Goal: Book appointment/travel/reservation

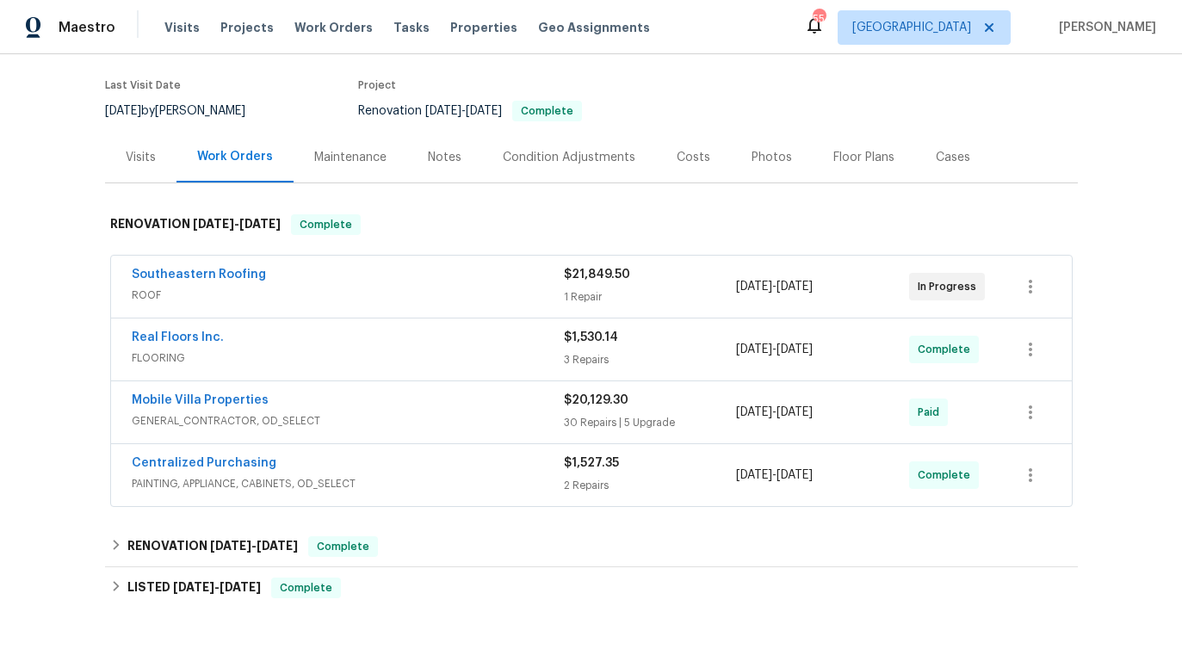
scroll to position [196, 0]
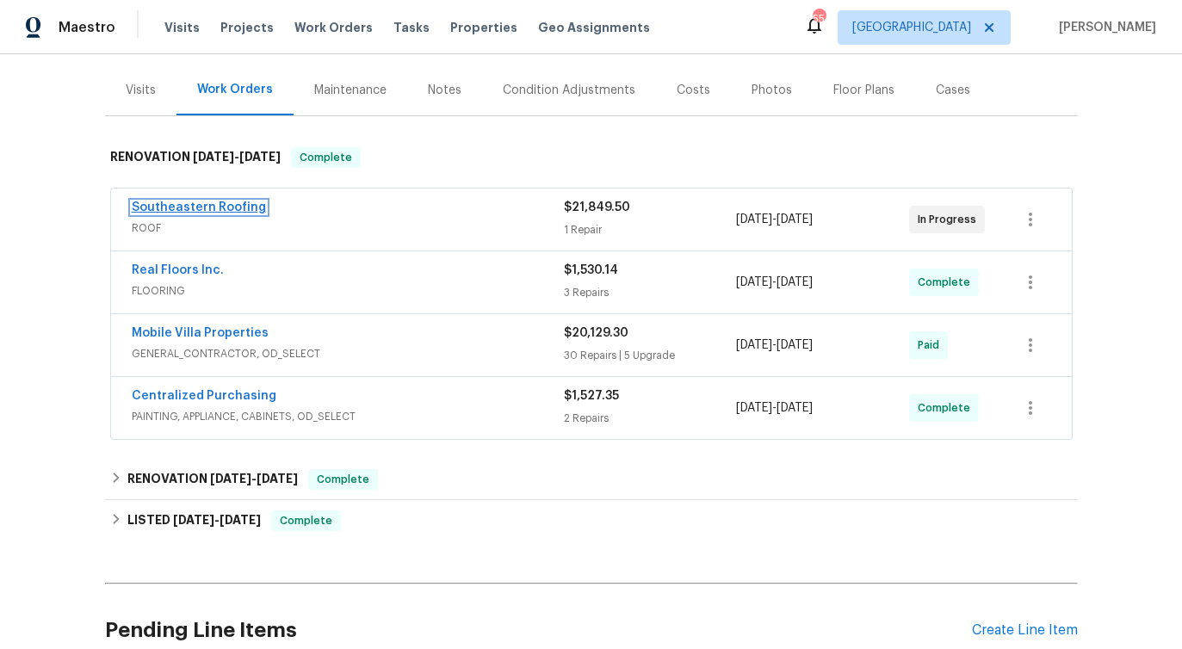
click at [239, 208] on link "Southeastern Roofing" at bounding box center [199, 207] width 134 height 12
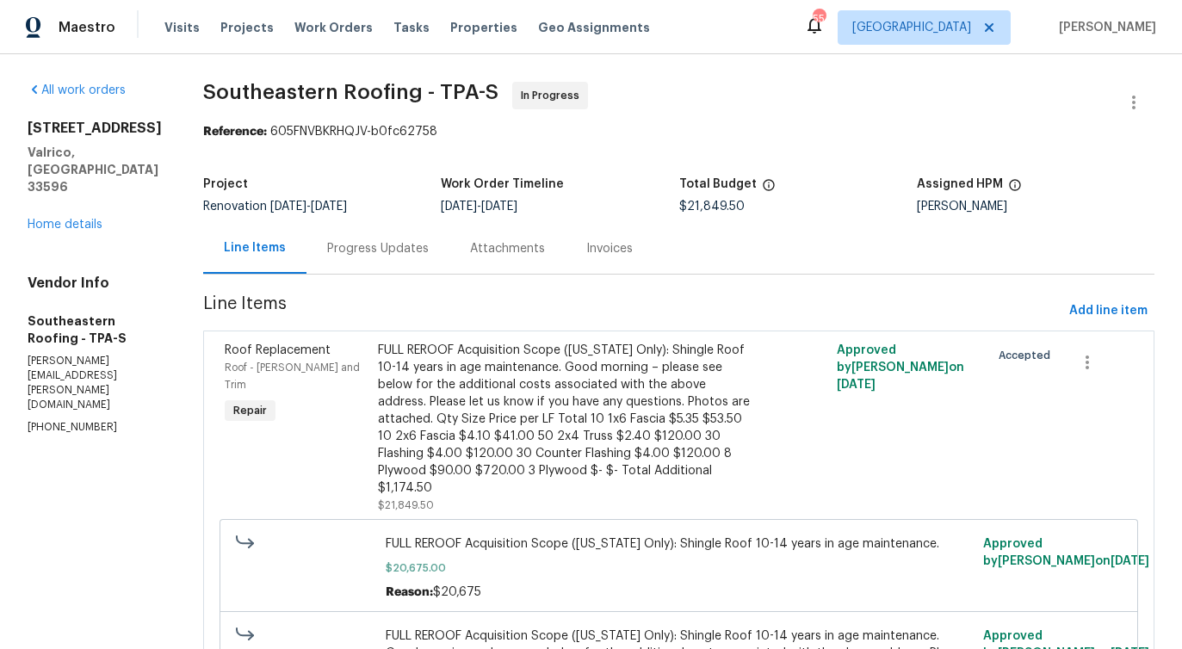
click at [387, 244] on div "Progress Updates" at bounding box center [377, 248] width 143 height 51
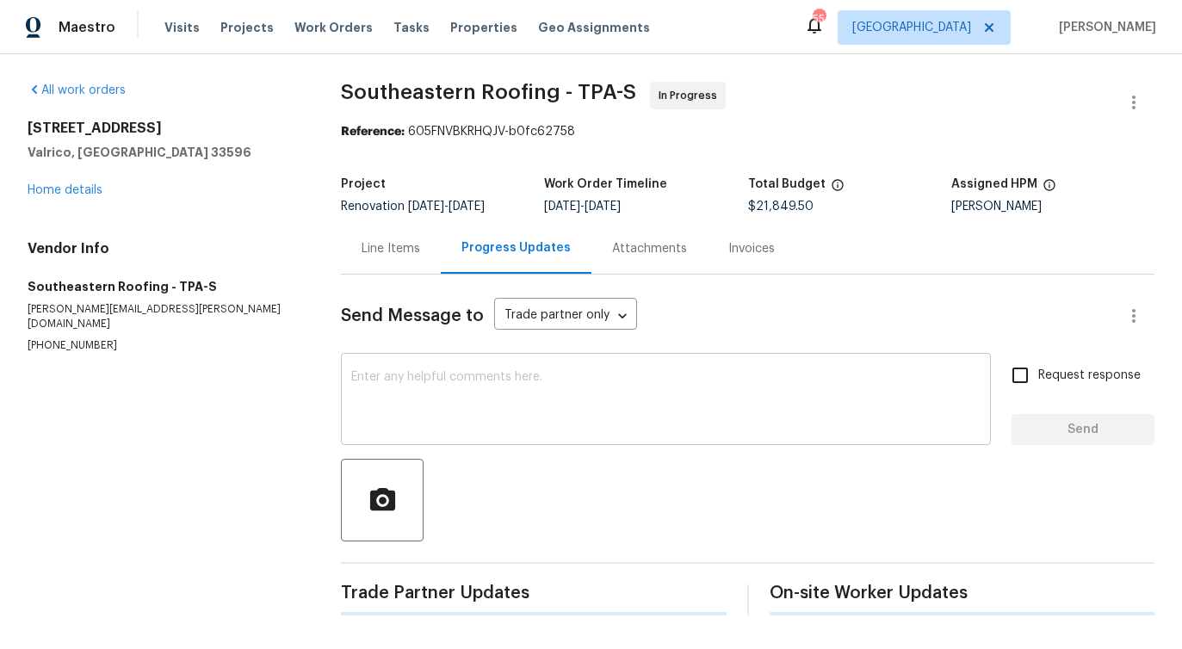
click at [406, 387] on textarea at bounding box center [665, 401] width 629 height 60
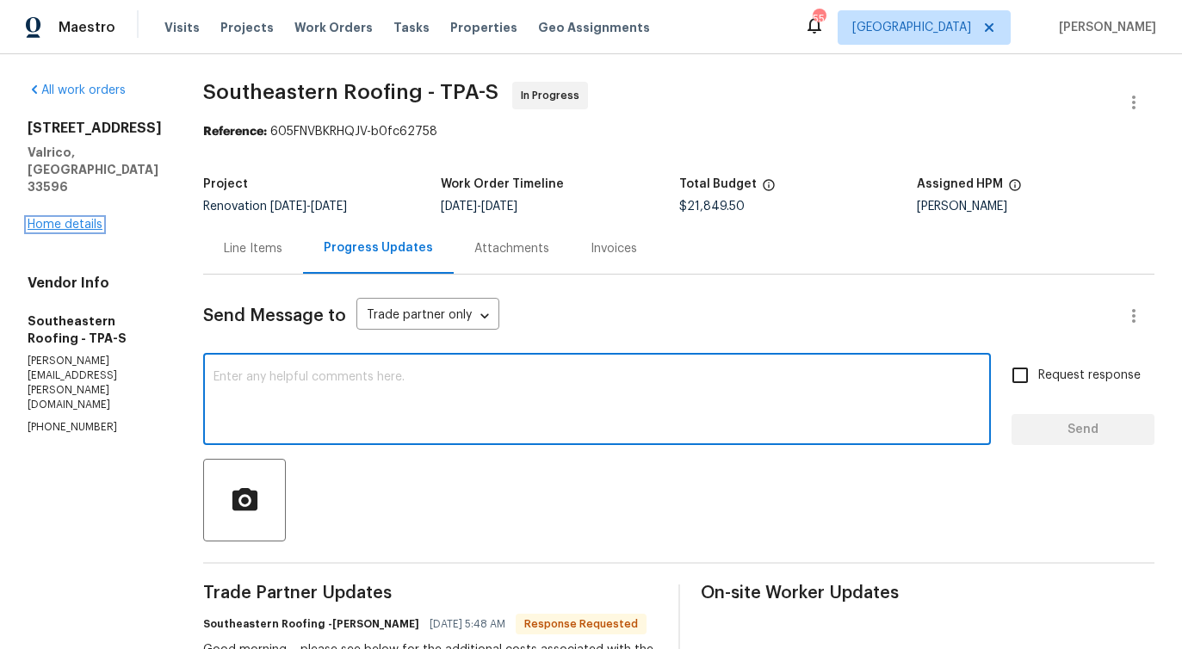
click at [59, 219] on link "Home details" at bounding box center [65, 225] width 75 height 12
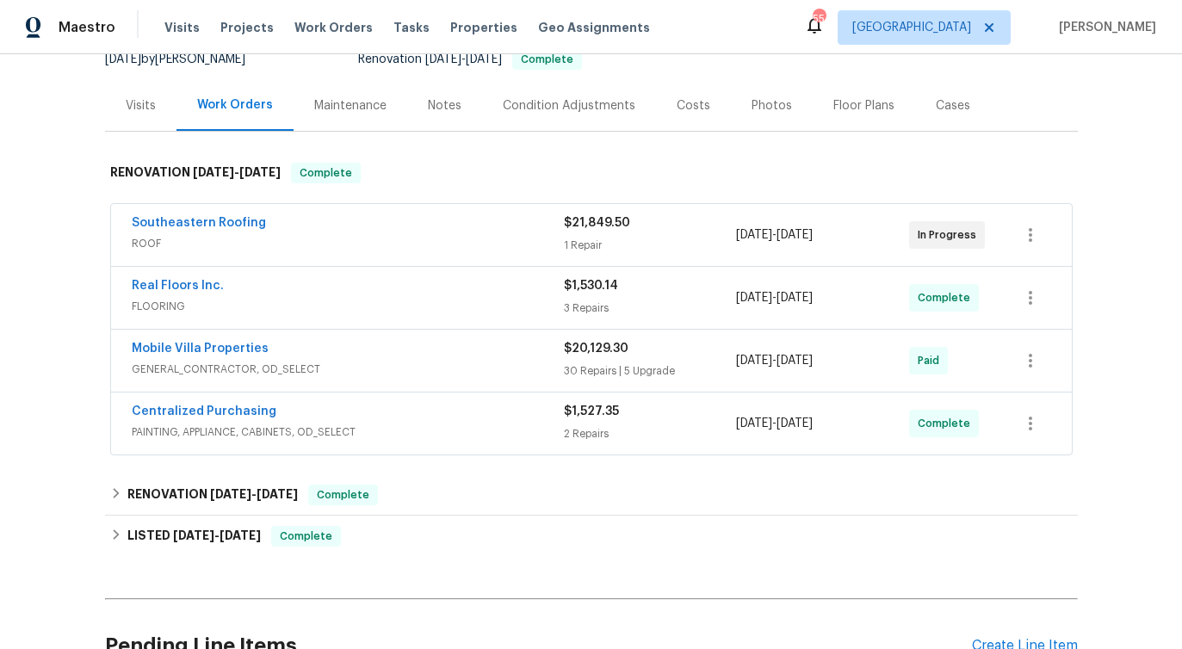
scroll to position [352, 0]
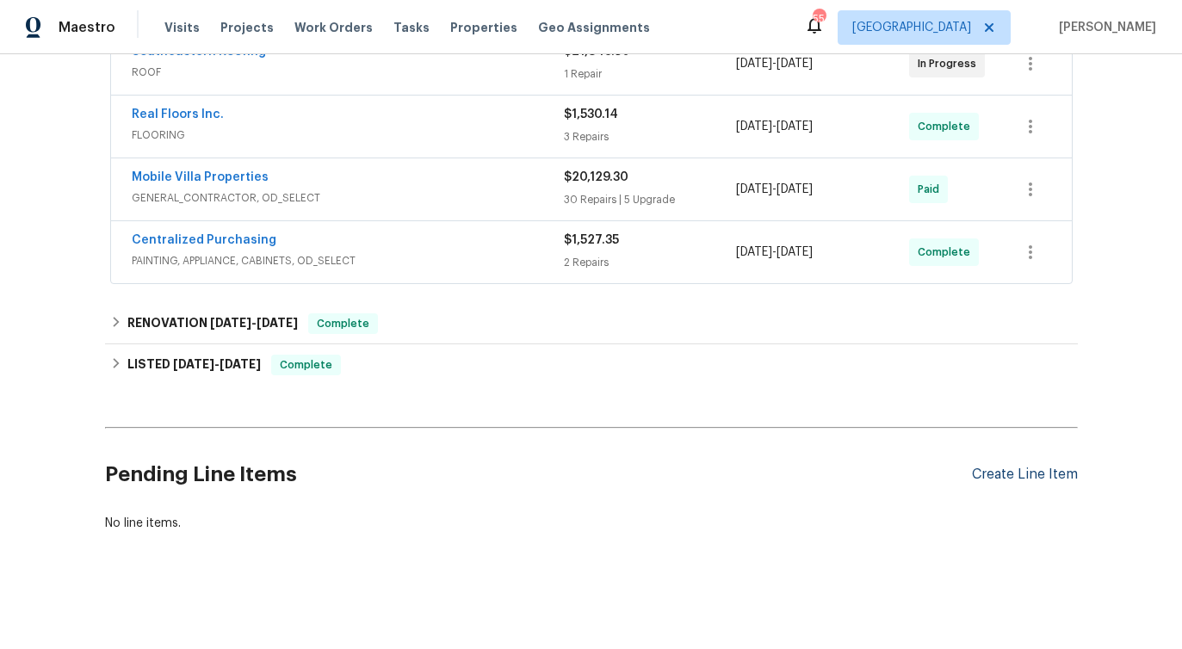
click at [1024, 478] on div "Create Line Item" at bounding box center [1025, 474] width 106 height 16
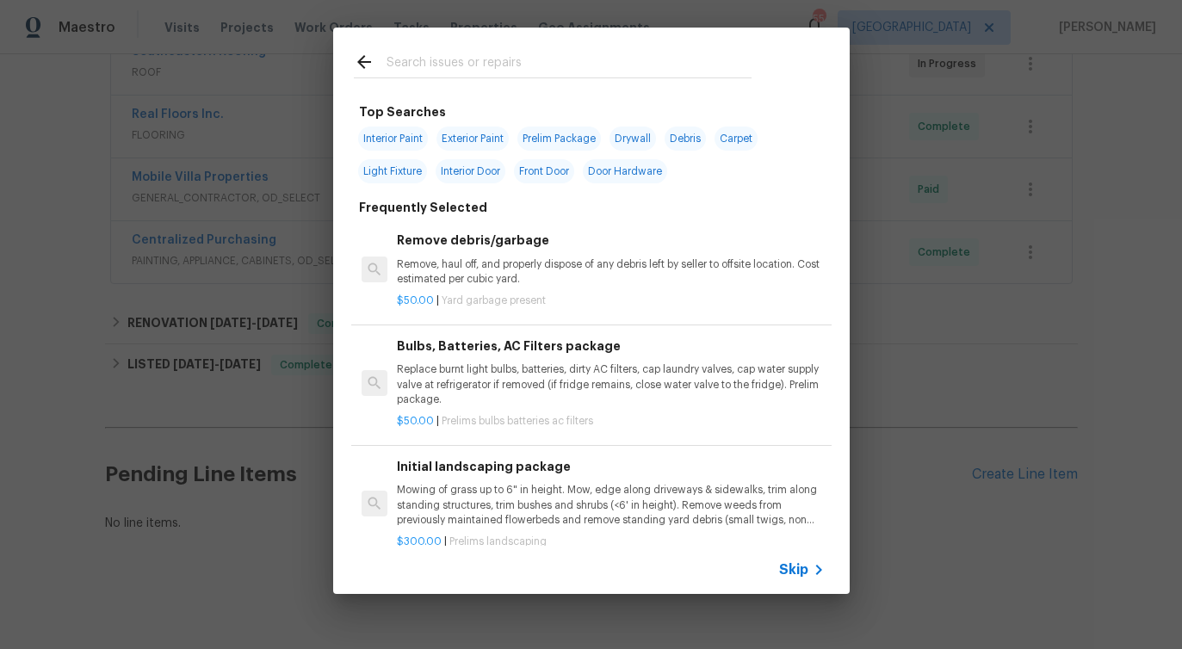
click at [796, 570] on span "Skip" at bounding box center [793, 569] width 29 height 17
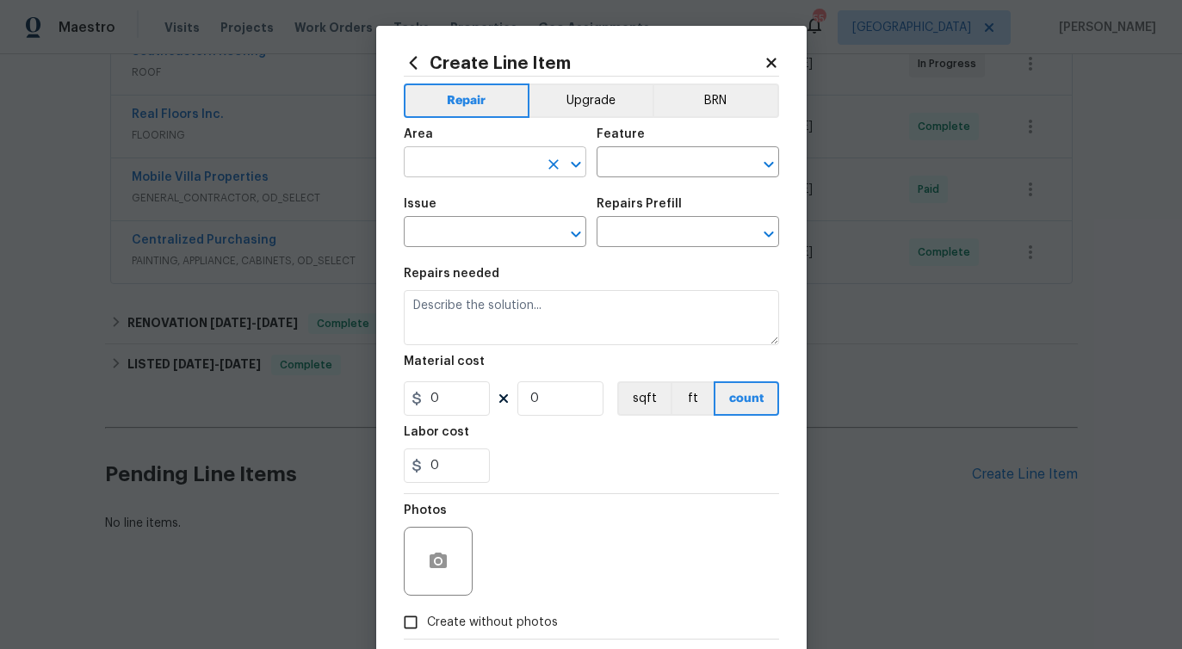
click at [481, 161] on input "text" at bounding box center [471, 164] width 134 height 27
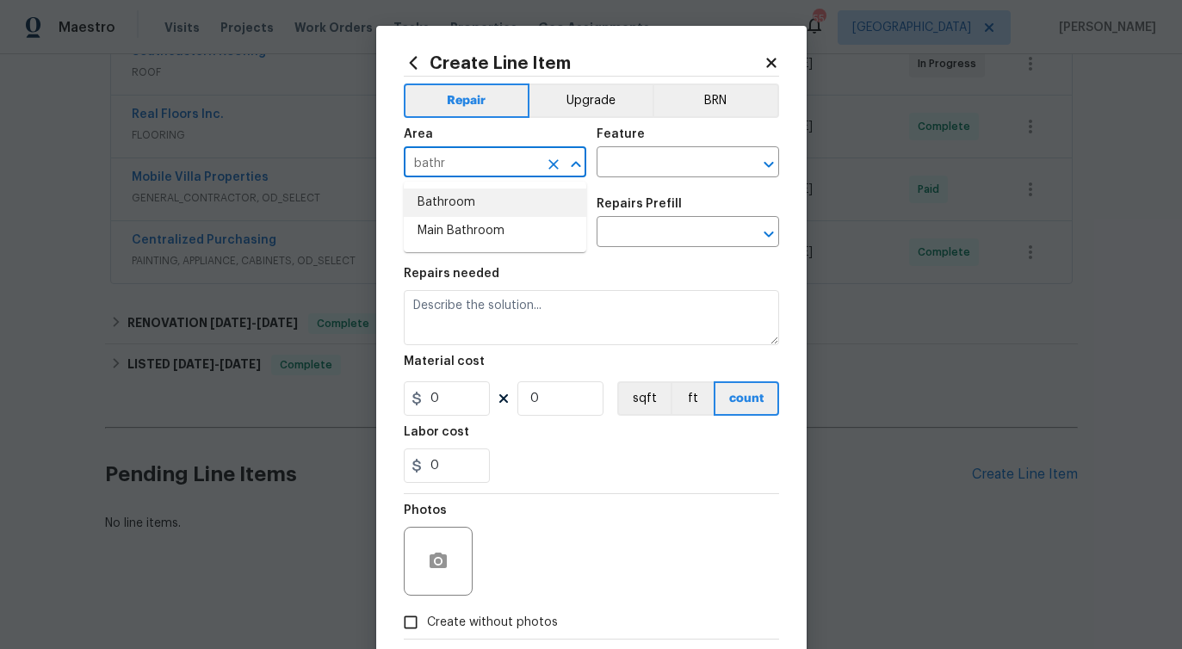
click at [481, 209] on li "Bathroom" at bounding box center [495, 202] width 182 height 28
type input "Bathroom"
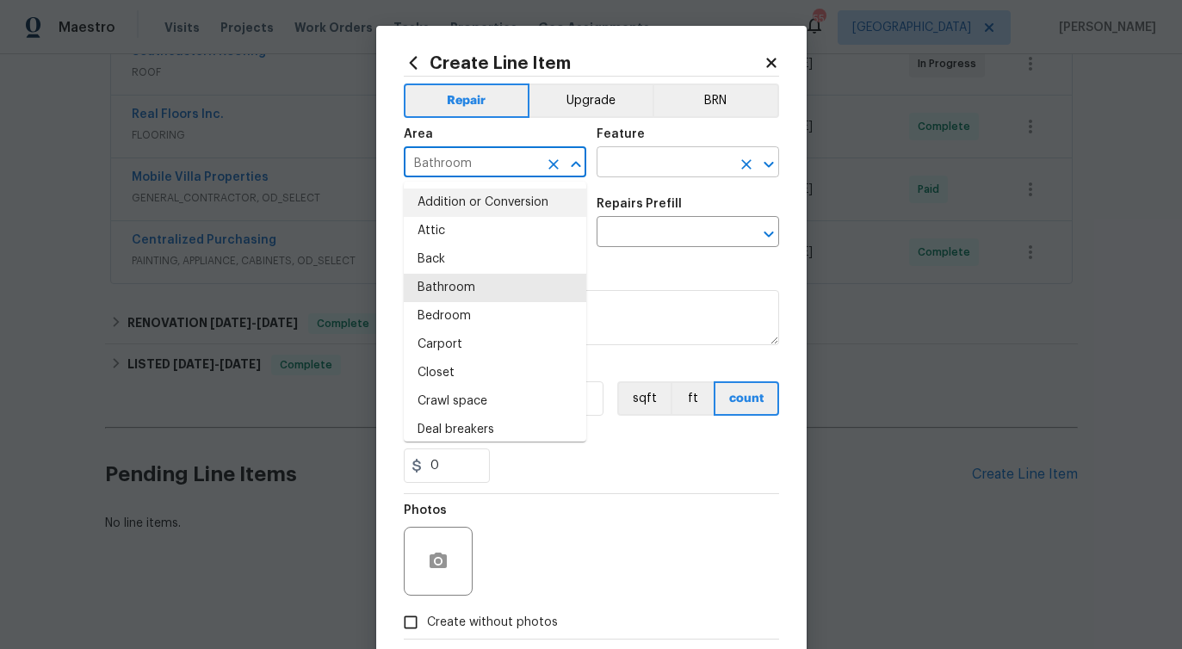
click at [715, 167] on input "text" at bounding box center [663, 164] width 134 height 27
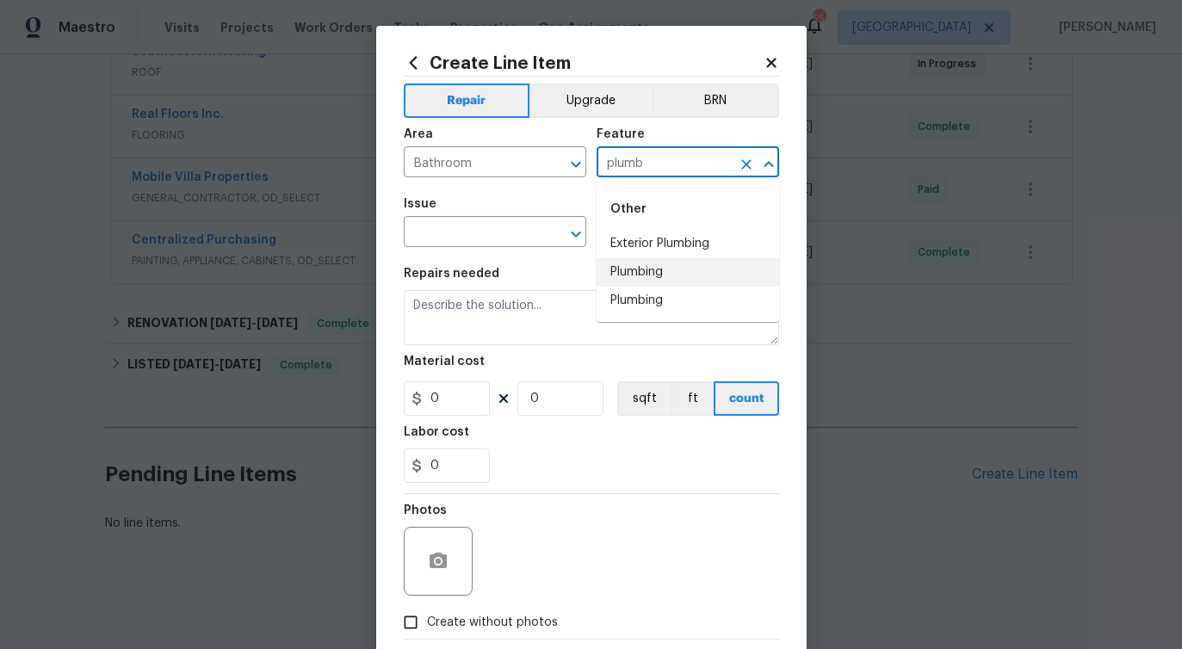
click at [682, 278] on li "Plumbing" at bounding box center [687, 272] width 182 height 28
type input "Plumbing"
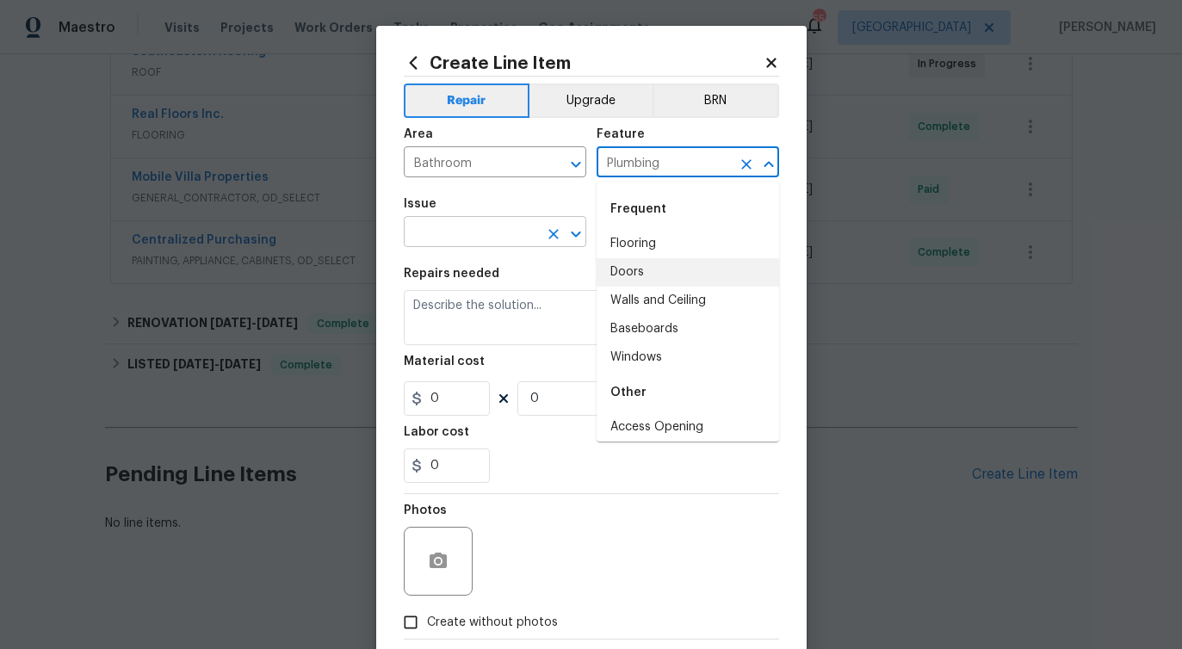
click at [463, 238] on input "text" at bounding box center [471, 233] width 134 height 27
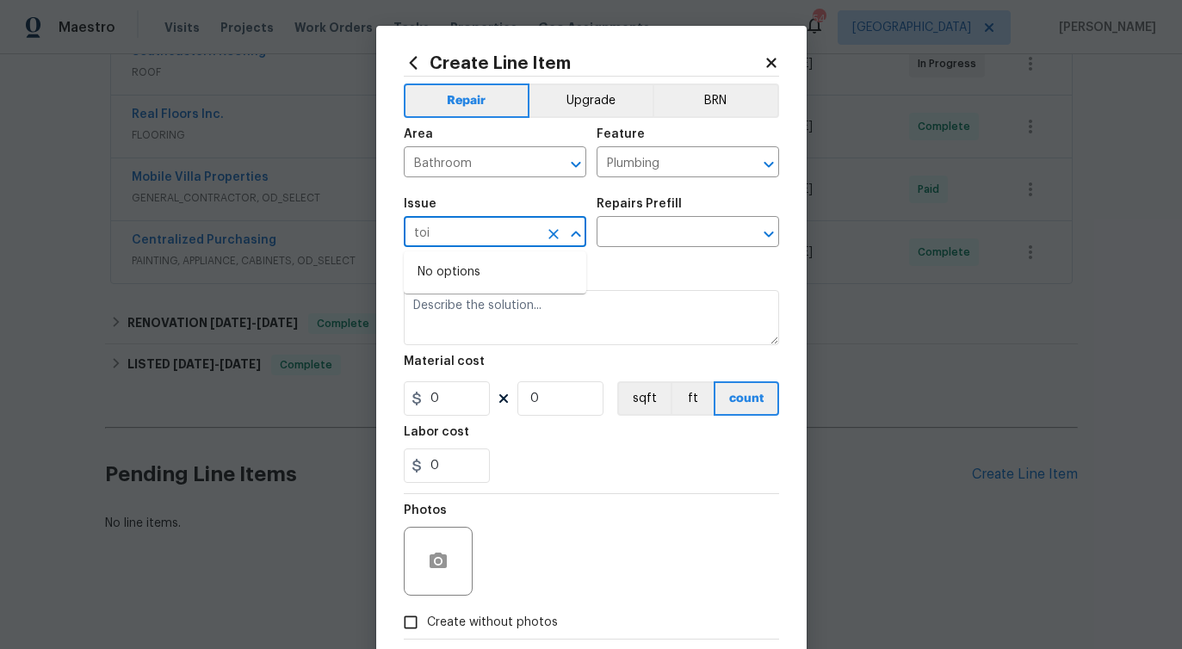
type input "toil"
click at [546, 231] on icon "Clear" at bounding box center [553, 233] width 17 height 17
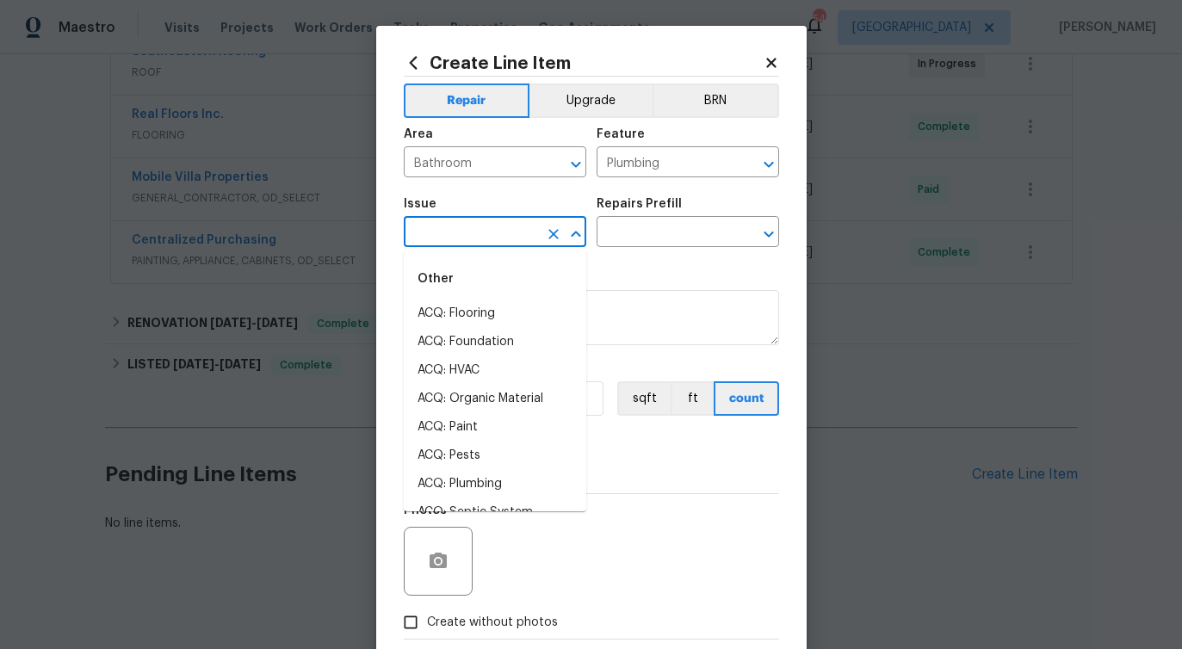
click at [487, 232] on input "text" at bounding box center [471, 233] width 134 height 27
type input "to"
click at [509, 225] on input "text" at bounding box center [471, 233] width 134 height 27
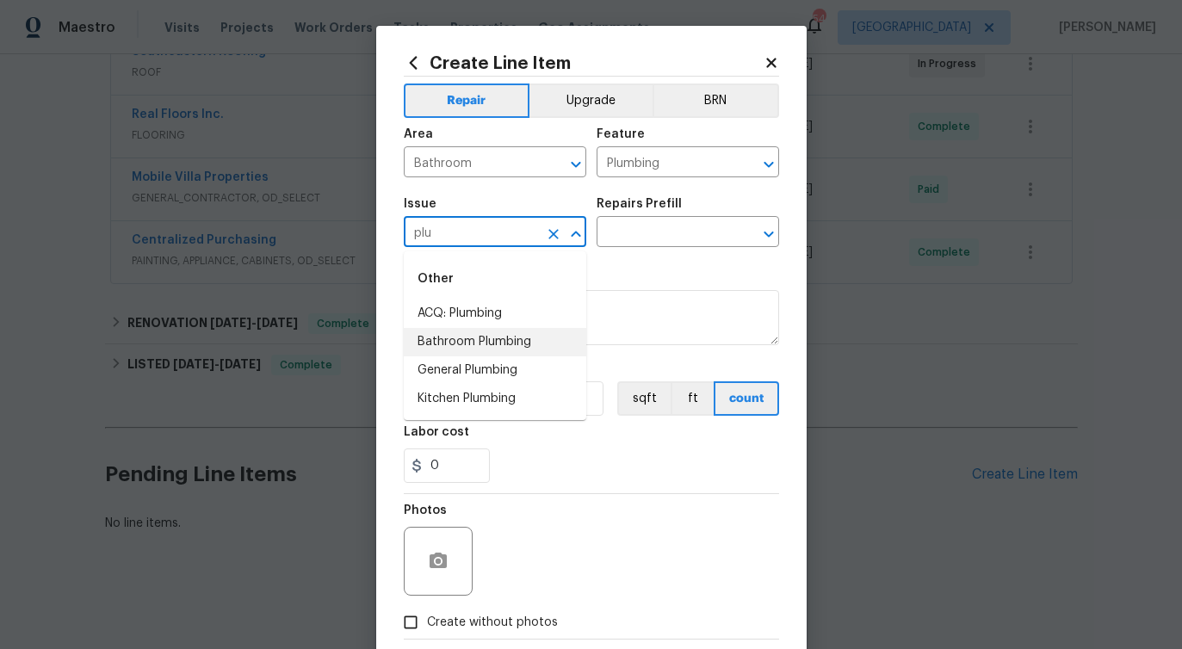
click at [480, 340] on li "Bathroom Plumbing" at bounding box center [495, 342] width 182 height 28
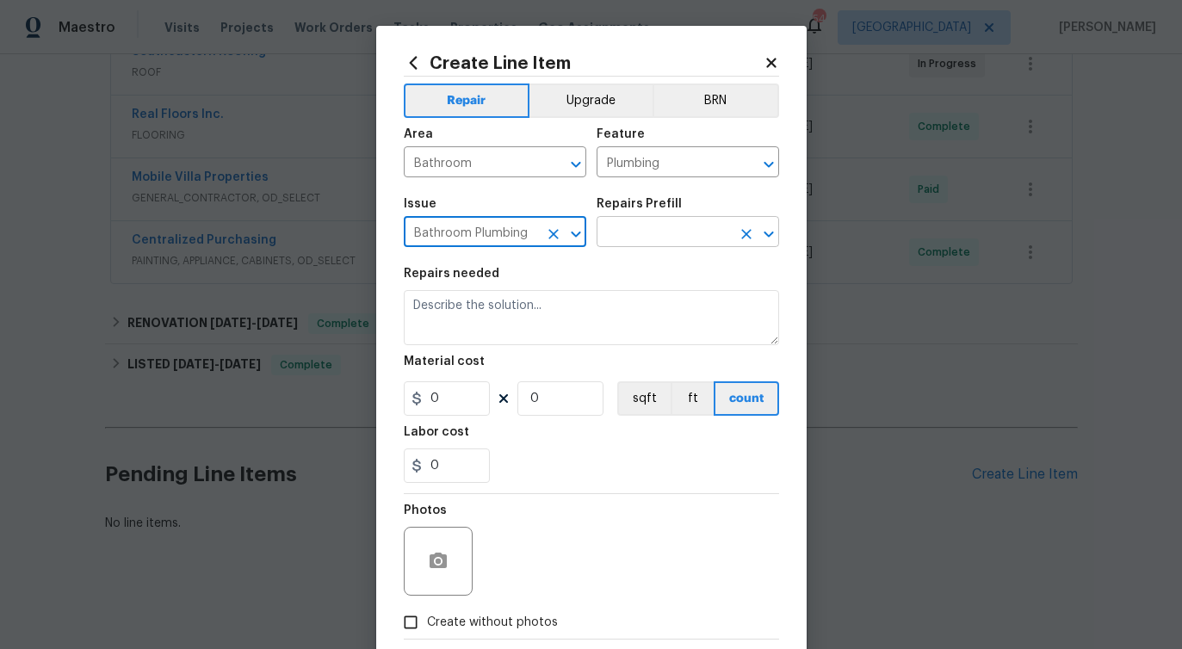
type input "Bathroom Plumbing"
click at [677, 226] on input "text" at bounding box center [663, 233] width 134 height 27
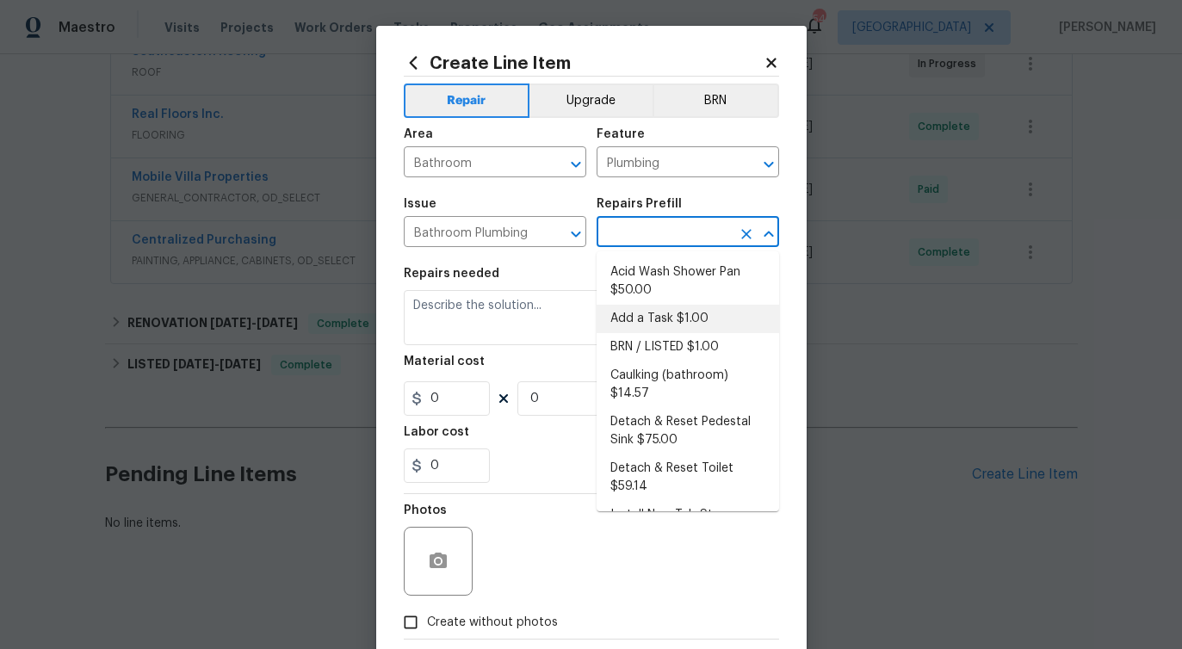
click at [649, 309] on li "Add a Task $1.00" at bounding box center [687, 319] width 182 height 28
type input "Add a Task $1.00"
type textarea "HPM to detail"
type input "1"
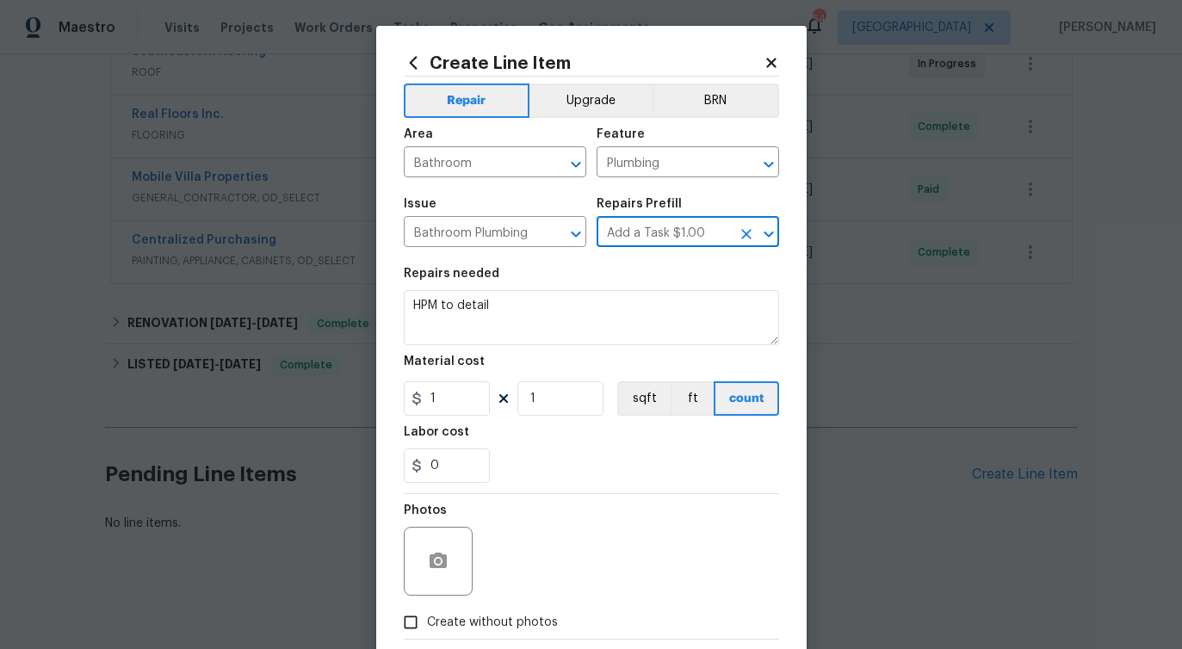
click at [721, 223] on input "Add a Task $1.00" at bounding box center [663, 233] width 134 height 27
click at [737, 227] on icon "Clear" at bounding box center [745, 233] width 17 height 17
click at [702, 228] on input "text" at bounding box center [663, 233] width 134 height 27
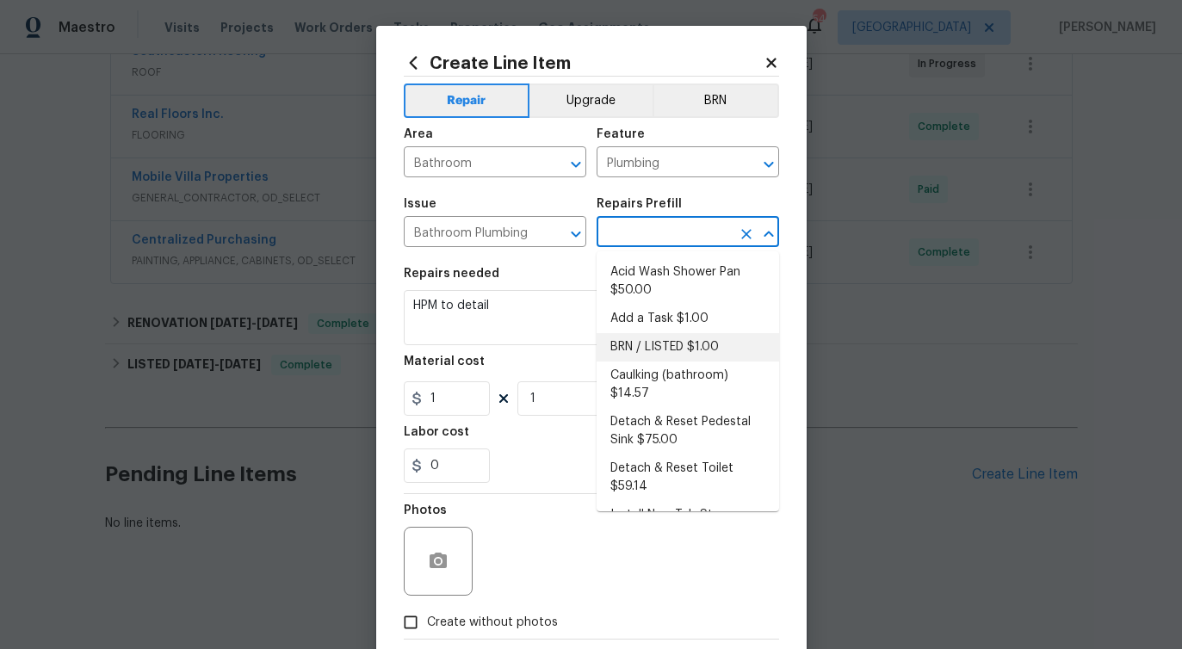
click at [681, 333] on li "BRN / LISTED $1.00" at bounding box center [687, 347] width 182 height 28
type input "BRN / LISTED $1.00"
type textarea "Provide additional detail"
click at [550, 231] on icon "Clear" at bounding box center [553, 234] width 10 height 10
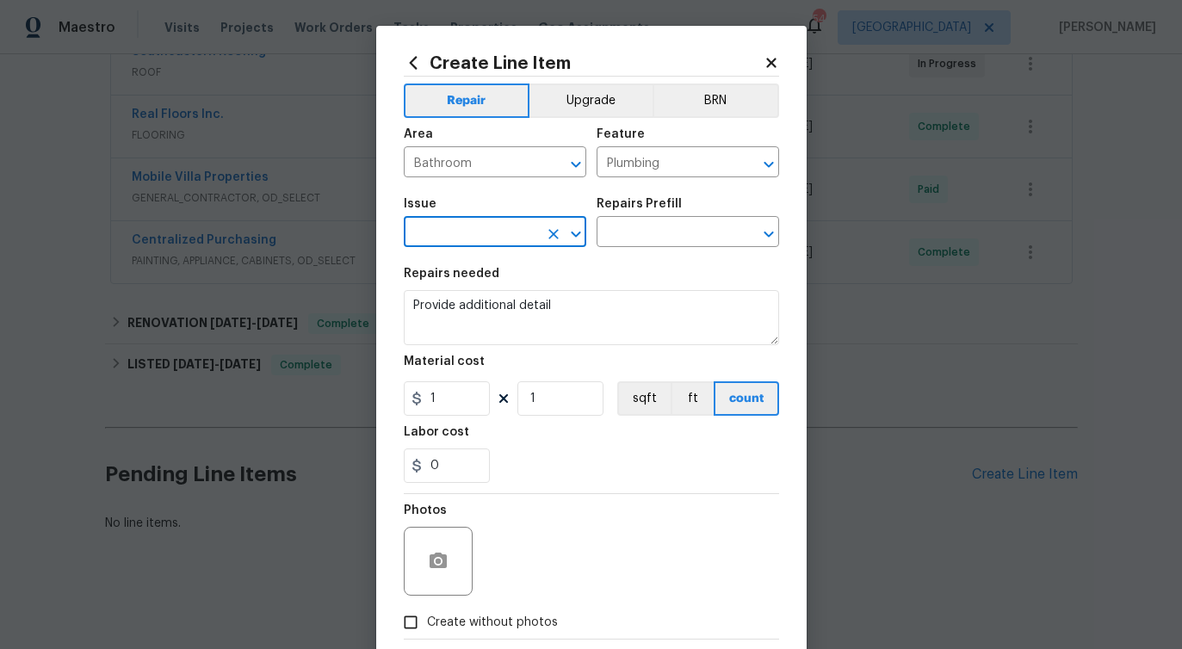
click at [518, 231] on input "text" at bounding box center [471, 233] width 134 height 27
type input "t"
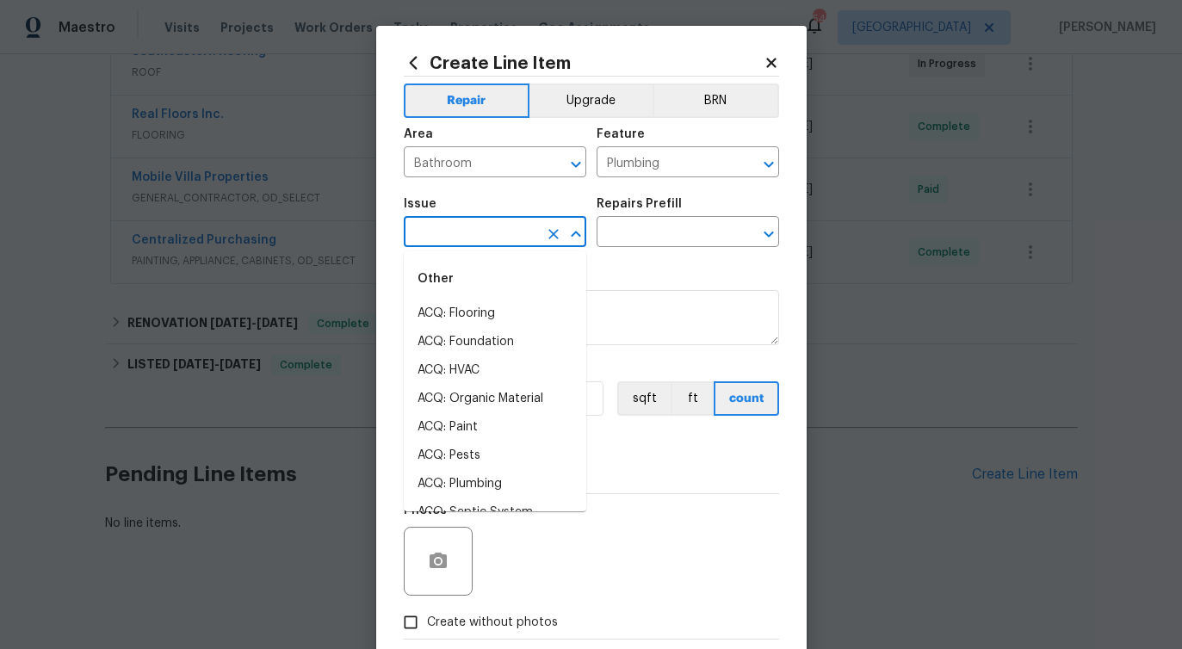
click at [491, 233] on input "text" at bounding box center [471, 233] width 134 height 27
click at [495, 407] on li "Bathroom Plumbing" at bounding box center [495, 399] width 182 height 28
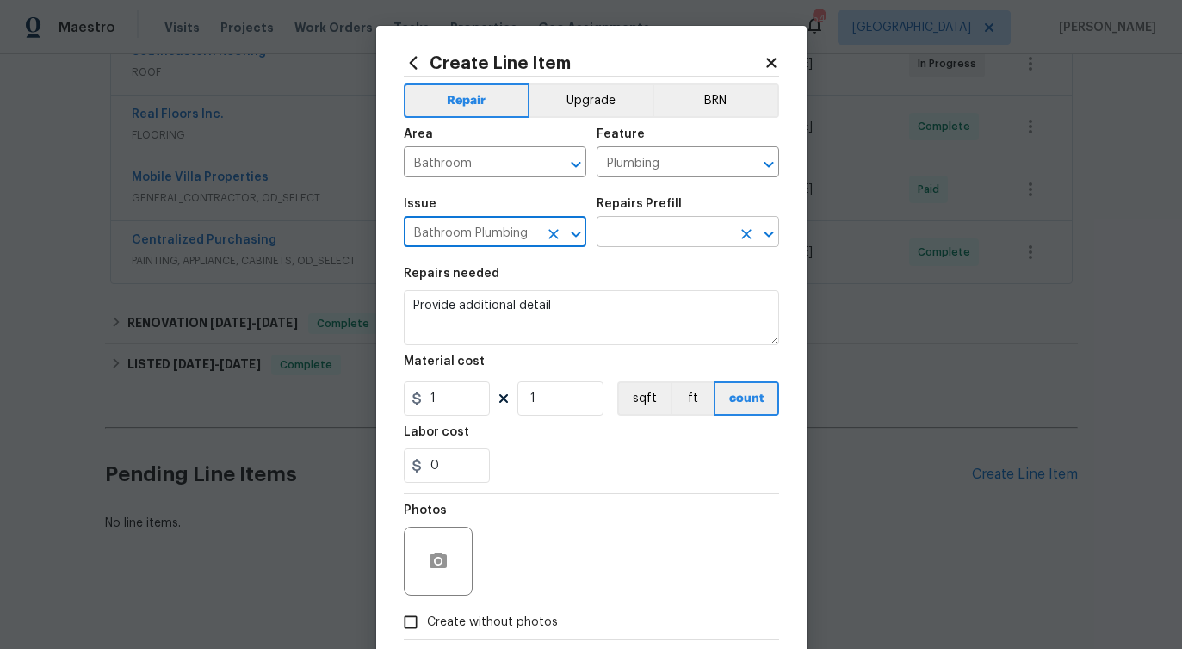
type input "Bathroom Plumbing"
click at [700, 232] on input "text" at bounding box center [663, 233] width 134 height 27
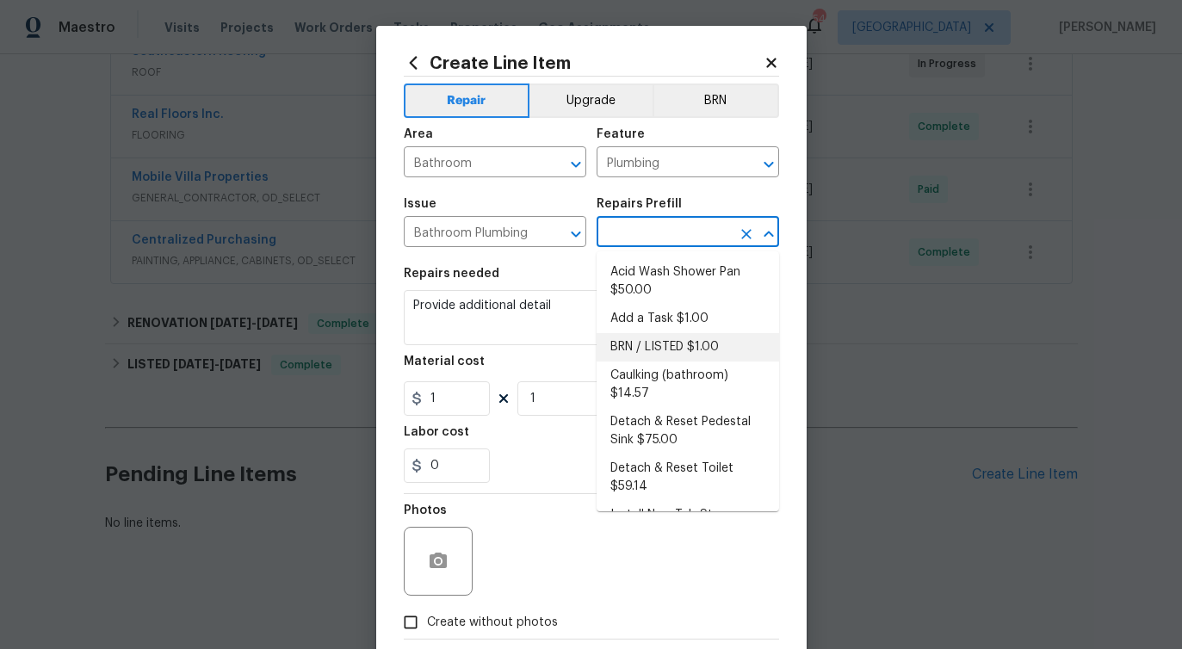
click at [670, 347] on li "BRN / LISTED $1.00" at bounding box center [687, 347] width 182 height 28
type input "BRN / LISTED $1.00"
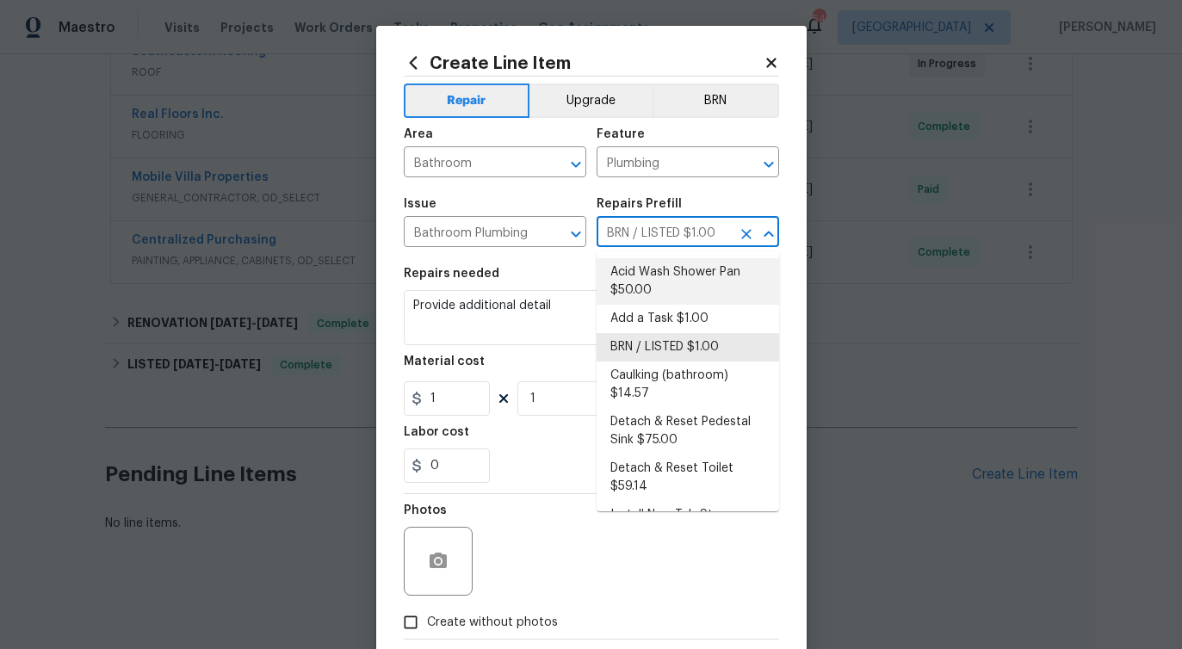
scroll to position [46, 0]
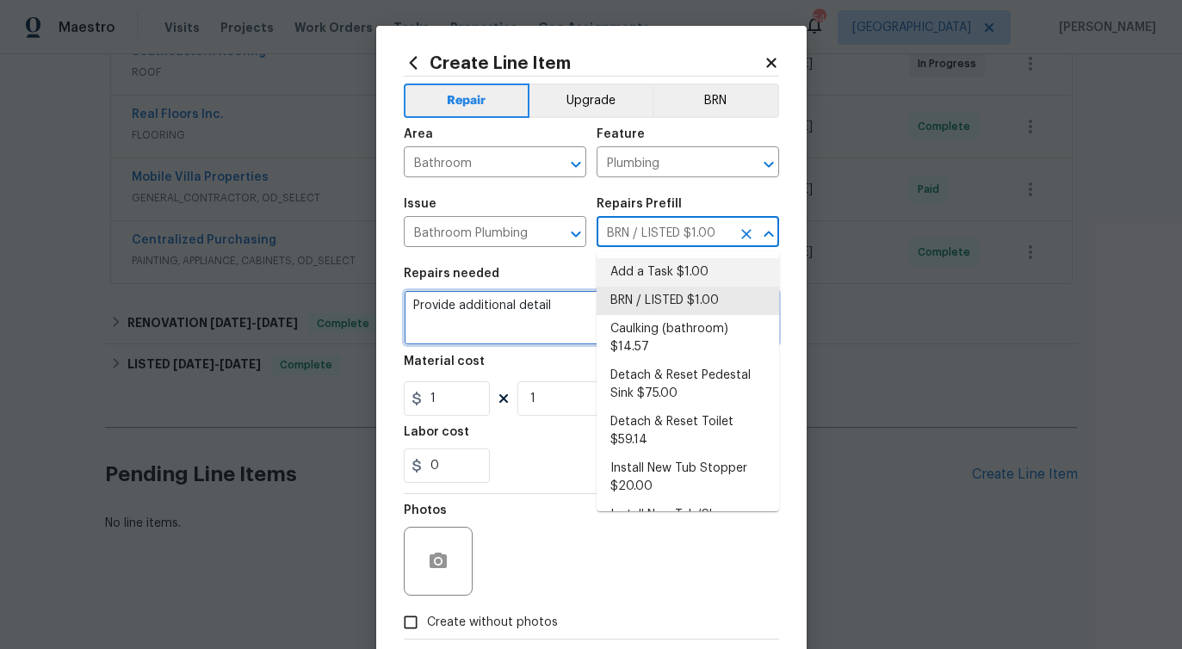
click at [495, 315] on textarea "Provide additional detail" at bounding box center [591, 317] width 375 height 55
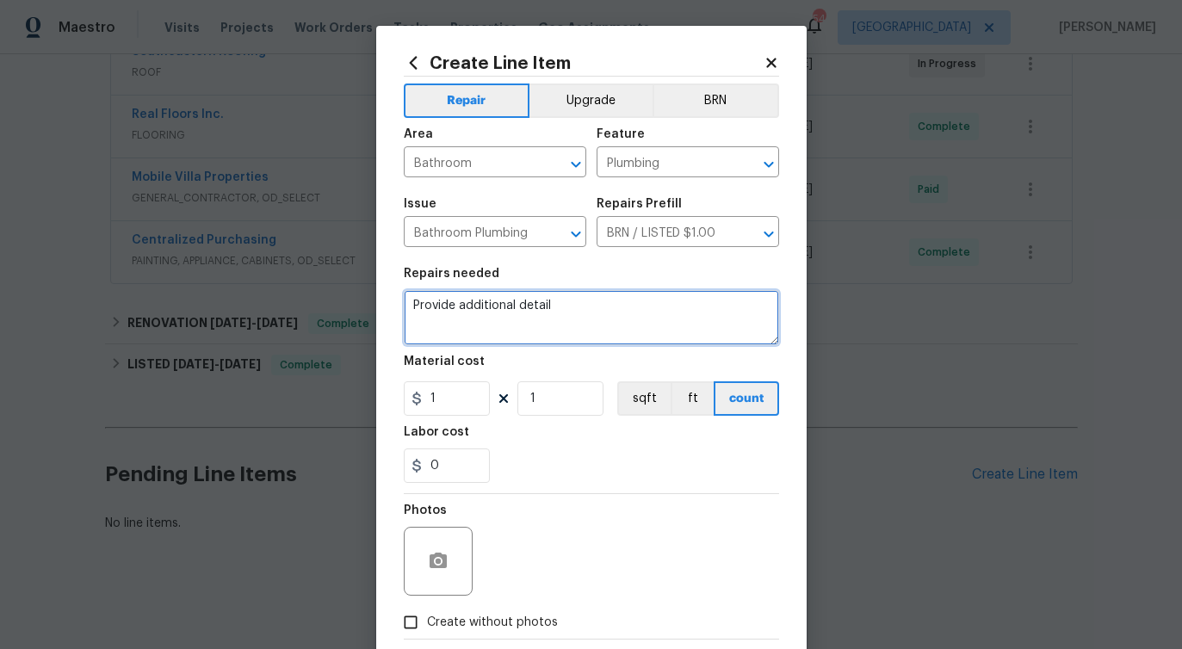
click at [495, 315] on textarea "Provide additional detail" at bounding box center [591, 317] width 375 height 55
paste textarea "Received feedback that the hallway bathroom toilet would not flush. Please chec…"
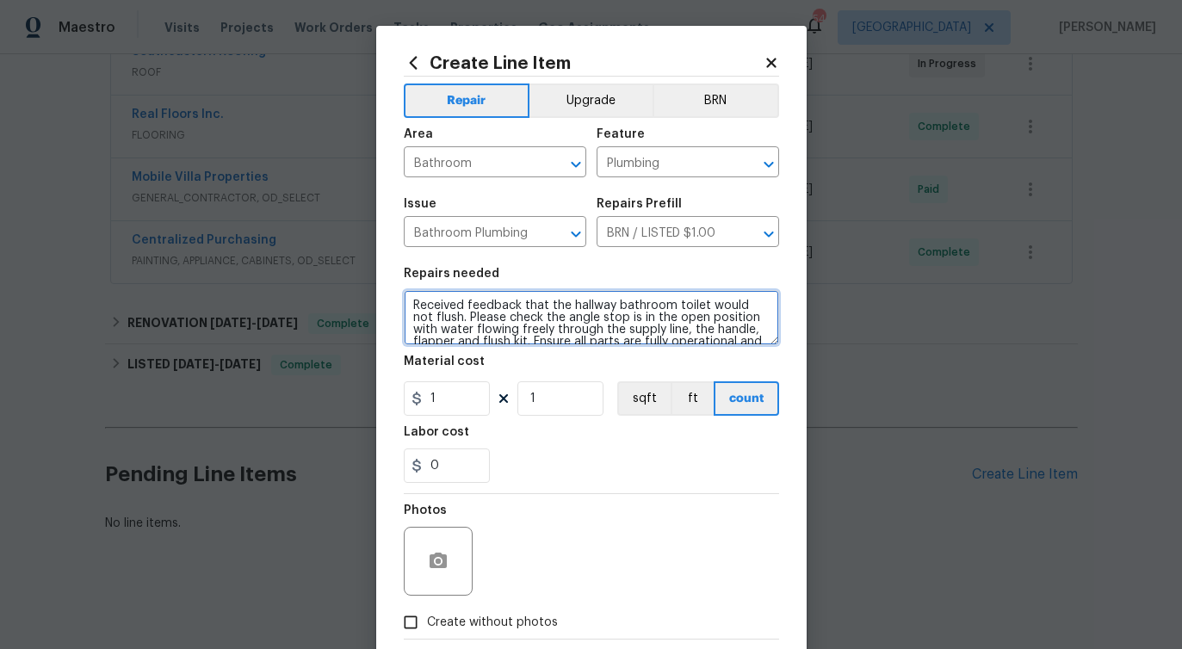
scroll to position [100, 0]
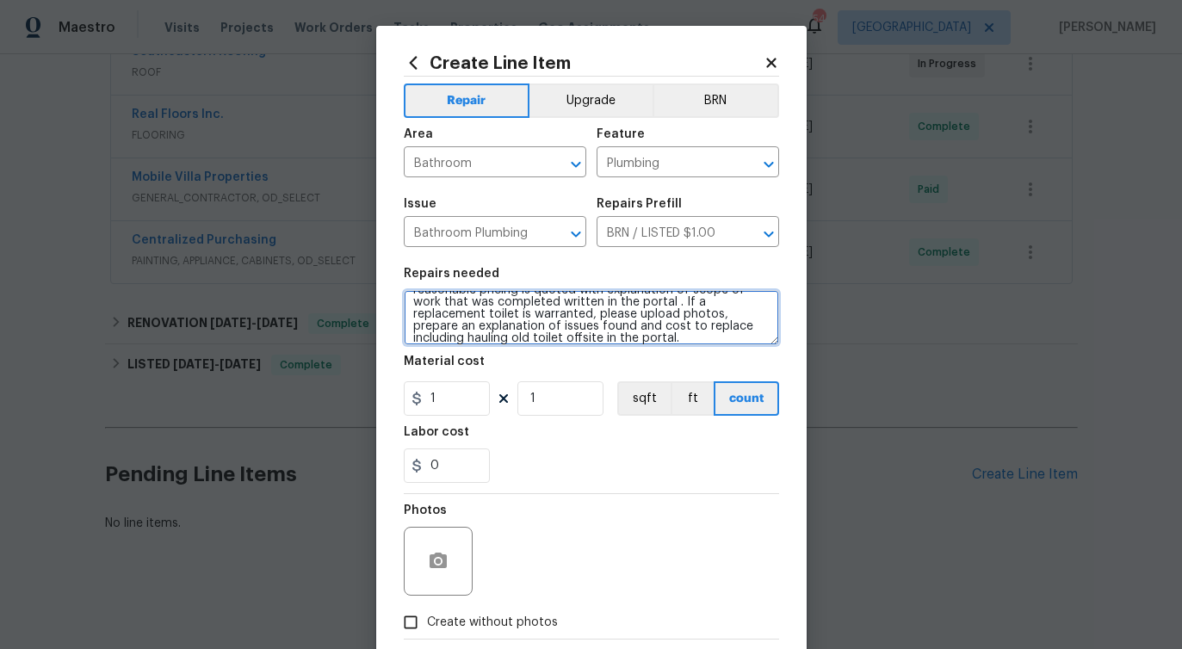
type textarea "Received feedback that the hallway bathroom toilet would not flush. Please chec…"
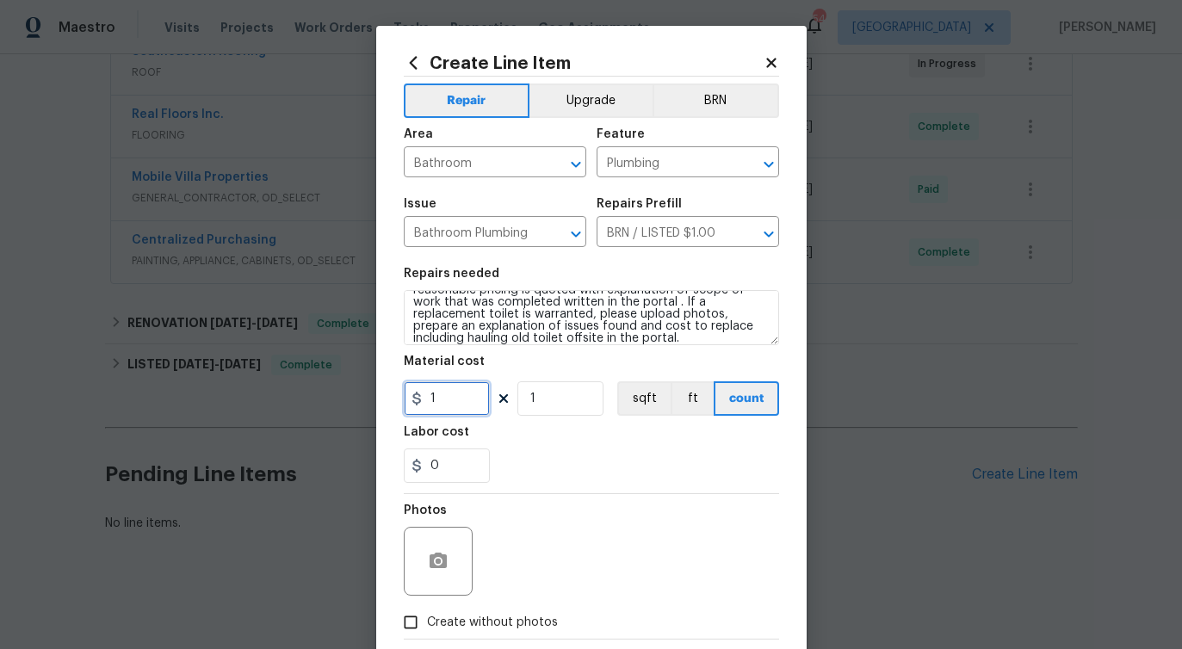
click at [438, 399] on input "1" at bounding box center [447, 398] width 86 height 34
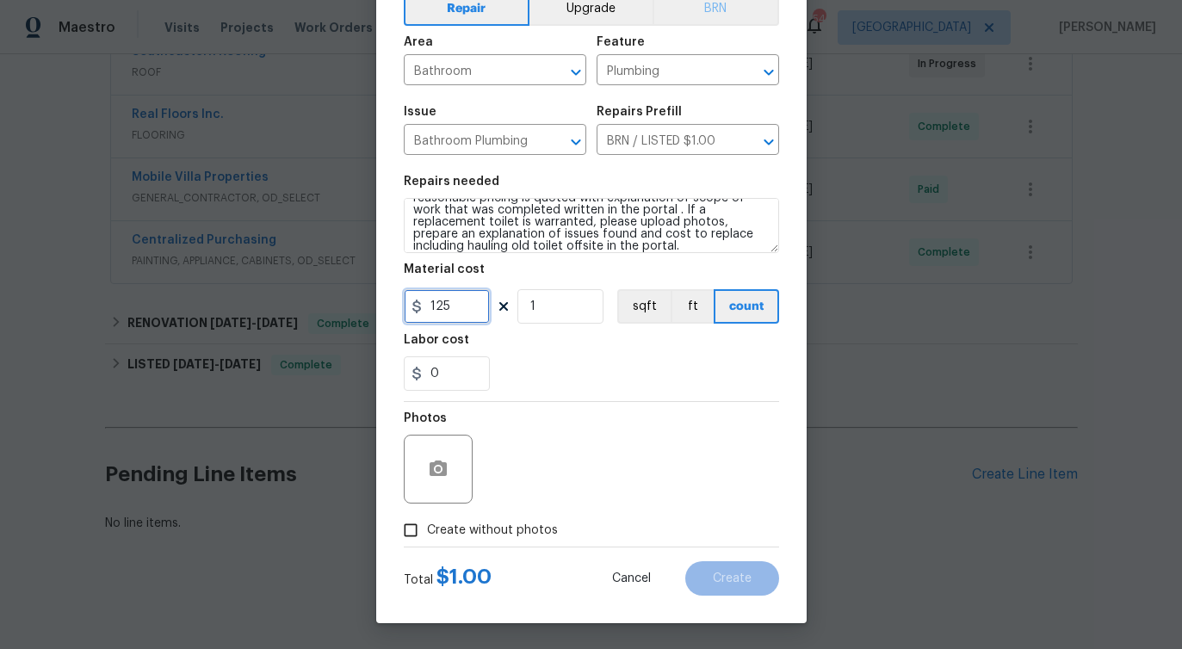
type input "125"
click at [551, 460] on div "Photos" at bounding box center [591, 458] width 375 height 112
click at [440, 481] on button "button" at bounding box center [437, 468] width 41 height 41
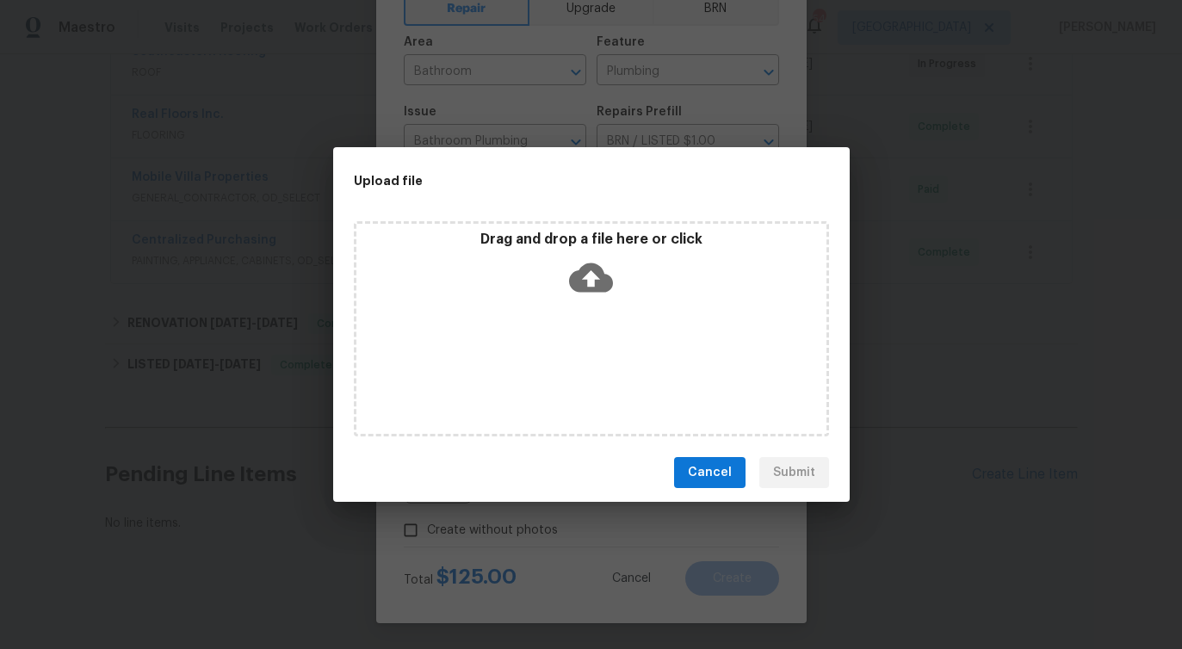
click at [603, 266] on icon at bounding box center [591, 278] width 44 height 44
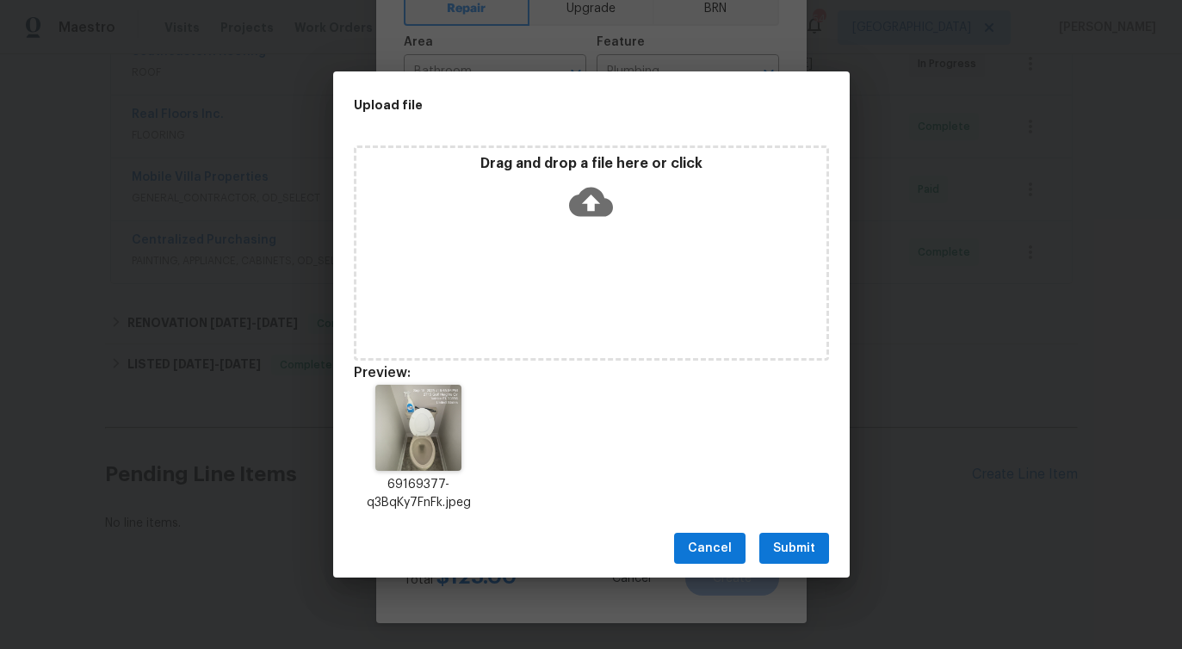
click at [788, 544] on span "Submit" at bounding box center [794, 549] width 42 height 22
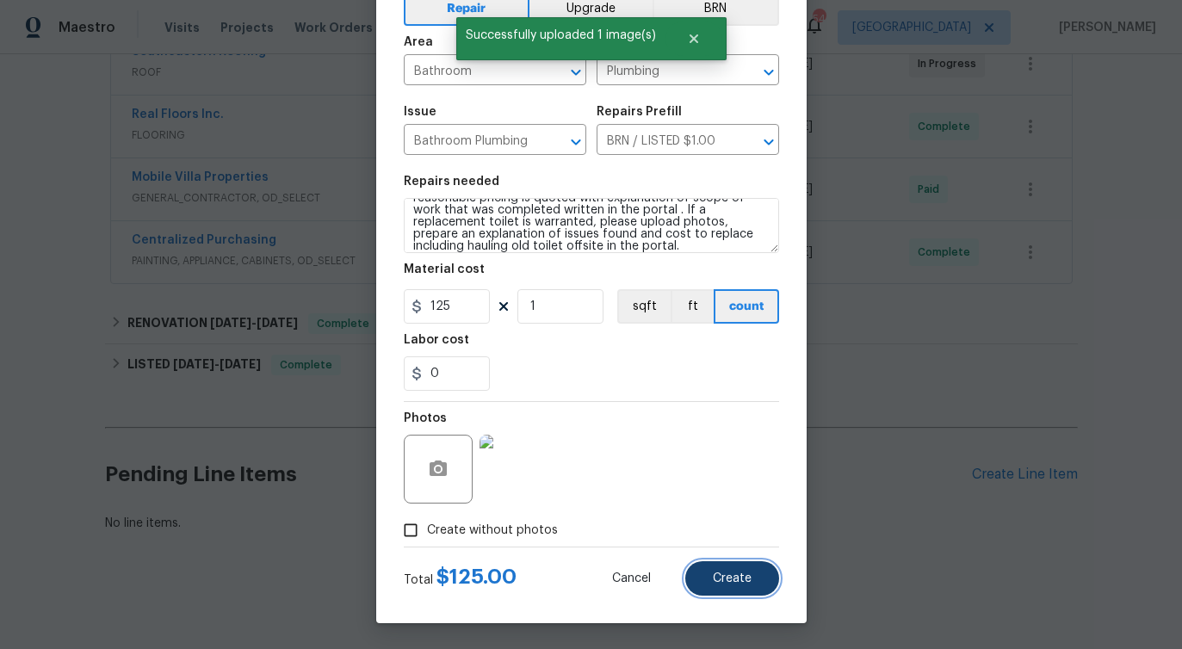
click at [756, 583] on button "Create" at bounding box center [732, 578] width 94 height 34
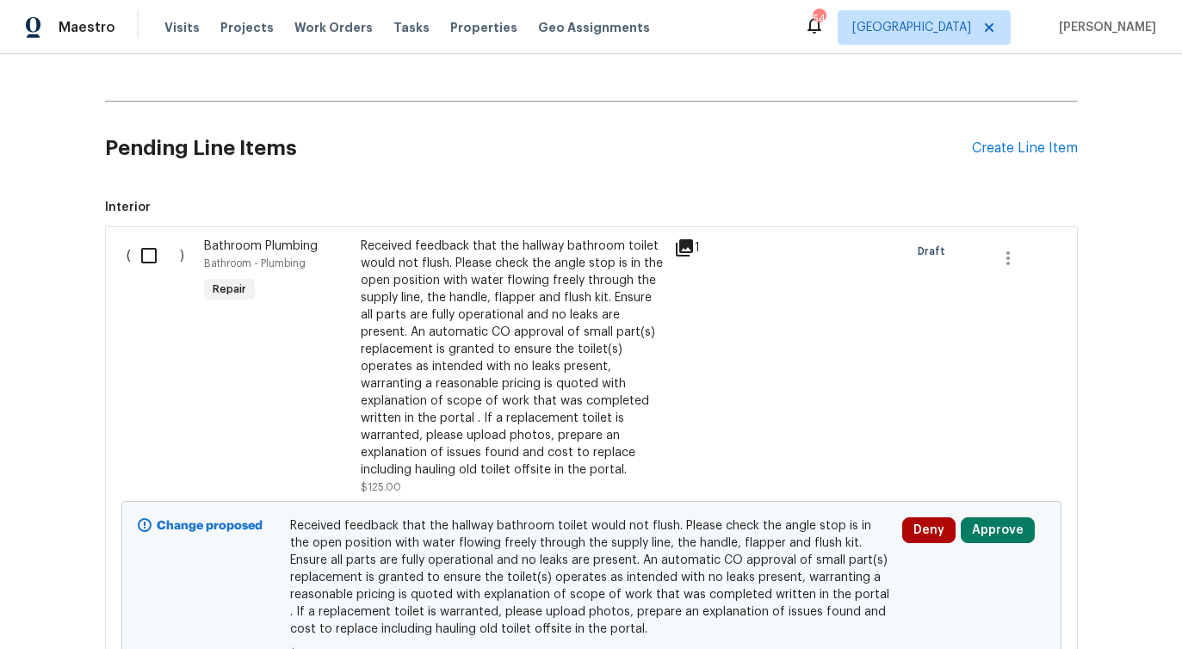
scroll to position [618, 0]
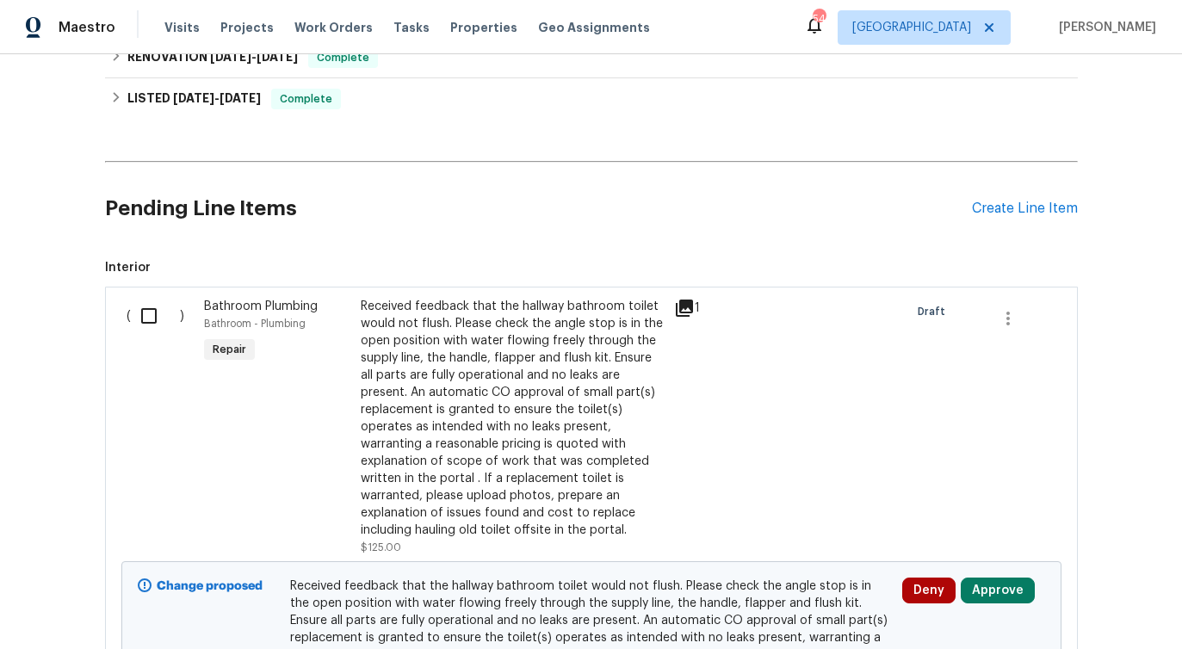
click at [147, 312] on input "checkbox" at bounding box center [155, 316] width 49 height 36
checkbox input "true"
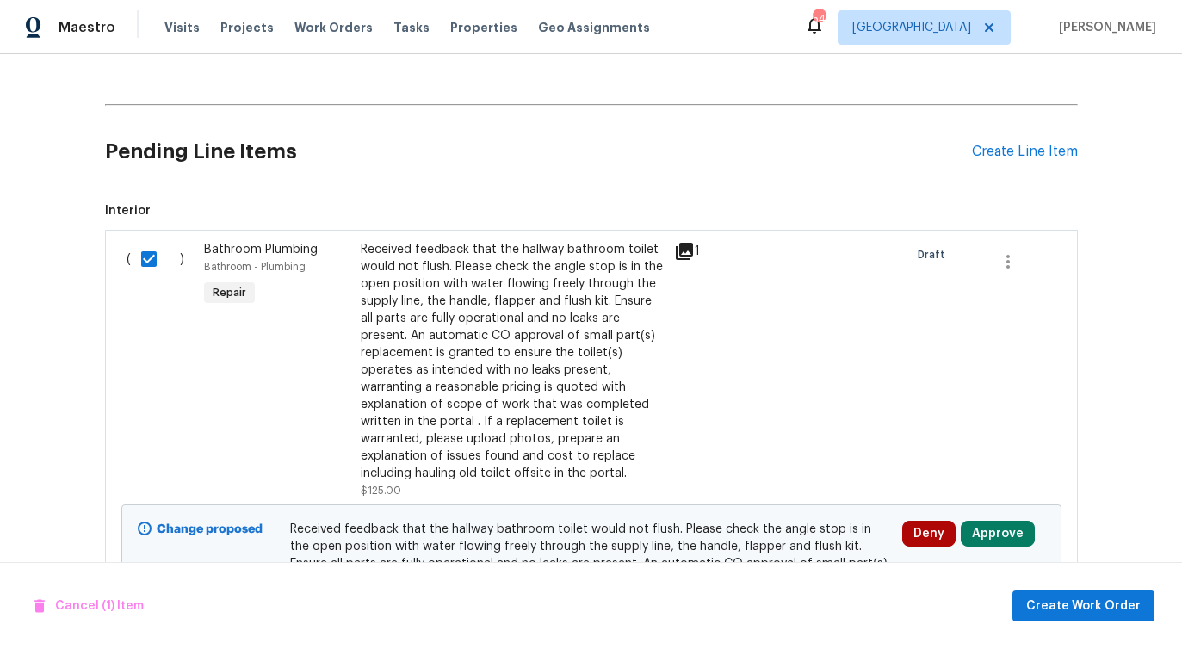
scroll to position [841, 0]
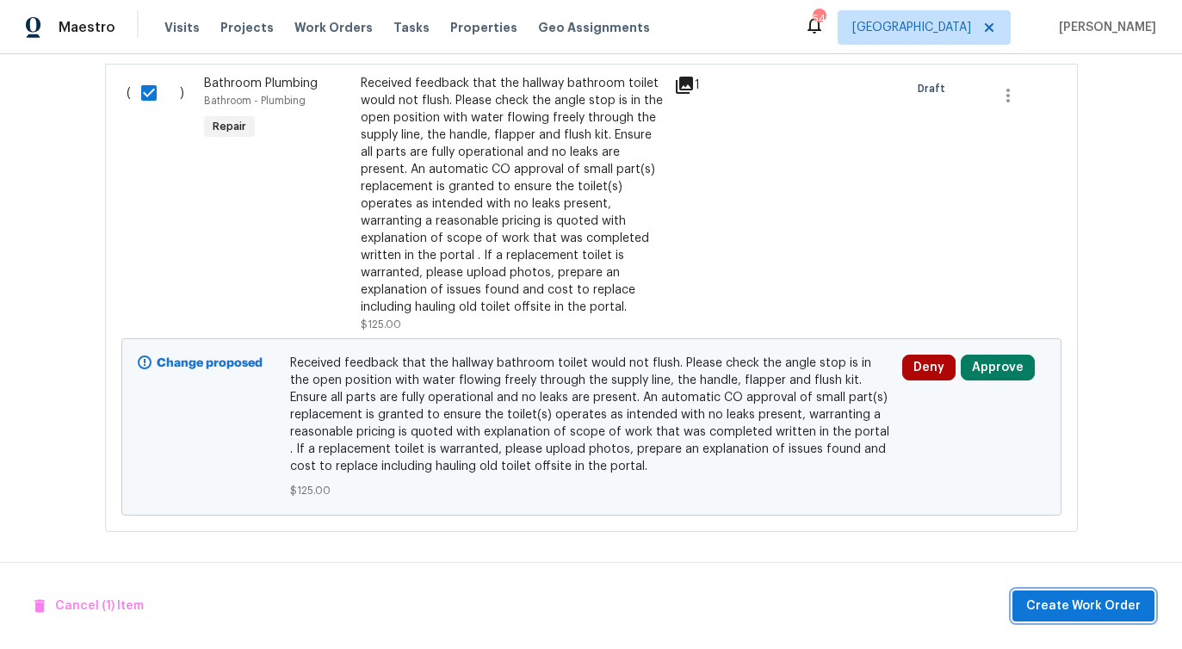
click at [1077, 604] on span "Create Work Order" at bounding box center [1083, 607] width 114 height 22
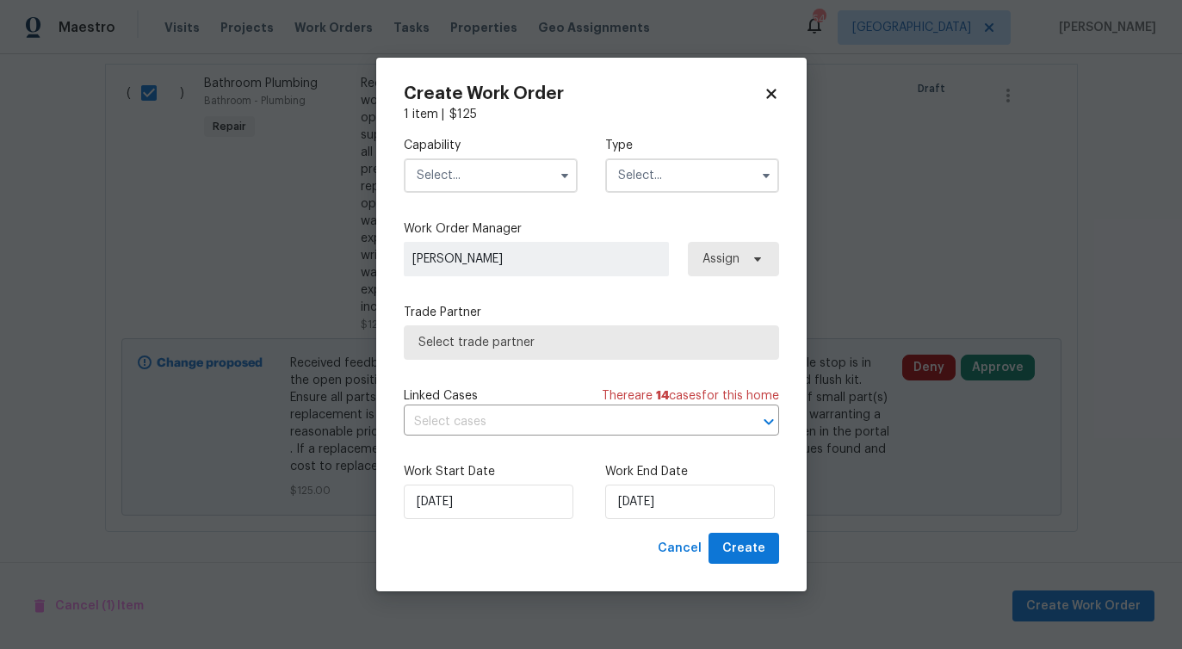
click at [521, 174] on input "text" at bounding box center [491, 175] width 174 height 34
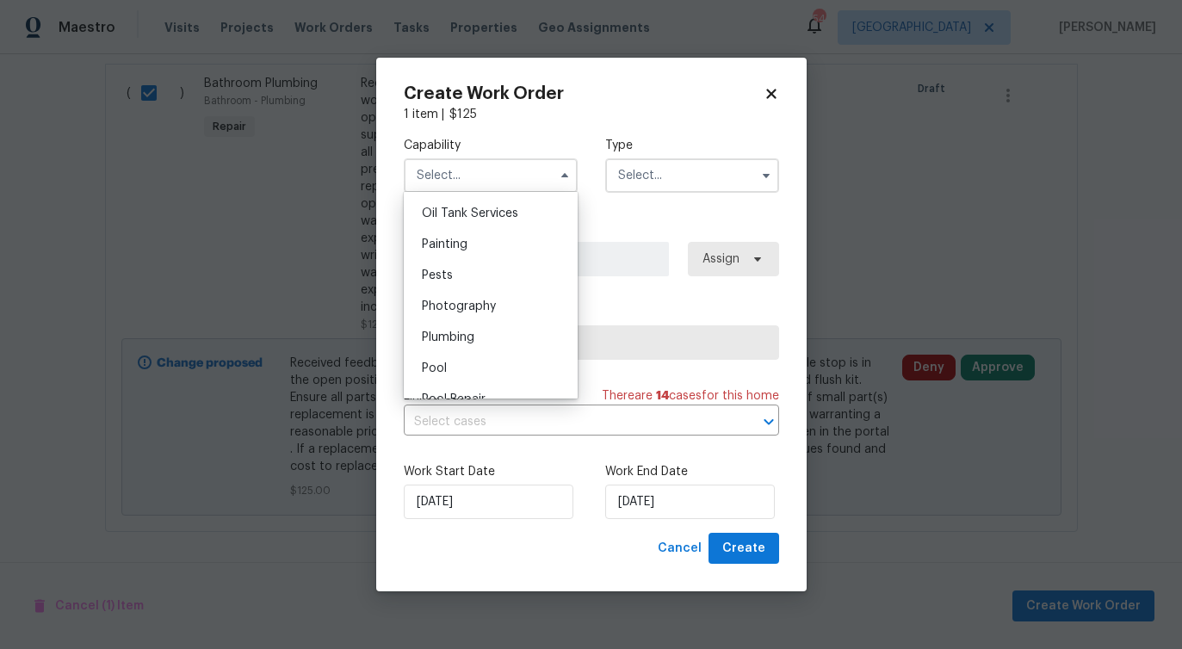
scroll to position [1432, 0]
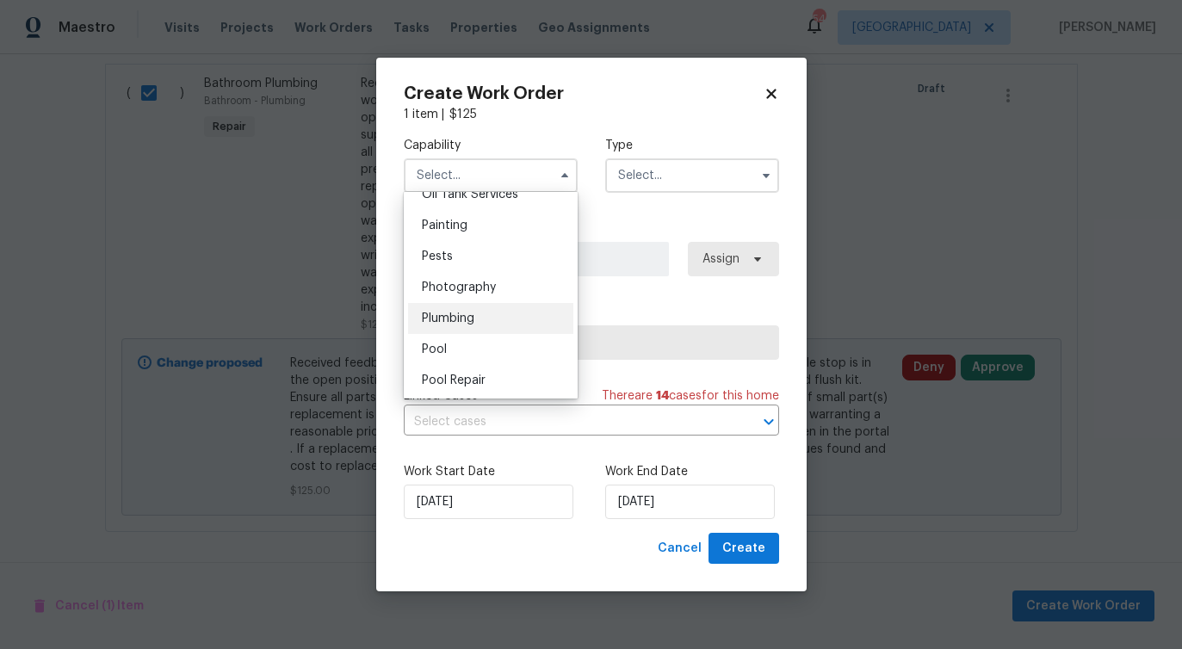
click at [460, 318] on span "Plumbing" at bounding box center [448, 318] width 52 height 12
type input "Plumbing"
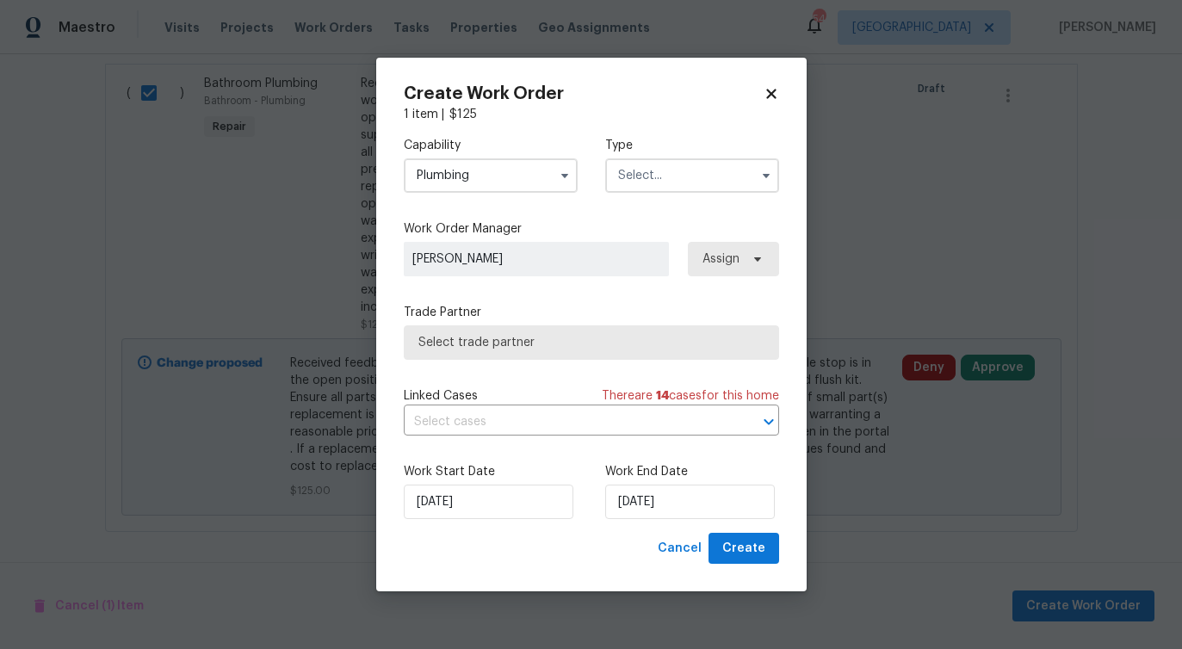
click at [654, 150] on label "Type" at bounding box center [692, 145] width 174 height 17
click at [640, 176] on input "text" at bounding box center [692, 175] width 174 height 34
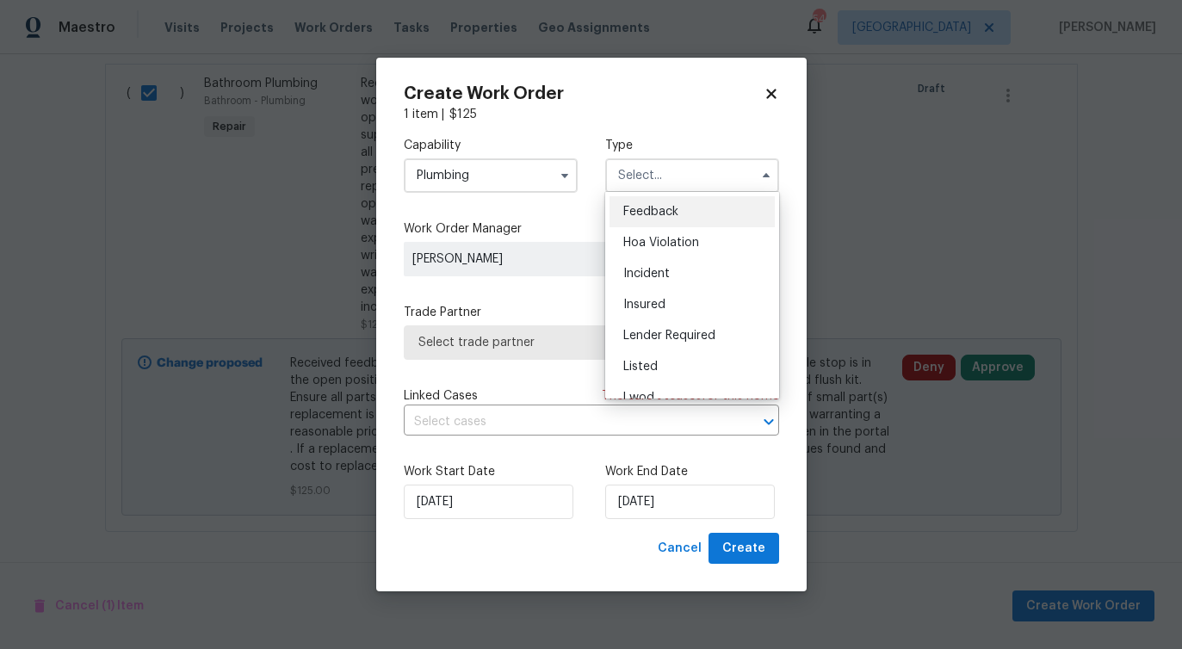
click at [635, 209] on span "Feedback" at bounding box center [650, 212] width 55 height 12
type input "Feedback"
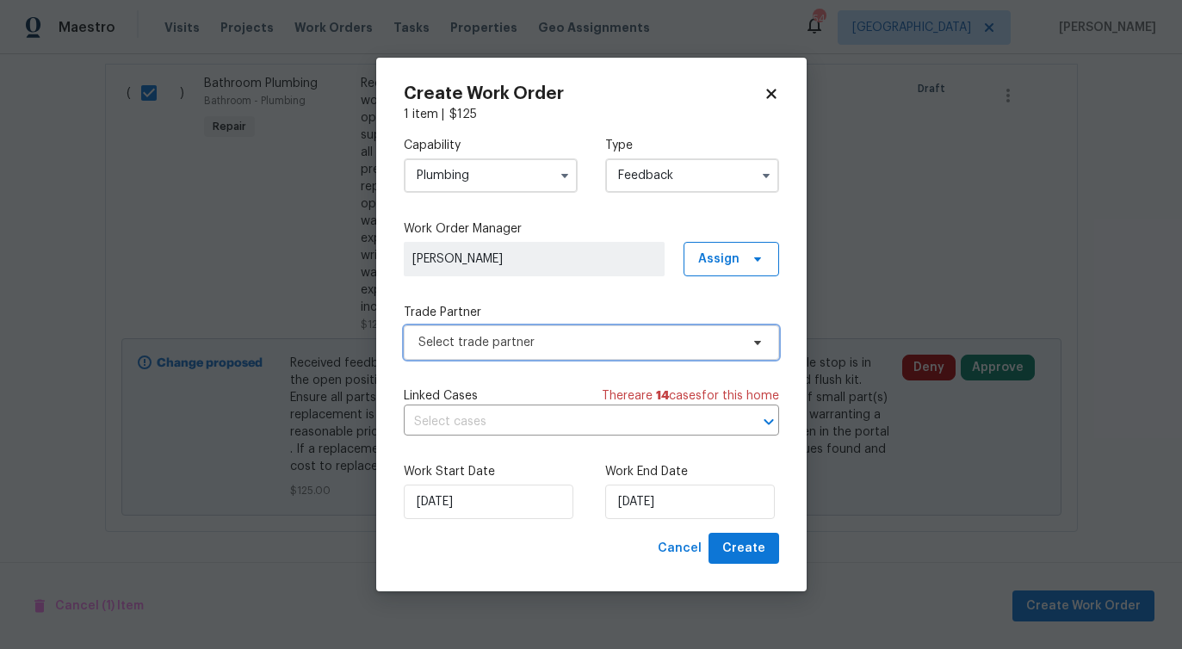
click at [501, 349] on span "Select trade partner" at bounding box center [578, 342] width 321 height 17
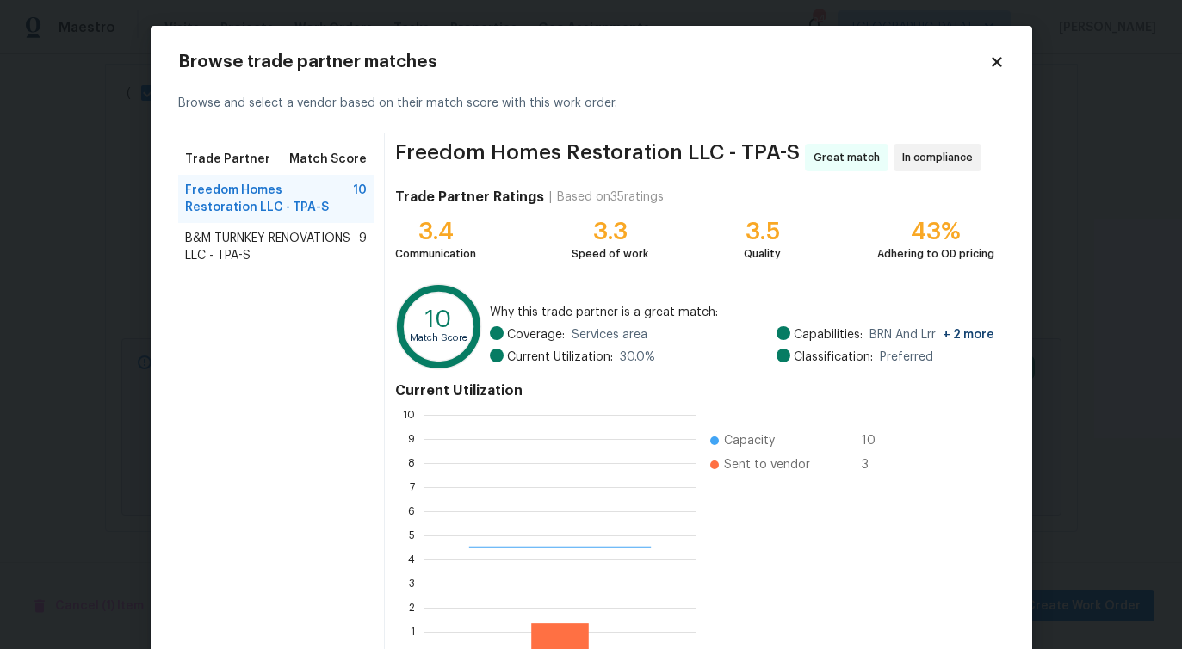
scroll to position [241, 273]
click at [298, 248] on span "B&M TURNKEY RENOVATIONS LLC - TPA-S" at bounding box center [272, 247] width 175 height 34
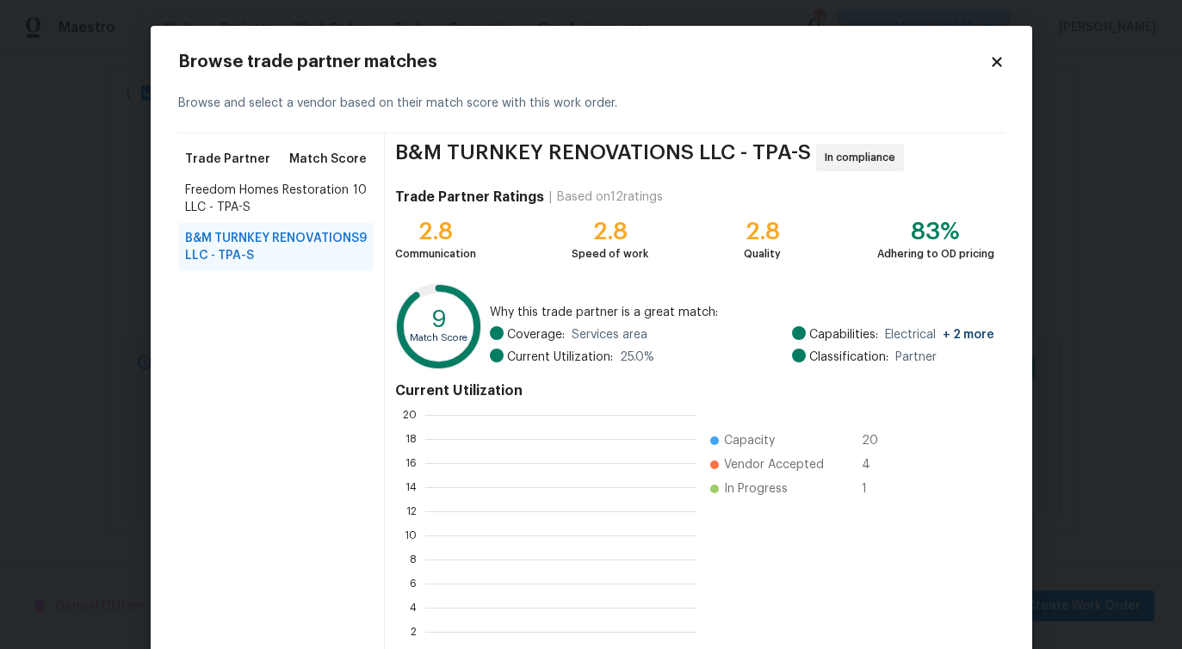
scroll to position [241, 271]
click at [303, 210] on span "Freedom Homes Restoration LLC - TPA-S" at bounding box center [269, 199] width 169 height 34
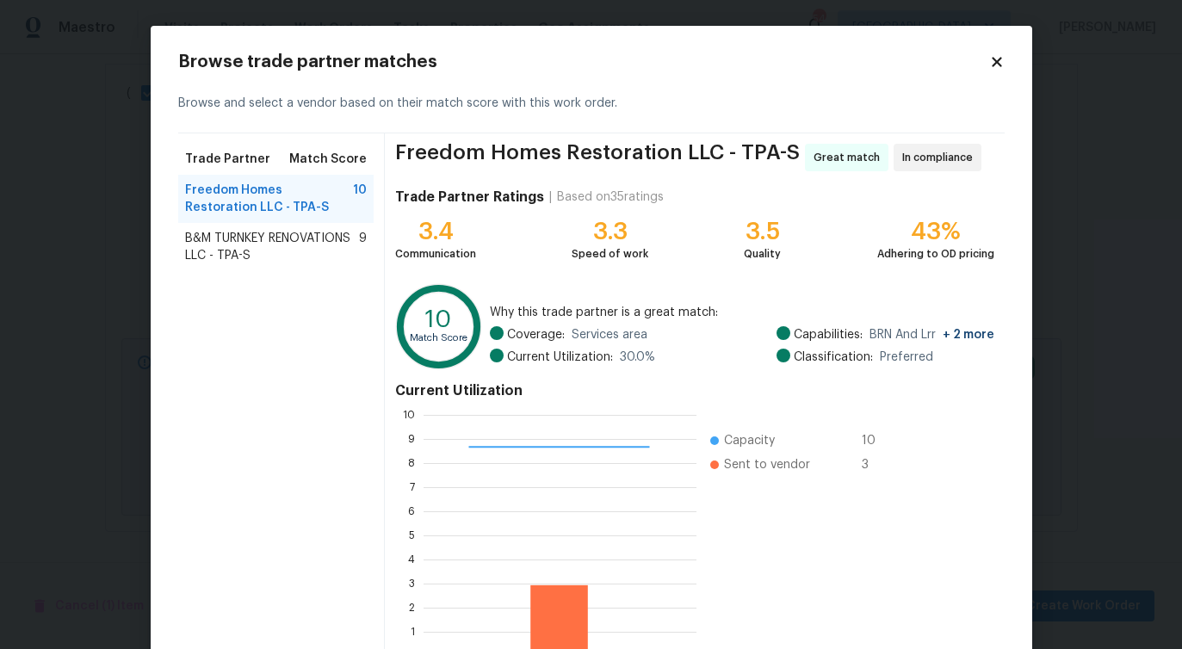
scroll to position [110, 0]
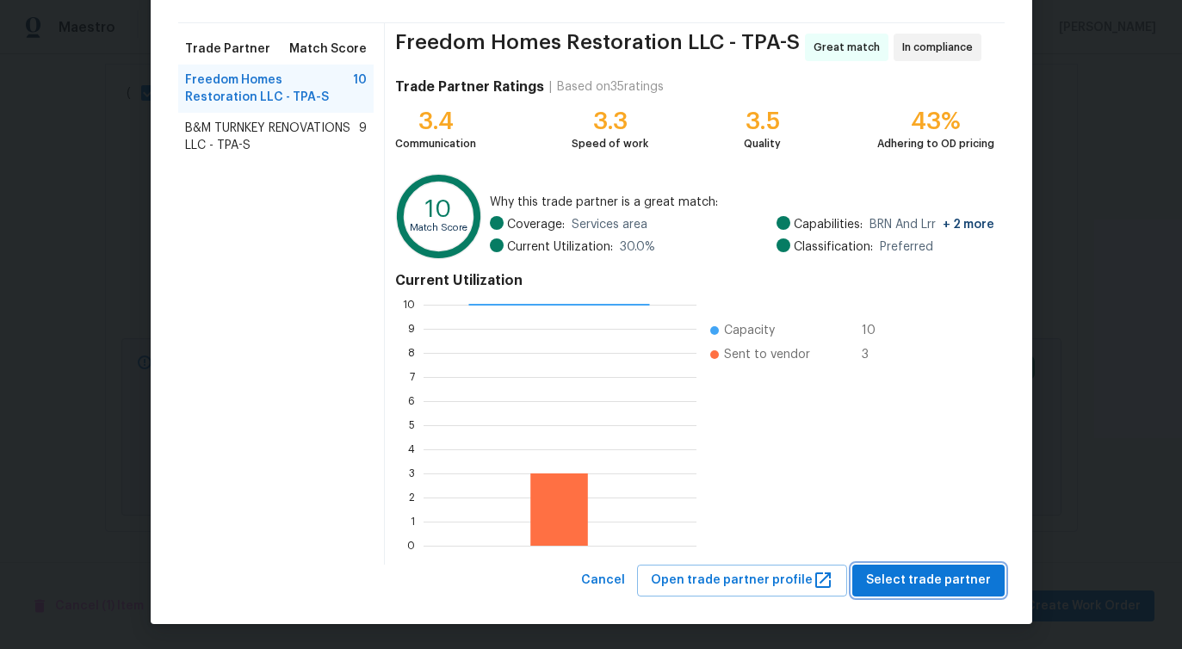
click at [908, 565] on button "Select trade partner" at bounding box center [928, 581] width 152 height 32
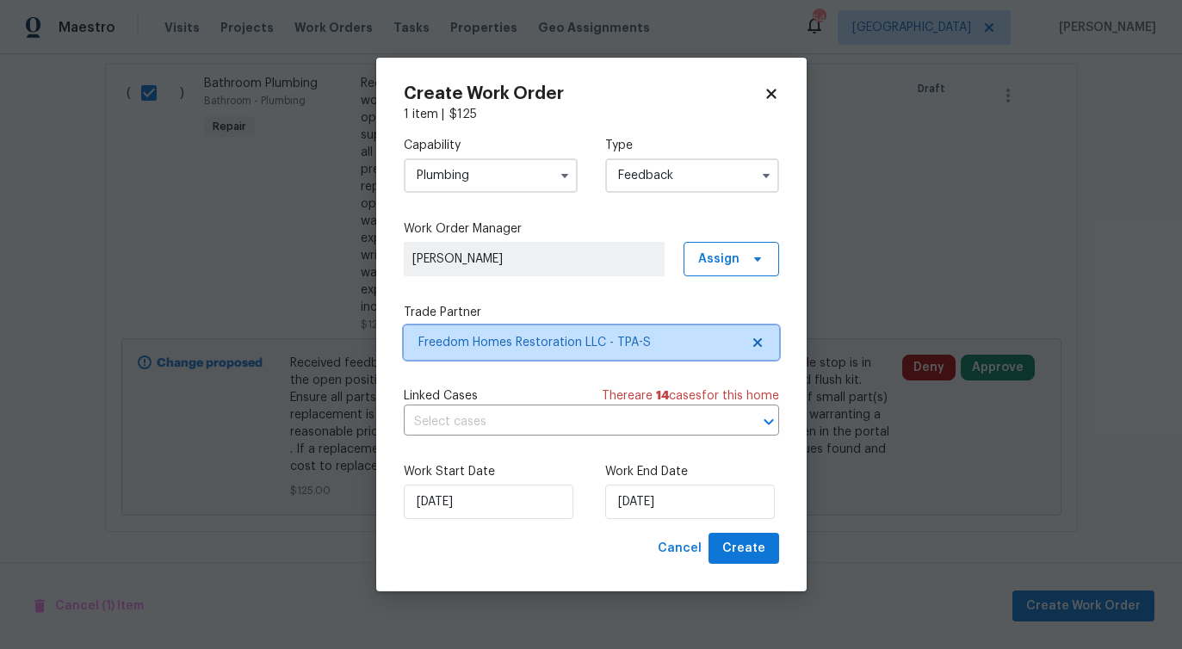
scroll to position [0, 0]
click at [454, 411] on input "text" at bounding box center [567, 422] width 327 height 27
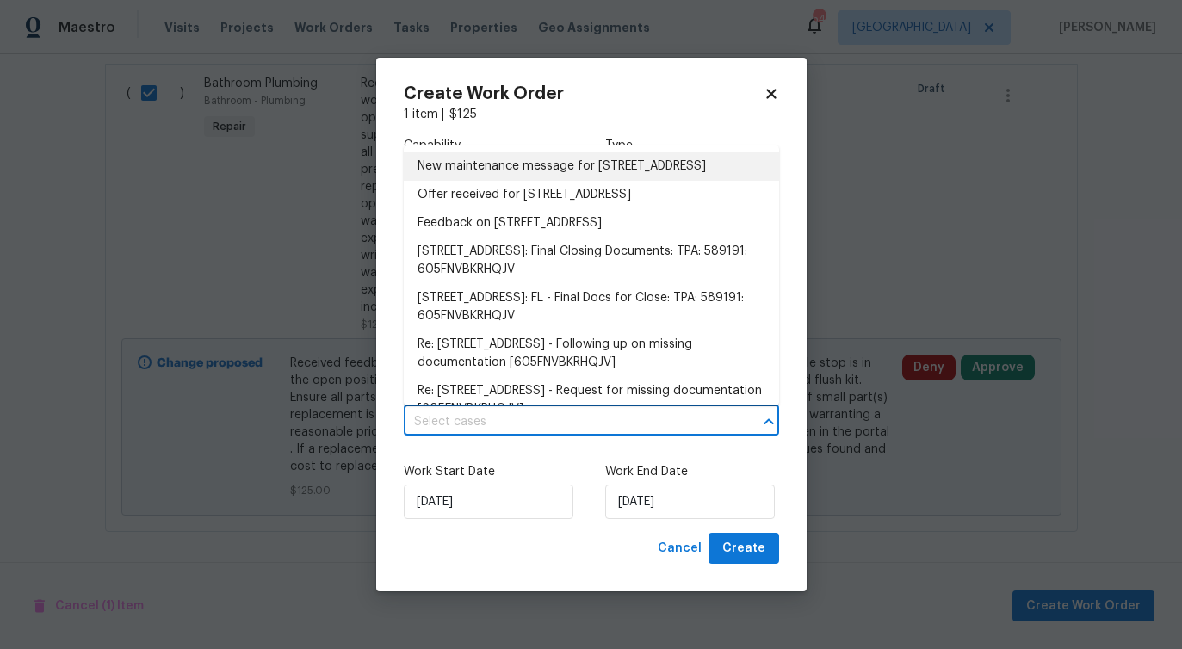
click at [484, 181] on li "New maintenance message for 2715 Golf Heights Cir , Valrico, FL 33596" at bounding box center [591, 166] width 375 height 28
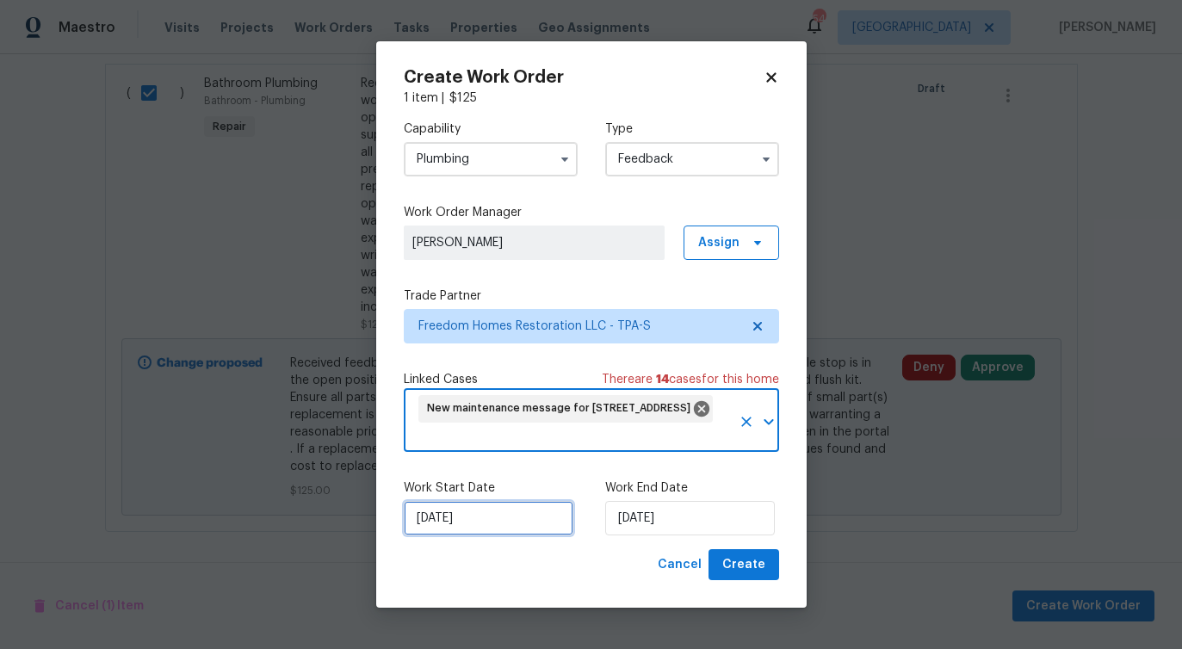
click at [472, 516] on input "9/17/2025" at bounding box center [489, 518] width 170 height 34
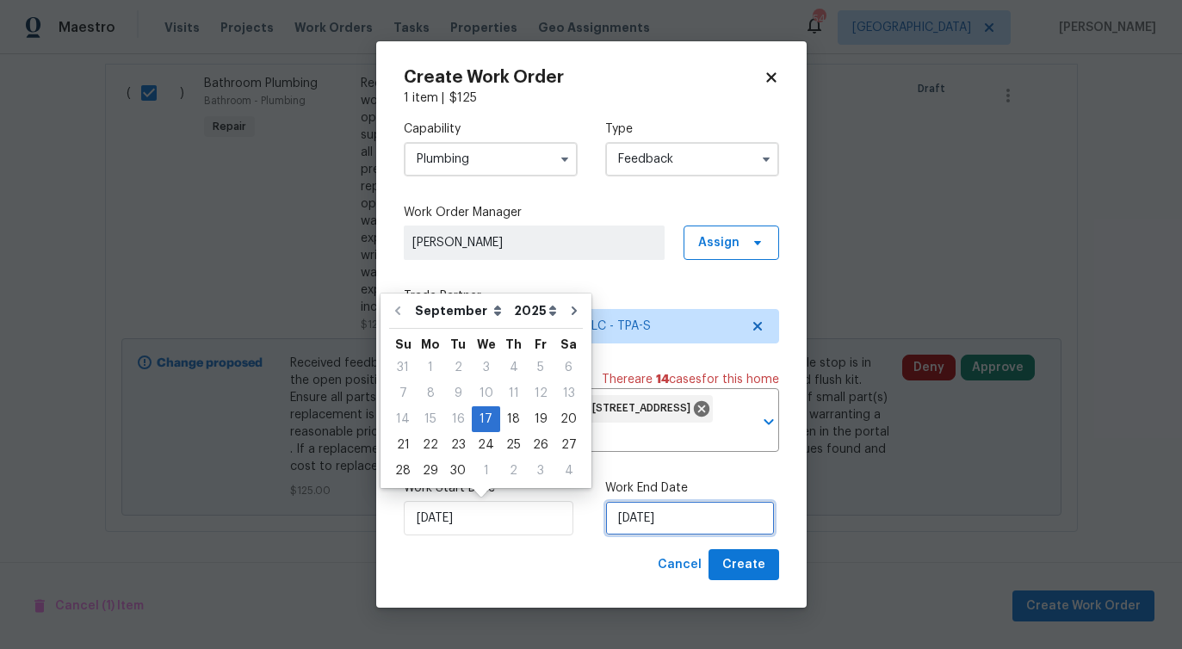
click at [681, 524] on input "9/17/2025" at bounding box center [690, 518] width 170 height 34
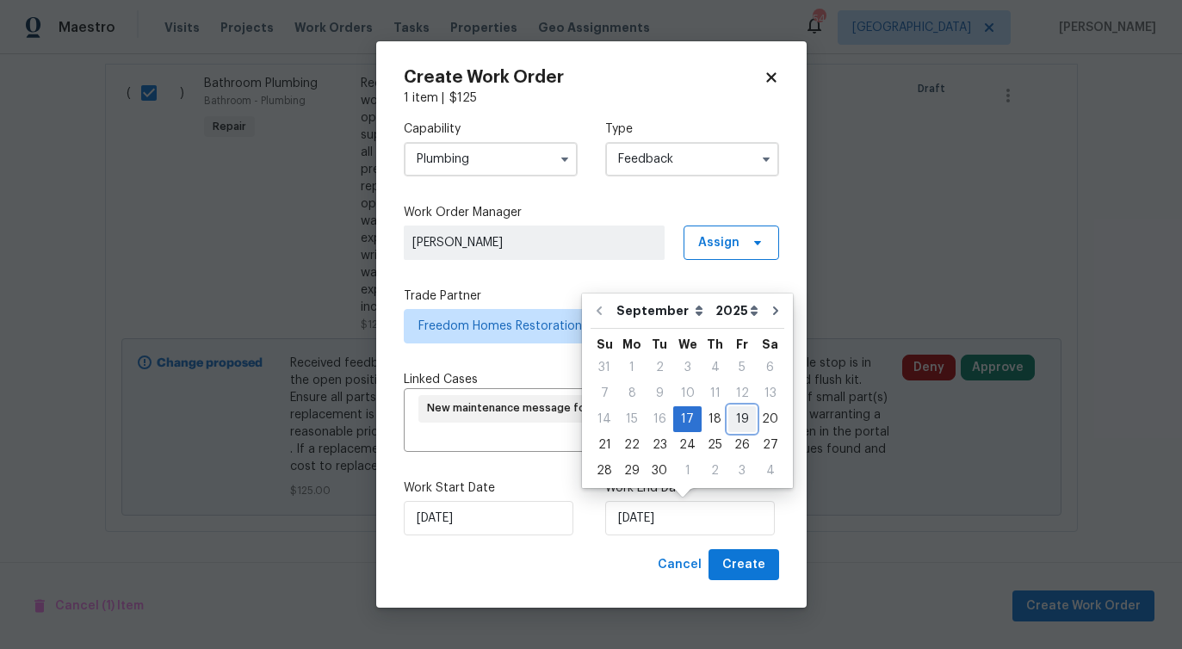
click at [737, 422] on div "19" at bounding box center [742, 419] width 28 height 24
type input "9/19/2025"
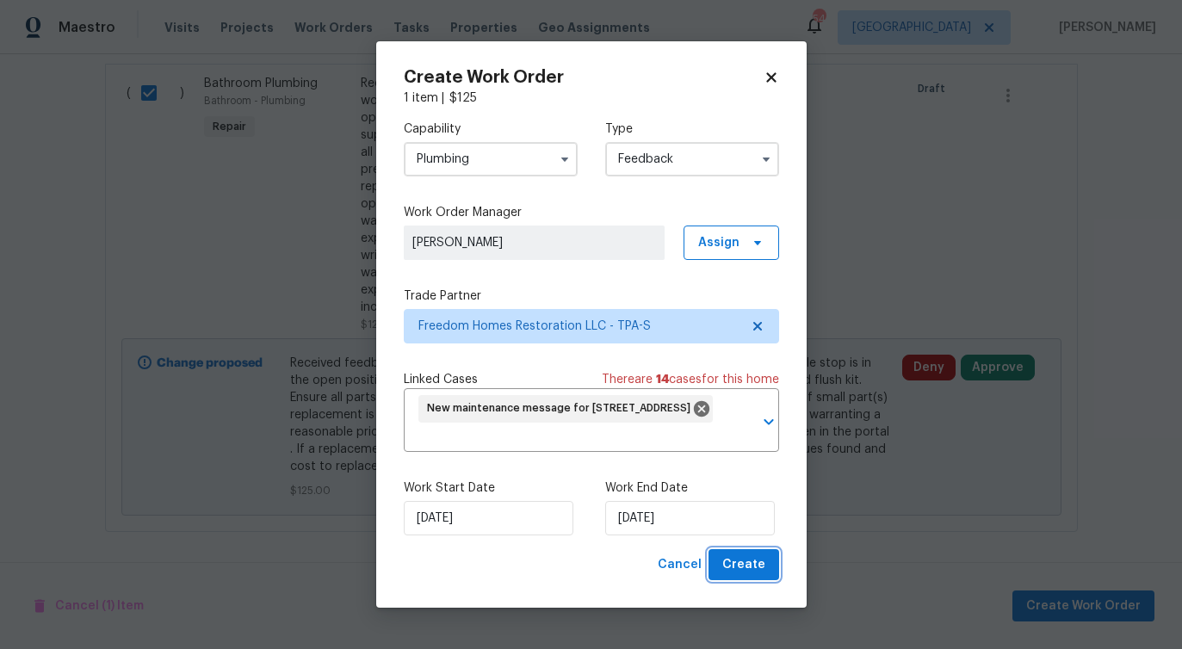
click at [764, 564] on span "Create" at bounding box center [743, 565] width 43 height 22
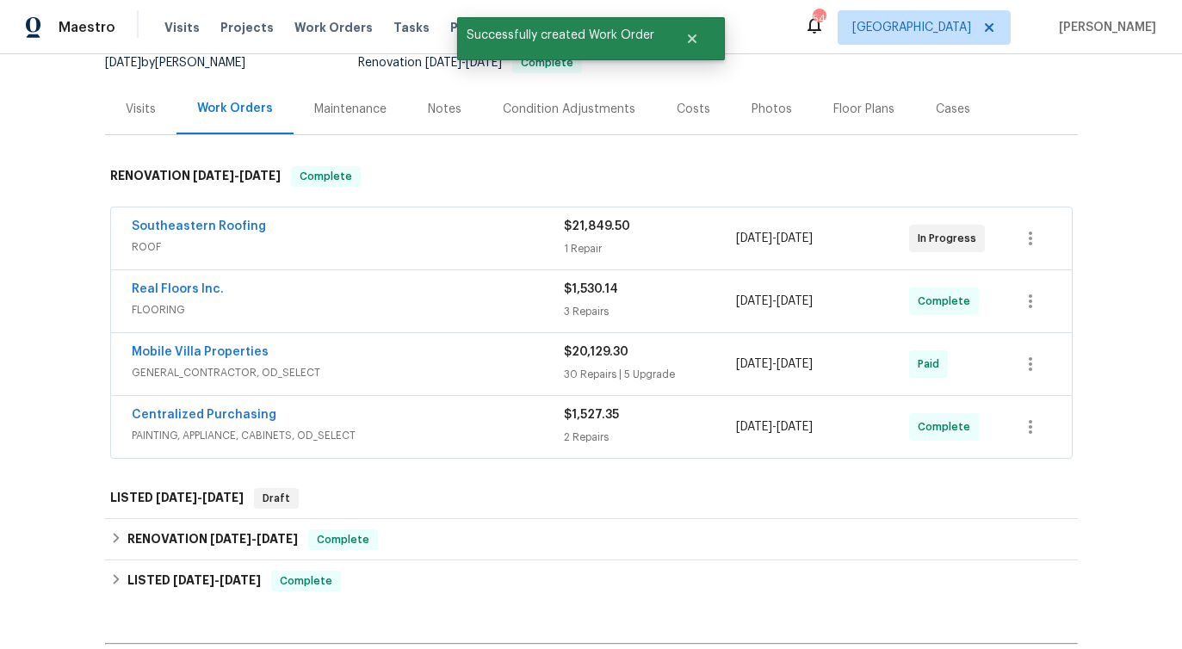
scroll to position [172, 0]
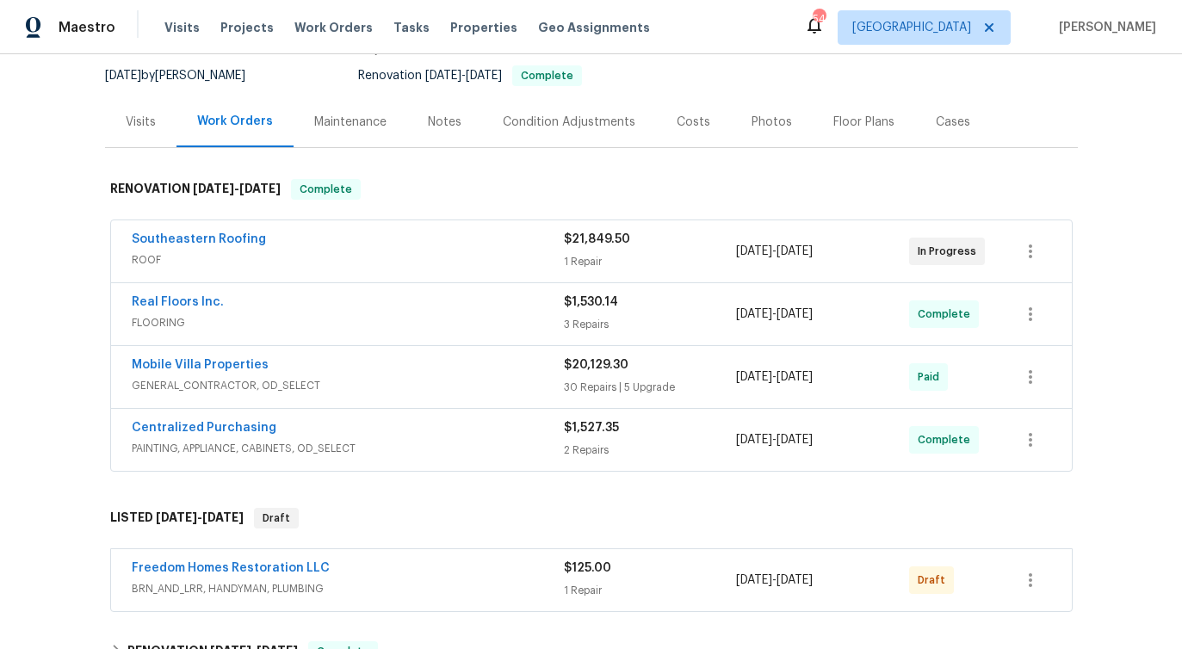
scroll to position [170, 0]
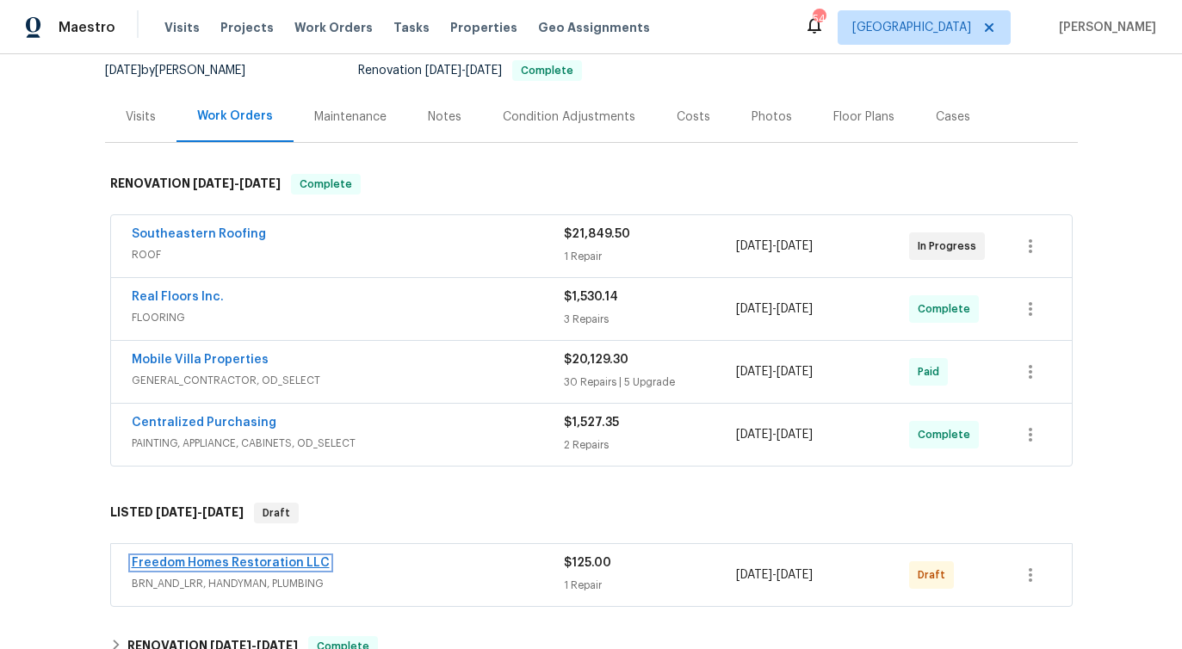
click at [161, 562] on link "Freedom Homes Restoration LLC" at bounding box center [231, 563] width 198 height 12
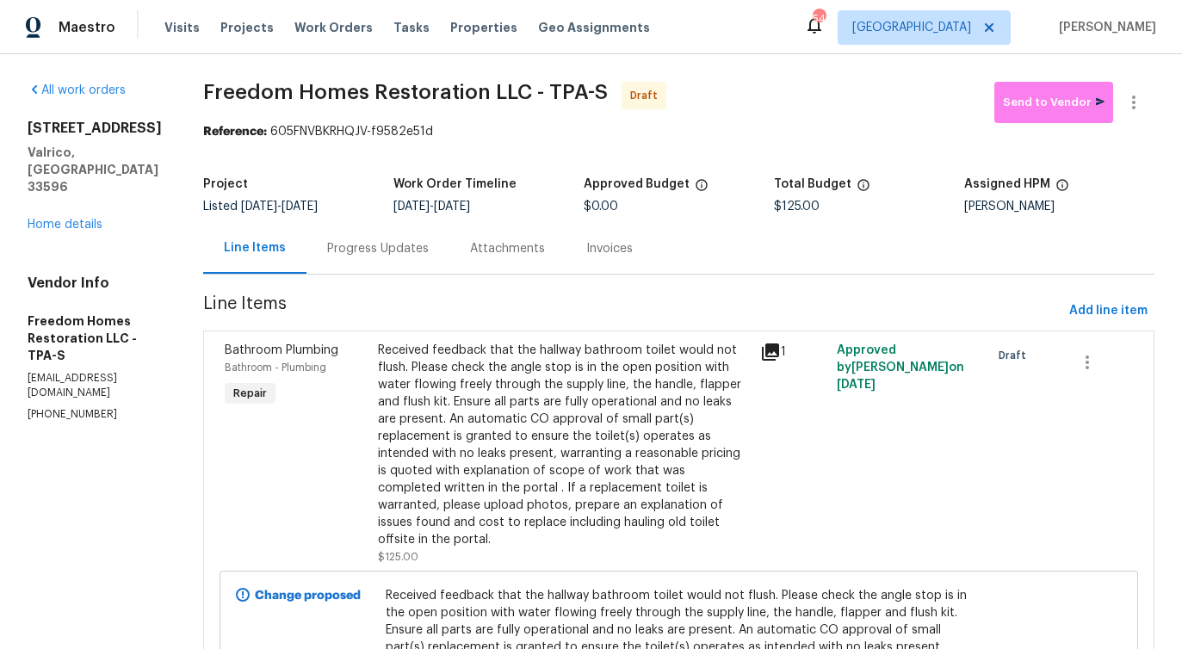
click at [401, 251] on div "Progress Updates" at bounding box center [378, 248] width 102 height 17
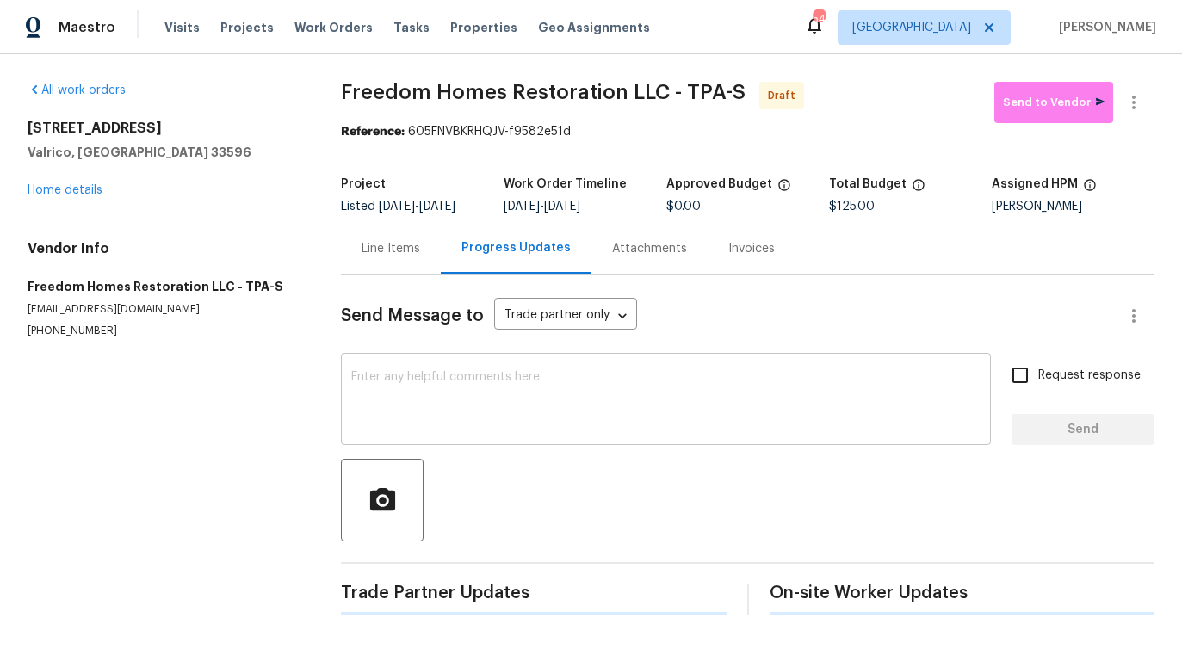
click at [468, 427] on textarea at bounding box center [665, 401] width 629 height 60
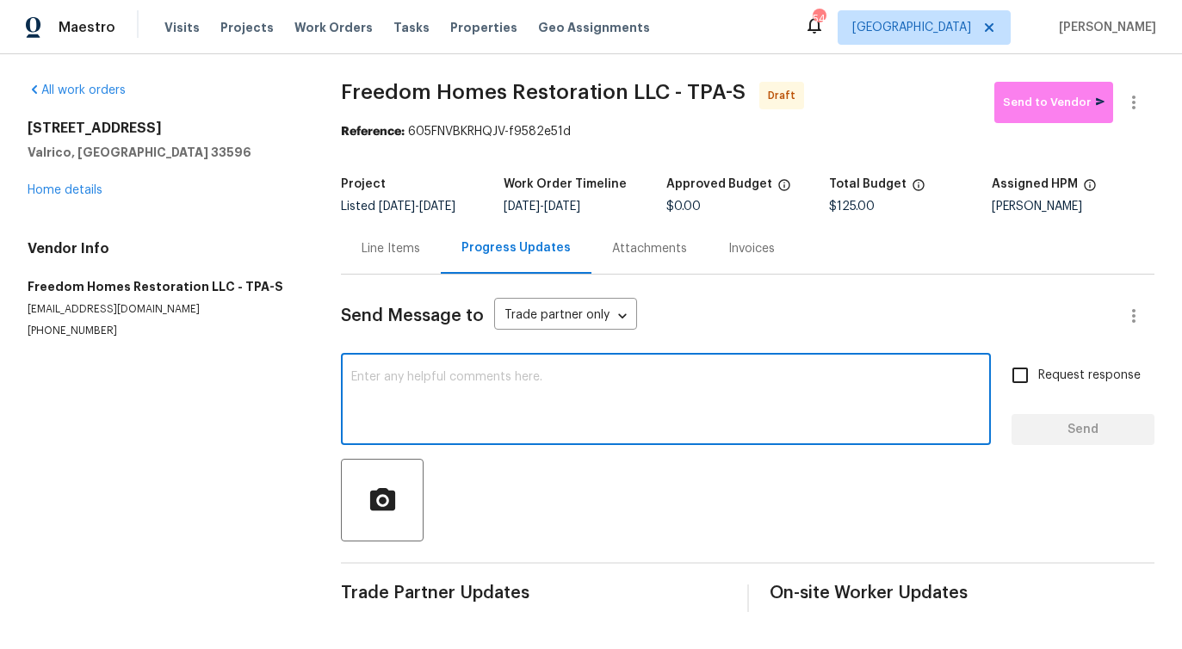
paste textarea "Hi this is Pavithra with Opendoor. I’m confirming you received the WO for the p…"
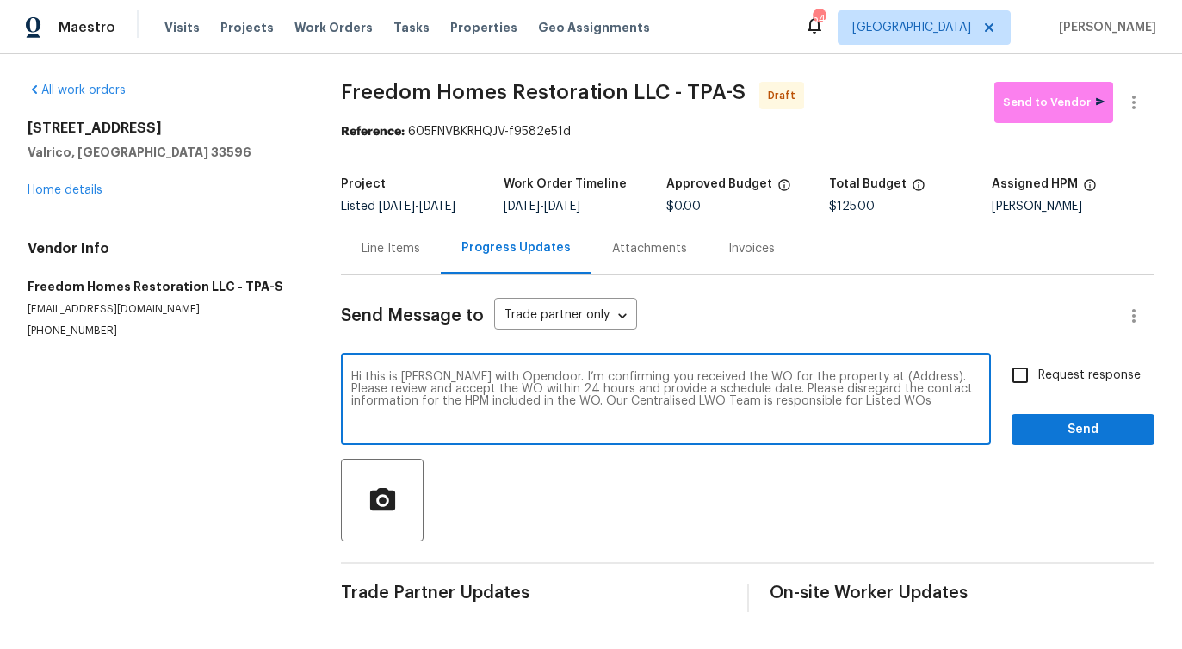
click at [877, 374] on textarea "Hi this is Pavithra with Opendoor. I’m confirming you received the WO for the p…" at bounding box center [665, 401] width 629 height 60
paste textarea "2715 Golf Heights Cir, Valrico, FL 33596"
type textarea "Hi this is Pavithra with Opendoor. I’m confirming you received the WO for the p…"
click at [1051, 367] on span "Request response" at bounding box center [1089, 376] width 102 height 18
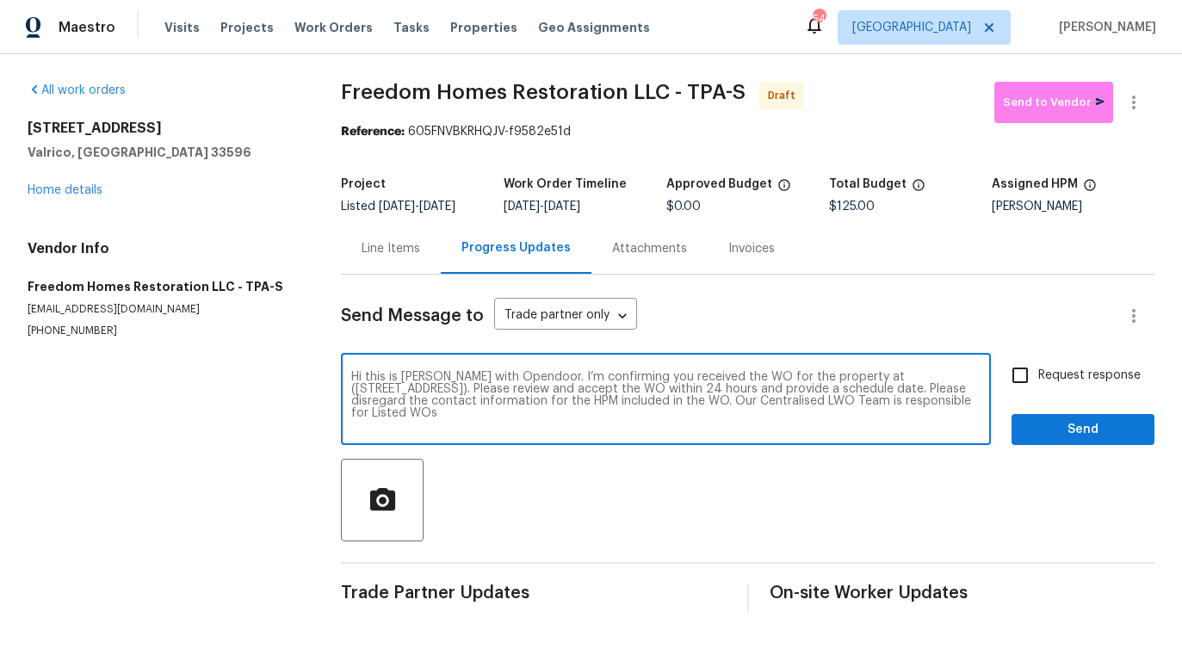
click at [1038, 367] on input "Request response" at bounding box center [1020, 375] width 36 height 36
checkbox input "true"
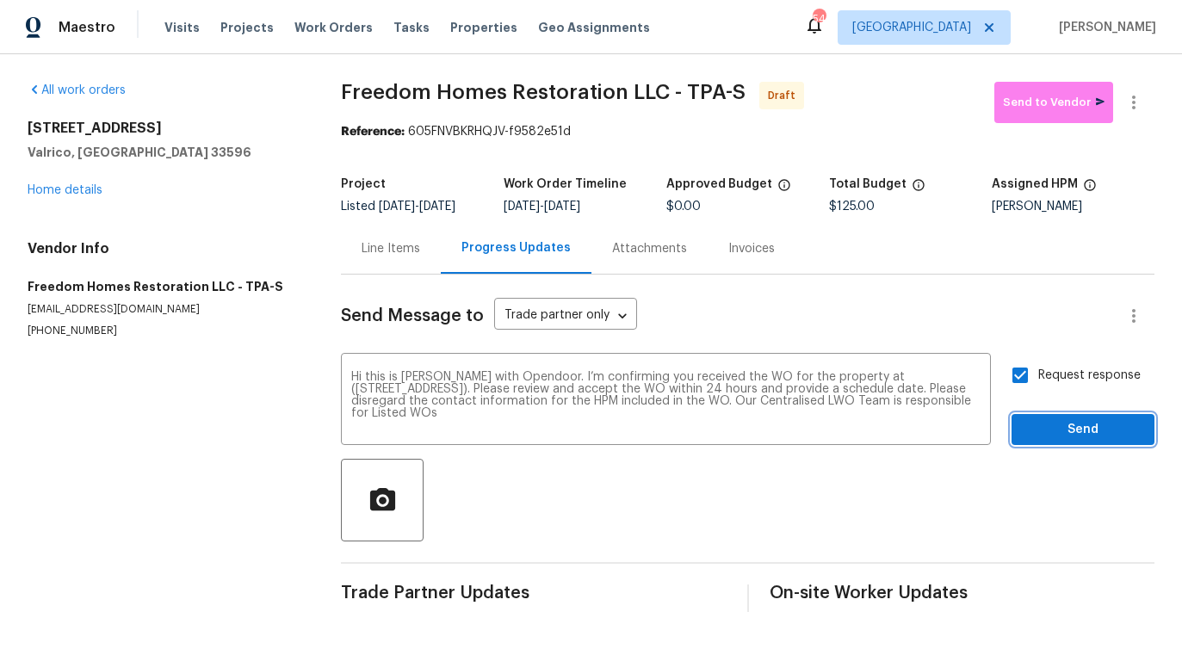
click at [1061, 423] on span "Send" at bounding box center [1082, 430] width 115 height 22
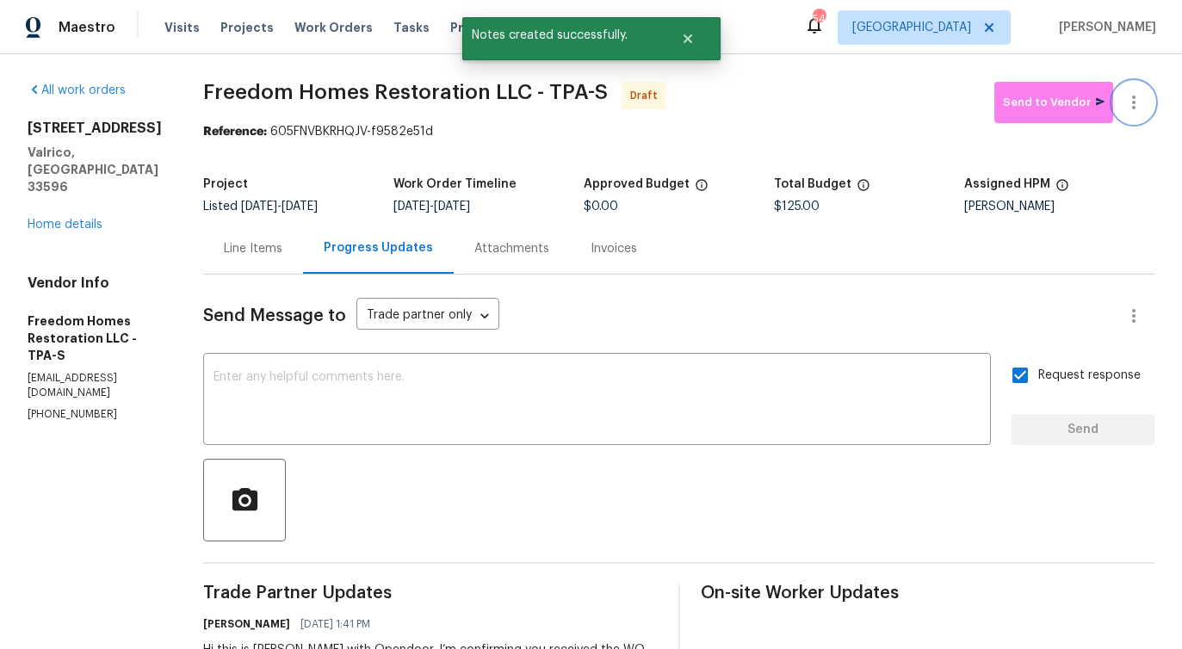
click at [1130, 101] on icon "button" at bounding box center [1133, 102] width 21 height 21
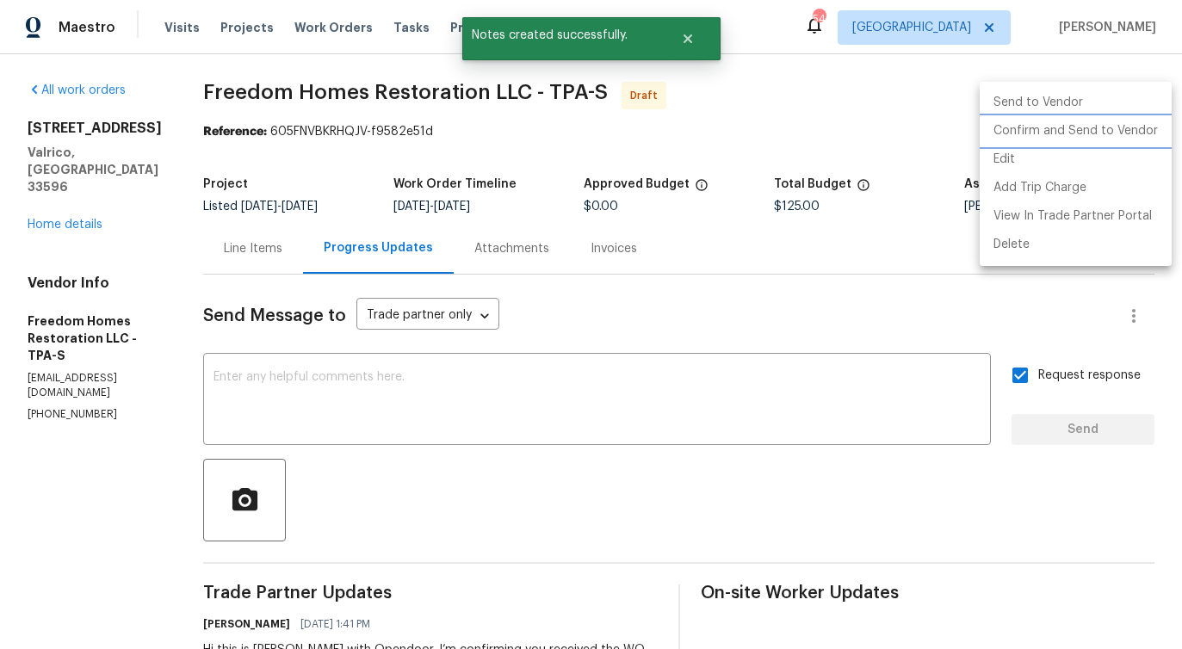
click at [1063, 124] on li "Confirm and Send to Vendor" at bounding box center [1075, 131] width 192 height 28
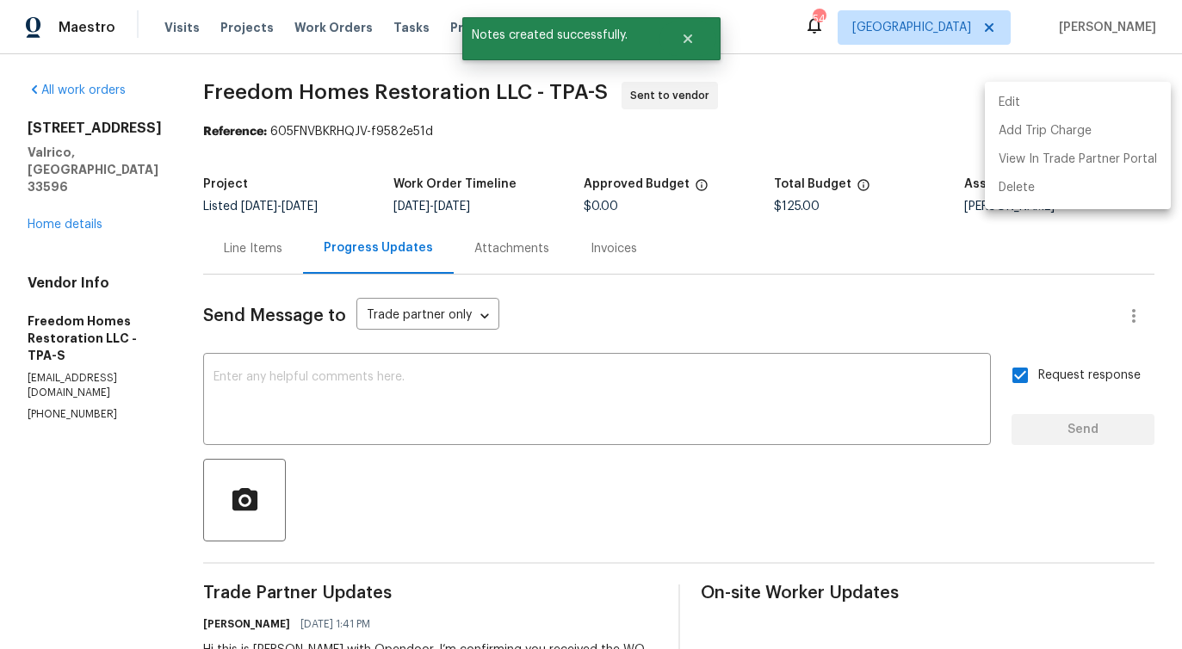
click at [640, 415] on div at bounding box center [591, 324] width 1182 height 649
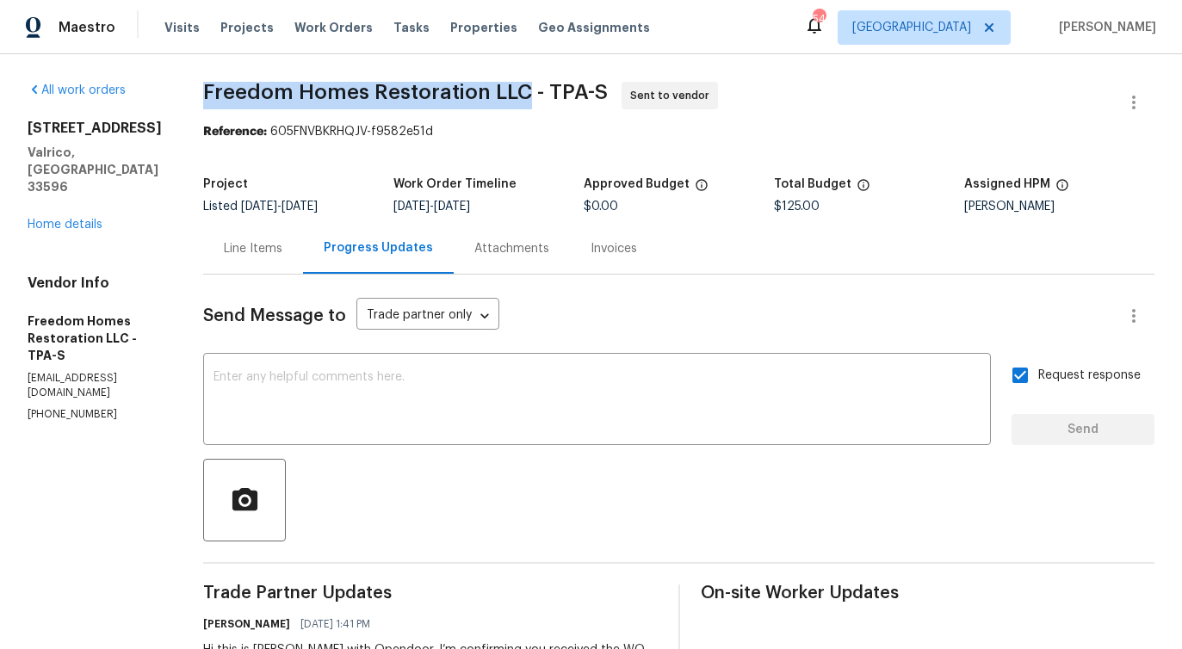
drag, startPoint x: 205, startPoint y: 89, endPoint x: 525, endPoint y: 91, distance: 320.1
click at [525, 91] on div "All work orders 2715 Golf Heights Cir Valrico, FL 33596 Home details Vendor Inf…" at bounding box center [591, 414] width 1182 height 721
copy span "Freedom Homes Restoration LLC"
click at [77, 219] on link "Home details" at bounding box center [65, 225] width 75 height 12
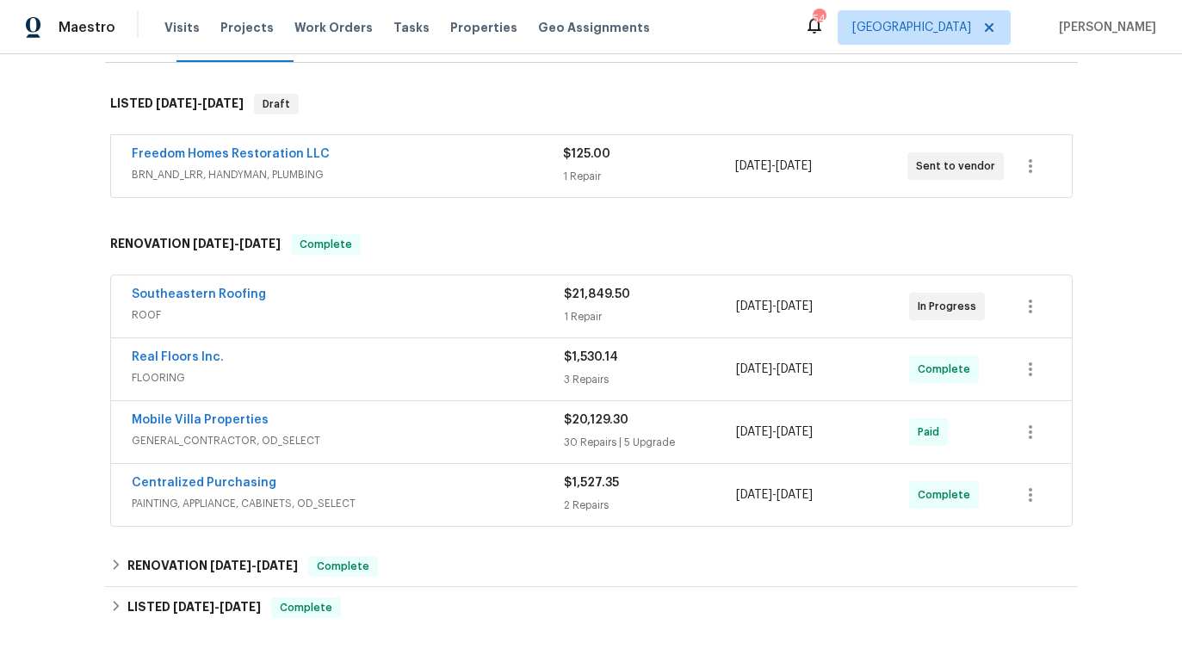
scroll to position [250, 0]
drag, startPoint x: 121, startPoint y: 156, endPoint x: 387, endPoint y: 154, distance: 265.9
click at [387, 154] on div "Freedom Homes Restoration LLC BRN_AND_LRR, HANDYMAN, PLUMBING $125.00 1 Repair …" at bounding box center [591, 165] width 960 height 62
copy link "Freedom Homes Restoration LLC"
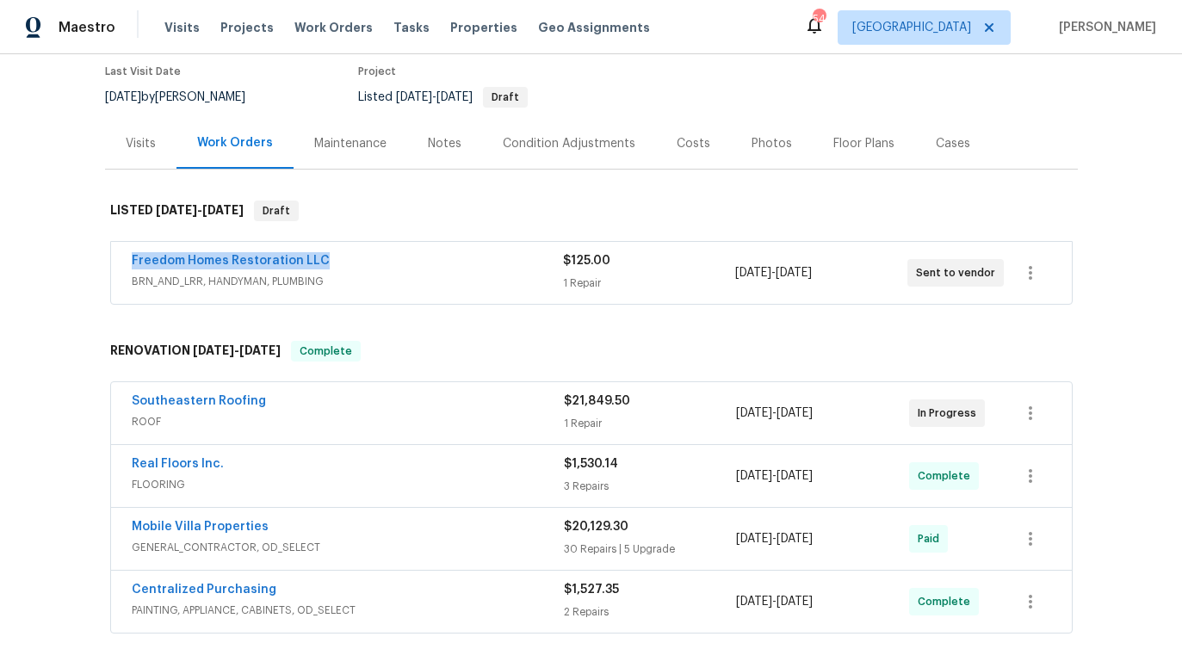
scroll to position [124, 0]
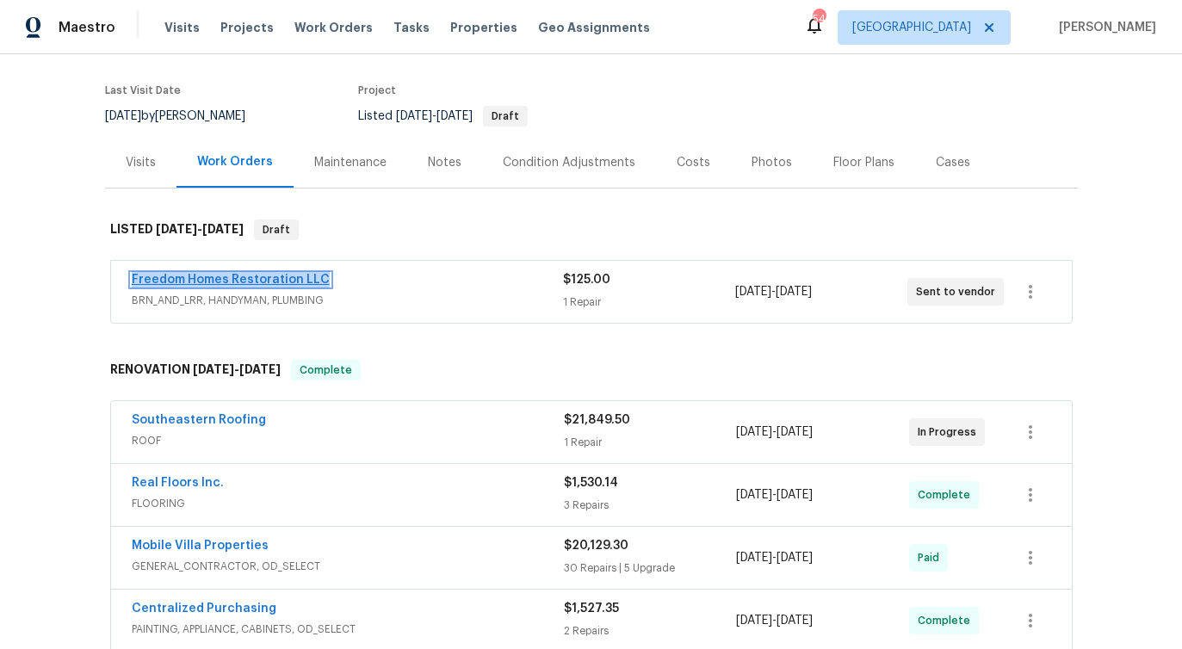
click at [285, 274] on link "Freedom Homes Restoration LLC" at bounding box center [231, 280] width 198 height 12
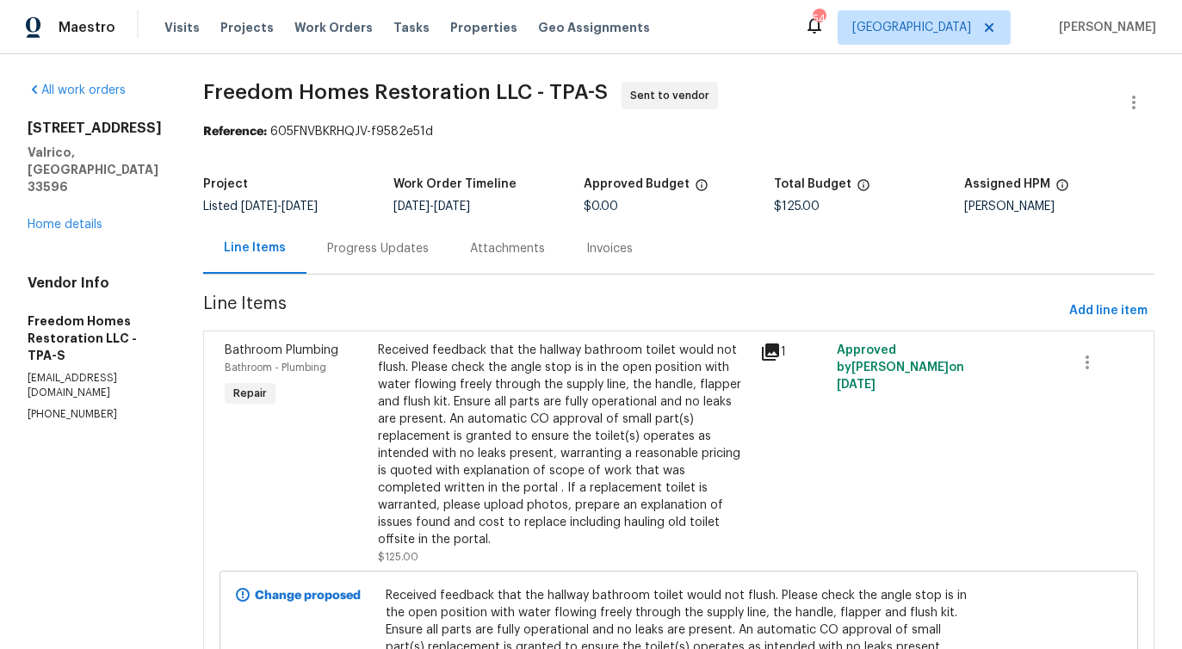
click at [365, 266] on div "Progress Updates" at bounding box center [377, 248] width 143 height 51
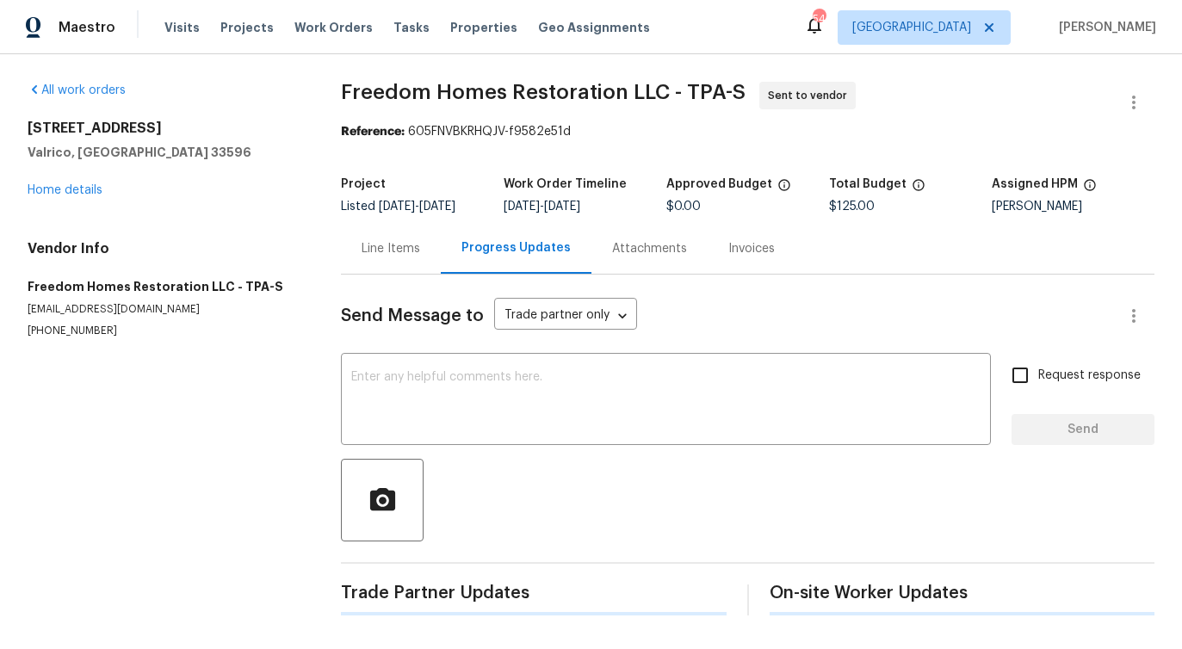
click at [404, 456] on div "Send Message to Trade partner only Trade partner only ​ x ​ Request response Se…" at bounding box center [747, 445] width 813 height 341
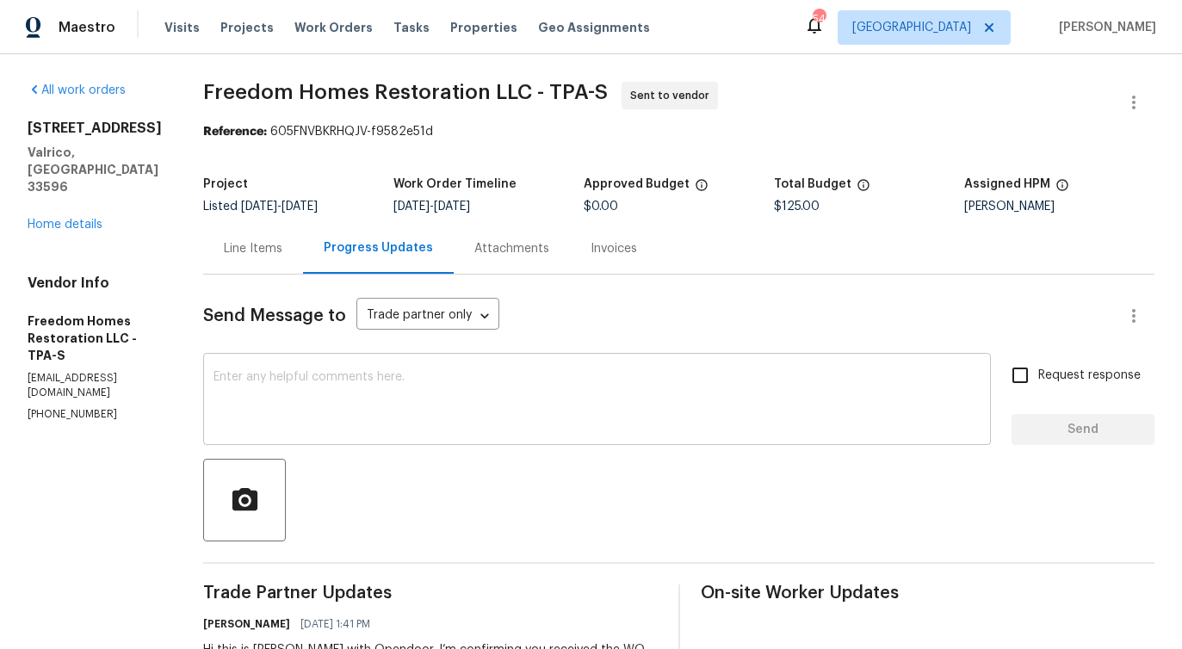
click at [426, 404] on textarea at bounding box center [596, 401] width 767 height 60
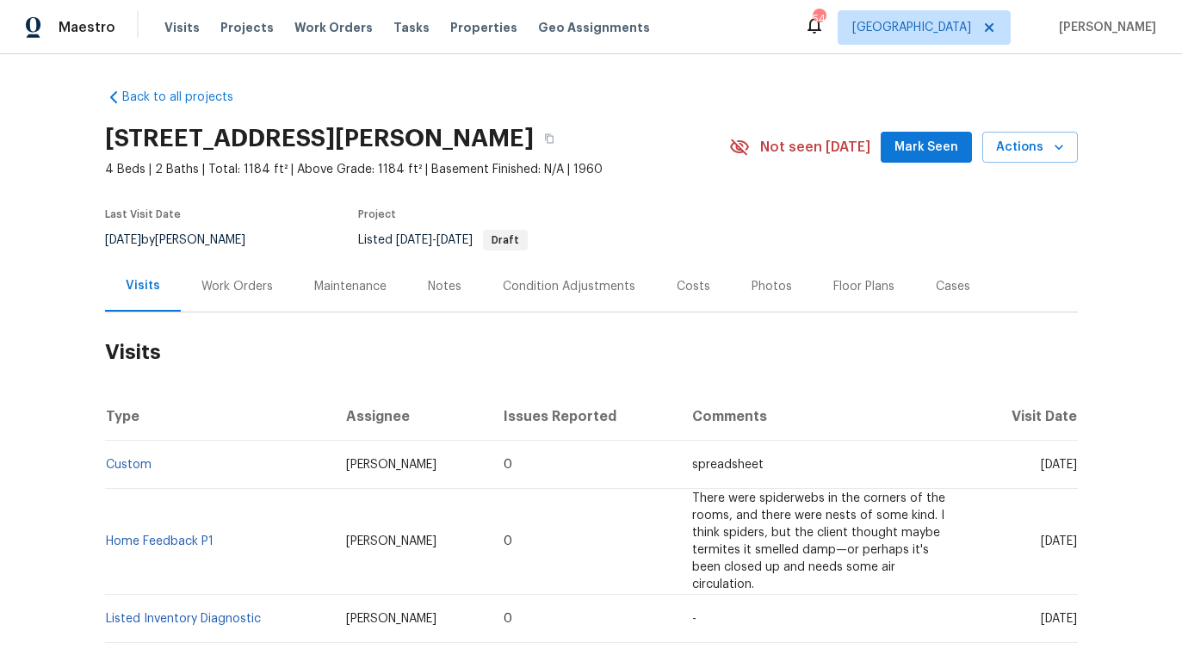
click at [223, 305] on div "Work Orders" at bounding box center [237, 286] width 113 height 51
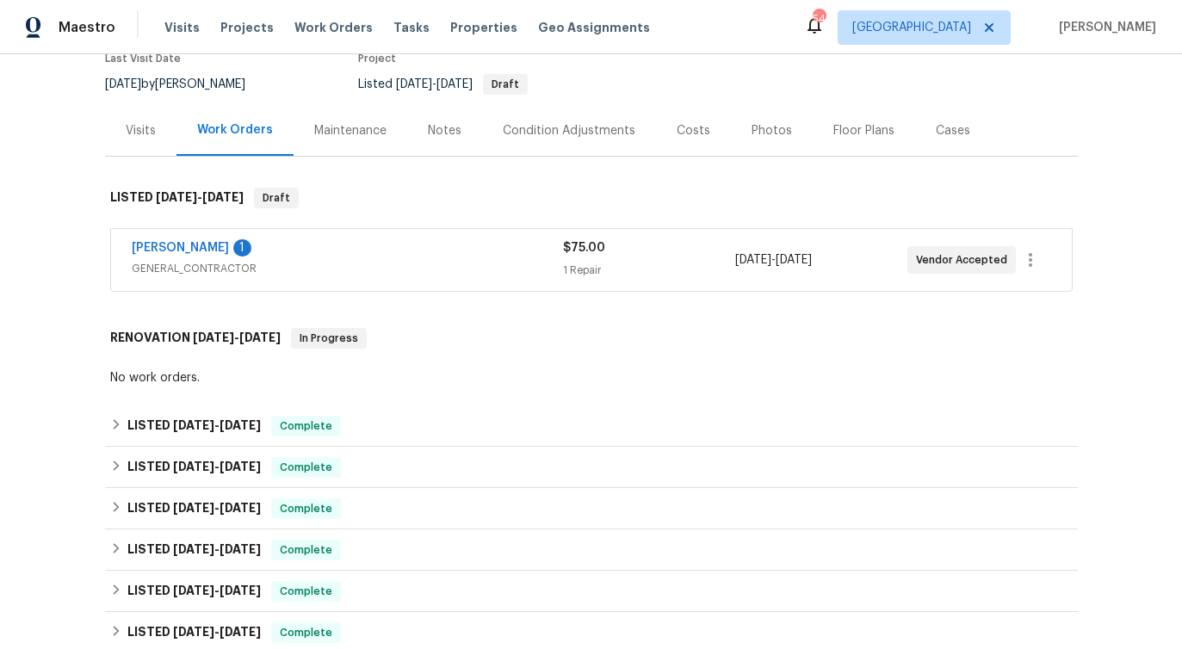
scroll to position [187, 0]
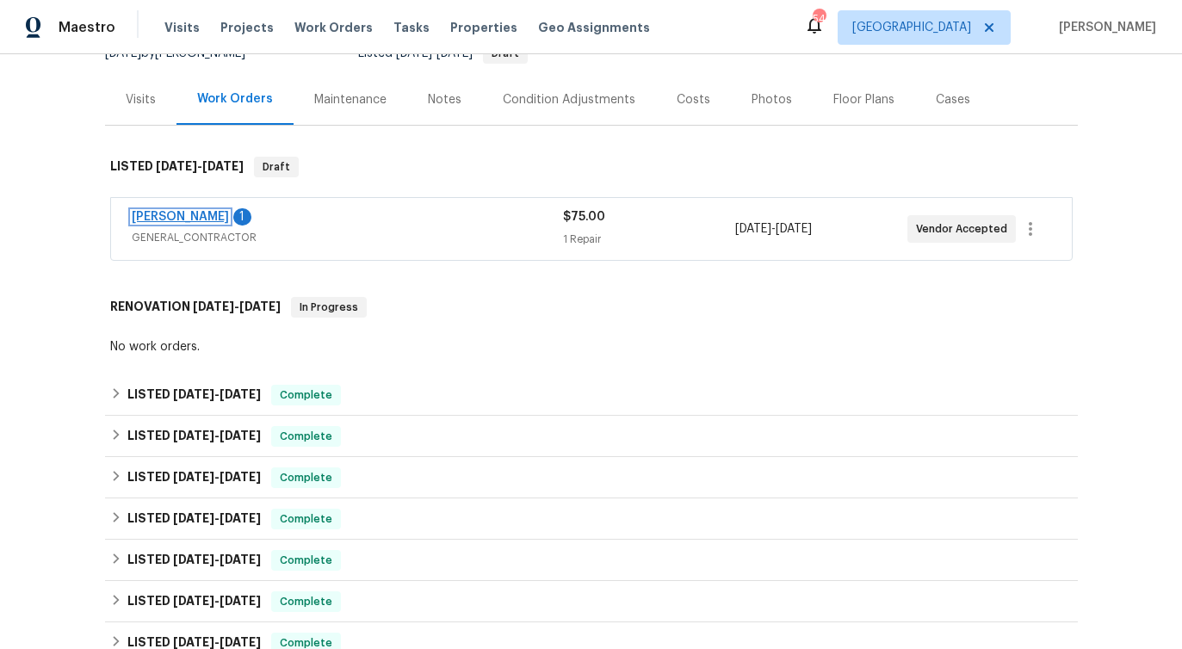
click at [202, 217] on link "MEL Contracting" at bounding box center [180, 217] width 97 height 12
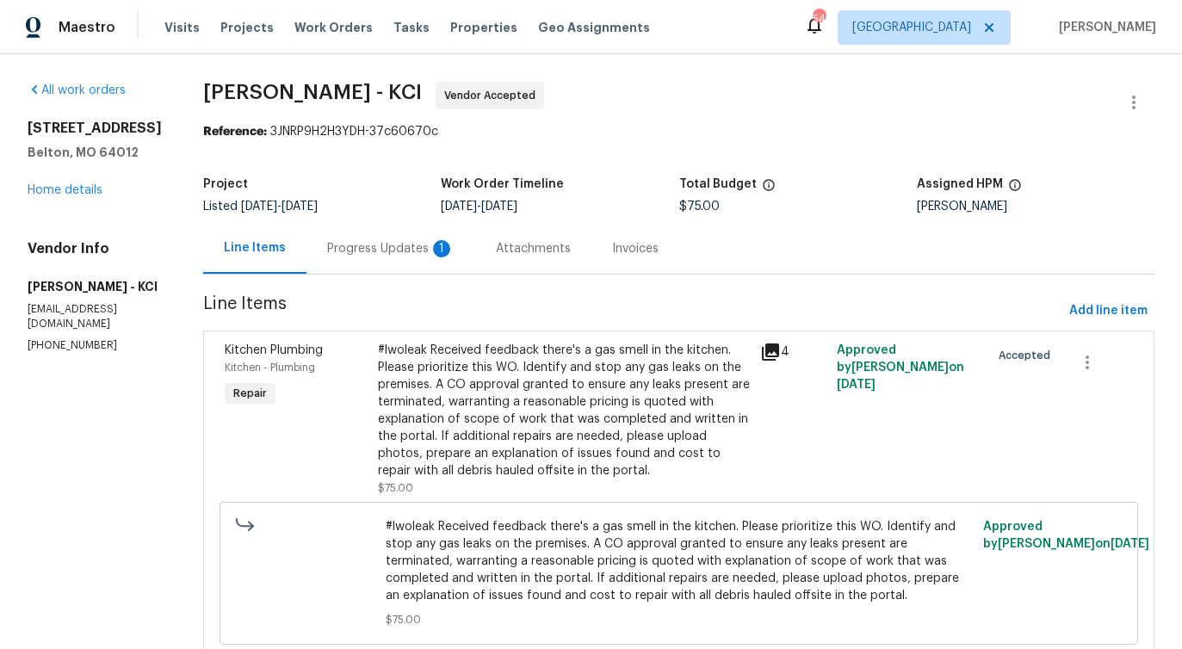
click at [361, 262] on div "Progress Updates 1" at bounding box center [390, 248] width 169 height 51
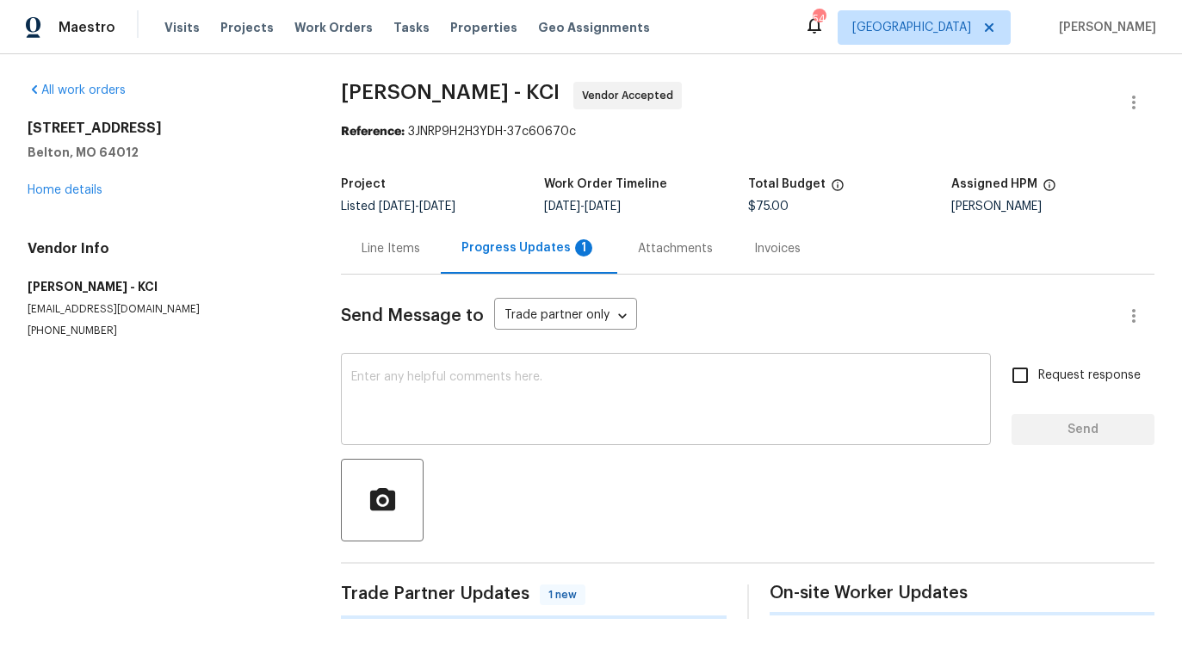
click at [400, 391] on textarea at bounding box center [665, 401] width 629 height 60
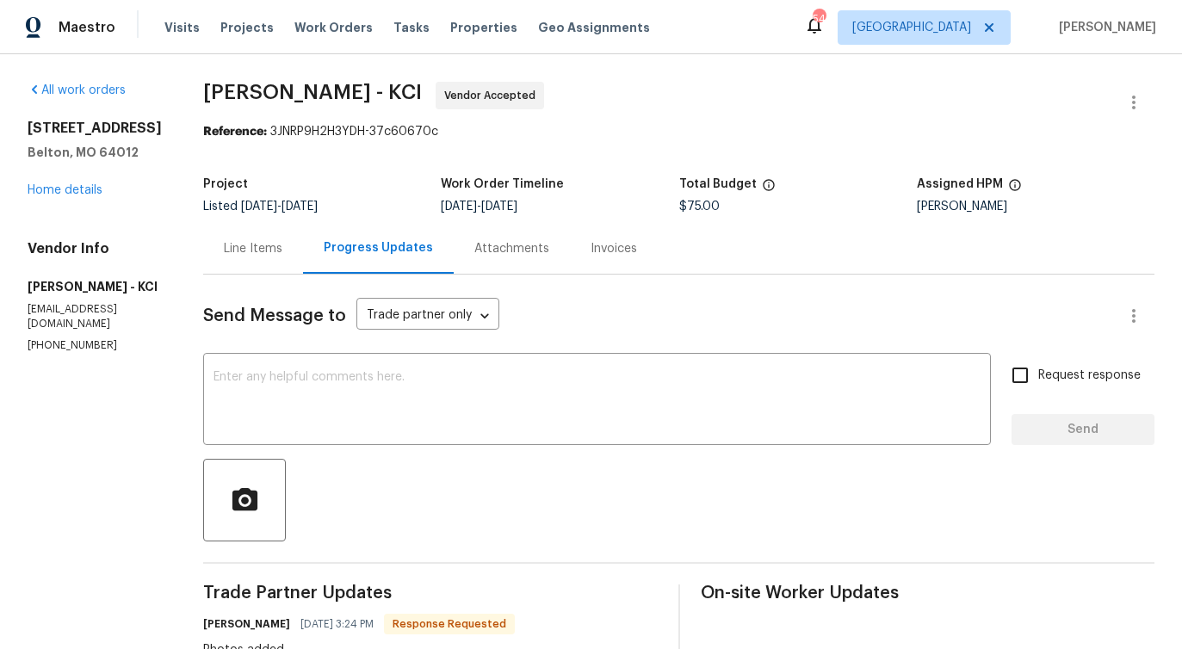
click at [245, 265] on div "Line Items" at bounding box center [253, 248] width 100 height 51
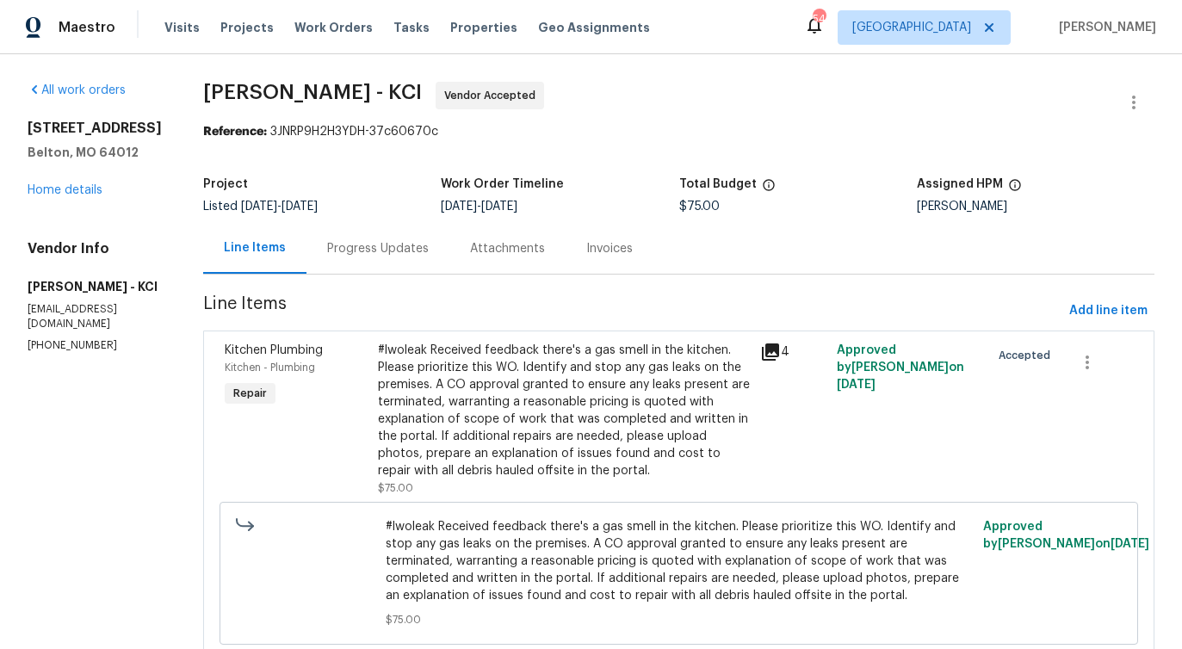
scroll to position [60, 0]
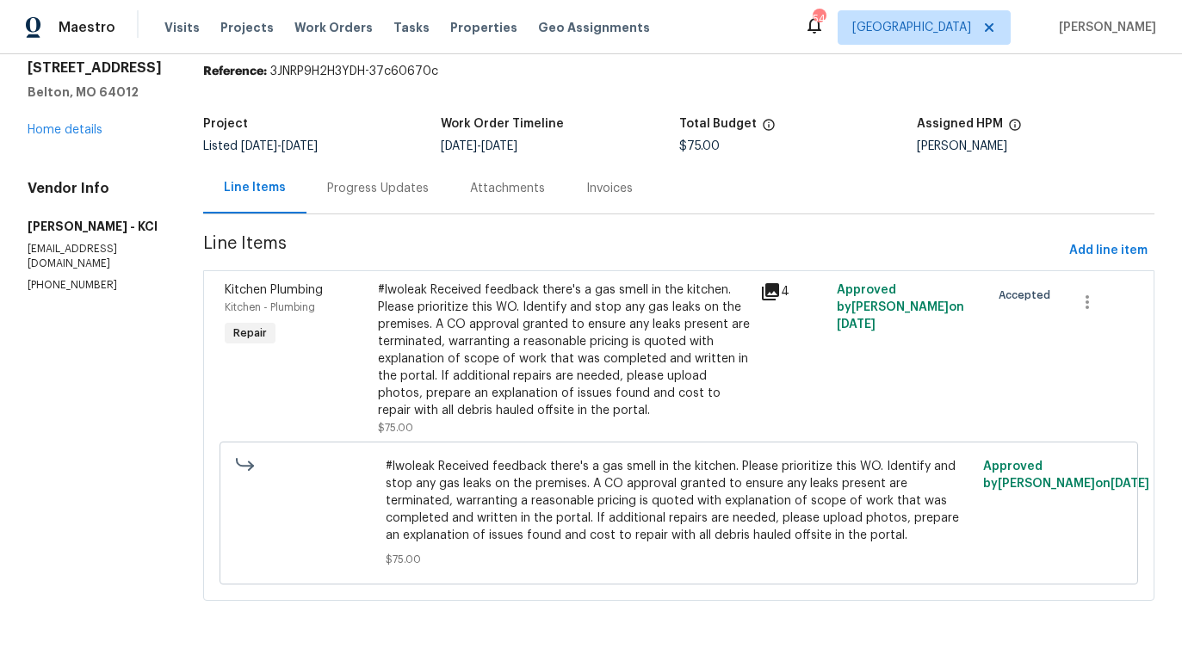
click at [387, 182] on div "Progress Updates" at bounding box center [378, 188] width 102 height 17
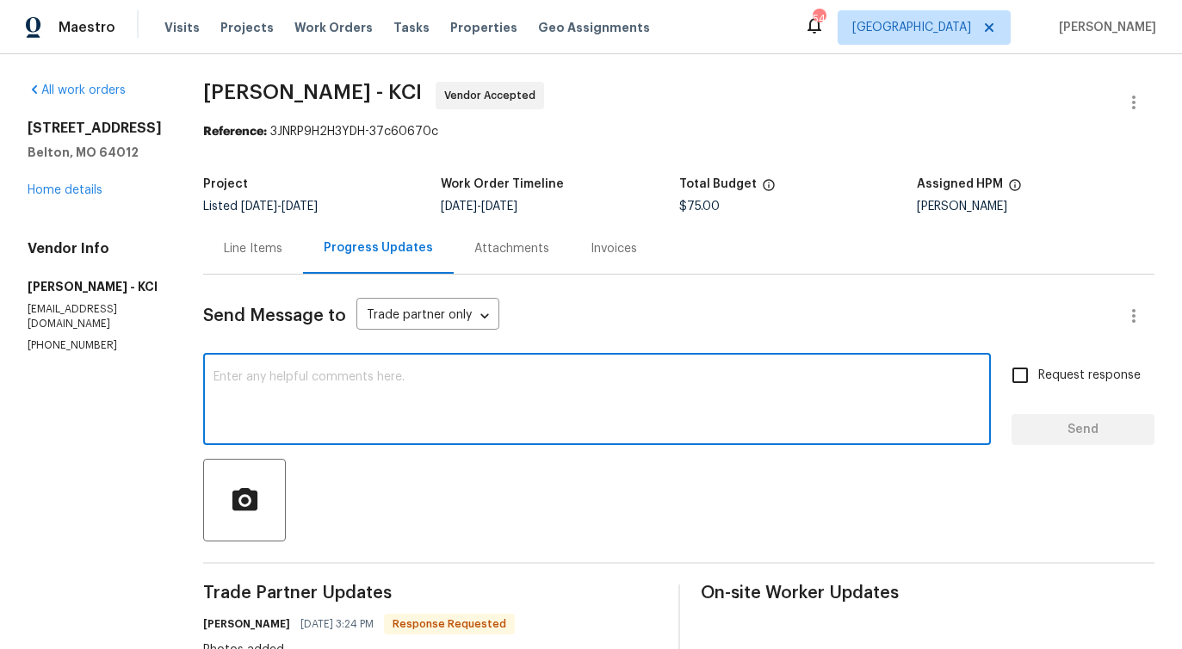
click at [410, 386] on textarea at bounding box center [596, 401] width 767 height 60
click at [250, 250] on div "Line Items" at bounding box center [253, 248] width 59 height 17
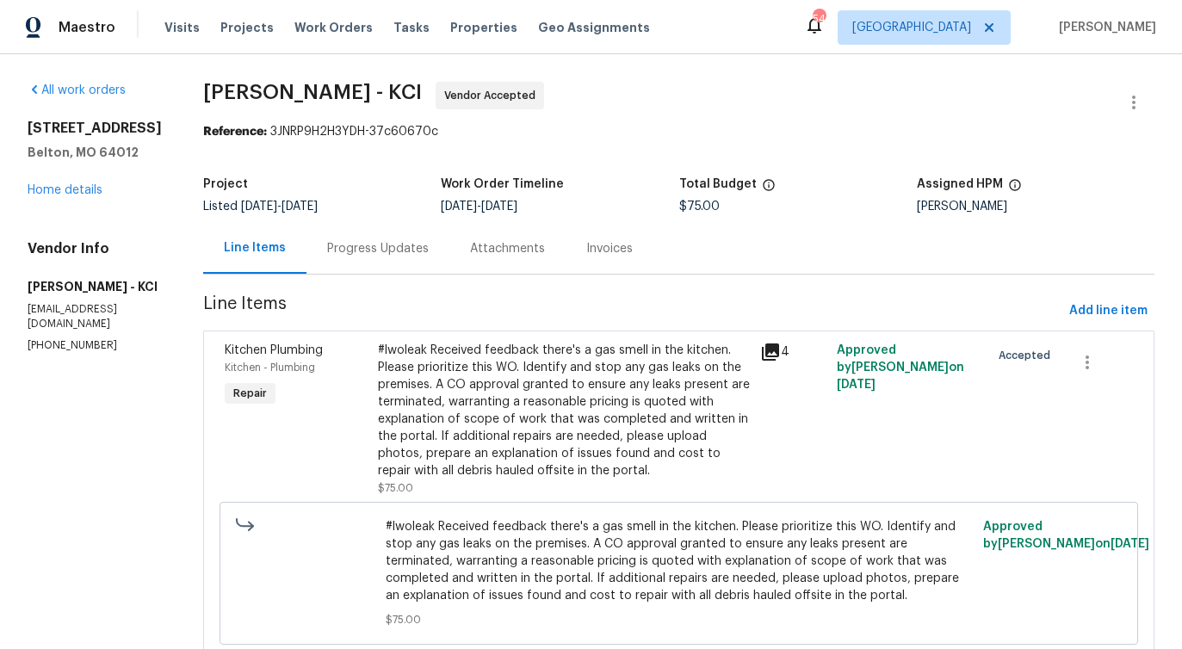
scroll to position [60, 0]
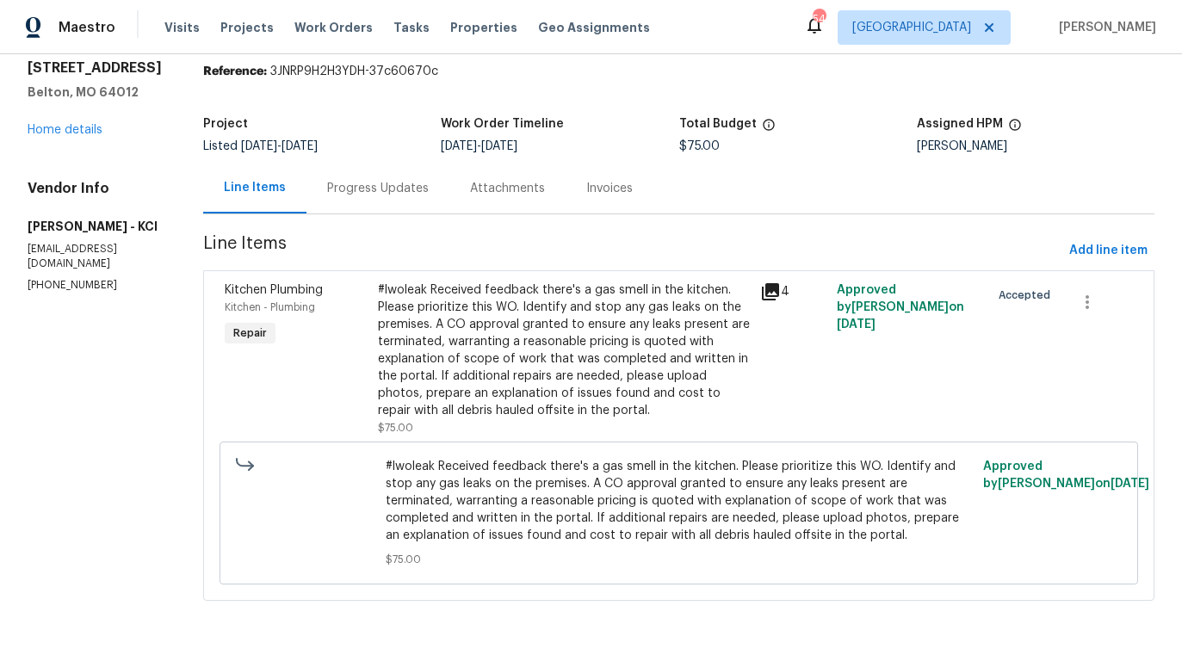
click at [562, 314] on div "#lwoleak Received feedback there's a gas smell in the kitchen. Please prioritiz…" at bounding box center [564, 350] width 373 height 138
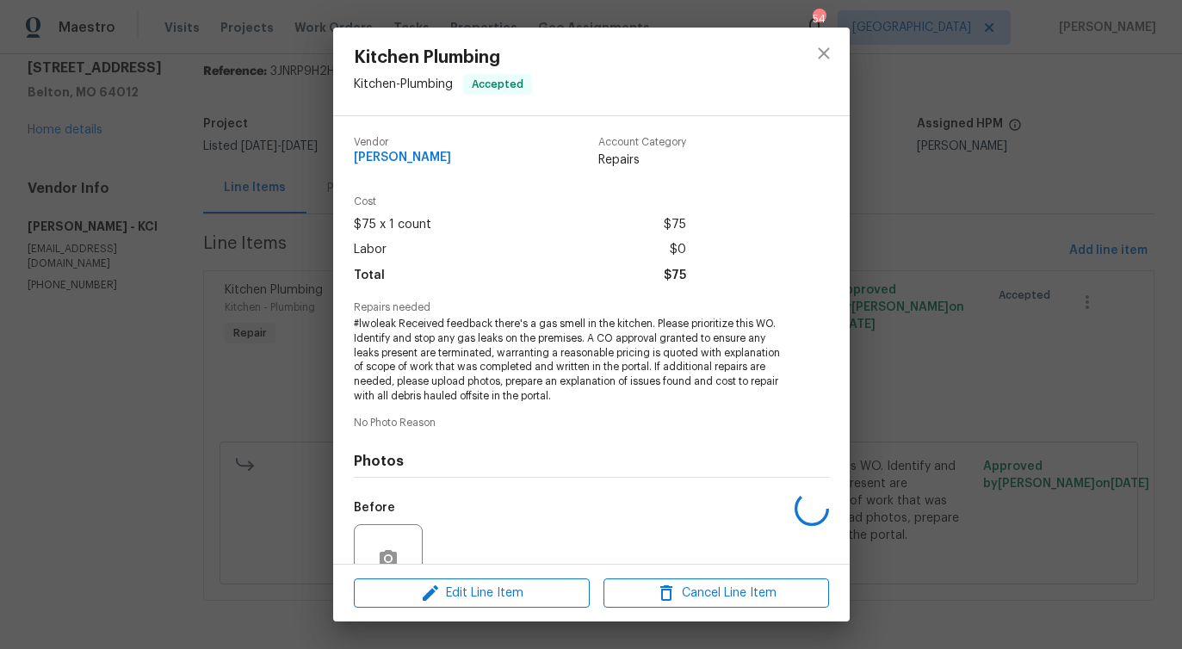
scroll to position [157, 0]
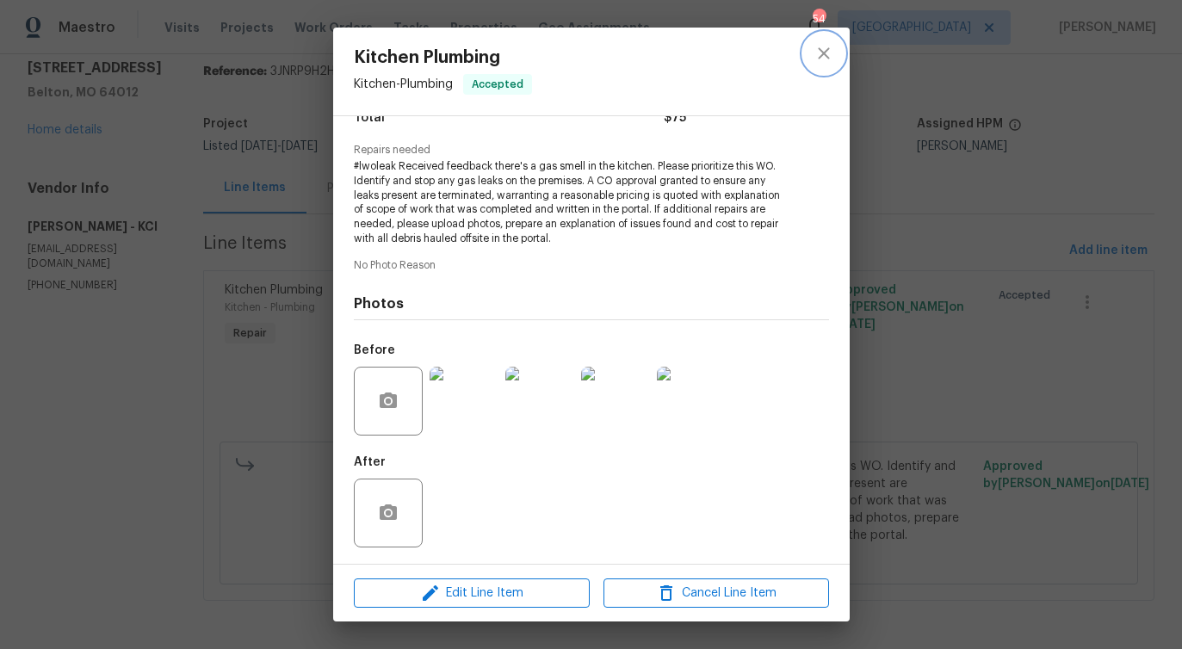
click at [818, 55] on icon "close" at bounding box center [823, 53] width 21 height 21
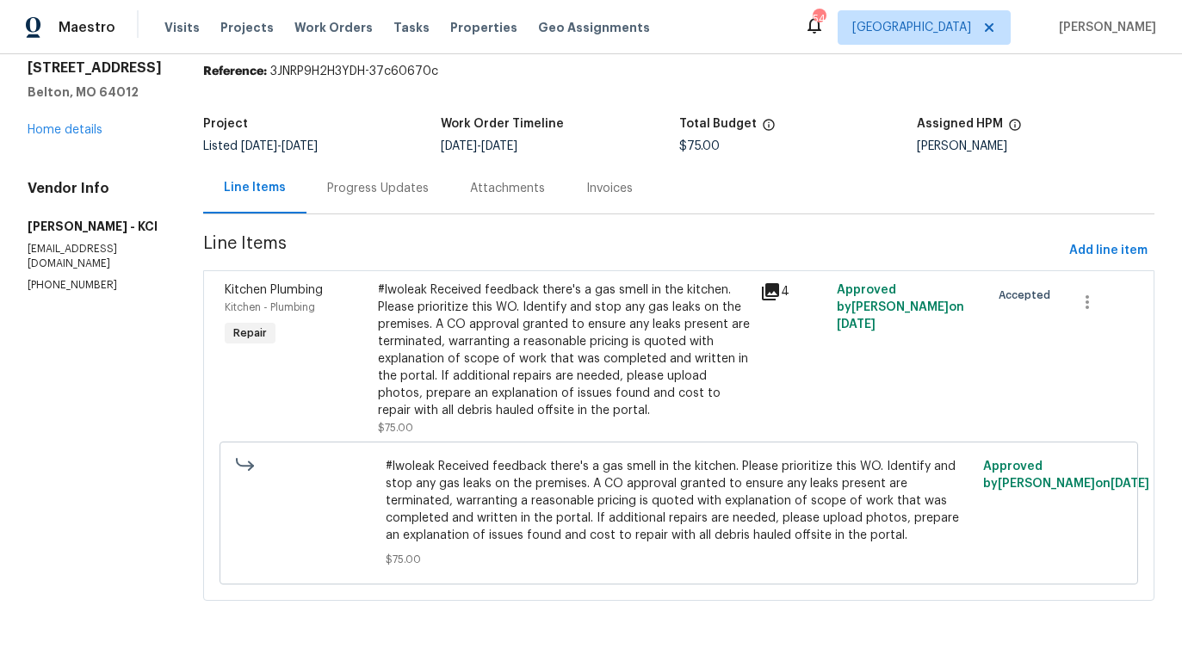
click at [407, 185] on div "Progress Updates" at bounding box center [378, 188] width 102 height 17
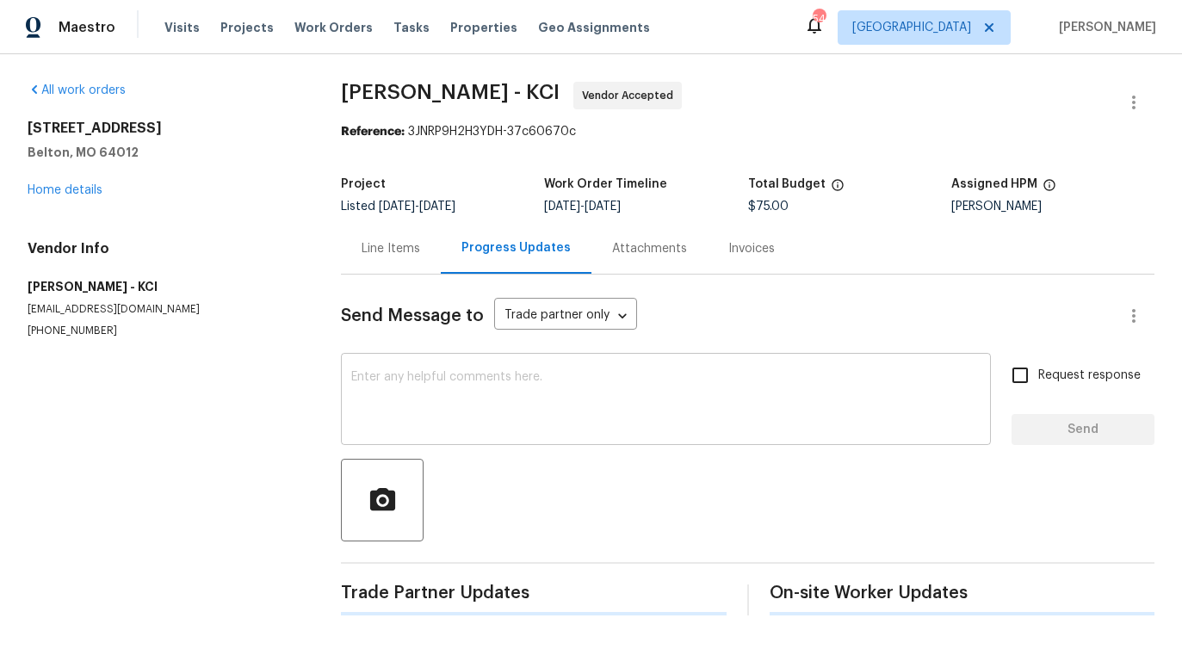
click at [440, 378] on textarea at bounding box center [665, 401] width 629 height 60
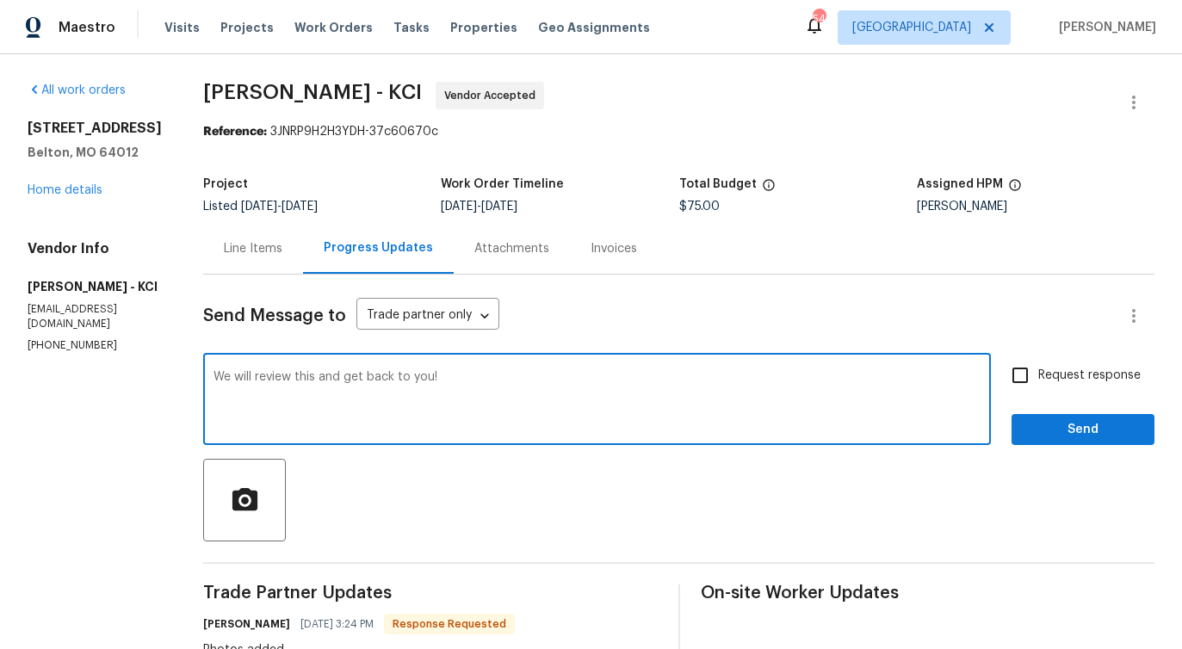
type textarea "We will review this and get back to you!"
click at [1010, 419] on div "We will review this and get back to you! x ​ Request response Send" at bounding box center [678, 401] width 951 height 88
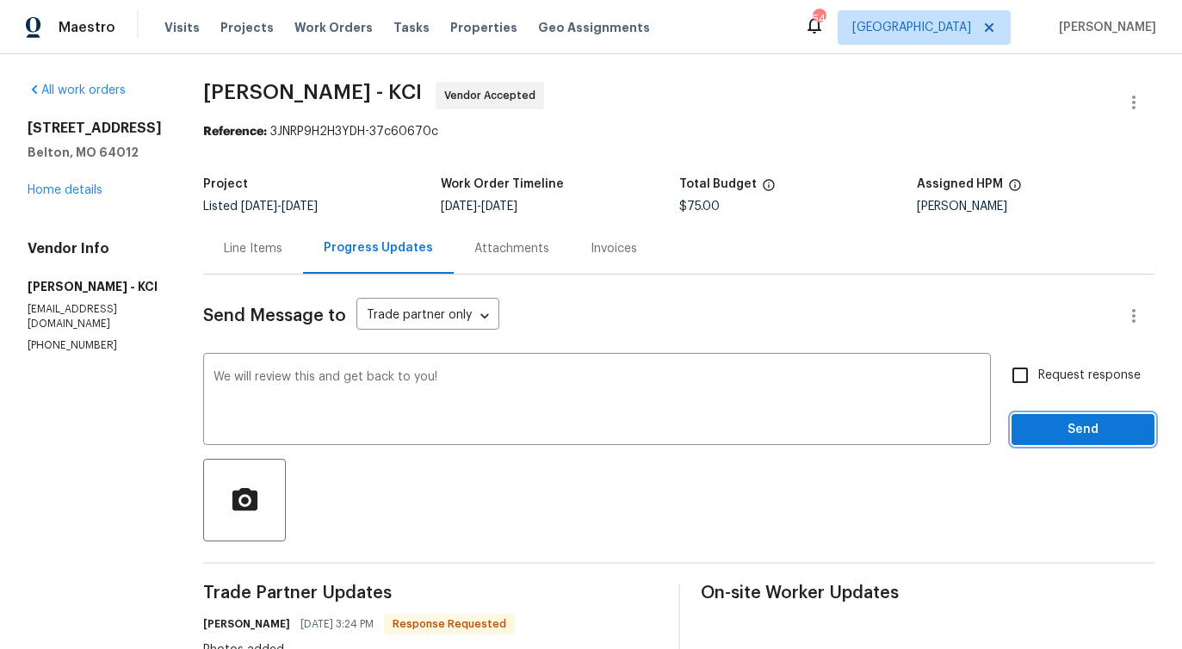
click at [1055, 419] on span "Send" at bounding box center [1082, 430] width 115 height 22
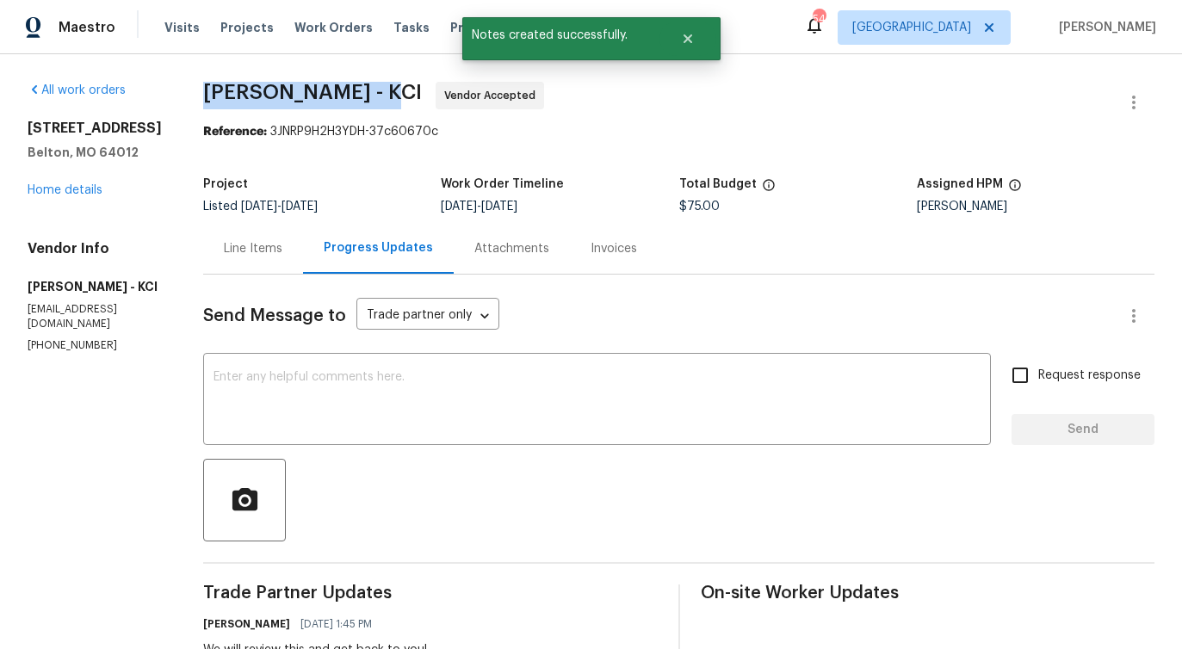
drag, startPoint x: 194, startPoint y: 91, endPoint x: 378, endPoint y: 93, distance: 184.2
copy span "MEL Contracting -"
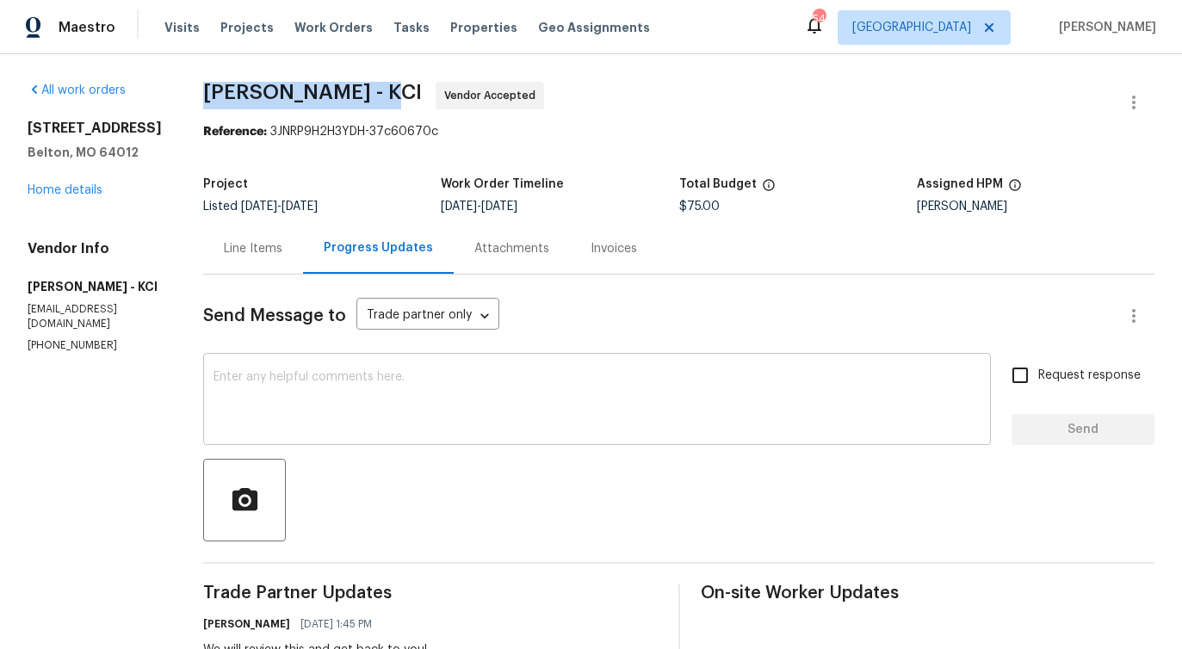
click at [428, 361] on div "x ​" at bounding box center [596, 401] width 787 height 88
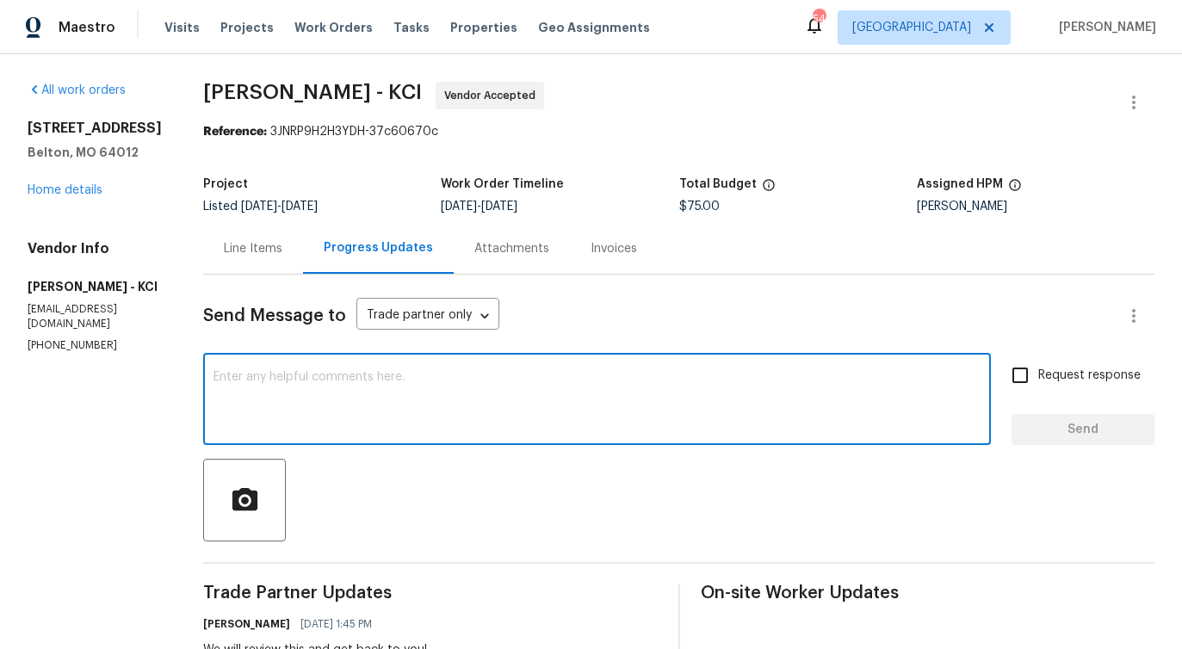
click at [245, 264] on div "Line Items" at bounding box center [253, 248] width 100 height 51
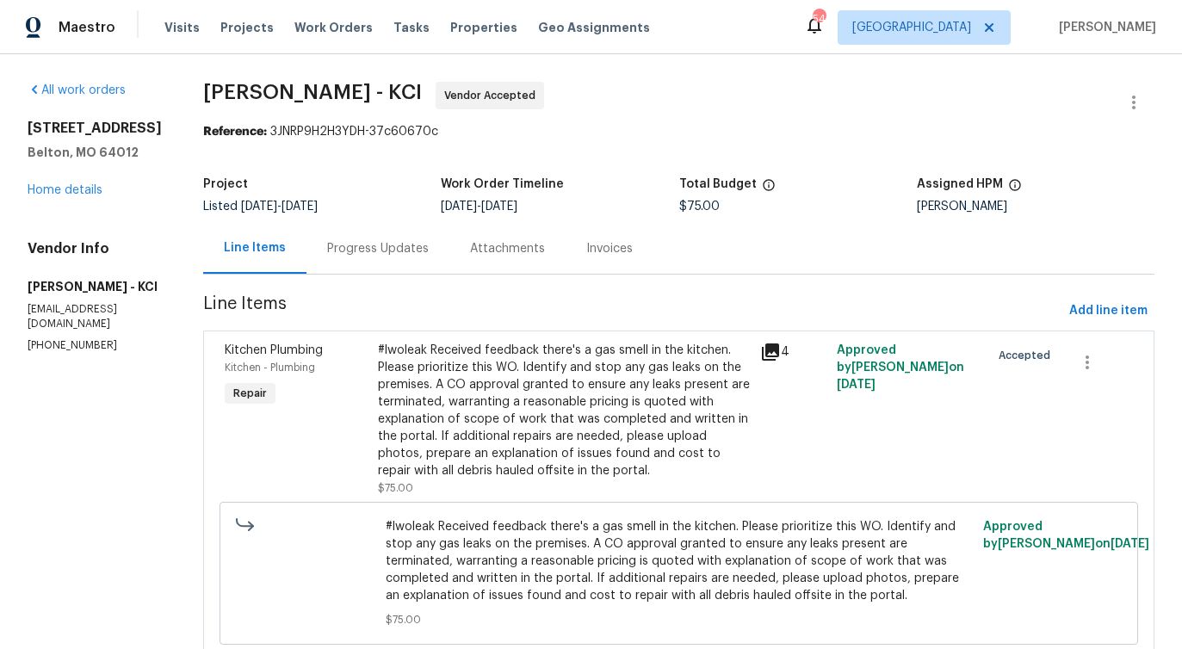
click at [480, 373] on div "#lwoleak Received feedback there's a gas smell in the kitchen. Please prioritiz…" at bounding box center [564, 411] width 373 height 138
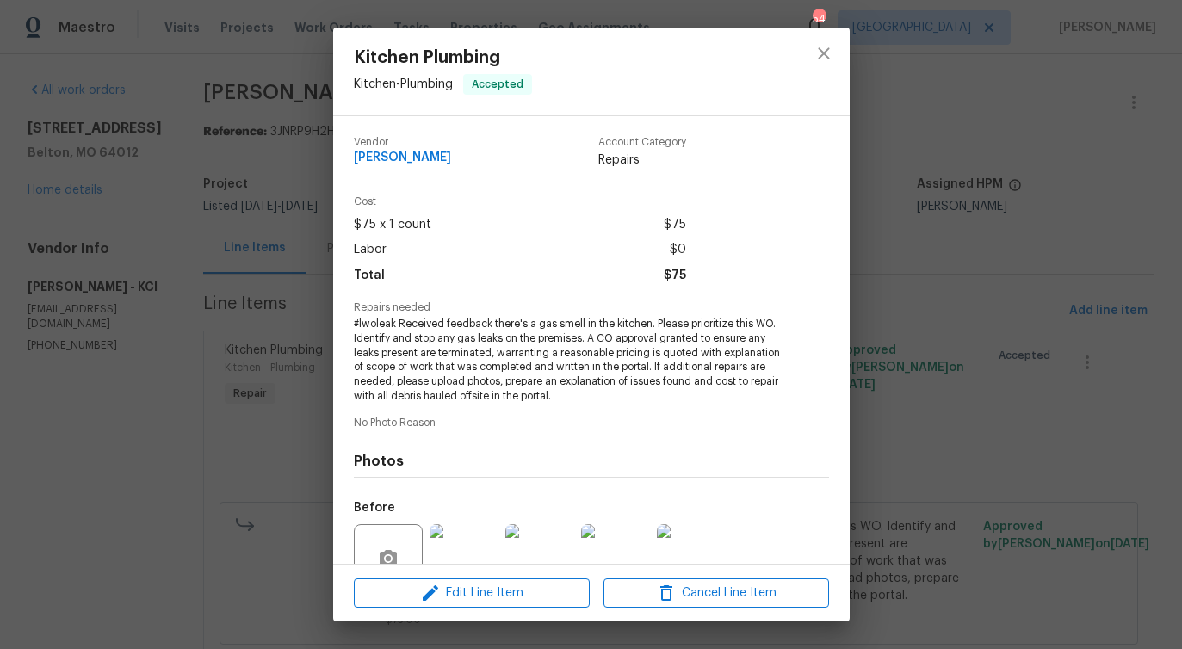
scroll to position [157, 0]
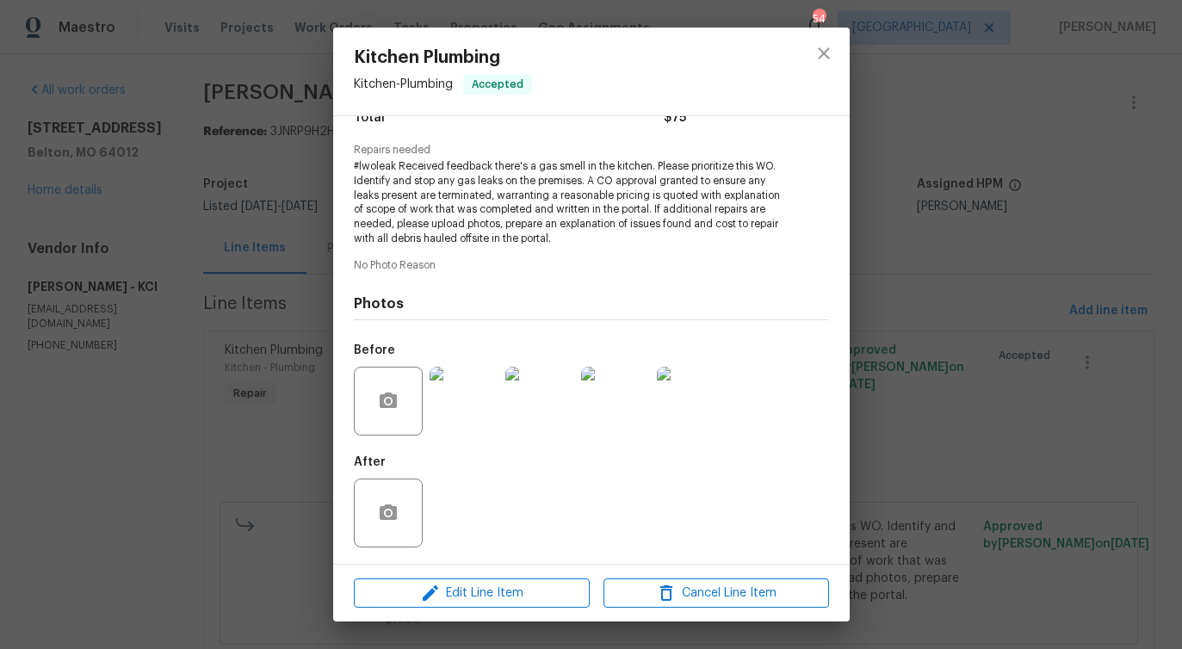
click at [714, 401] on img at bounding box center [691, 401] width 69 height 69
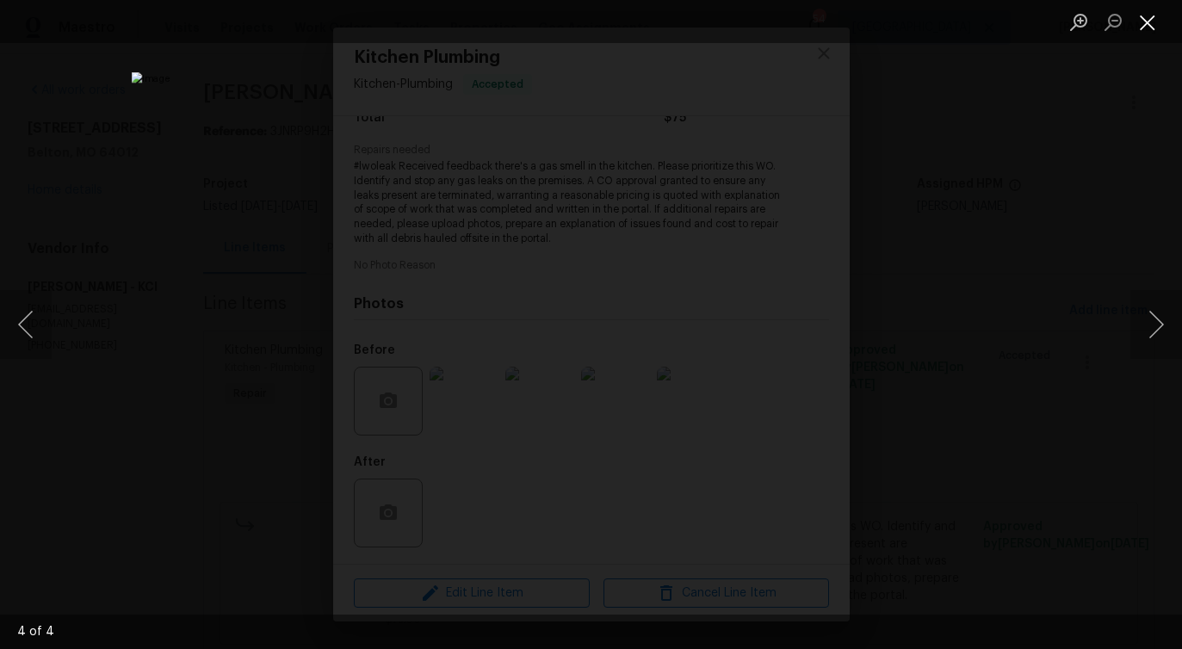
click at [1137, 27] on button "Close lightbox" at bounding box center [1147, 22] width 34 height 30
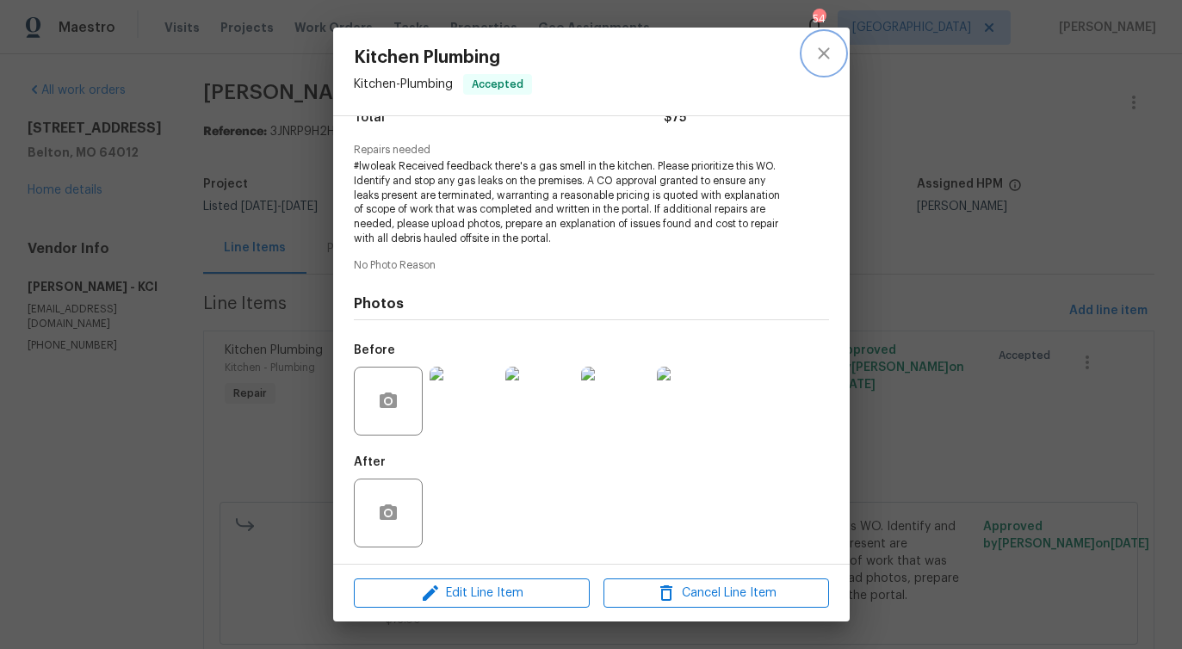
click at [821, 47] on icon "close" at bounding box center [823, 53] width 21 height 21
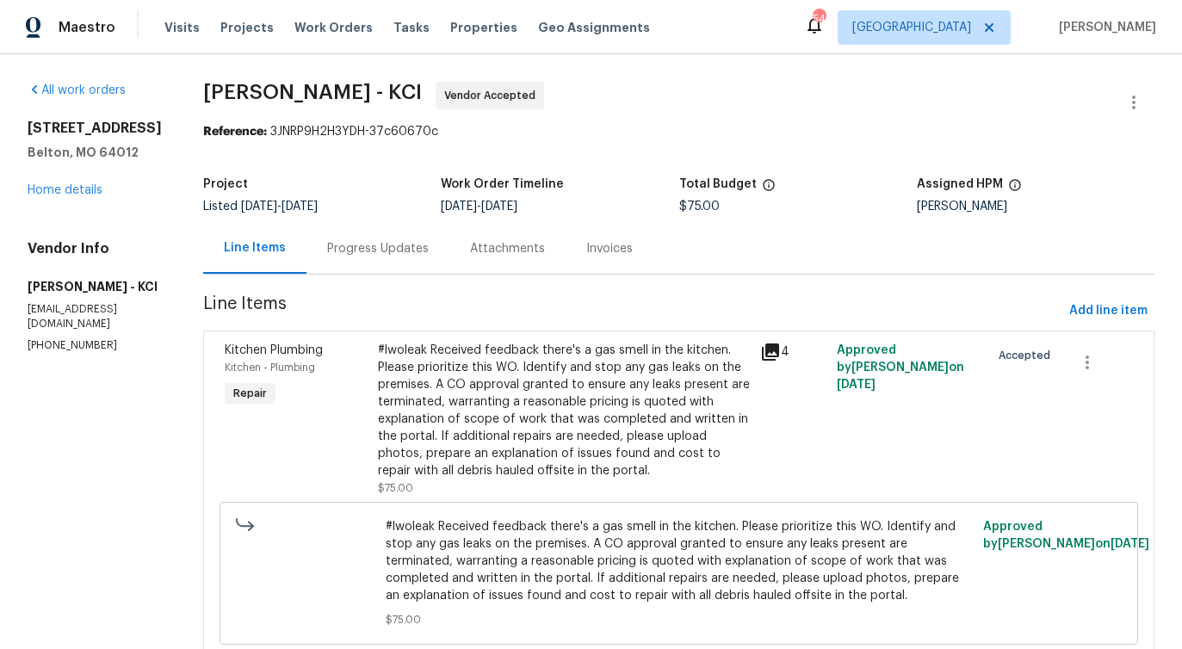
click at [392, 252] on div "Progress Updates" at bounding box center [378, 248] width 102 height 17
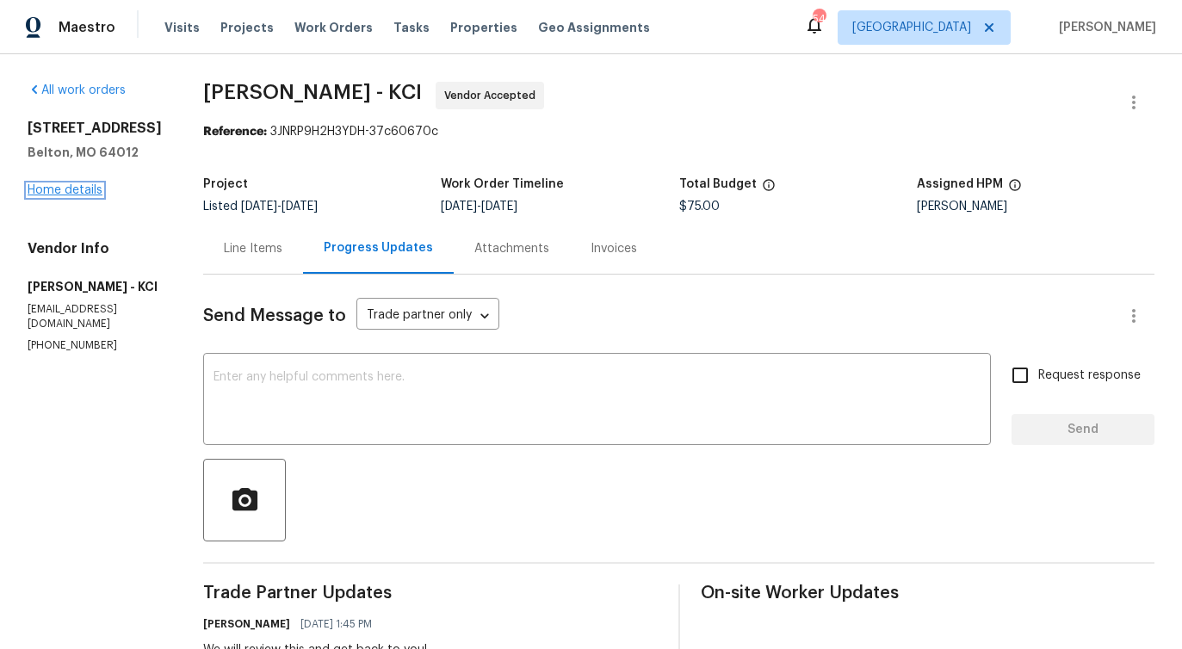
click at [64, 185] on link "Home details" at bounding box center [65, 190] width 75 height 12
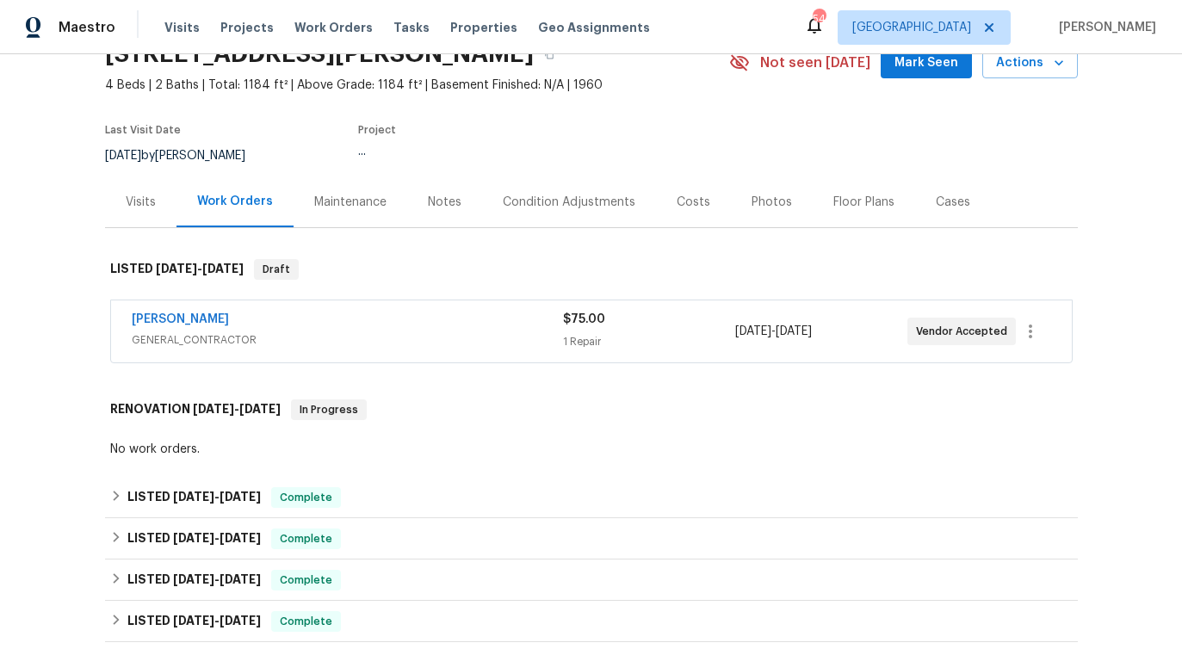
scroll to position [105, 0]
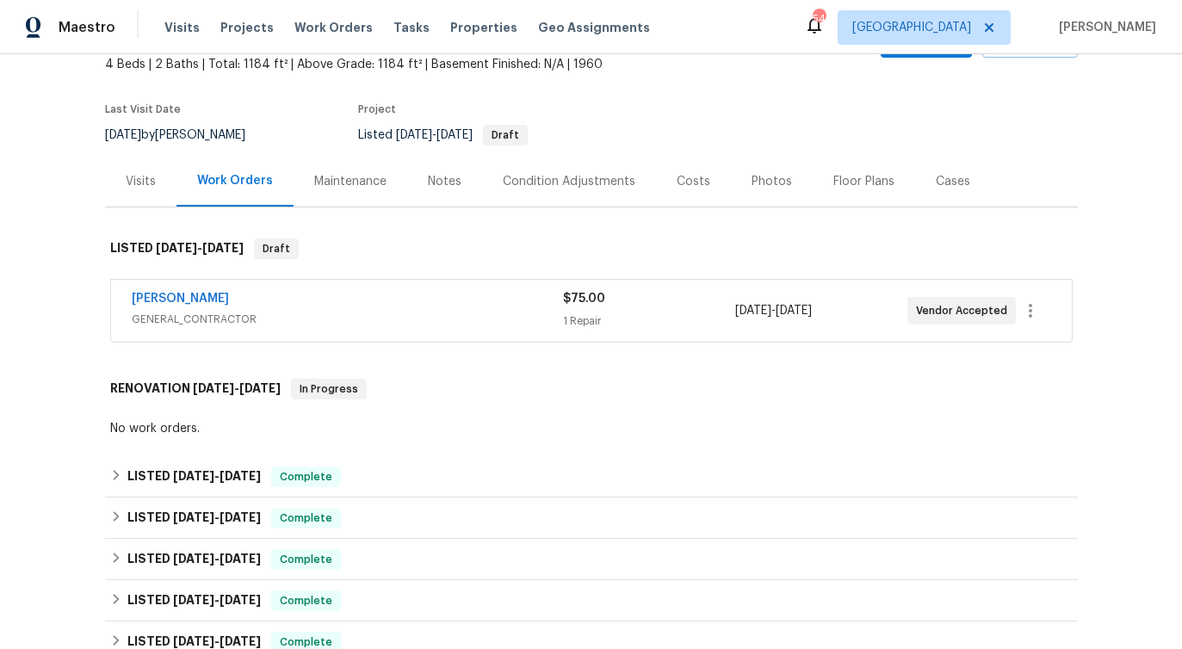
drag, startPoint x: 115, startPoint y: 304, endPoint x: 343, endPoint y: 303, distance: 227.2
click at [343, 303] on div "MEL Contracting GENERAL_CONTRACTOR $75.00 1 Repair 9/12/2025 - 9/14/2025 Vendor…" at bounding box center [591, 311] width 960 height 62
copy link "MEL Contracting"
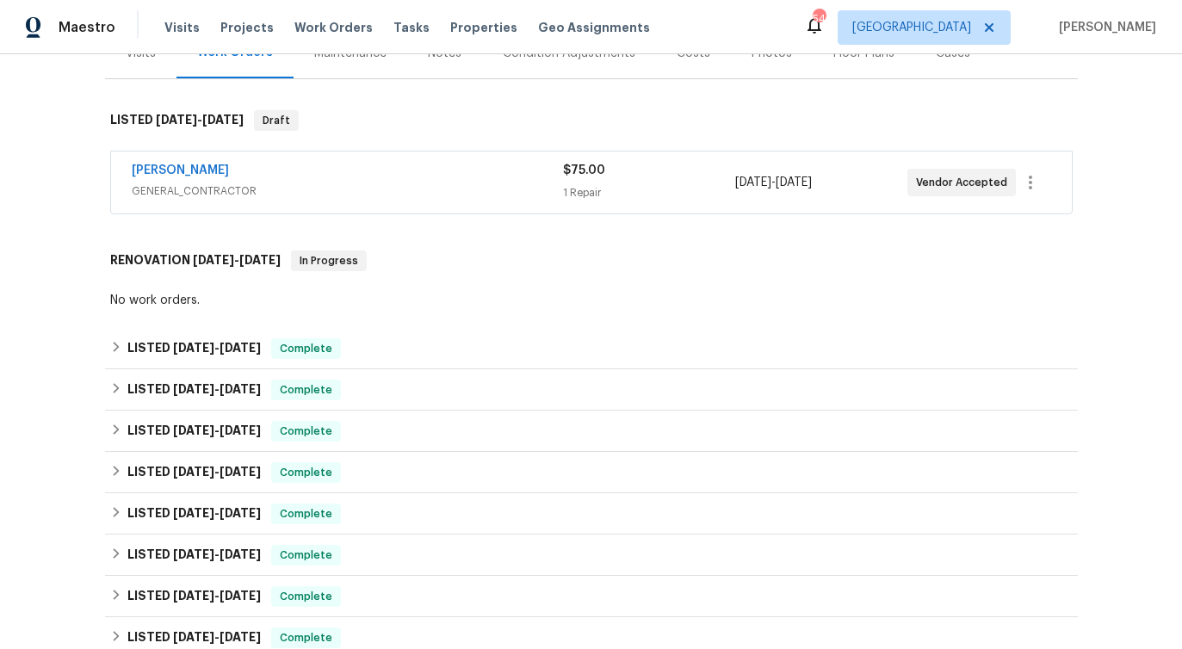
scroll to position [238, 0]
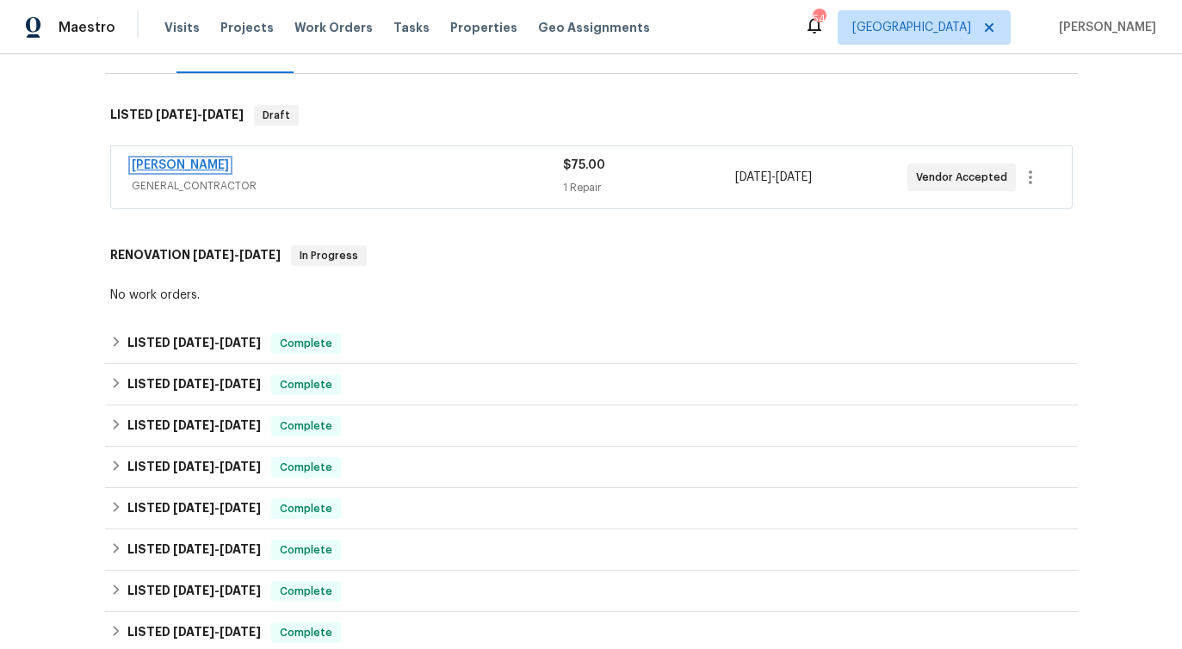
click at [196, 166] on link "MEL Contracting" at bounding box center [180, 165] width 97 height 12
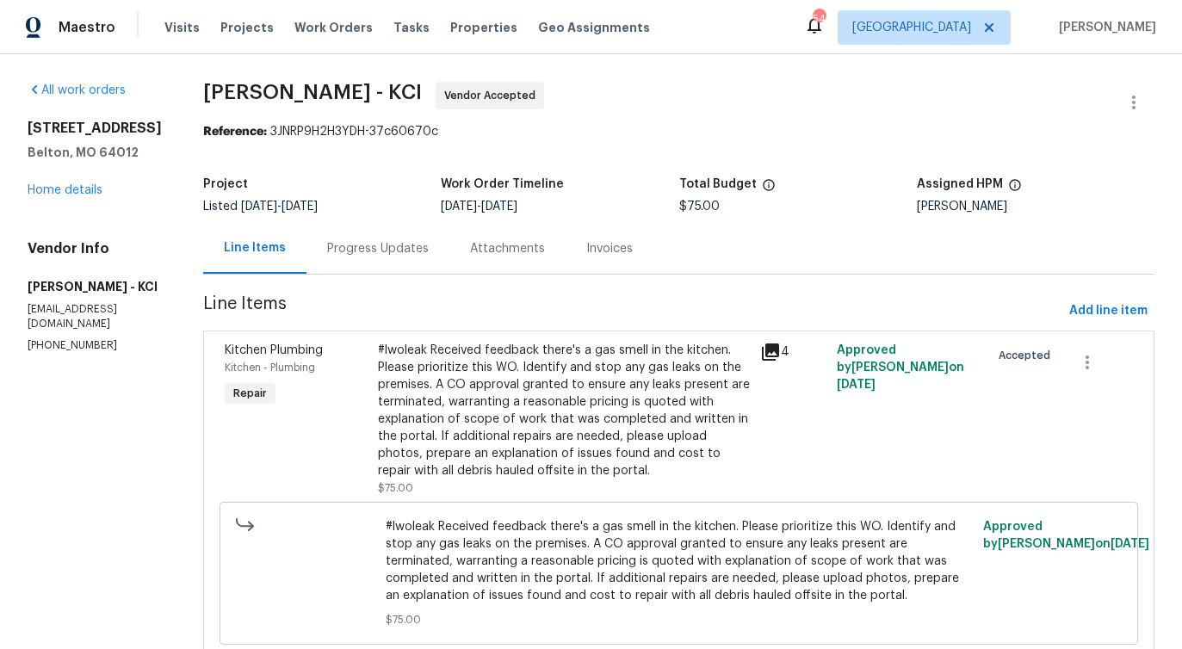
click at [416, 256] on div "Progress Updates" at bounding box center [378, 248] width 102 height 17
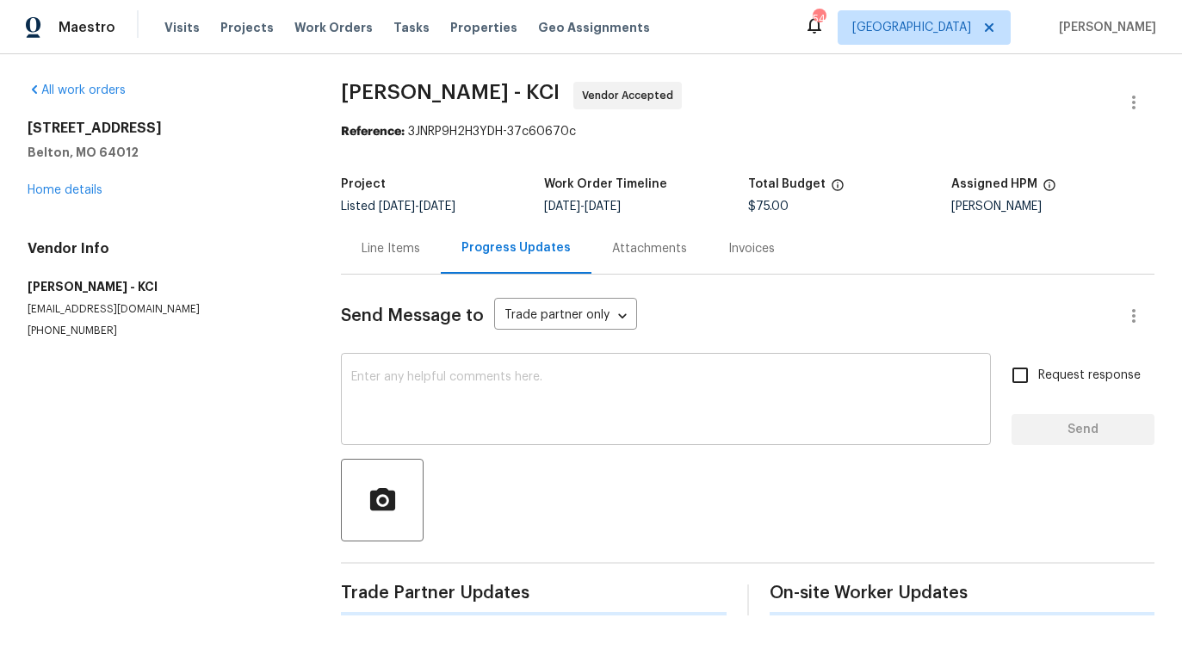
click at [452, 393] on textarea at bounding box center [665, 401] width 629 height 60
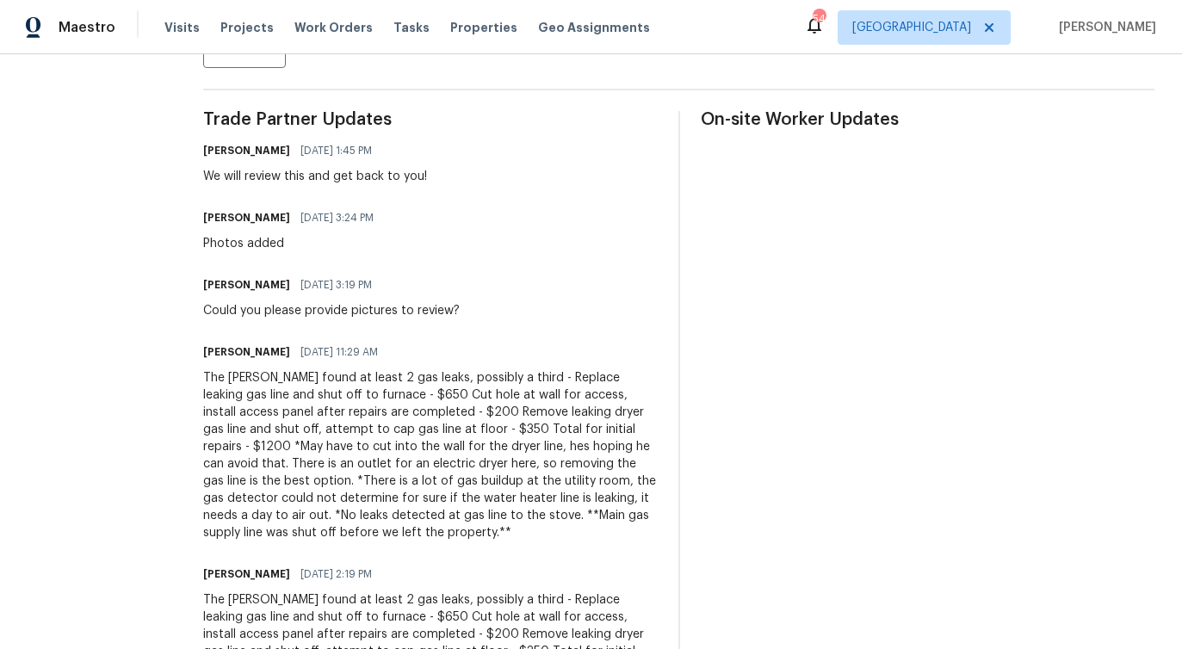
scroll to position [500, 0]
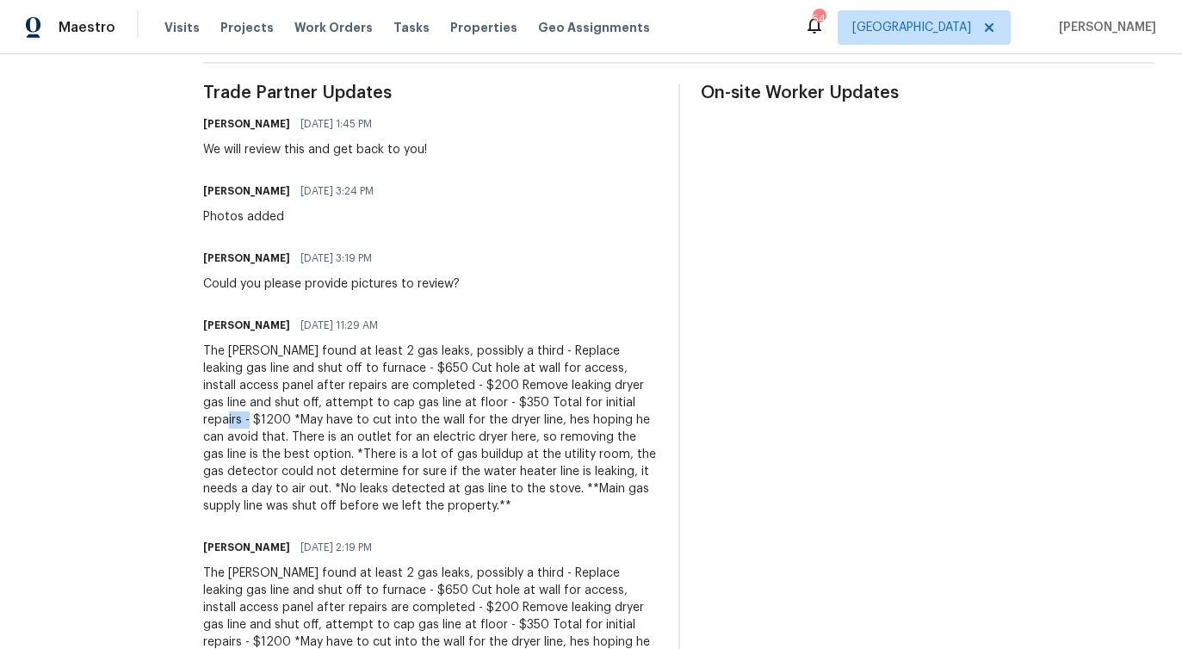
drag, startPoint x: 552, startPoint y: 403, endPoint x: 585, endPoint y: 405, distance: 32.8
click at [585, 405] on div "The foreman found at least 2 gas leaks, possibly a third - Replace leaking gas …" at bounding box center [430, 429] width 454 height 172
copy div "$1200"
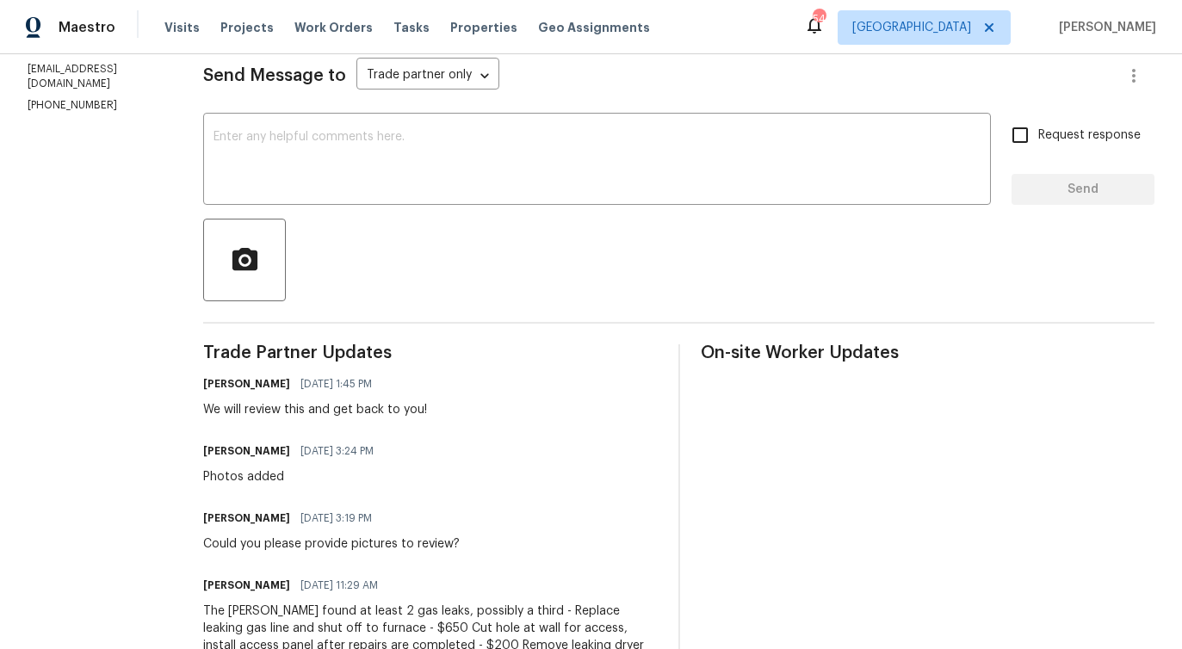
scroll to position [0, 0]
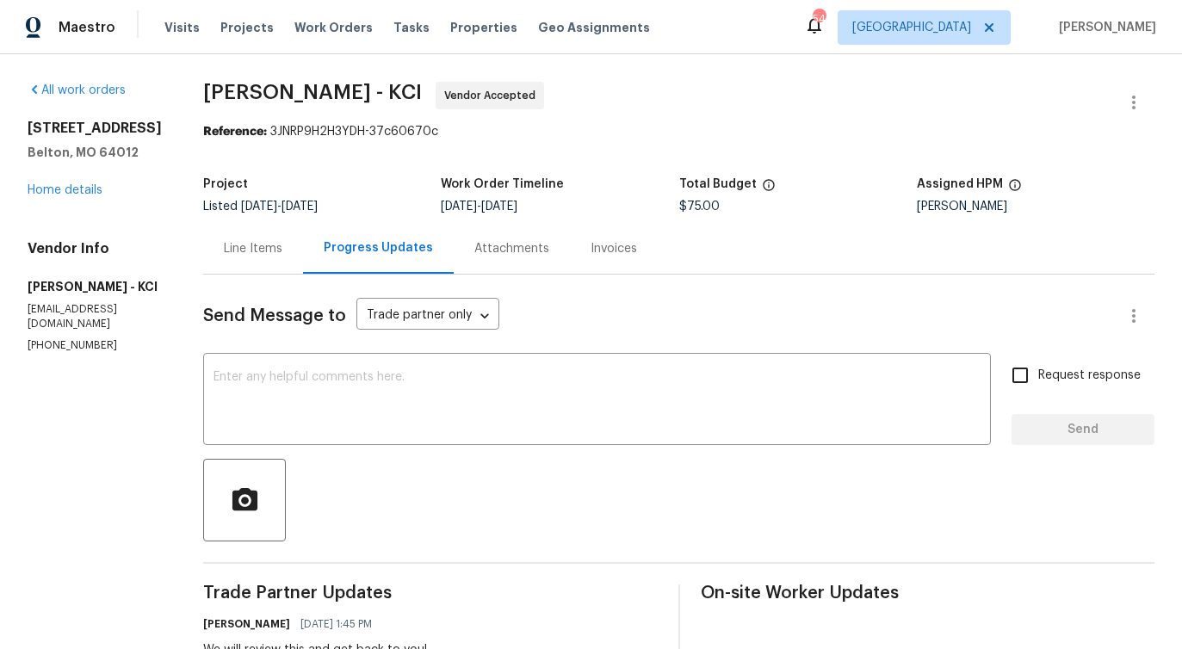
click at [694, 213] on div "Project Listed 9/12/2025 - 9/14/2025 Work Order Timeline 9/12/2025 - 9/14/2025 …" at bounding box center [678, 195] width 951 height 55
copy span "$75.00"
click at [299, 366] on div "x ​" at bounding box center [596, 401] width 787 height 88
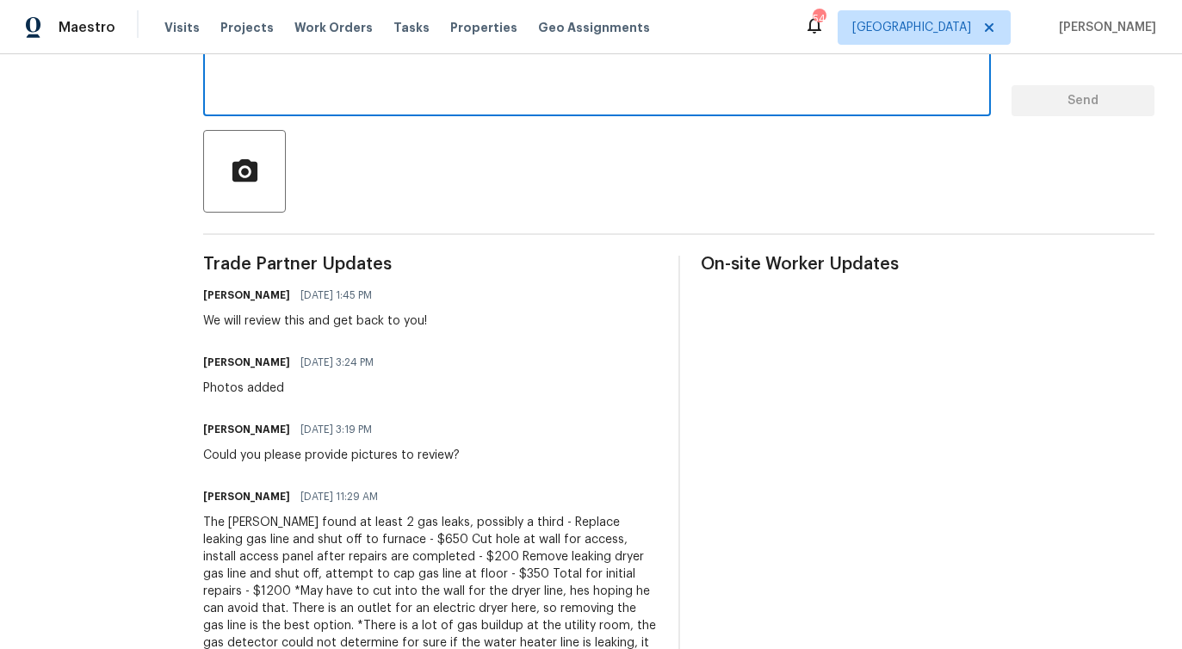
scroll to position [390, 0]
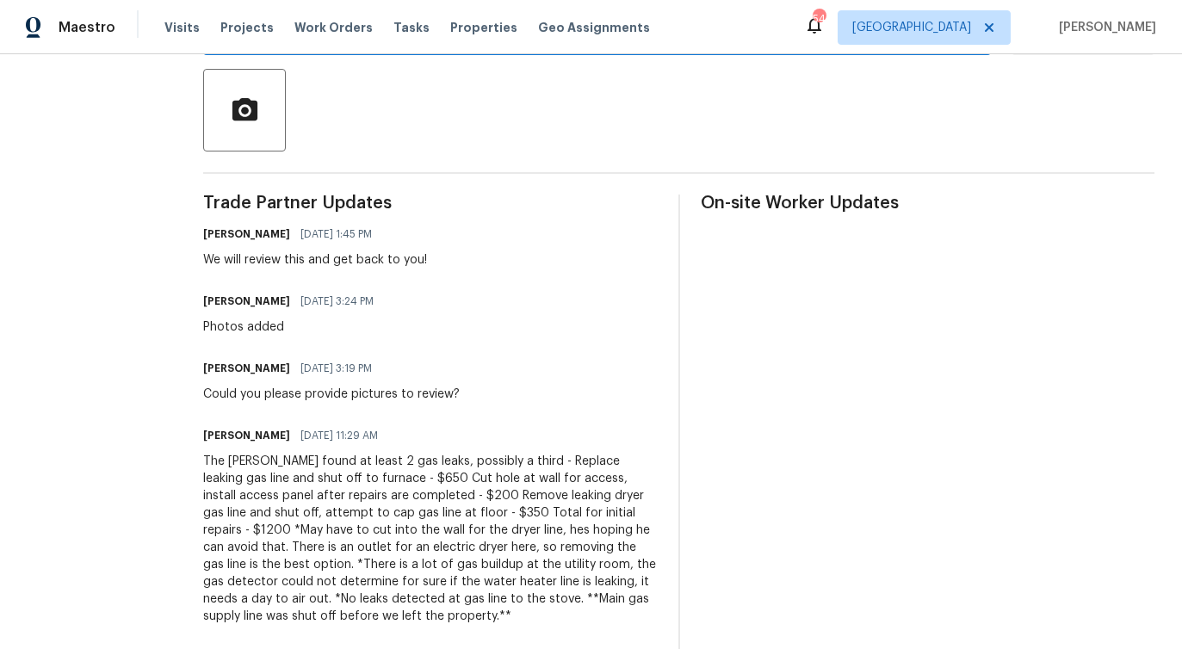
click at [288, 512] on div "The foreman found at least 2 gas leaks, possibly a third - Replace leaking gas …" at bounding box center [430, 539] width 454 height 172
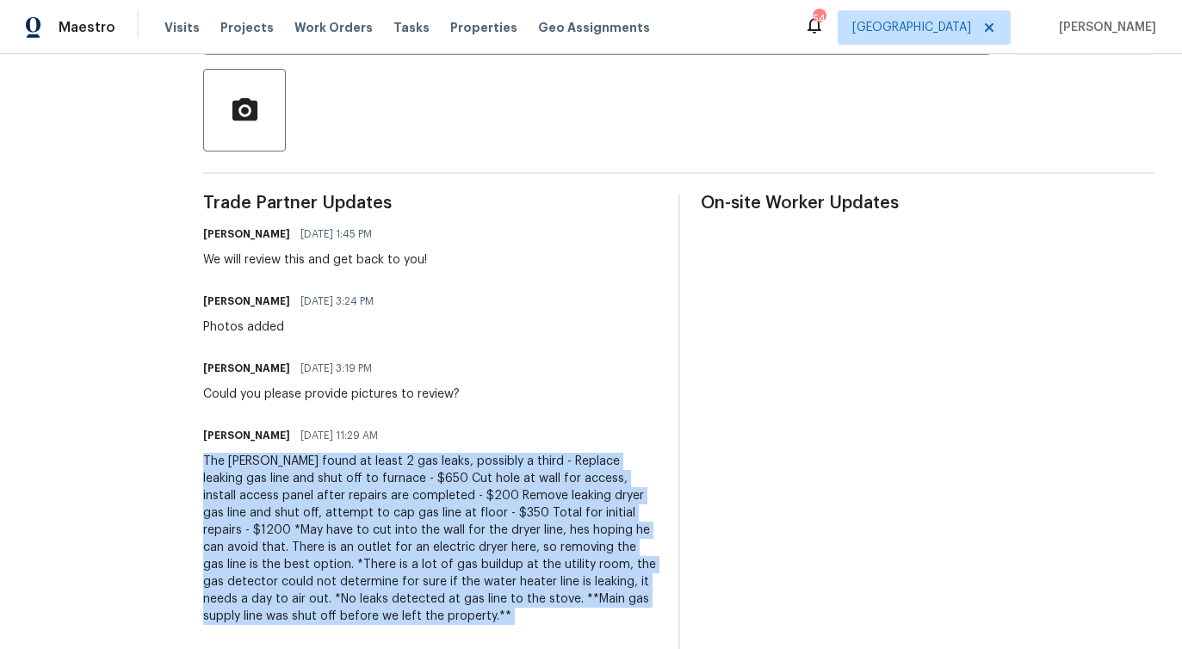
copy div "The foreman found at least 2 gas leaks, possibly a third - Replace leaking gas …"
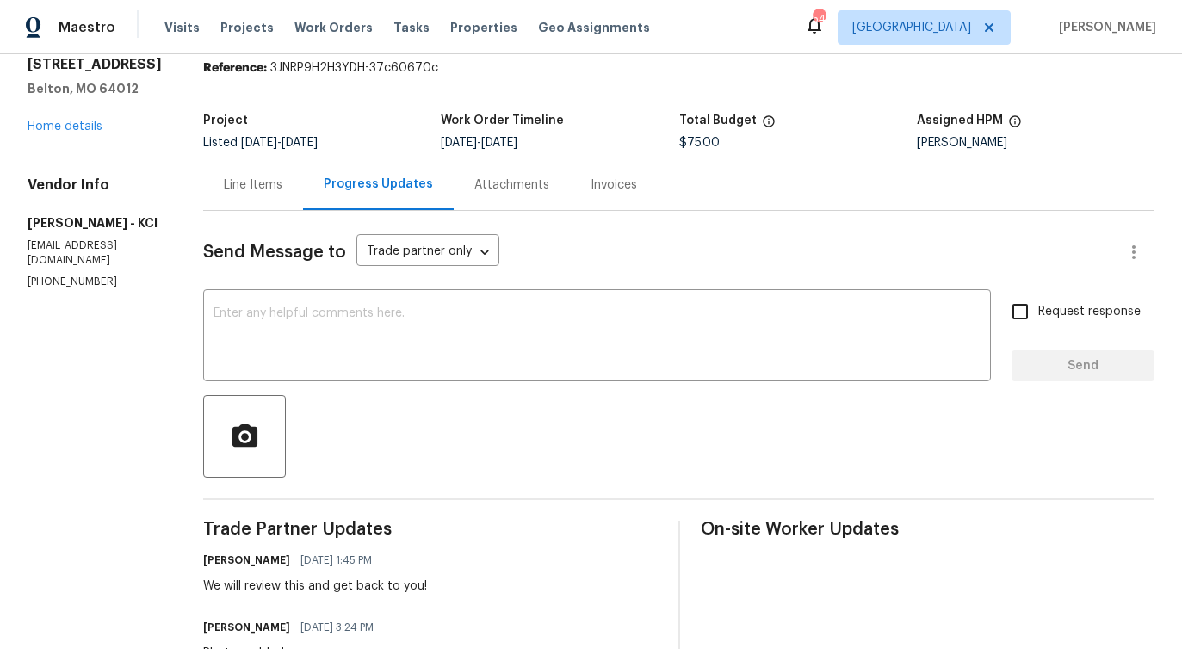
scroll to position [0, 0]
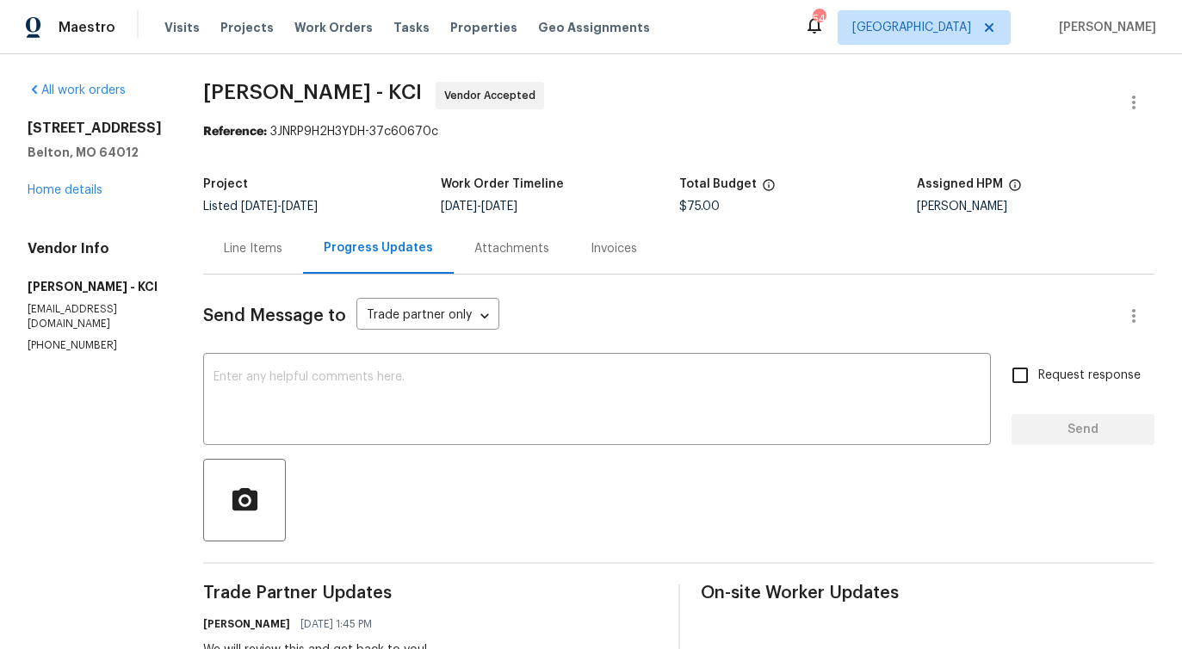
click at [262, 253] on div "Line Items" at bounding box center [253, 248] width 59 height 17
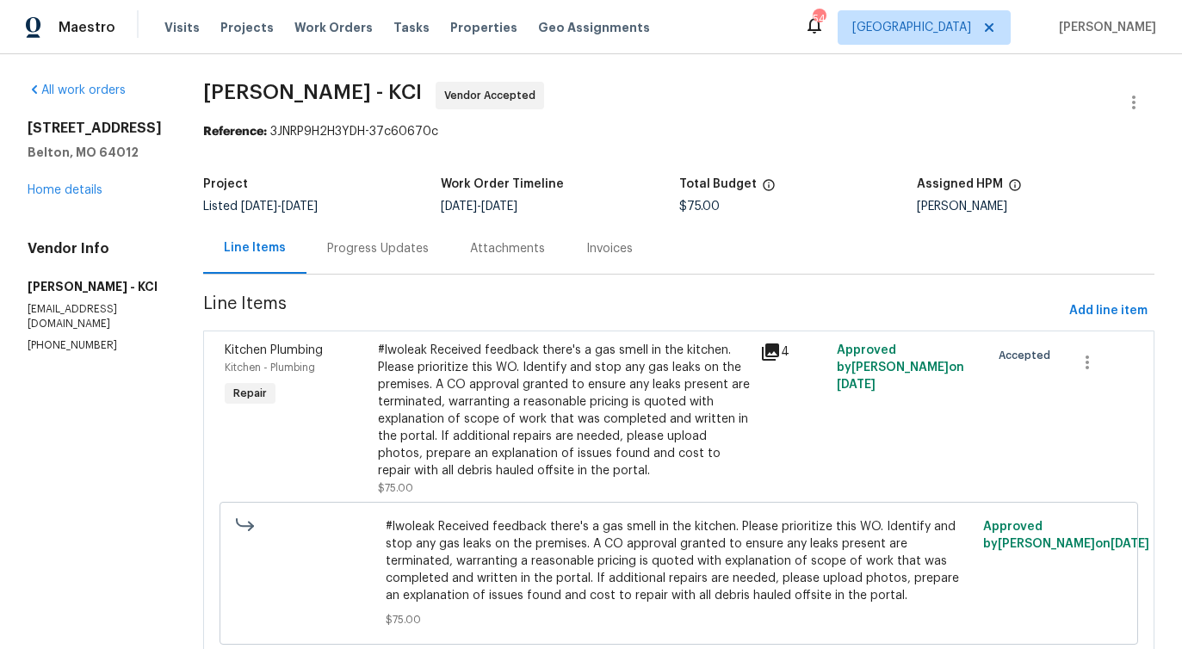
scroll to position [60, 0]
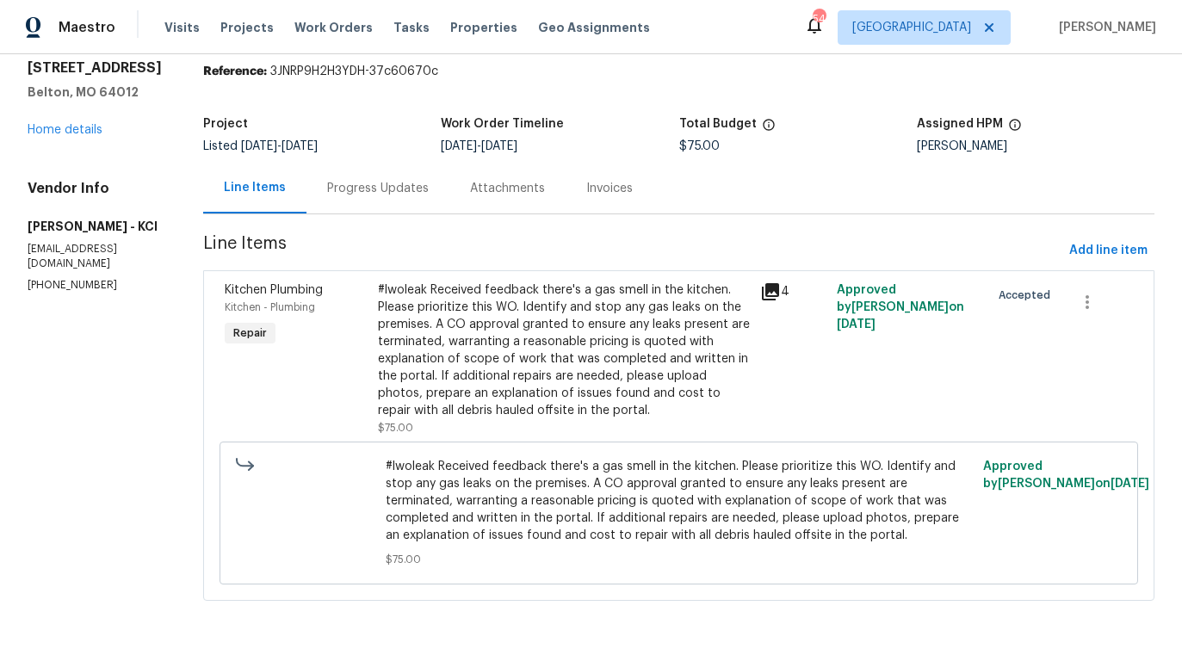
click at [519, 492] on span "#lwoleak Received feedback there's a gas smell in the kitchen. Please prioritiz…" at bounding box center [679, 501] width 587 height 86
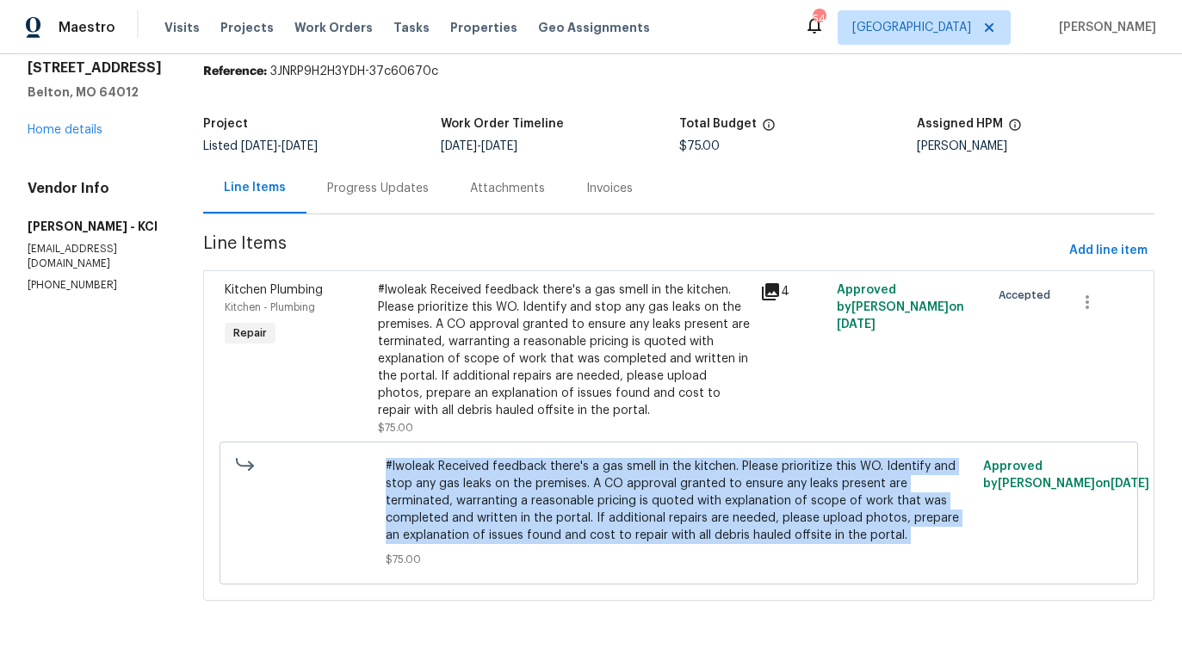
copy span "#lwoleak Received feedback there's a gas smell in the kitchen. Please prioritiz…"
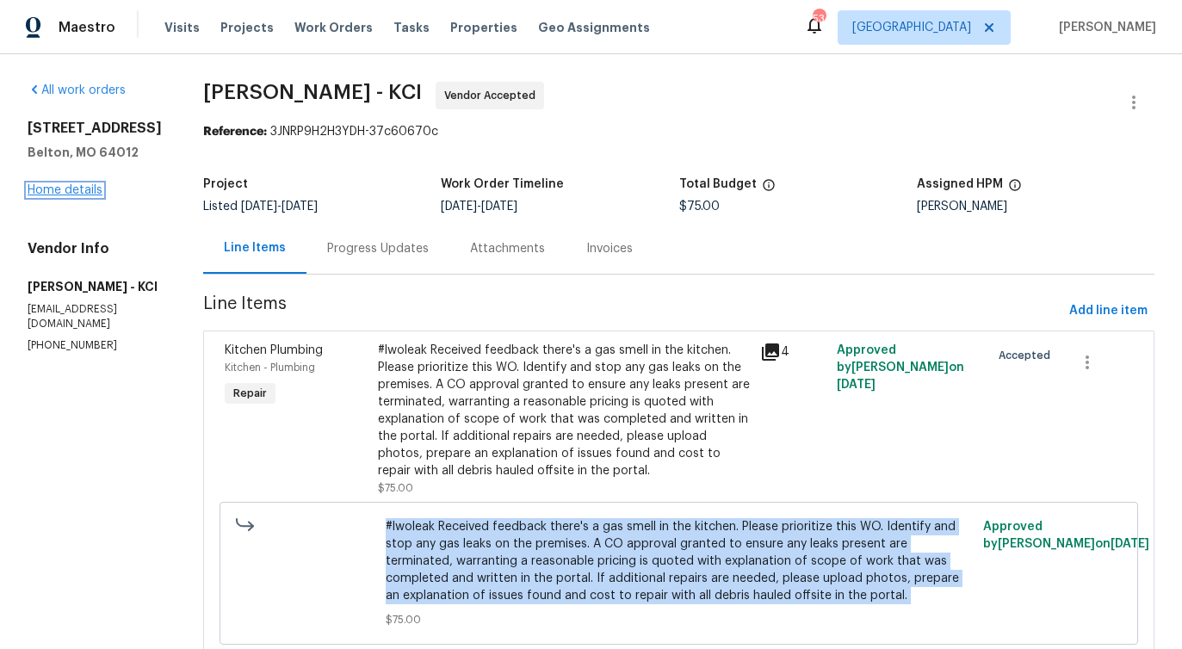
click at [56, 190] on link "Home details" at bounding box center [65, 190] width 75 height 12
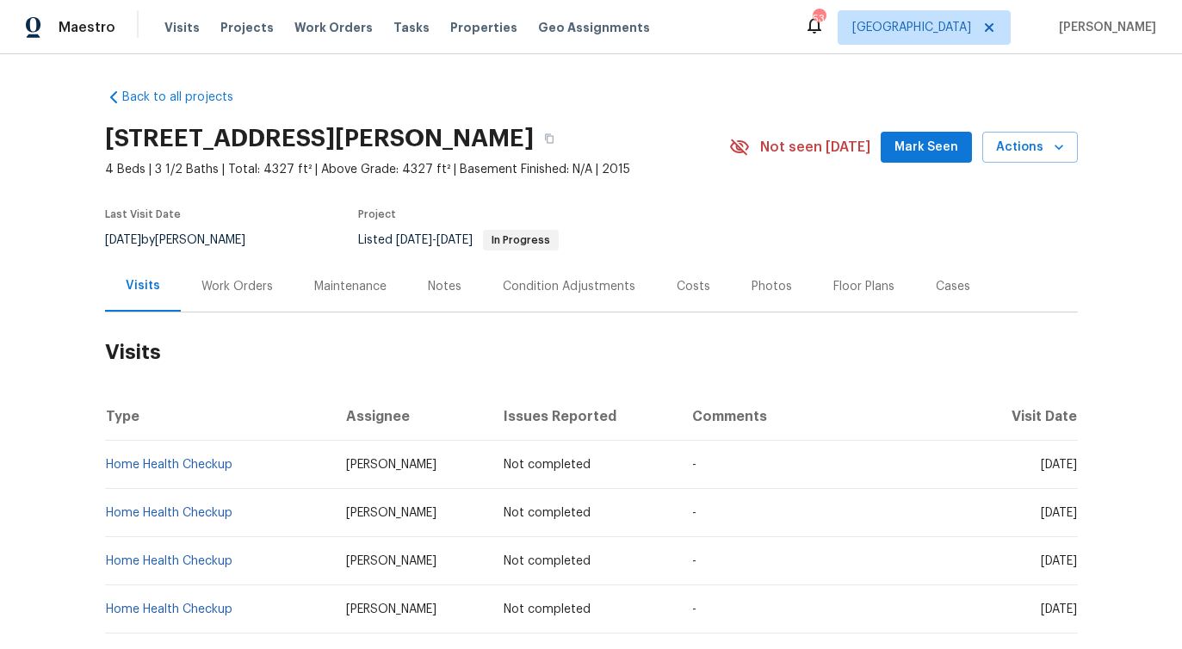
click at [241, 278] on div "Work Orders" at bounding box center [236, 286] width 71 height 17
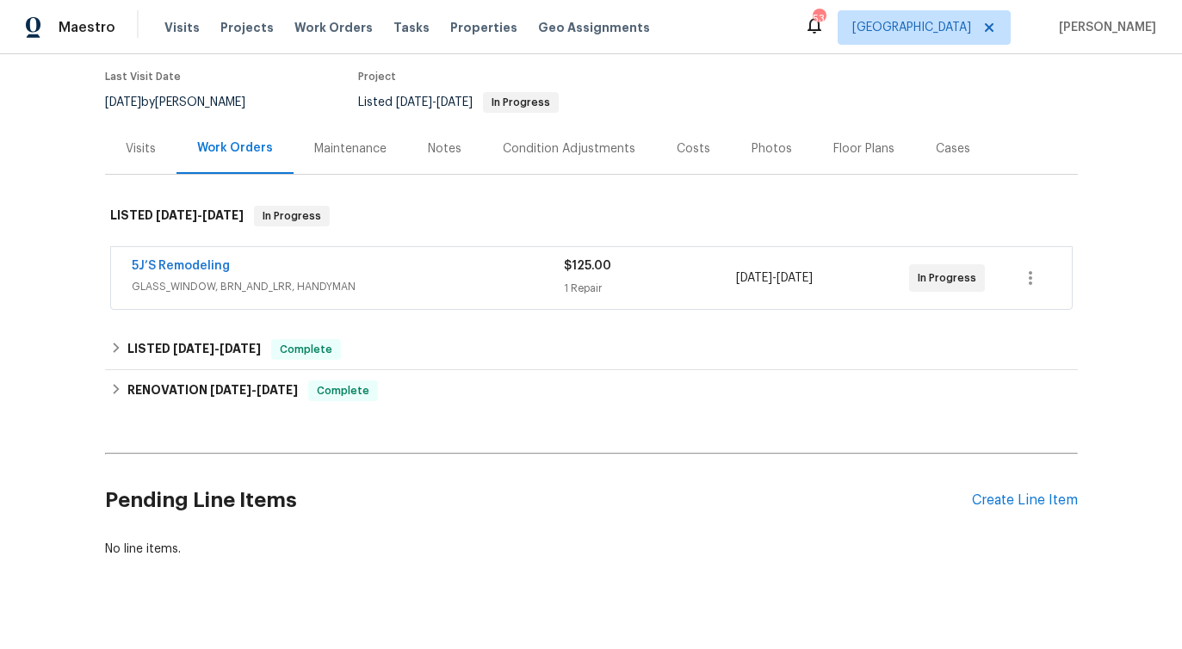
scroll to position [164, 0]
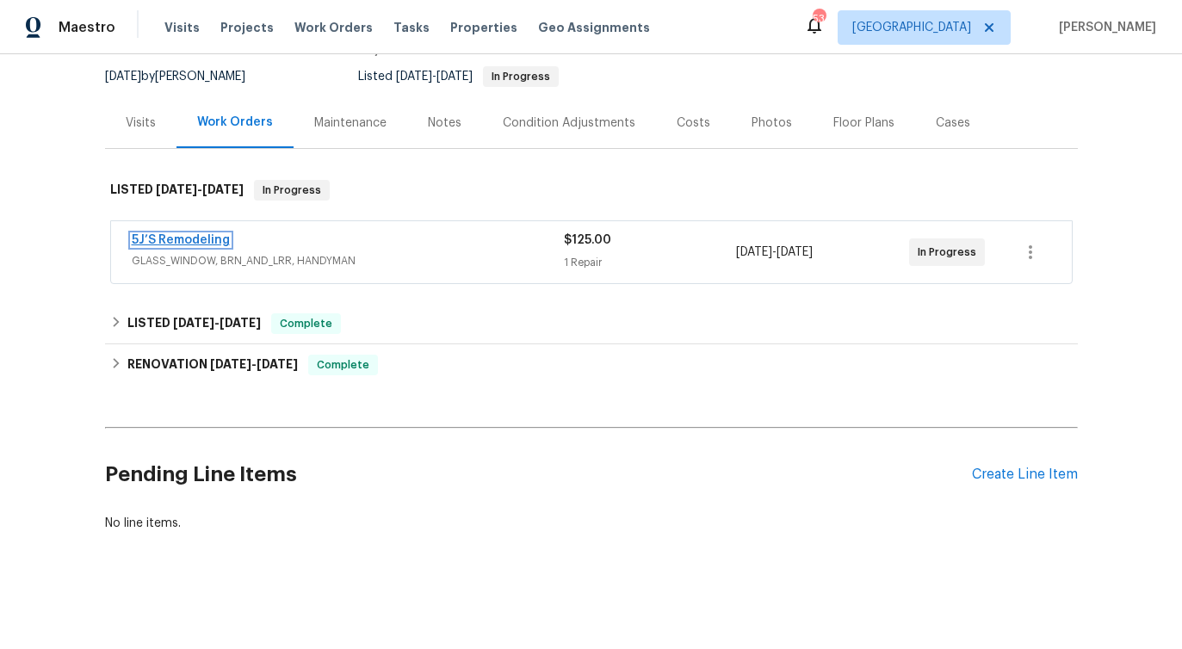
click at [175, 241] on link "5J’S Remodeling" at bounding box center [181, 240] width 98 height 12
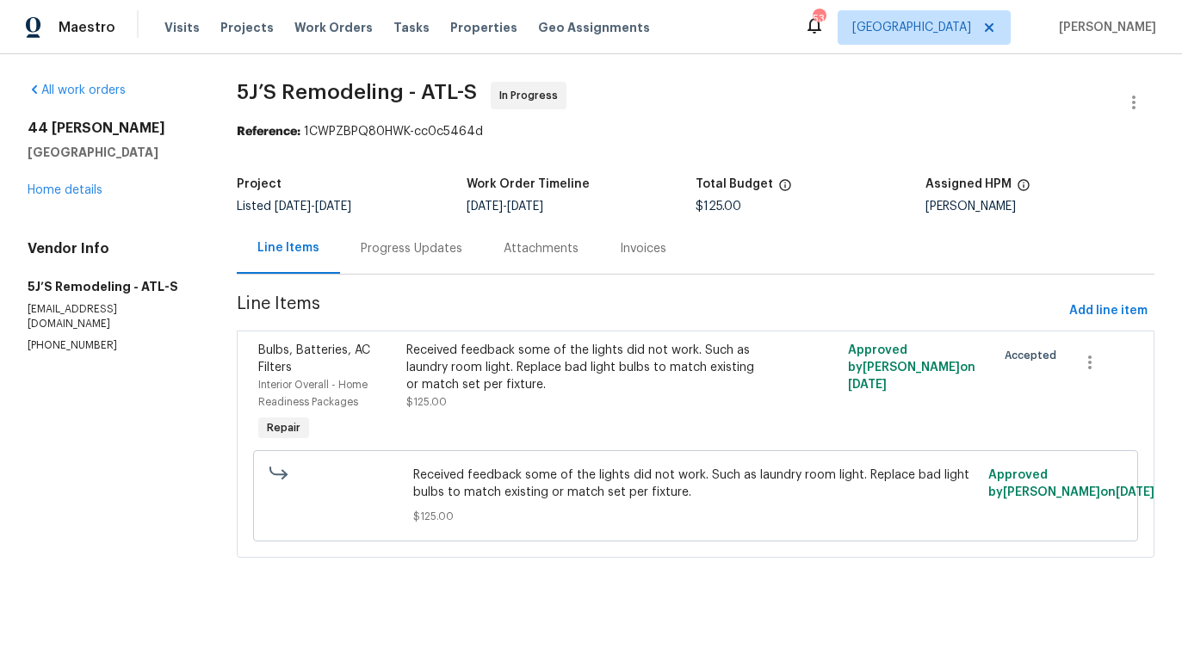
click at [400, 253] on div "Progress Updates" at bounding box center [412, 248] width 102 height 17
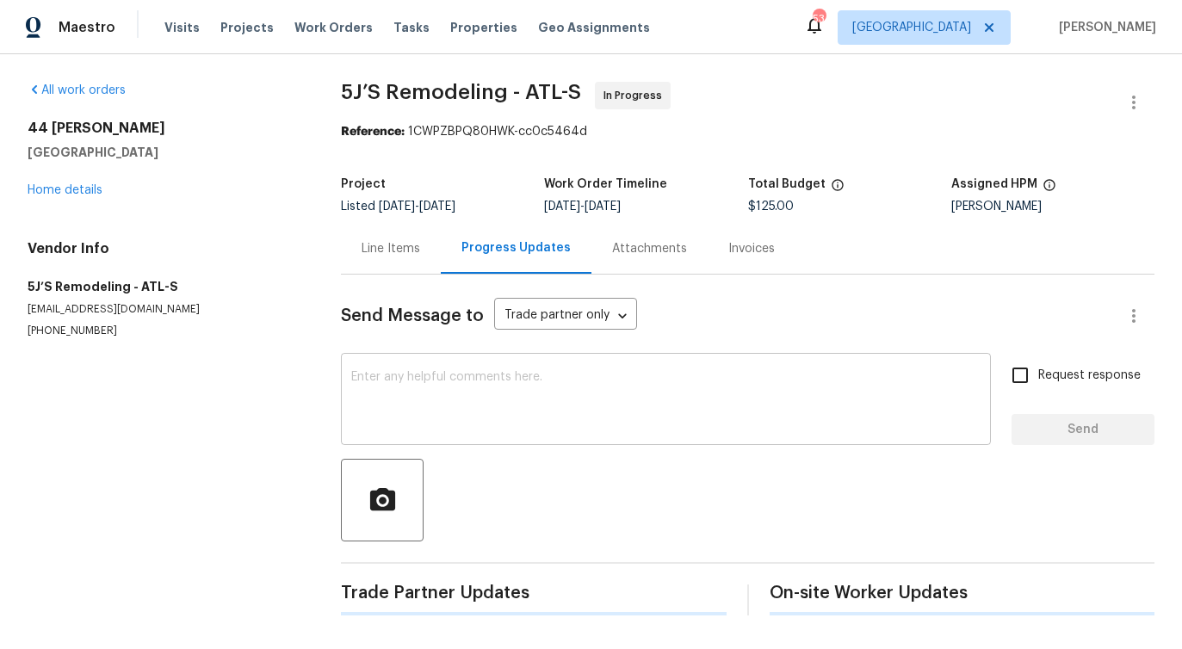
click at [437, 361] on div "x ​" at bounding box center [666, 401] width 650 height 88
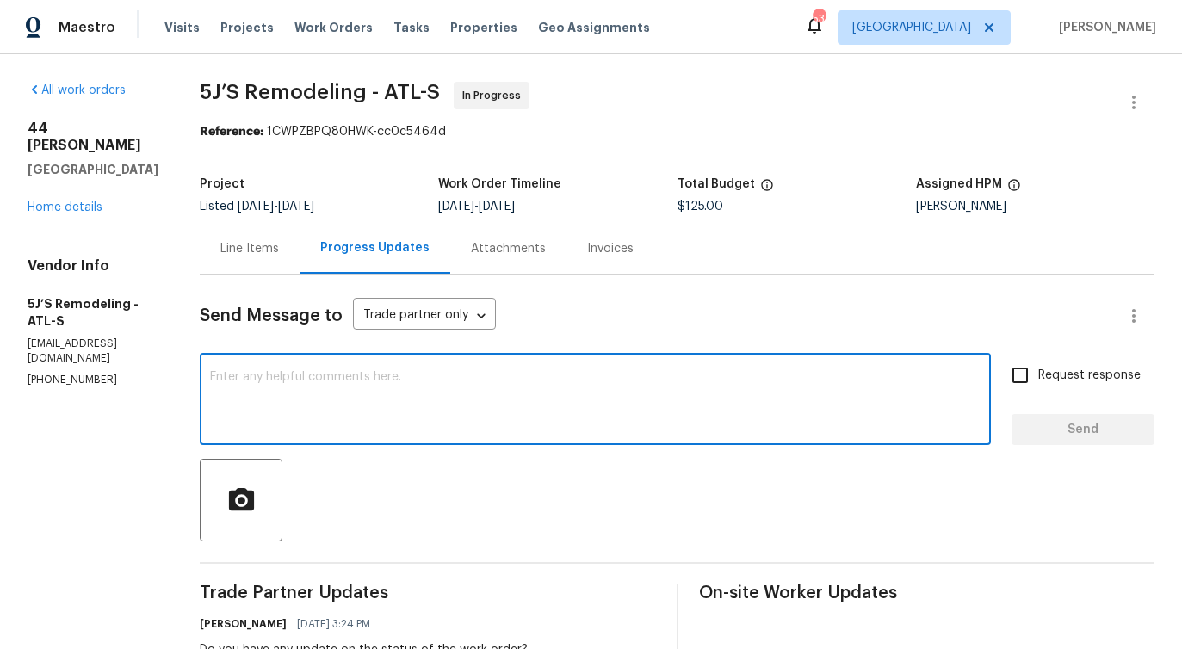
click at [526, 416] on textarea at bounding box center [595, 401] width 770 height 60
paste textarea "Would you kindly provide us with an update regarding the progress of the work o…"
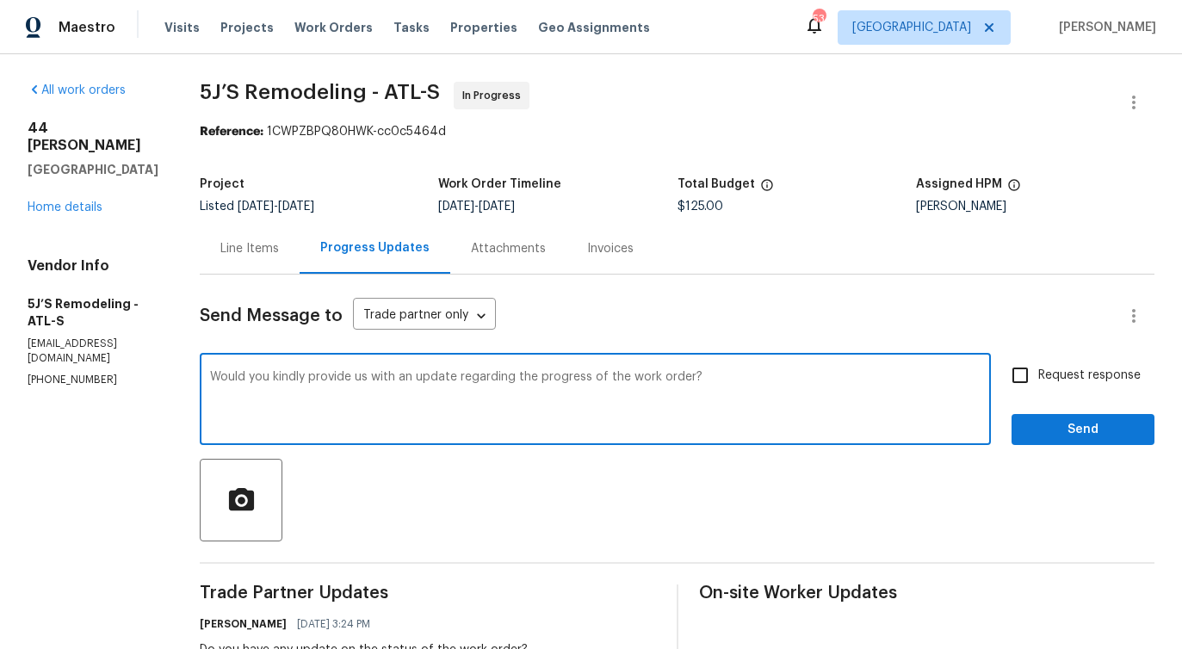
type textarea "Would you kindly provide us with an update regarding the progress of the work o…"
click at [1035, 363] on input "Request response" at bounding box center [1020, 375] width 36 height 36
checkbox input "true"
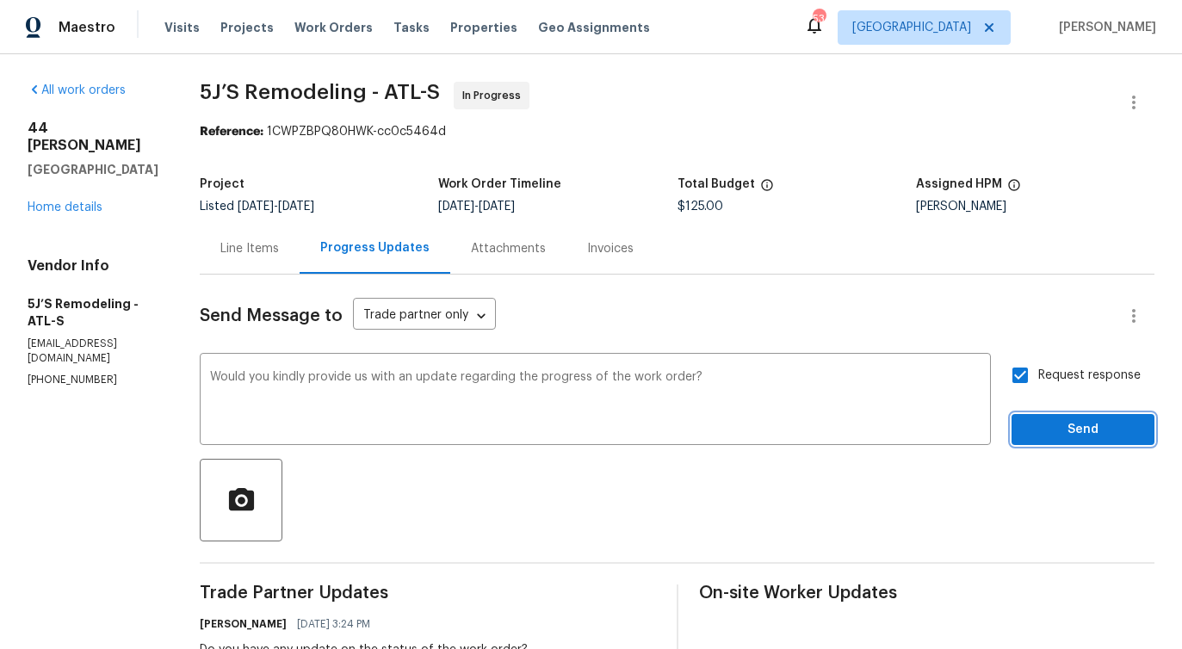
click at [1050, 416] on button "Send" at bounding box center [1082, 430] width 143 height 32
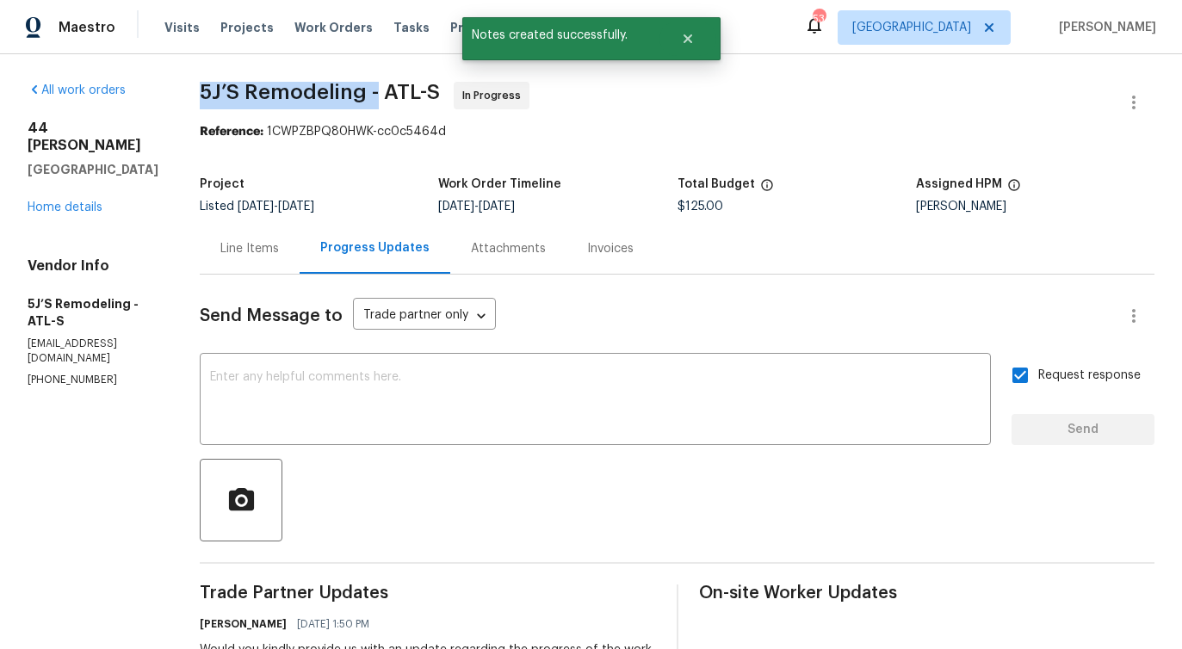
drag, startPoint x: 195, startPoint y: 90, endPoint x: 378, endPoint y: 93, distance: 182.5
click at [378, 93] on div "All work orders 44 Fendley Trce Newnan, GA 30263 Home details Vendor Info 5J’S …" at bounding box center [591, 557] width 1182 height 1007
copy span "5J’S Remodeling -"
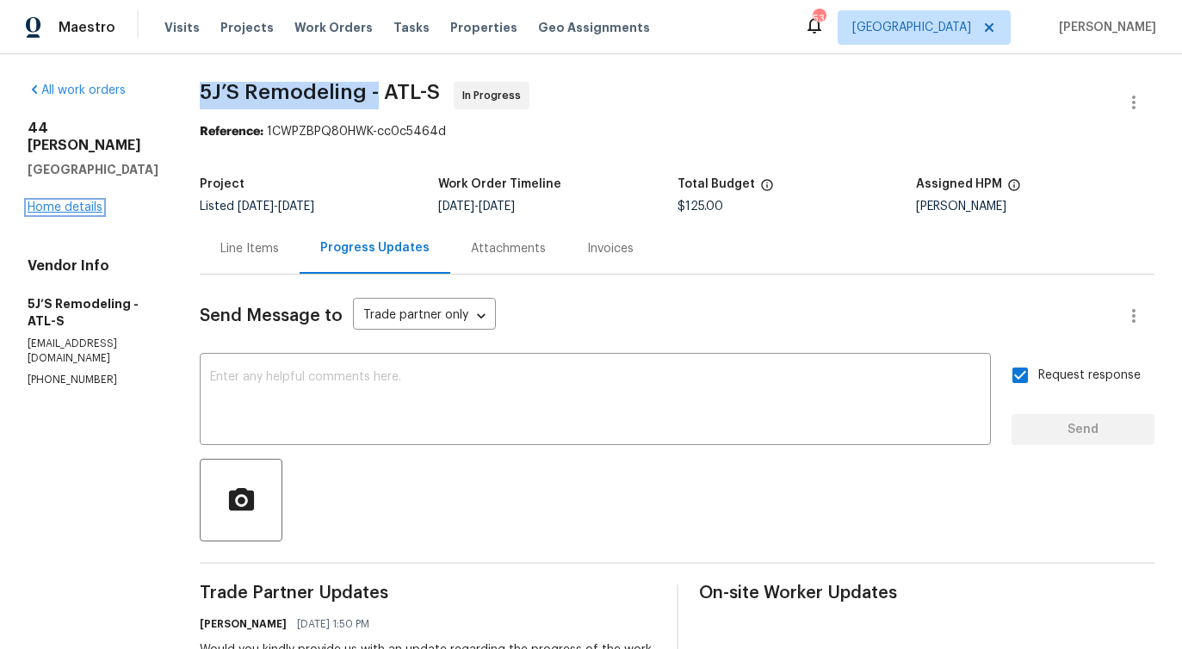
click at [65, 201] on link "Home details" at bounding box center [65, 207] width 75 height 12
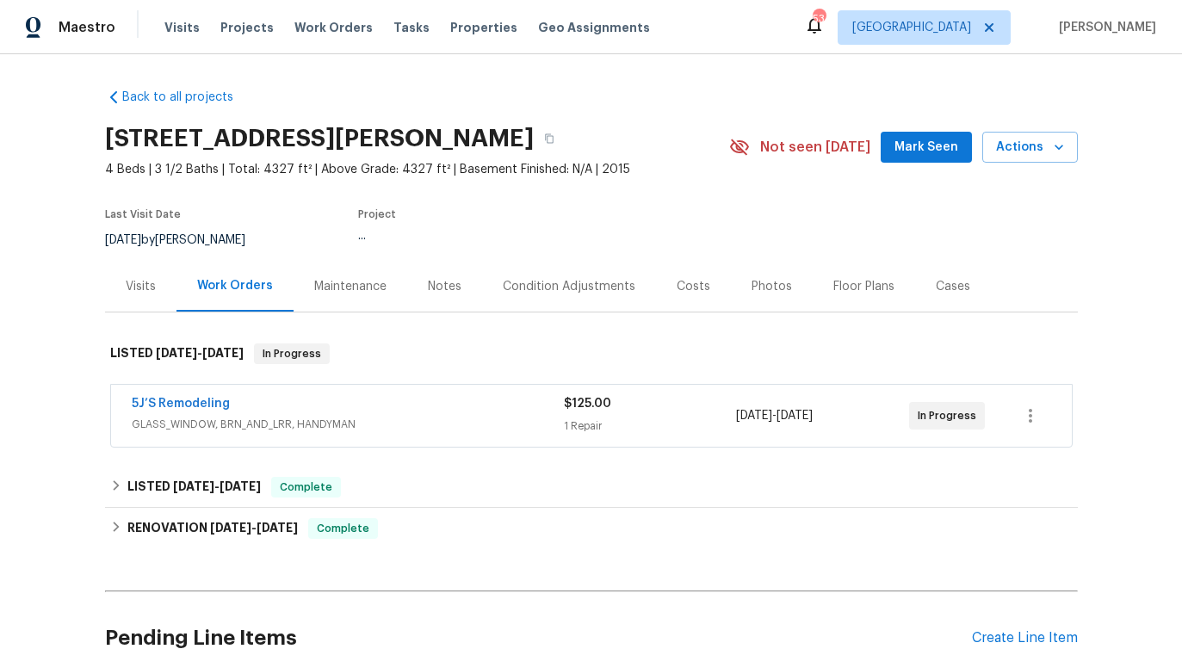
scroll to position [164, 0]
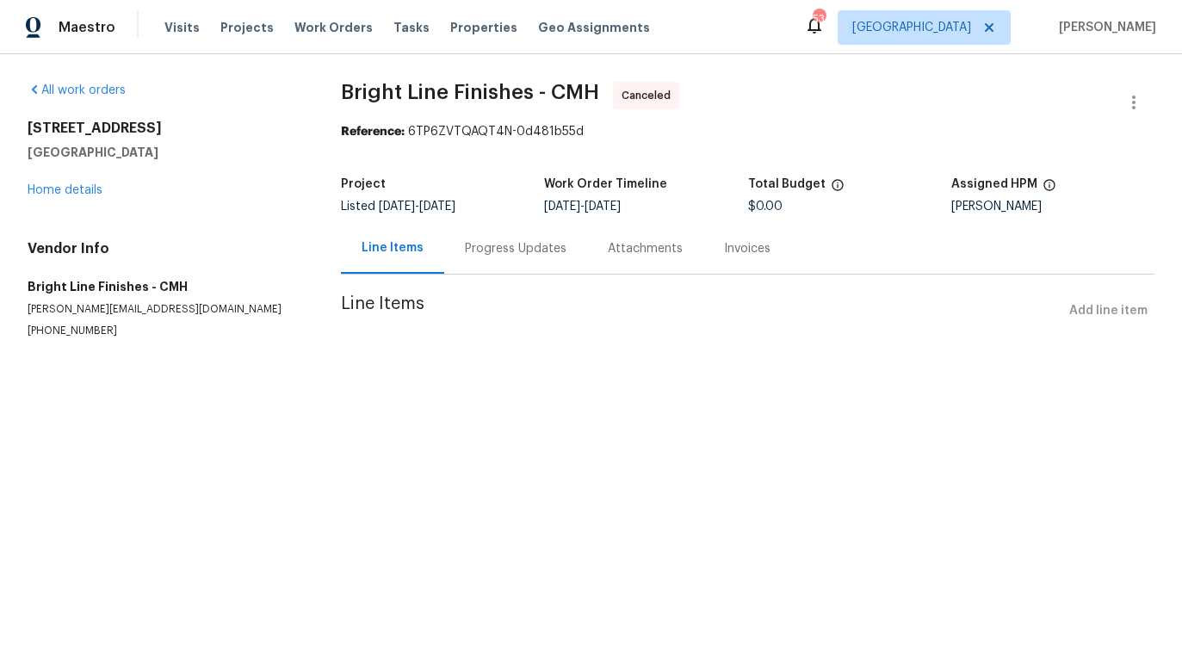
click at [83, 196] on div "[STREET_ADDRESS] Home details" at bounding box center [164, 159] width 272 height 79
click at [85, 186] on link "Home details" at bounding box center [65, 190] width 75 height 12
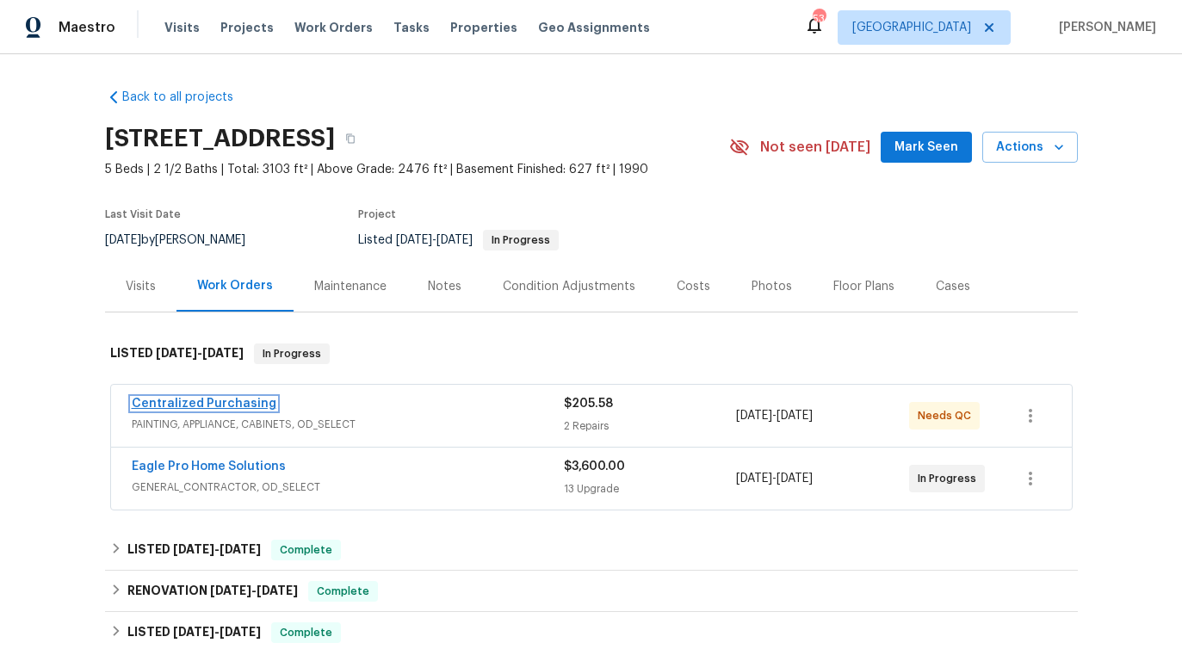
click at [187, 404] on link "Centralized Purchasing" at bounding box center [204, 404] width 145 height 12
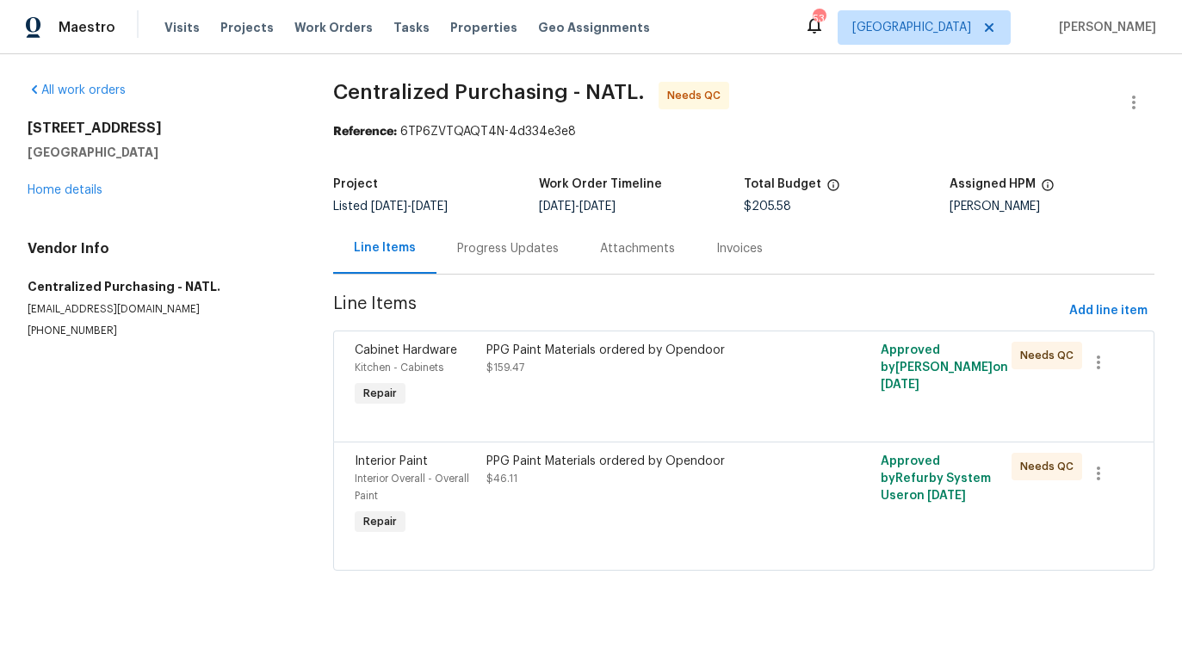
click at [496, 246] on div "Progress Updates" at bounding box center [508, 248] width 102 height 17
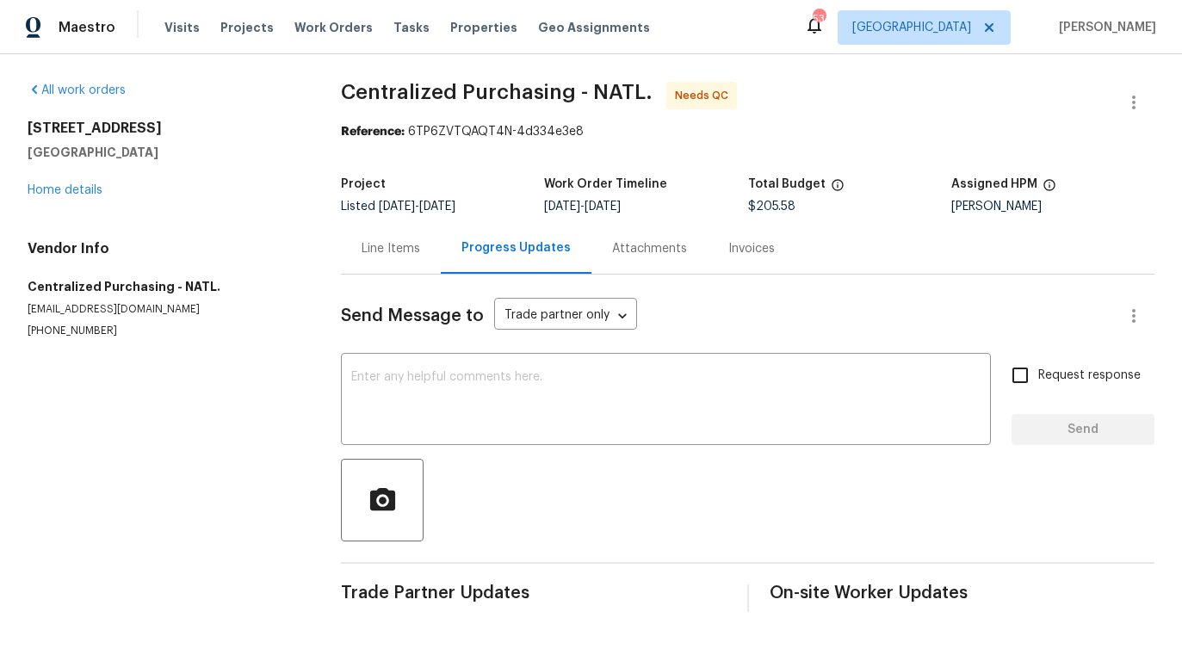
click at [448, 450] on div "Send Message to Trade partner only Trade partner only ​ x ​ Request response Se…" at bounding box center [747, 443] width 813 height 337
click at [67, 193] on link "Home details" at bounding box center [65, 190] width 75 height 12
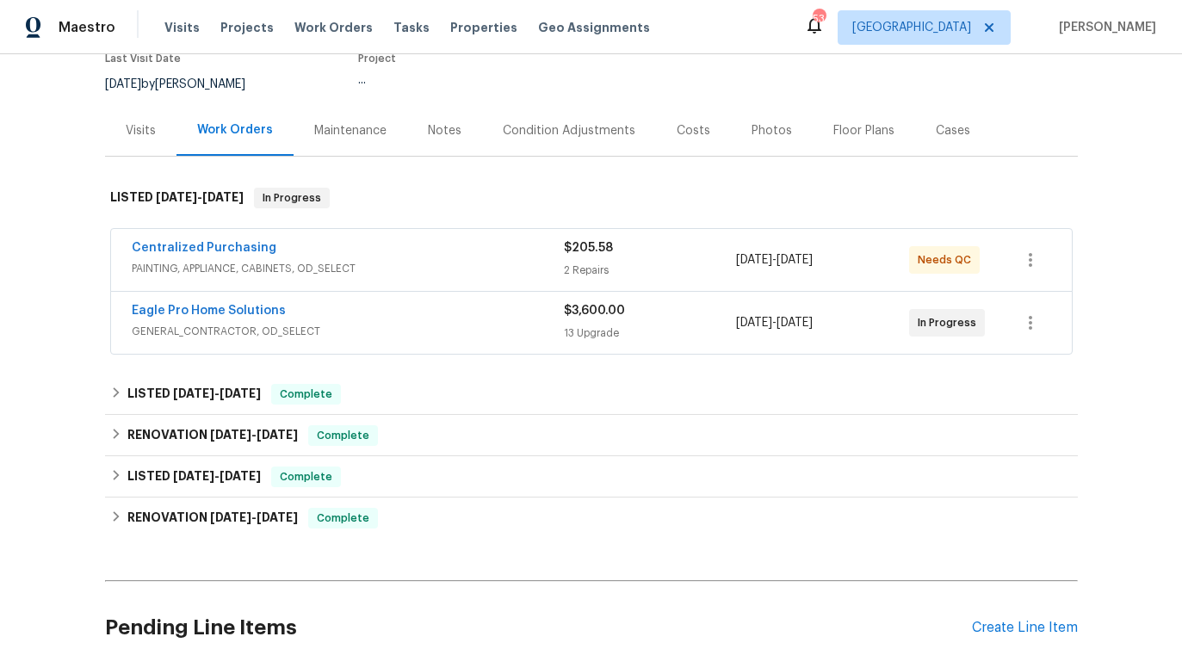
scroll to position [289, 0]
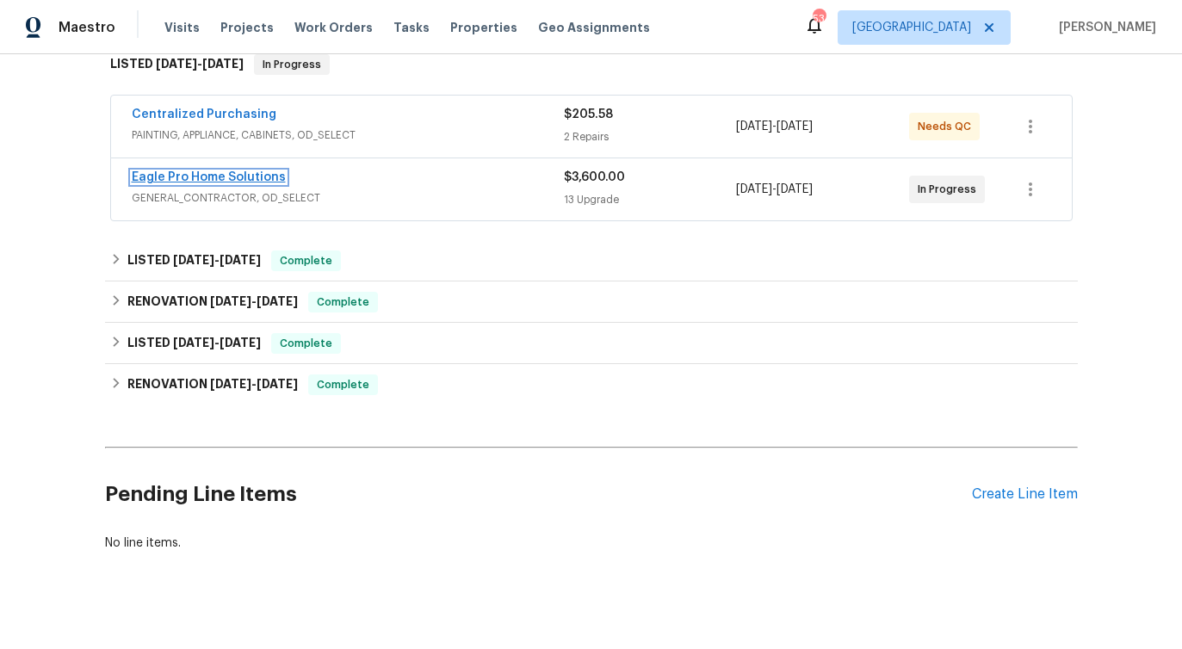
click at [250, 176] on link "Eagle Pro Home Solutions" at bounding box center [209, 177] width 154 height 12
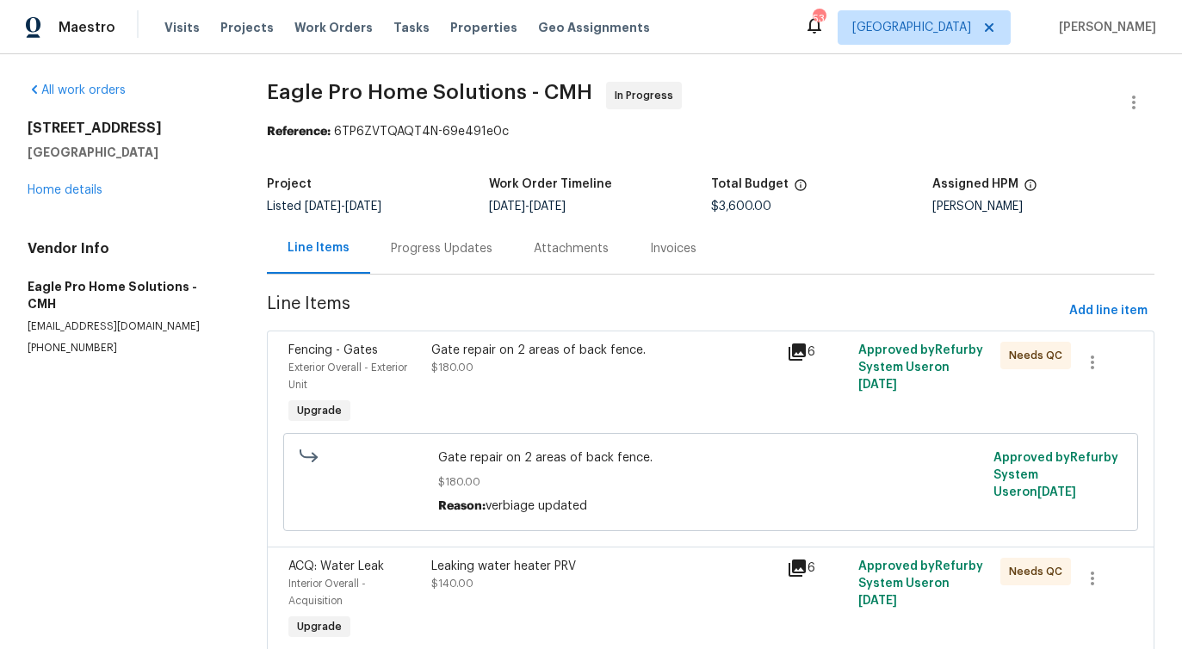
click at [403, 271] on div "Progress Updates" at bounding box center [441, 248] width 143 height 51
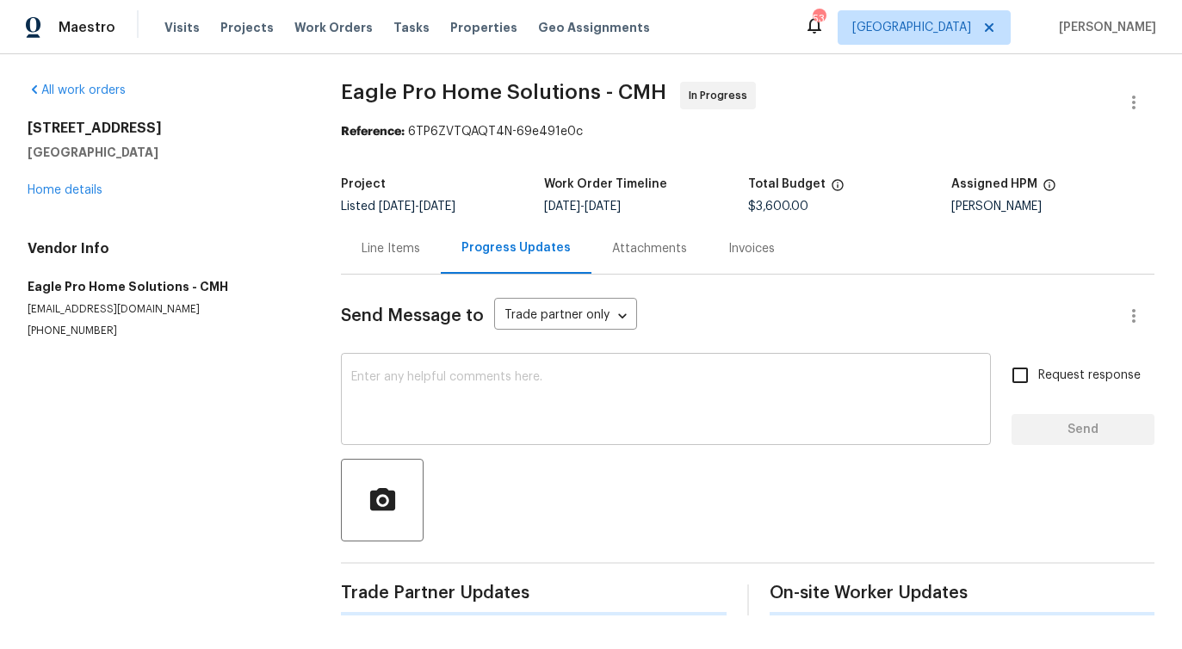
click at [468, 433] on div "x ​" at bounding box center [666, 401] width 650 height 88
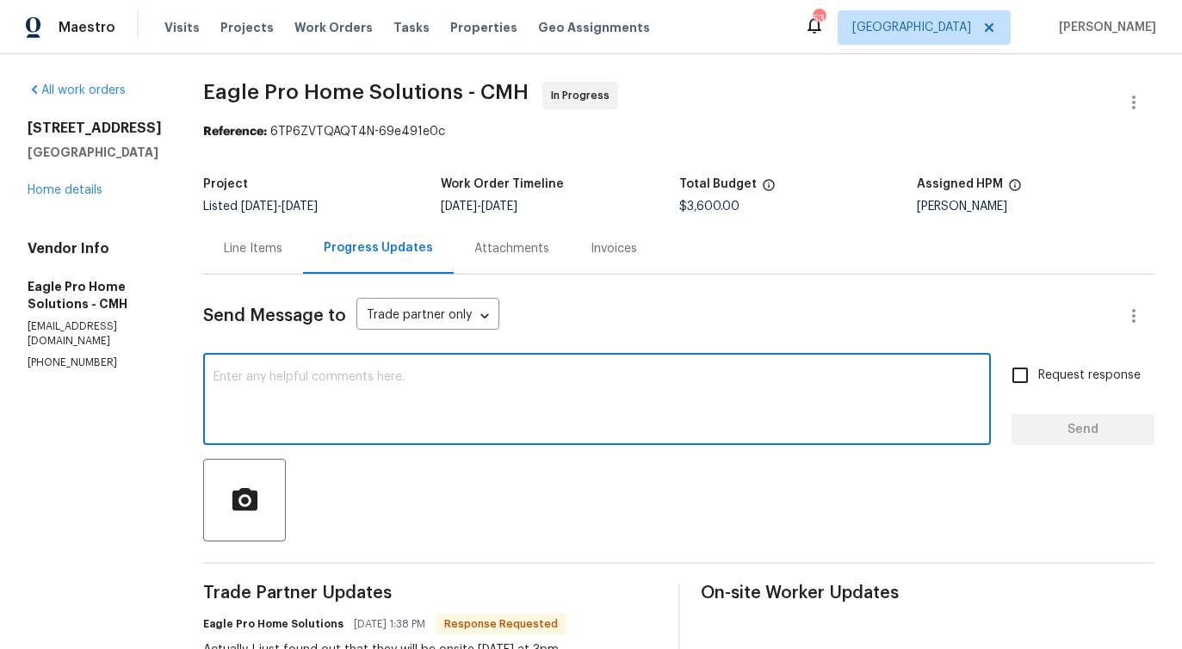
click at [456, 390] on textarea at bounding box center [596, 401] width 767 height 60
type textarea "Thanks for the update!"
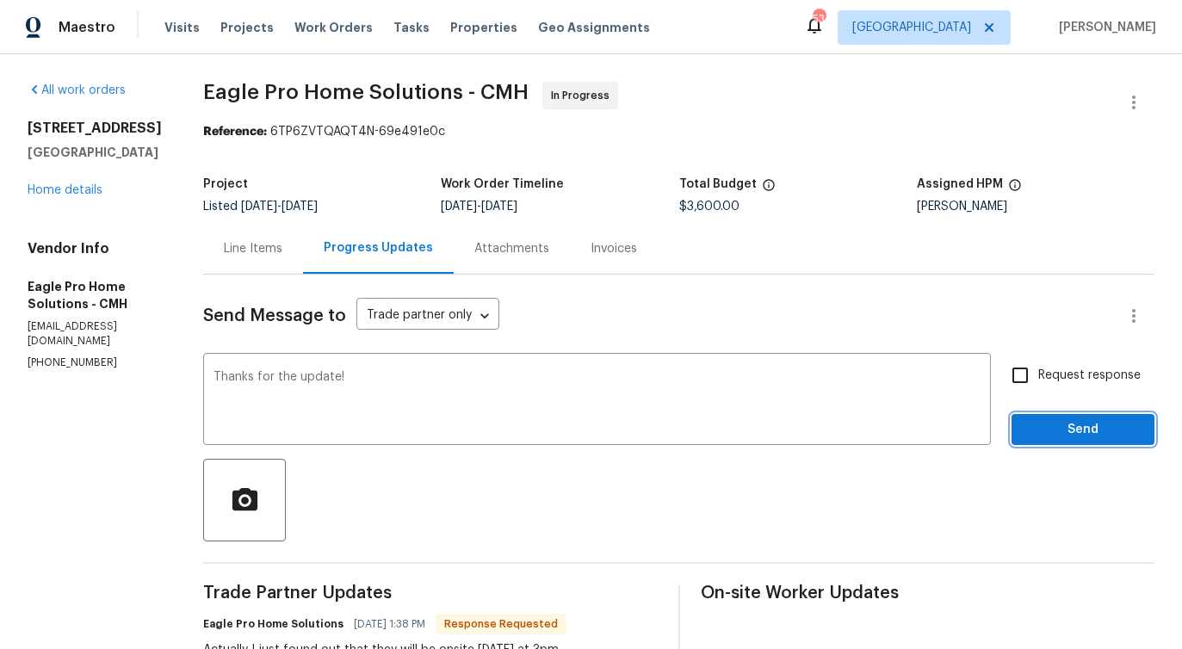
click at [1064, 439] on span "Send" at bounding box center [1082, 430] width 115 height 22
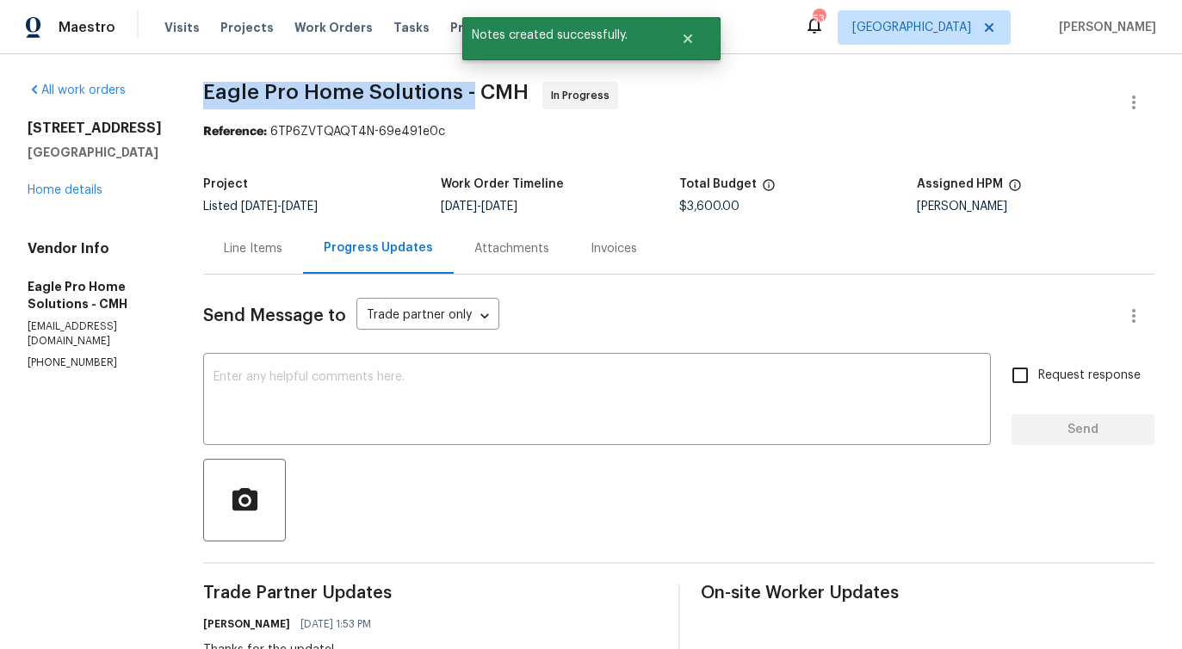
drag, startPoint x: 244, startPoint y: 90, endPoint x: 509, endPoint y: 91, distance: 264.2
click at [509, 91] on span "Eagle Pro Home Solutions - CMH" at bounding box center [365, 92] width 325 height 21
copy span "Eagle Pro Home Solutions -"
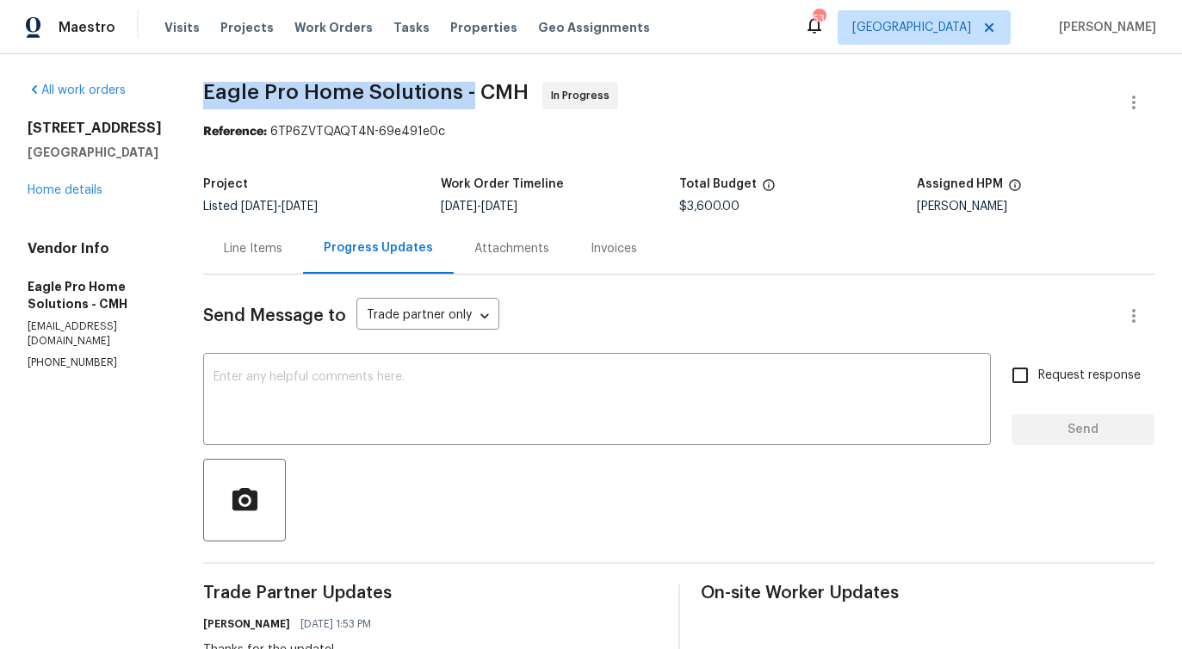
scroll to position [232, 0]
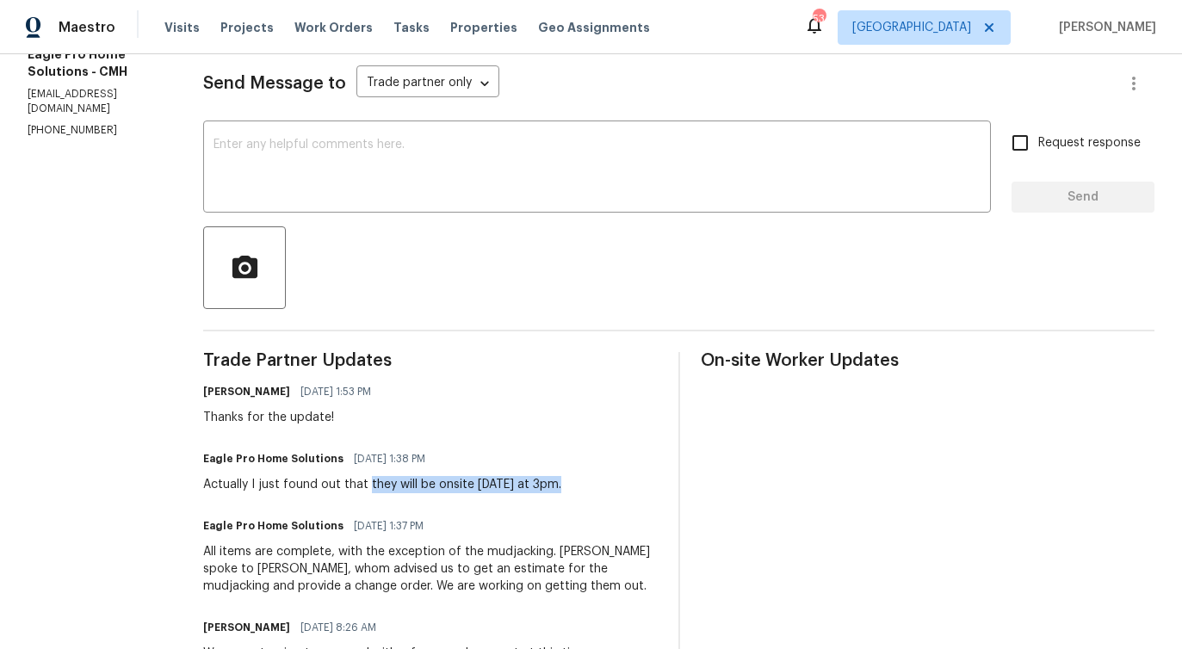
drag, startPoint x: 405, startPoint y: 484, endPoint x: 608, endPoint y: 487, distance: 202.2
click at [608, 487] on div "Eagle Pro Home Solutions [DATE] 1:38 PM Actually I just found out that they wil…" at bounding box center [430, 470] width 454 height 46
copy div "they will be onsite [DATE] at 3pm."
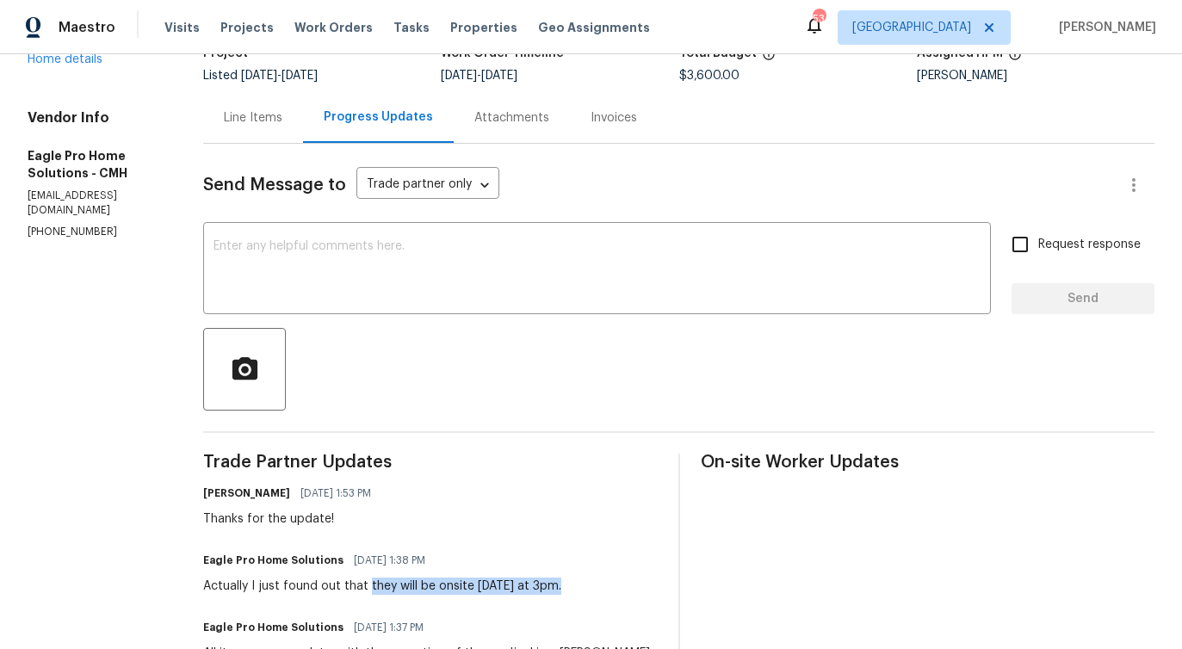
scroll to position [0, 0]
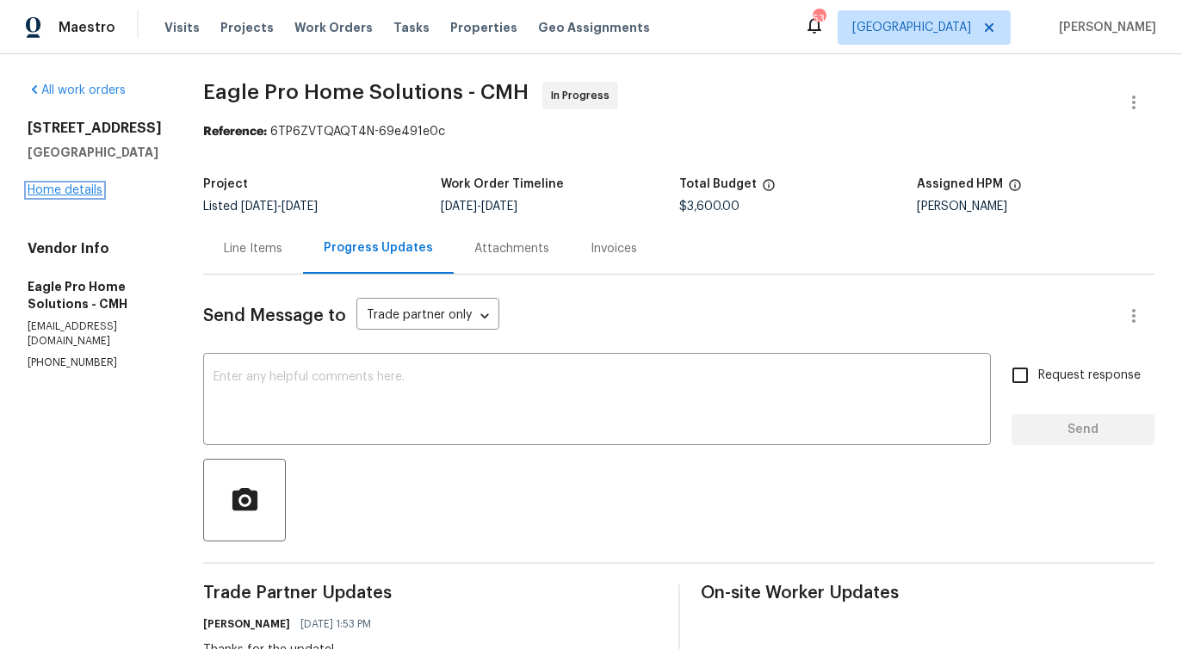
click at [89, 187] on link "Home details" at bounding box center [65, 190] width 75 height 12
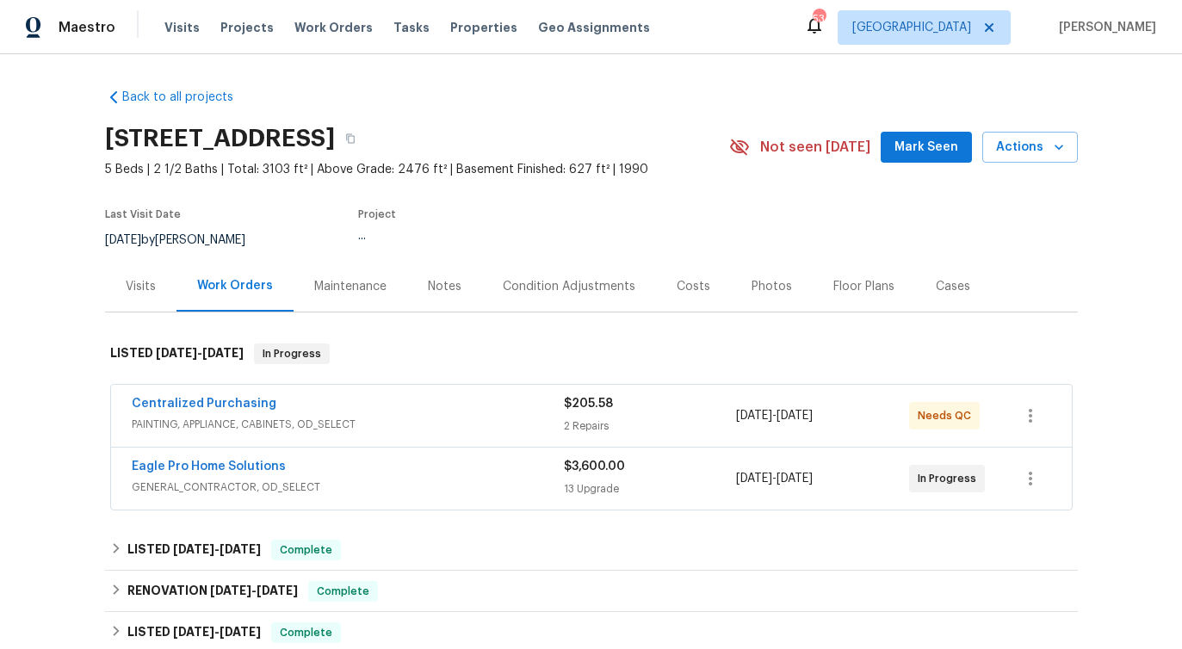
scroll to position [58, 0]
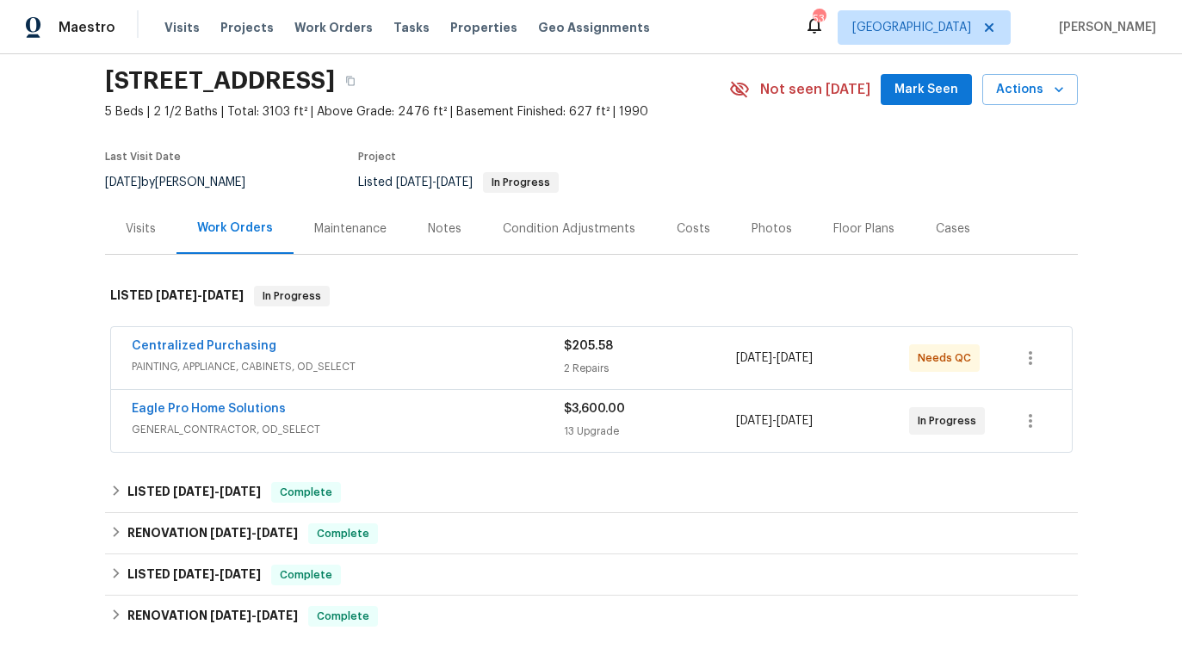
click at [204, 353] on span "Centralized Purchasing" at bounding box center [204, 345] width 145 height 17
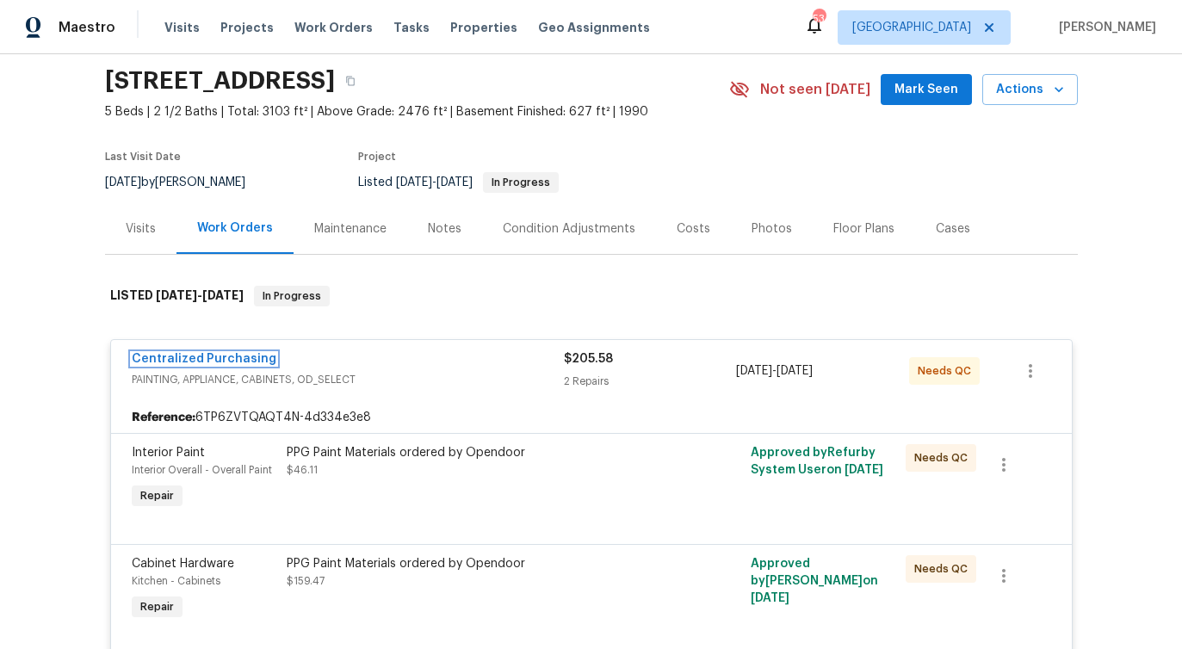
click at [204, 353] on link "Centralized Purchasing" at bounding box center [204, 359] width 145 height 12
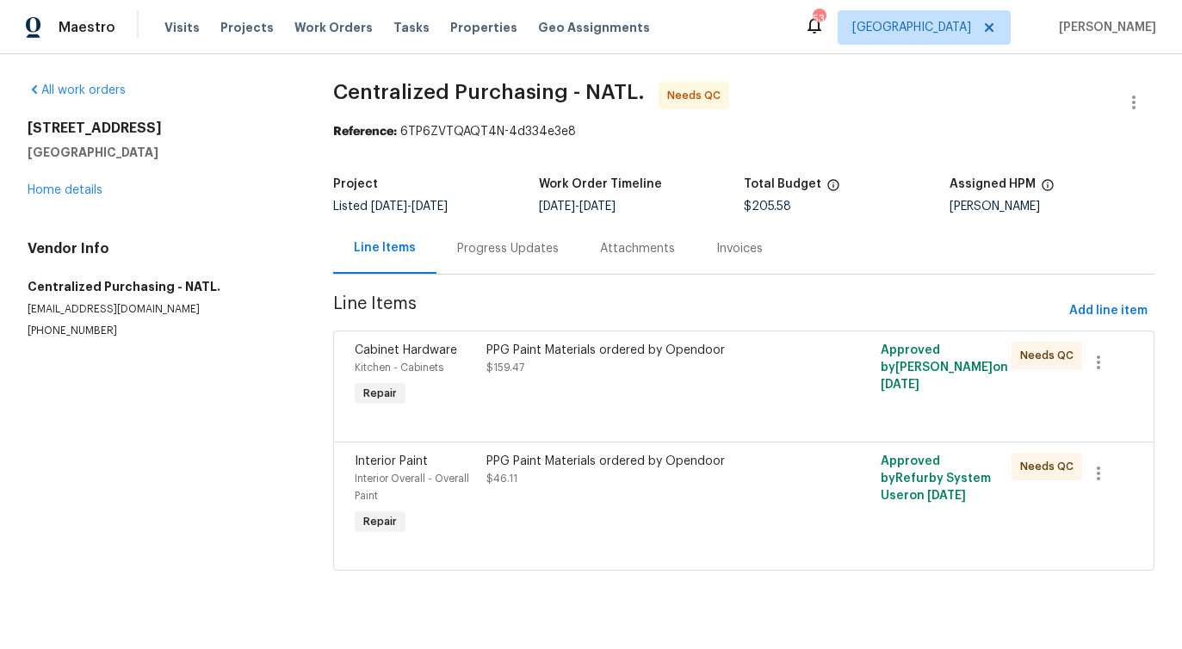
click at [457, 244] on div "Progress Updates" at bounding box center [508, 248] width 102 height 17
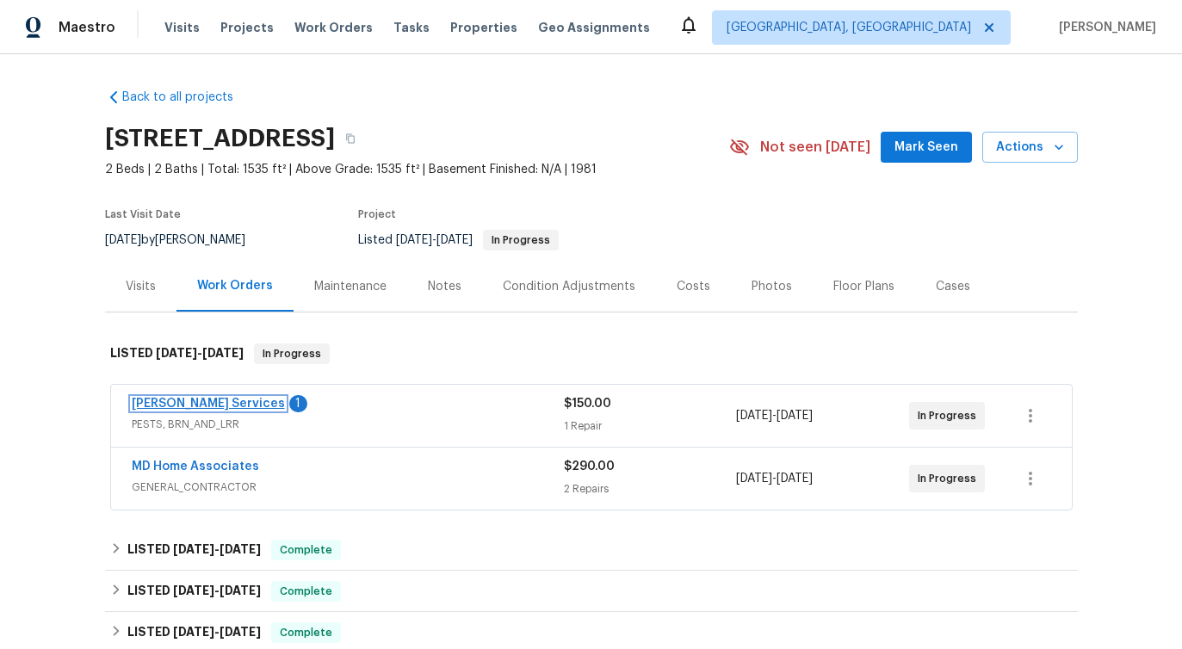
click at [176, 406] on link "[PERSON_NAME] Services" at bounding box center [208, 404] width 153 height 12
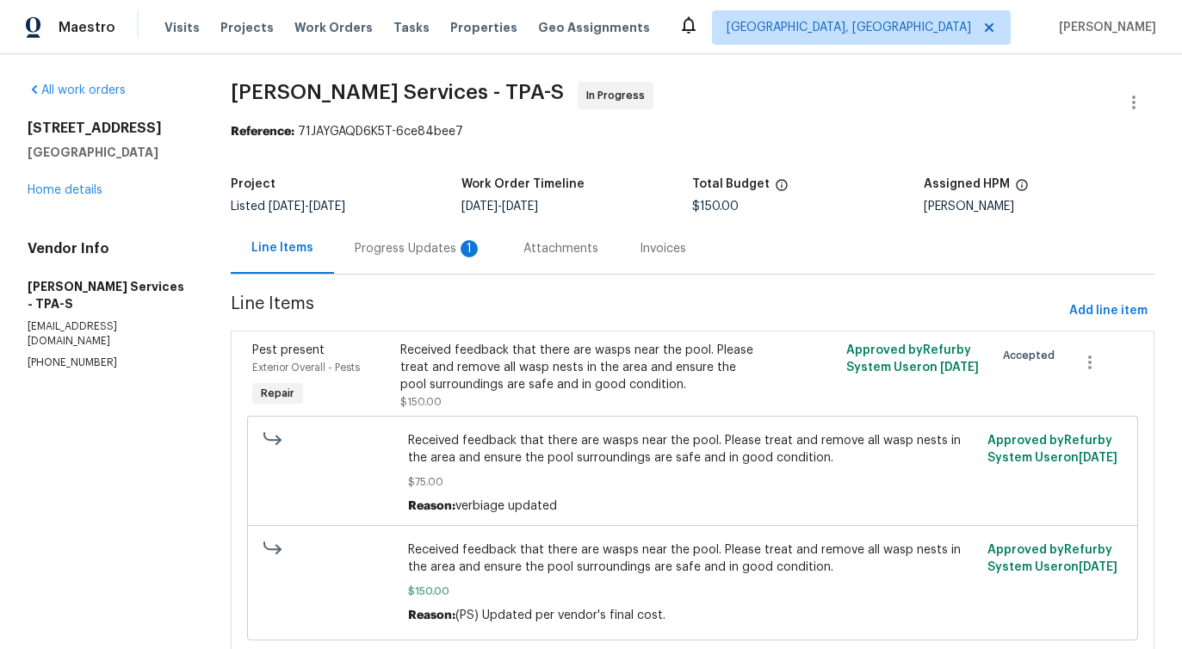
click at [426, 259] on div "Progress Updates 1" at bounding box center [418, 248] width 169 height 51
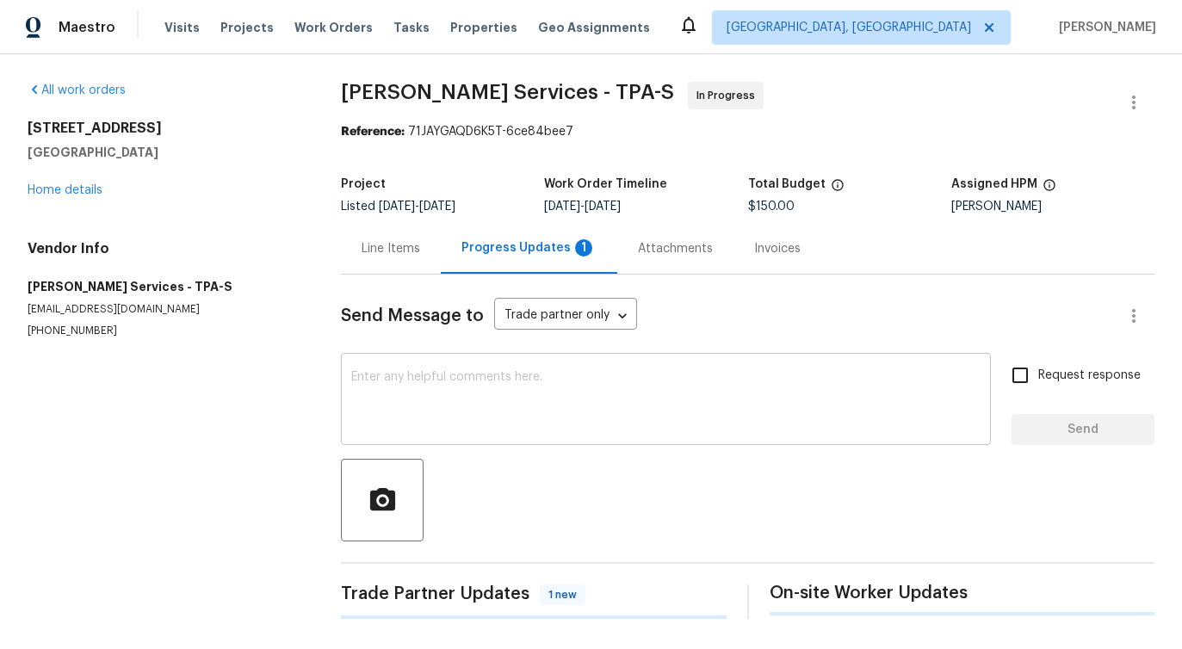
click at [474, 424] on textarea at bounding box center [665, 401] width 629 height 60
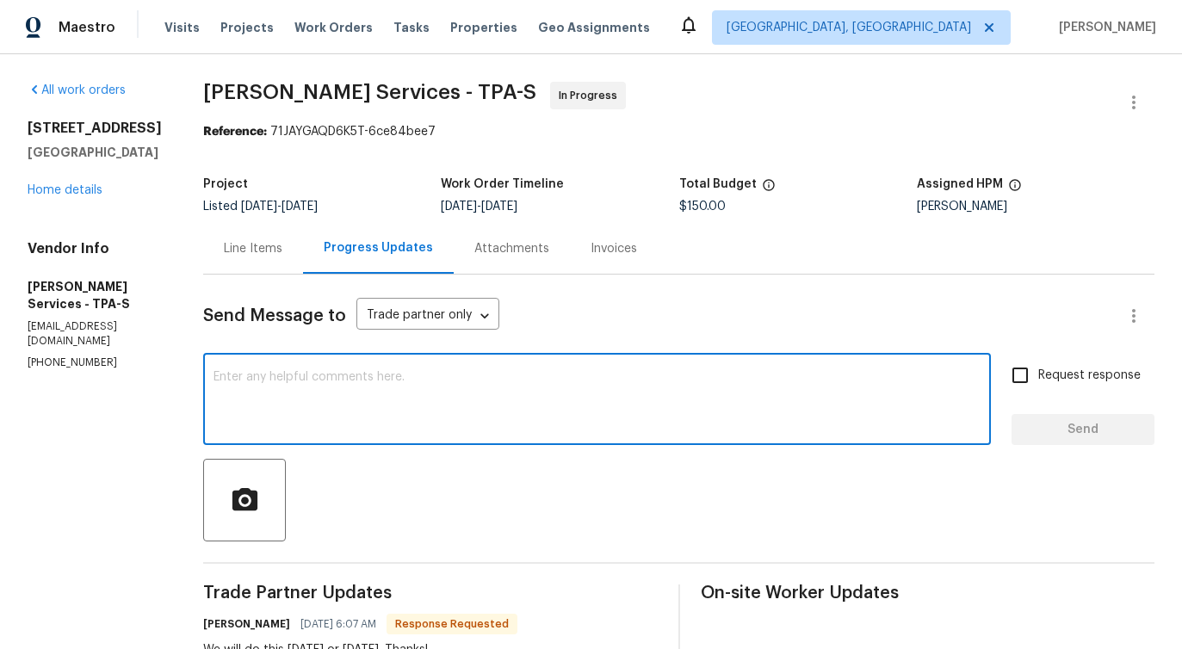
click at [408, 385] on textarea at bounding box center [596, 401] width 767 height 60
type textarea "Thanks for the update!"
click at [1058, 430] on span "Send" at bounding box center [1082, 430] width 115 height 22
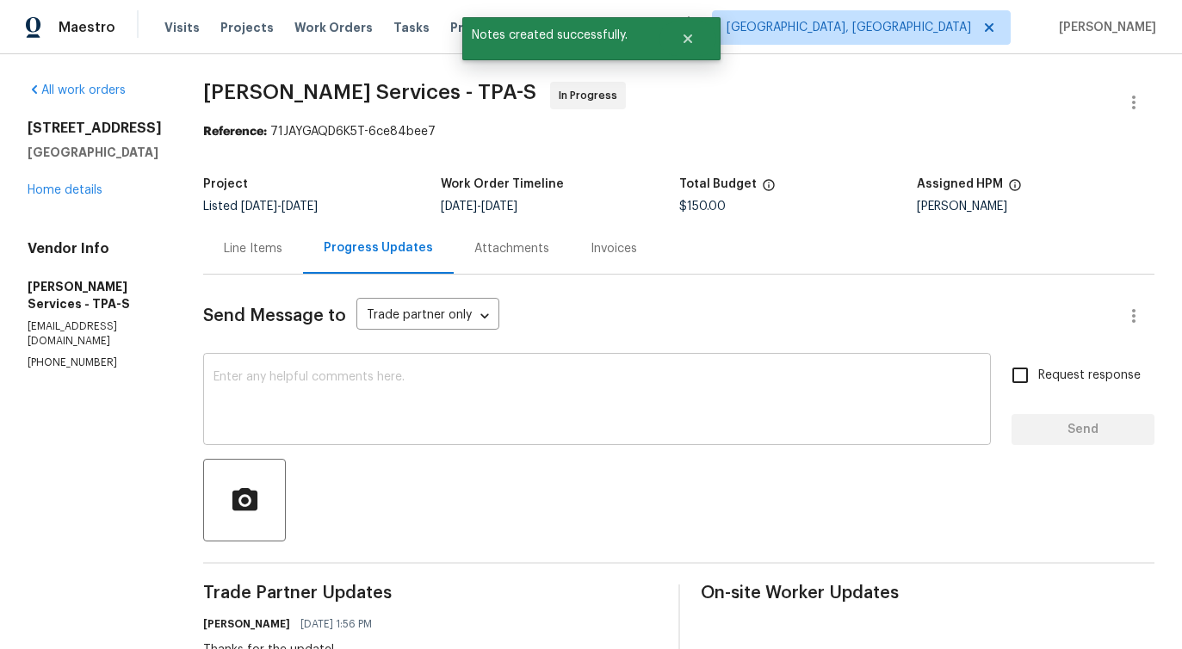
click at [347, 395] on textarea at bounding box center [596, 401] width 767 height 60
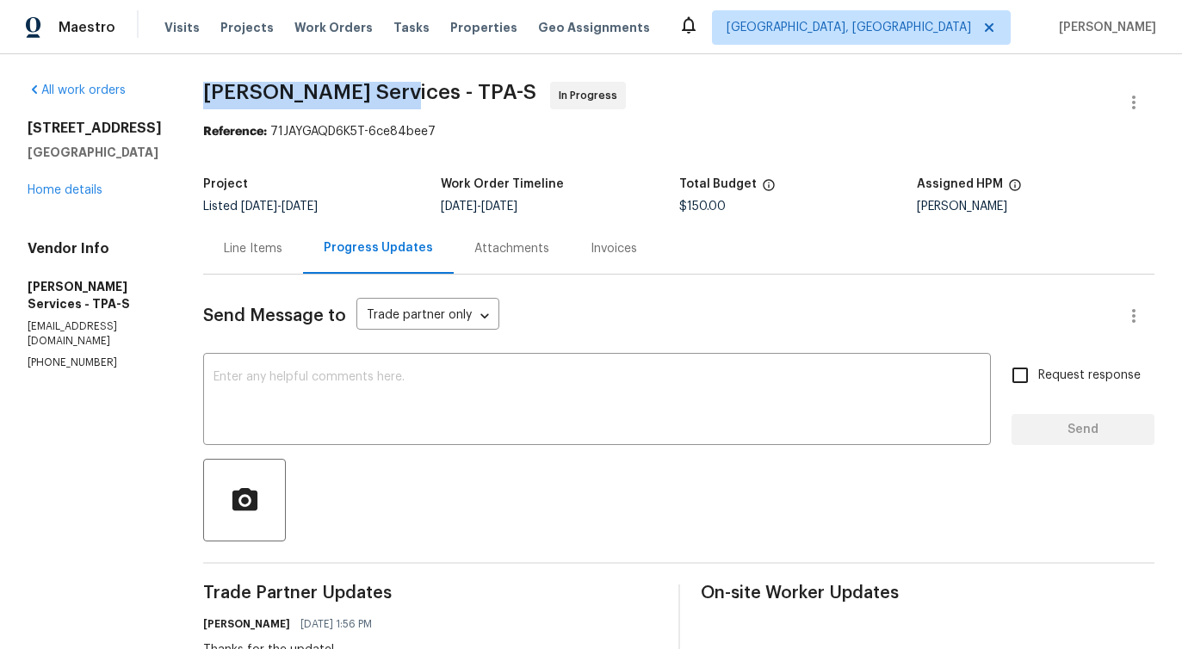
drag, startPoint x: 261, startPoint y: 93, endPoint x: 436, endPoint y: 97, distance: 175.6
click at [436, 97] on span "Massey Services - TPA-S" at bounding box center [369, 92] width 333 height 21
copy span "Massey Services -"
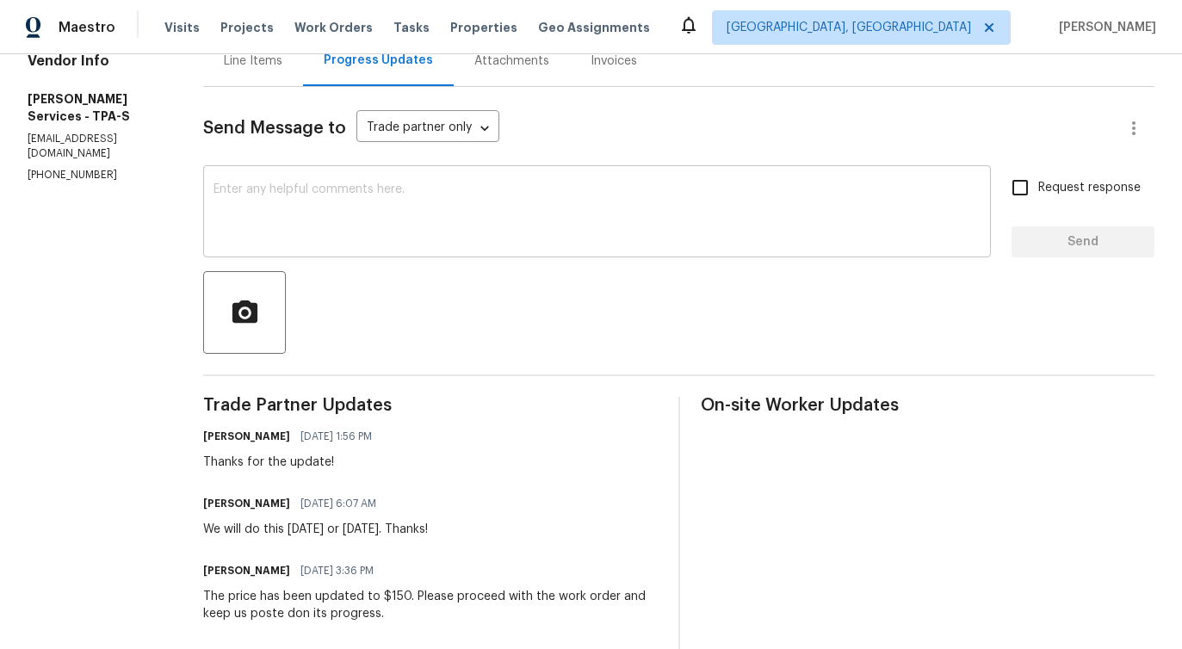
scroll to position [194, 0]
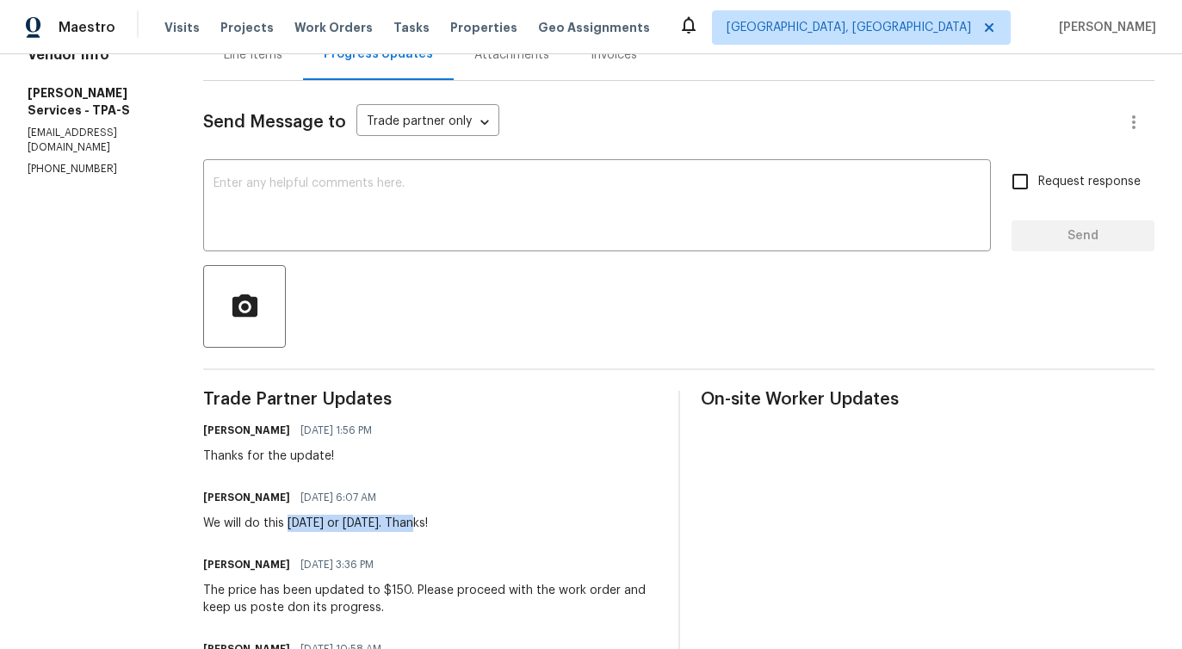
drag, startPoint x: 344, startPoint y: 523, endPoint x: 472, endPoint y: 525, distance: 128.2
click at [428, 525] on div "We will do this on Thursday or Friday. Thanks!" at bounding box center [315, 523] width 225 height 17
copy div "on Thursday or Friday."
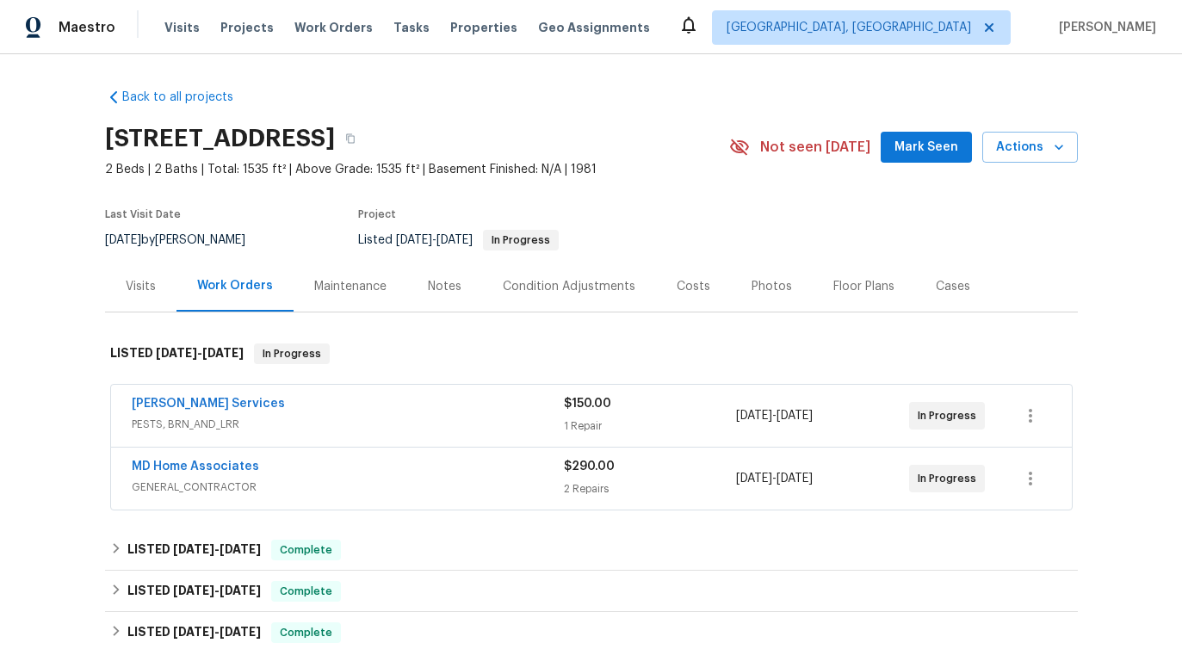
click at [189, 460] on span "MD Home Associates" at bounding box center [195, 466] width 127 height 17
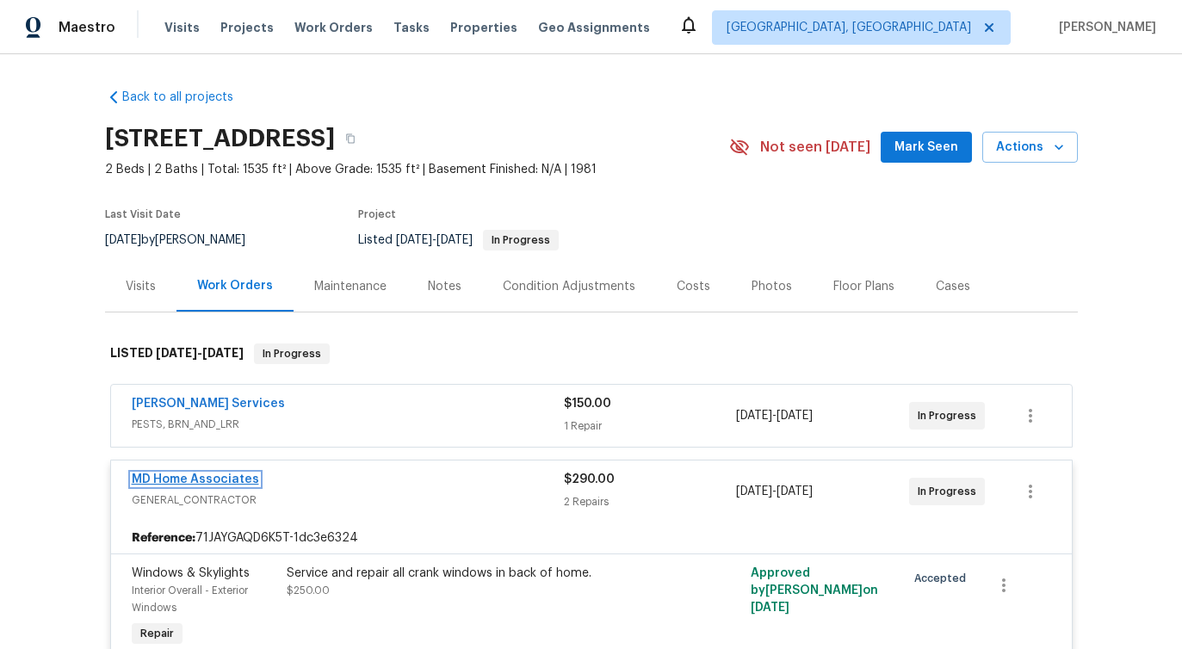
click at [177, 480] on link "MD Home Associates" at bounding box center [195, 479] width 127 height 12
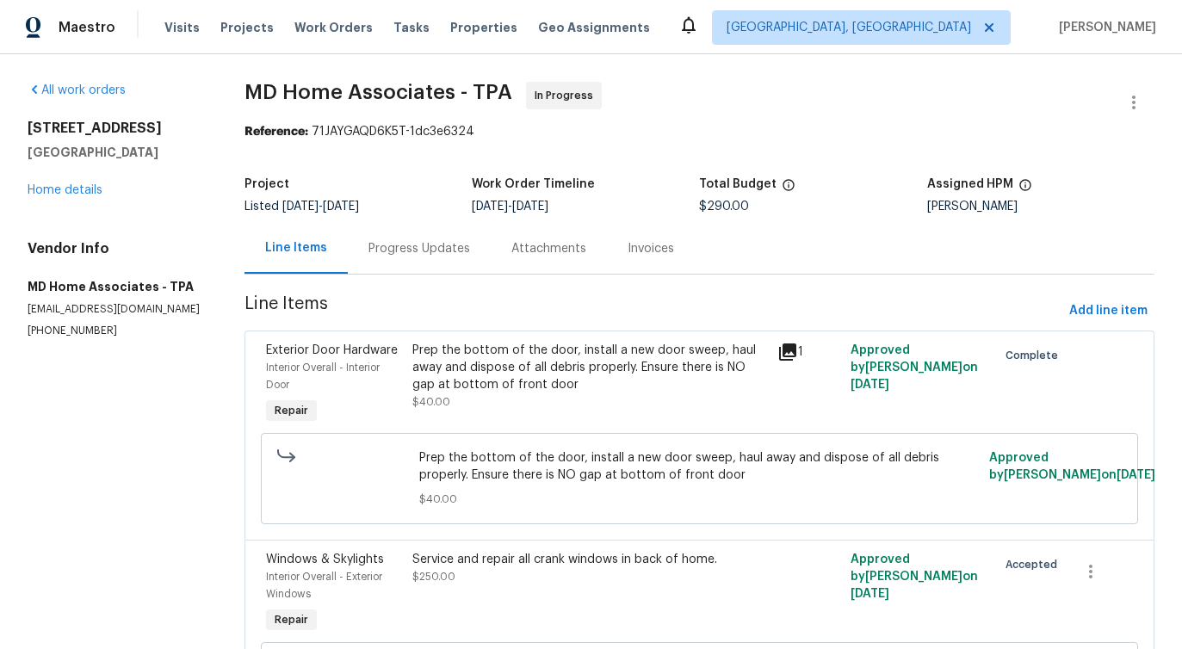
click at [461, 256] on div "Progress Updates" at bounding box center [419, 248] width 102 height 17
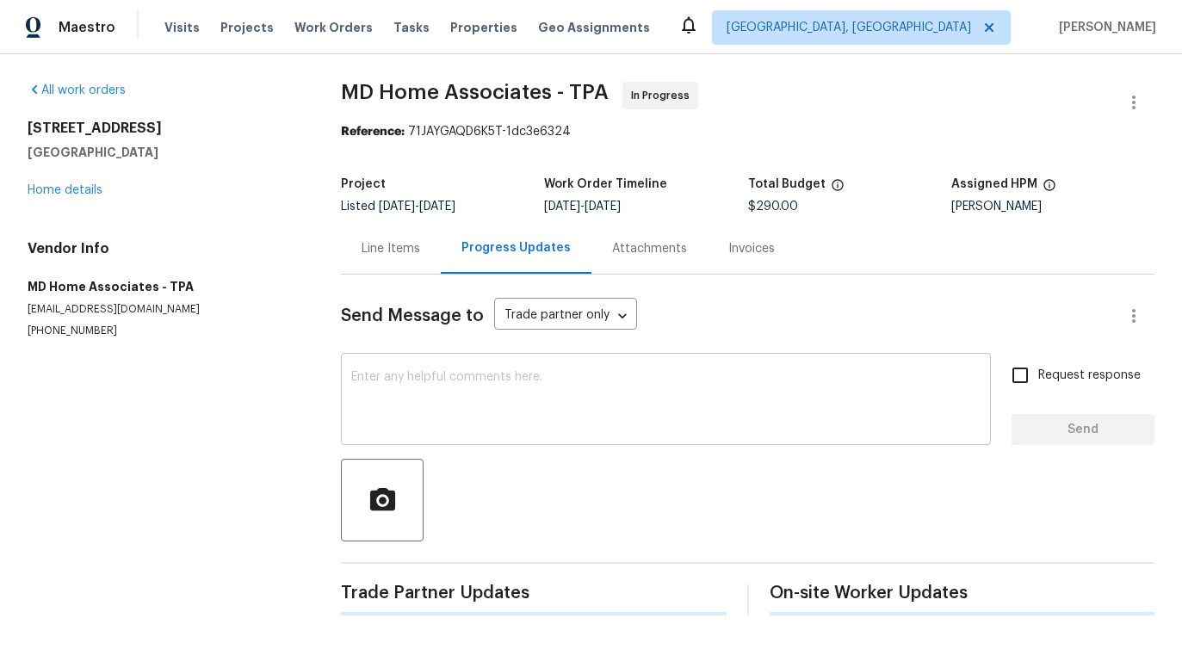
click at [437, 386] on textarea at bounding box center [665, 401] width 629 height 60
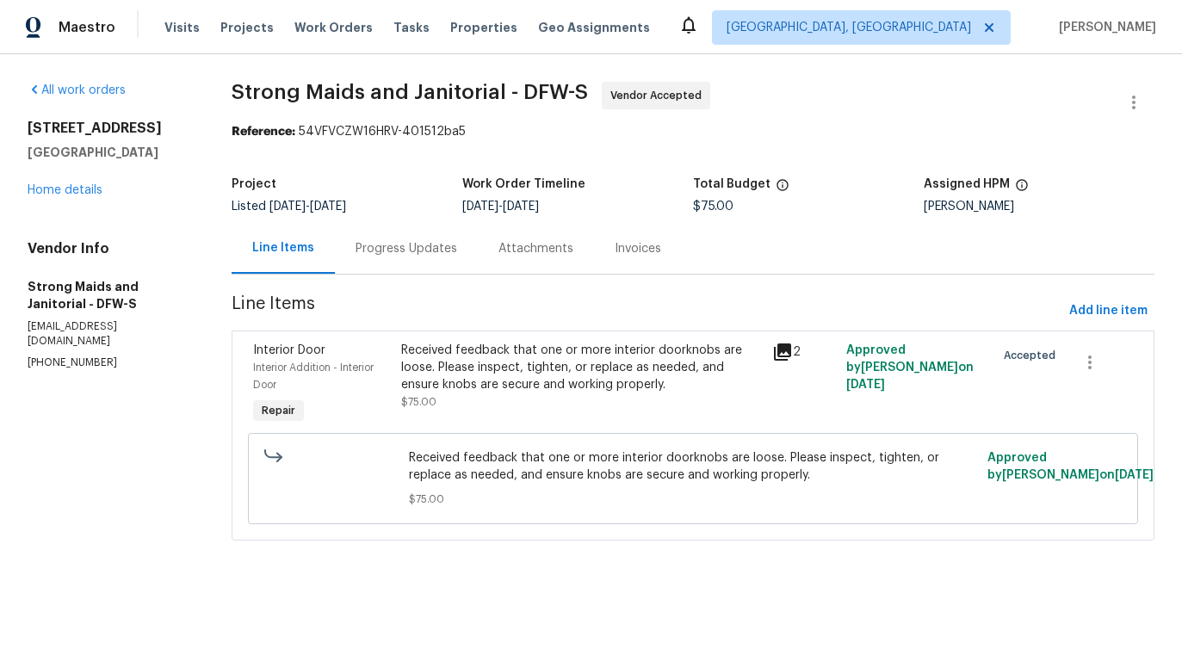
click at [396, 251] on div "Progress Updates" at bounding box center [406, 248] width 102 height 17
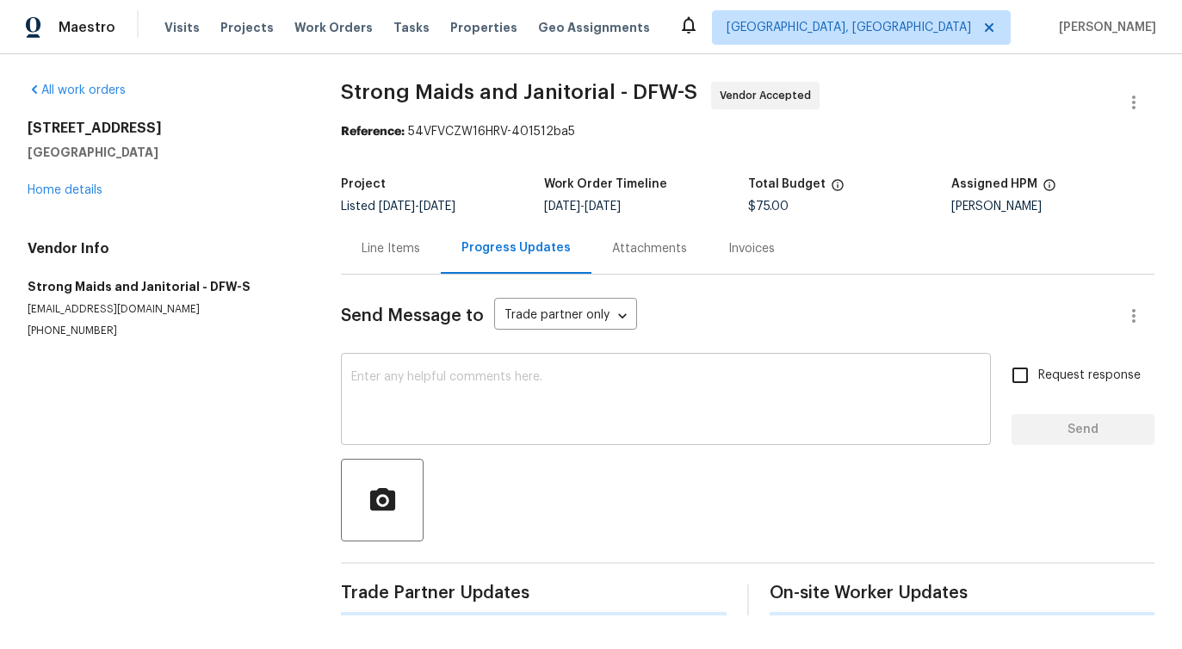
click at [423, 385] on textarea at bounding box center [665, 401] width 629 height 60
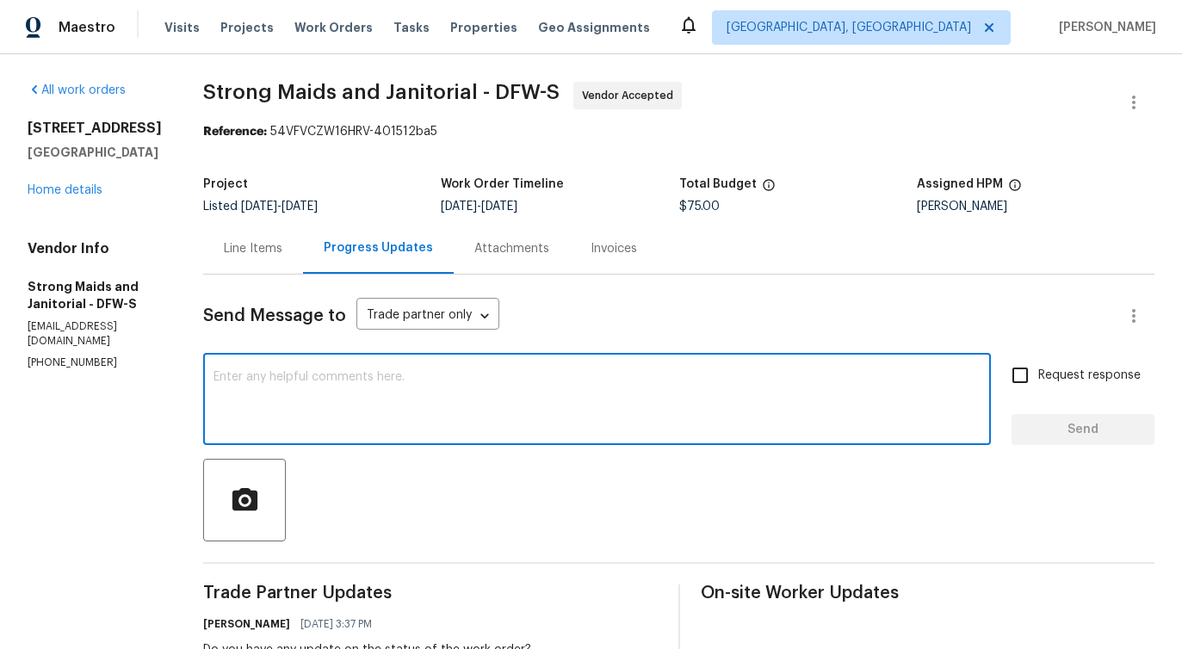
click at [262, 263] on div "Line Items" at bounding box center [253, 248] width 100 height 51
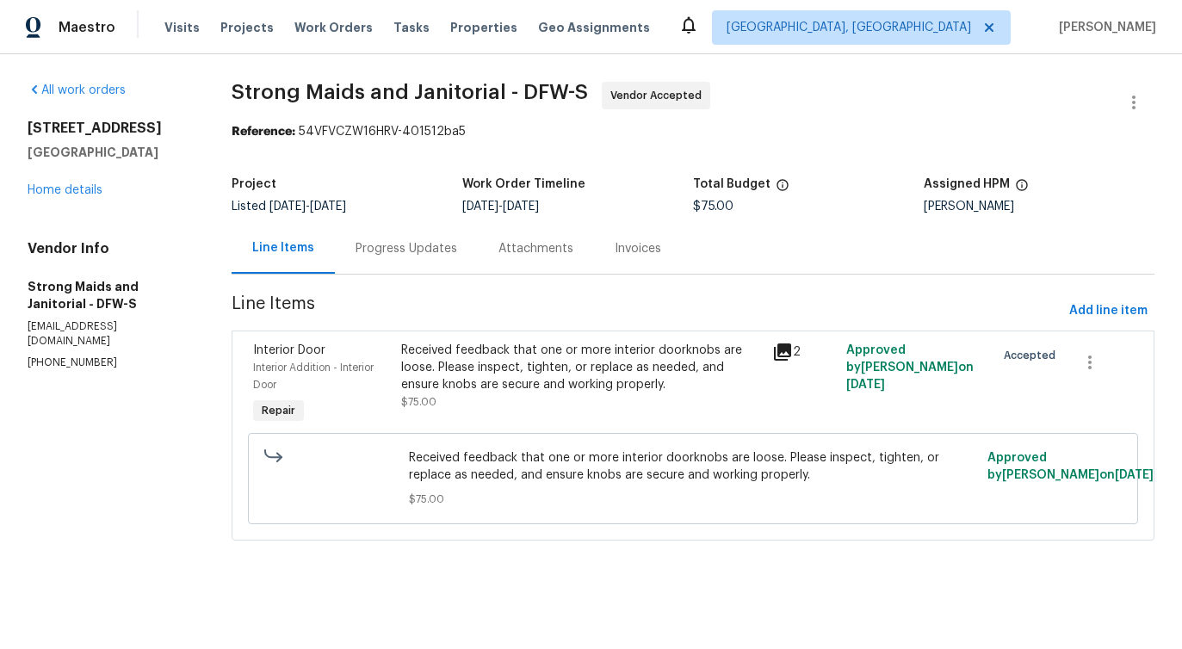
click at [375, 247] on div "Progress Updates" at bounding box center [406, 248] width 102 height 17
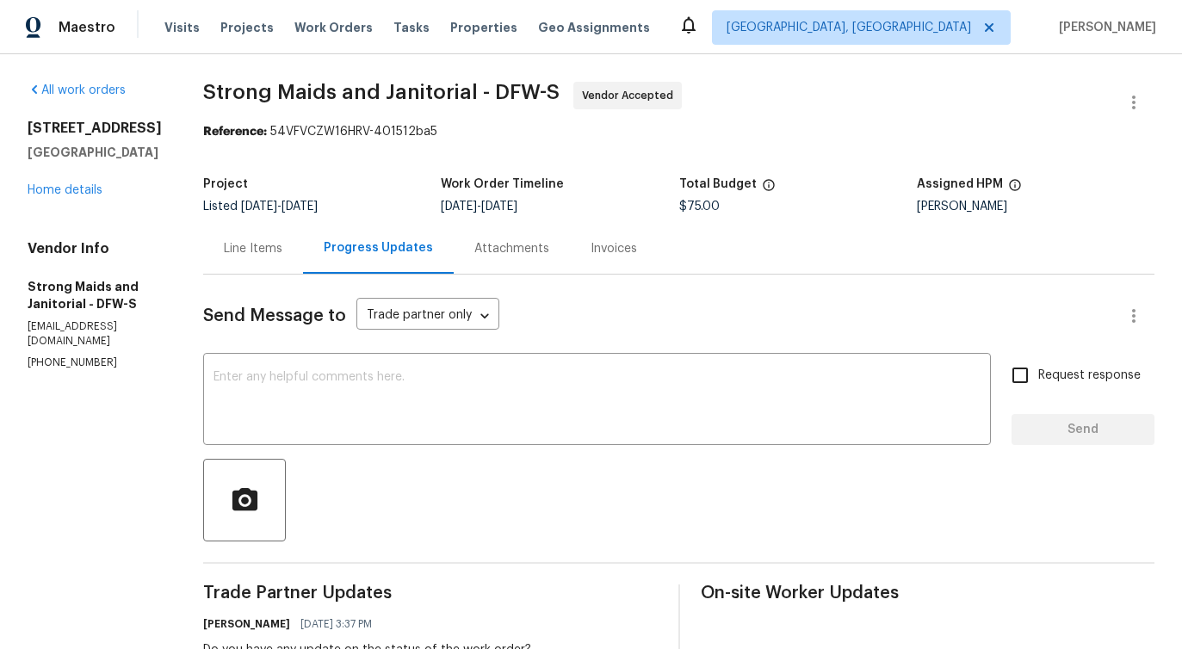
click at [70, 358] on p "(214) 694-8119" at bounding box center [95, 362] width 134 height 15
copy p "(214) 694-8119"
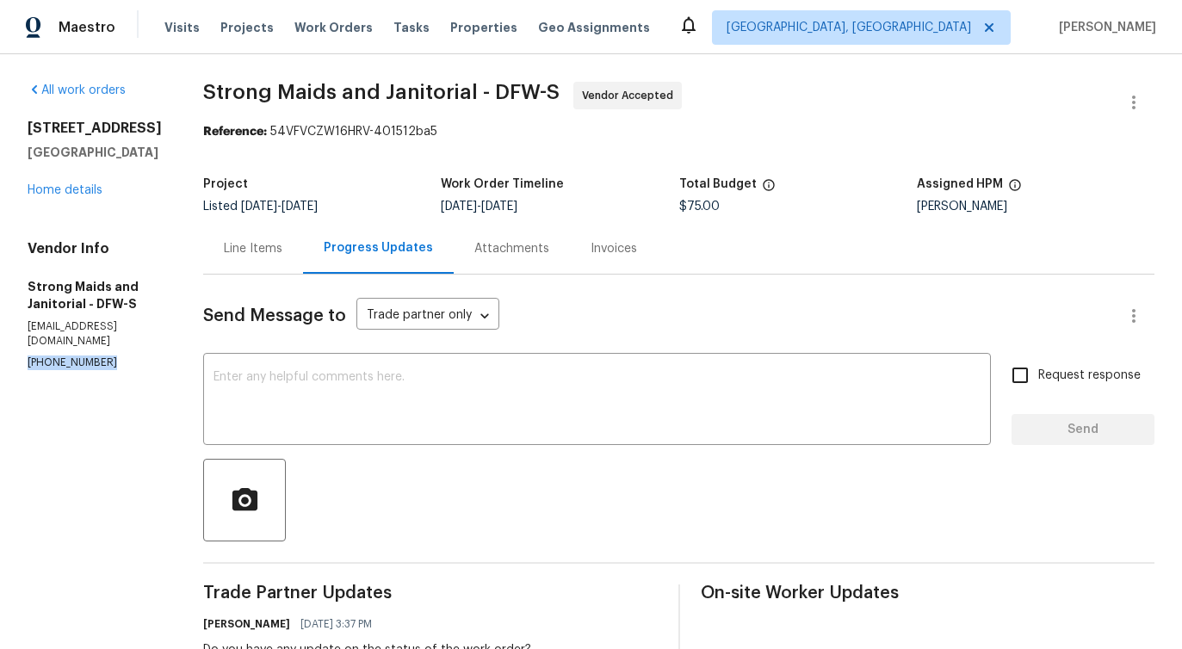
copy p "(214) 694-8119"
click at [109, 335] on div "Vendor Info Strong Maids and Janitorial - DFW-S strongmaids@gmail.com (214) 694…" at bounding box center [95, 305] width 134 height 130
copy p "strongmaids@gmail.com"
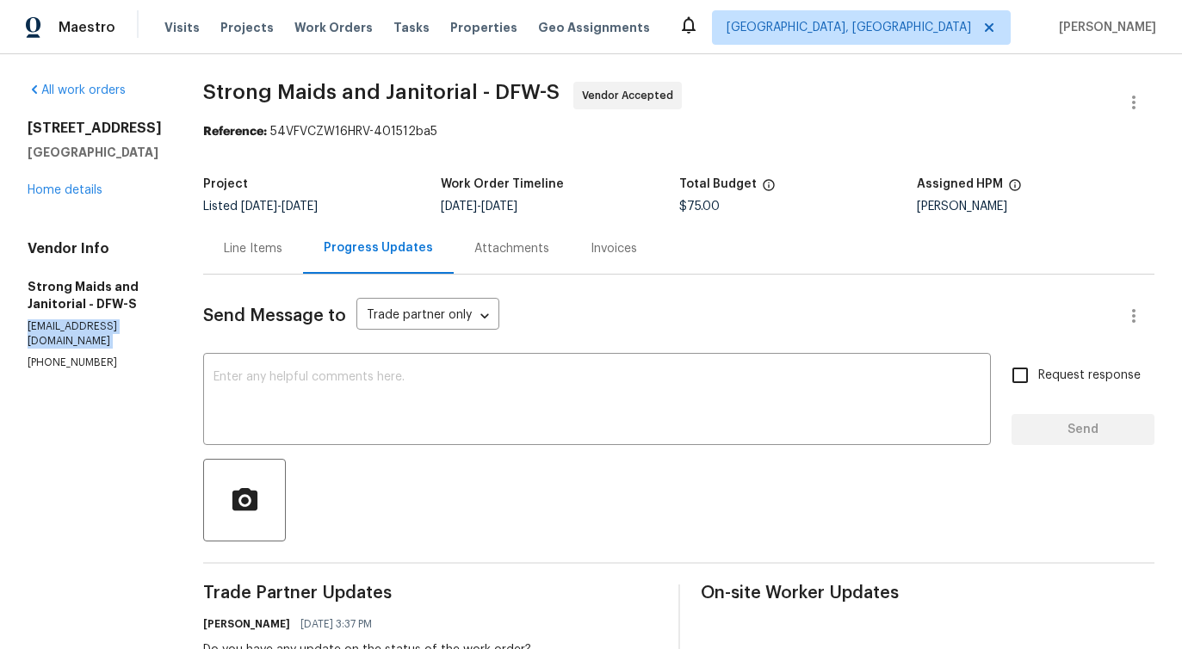
click at [256, 228] on div "Line Items" at bounding box center [253, 248] width 100 height 51
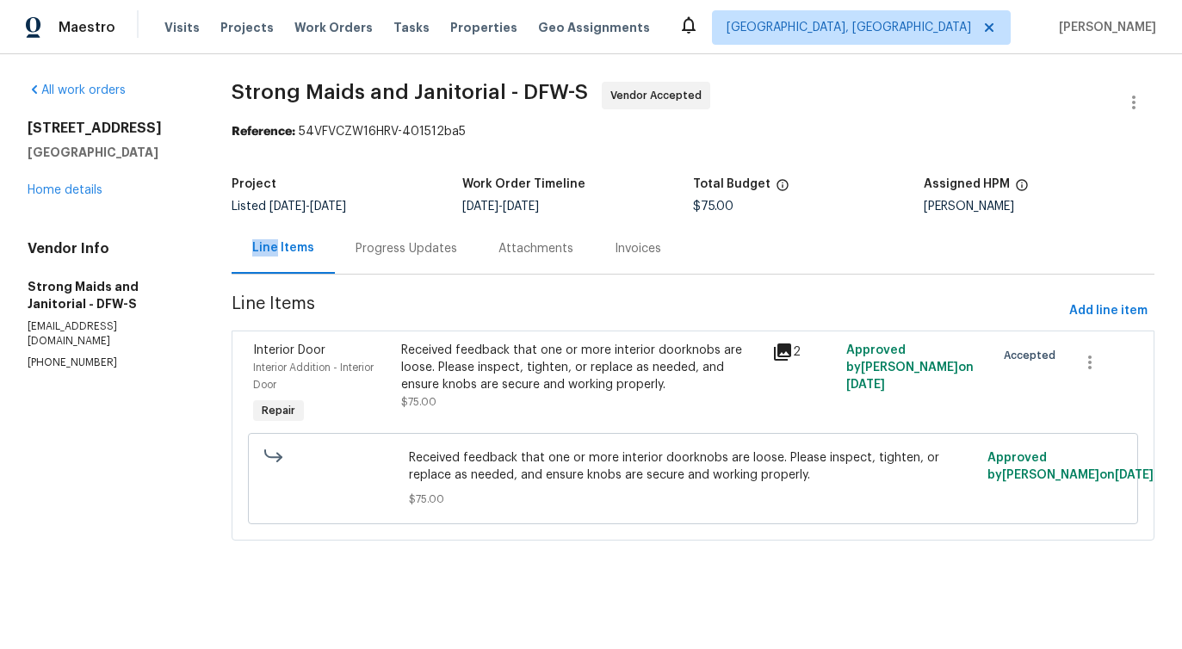
click at [486, 447] on div "Received feedback that one or more interior doorknobs are loose. Please inspect…" at bounding box center [693, 478] width 578 height 69
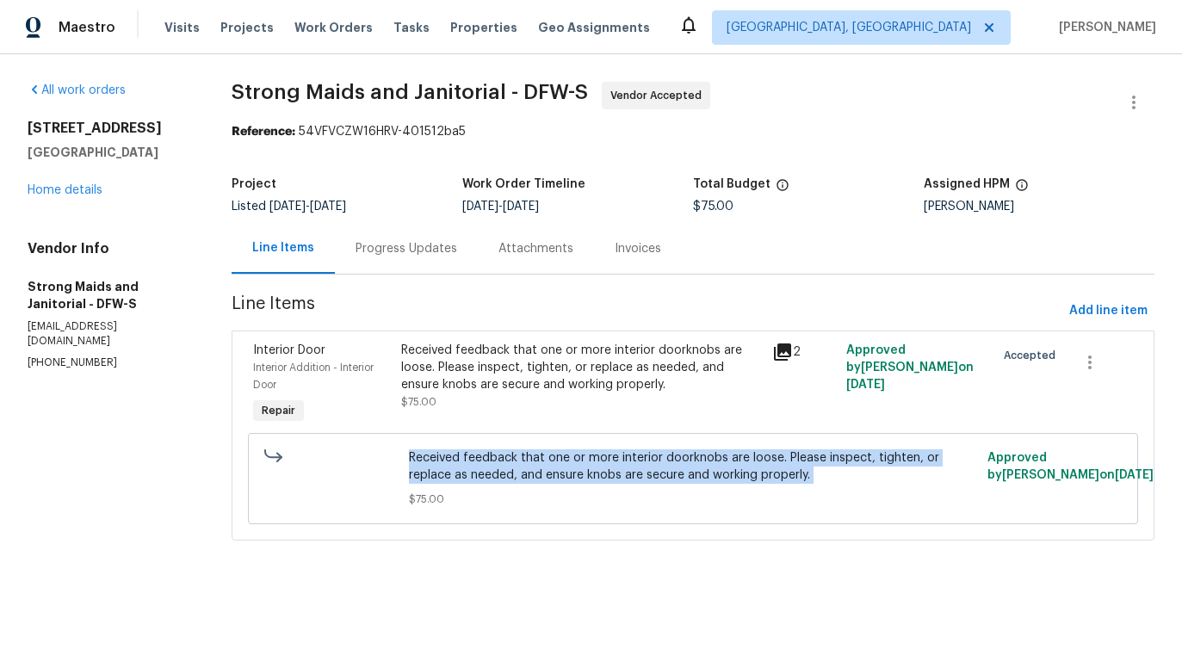
copy span "Received feedback that one or more interior doorknobs are loose. Please inspect…"
click at [371, 245] on div "Progress Updates" at bounding box center [406, 248] width 102 height 17
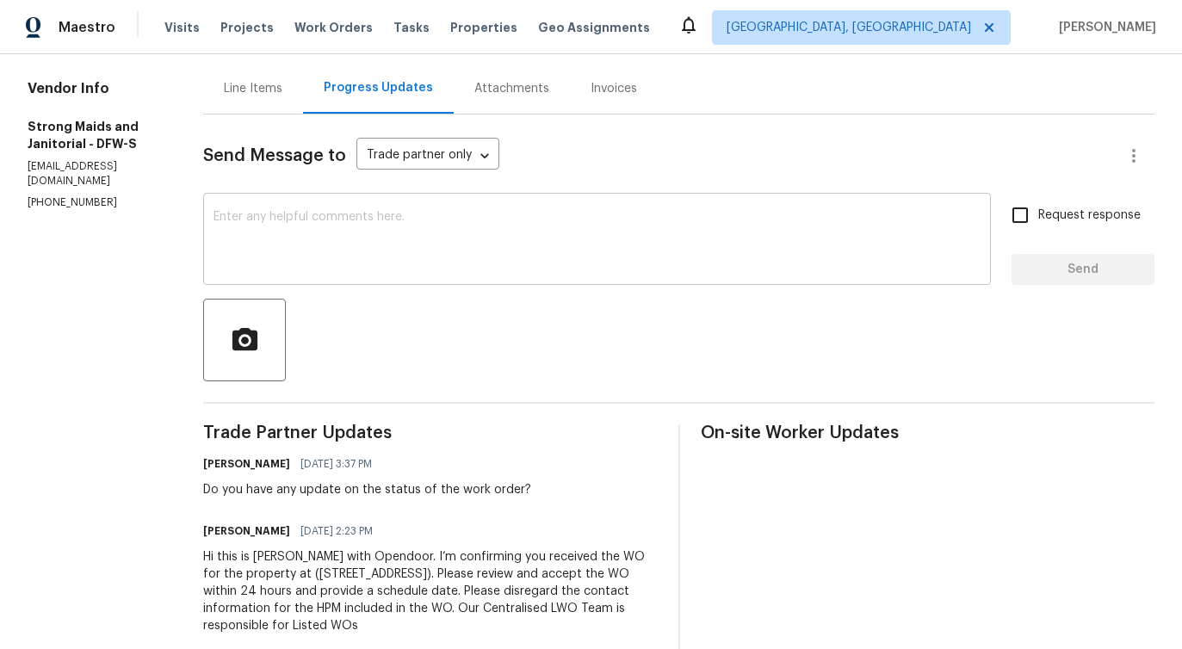
scroll to position [162, 0]
click at [460, 247] on textarea at bounding box center [596, 239] width 767 height 60
paste textarea "Would you kindly provide us with an update regarding the progress of the work o…"
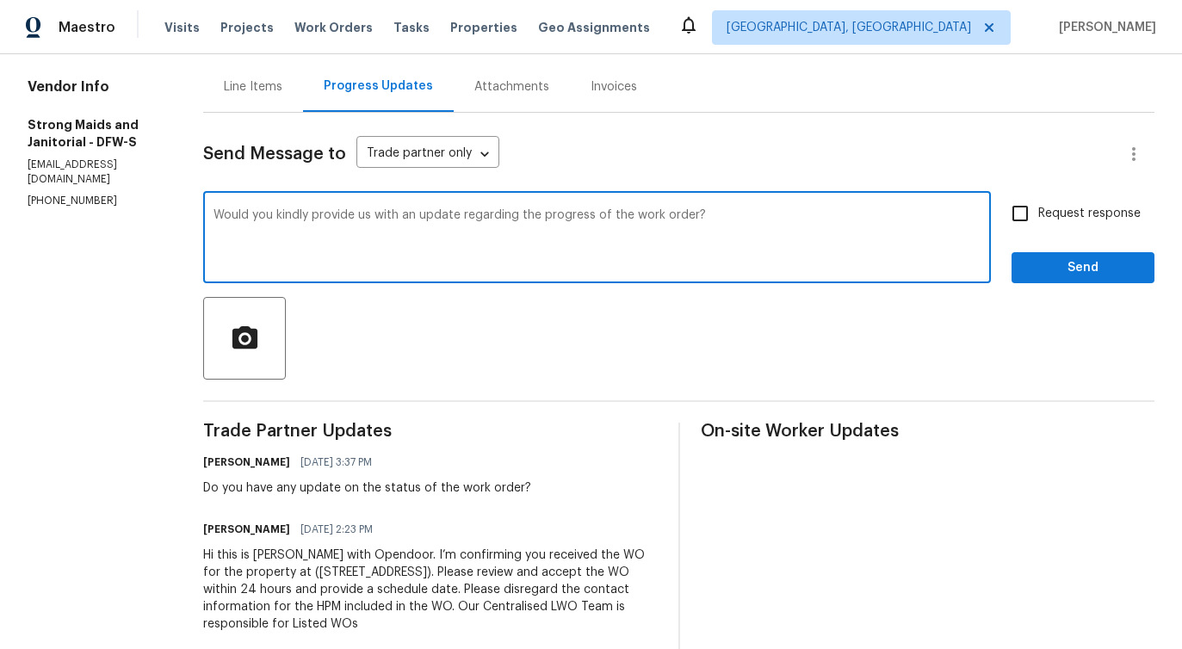
type textarea "Would you kindly provide us with an update regarding the progress of the work o…"
click at [1032, 205] on input "Request response" at bounding box center [1020, 213] width 36 height 36
checkbox input "true"
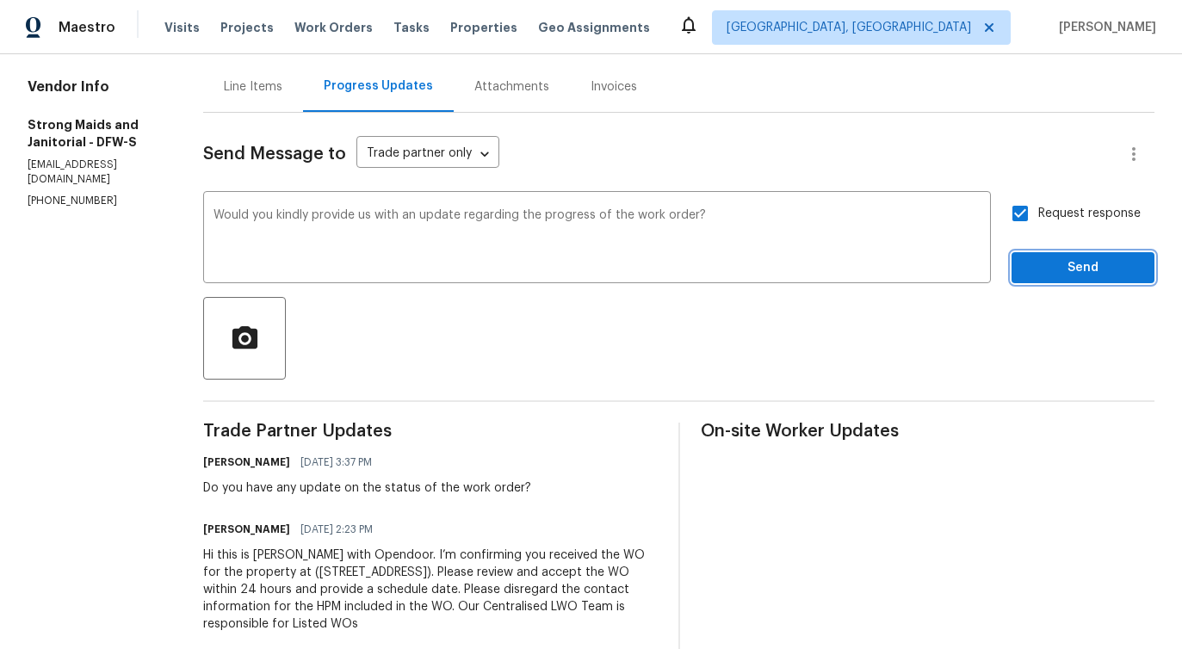
click at [1040, 264] on span "Send" at bounding box center [1082, 268] width 115 height 22
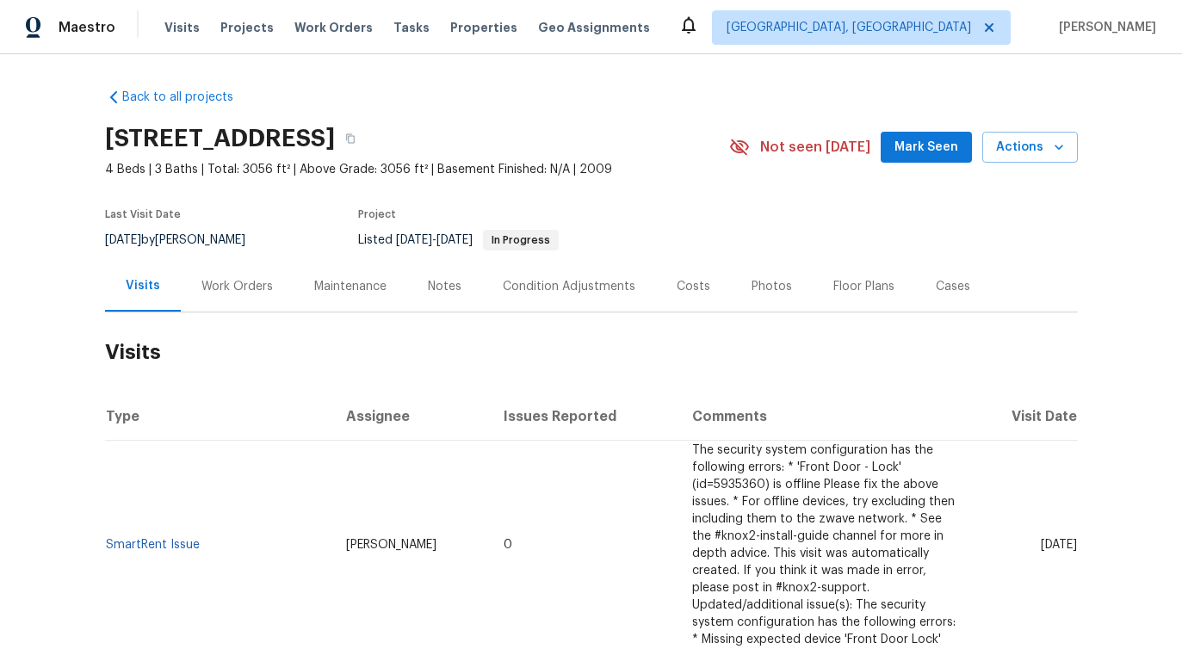
click at [259, 297] on div "Work Orders" at bounding box center [237, 286] width 113 height 51
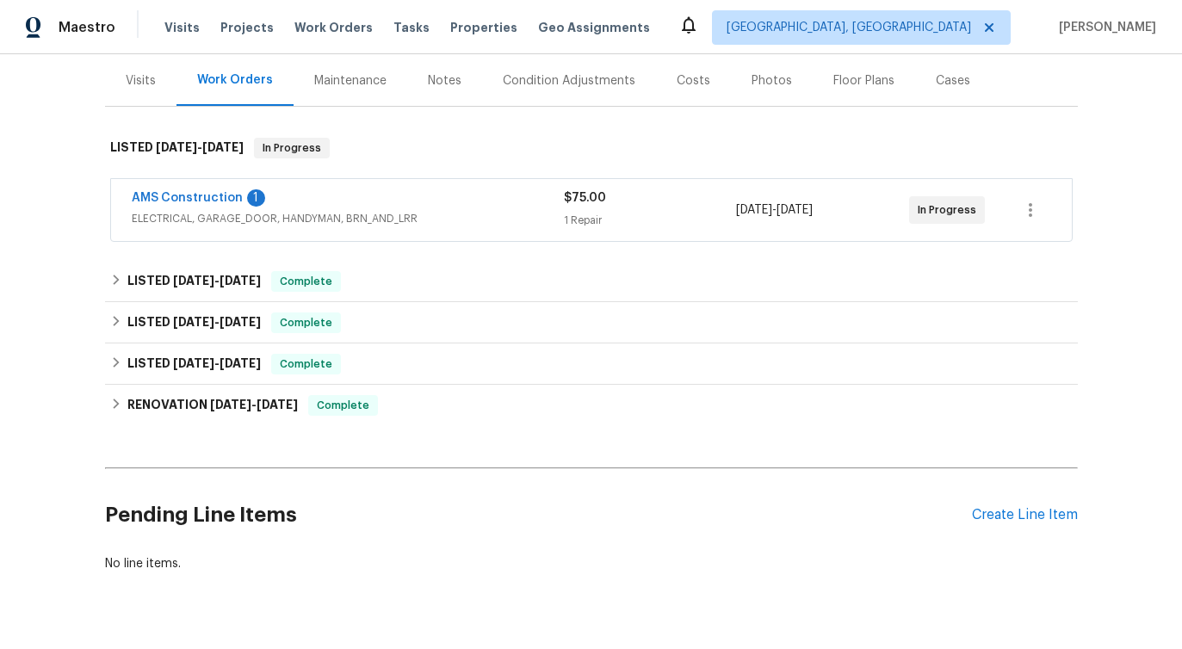
scroll to position [243, 0]
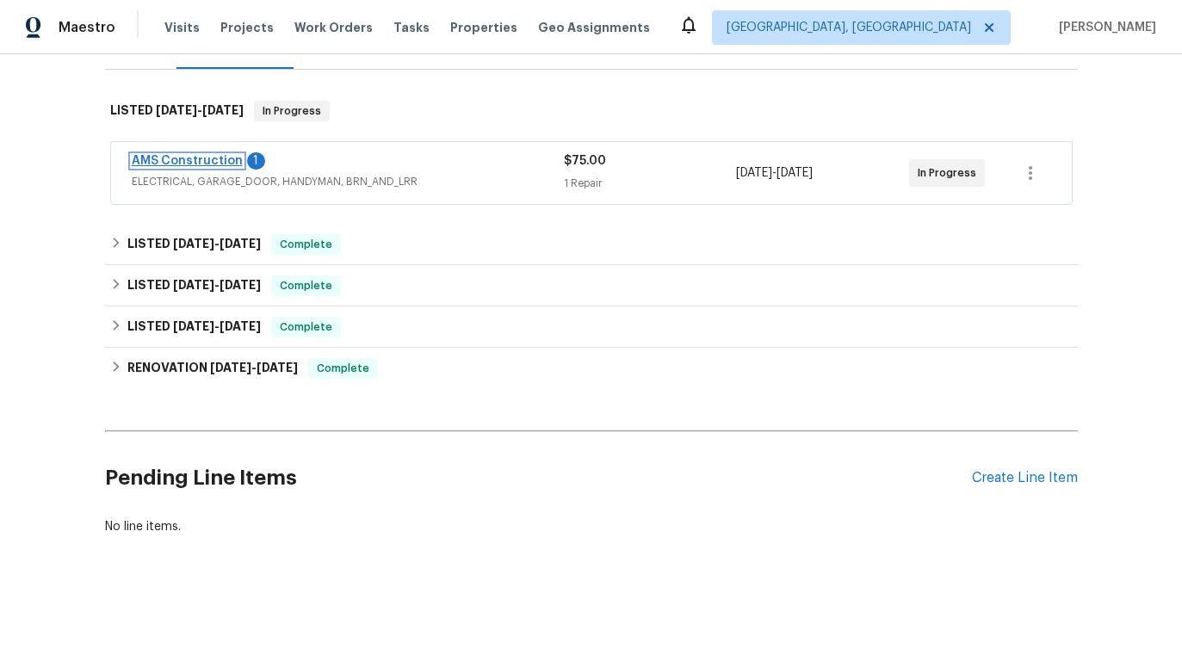
click at [218, 157] on link "AMS Construction" at bounding box center [187, 161] width 111 height 12
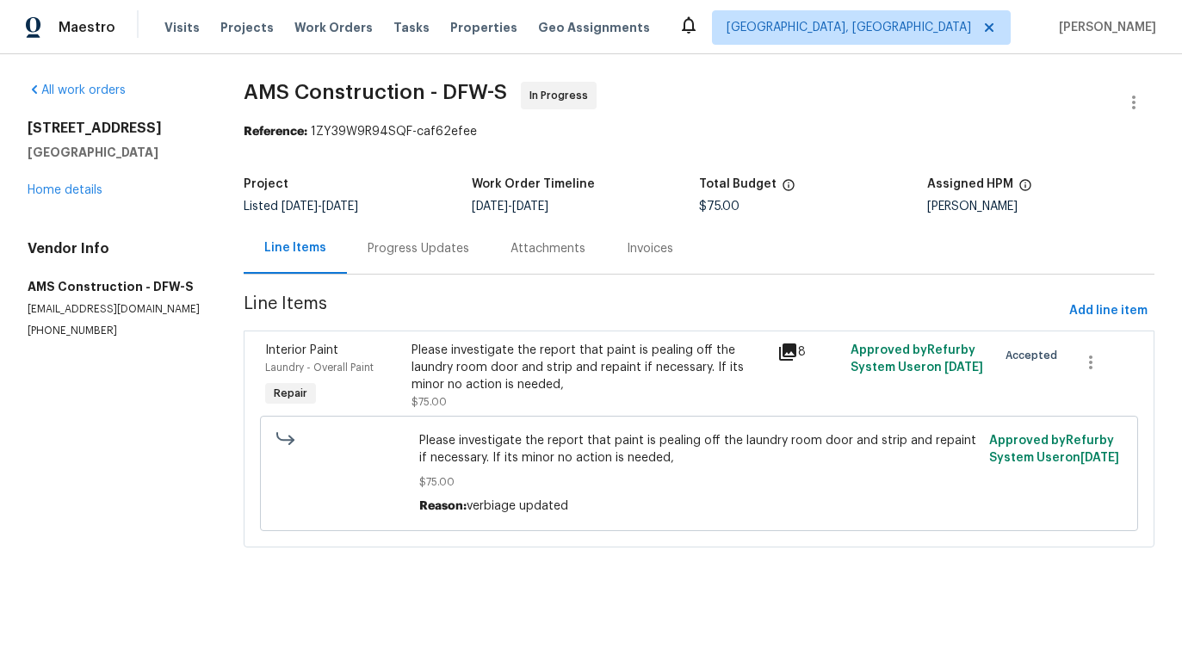
click at [428, 271] on div "Progress Updates" at bounding box center [418, 248] width 143 height 51
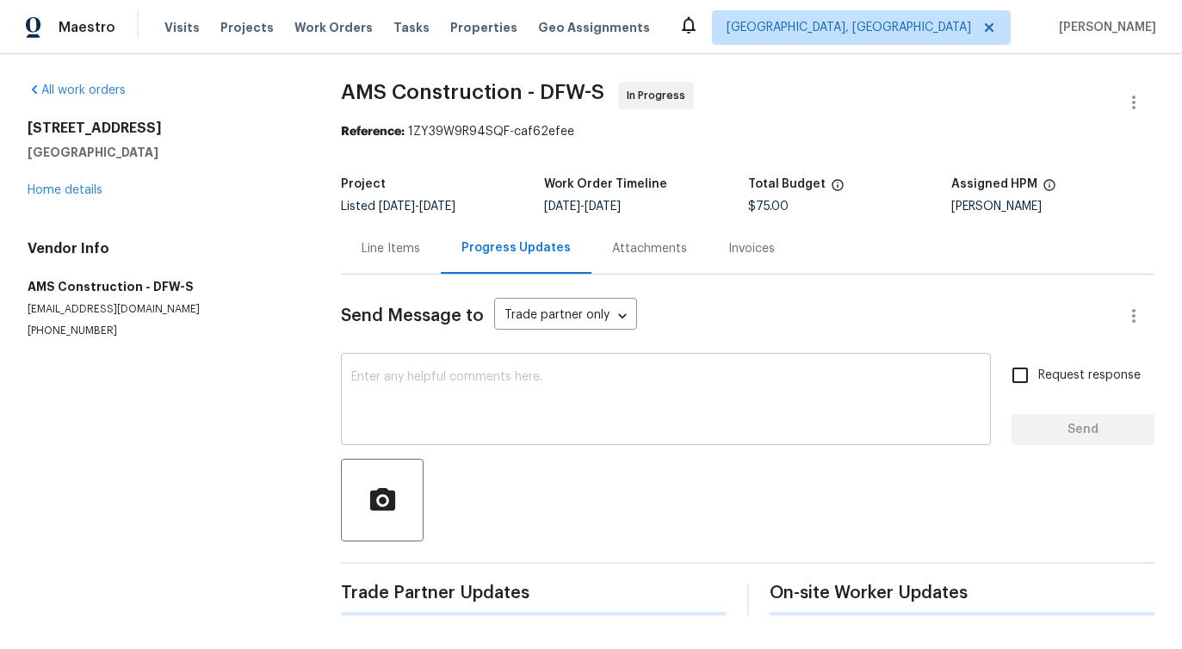
click at [442, 423] on textarea at bounding box center [665, 401] width 629 height 60
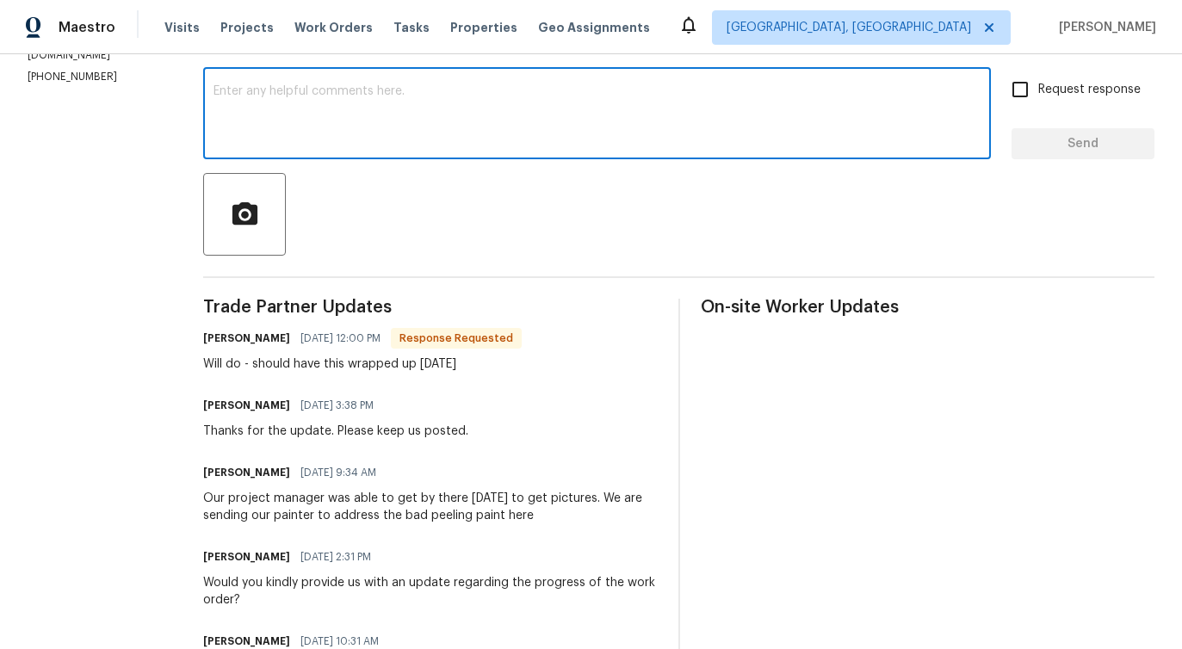
scroll to position [104, 0]
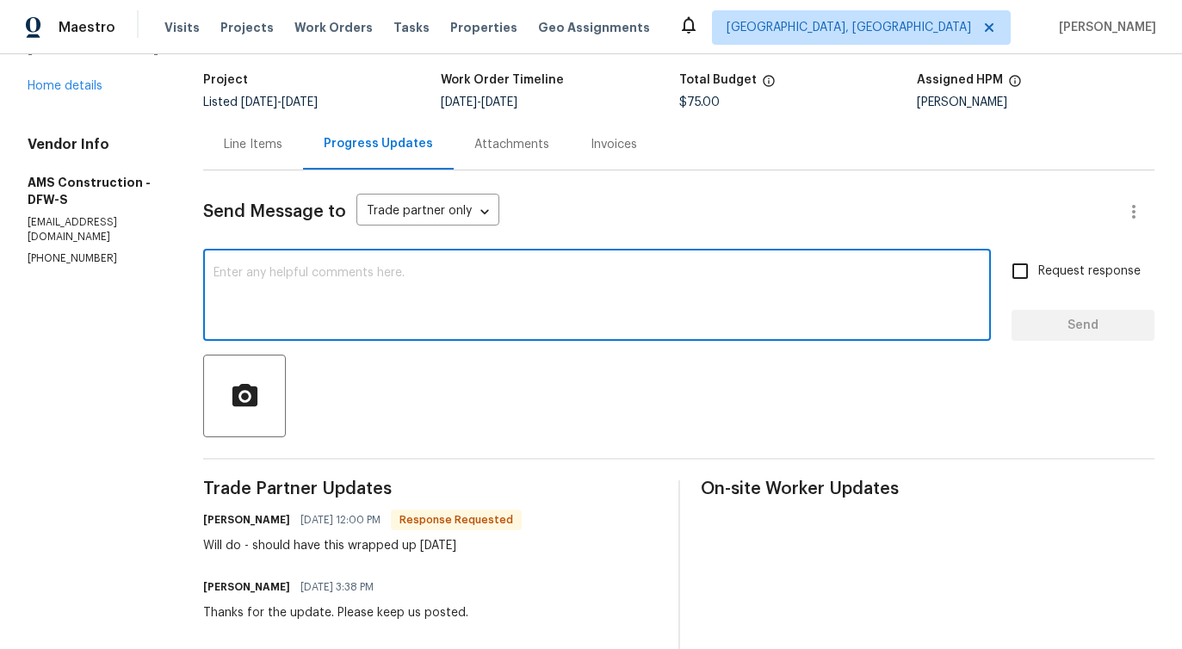
click at [412, 293] on textarea at bounding box center [596, 297] width 767 height 60
type textarea "Thanks for the update."
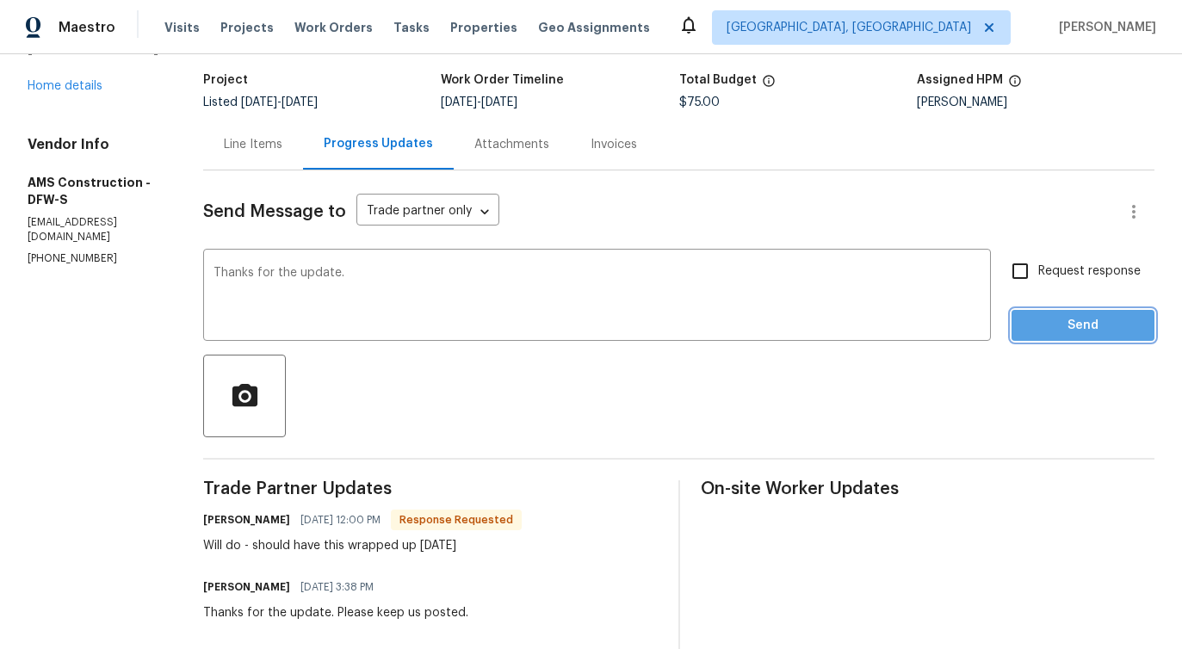
click at [1058, 330] on span "Send" at bounding box center [1082, 326] width 115 height 22
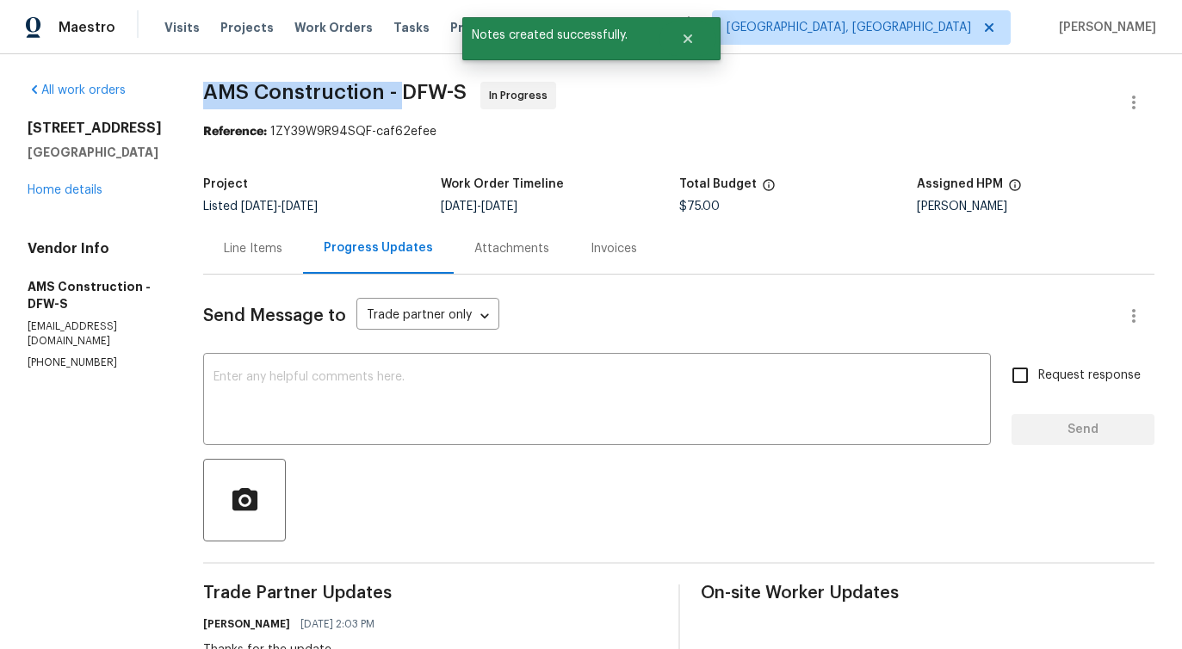
drag, startPoint x: 184, startPoint y: 85, endPoint x: 390, endPoint y: 104, distance: 206.5
copy span "AMS Construction -"
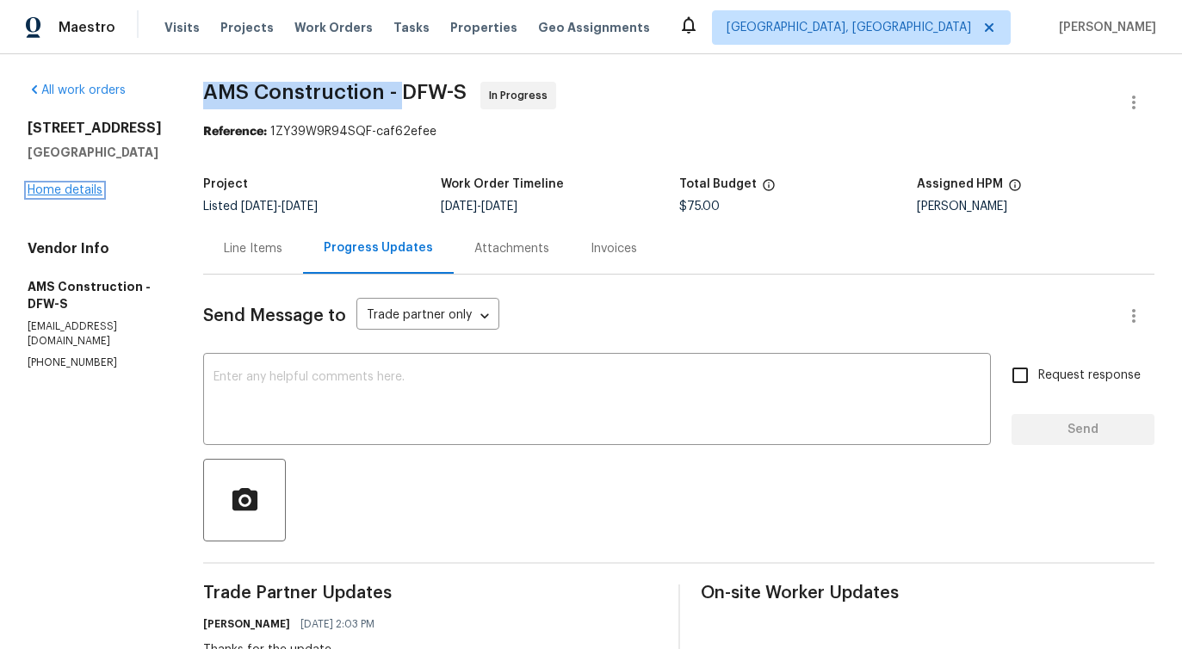
click at [69, 196] on link "Home details" at bounding box center [65, 190] width 75 height 12
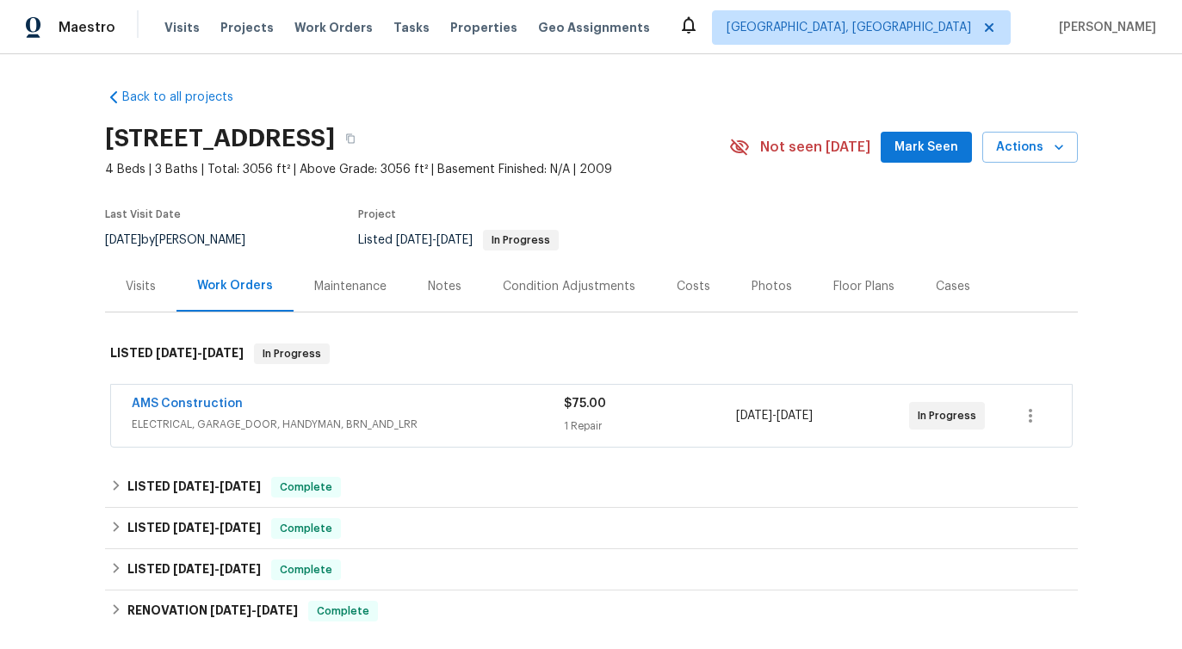
scroll to position [246, 0]
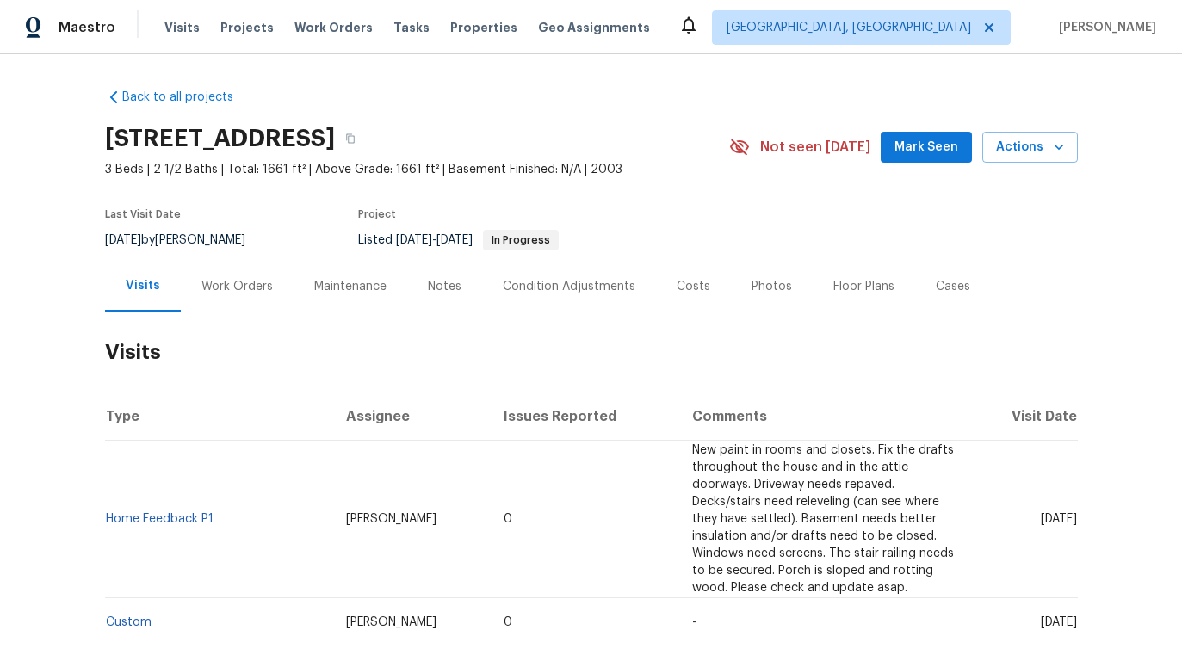
click at [218, 296] on div "Work Orders" at bounding box center [237, 286] width 113 height 51
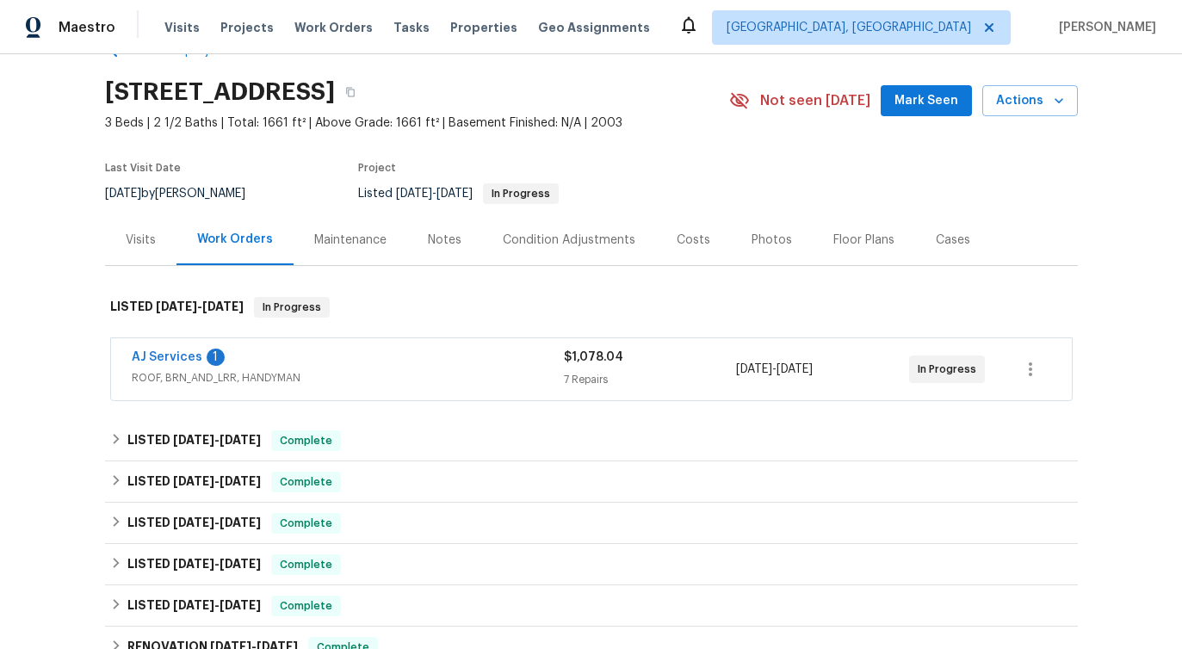
scroll to position [48, 0]
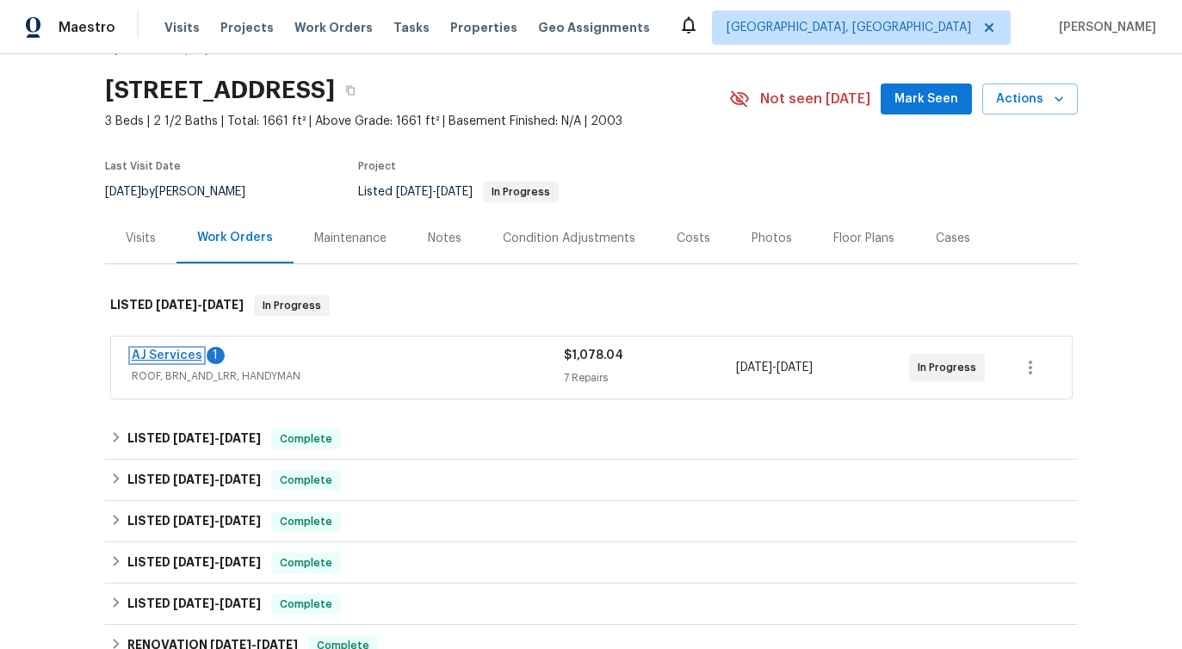
click at [167, 354] on link "AJ Services" at bounding box center [167, 355] width 71 height 12
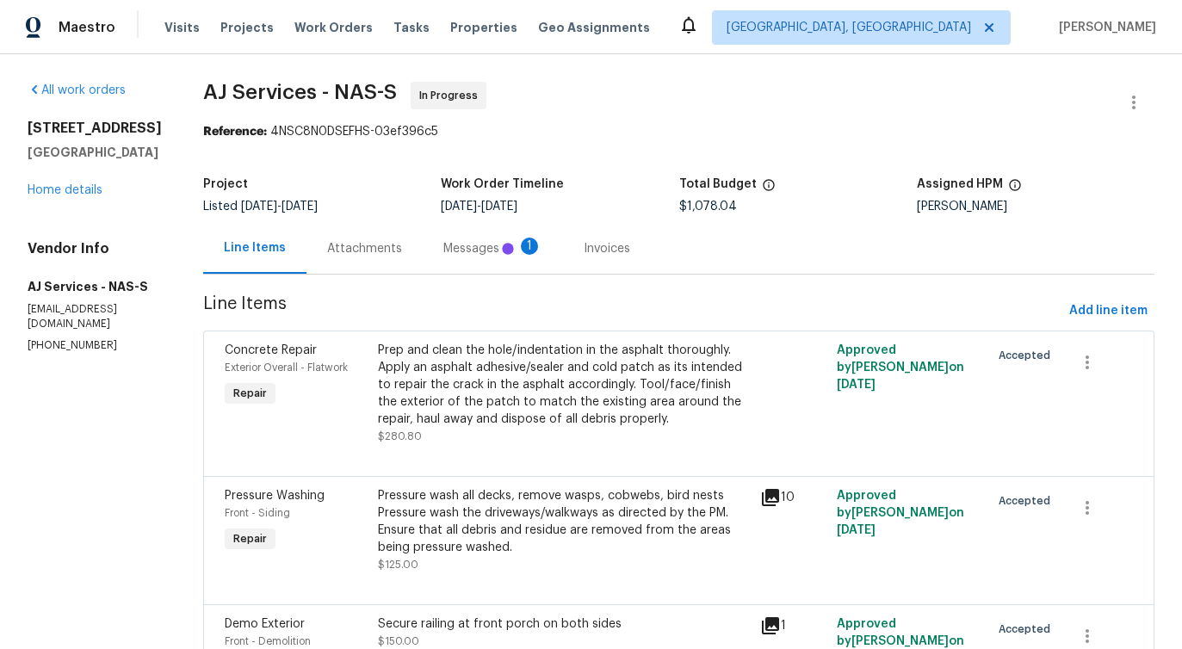
click at [466, 264] on div "Messages 1" at bounding box center [493, 248] width 140 height 51
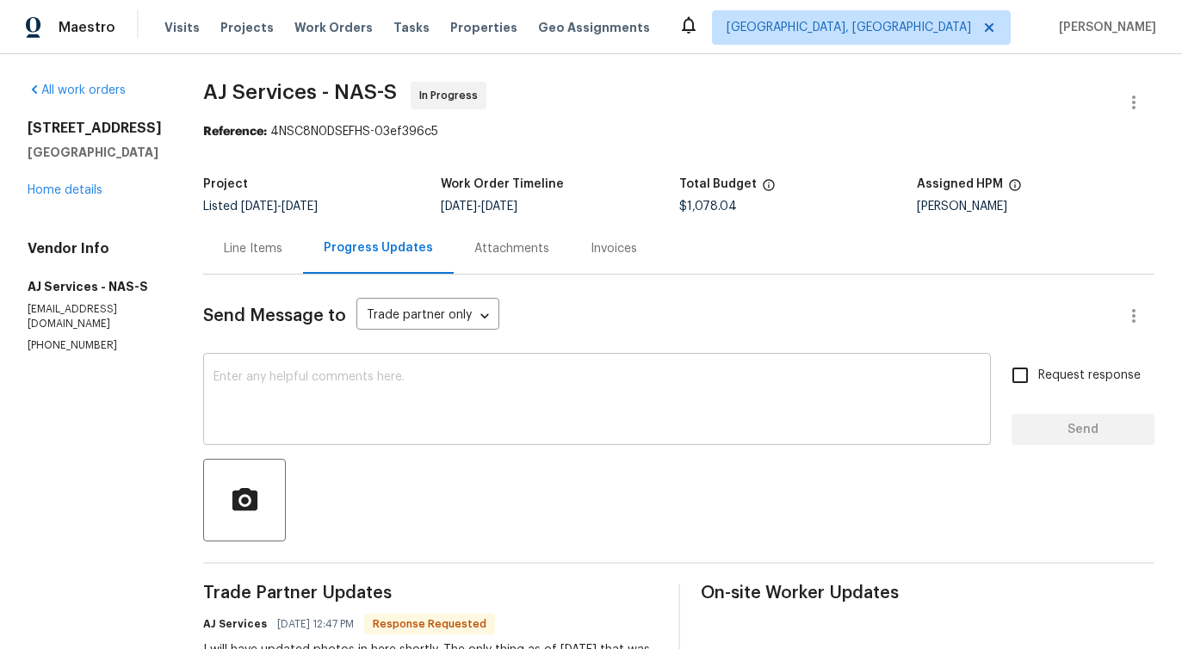
click at [331, 380] on textarea at bounding box center [596, 401] width 767 height 60
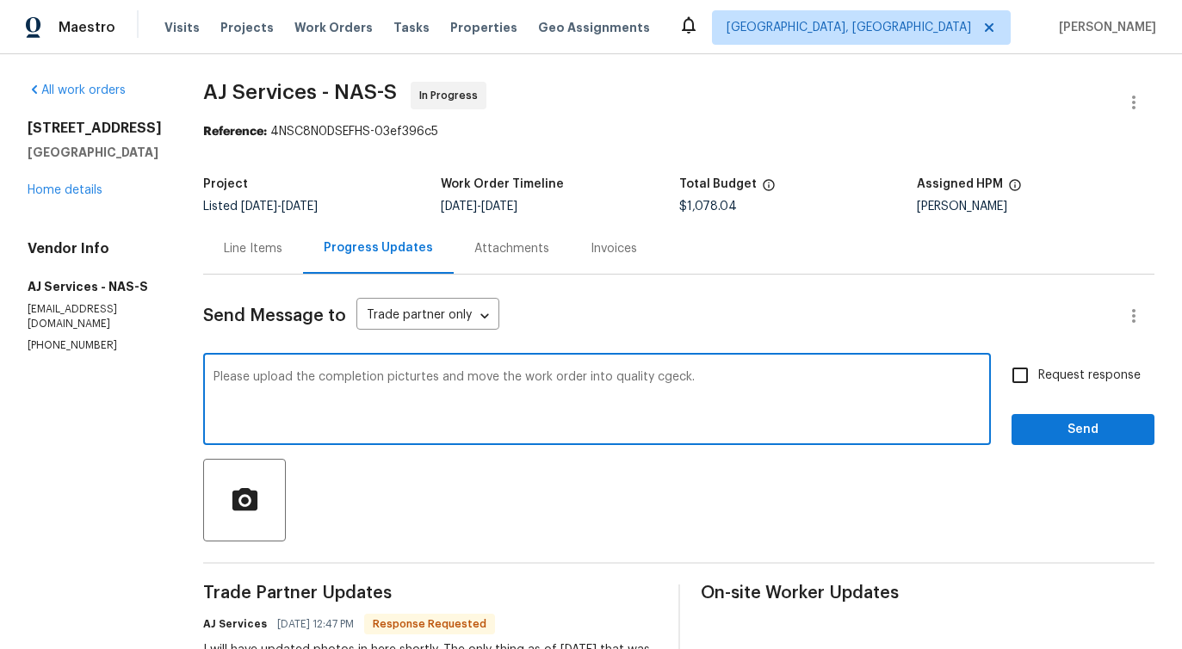
click at [657, 381] on textarea "Please upload the completion picturtes and move the work order into quality cge…" at bounding box center [596, 401] width 767 height 60
click at [0, 0] on span "check." at bounding box center [0, 0] width 0 height 0
click at [0, 0] on span "pictures" at bounding box center [0, 0] width 0 height 0
drag, startPoint x: 315, startPoint y: 379, endPoint x: 553, endPoint y: 377, distance: 238.4
click at [553, 377] on textarea "Please upload the completion pictures and move the work order into quality chec…" at bounding box center [596, 401] width 767 height 60
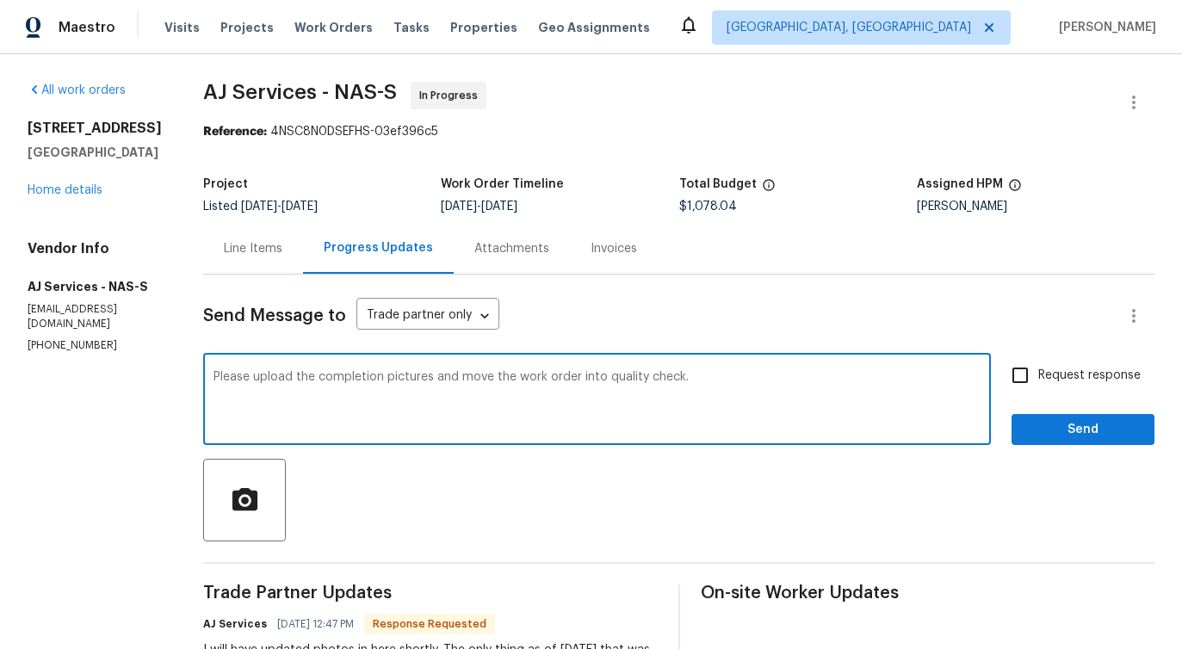
click at [580, 408] on textarea "Please upload the completion pictures and move the work order into quality chec…" at bounding box center [596, 401] width 767 height 60
type textarea "Please upload the completion pictures and move the work order into quality chec…"
click at [1024, 377] on input "Request response" at bounding box center [1020, 375] width 36 height 36
checkbox input "true"
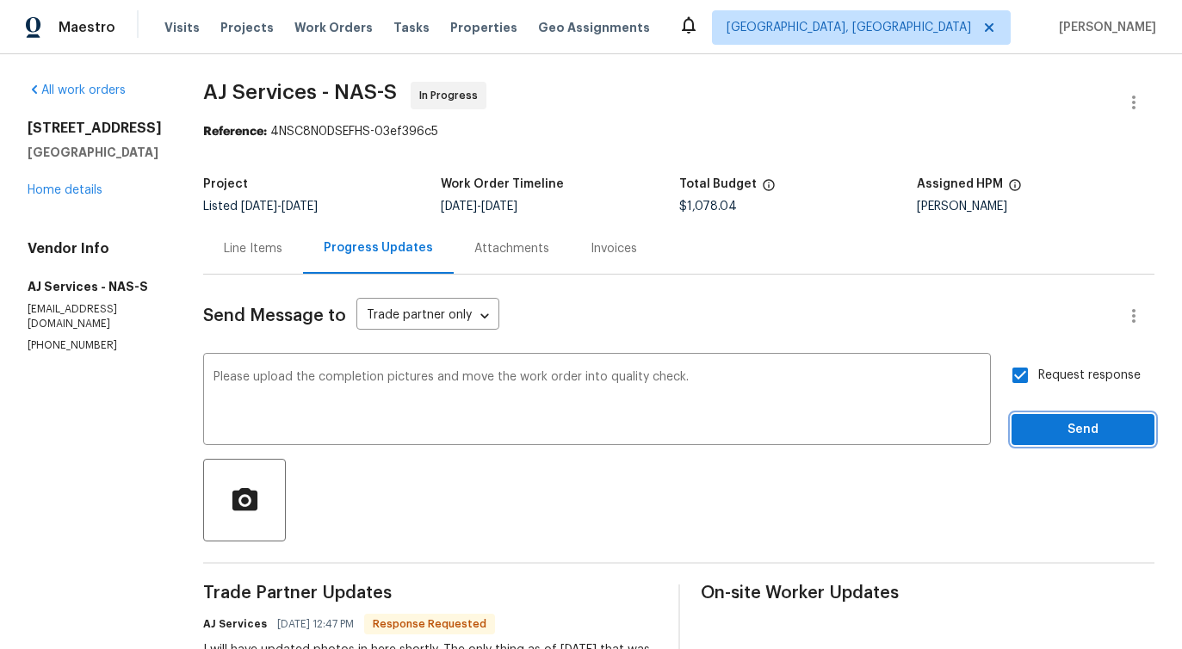
click at [1055, 435] on span "Send" at bounding box center [1082, 430] width 115 height 22
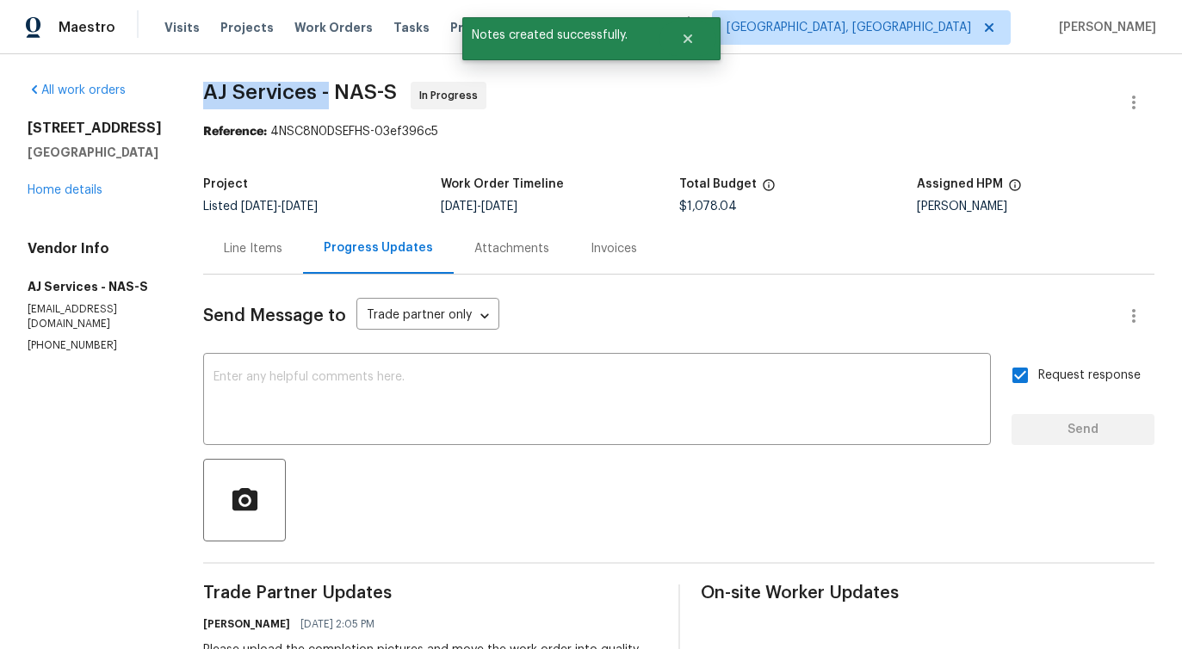
drag, startPoint x: 204, startPoint y: 89, endPoint x: 332, endPoint y: 91, distance: 128.2
click at [332, 91] on span "AJ Services - NAS-S" at bounding box center [300, 92] width 194 height 21
copy span "AJ Services -"
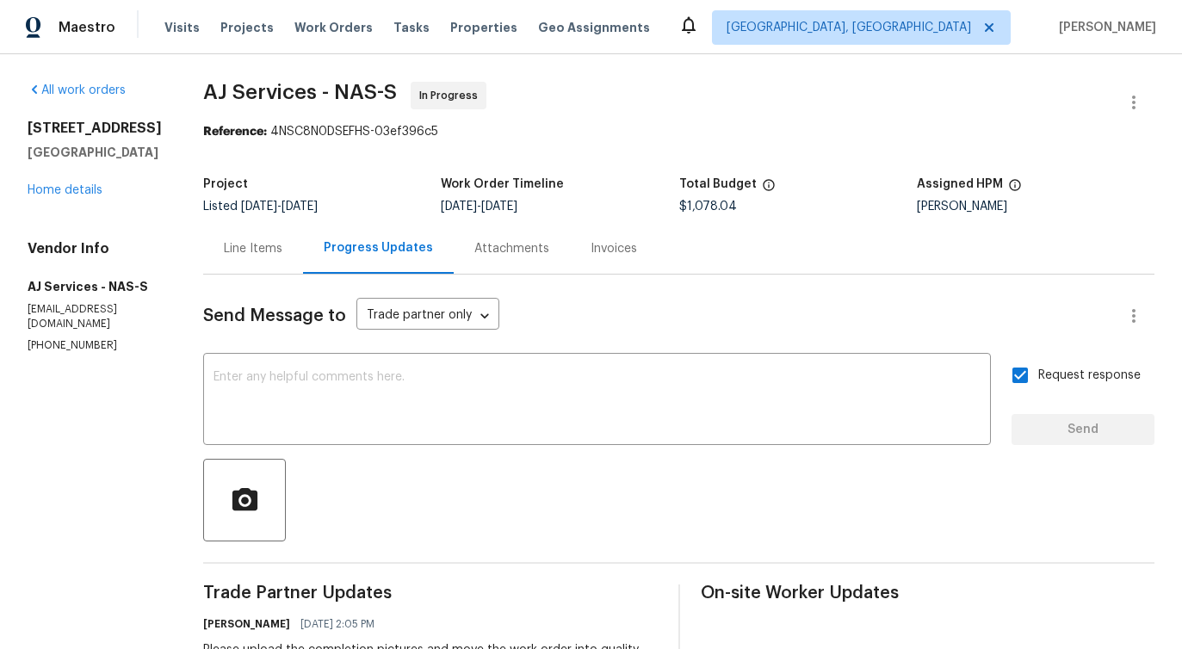
click at [65, 201] on div "All work orders 3540 Greens Mill Rd Spring Hill, TN 37174 Home details Vendor I…" at bounding box center [95, 217] width 134 height 271
click at [70, 190] on link "Home details" at bounding box center [65, 190] width 75 height 12
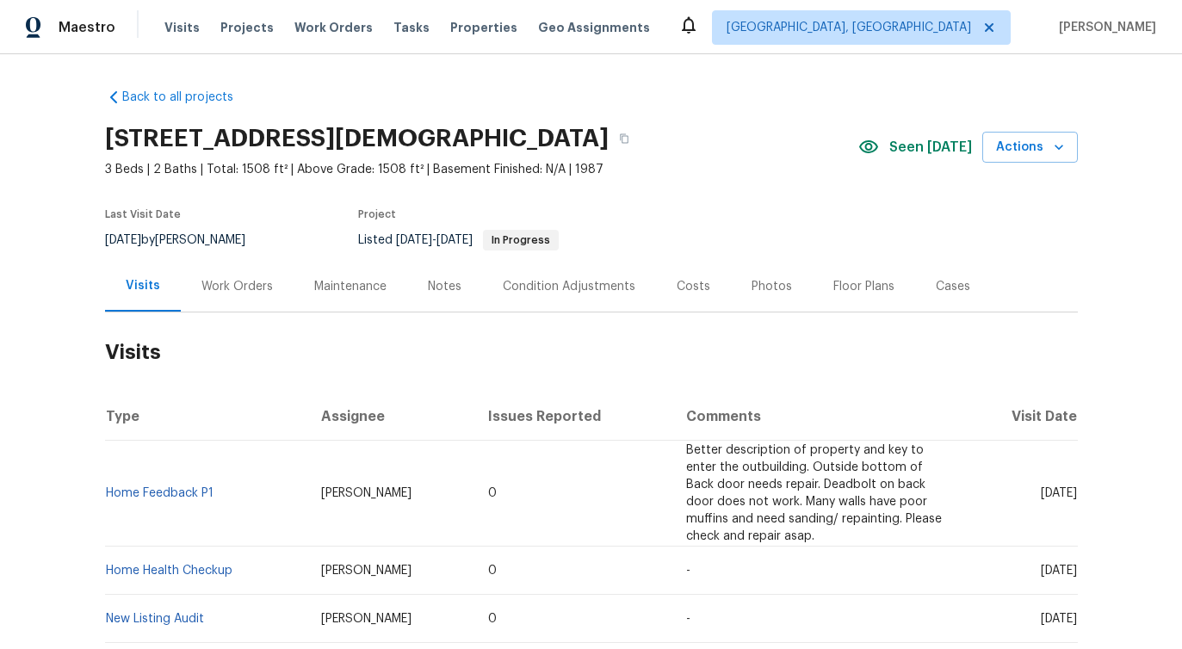
click at [207, 300] on div "Work Orders" at bounding box center [237, 286] width 113 height 51
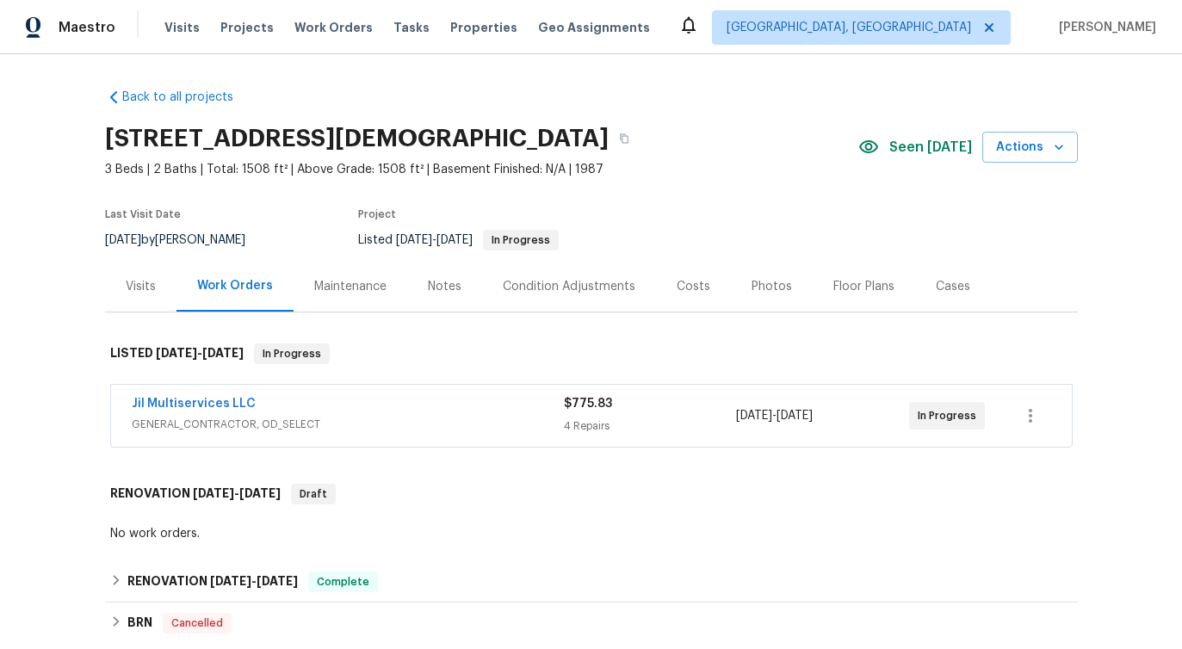
click at [201, 412] on div "Jil Multiservices LLC" at bounding box center [348, 405] width 432 height 21
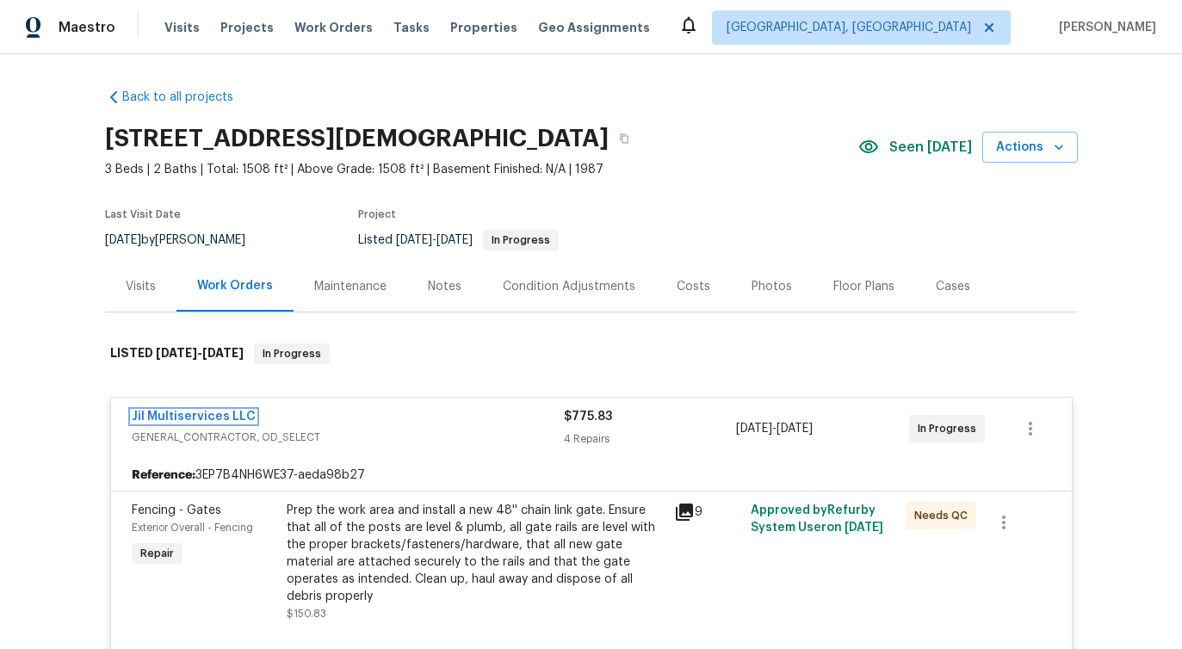
click at [181, 410] on link "Jil Multiservices LLC" at bounding box center [194, 416] width 124 height 12
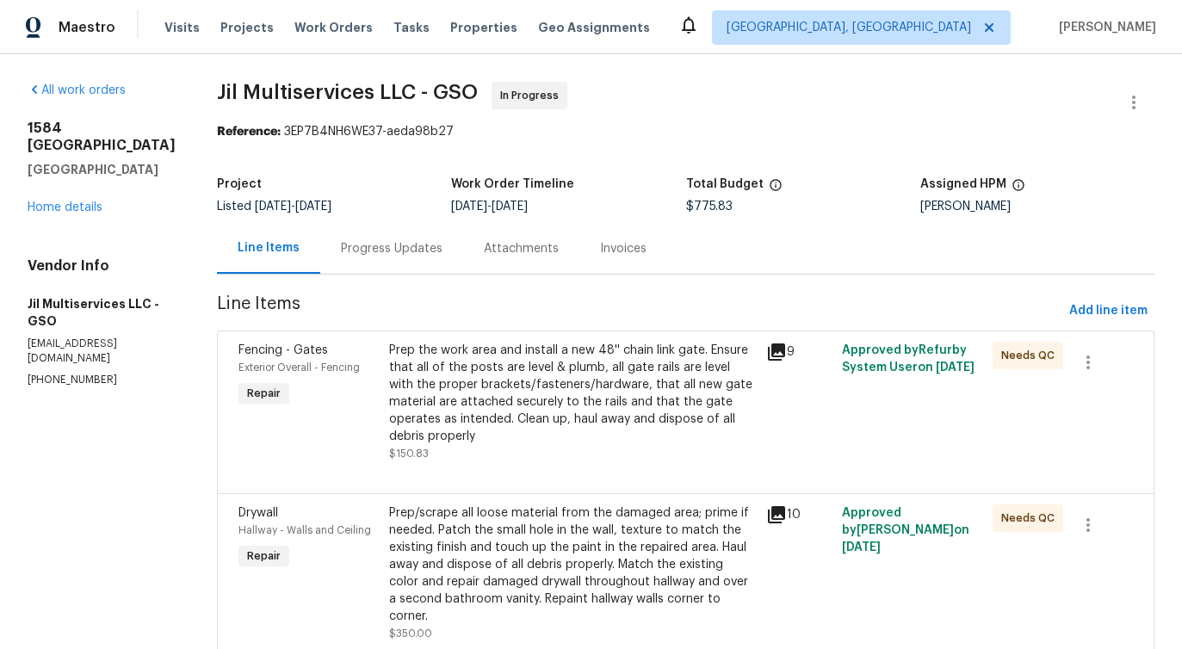
click at [393, 253] on div "Progress Updates" at bounding box center [392, 248] width 102 height 17
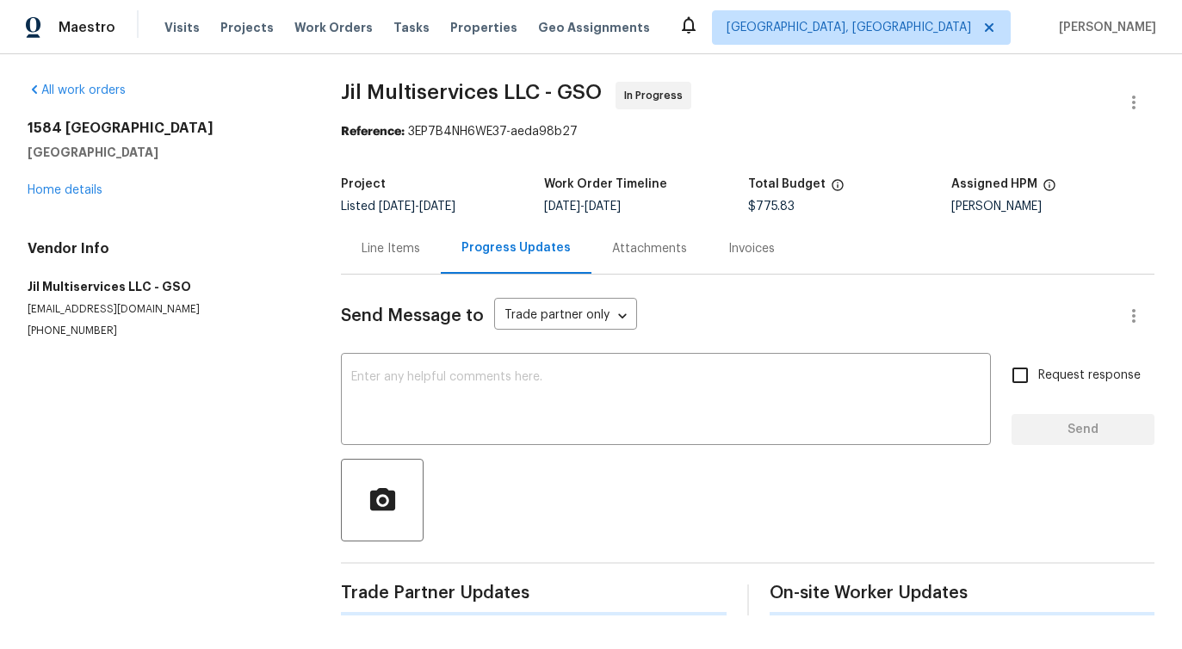
click at [475, 454] on div "Send Message to Trade partner only Trade partner only ​ x ​ Request response Se…" at bounding box center [747, 445] width 813 height 341
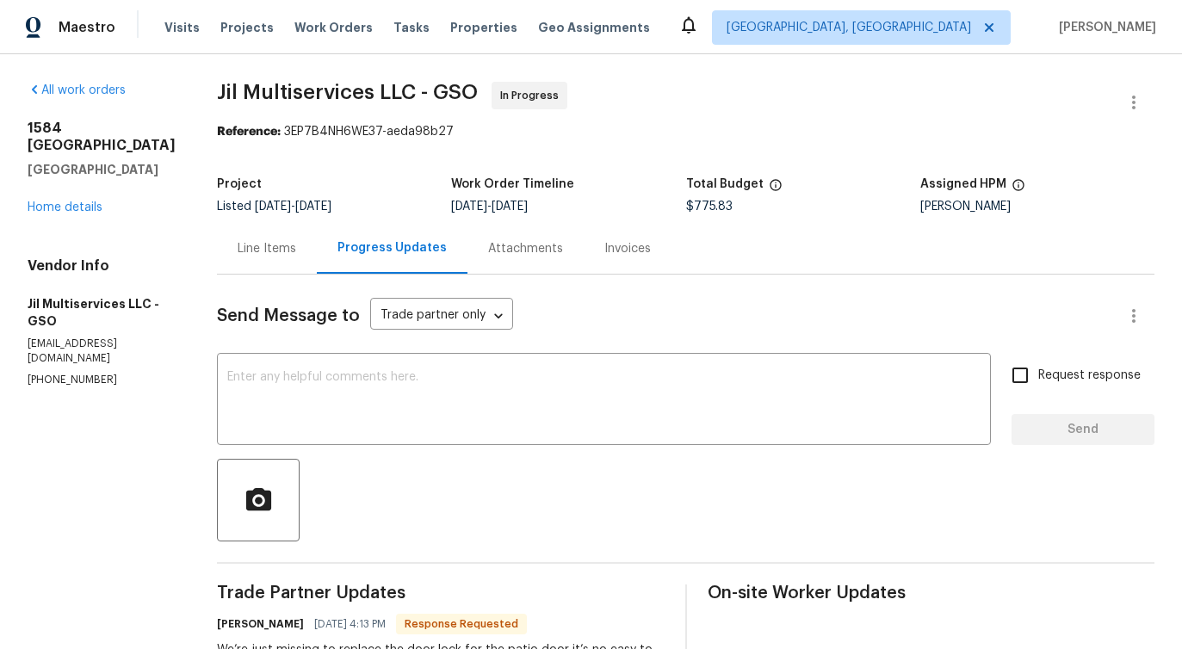
click at [255, 246] on div "Line Items" at bounding box center [267, 248] width 59 height 17
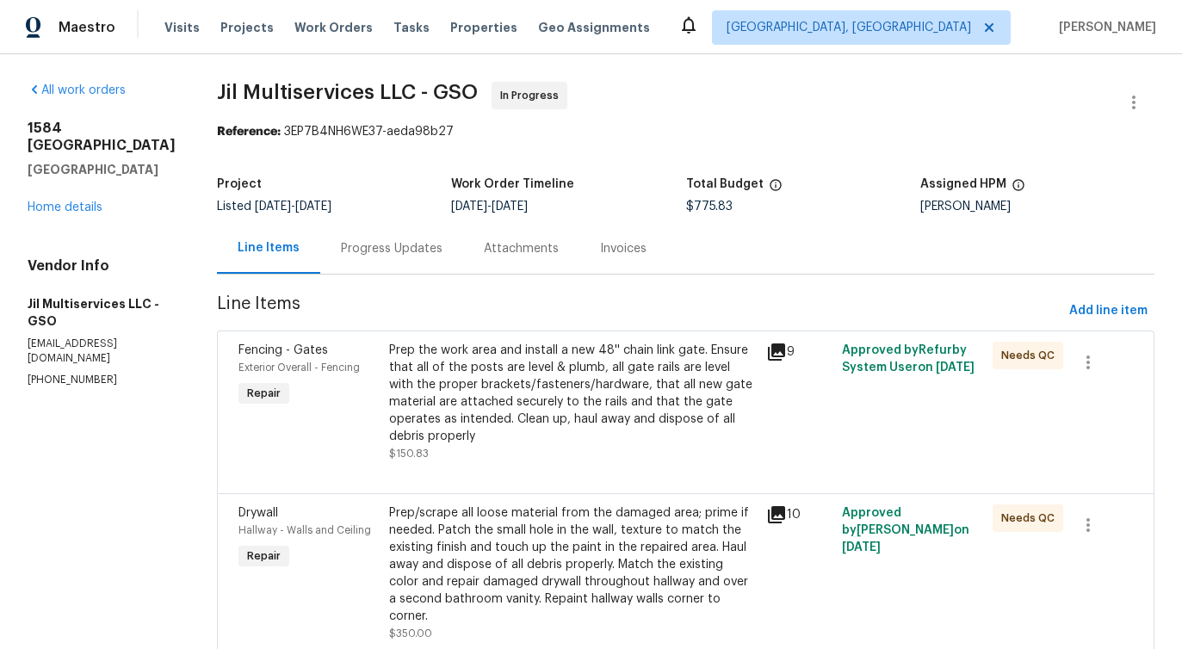
click at [359, 254] on div "Progress Updates" at bounding box center [392, 248] width 102 height 17
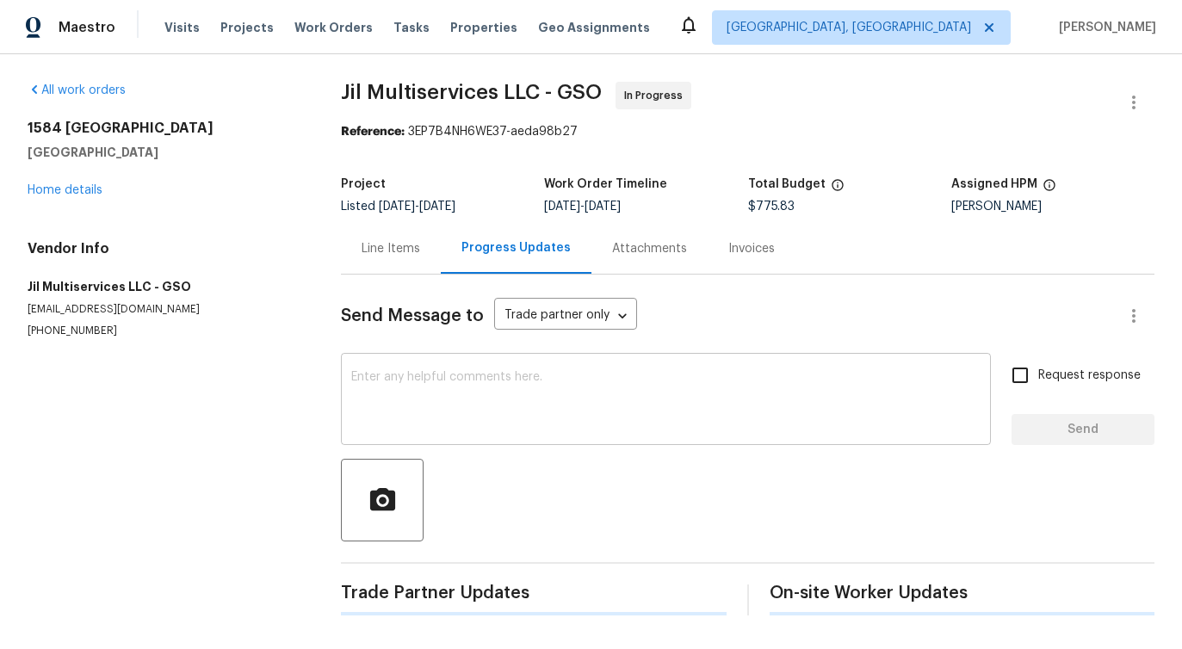
click at [409, 422] on textarea at bounding box center [665, 401] width 629 height 60
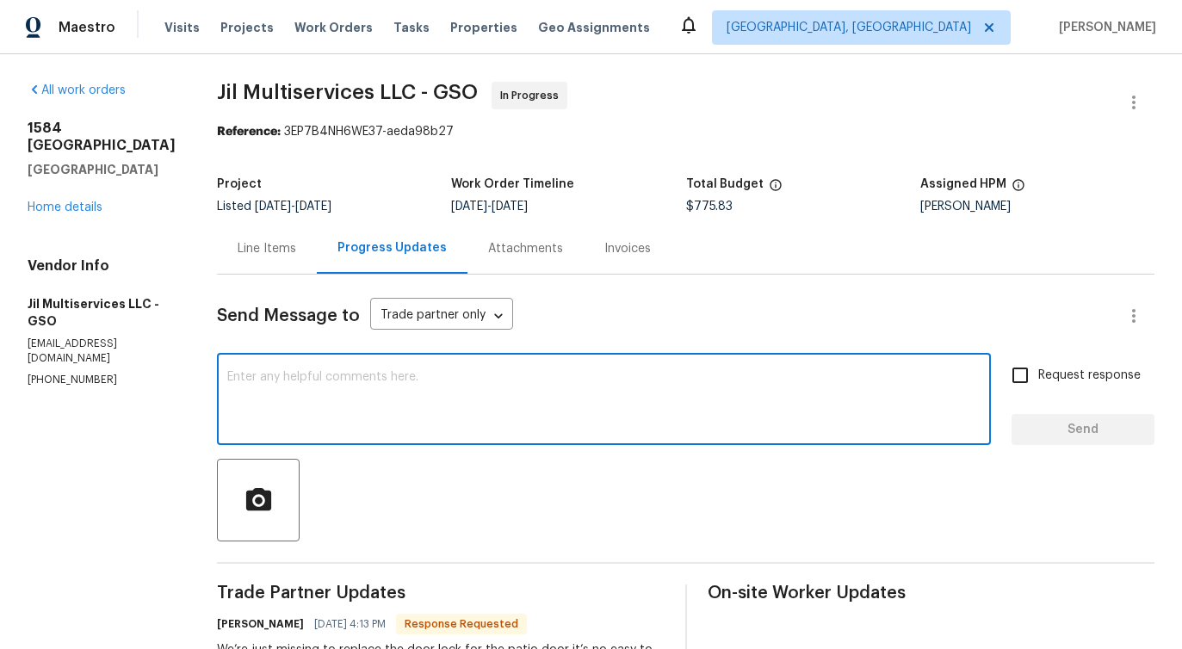
click at [381, 410] on textarea at bounding box center [603, 401] width 753 height 60
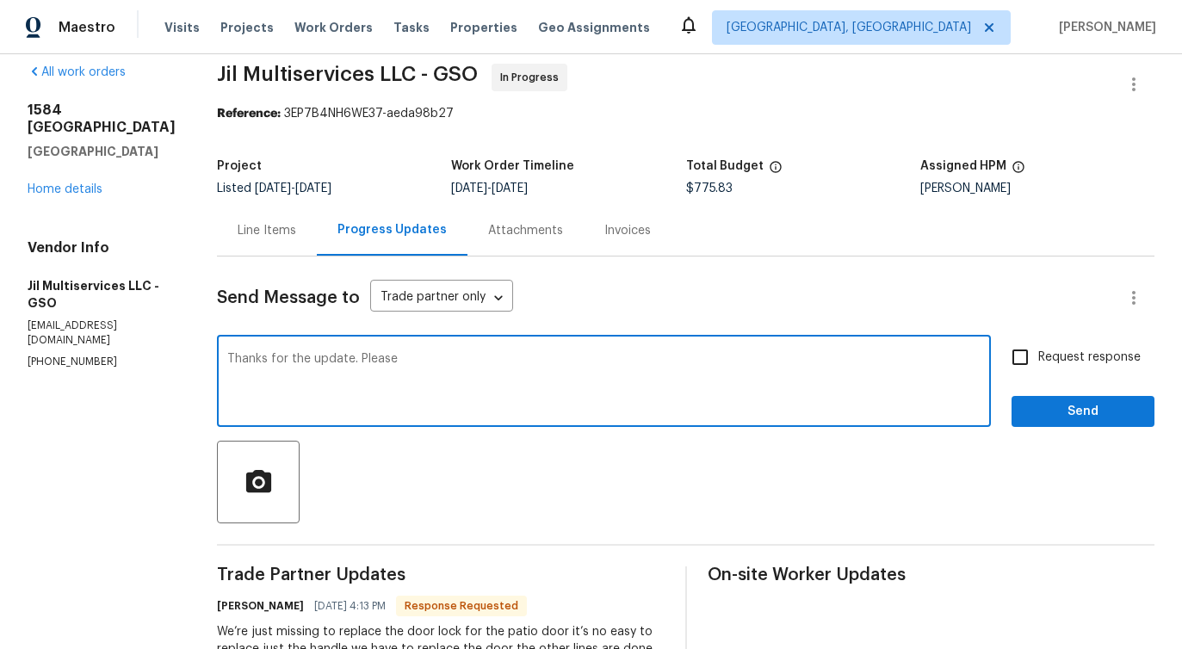
scroll to position [12, 0]
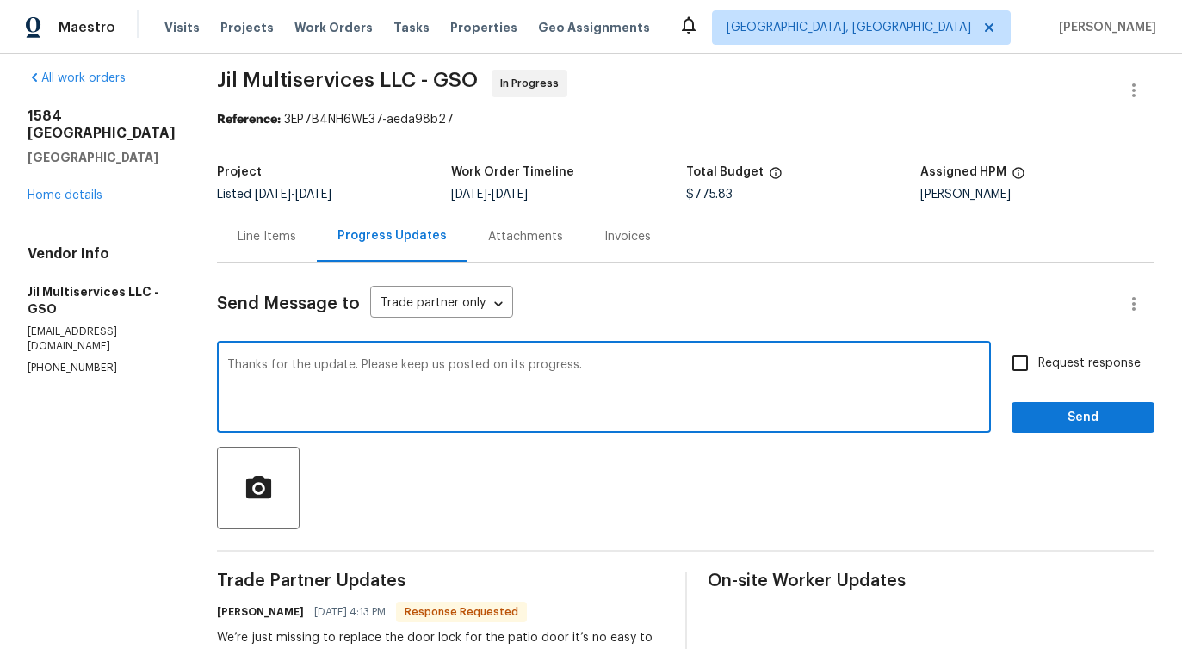
type textarea "Thanks for the update. Please keep us posted on its progress."
click at [1046, 369] on span "Request response" at bounding box center [1089, 364] width 102 height 18
click at [1038, 369] on input "Request response" at bounding box center [1020, 363] width 36 height 36
checkbox input "true"
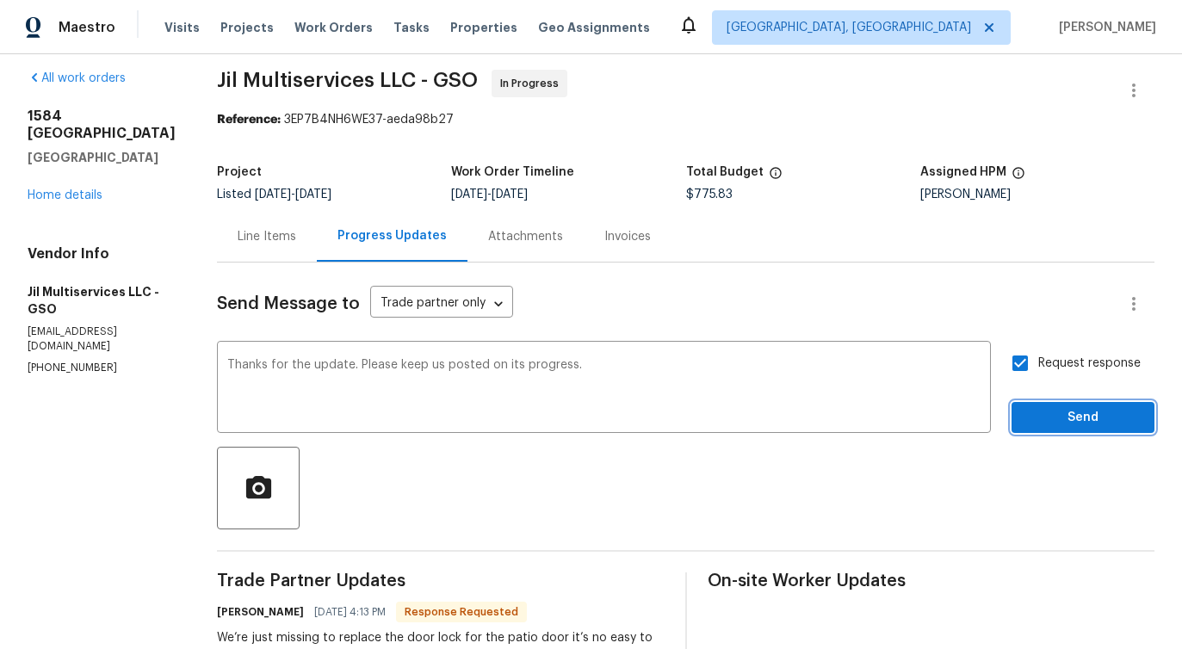
click at [1046, 415] on span "Send" at bounding box center [1082, 418] width 115 height 22
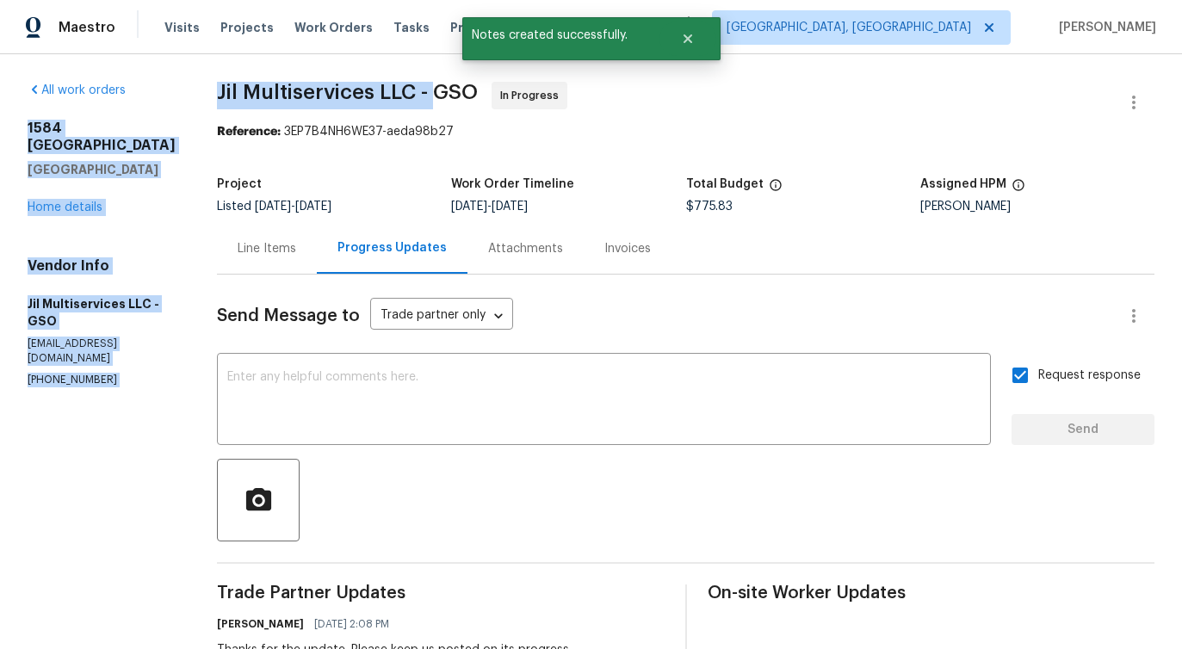
drag, startPoint x: 191, startPoint y: 96, endPoint x: 435, endPoint y: 96, distance: 243.5
click at [281, 99] on span "Jil Multiservices LLC - GSO" at bounding box center [347, 92] width 261 height 21
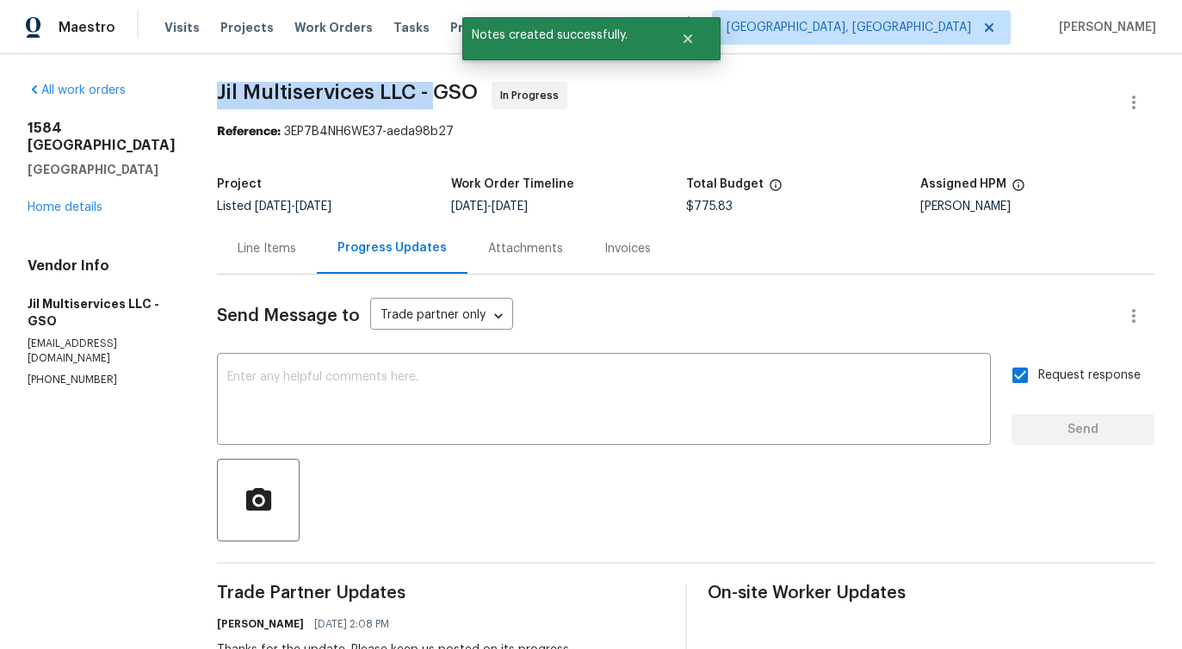
drag, startPoint x: 215, startPoint y: 88, endPoint x: 428, endPoint y: 96, distance: 212.7
click at [428, 96] on span "Jil Multiservices LLC - GSO" at bounding box center [347, 92] width 261 height 21
copy span "Jil Multiservices LLC -"
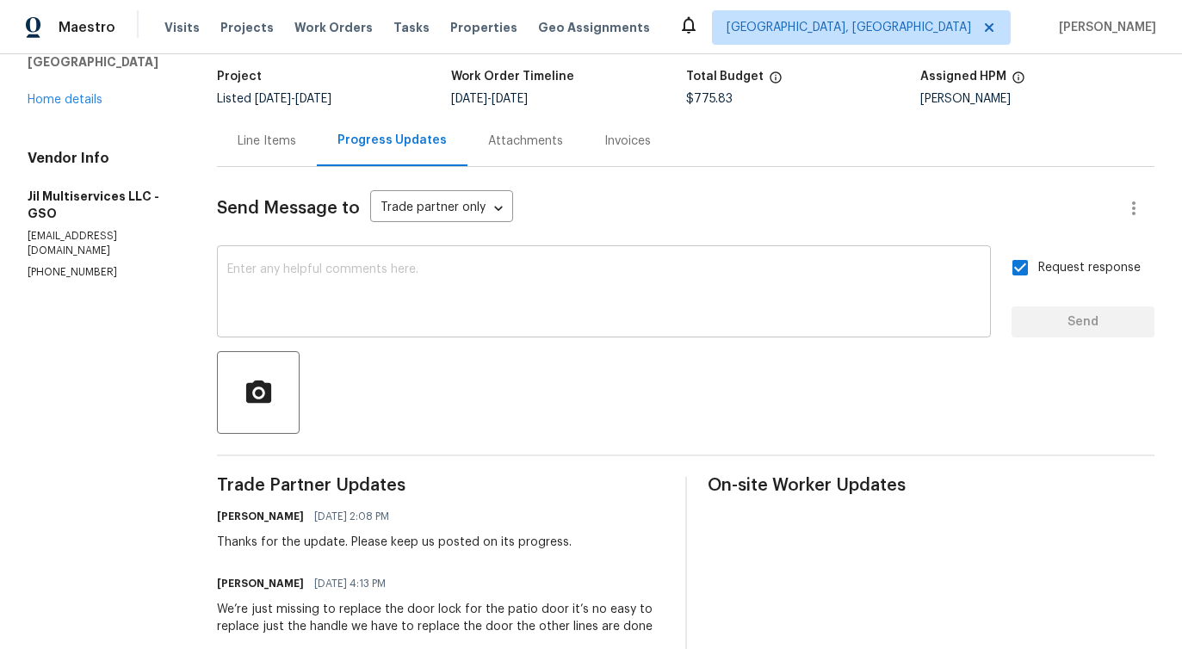
scroll to position [133, 0]
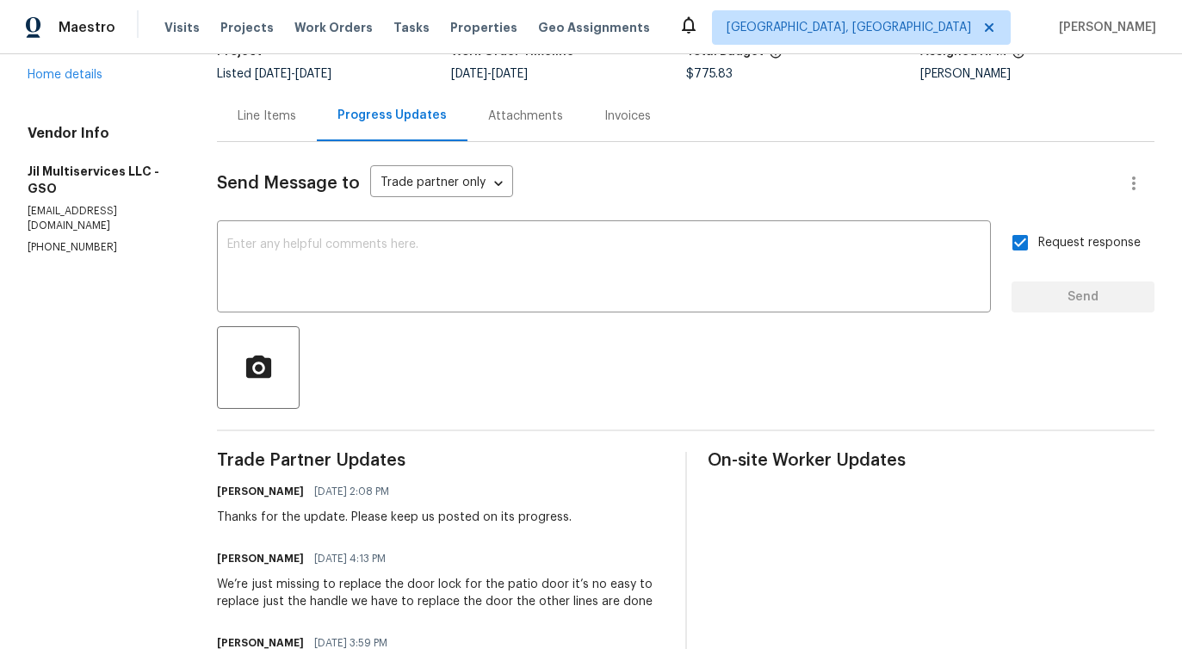
click at [287, 604] on div "We’re just missing to replace the door lock for the patio door it’s no easy to …" at bounding box center [440, 593] width 447 height 34
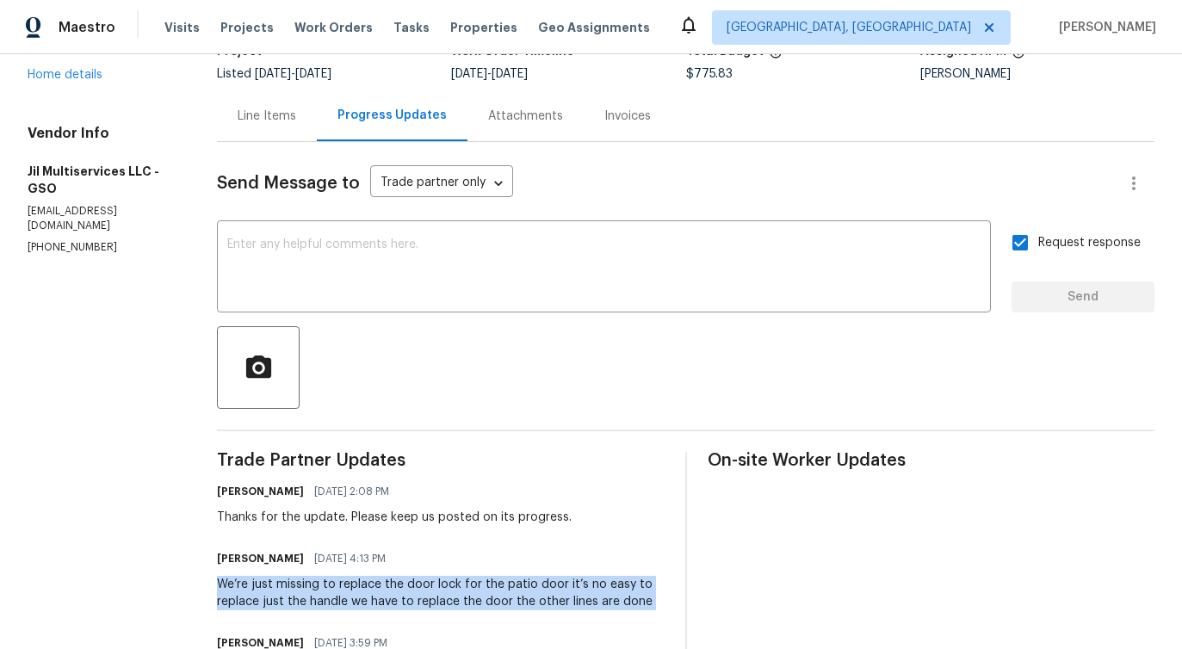
click at [287, 604] on div "We’re just missing to replace the door lock for the patio door it’s no easy to …" at bounding box center [440, 593] width 447 height 34
copy div "We’re just missing to replace the door lock for the patio door it’s no easy to …"
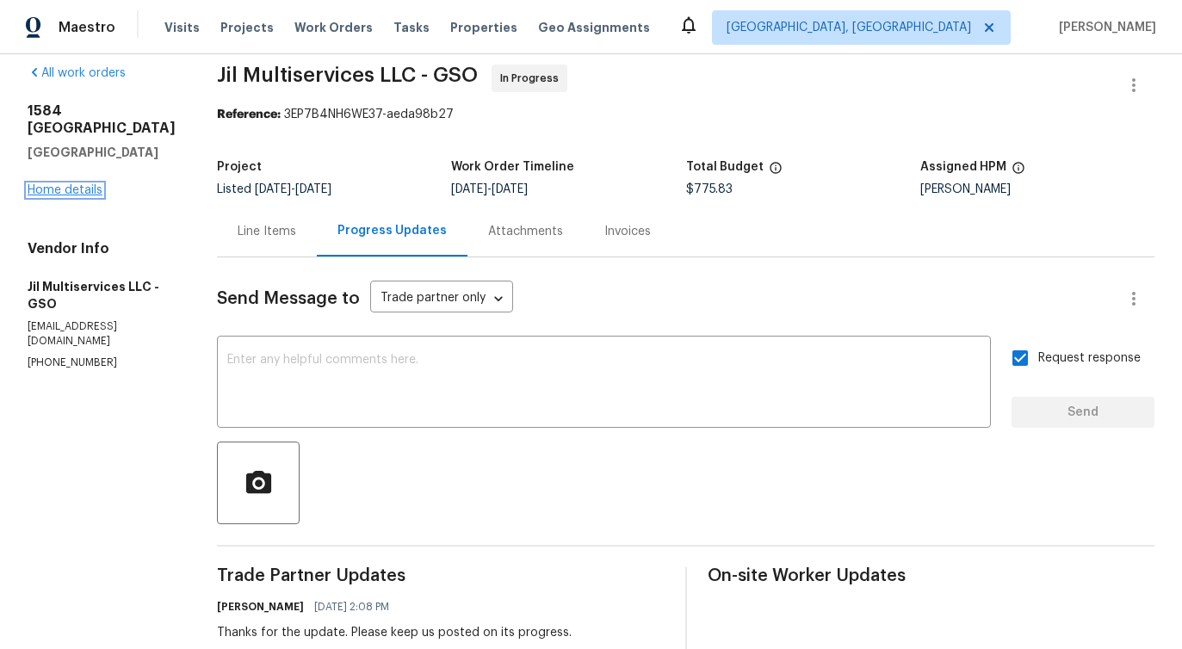
click at [65, 196] on link "Home details" at bounding box center [65, 190] width 75 height 12
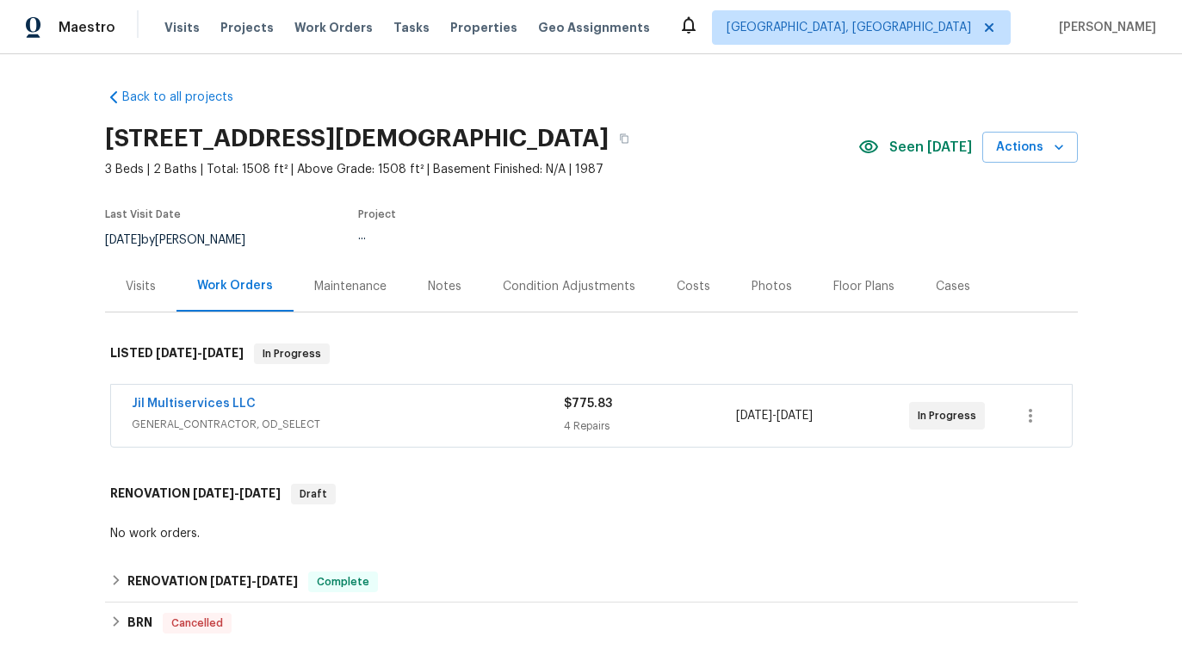
scroll to position [67, 0]
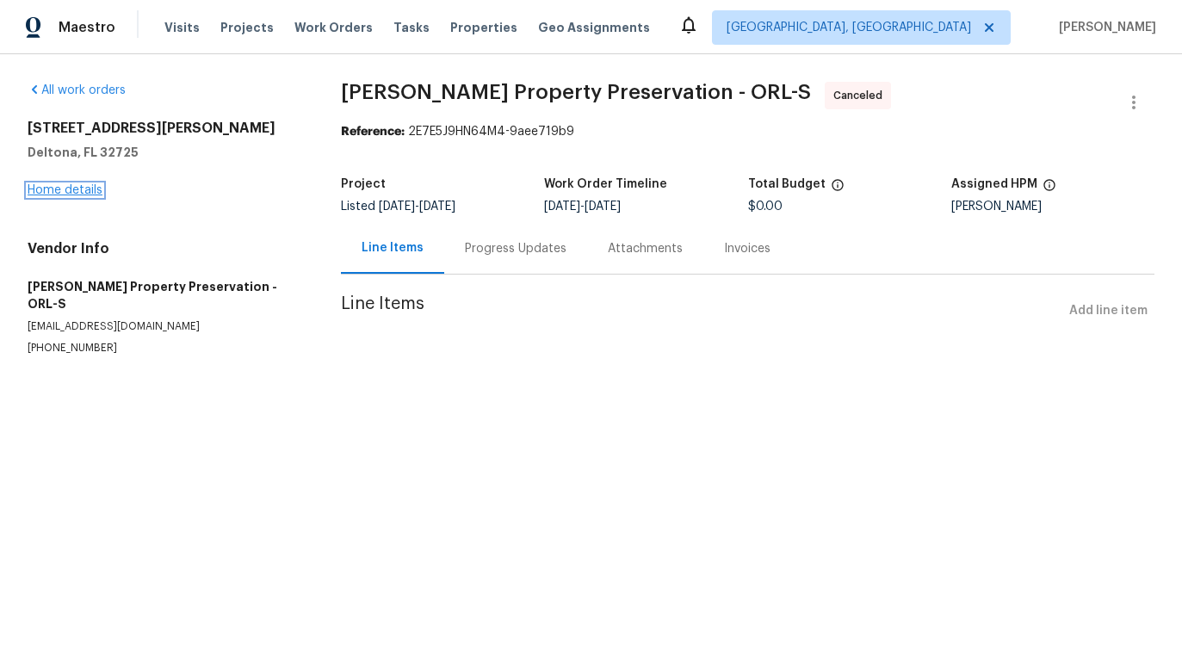
click at [72, 193] on link "Home details" at bounding box center [65, 190] width 75 height 12
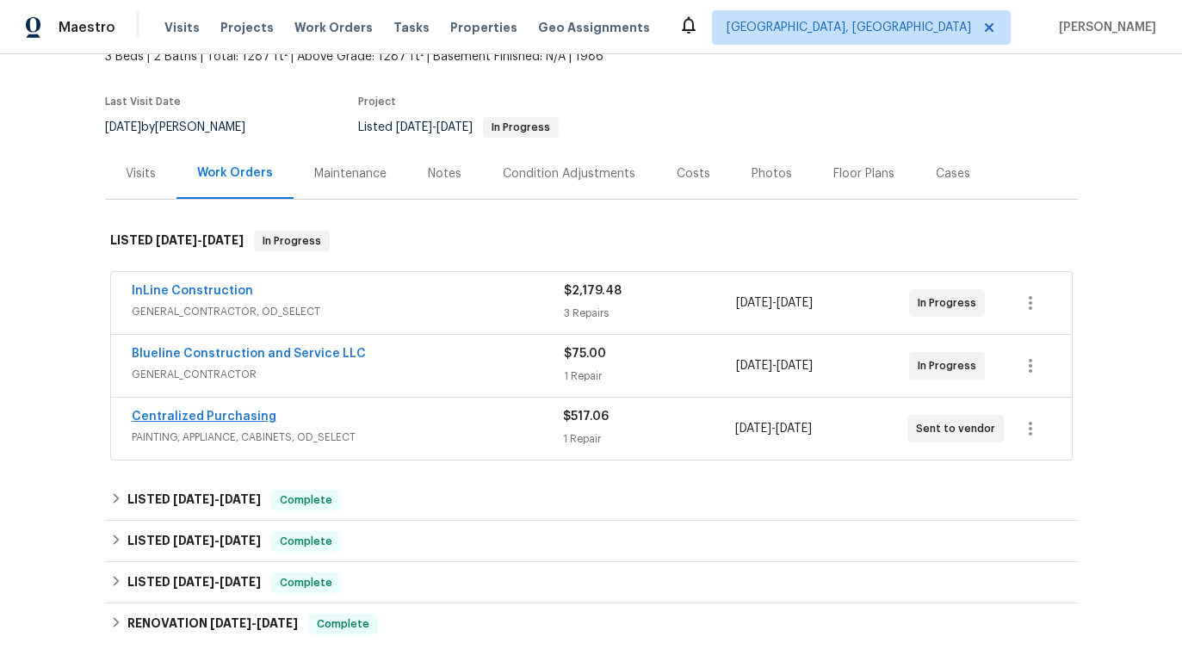
scroll to position [106, 0]
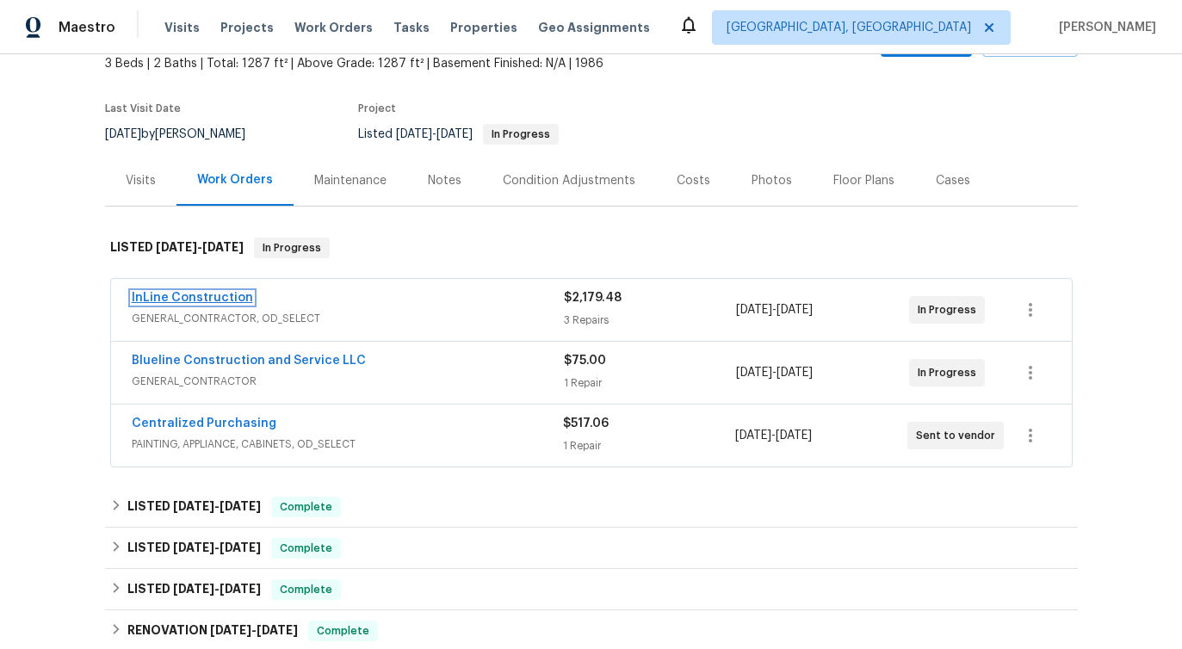
click at [218, 299] on link "InLine Construction" at bounding box center [192, 298] width 121 height 12
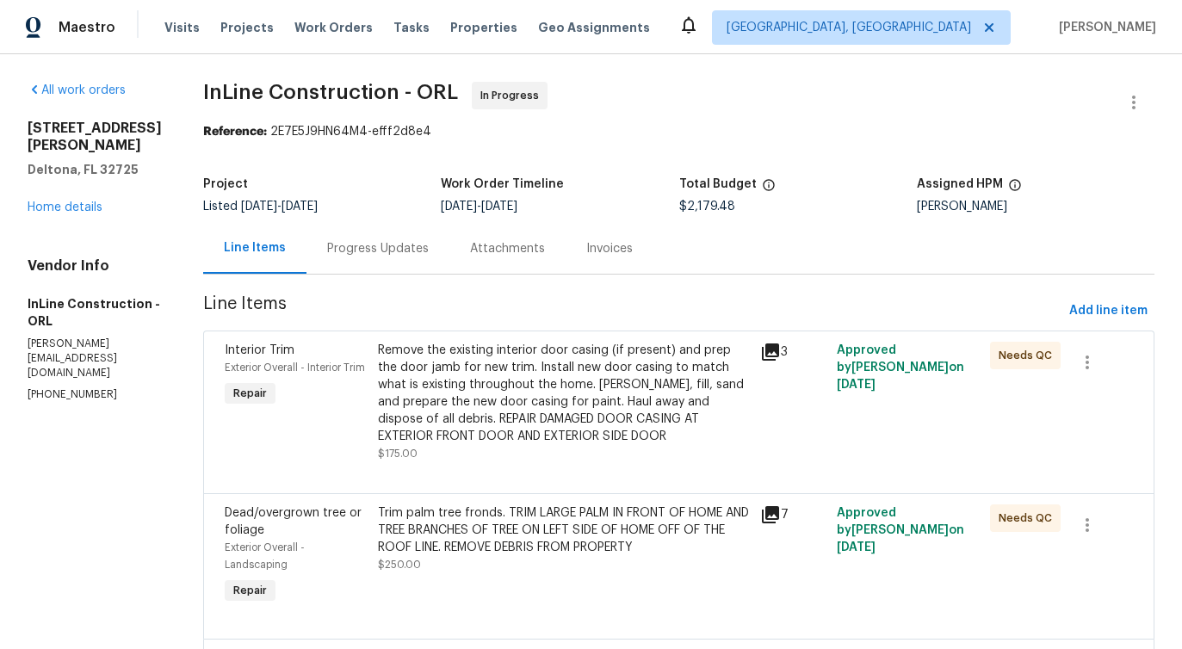
click at [405, 264] on div "Progress Updates" at bounding box center [377, 248] width 143 height 51
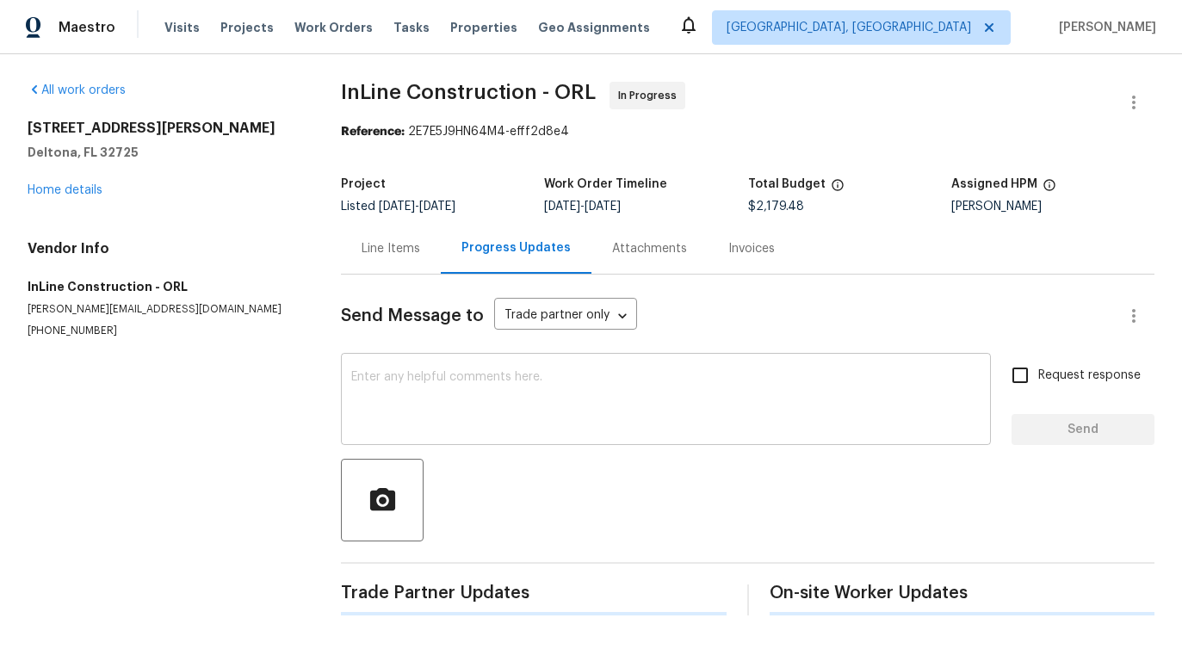
click at [468, 413] on textarea at bounding box center [665, 401] width 629 height 60
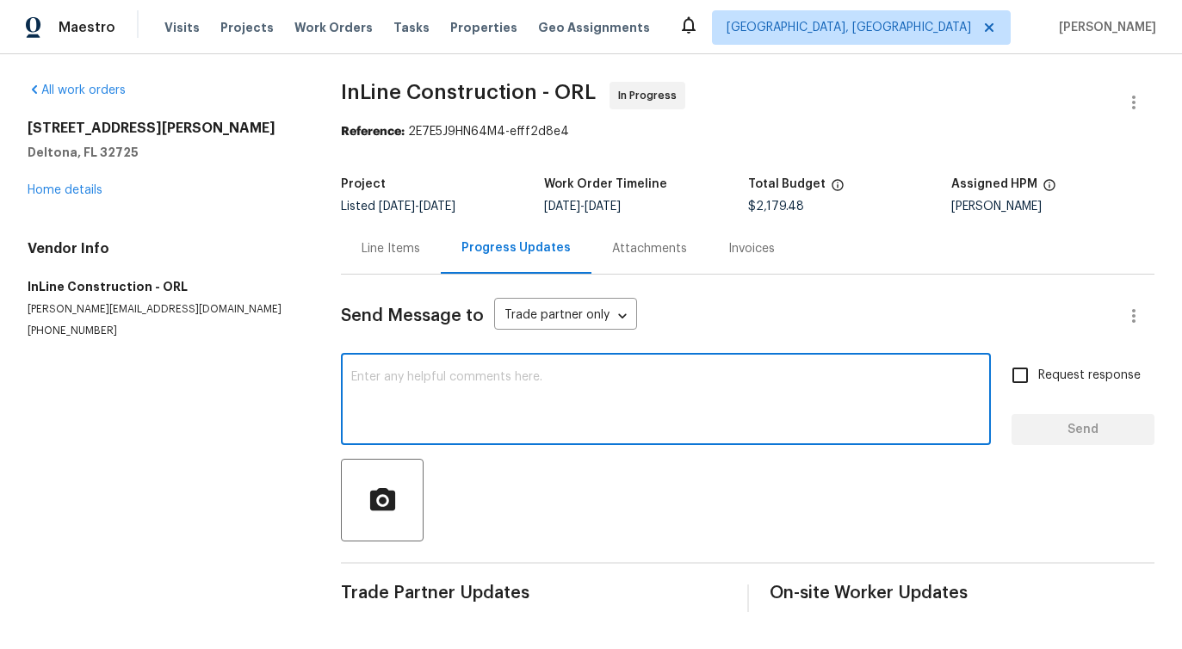
click at [90, 201] on div "All work orders [STREET_ADDRESS][PERSON_NAME] Home details Vendor Info InLine C…" at bounding box center [164, 210] width 272 height 256
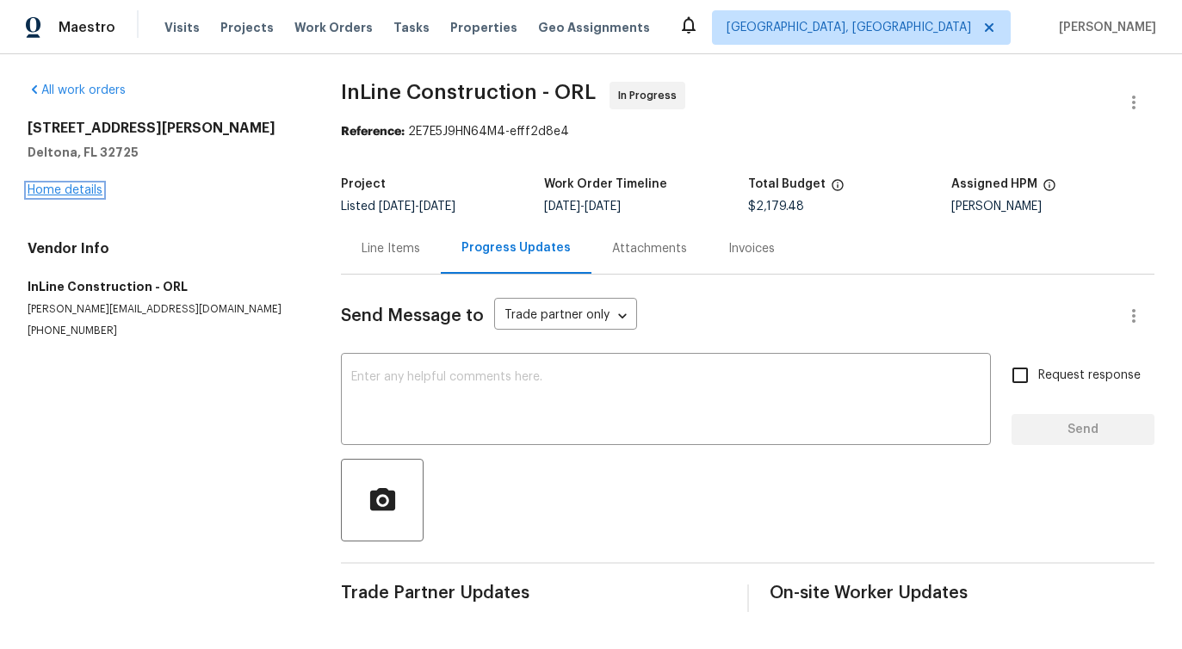
click at [89, 191] on link "Home details" at bounding box center [65, 190] width 75 height 12
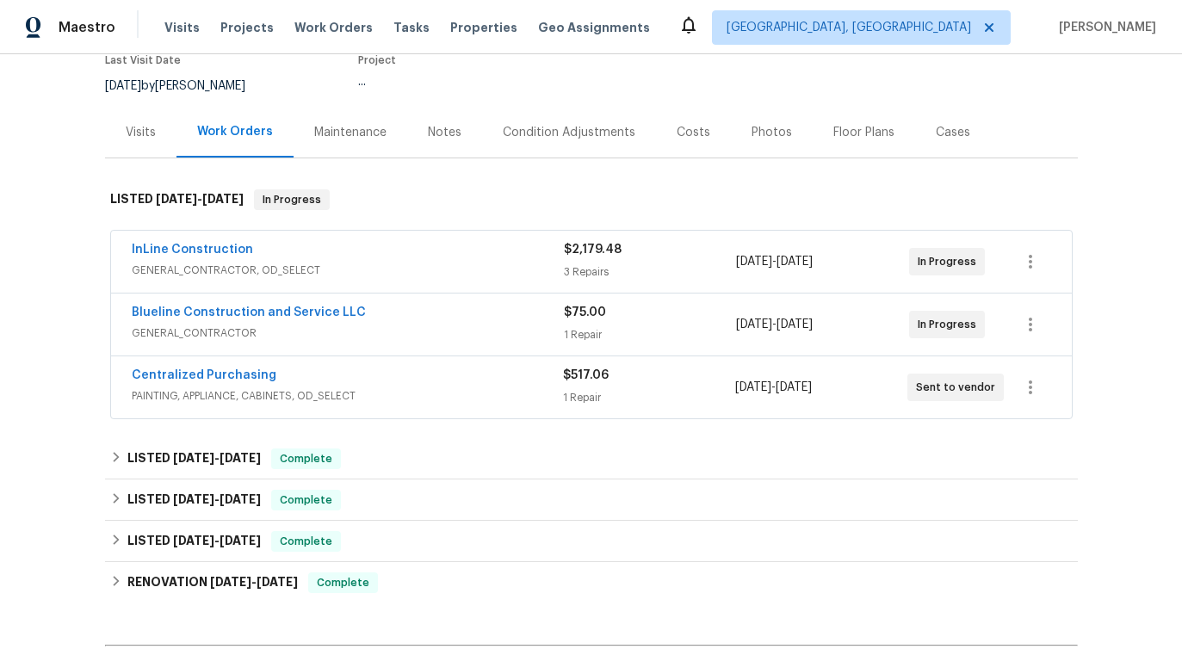
scroll to position [204, 0]
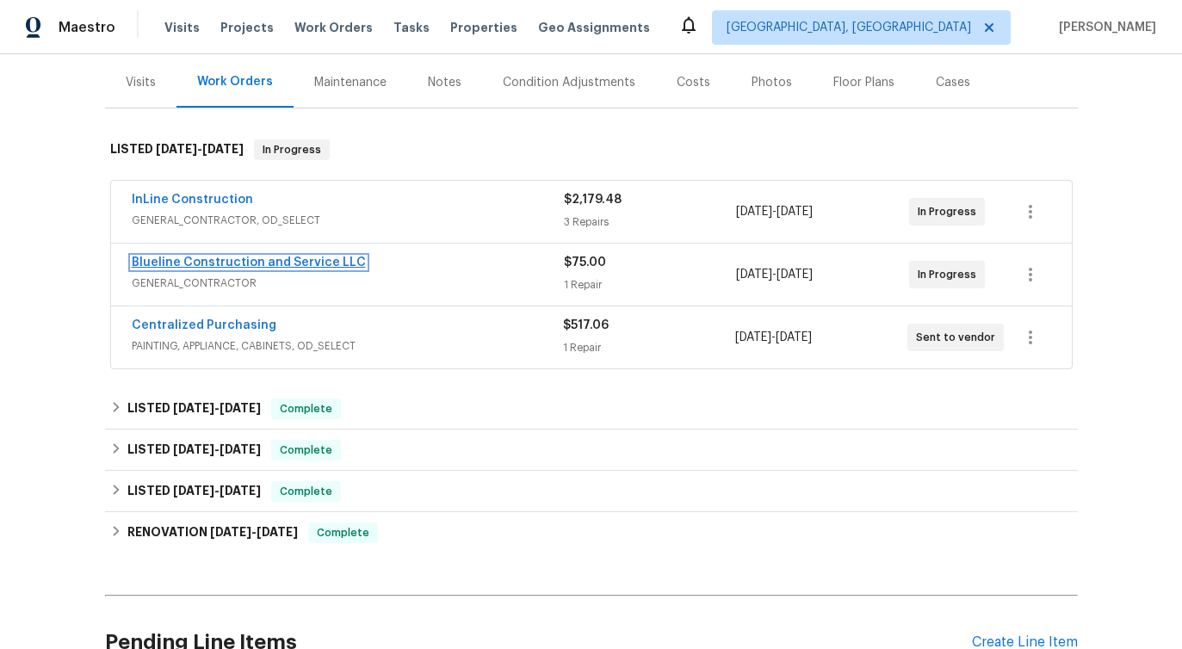
click at [224, 263] on link "Blueline Construction and Service LLC" at bounding box center [249, 262] width 234 height 12
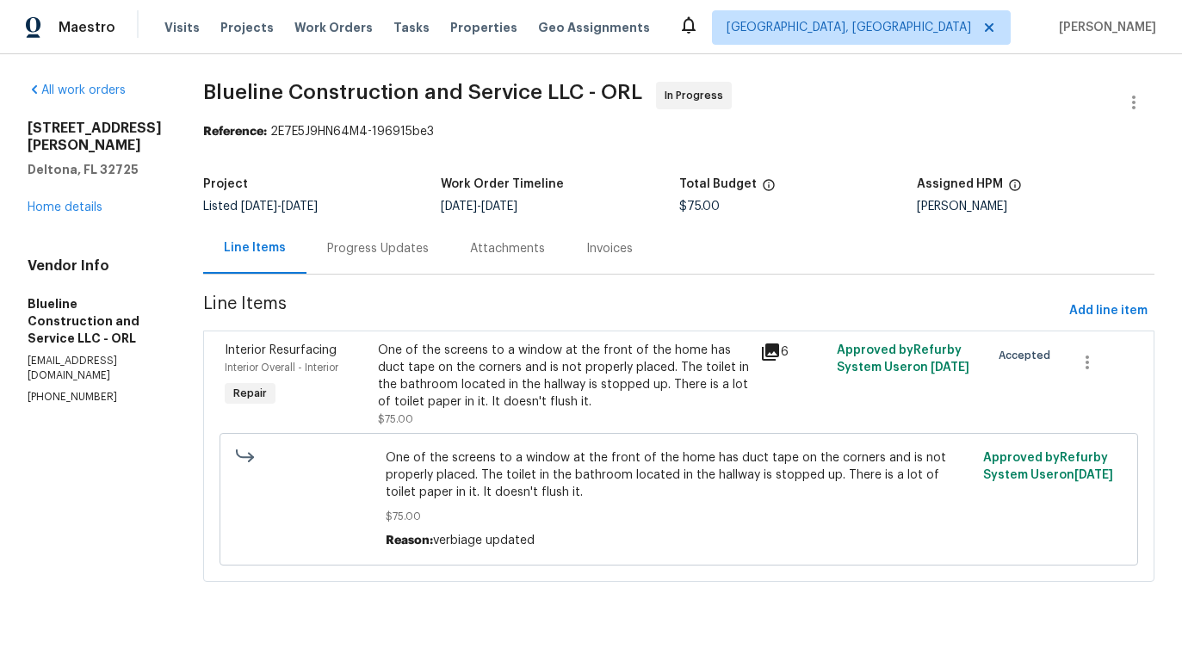
click at [416, 252] on div "Progress Updates" at bounding box center [378, 248] width 102 height 17
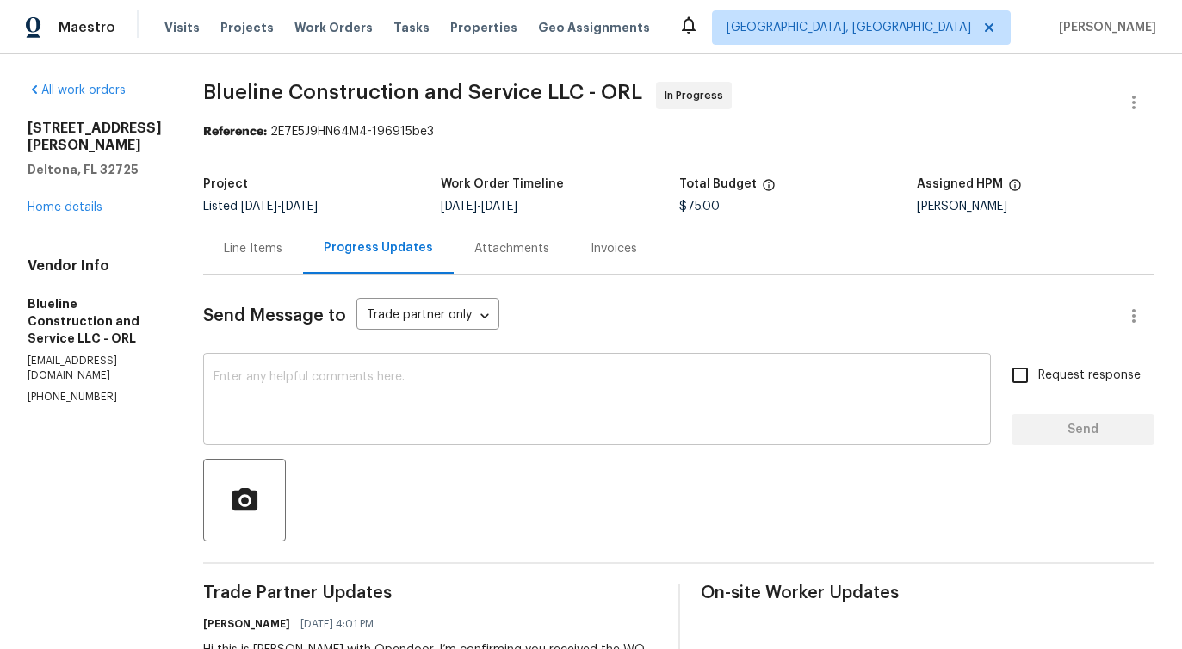
click at [443, 375] on textarea at bounding box center [596, 401] width 767 height 60
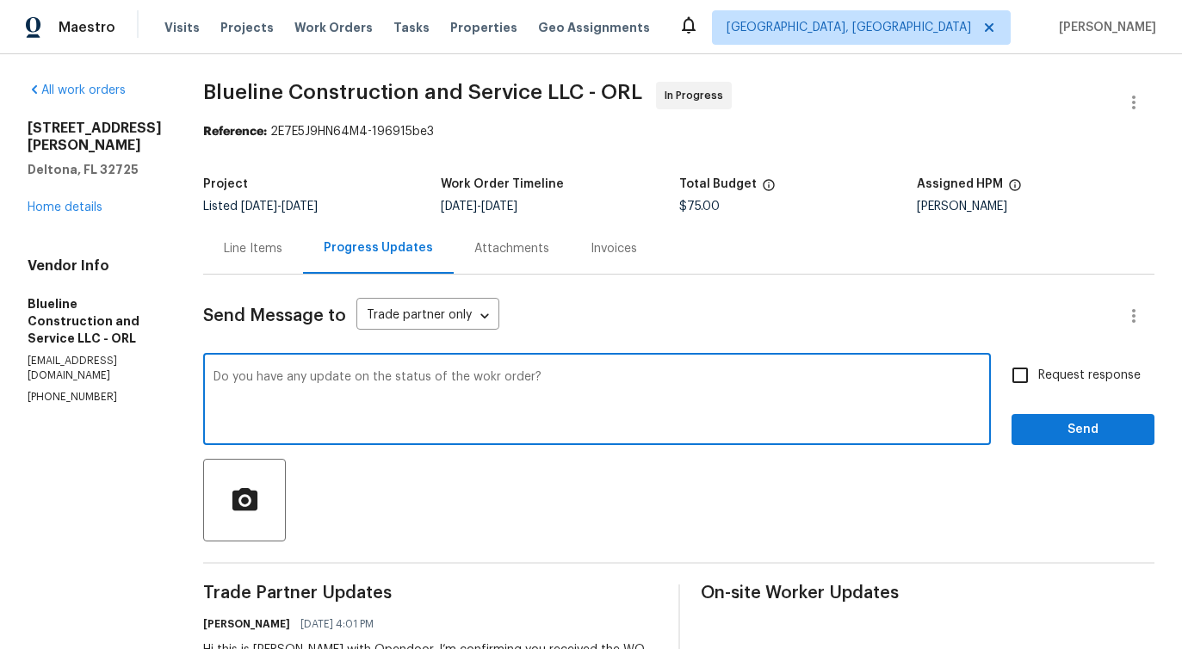
click at [522, 378] on textarea "Do you have any update on the status of the wokr order?" at bounding box center [596, 401] width 767 height 60
click at [0, 0] on span "work" at bounding box center [0, 0] width 0 height 0
type textarea "Do you have any update on the status of the work order?"
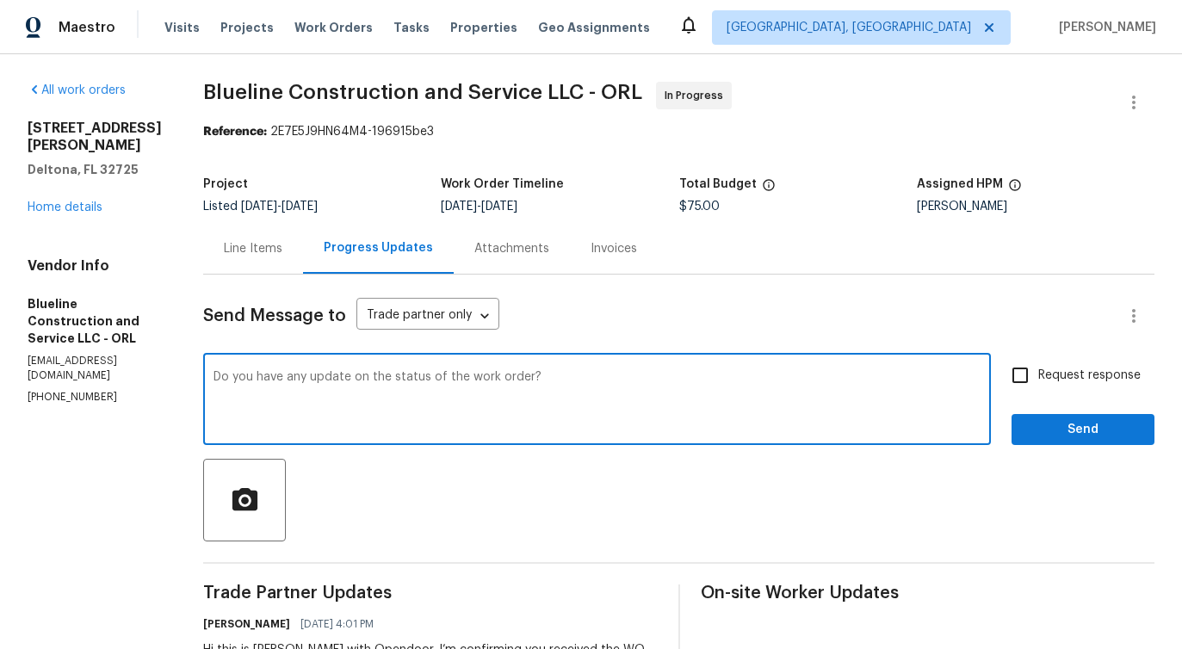
click at [1065, 380] on span "Request response" at bounding box center [1089, 376] width 102 height 18
click at [1038, 380] on input "Request response" at bounding box center [1020, 375] width 36 height 36
checkbox input "true"
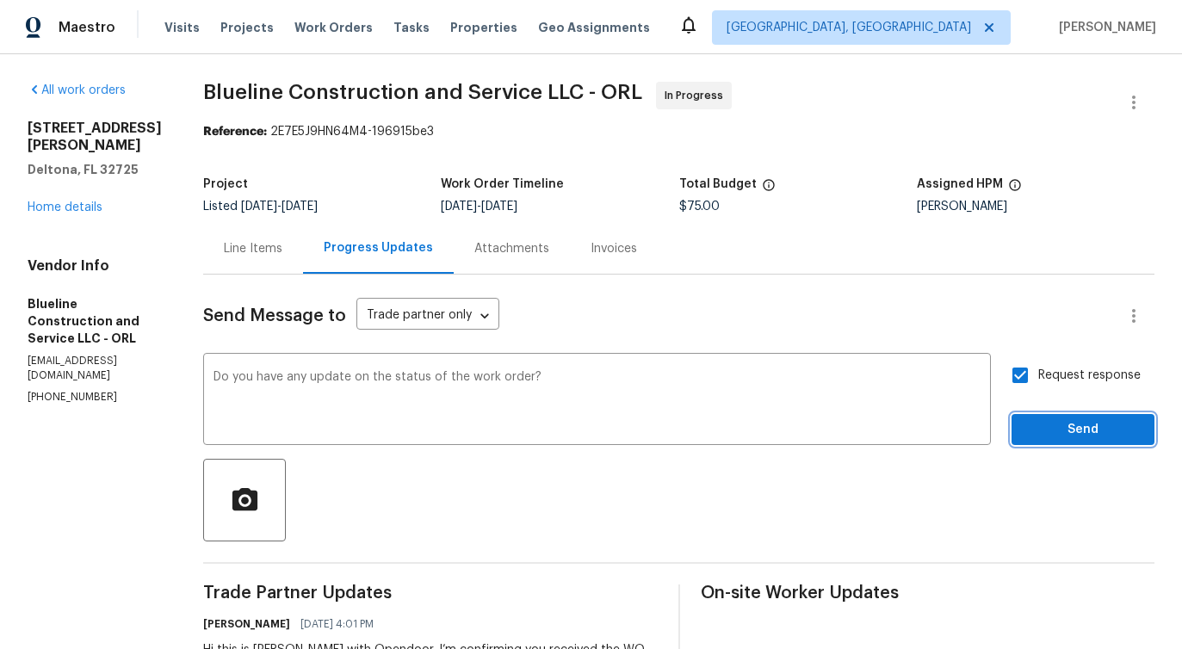
click at [1065, 429] on span "Send" at bounding box center [1082, 430] width 115 height 22
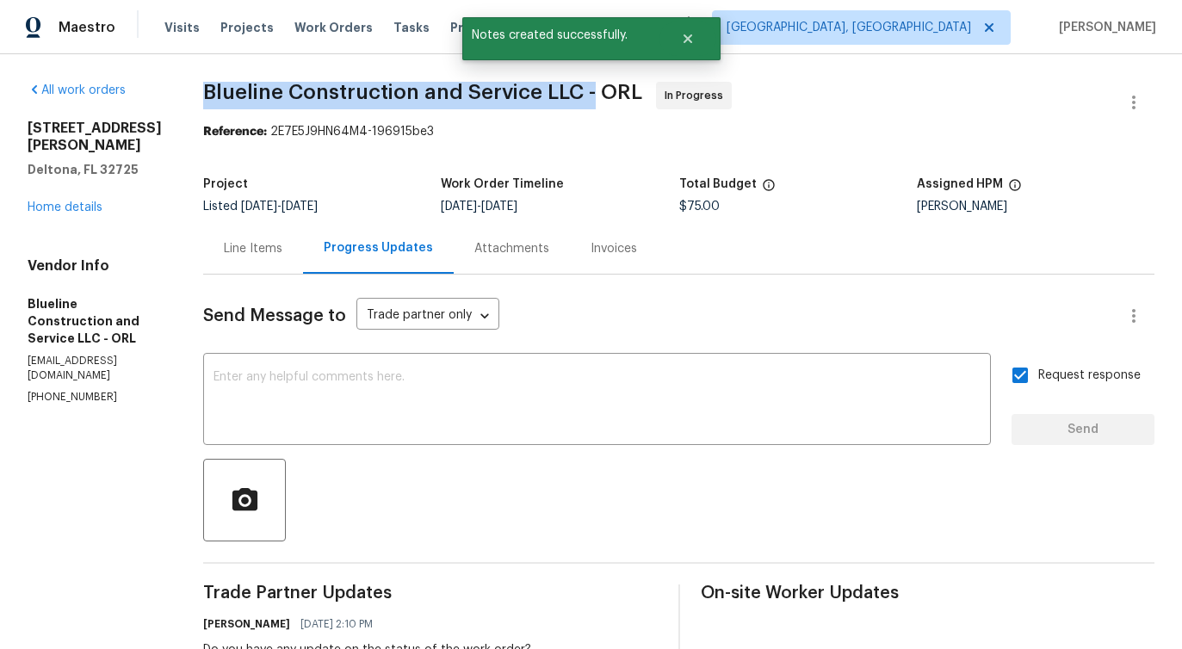
drag, startPoint x: 233, startPoint y: 88, endPoint x: 626, endPoint y: 87, distance: 392.4
click at [626, 87] on div "All work orders [STREET_ADDRESS][PERSON_NAME] Home details Vendor Info Blueline…" at bounding box center [591, 448] width 1182 height 788
copy span "Blueline Construction and Service LLC -"
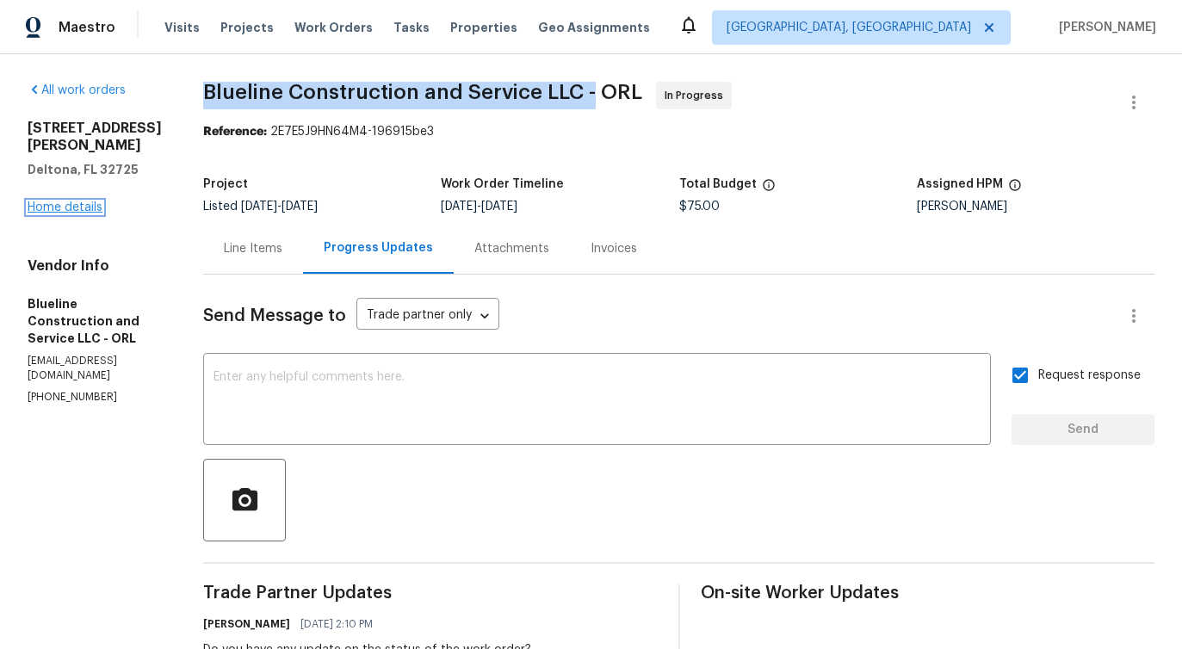
click at [63, 201] on link "Home details" at bounding box center [65, 207] width 75 height 12
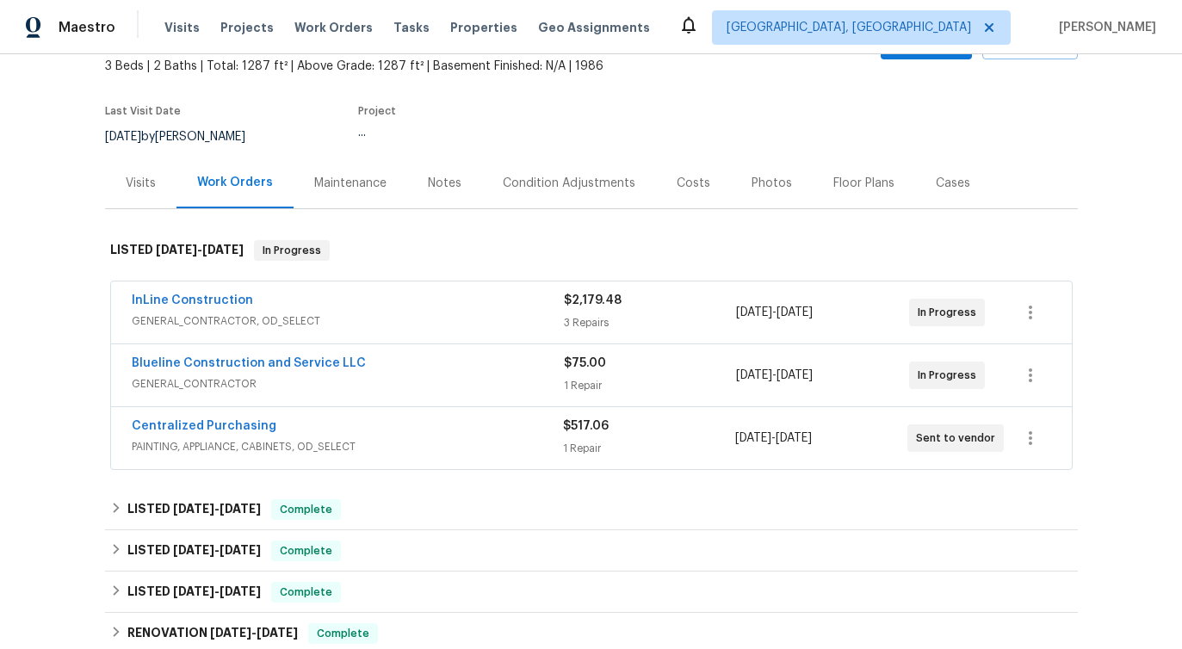
scroll to position [133, 0]
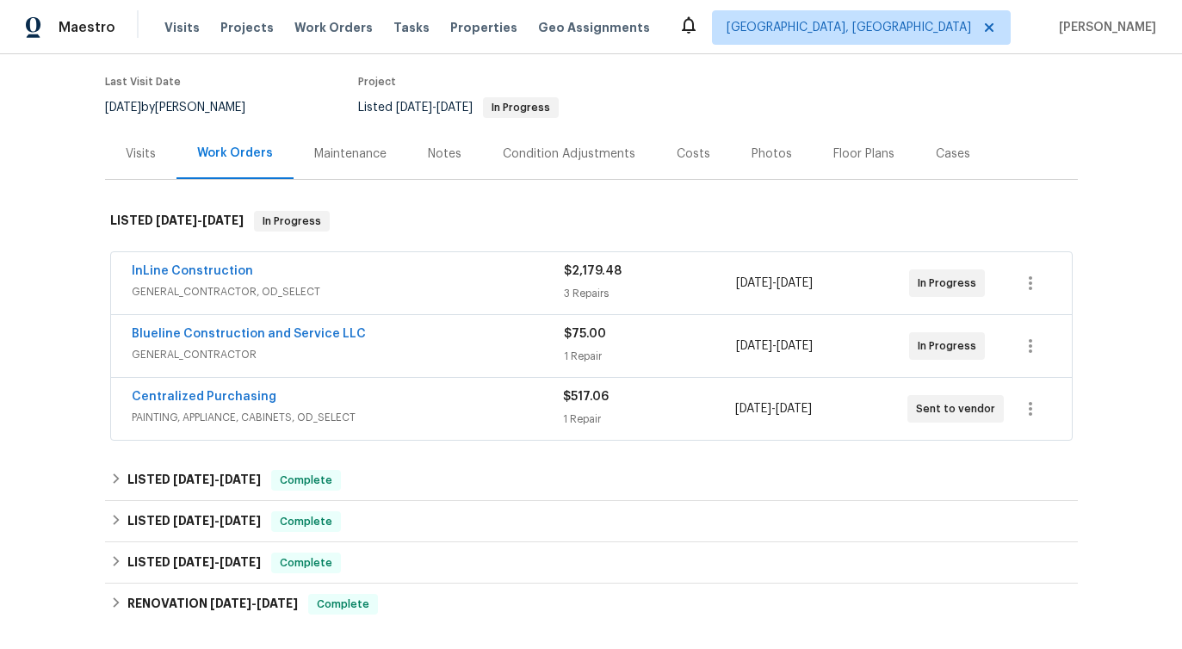
click at [170, 341] on span "Blueline Construction and Service LLC" at bounding box center [249, 333] width 234 height 17
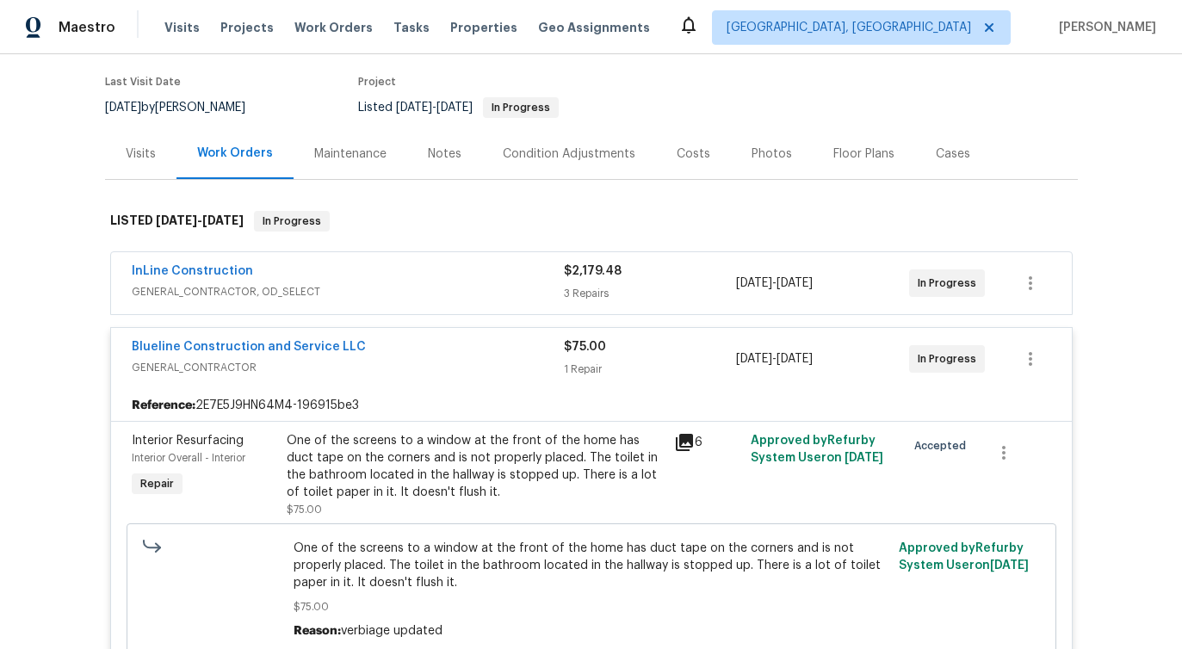
click at [434, 339] on div "Blueline Construction and Service LLC" at bounding box center [348, 348] width 432 height 21
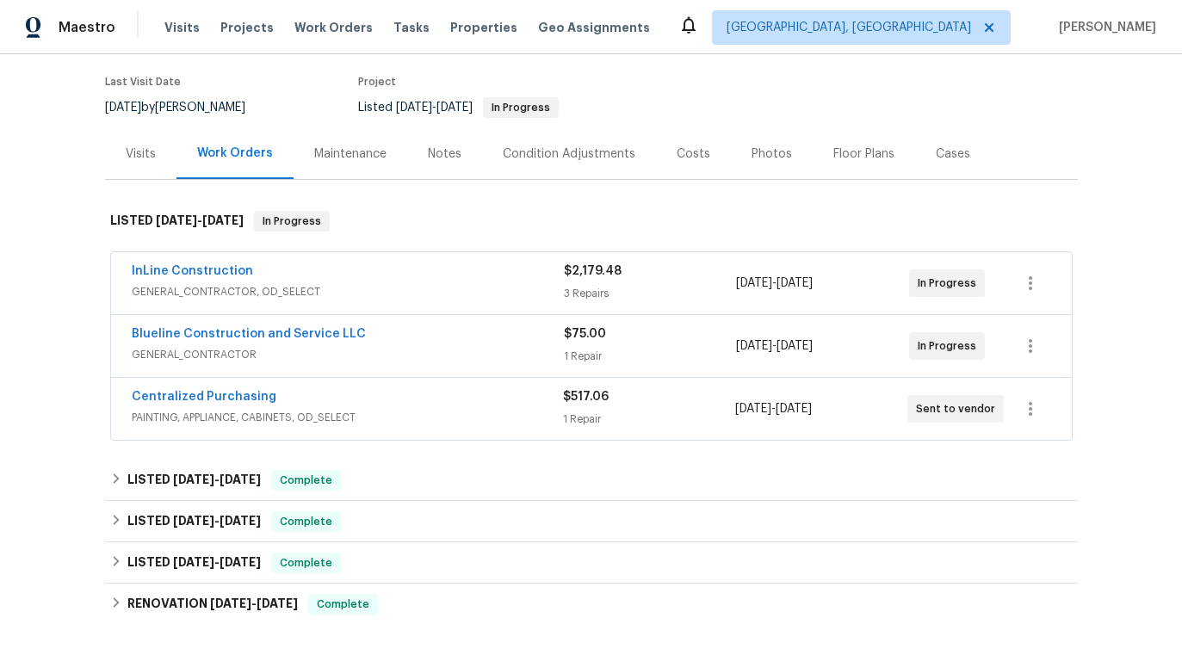
scroll to position [188, 0]
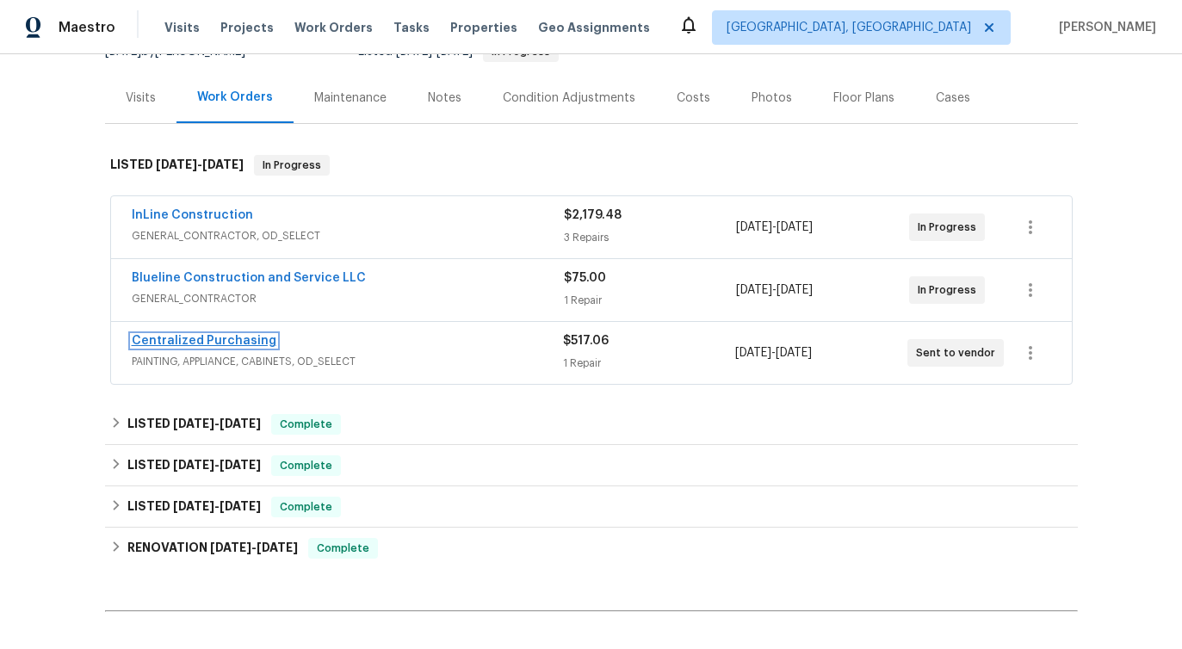
click at [197, 336] on link "Centralized Purchasing" at bounding box center [204, 341] width 145 height 12
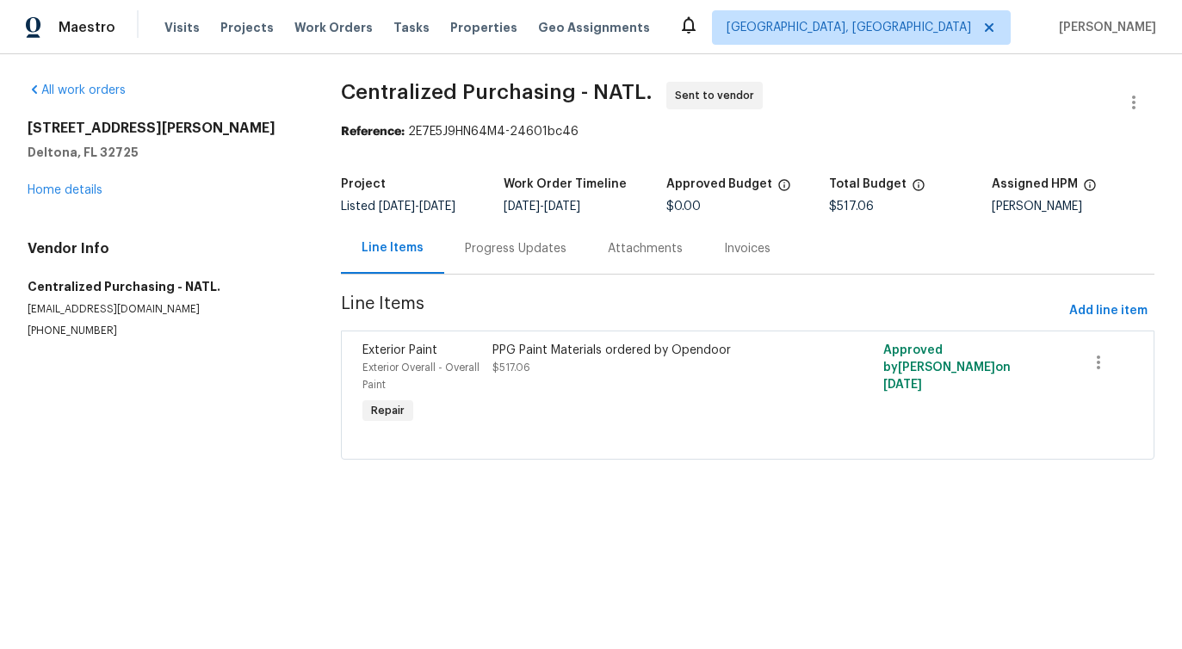
click at [479, 265] on div "Progress Updates" at bounding box center [515, 248] width 143 height 51
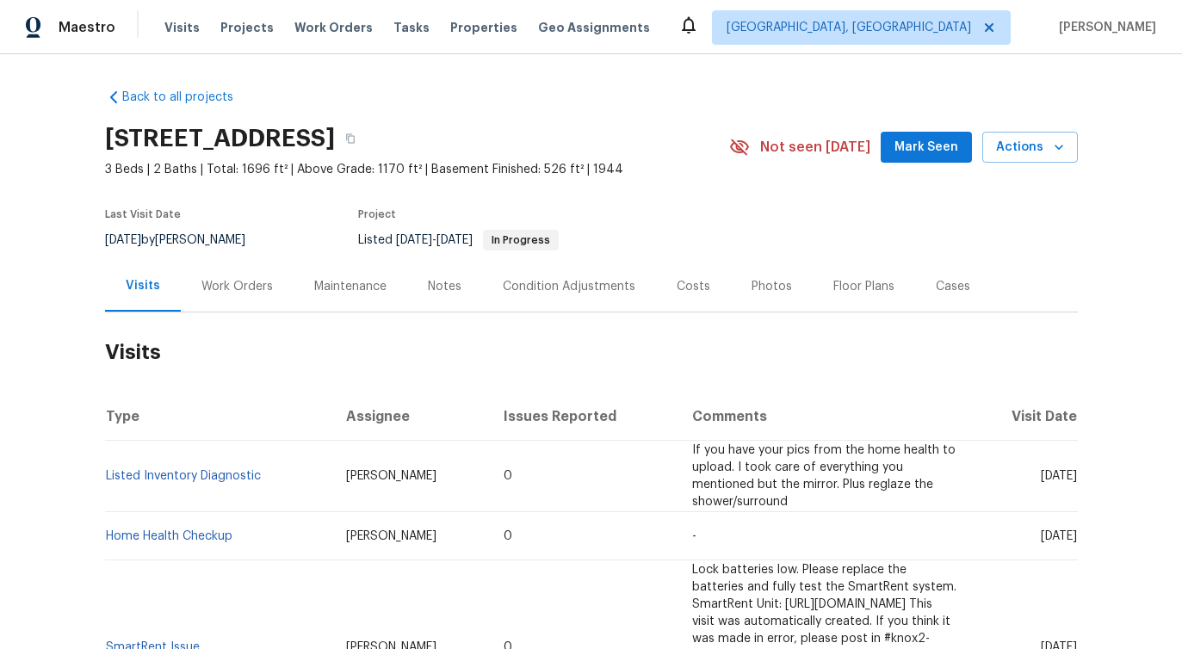
click at [244, 295] on div "Work Orders" at bounding box center [237, 286] width 113 height 51
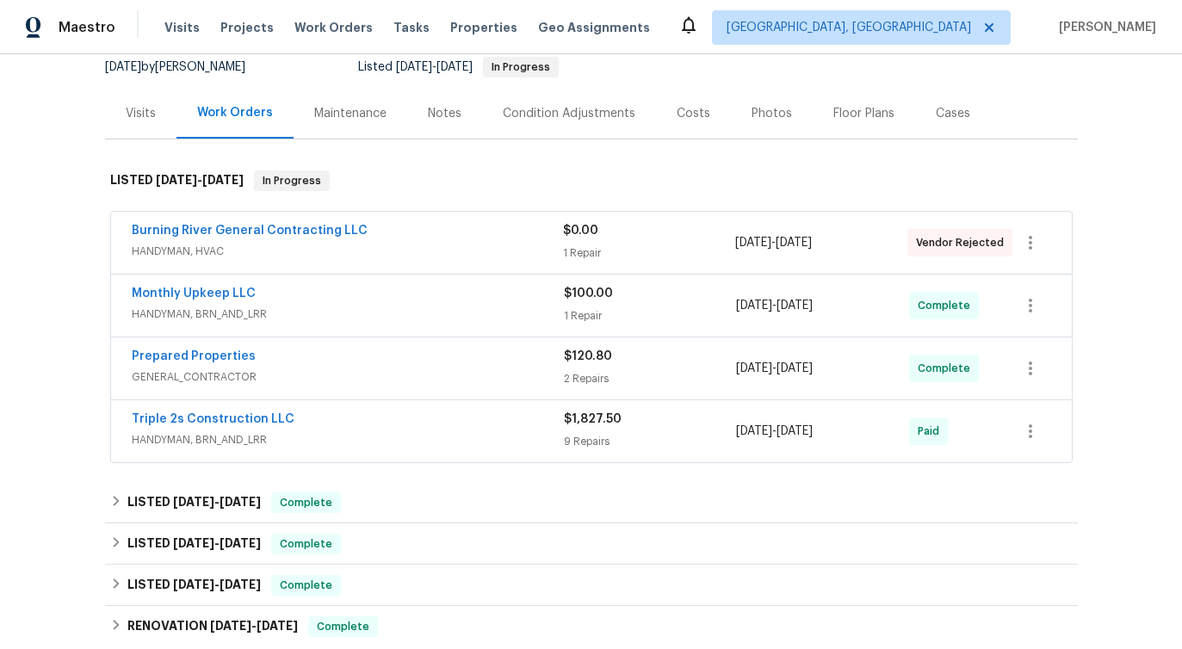
scroll to position [175, 0]
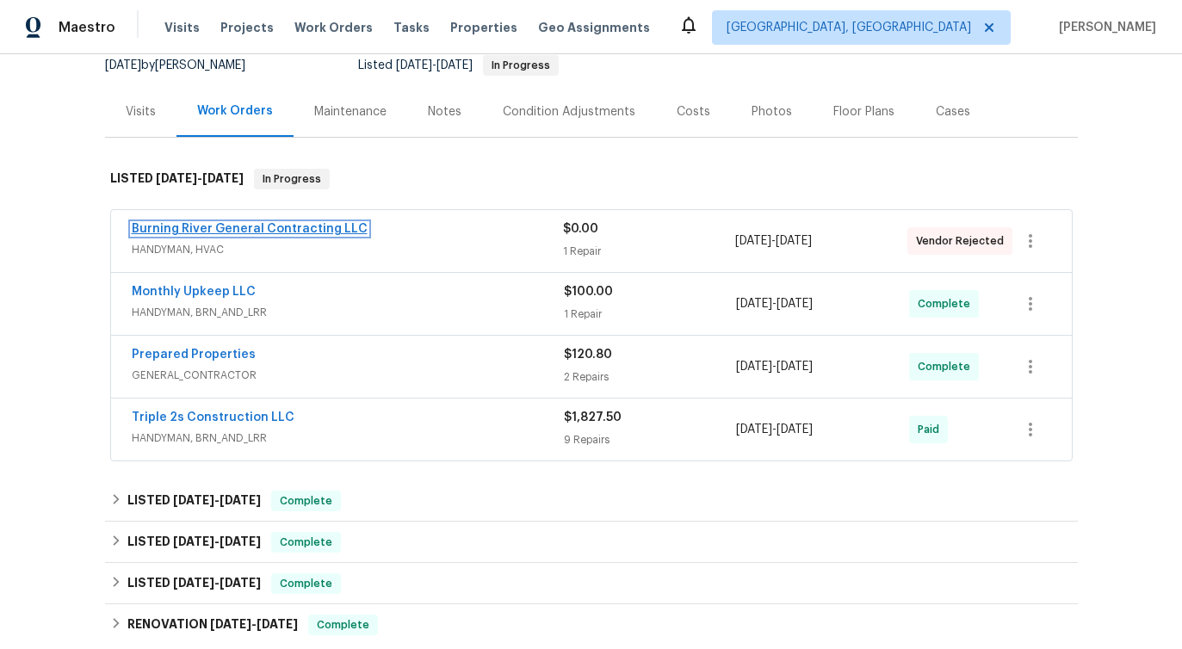
click at [278, 229] on link "Burning River General Contracting LLC" at bounding box center [250, 229] width 236 height 12
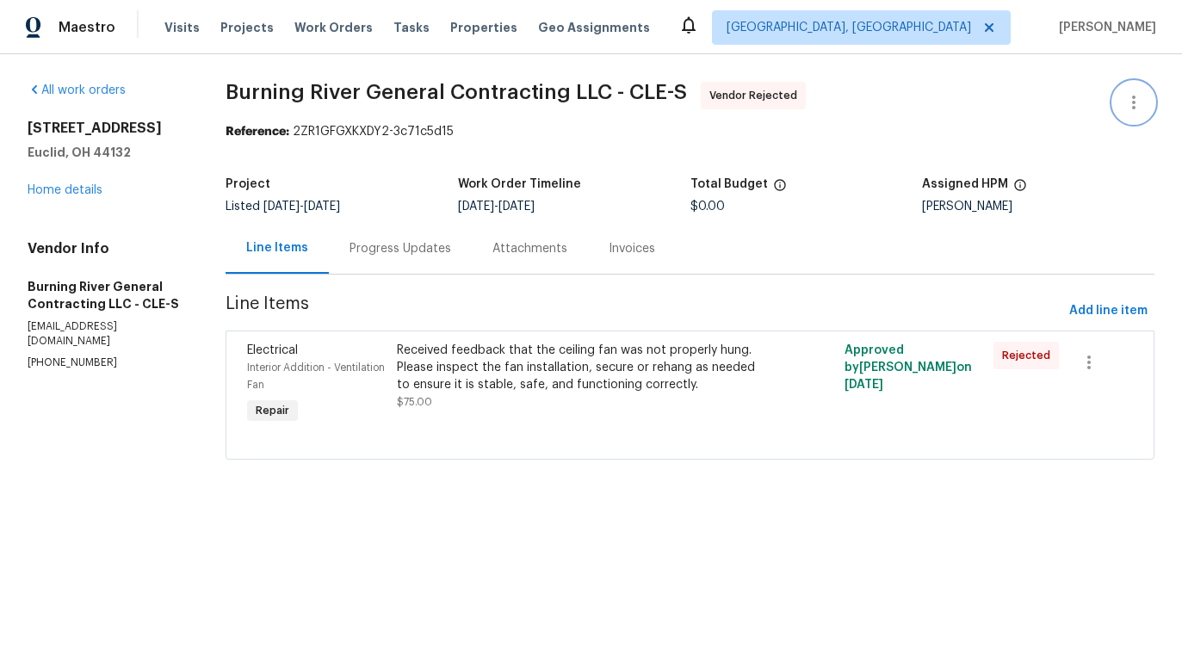
click at [1126, 96] on icon "button" at bounding box center [1133, 102] width 21 height 21
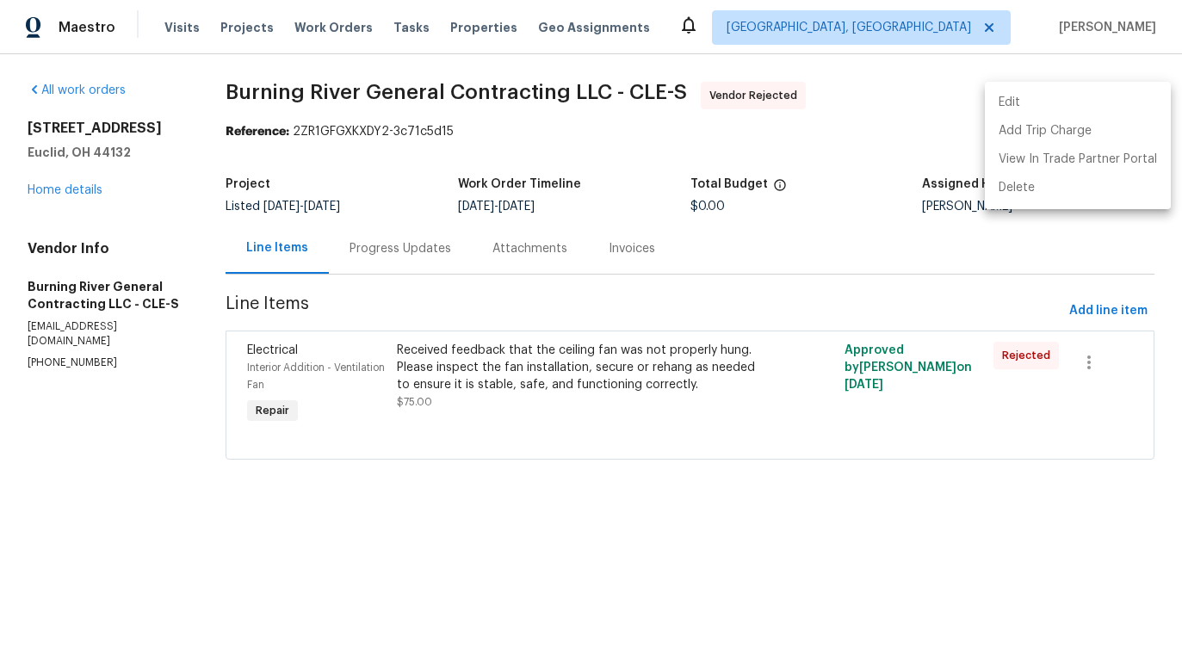
click at [1053, 112] on li "Edit" at bounding box center [1077, 103] width 186 height 28
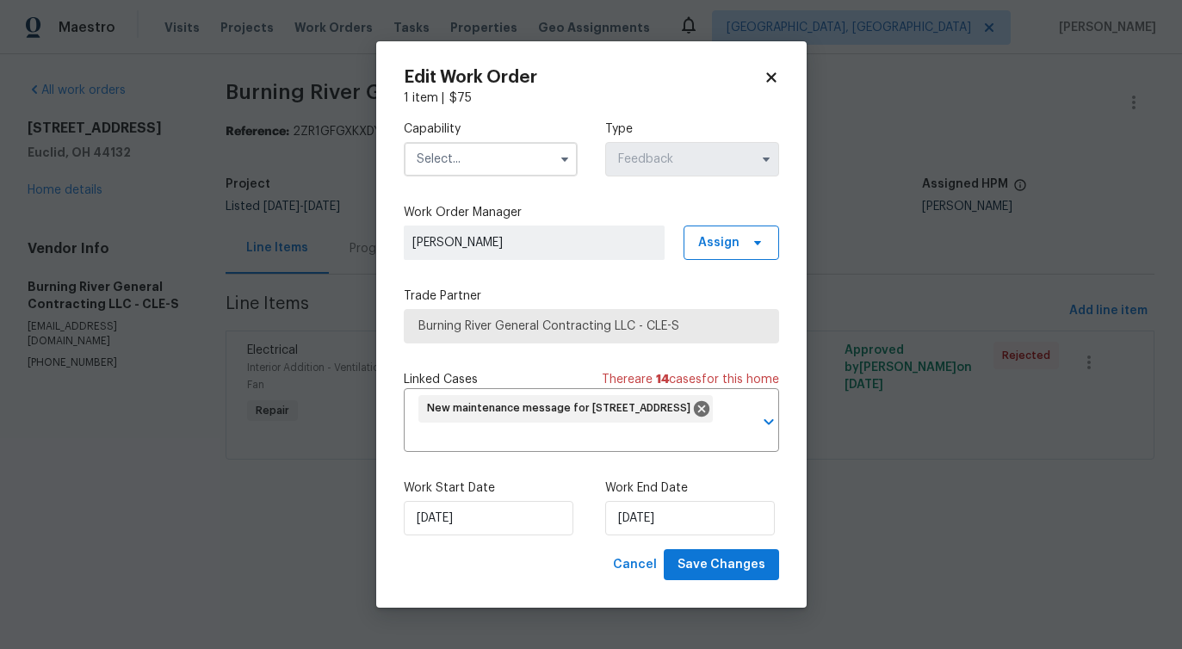
click at [535, 172] on input "text" at bounding box center [491, 159] width 174 height 34
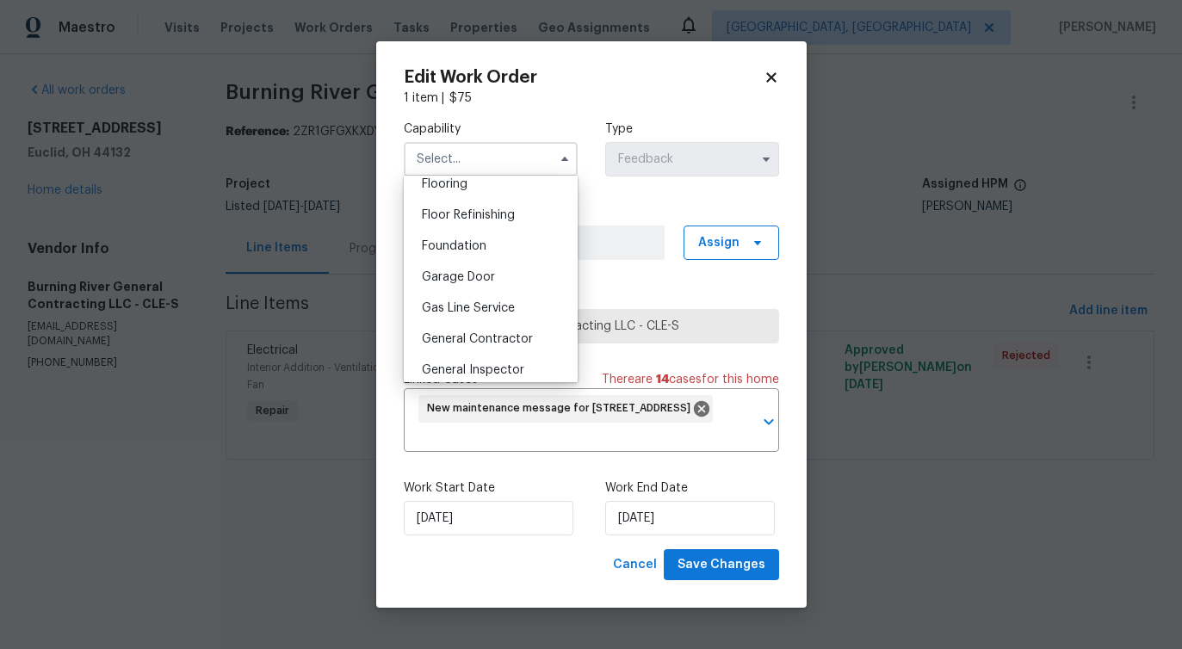
scroll to position [737, 0]
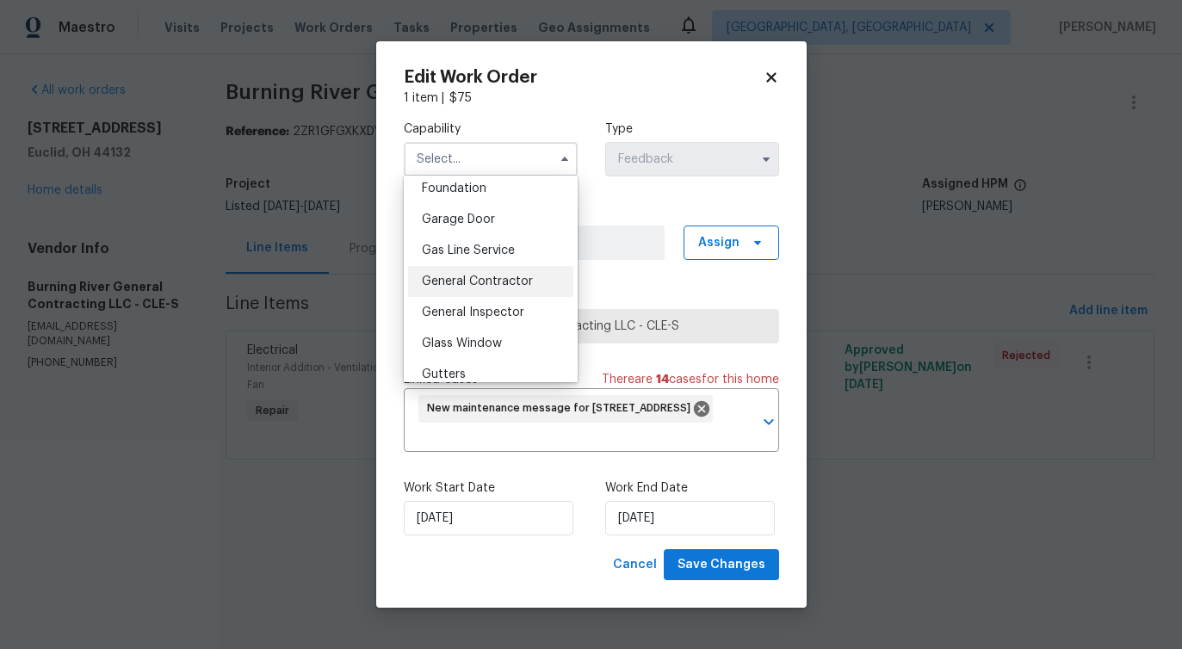
click at [502, 278] on span "General Contractor" at bounding box center [477, 281] width 111 height 12
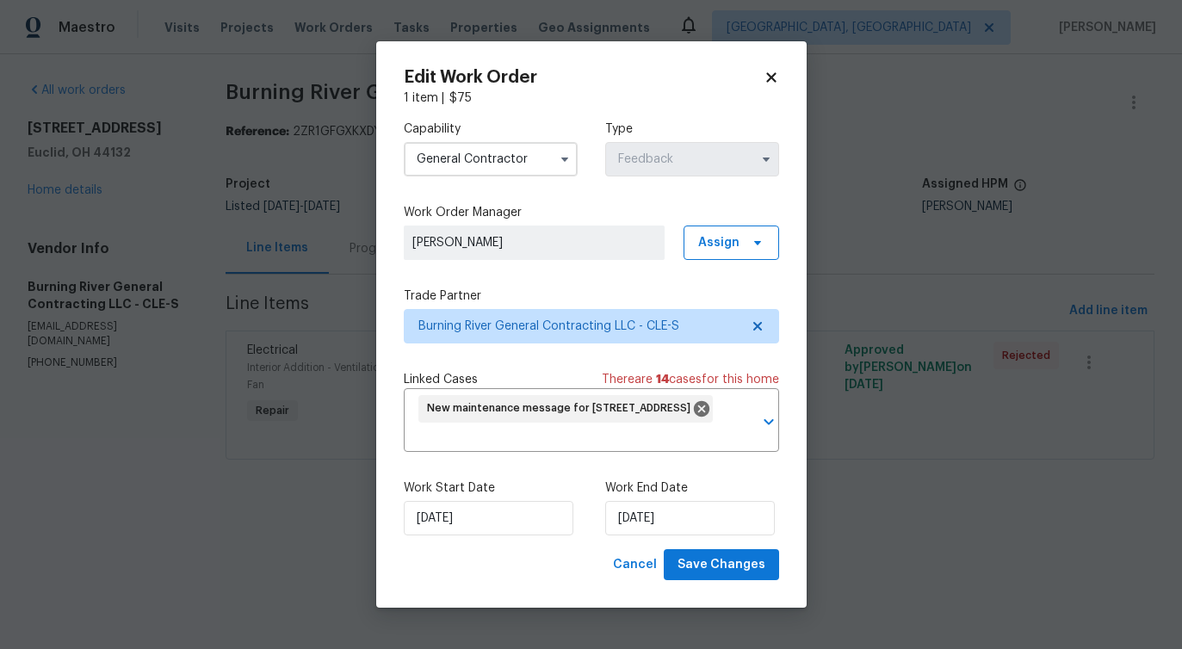
click at [526, 165] on input "General Contractor" at bounding box center [491, 159] width 174 height 34
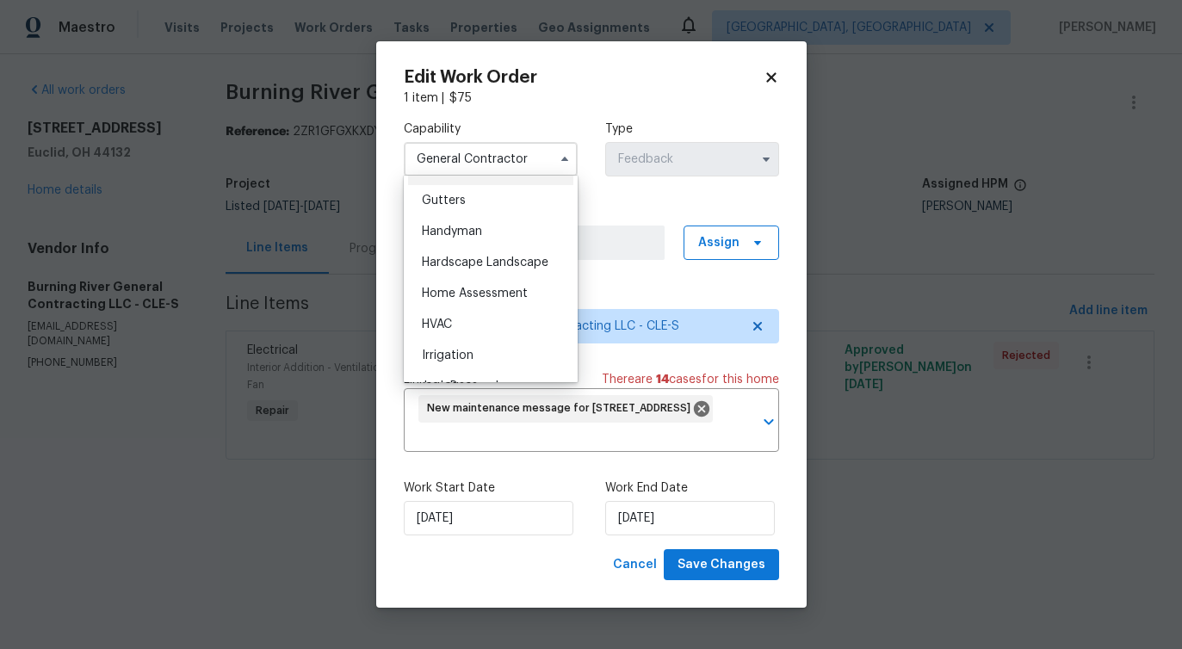
scroll to position [914, 0]
click at [503, 226] on div "Handyman" at bounding box center [490, 228] width 165 height 31
type input "Handyman"
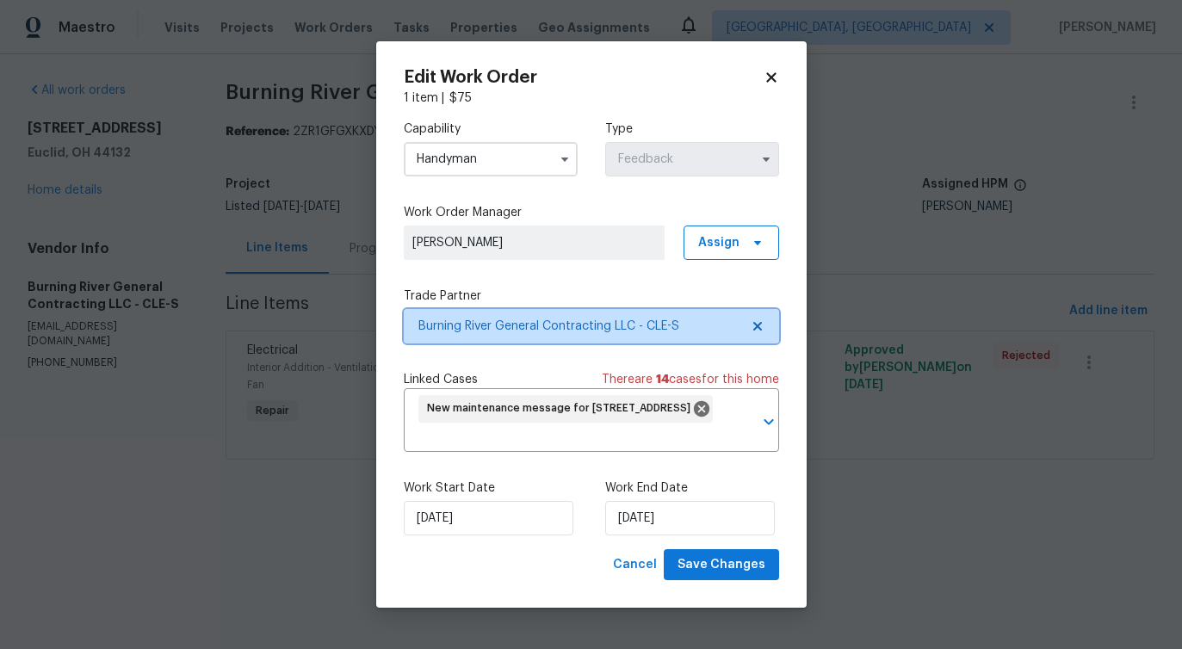
click at [529, 328] on span "Burning River General Contracting LLC - CLE-S" at bounding box center [578, 326] width 321 height 17
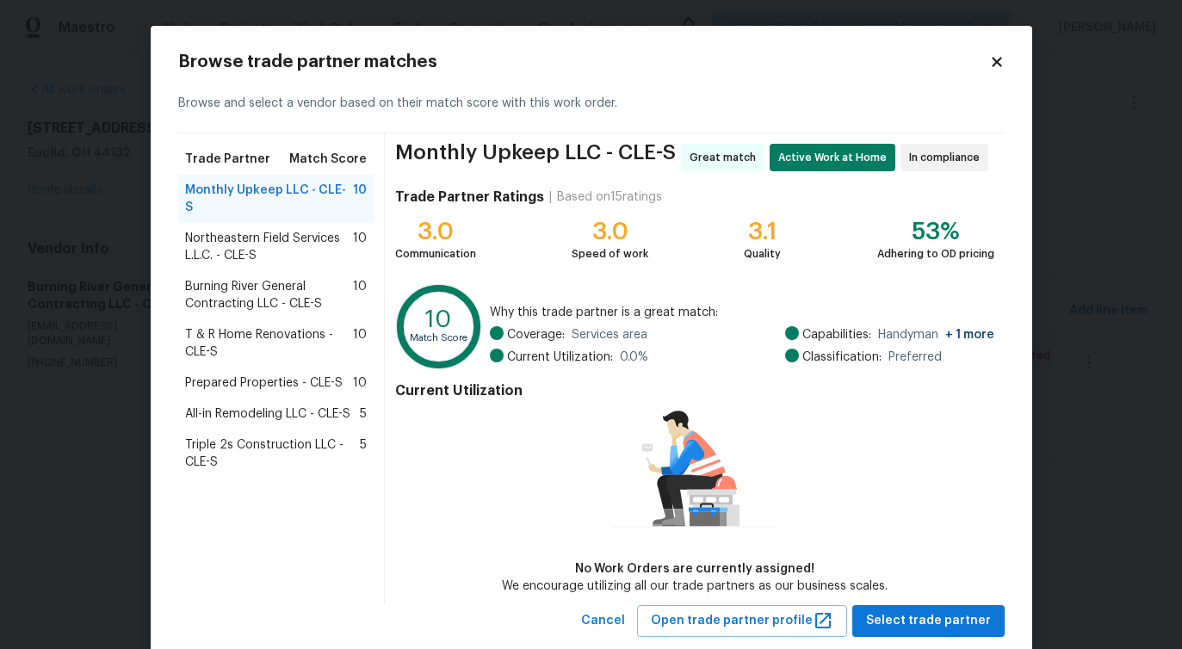
click at [302, 245] on span "Northeastern Field Services L.L.C. - CLE-S" at bounding box center [269, 247] width 169 height 34
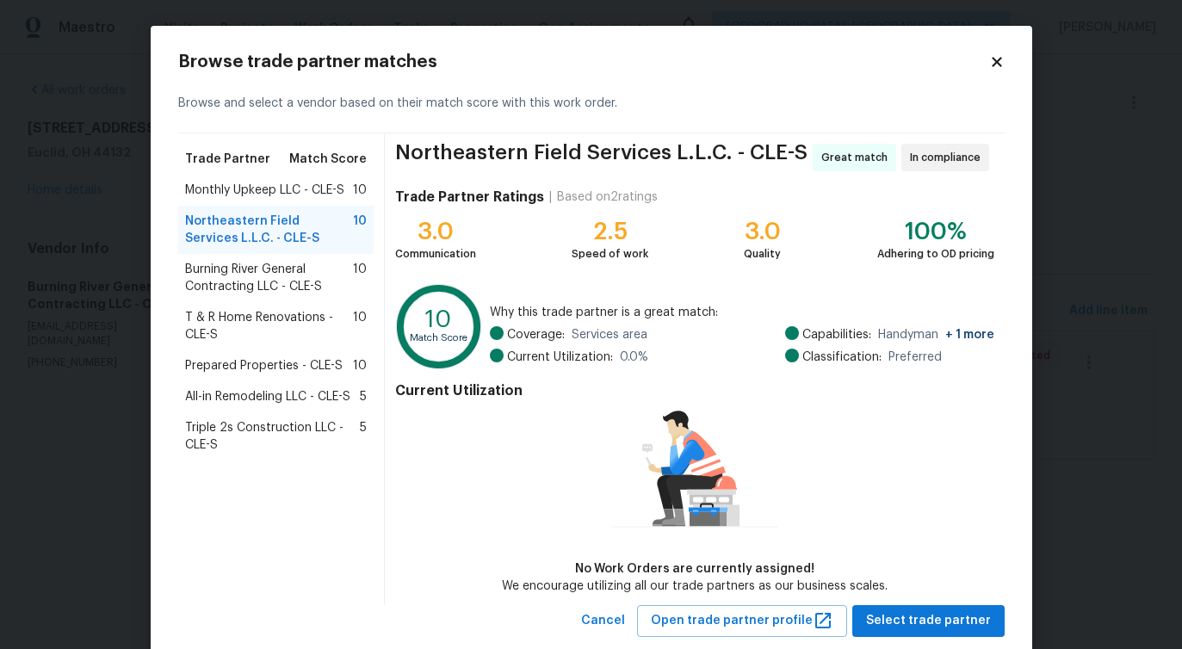
click at [229, 328] on span "T & R Home Renovations - CLE-S" at bounding box center [269, 326] width 169 height 34
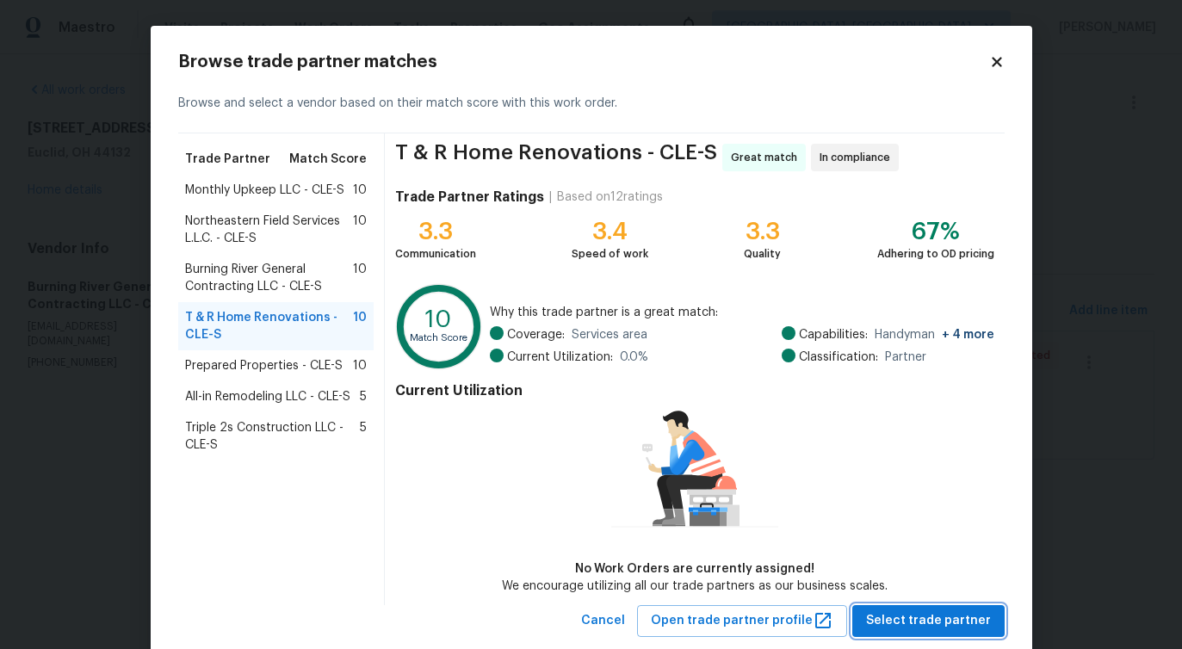
click at [897, 618] on span "Select trade partner" at bounding box center [928, 621] width 125 height 22
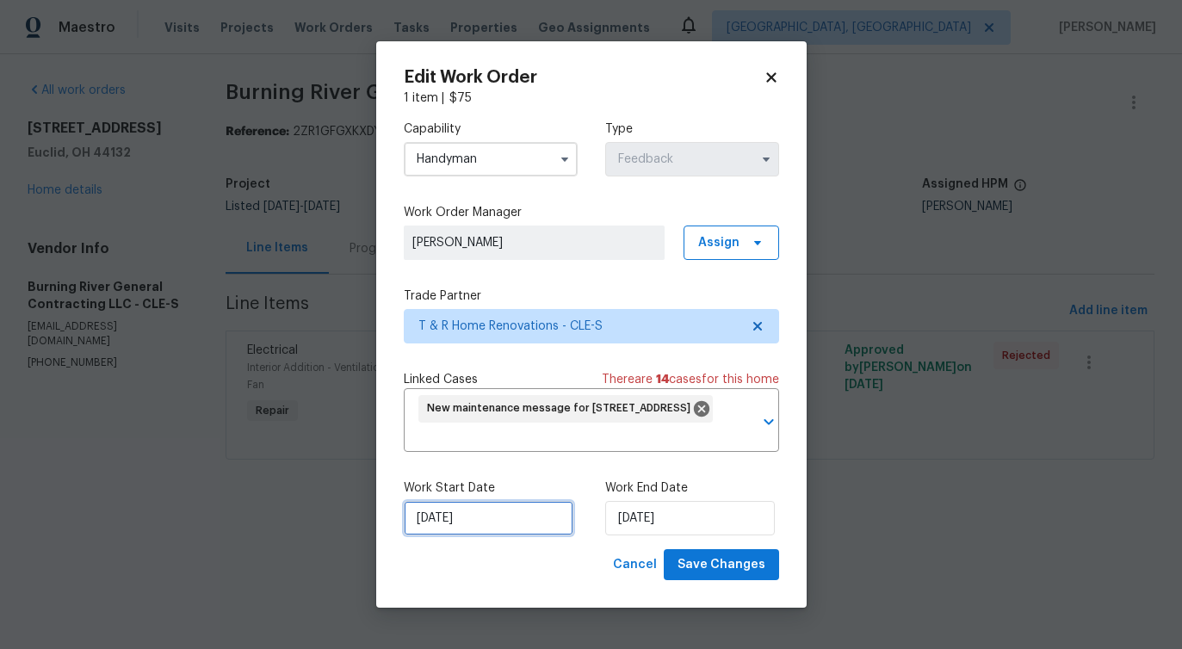
click at [491, 522] on input "[DATE]" at bounding box center [489, 518] width 170 height 34
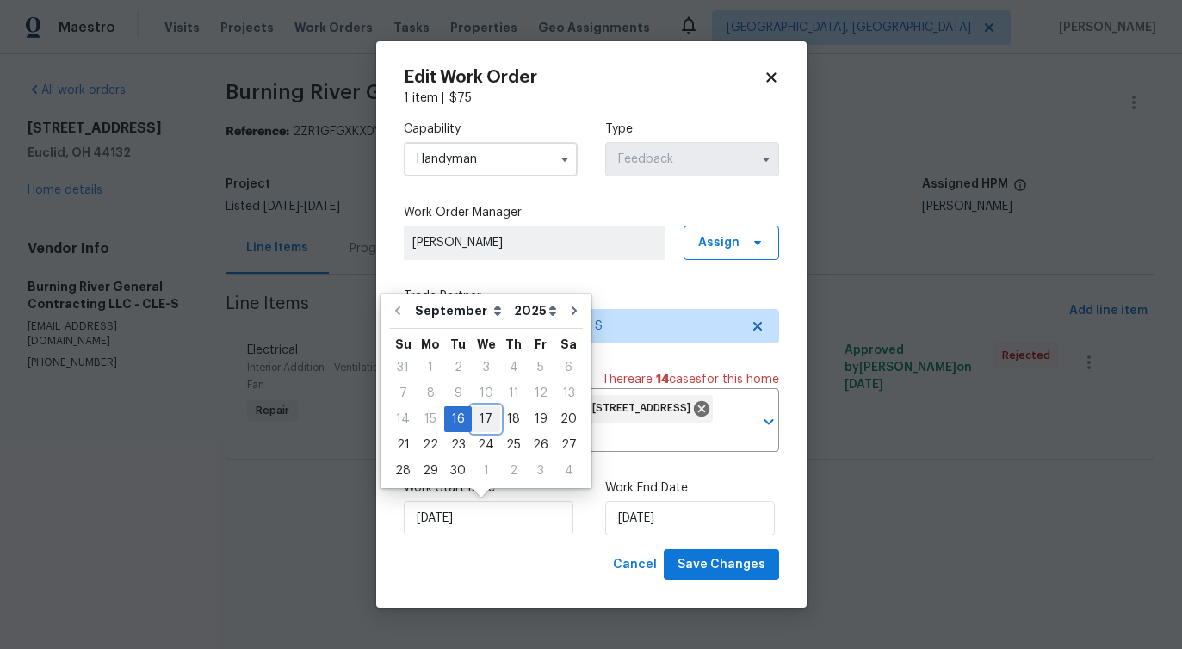
click at [484, 418] on div "17" at bounding box center [486, 419] width 28 height 24
type input "[DATE]"
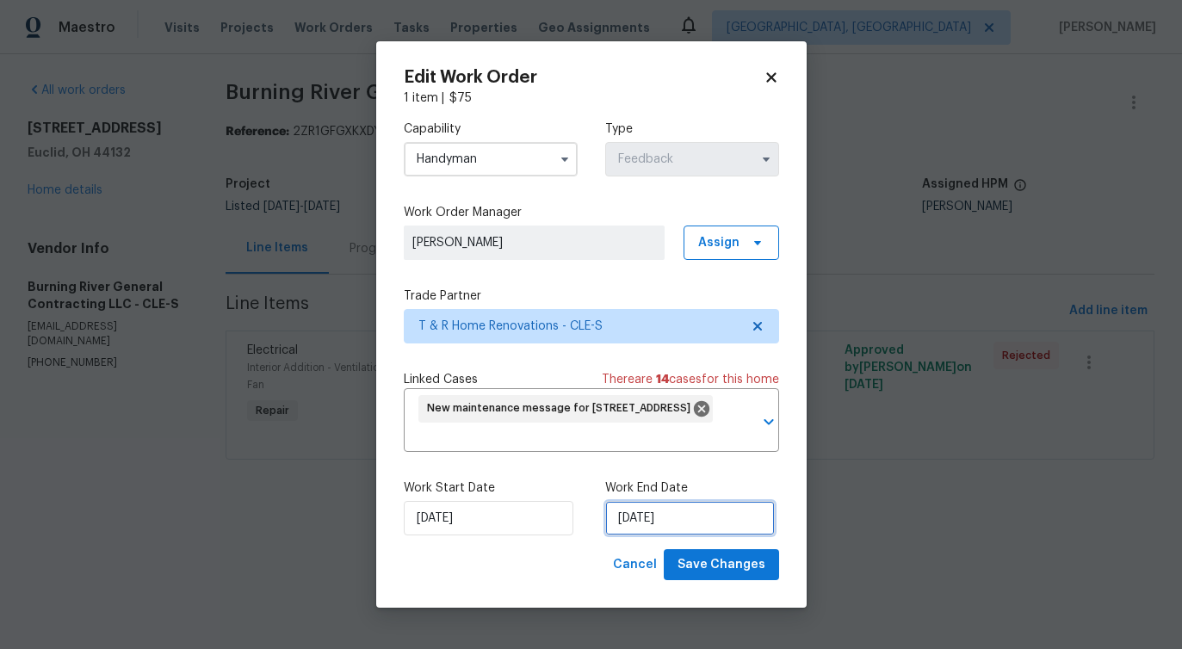
click at [680, 515] on input "[DATE]" at bounding box center [690, 518] width 170 height 34
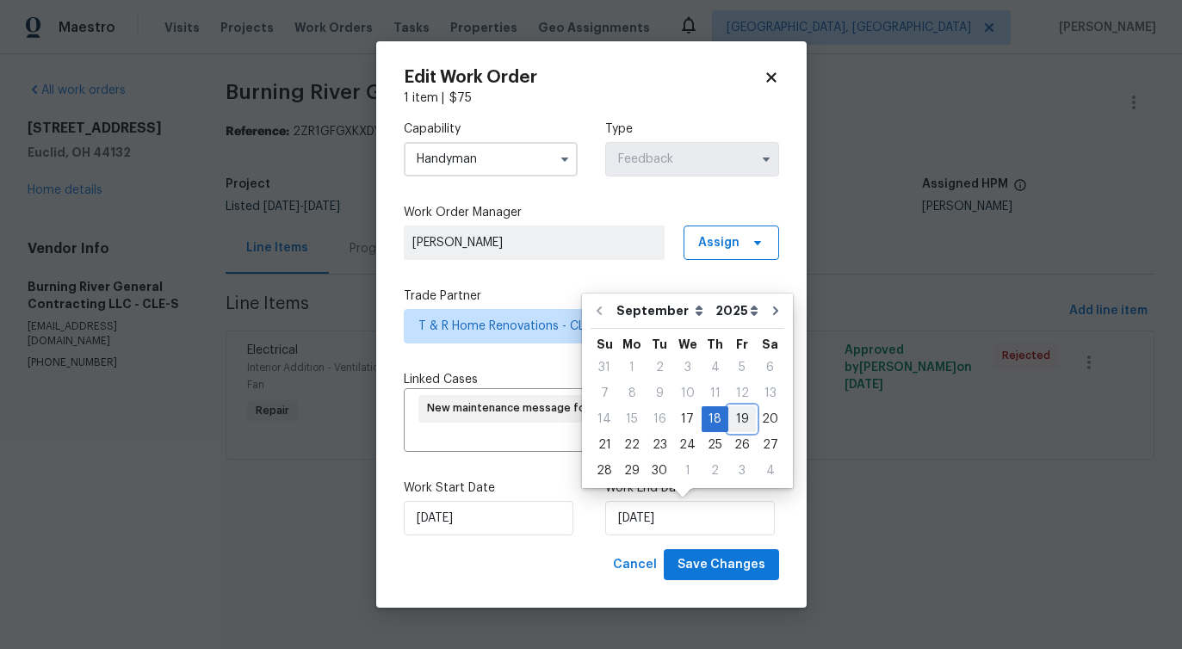
click at [744, 412] on div "19" at bounding box center [742, 419] width 28 height 24
type input "[DATE]"
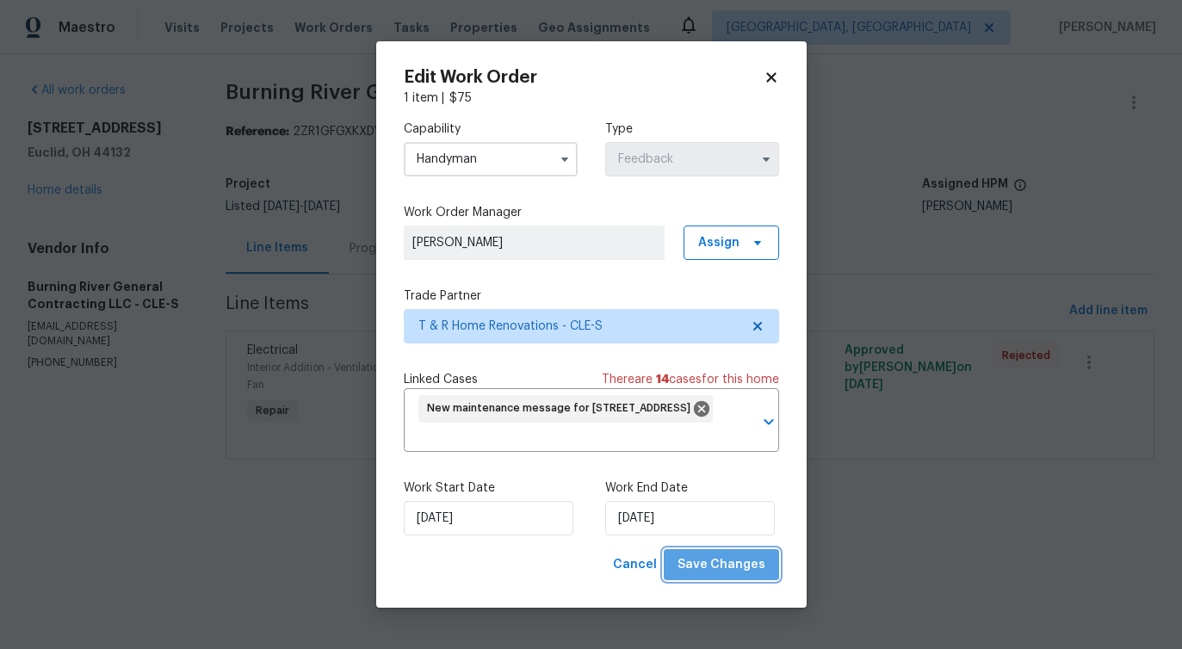
click at [741, 555] on span "Save Changes" at bounding box center [721, 565] width 88 height 22
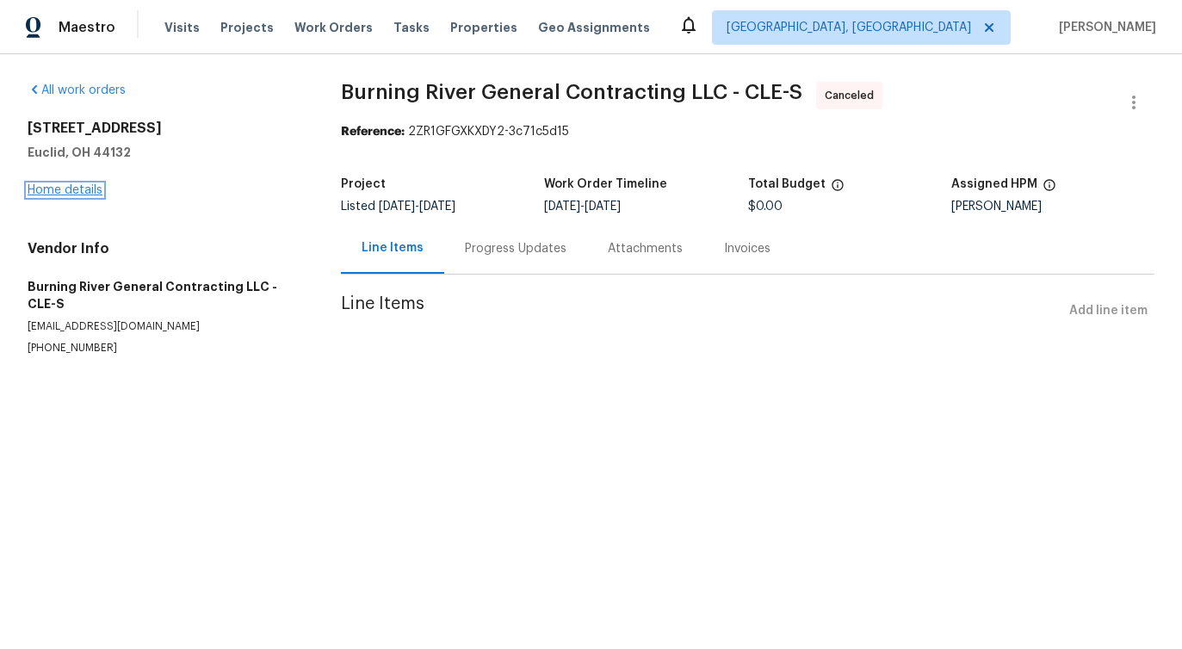
click at [83, 188] on link "Home details" at bounding box center [65, 190] width 75 height 12
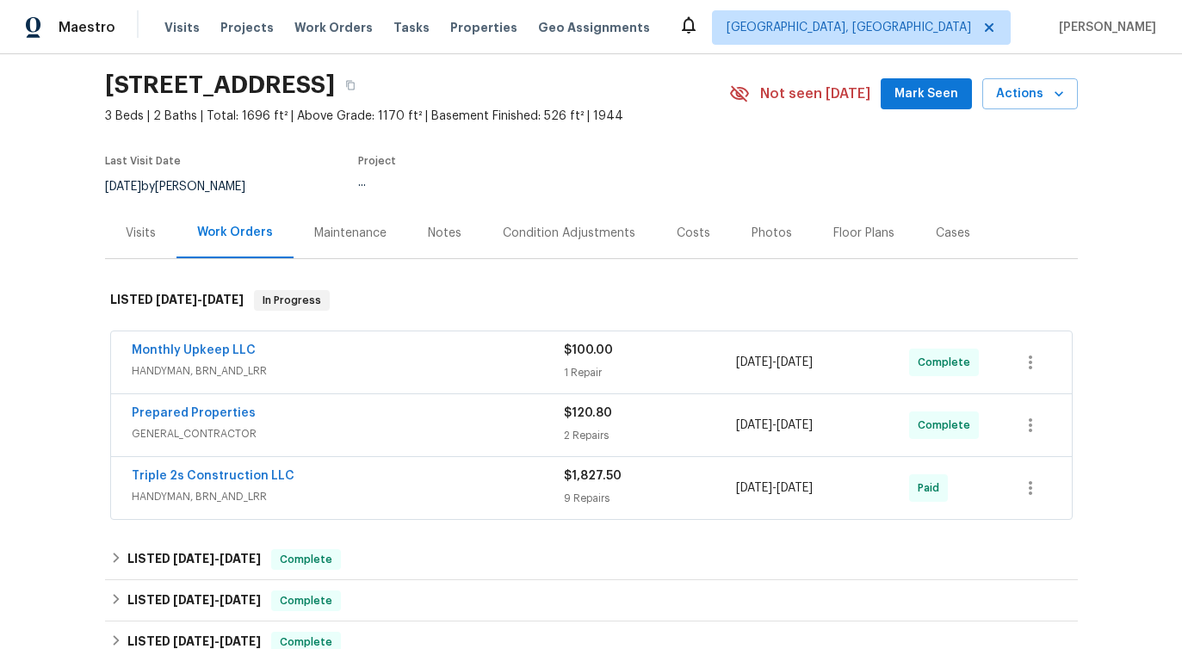
scroll to position [101, 0]
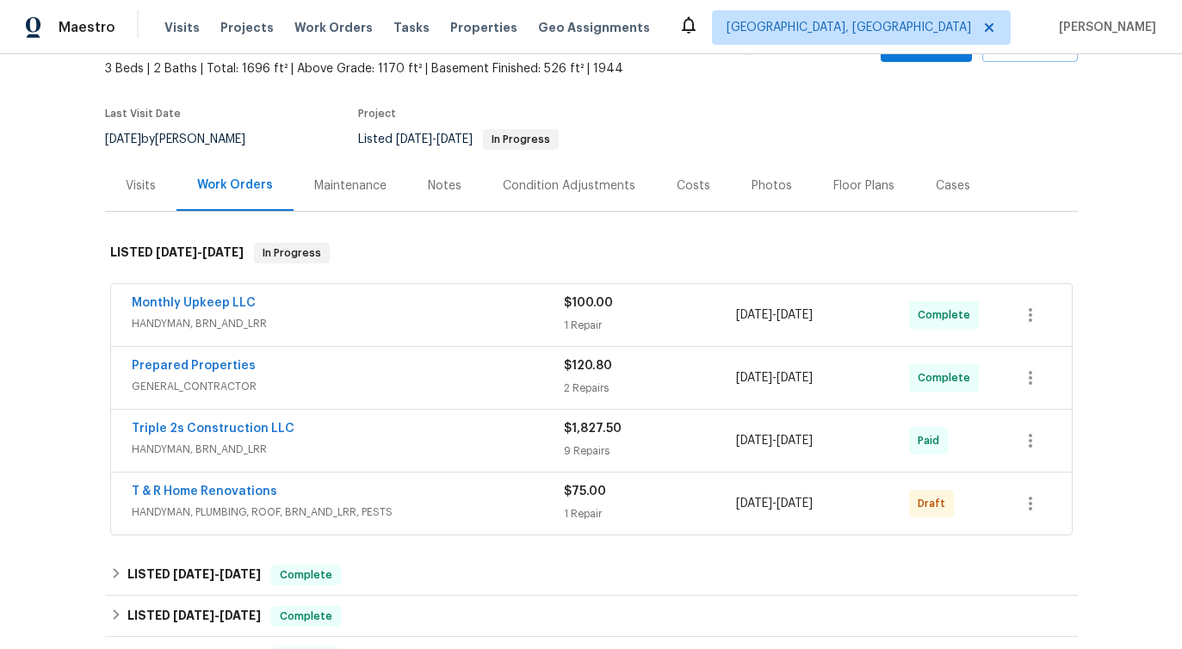
click at [225, 481] on div "T & R Home Renovations HANDYMAN, PLUMBING, ROOF, BRN_AND_LRR, PESTS $75.00 1 Re…" at bounding box center [591, 503] width 960 height 62
click at [221, 491] on link "T & R Home Renovations" at bounding box center [204, 491] width 145 height 12
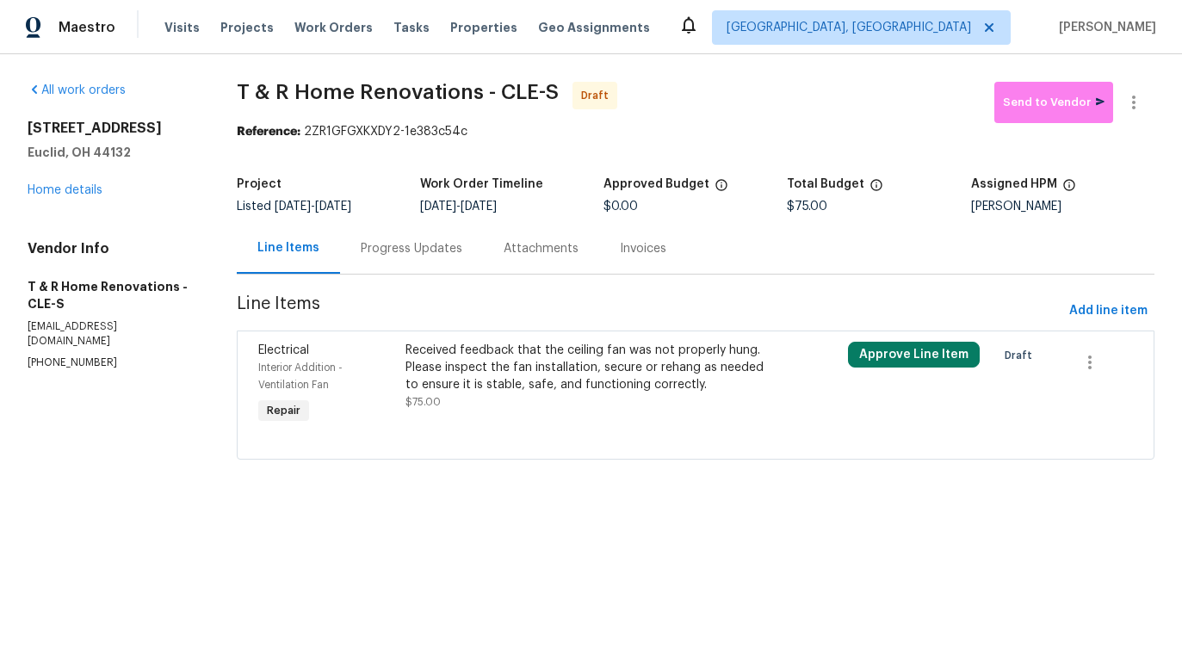
click at [486, 353] on div "Received feedback that the ceiling fan was not properly hung. Please inspect th…" at bounding box center [584, 368] width 359 height 52
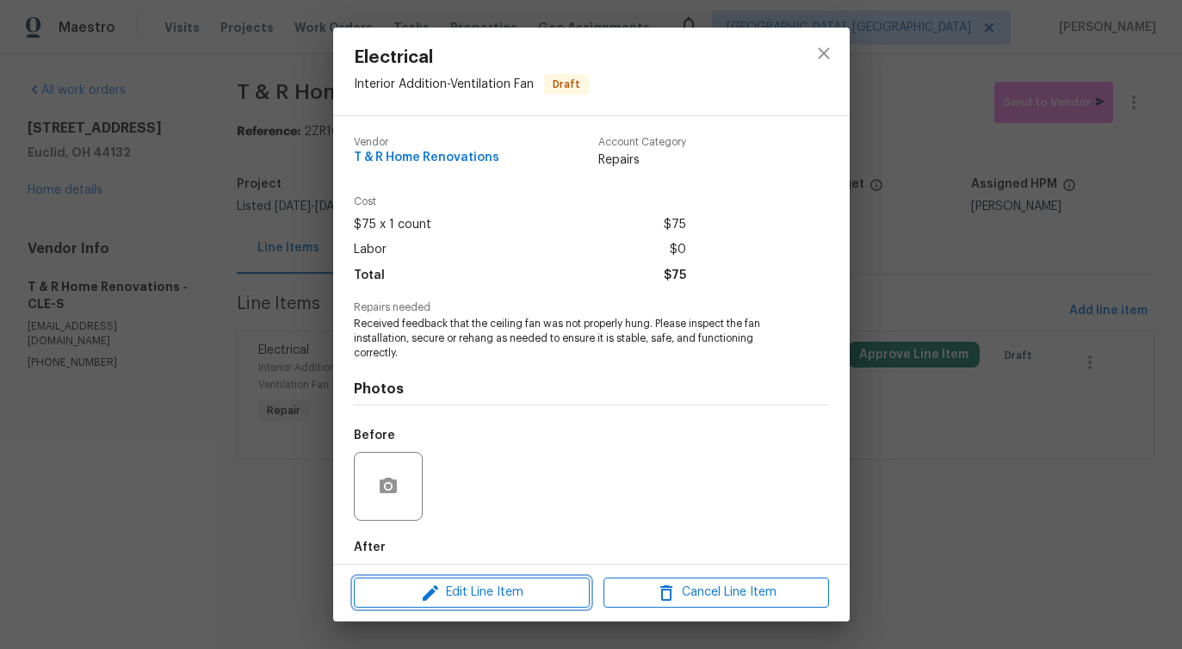
click at [455, 580] on button "Edit Line Item" at bounding box center [472, 592] width 236 height 30
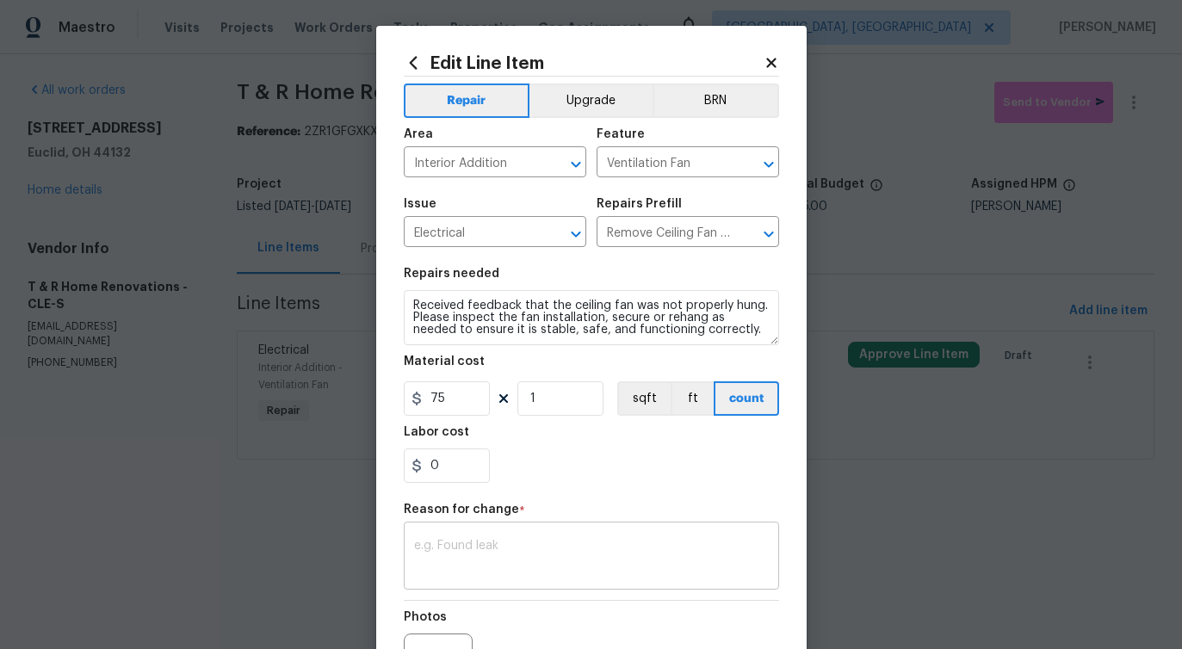
click at [478, 542] on textarea at bounding box center [591, 558] width 355 height 36
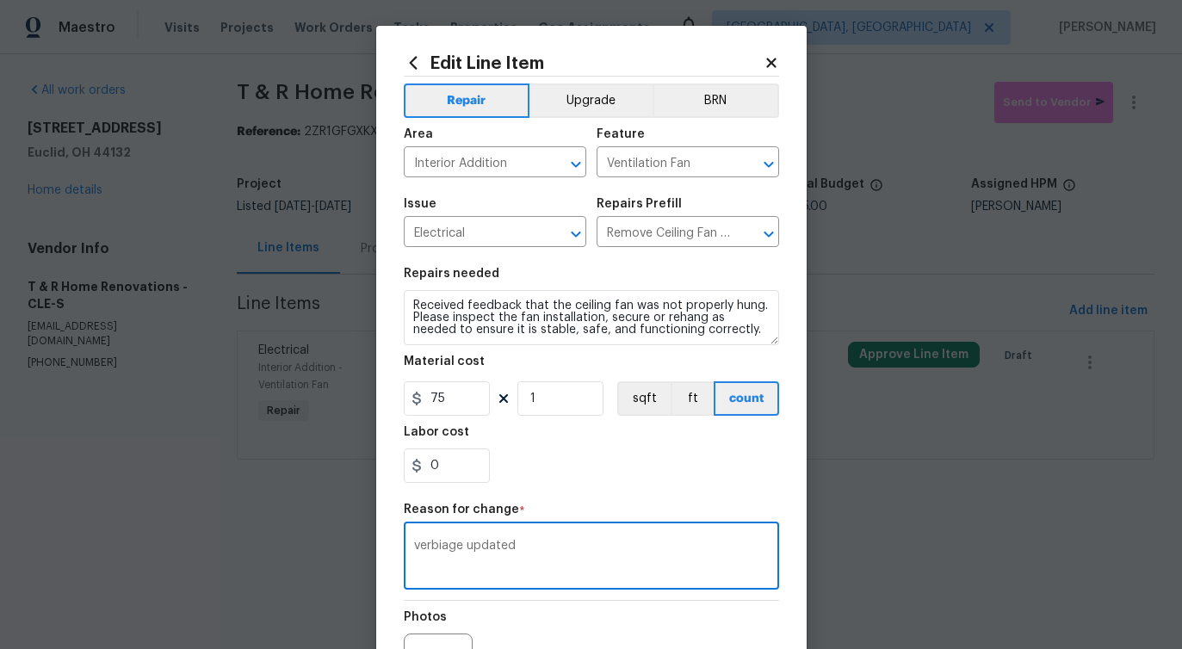
scroll to position [200, 0]
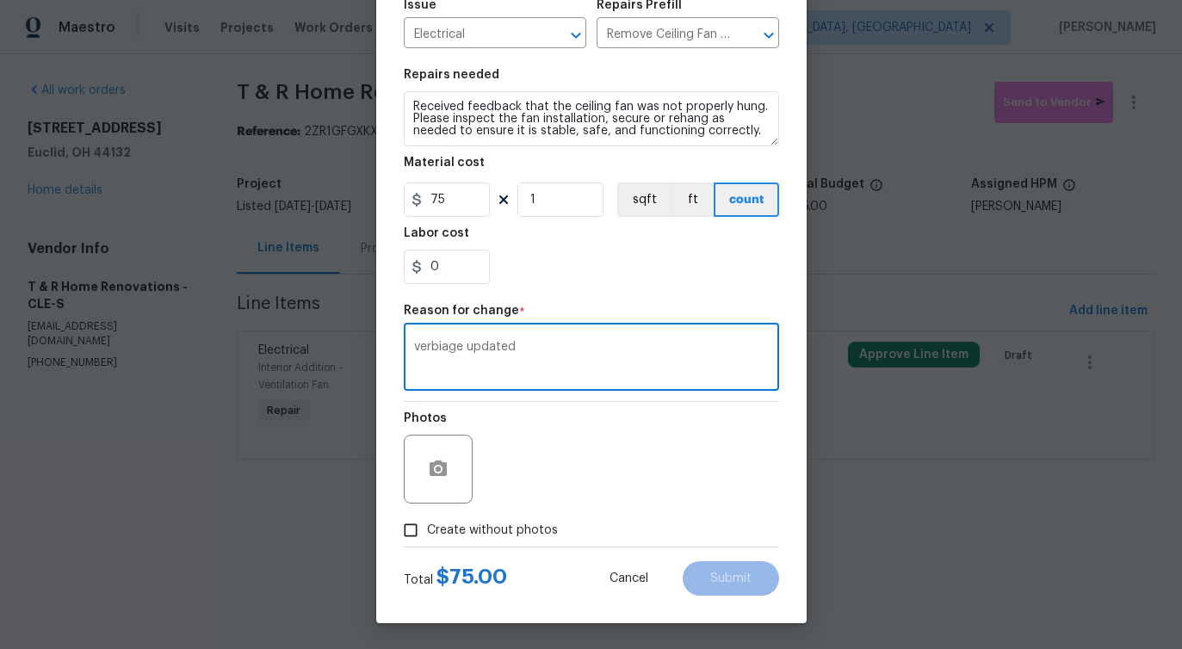
type textarea "verbiage updated"
click at [477, 542] on label "Create without photos" at bounding box center [476, 530] width 164 height 33
click at [427, 542] on input "Create without photos" at bounding box center [410, 530] width 33 height 33
checkbox input "true"
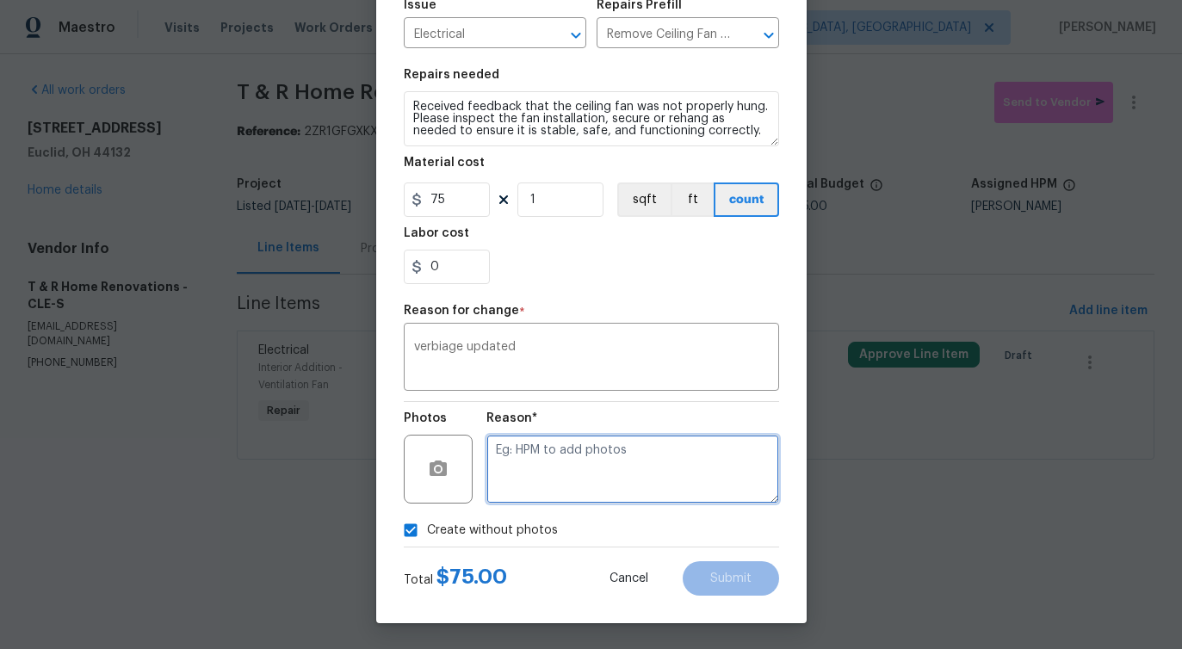
click at [577, 479] on textarea at bounding box center [632, 469] width 293 height 69
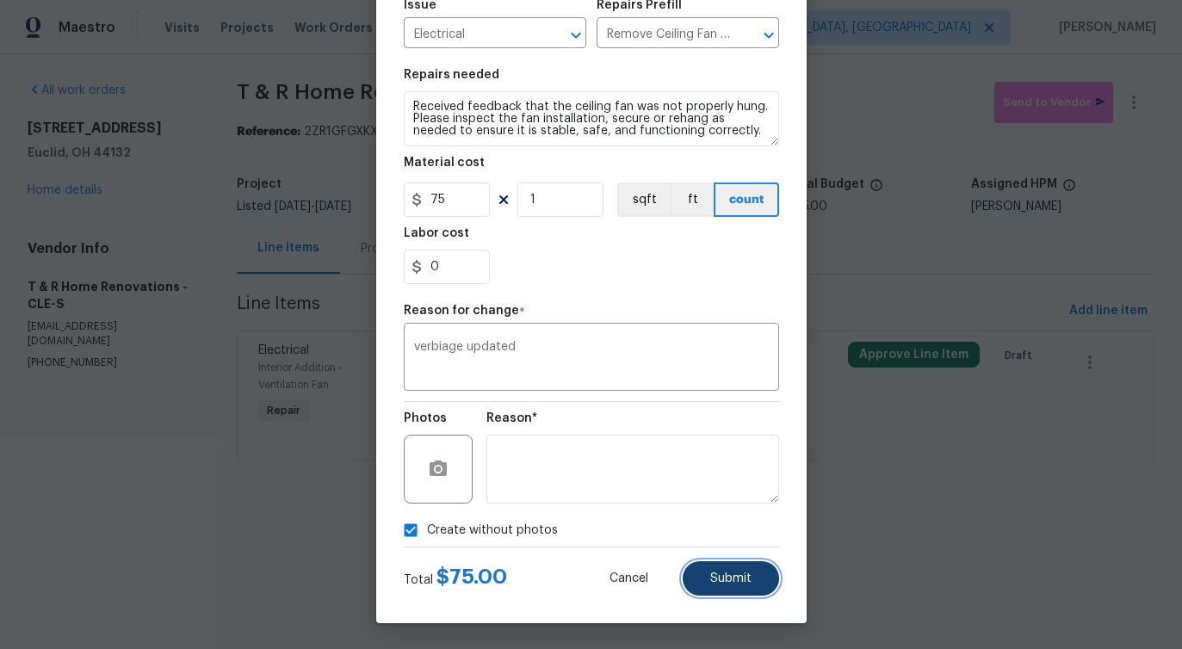
click at [737, 583] on span "Submit" at bounding box center [730, 578] width 41 height 13
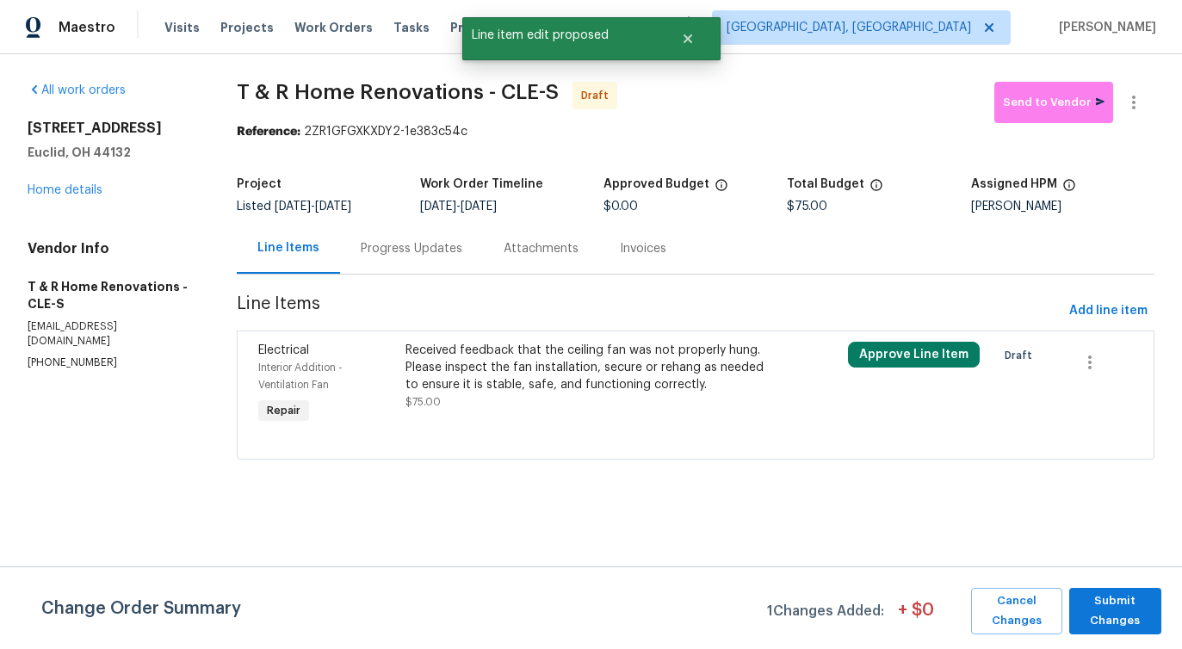
scroll to position [0, 0]
click at [1117, 580] on div "Change Order Summary 1 Changes Added: + $ 0 Cancel Changes Submit Changes" at bounding box center [591, 607] width 1182 height 83
click at [1114, 609] on span "Submit Changes" at bounding box center [1114, 611] width 75 height 40
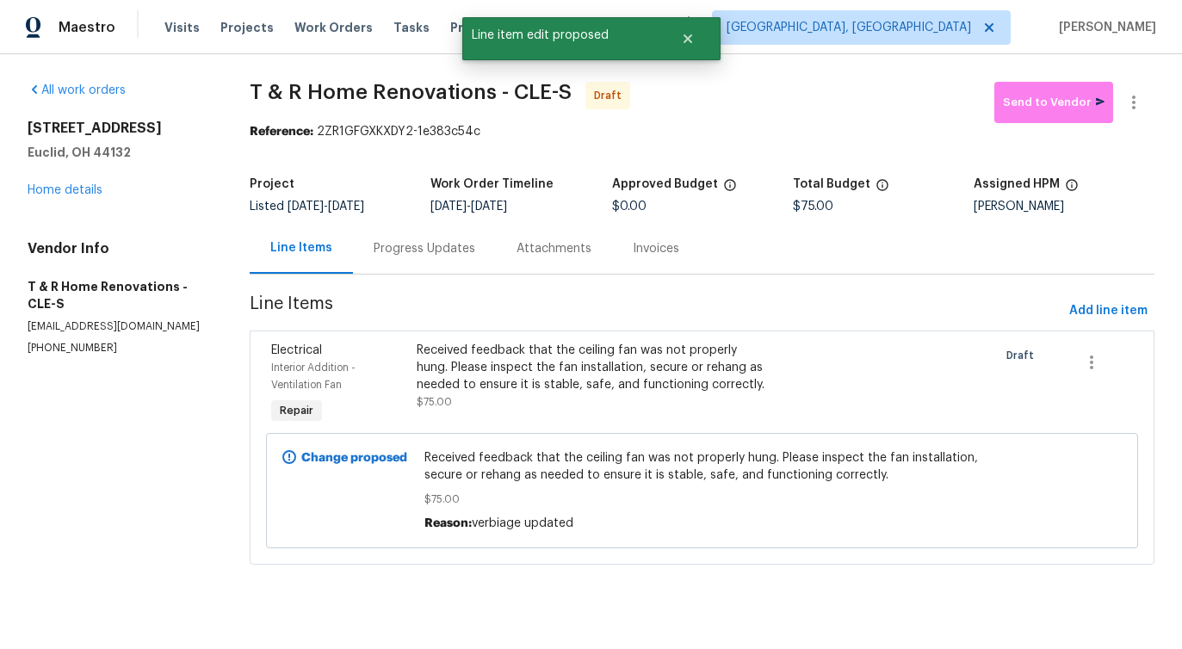
click at [416, 256] on div "Progress Updates" at bounding box center [424, 248] width 102 height 17
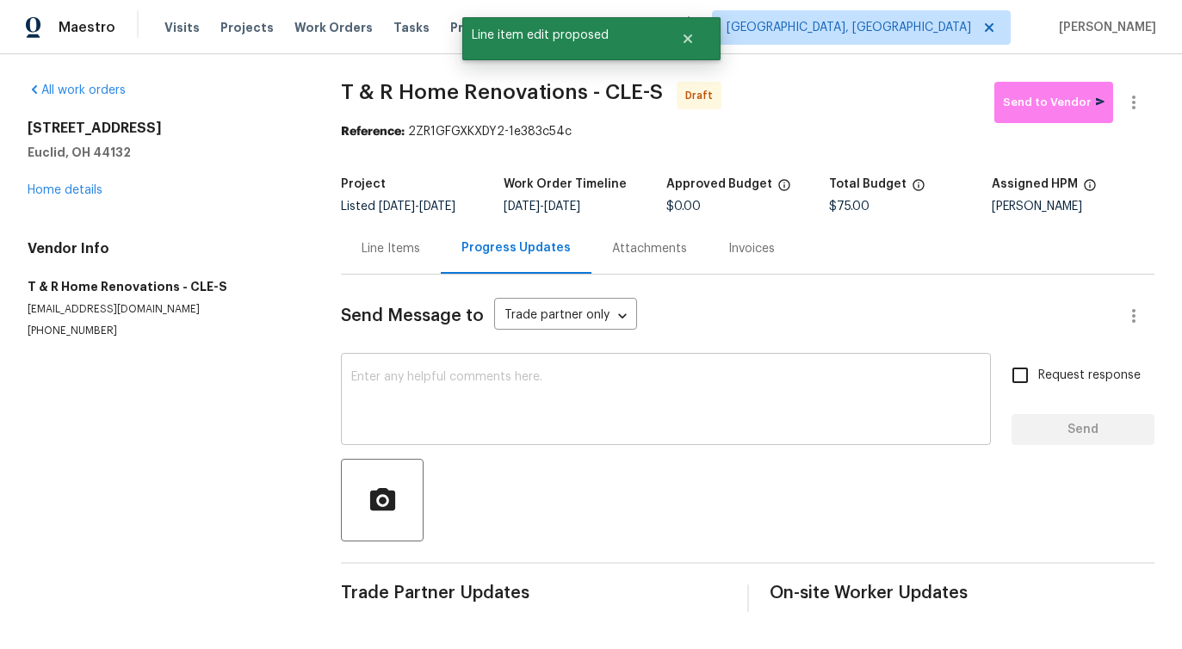
click at [478, 422] on textarea at bounding box center [665, 401] width 629 height 60
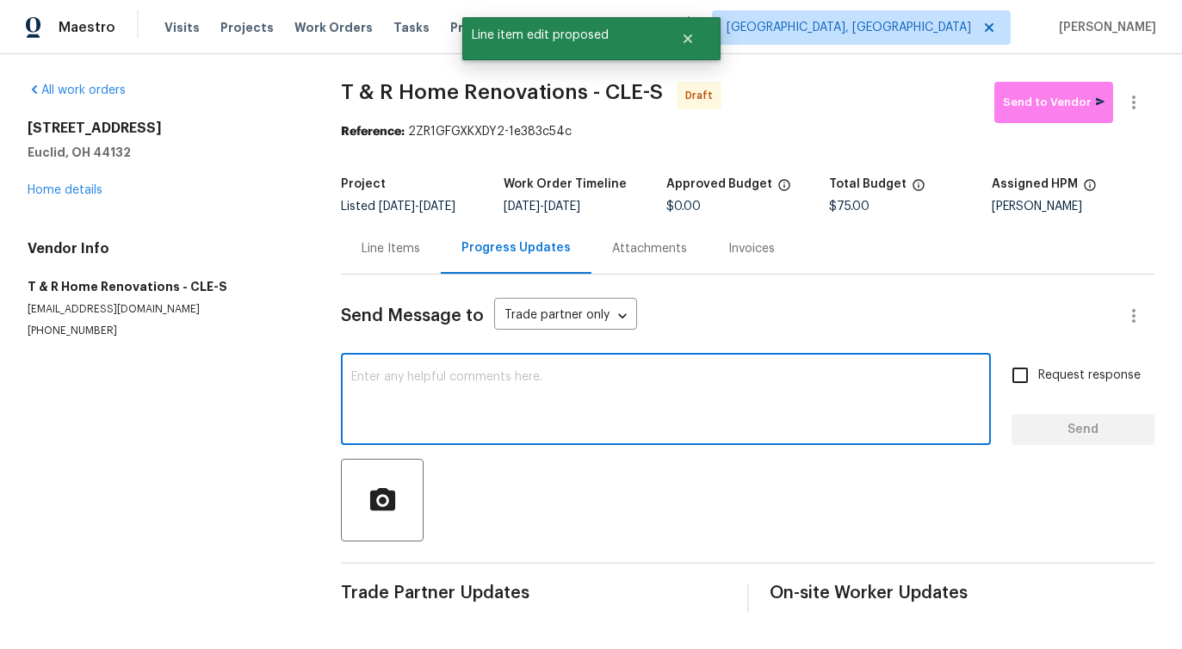
click at [636, 428] on textarea at bounding box center [665, 401] width 629 height 60
paste textarea "Hi this is Pavithra with Opendoor. I’m confirming you received the WO for the p…"
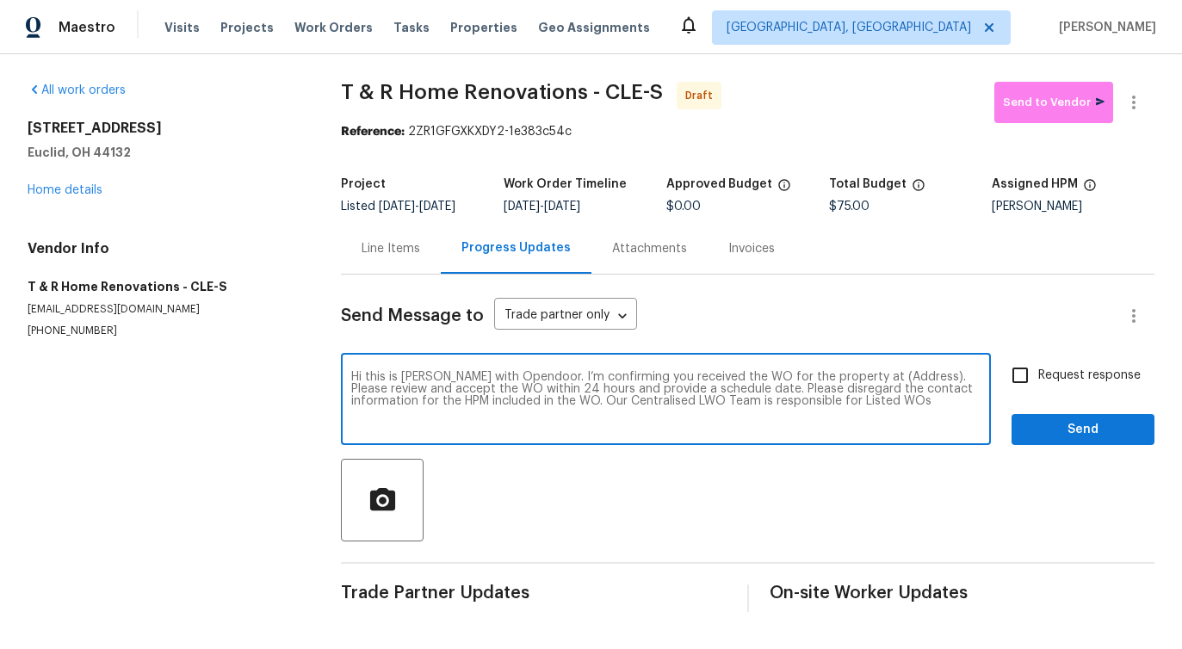
click at [876, 380] on textarea "Hi this is Pavithra with Opendoor. I’m confirming you received the WO for the p…" at bounding box center [665, 401] width 629 height 60
paste textarea "754 E 256th St, Euclid, OH 44132"
type textarea "Hi this is Pavithra with Opendoor. I’m confirming you received the WO for the p…"
click at [1094, 367] on span "Request response" at bounding box center [1089, 376] width 102 height 18
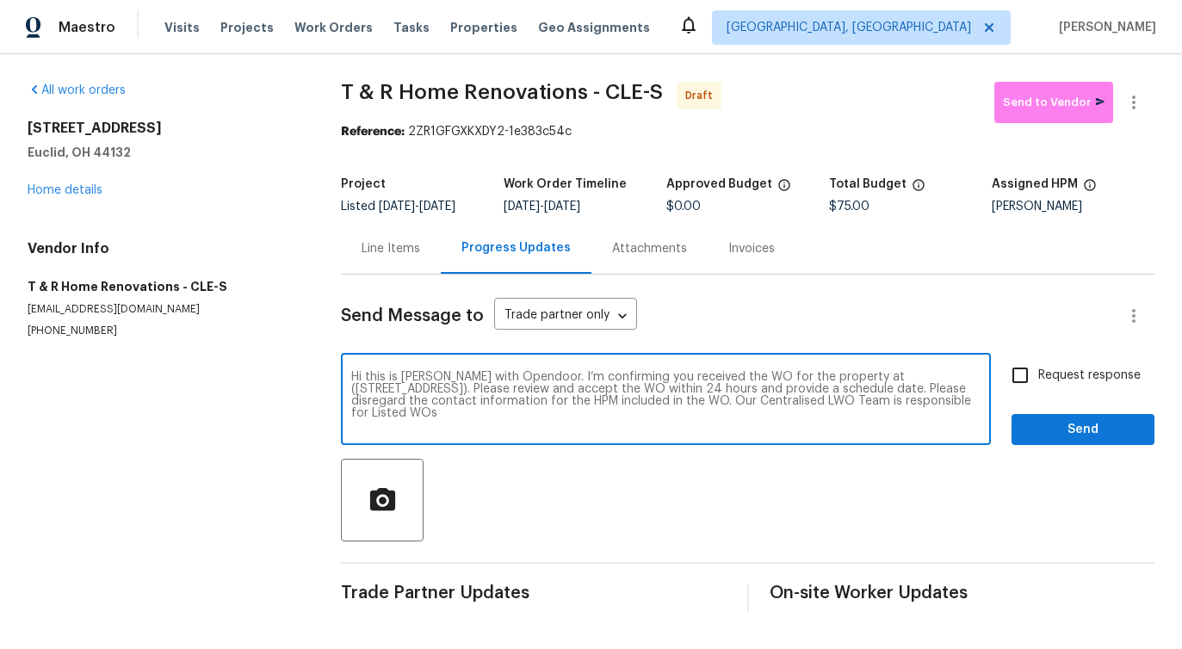
click at [1038, 367] on input "Request response" at bounding box center [1020, 375] width 36 height 36
checkbox input "true"
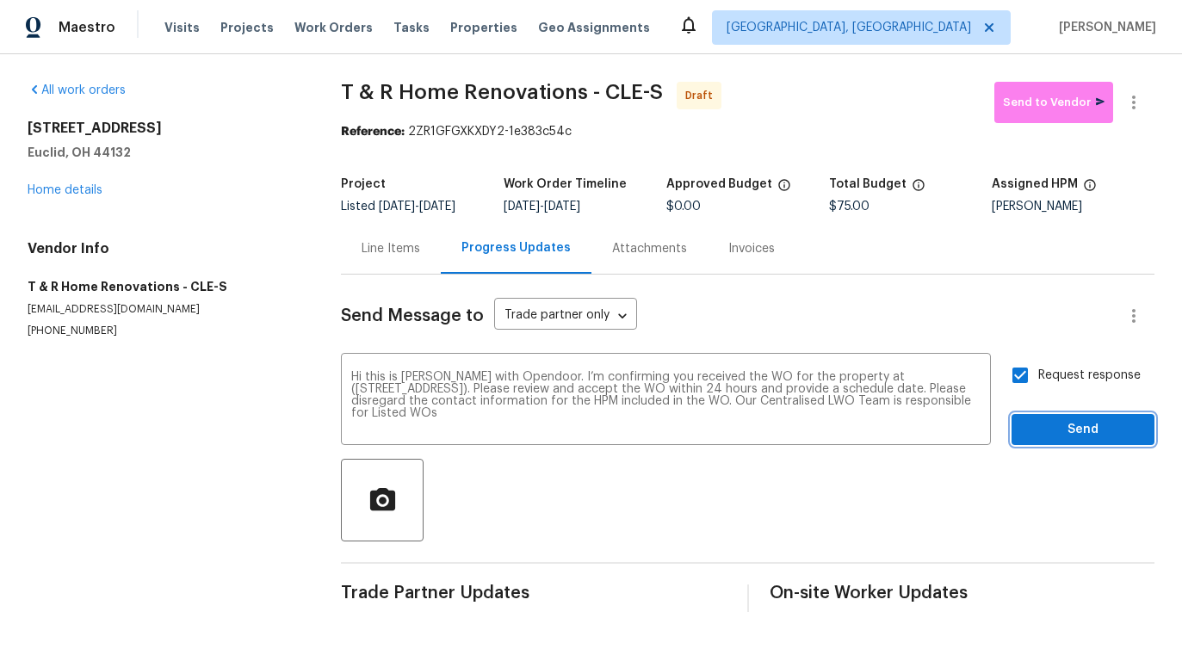
click at [1088, 440] on button "Send" at bounding box center [1082, 430] width 143 height 32
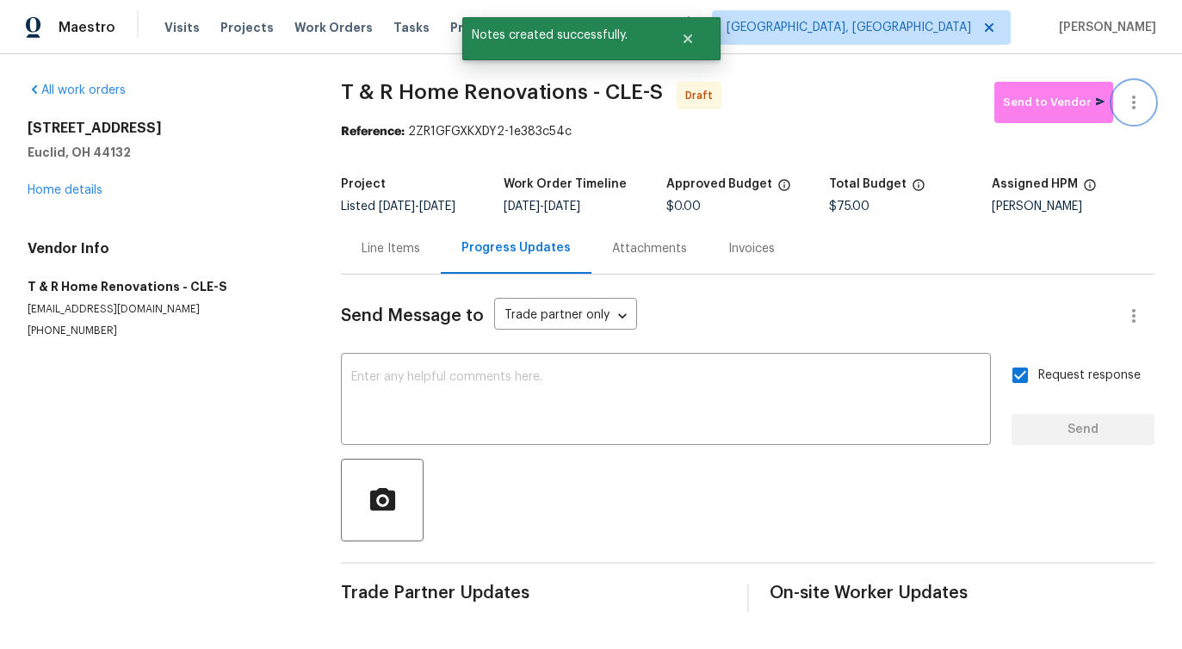
click at [1133, 104] on icon "button" at bounding box center [1133, 102] width 21 height 21
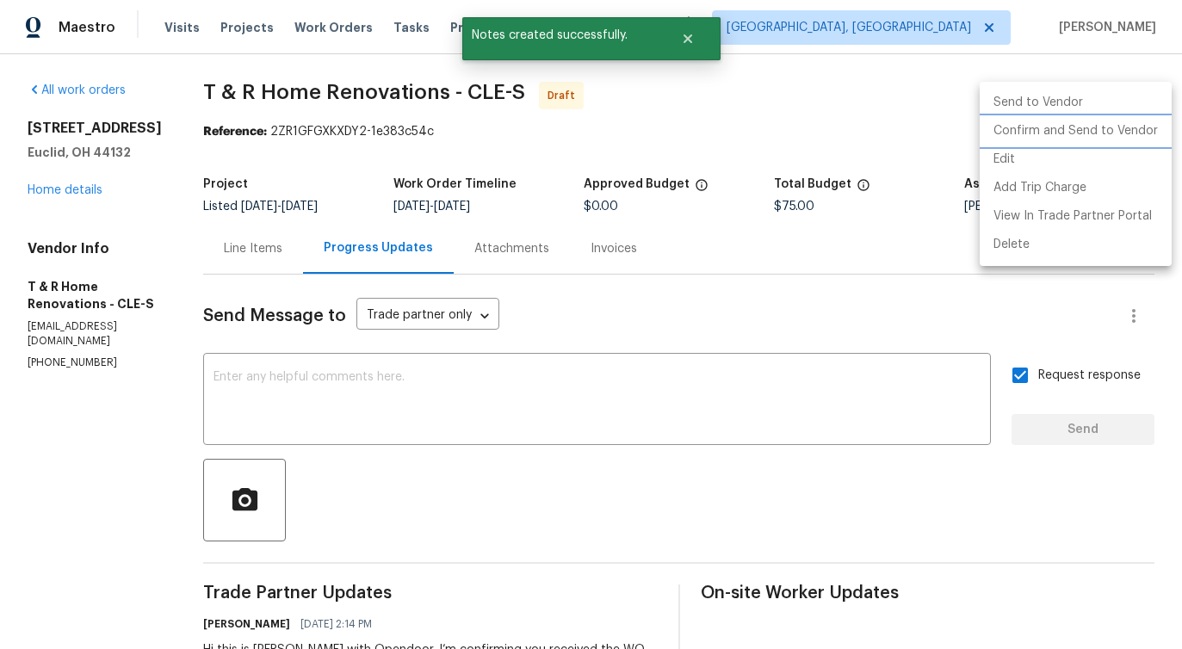
click at [1084, 124] on li "Confirm and Send to Vendor" at bounding box center [1075, 131] width 192 height 28
click at [743, 245] on div at bounding box center [591, 324] width 1182 height 649
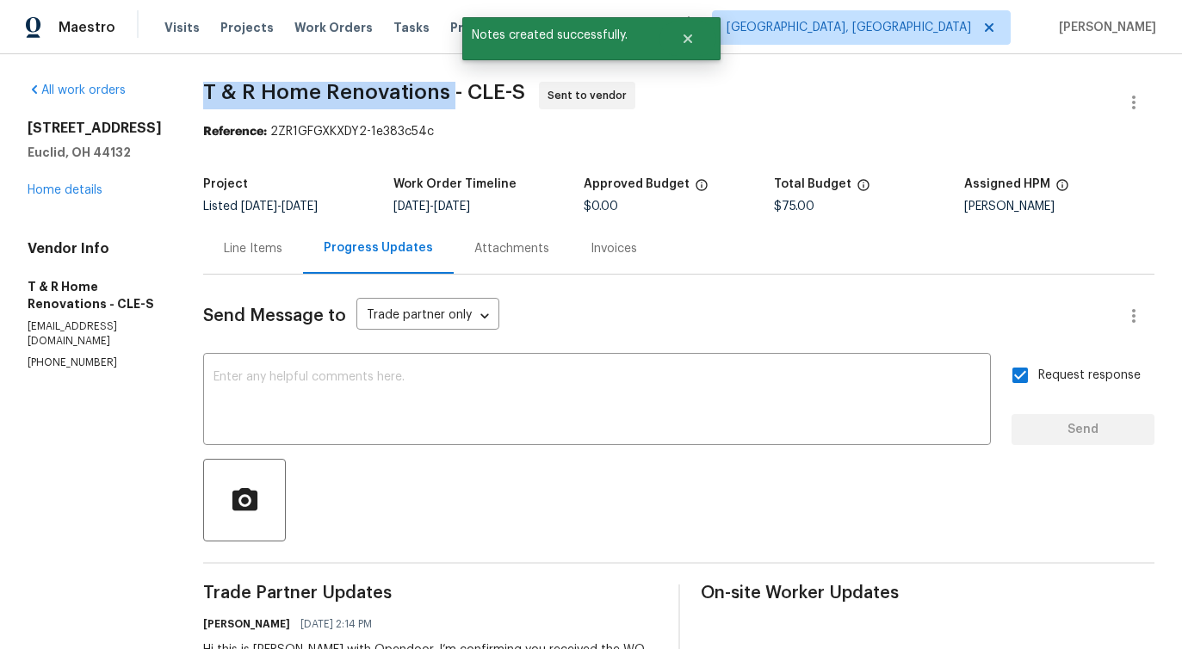
drag, startPoint x: 236, startPoint y: 83, endPoint x: 483, endPoint y: 85, distance: 247.0
click at [483, 85] on div "All work orders 754 E 256th St Euclid, OH 44132 Home details Vendor Info T & R …" at bounding box center [591, 414] width 1182 height 721
copy span "T & R Home Renovations"
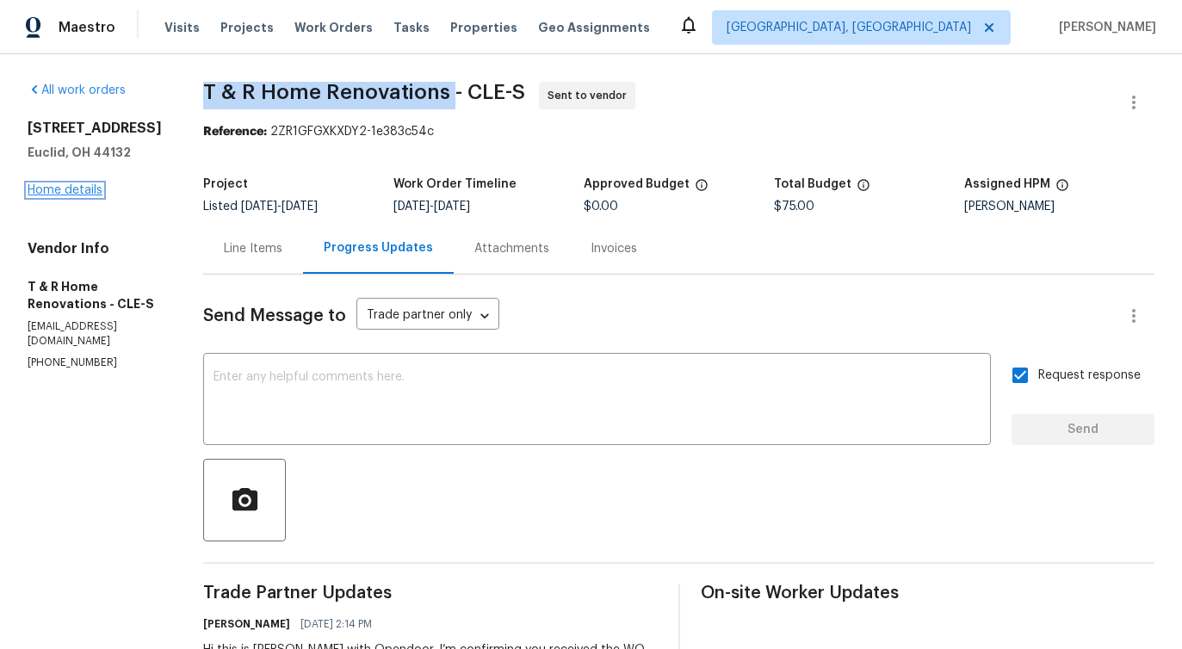
click at [86, 191] on link "Home details" at bounding box center [65, 190] width 75 height 12
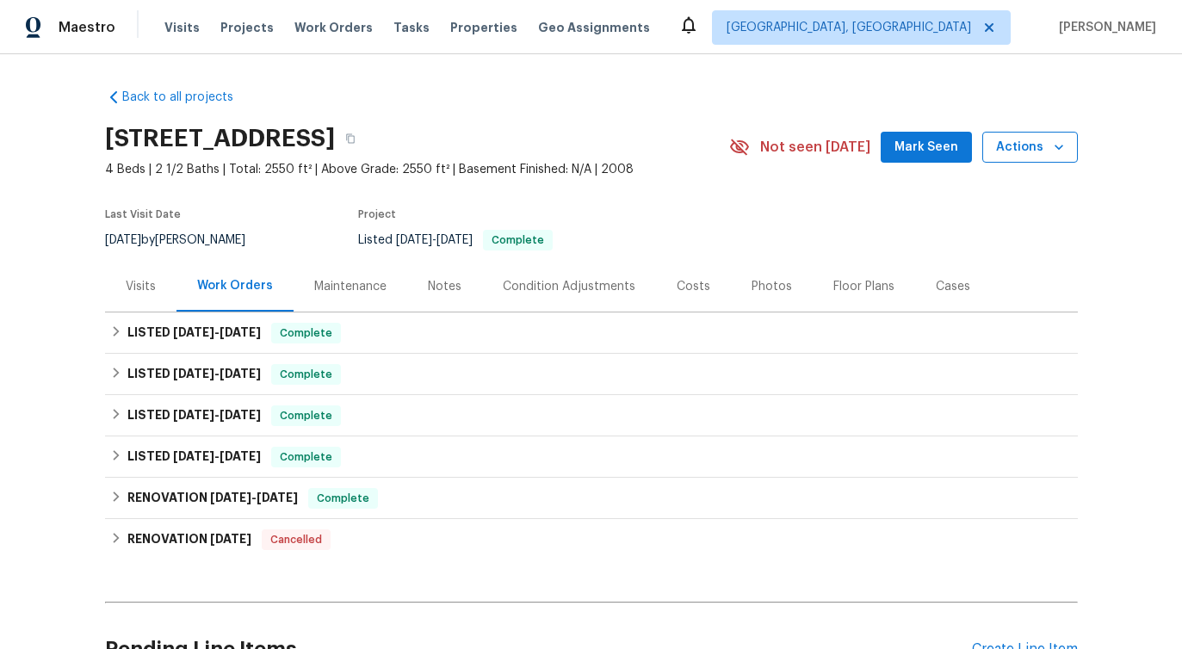
click at [1046, 145] on span "Actions" at bounding box center [1030, 148] width 68 height 22
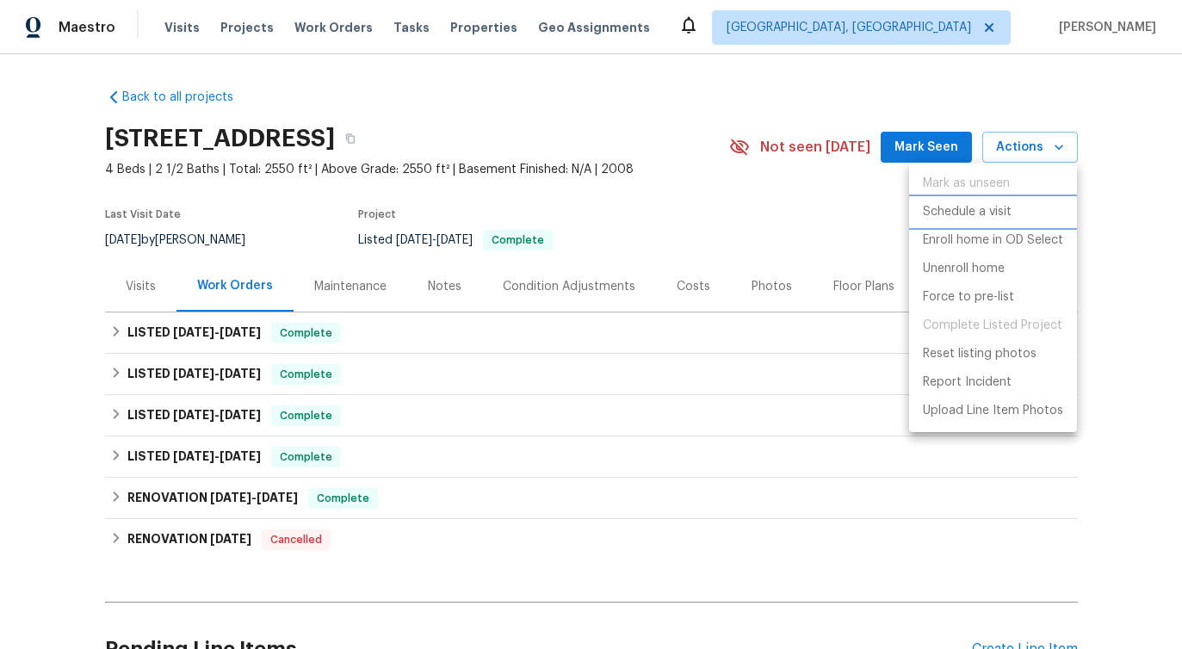
click at [980, 207] on p "Schedule a visit" at bounding box center [967, 212] width 89 height 18
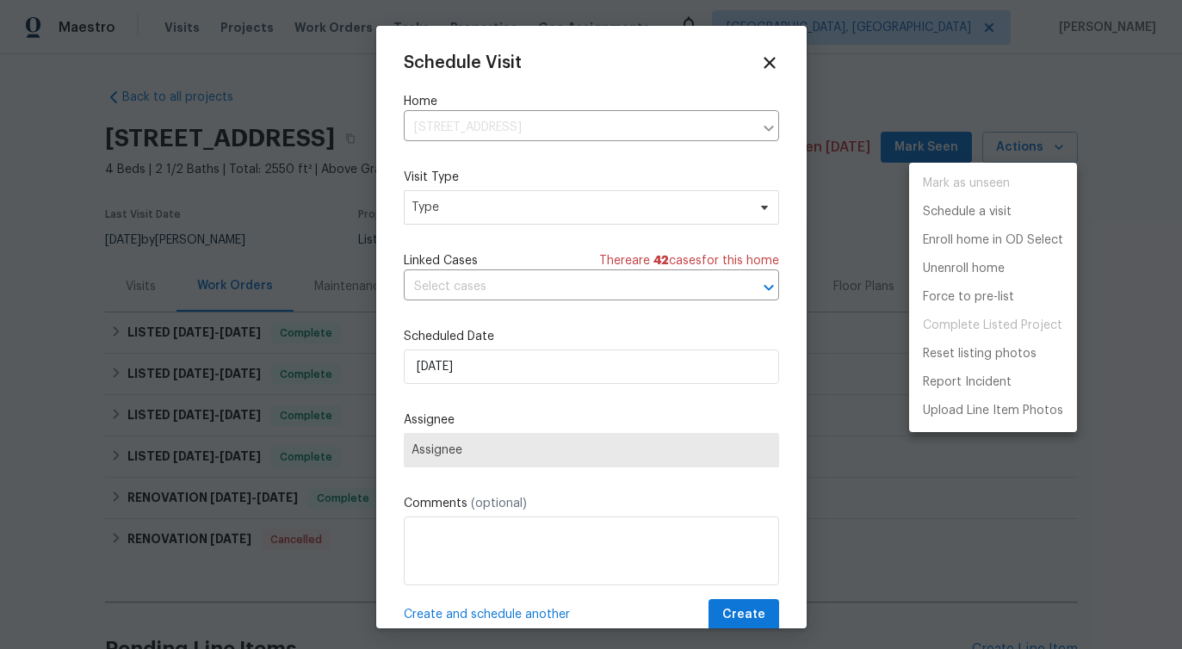
click at [531, 203] on div at bounding box center [591, 324] width 1182 height 649
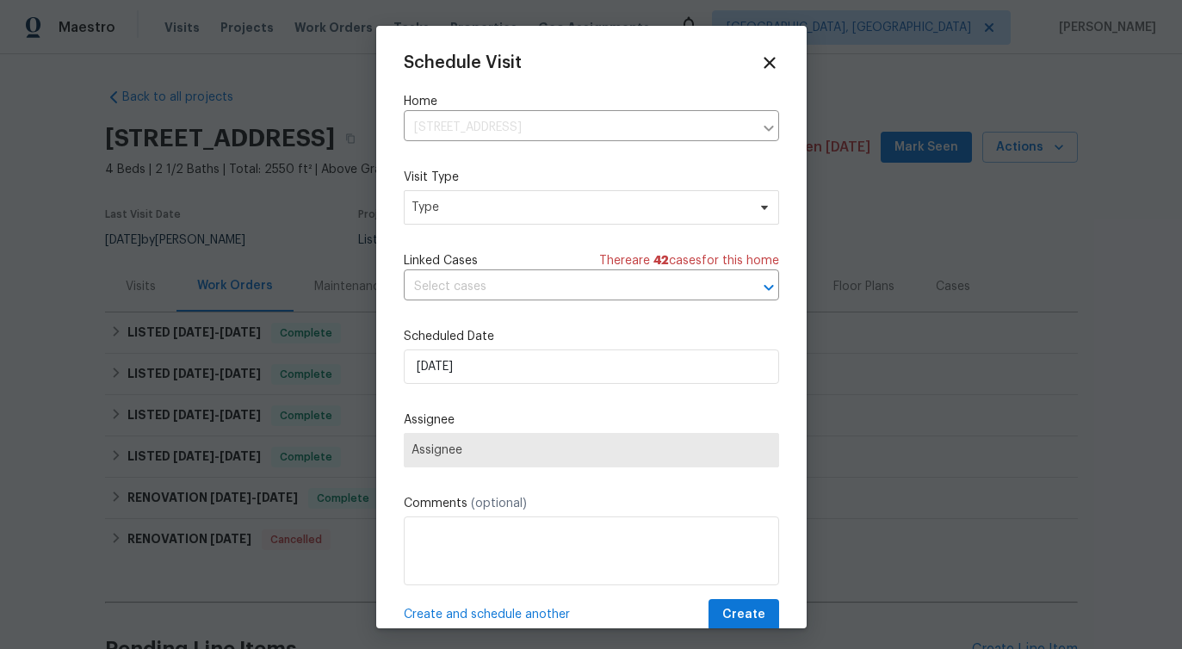
click at [523, 187] on div "Visit Type Type" at bounding box center [591, 197] width 375 height 56
click at [484, 223] on span "Type" at bounding box center [591, 207] width 375 height 34
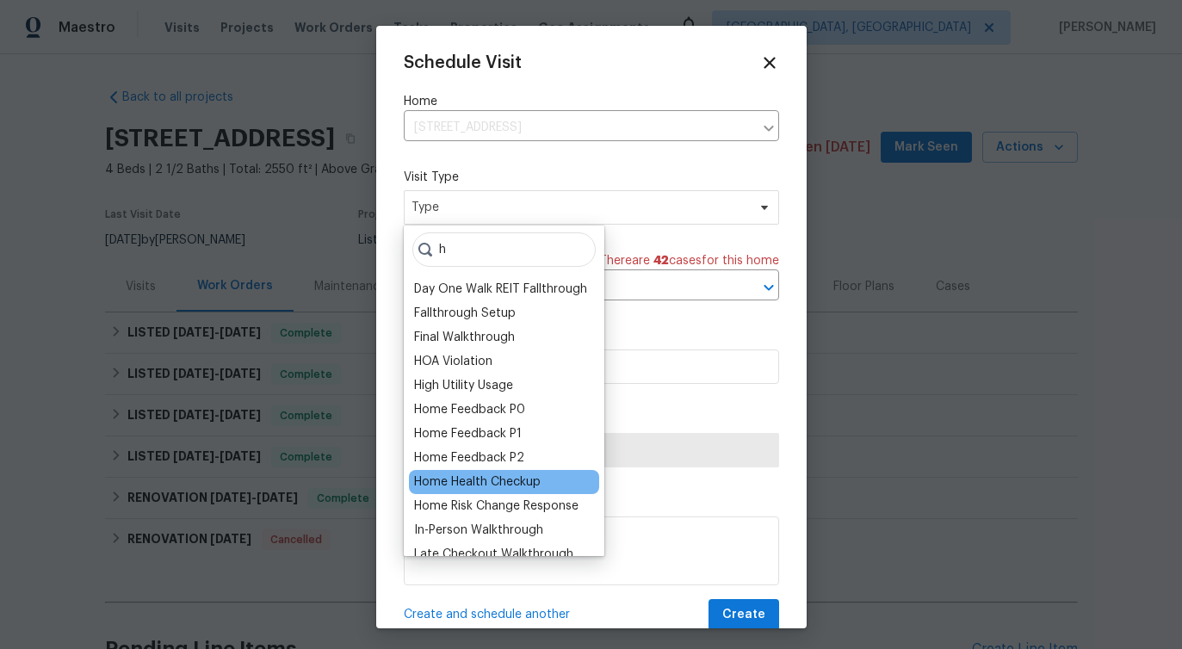
type input "h"
click at [482, 485] on div "Home Health Checkup" at bounding box center [477, 481] width 127 height 17
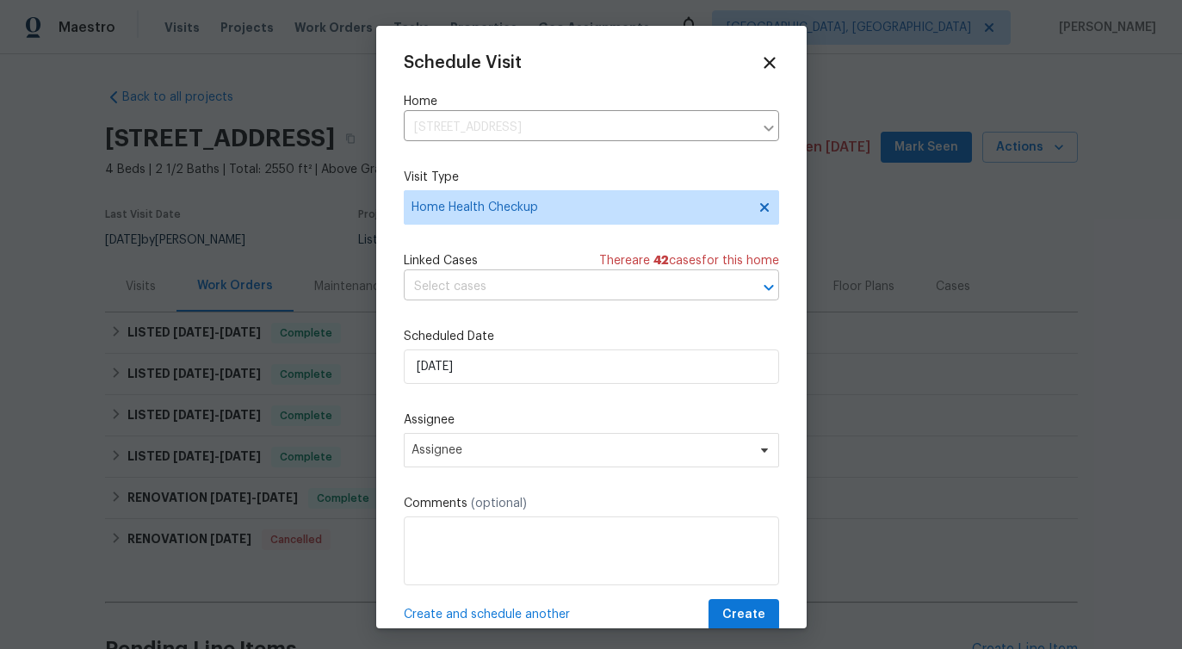
click at [500, 296] on input "text" at bounding box center [567, 287] width 327 height 27
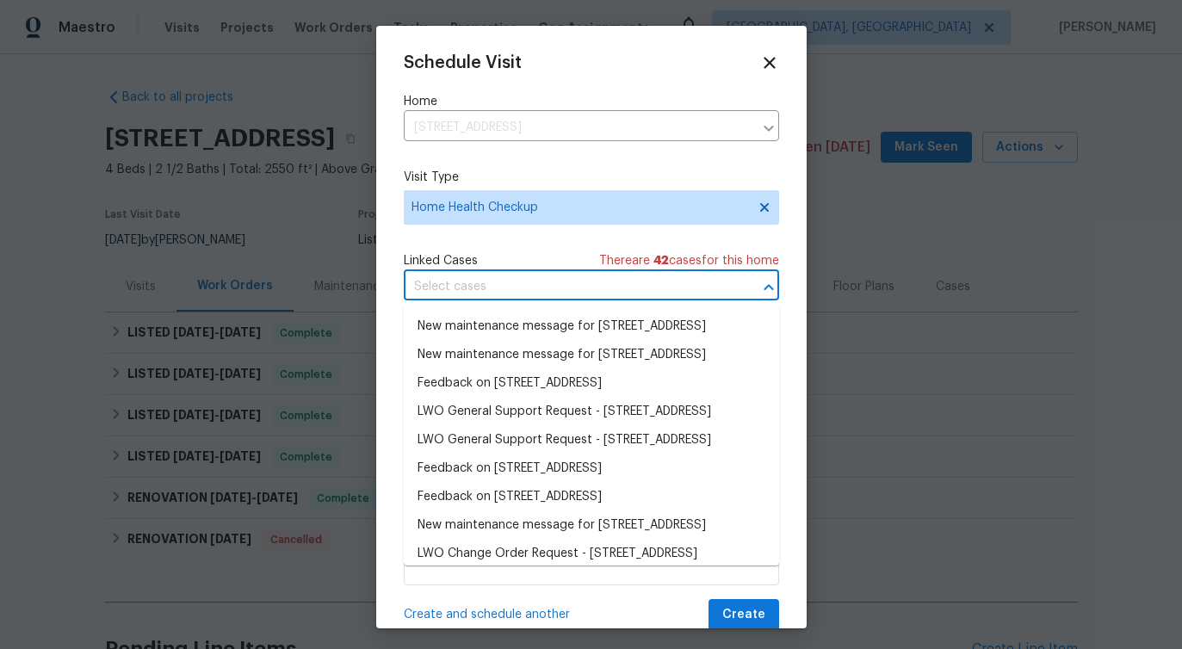
click at [500, 298] on input "text" at bounding box center [567, 287] width 327 height 27
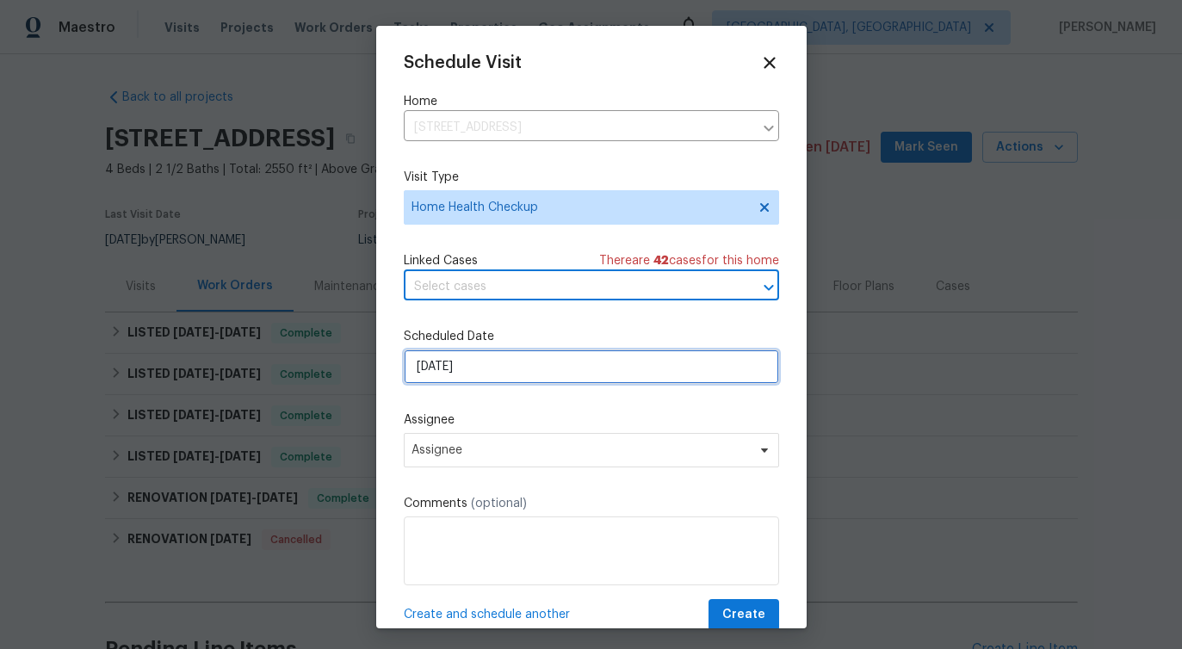
click at [461, 373] on input "[DATE]" at bounding box center [591, 366] width 375 height 34
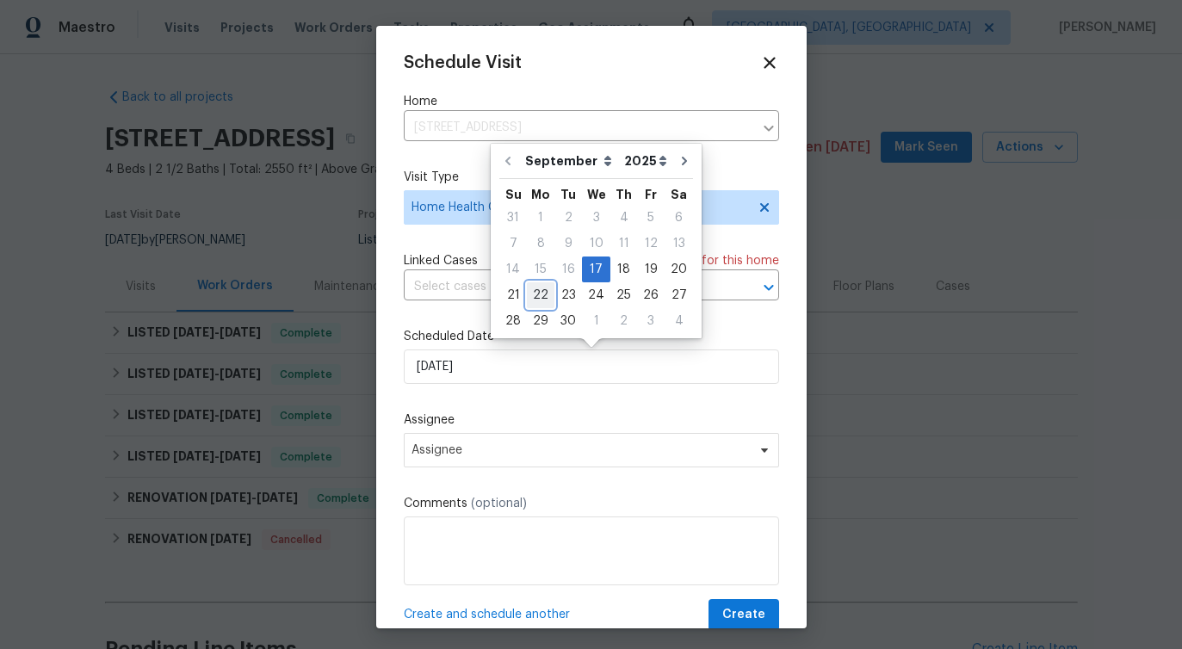
click at [528, 300] on div "22" at bounding box center [541, 295] width 28 height 24
type input "[DATE]"
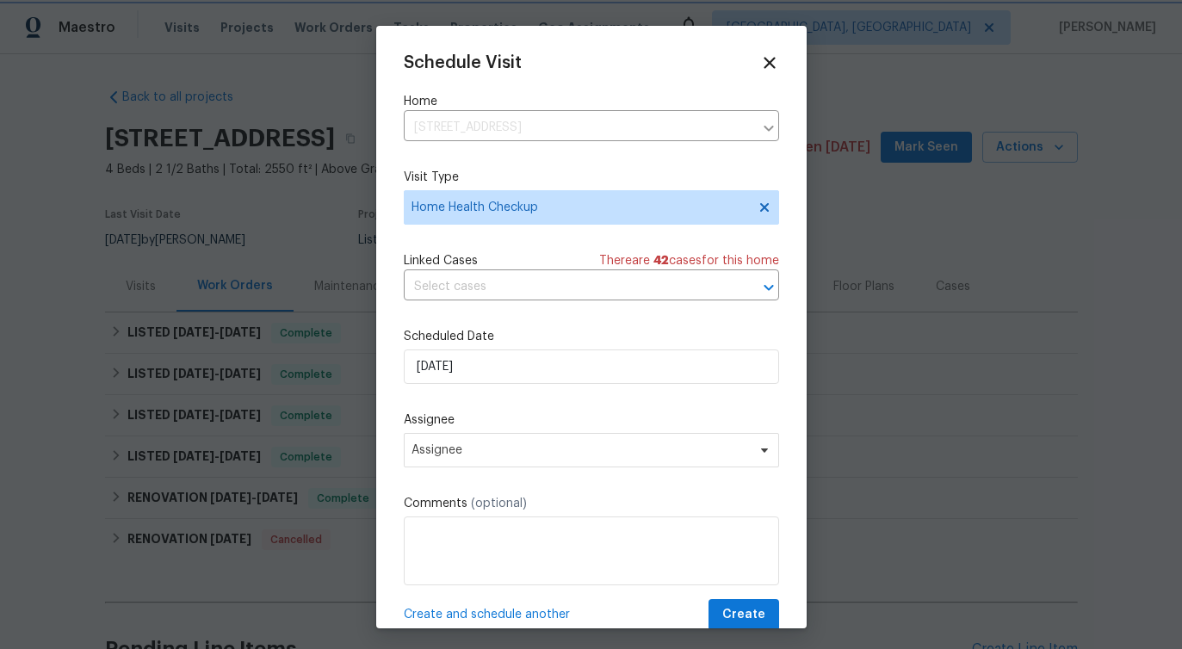
scroll to position [31, 0]
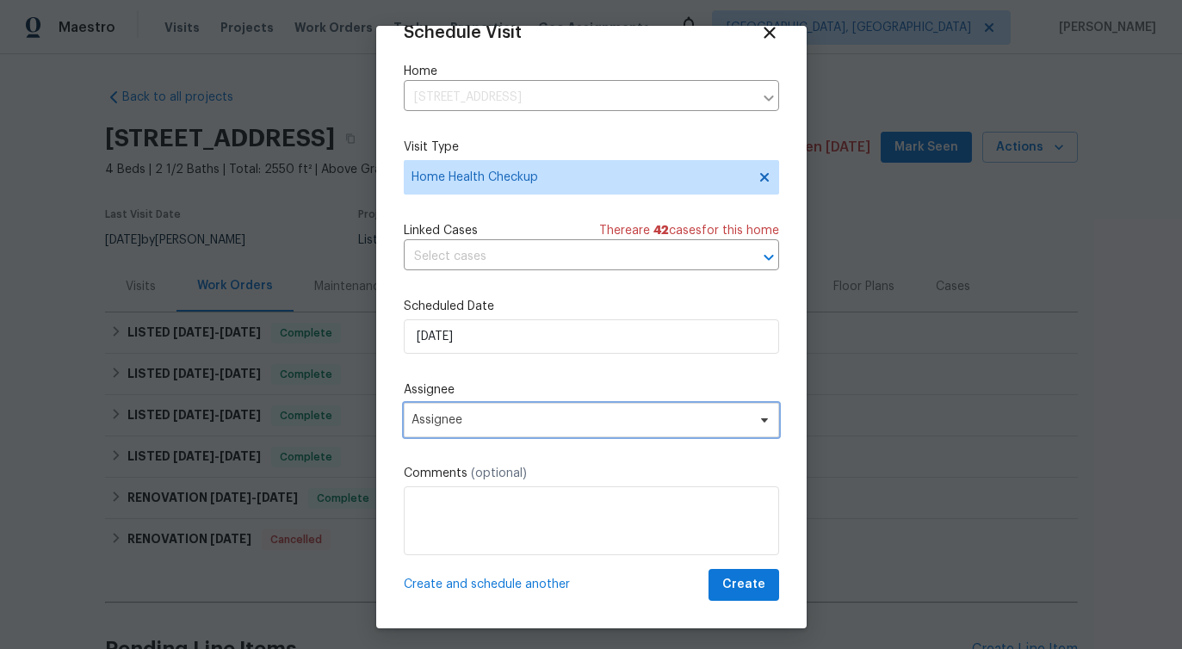
click at [478, 423] on span "Assignee" at bounding box center [579, 420] width 337 height 14
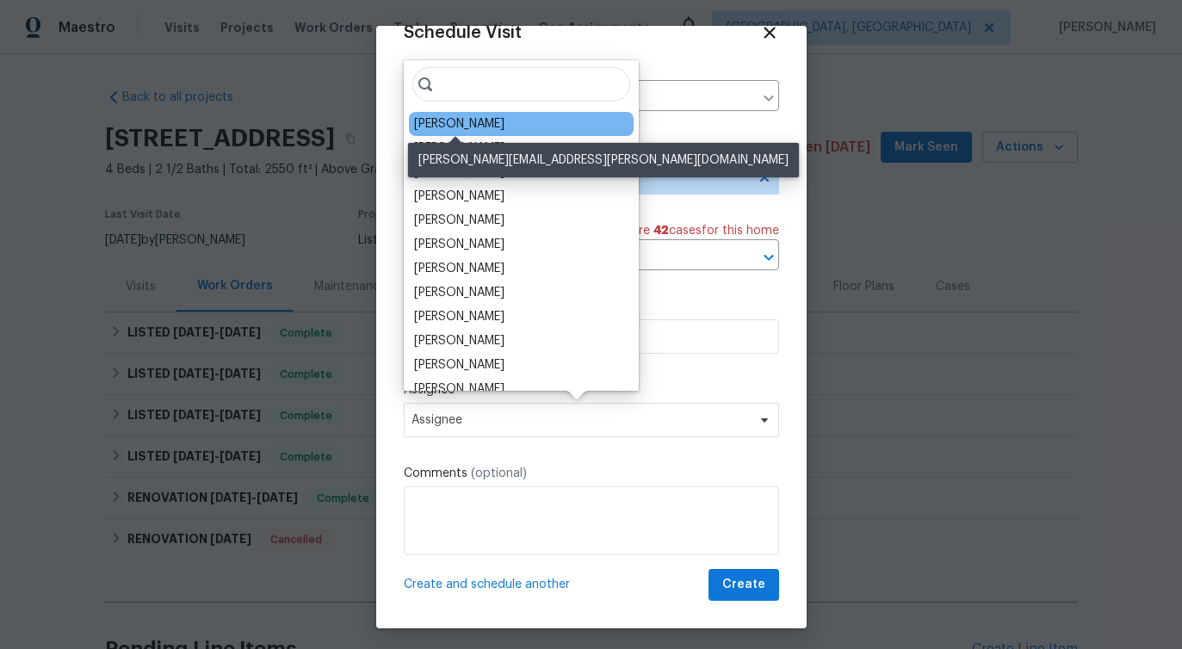
click at [461, 132] on div "William Bynum" at bounding box center [459, 123] width 90 height 17
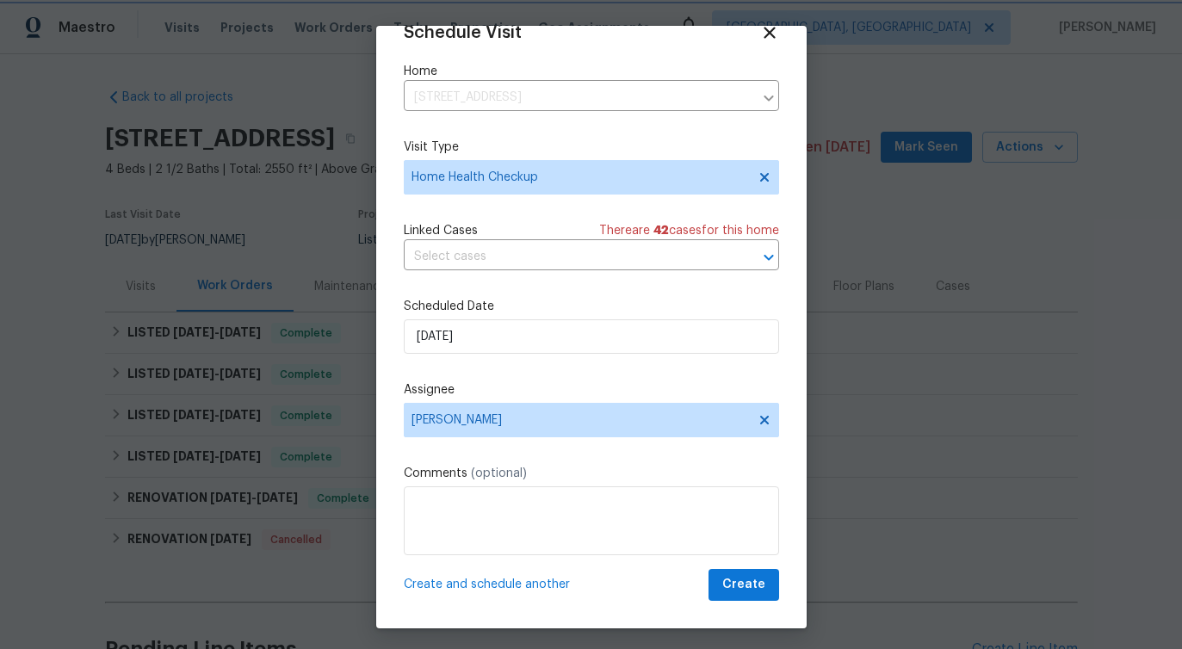
scroll to position [5, 0]
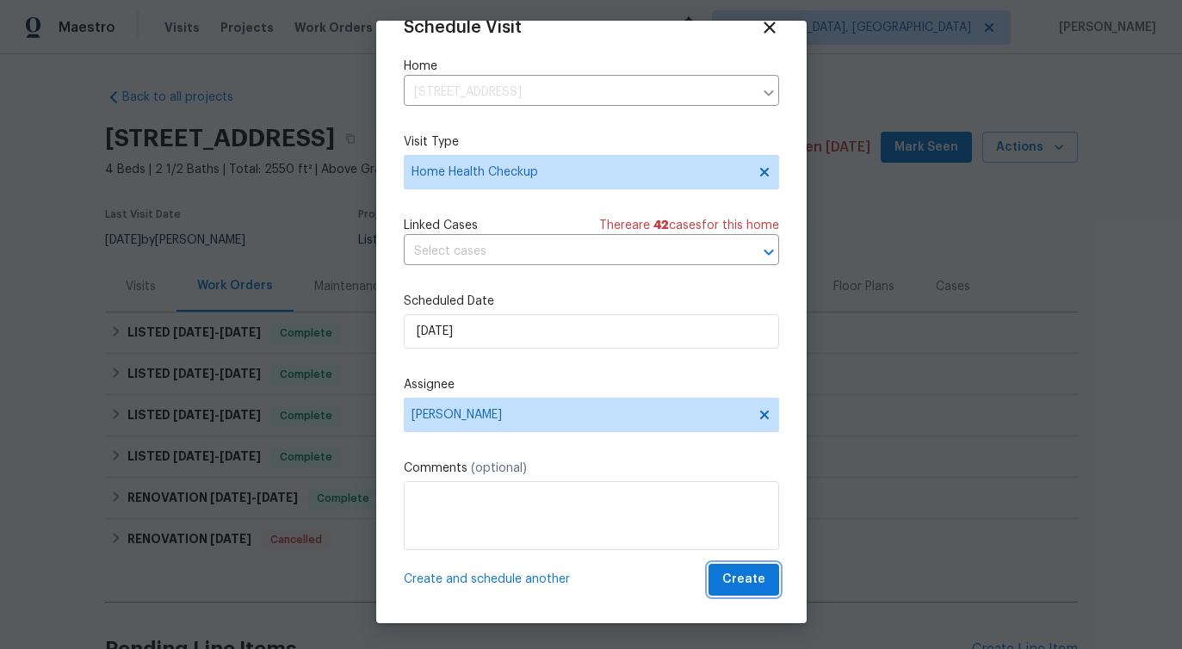
click at [765, 577] on button "Create" at bounding box center [743, 580] width 71 height 32
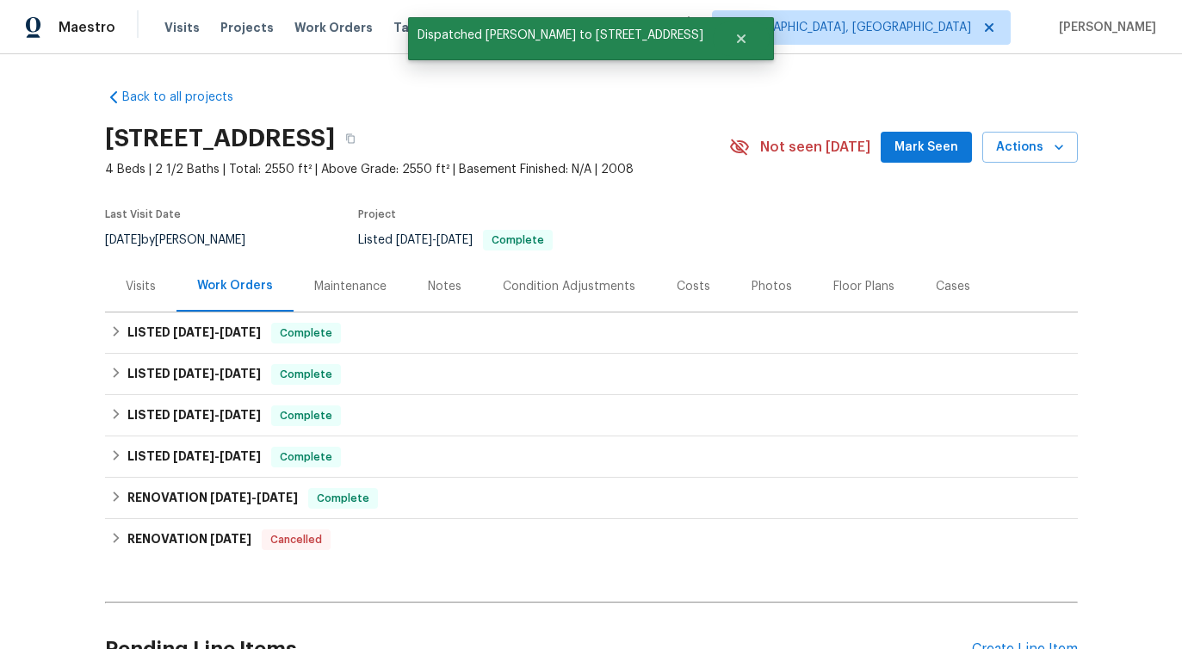
scroll to position [0, 0]
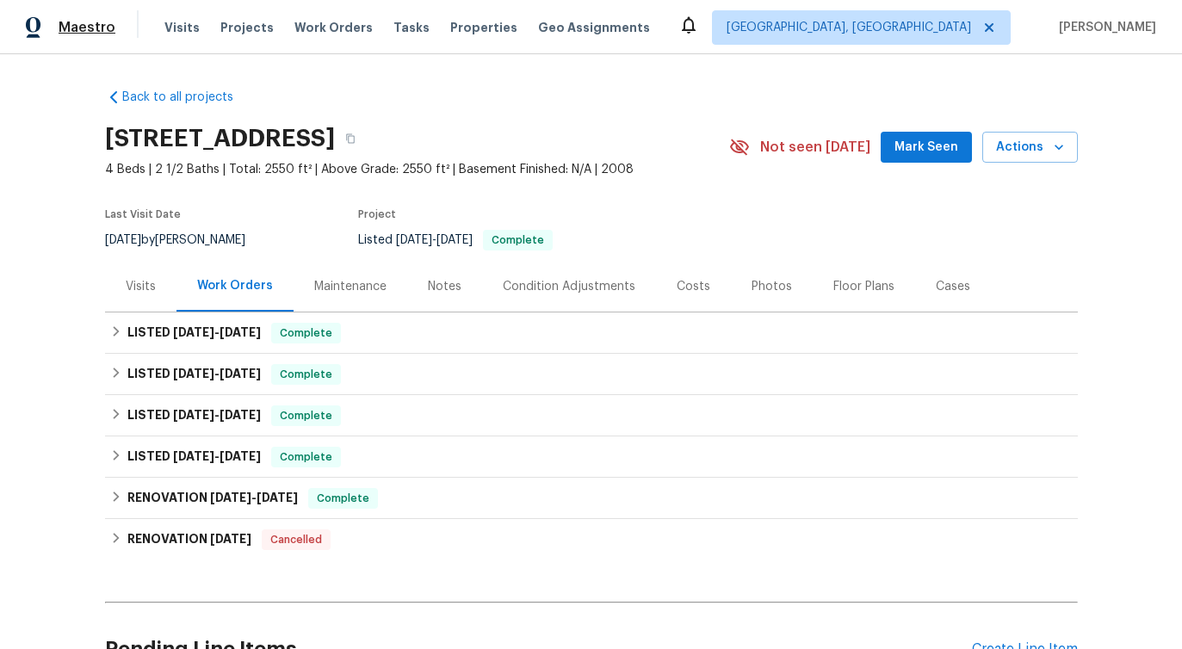
click at [75, 25] on span "Maestro" at bounding box center [87, 27] width 57 height 17
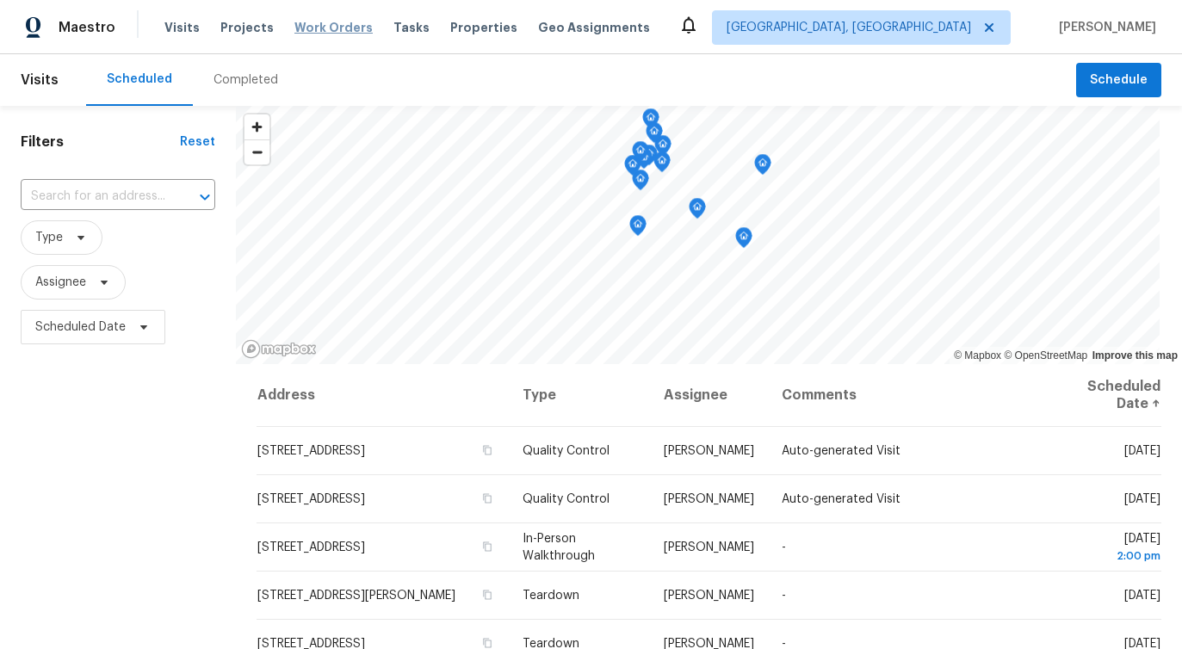
click at [332, 28] on span "Work Orders" at bounding box center [333, 27] width 78 height 17
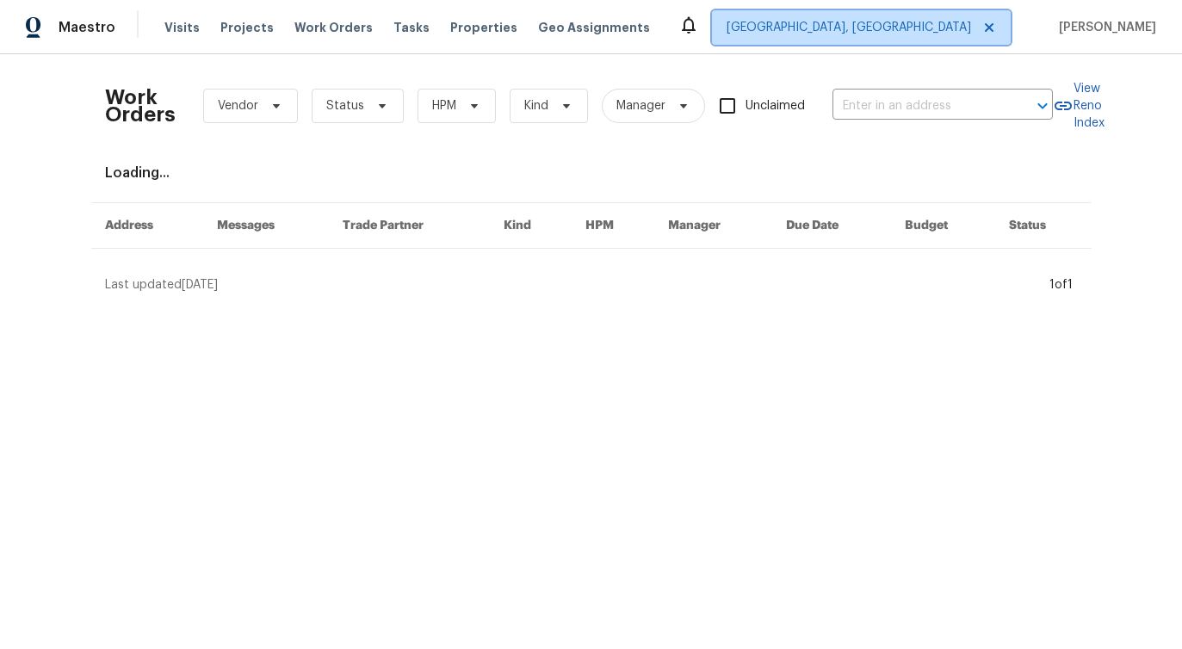
click at [924, 31] on span "[GEOGRAPHIC_DATA], [GEOGRAPHIC_DATA]" at bounding box center [848, 27] width 244 height 17
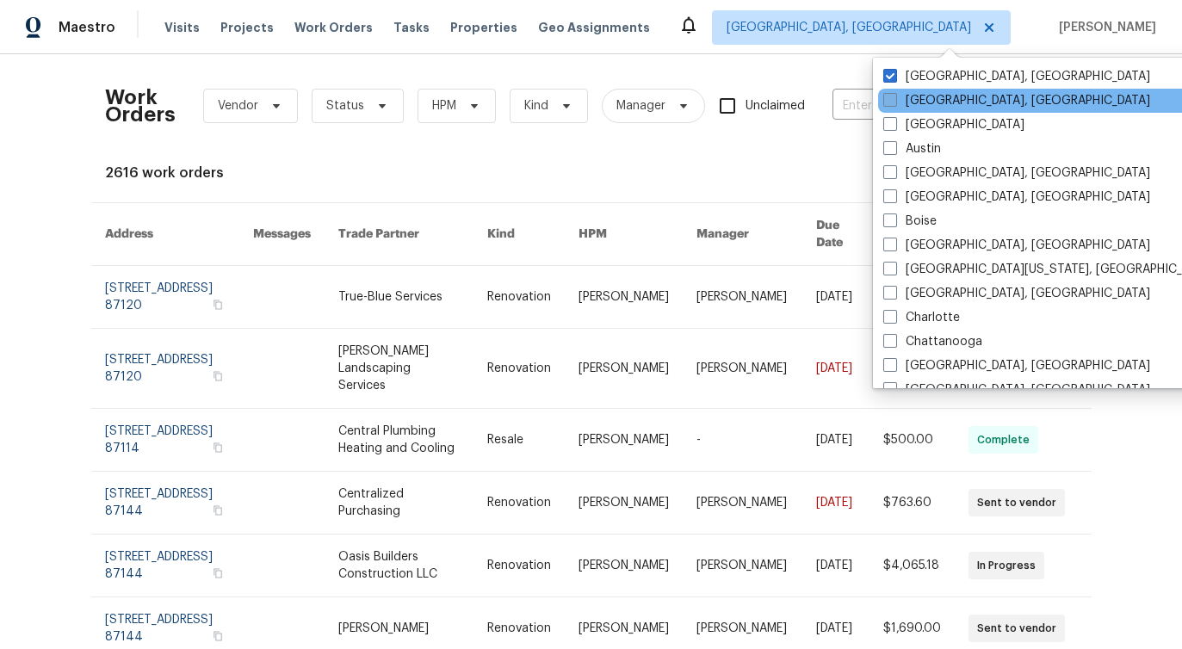
click at [887, 102] on span at bounding box center [890, 100] width 14 height 14
click at [887, 102] on input "[GEOGRAPHIC_DATA], [GEOGRAPHIC_DATA]" at bounding box center [888, 97] width 11 height 11
checkbox input "true"
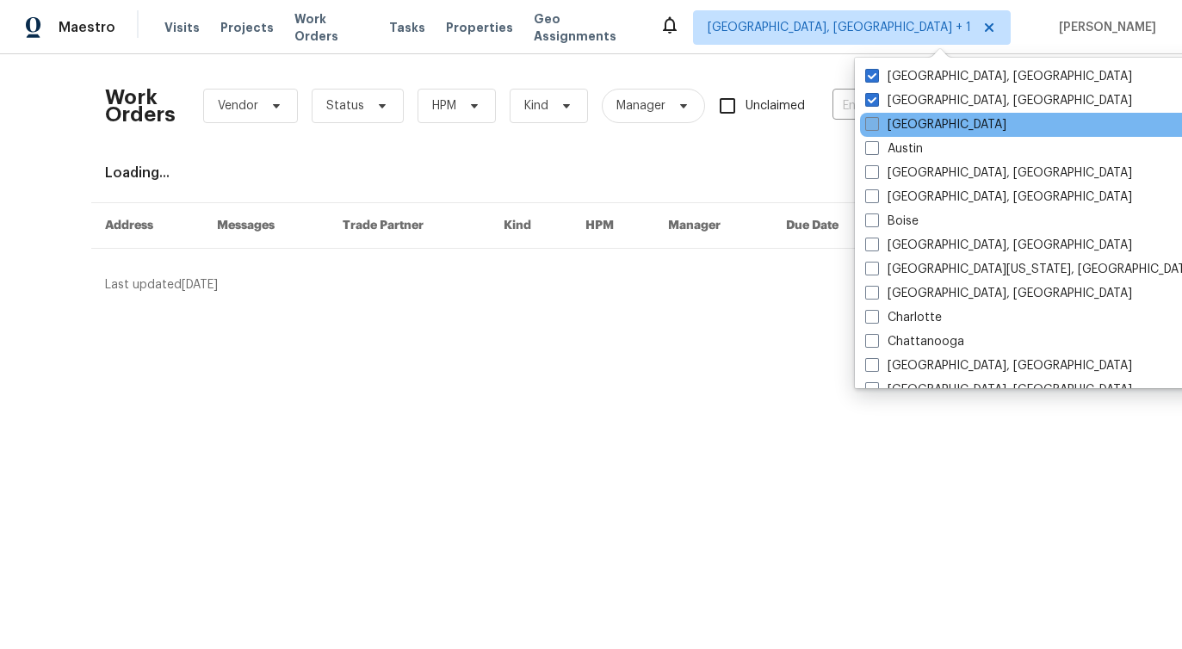
click at [877, 125] on span at bounding box center [872, 124] width 14 height 14
click at [876, 125] on input "[GEOGRAPHIC_DATA]" at bounding box center [870, 121] width 11 height 11
checkbox input "true"
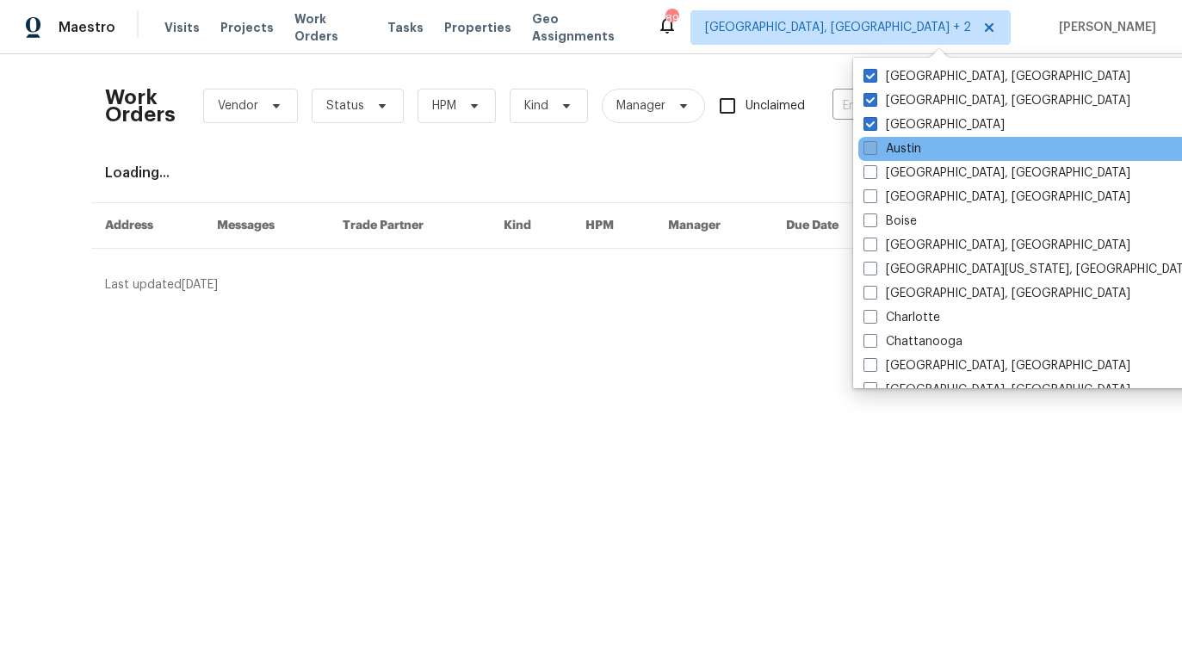
click at [871, 149] on span at bounding box center [870, 148] width 14 height 14
click at [871, 149] on input "Austin" at bounding box center [868, 145] width 11 height 11
checkbox input "true"
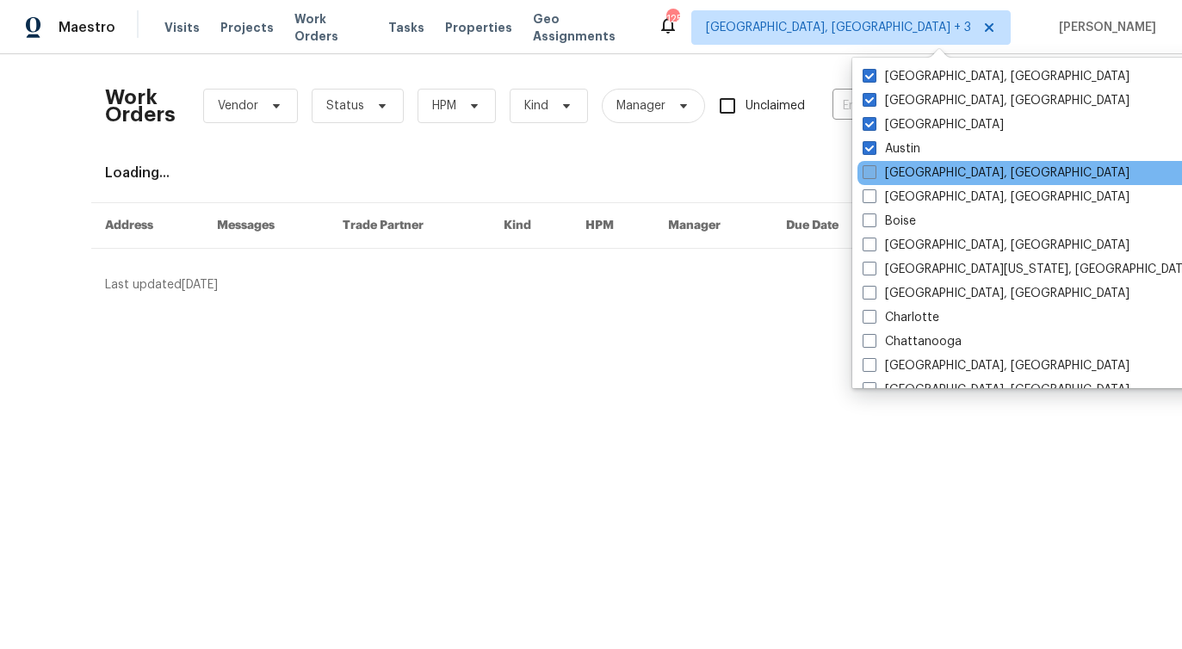
click at [868, 172] on span at bounding box center [869, 172] width 14 height 14
click at [868, 172] on input "[GEOGRAPHIC_DATA], [GEOGRAPHIC_DATA]" at bounding box center [867, 169] width 11 height 11
checkbox input "true"
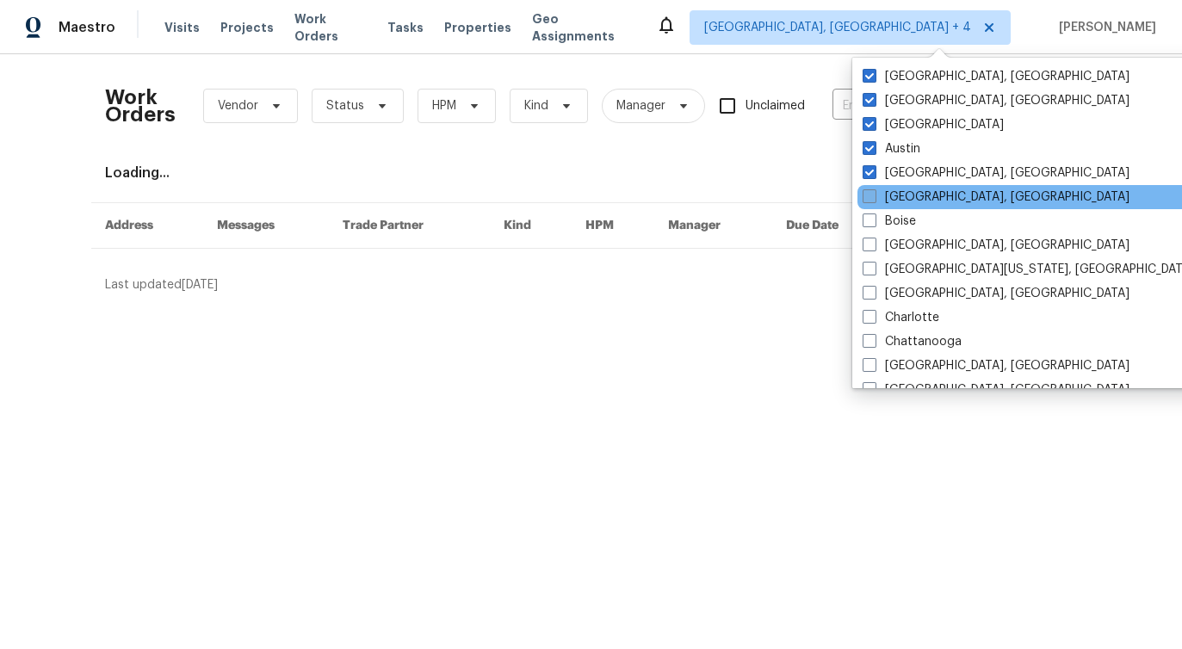
click at [866, 194] on span at bounding box center [869, 196] width 14 height 14
click at [866, 194] on input "[GEOGRAPHIC_DATA], [GEOGRAPHIC_DATA]" at bounding box center [867, 193] width 11 height 11
checkbox input "true"
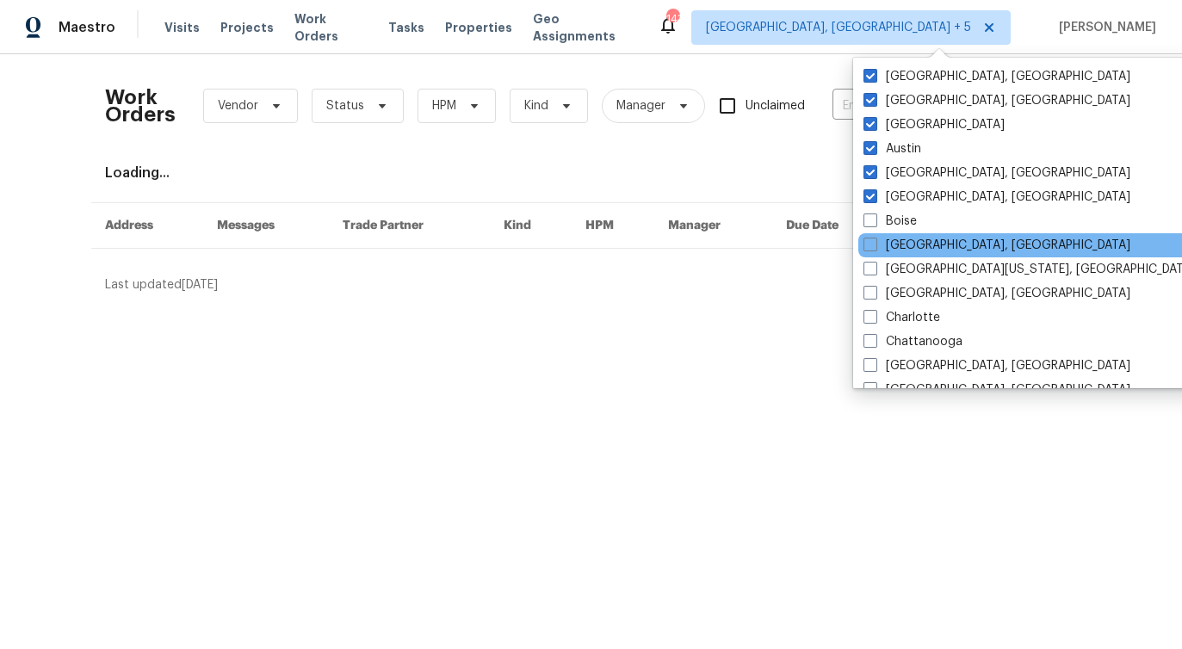
click at [867, 233] on div "[GEOGRAPHIC_DATA], [GEOGRAPHIC_DATA]" at bounding box center [1031, 245] width 347 height 24
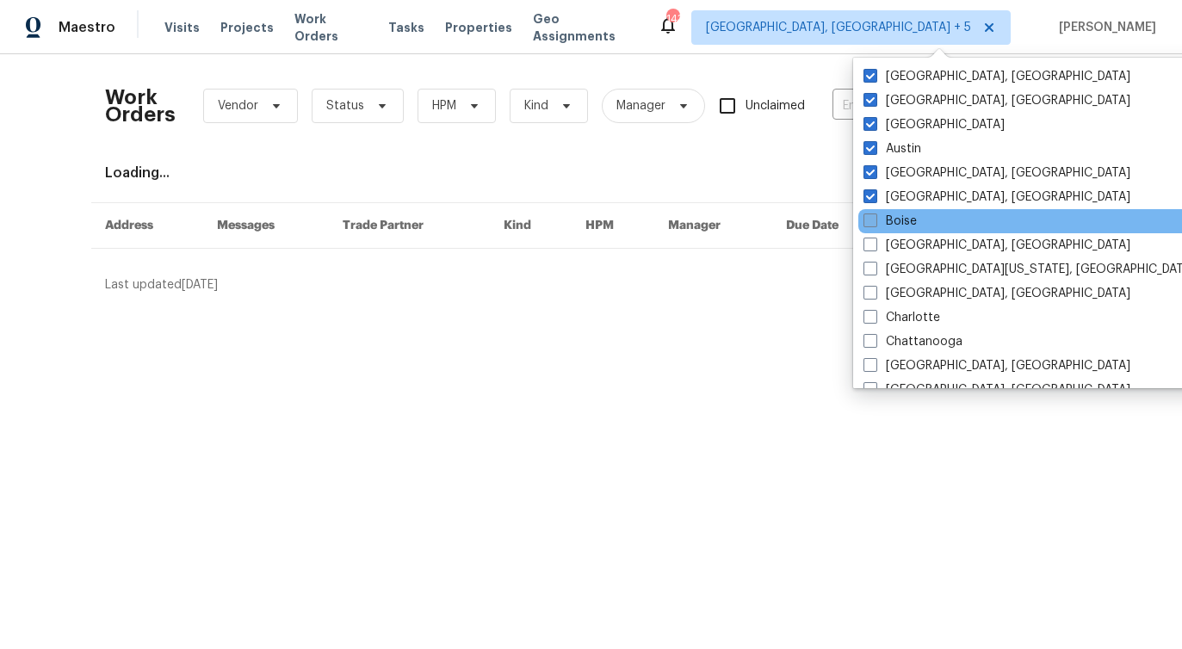
click at [867, 219] on span at bounding box center [870, 220] width 14 height 14
click at [867, 219] on input "Boise" at bounding box center [868, 218] width 11 height 11
checkbox input "true"
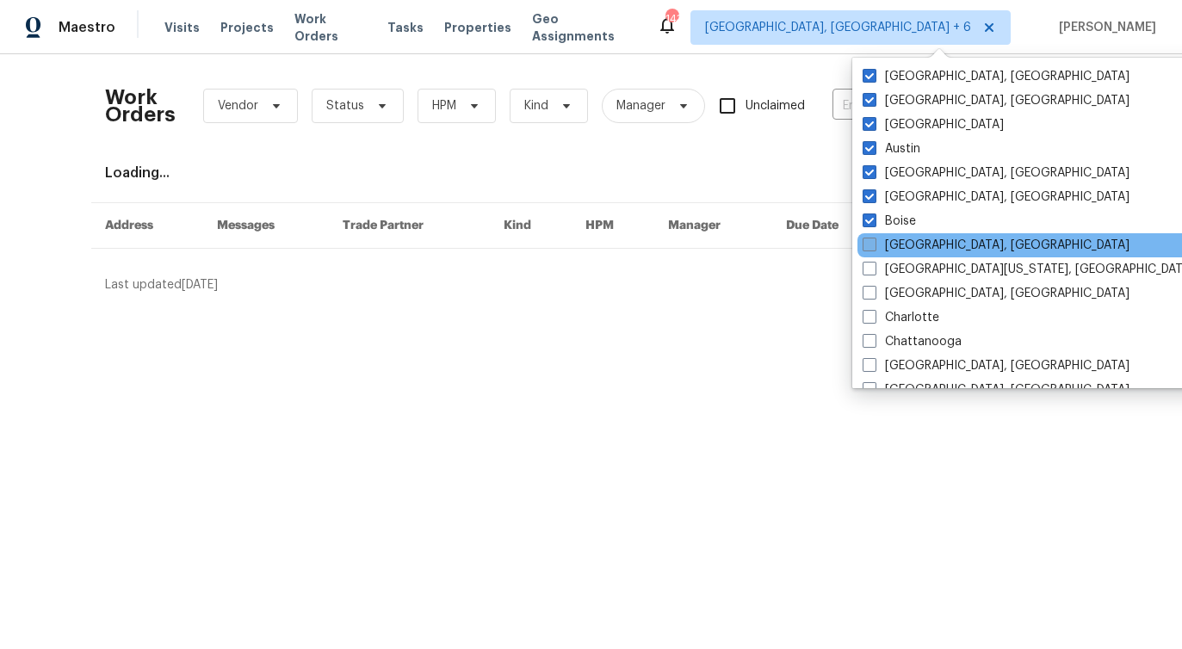
click at [868, 244] on span at bounding box center [869, 245] width 14 height 14
click at [868, 244] on input "[GEOGRAPHIC_DATA], [GEOGRAPHIC_DATA]" at bounding box center [867, 242] width 11 height 11
checkbox input "true"
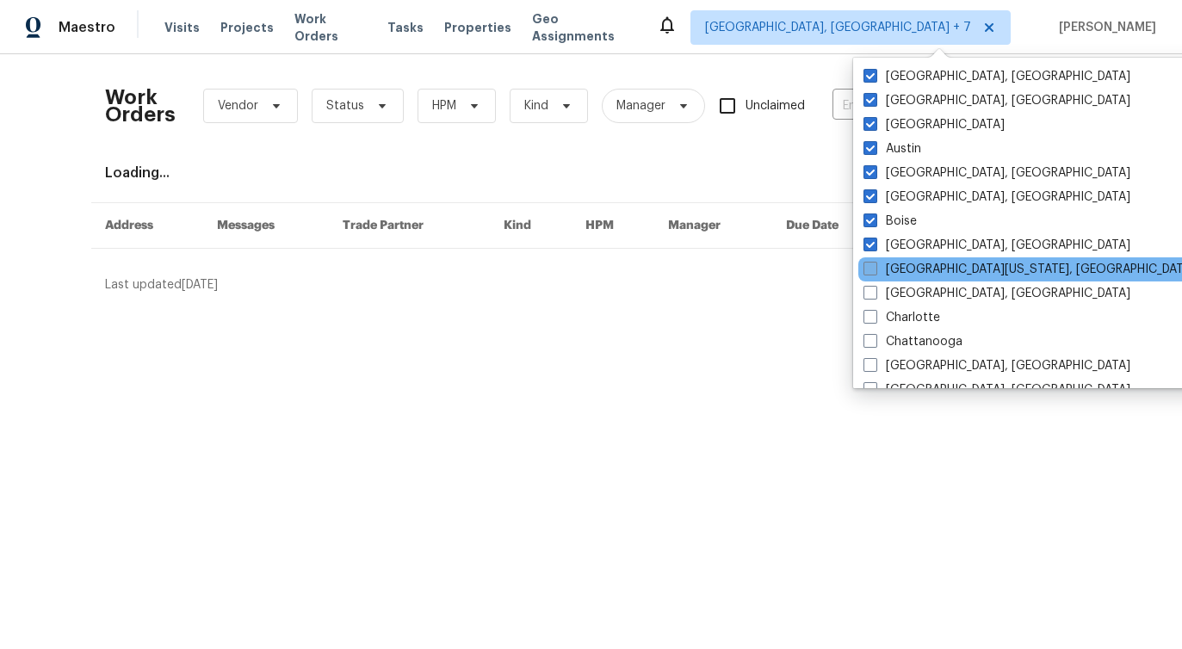
click at [867, 273] on span at bounding box center [870, 269] width 14 height 14
click at [867, 272] on input "Central California, CA" at bounding box center [868, 266] width 11 height 11
checkbox input "true"
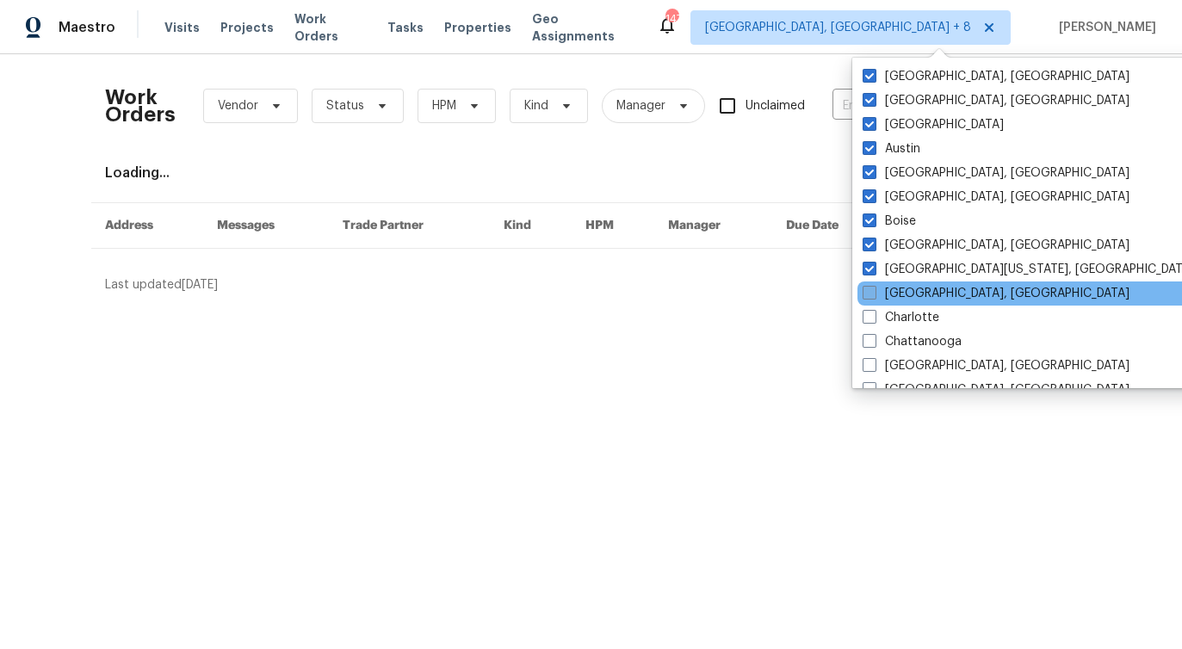
click at [869, 293] on span at bounding box center [869, 293] width 14 height 14
click at [869, 293] on input "Charleston, SC" at bounding box center [867, 290] width 11 height 11
checkbox input "true"
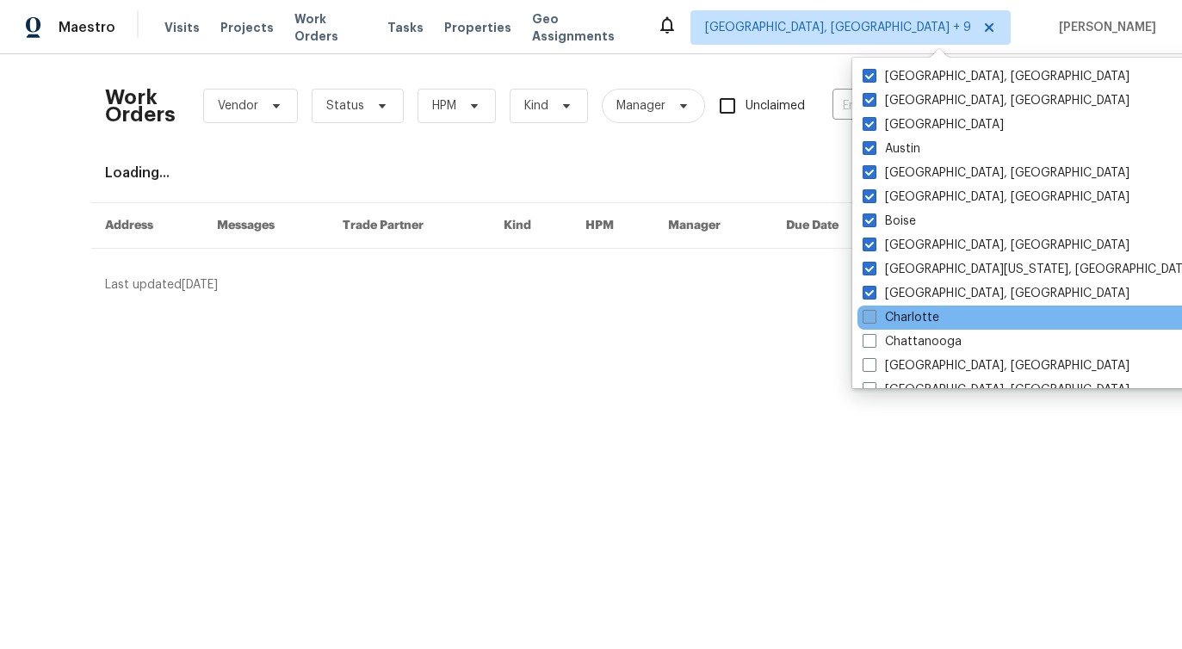
click at [869, 322] on span at bounding box center [869, 317] width 14 height 14
click at [869, 320] on input "Charlotte" at bounding box center [867, 314] width 11 height 11
checkbox input "true"
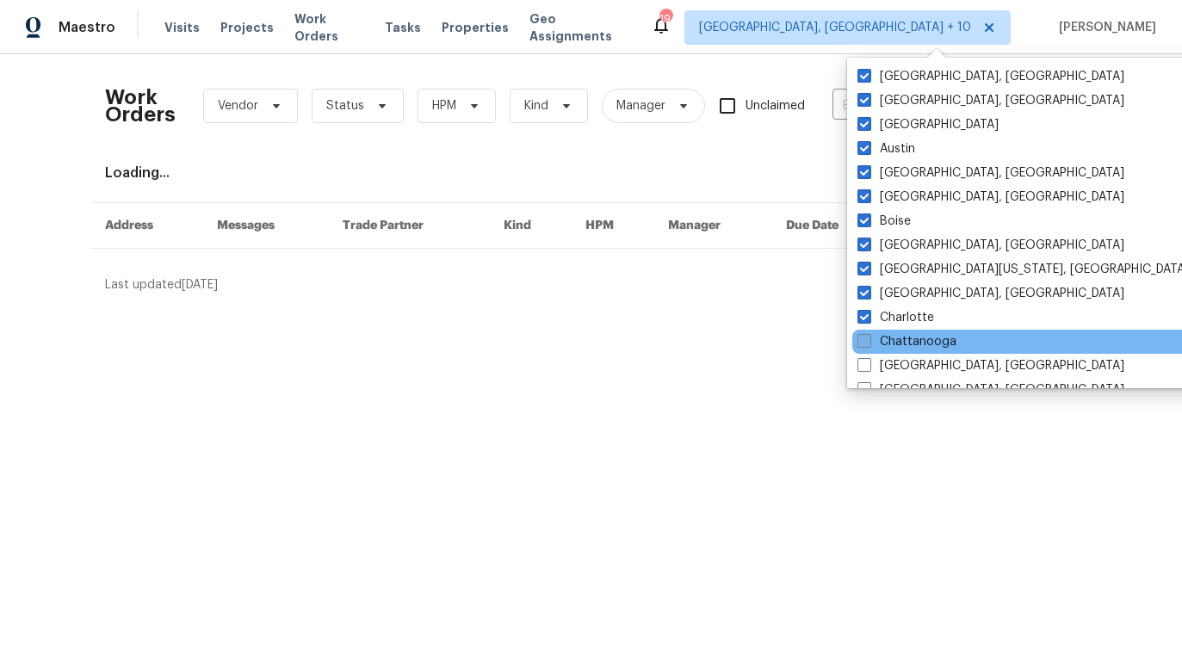
click at [865, 336] on span at bounding box center [864, 341] width 14 height 14
click at [865, 336] on input "Chattanooga" at bounding box center [862, 338] width 11 height 11
checkbox input "true"
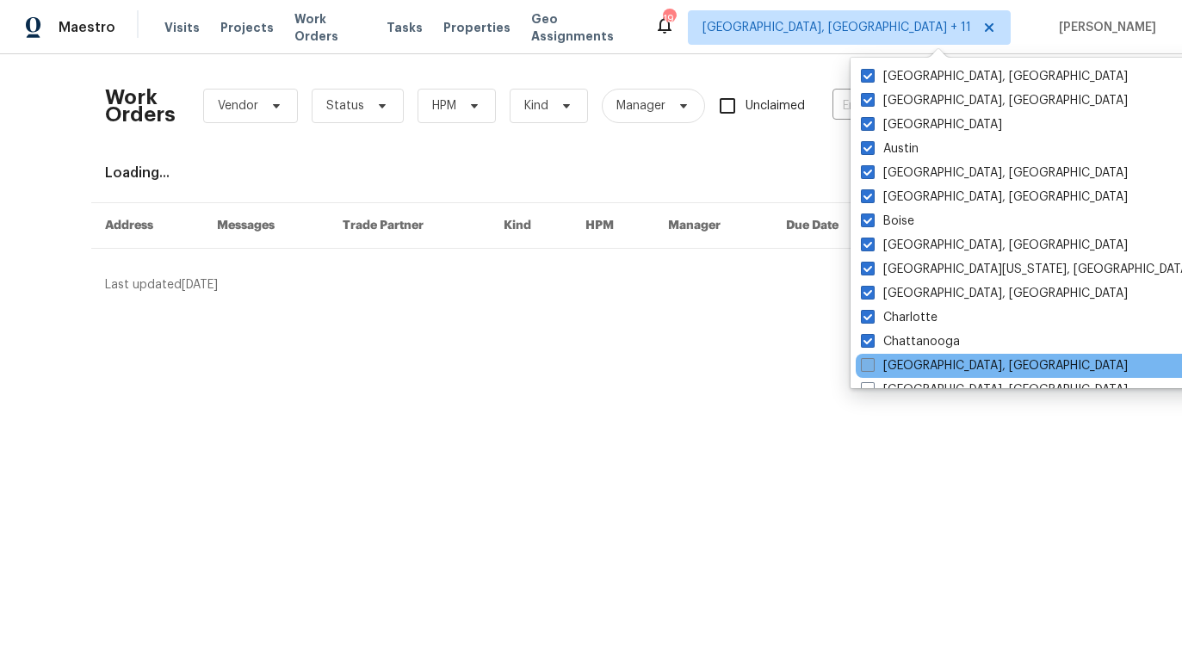
click at [865, 363] on span at bounding box center [868, 365] width 14 height 14
click at [865, 363] on input "Chicago, IL" at bounding box center [866, 362] width 11 height 11
checkbox input "true"
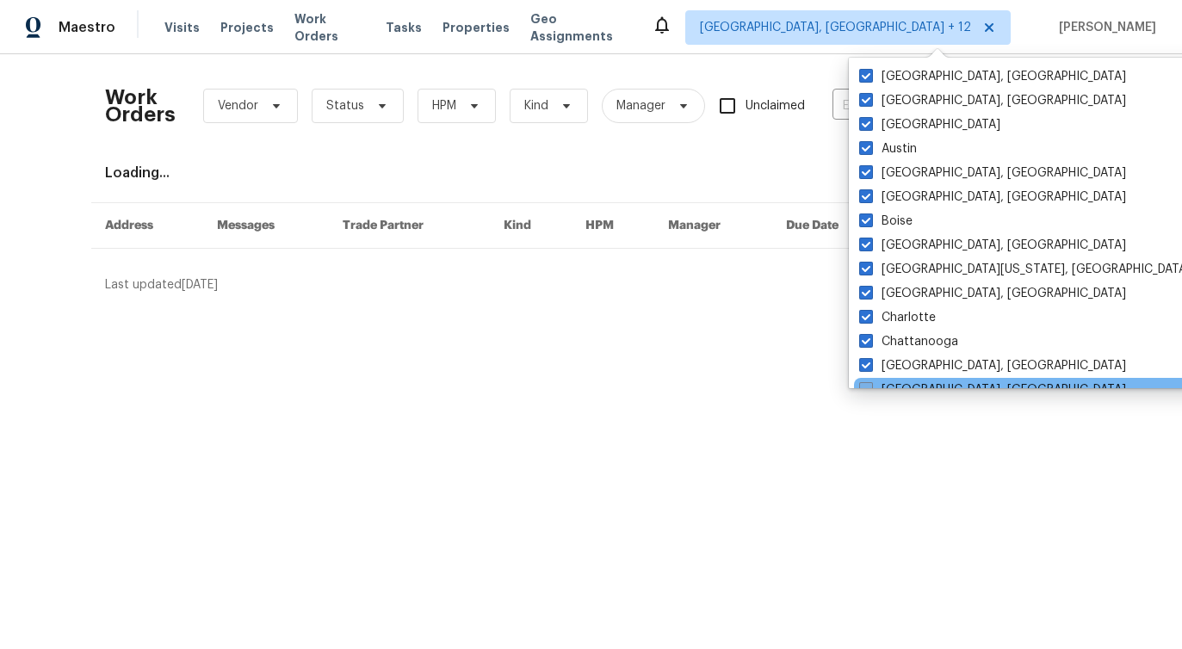
click at [867, 385] on span at bounding box center [866, 389] width 14 height 14
click at [867, 385] on input "Cincinnati, OH" at bounding box center [864, 386] width 11 height 11
checkbox input "true"
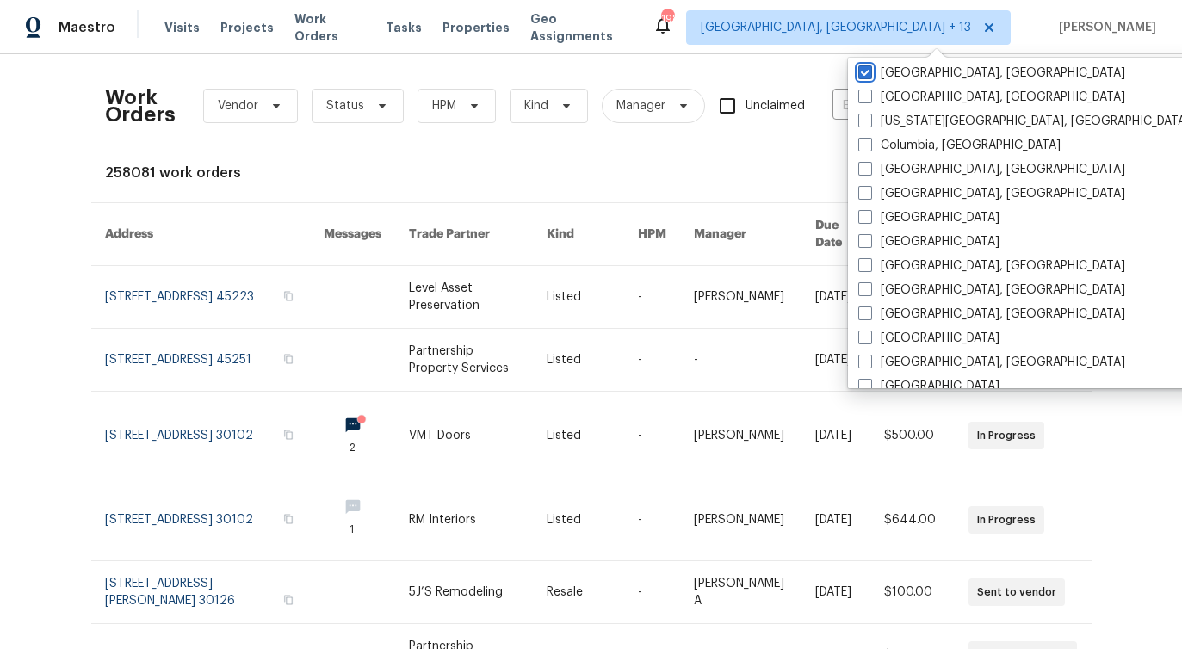
scroll to position [331, 0]
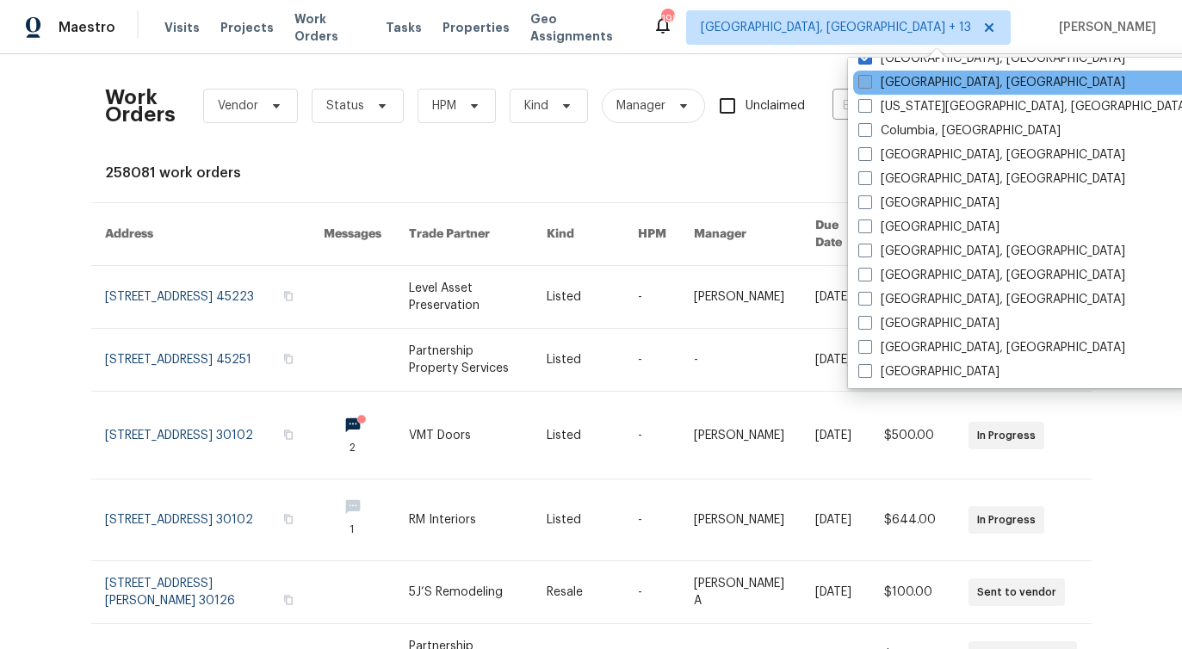
click at [865, 81] on span at bounding box center [865, 82] width 14 height 14
click at [865, 81] on input "Cleveland, OH" at bounding box center [863, 79] width 11 height 11
checkbox input "true"
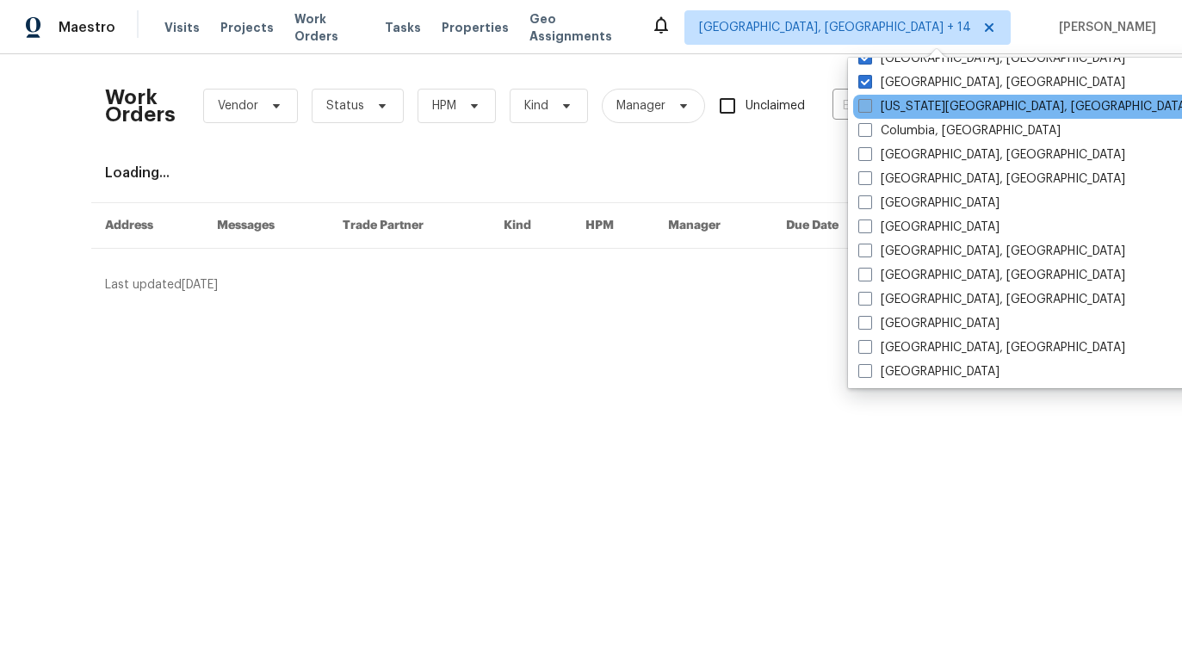
click at [865, 108] on span at bounding box center [865, 106] width 14 height 14
click at [865, 108] on input "Colorado Springs, CO" at bounding box center [863, 103] width 11 height 11
checkbox input "true"
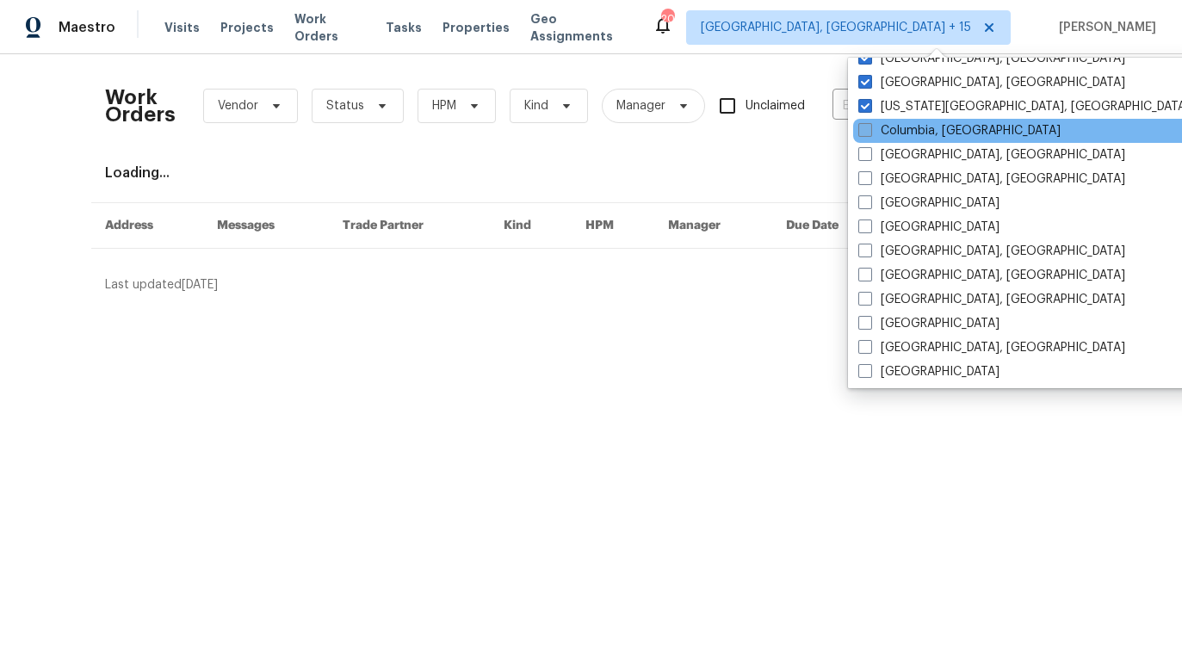
click at [863, 127] on span at bounding box center [865, 130] width 14 height 14
click at [863, 127] on input "Columbia, SC" at bounding box center [863, 127] width 11 height 11
checkbox input "true"
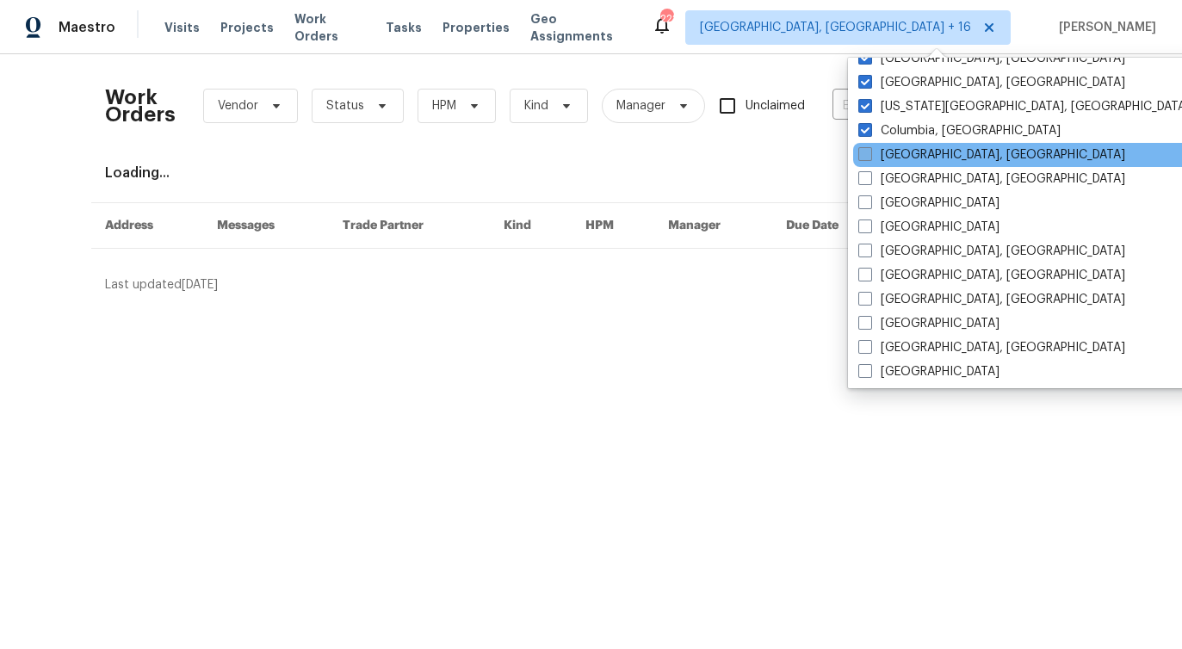
click at [863, 156] on span at bounding box center [865, 154] width 14 height 14
click at [863, 156] on input "Columbus, OH" at bounding box center [863, 151] width 11 height 11
checkbox input "true"
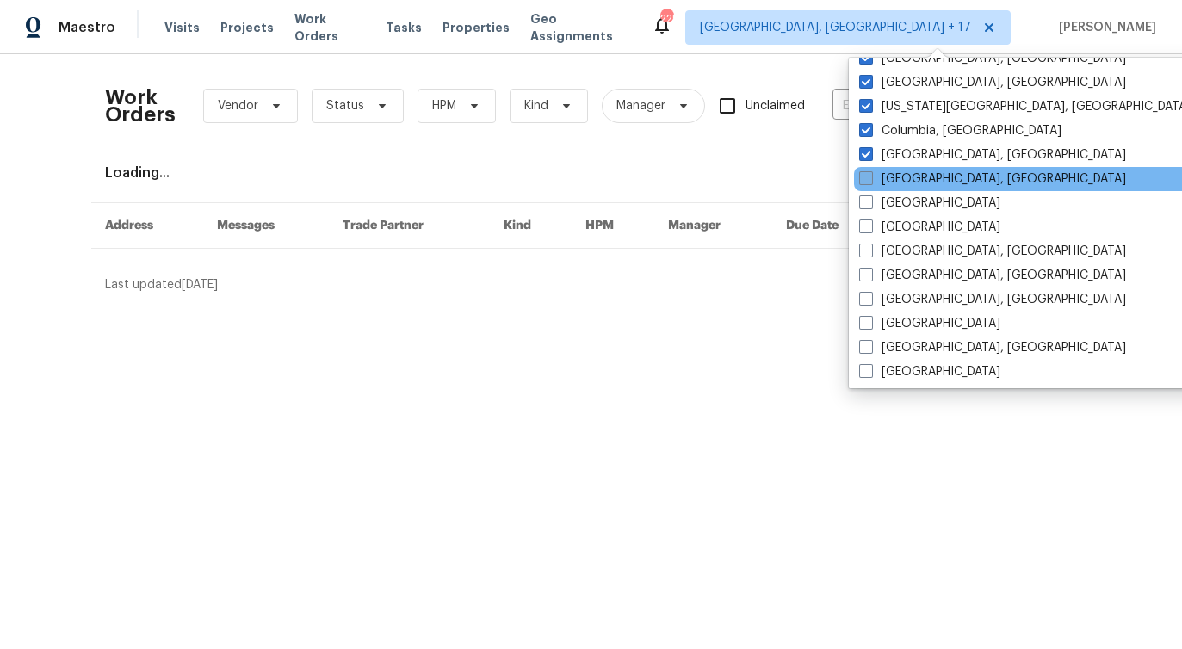
click at [864, 182] on span at bounding box center [866, 178] width 14 height 14
click at [864, 182] on input "Corpus Christi, TX" at bounding box center [864, 175] width 11 height 11
checkbox input "true"
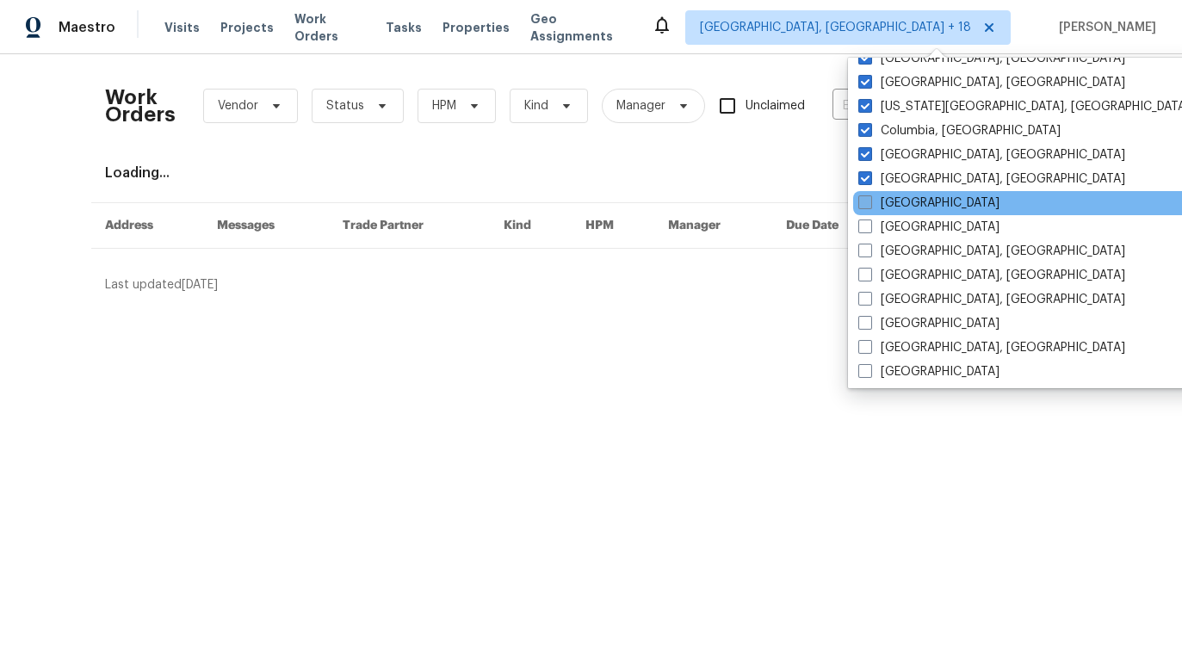
click at [862, 207] on span at bounding box center [865, 202] width 14 height 14
click at [862, 206] on input "Dallas" at bounding box center [863, 199] width 11 height 11
checkbox input "true"
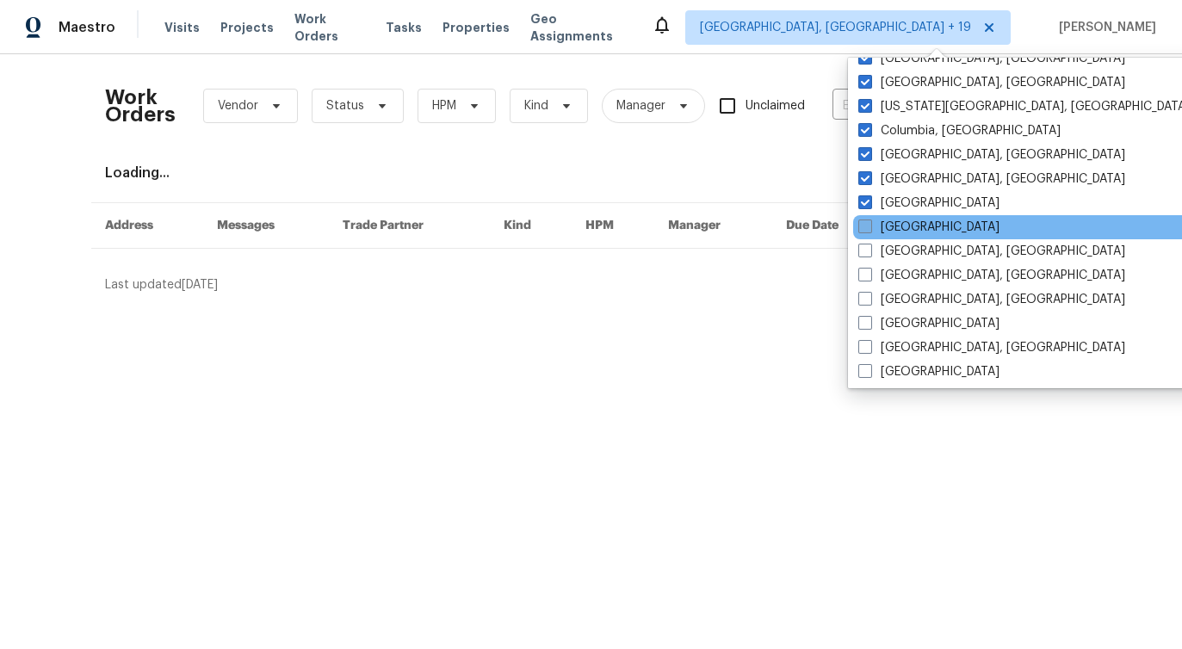
click at [861, 232] on span at bounding box center [865, 226] width 14 height 14
click at [861, 230] on input "Denver" at bounding box center [863, 224] width 11 height 11
checkbox input "true"
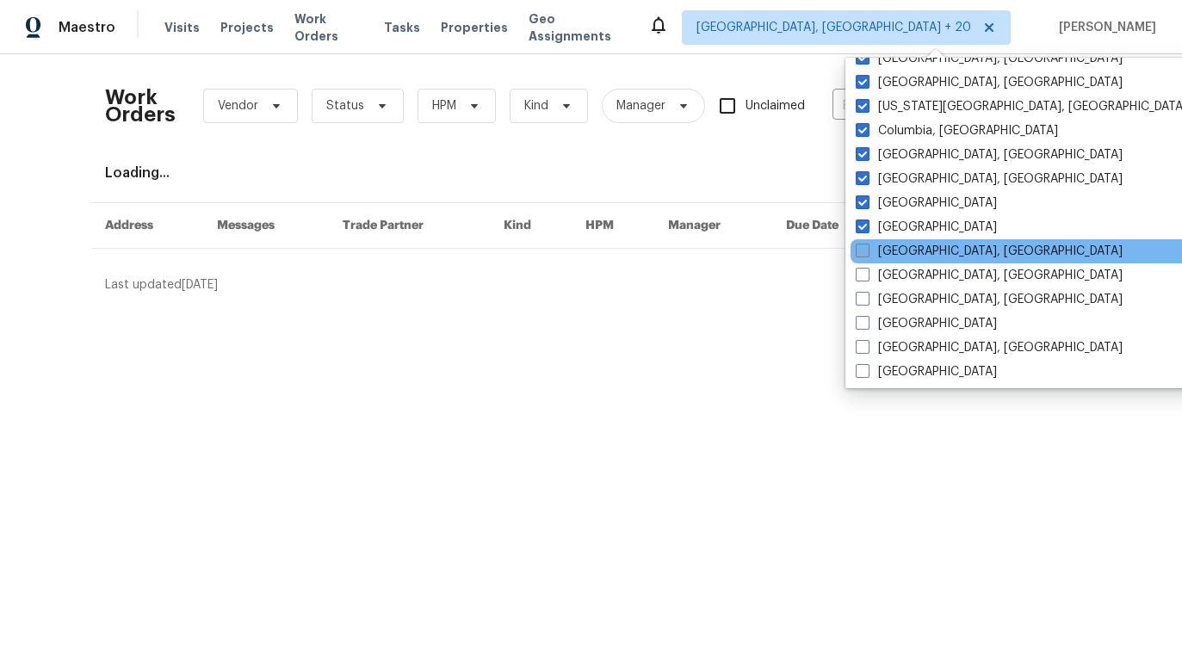
click at [862, 254] on span at bounding box center [862, 251] width 14 height 14
click at [862, 254] on input "Detroit, MI" at bounding box center [860, 248] width 11 height 11
checkbox input "true"
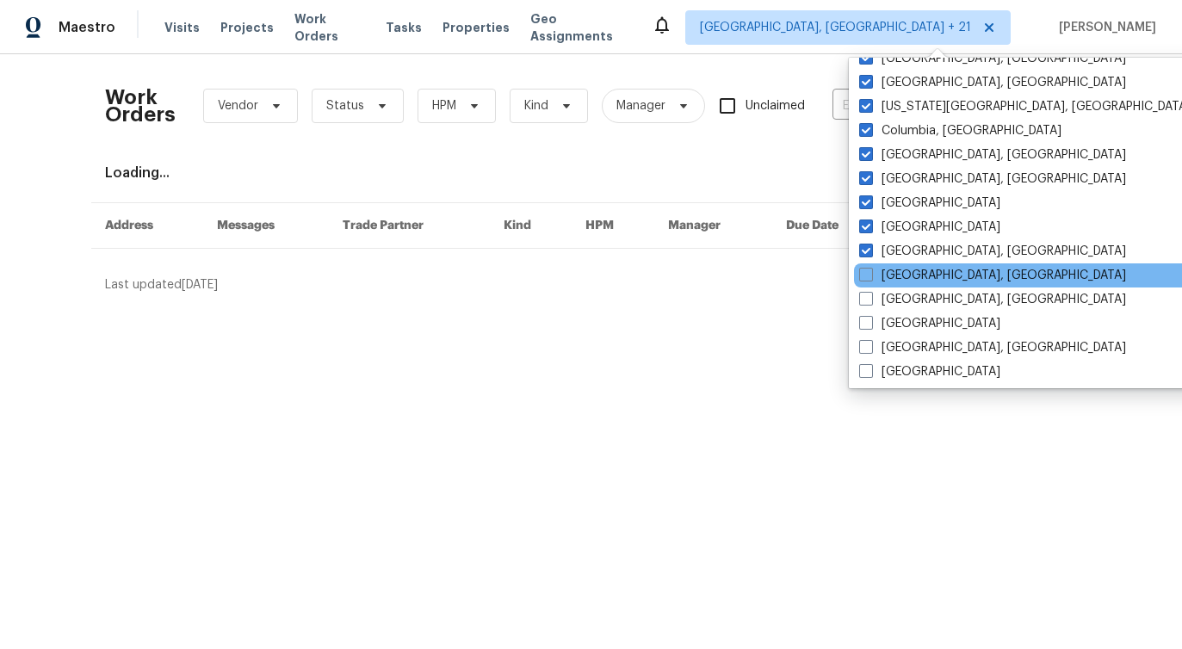
click at [861, 284] on div "Greensboro, NC" at bounding box center [1027, 275] width 347 height 24
click at [866, 275] on span at bounding box center [866, 275] width 14 height 14
click at [866, 275] on input "Greensboro, NC" at bounding box center [864, 272] width 11 height 11
checkbox input "true"
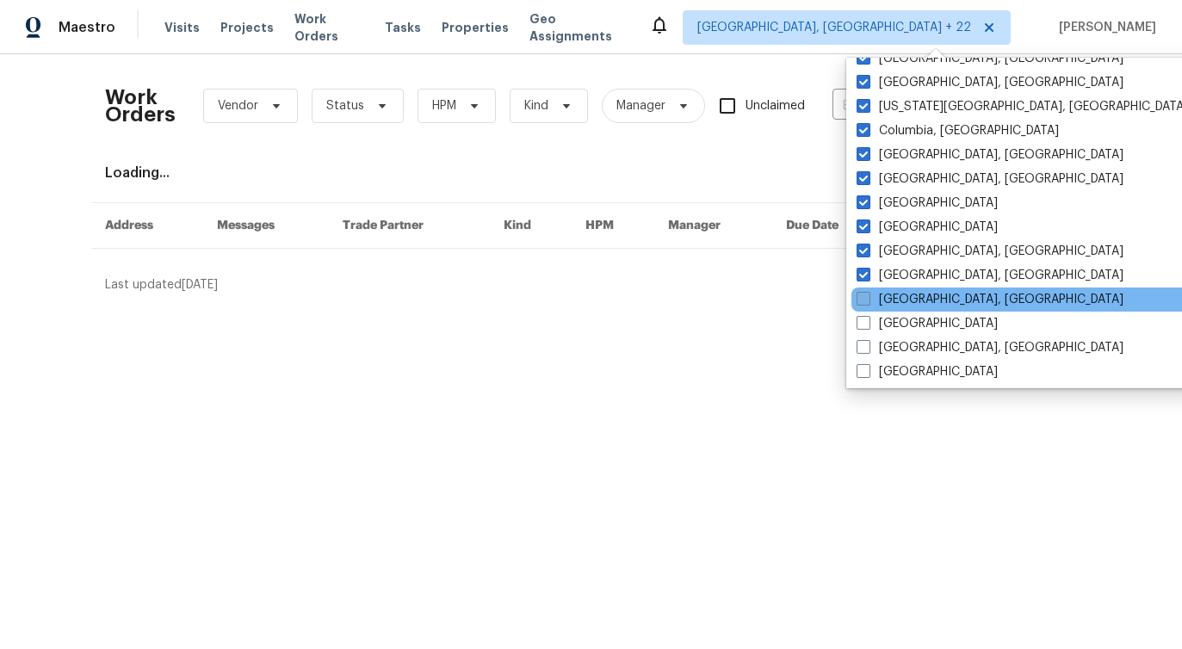
click at [864, 297] on span at bounding box center [863, 299] width 14 height 14
click at [864, 297] on input "Greenville, SC" at bounding box center [861, 296] width 11 height 11
checkbox input "true"
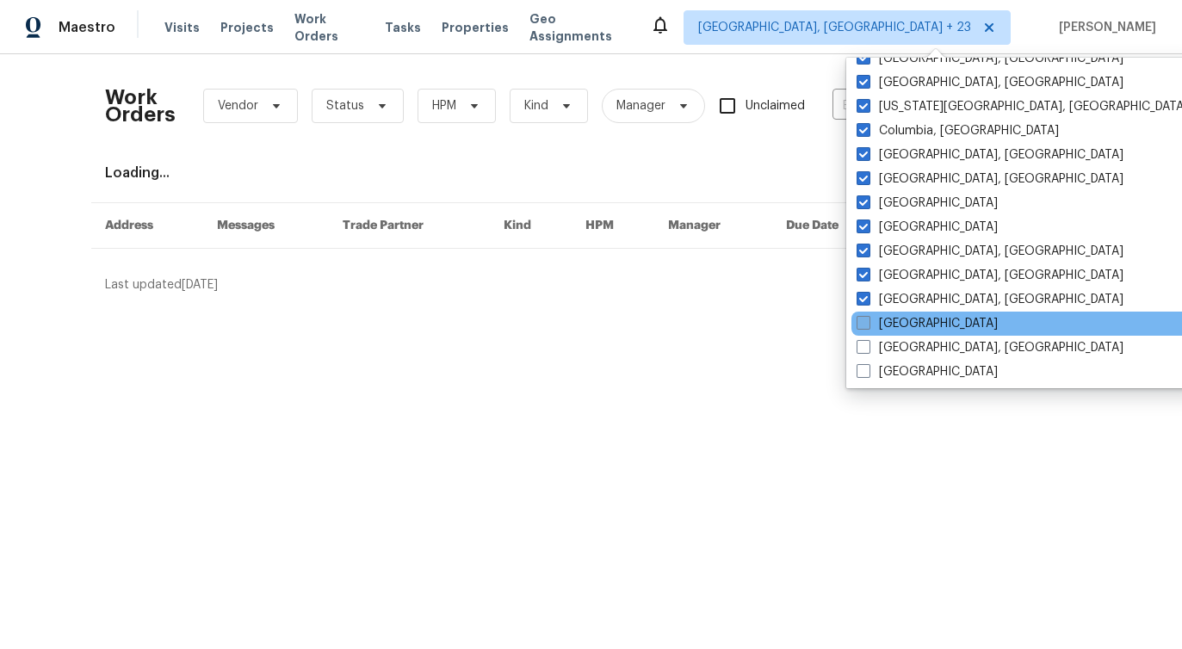
click at [863, 316] on span at bounding box center [863, 323] width 14 height 14
click at [863, 316] on input "Houston" at bounding box center [861, 320] width 11 height 11
checkbox input "true"
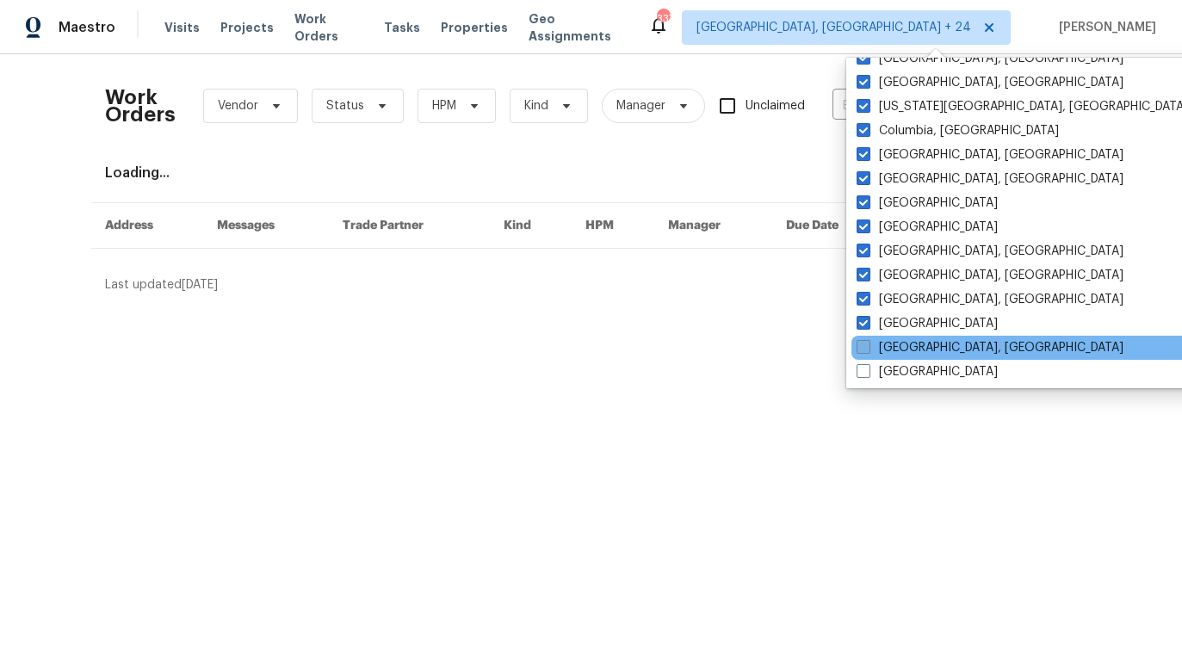
click at [865, 349] on span at bounding box center [863, 347] width 14 height 14
click at [865, 349] on input "Indianapolis, IN" at bounding box center [861, 344] width 11 height 11
checkbox input "true"
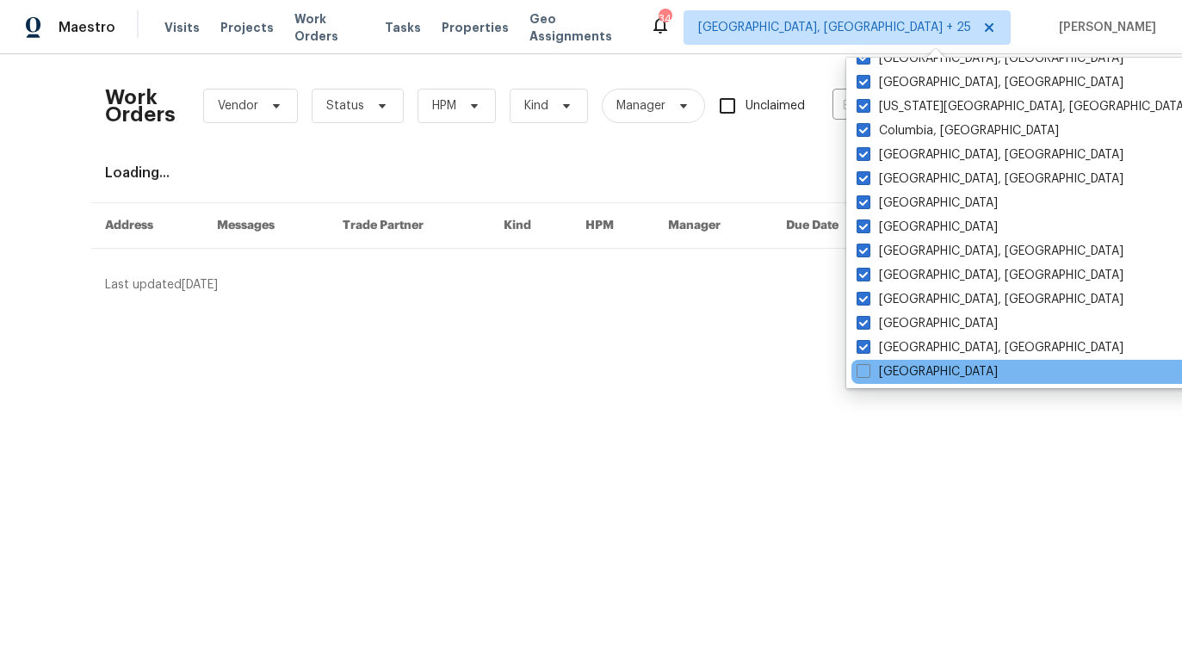
click at [864, 382] on div "Jacksonville" at bounding box center [1024, 372] width 347 height 24
click at [863, 373] on span at bounding box center [863, 371] width 14 height 14
click at [863, 373] on input "Jacksonville" at bounding box center [861, 368] width 11 height 11
checkbox input "true"
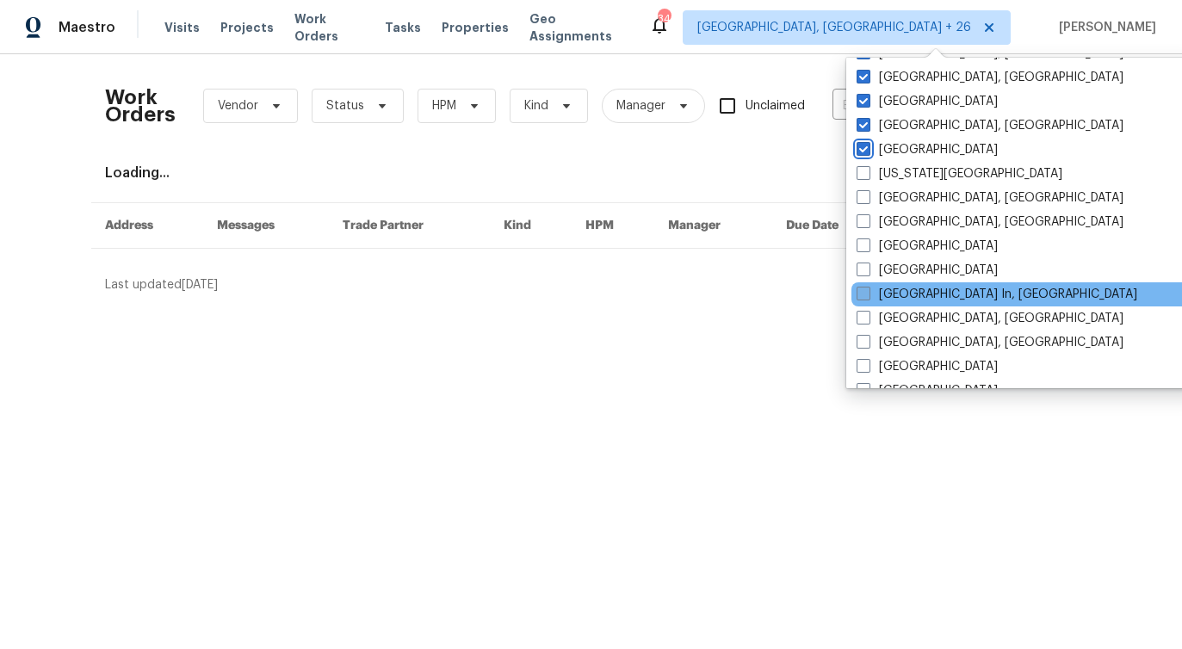
scroll to position [566, 0]
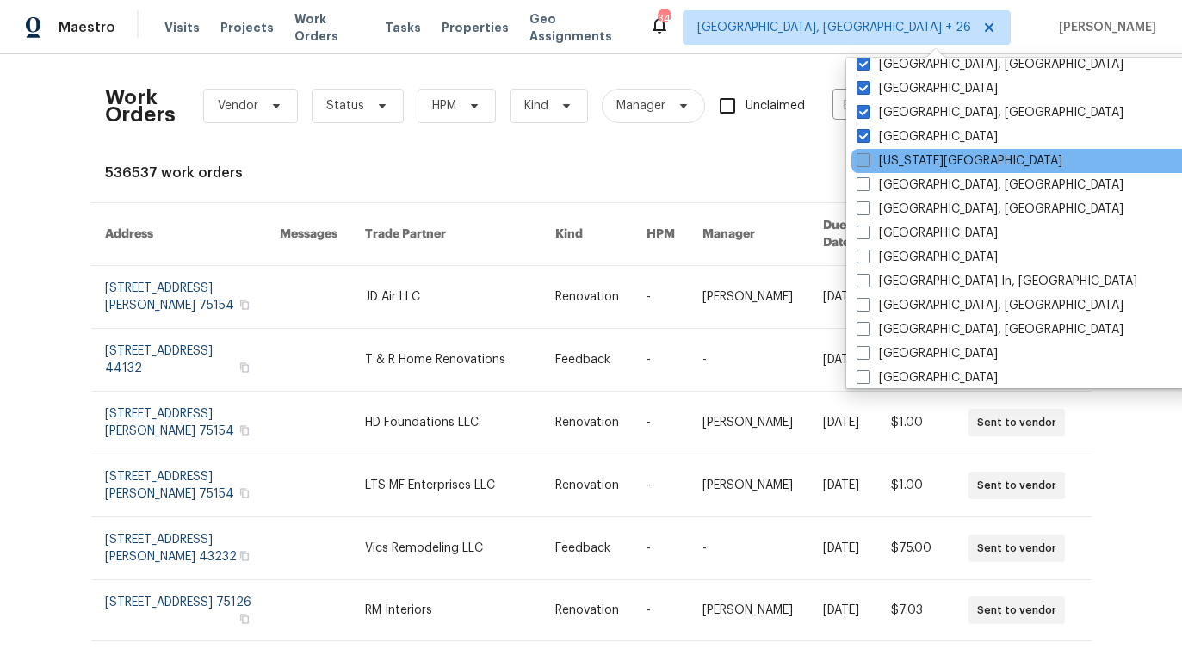
click at [859, 168] on label "Kansas City" at bounding box center [959, 160] width 206 height 17
click at [859, 164] on input "Kansas City" at bounding box center [861, 157] width 11 height 11
checkbox input "true"
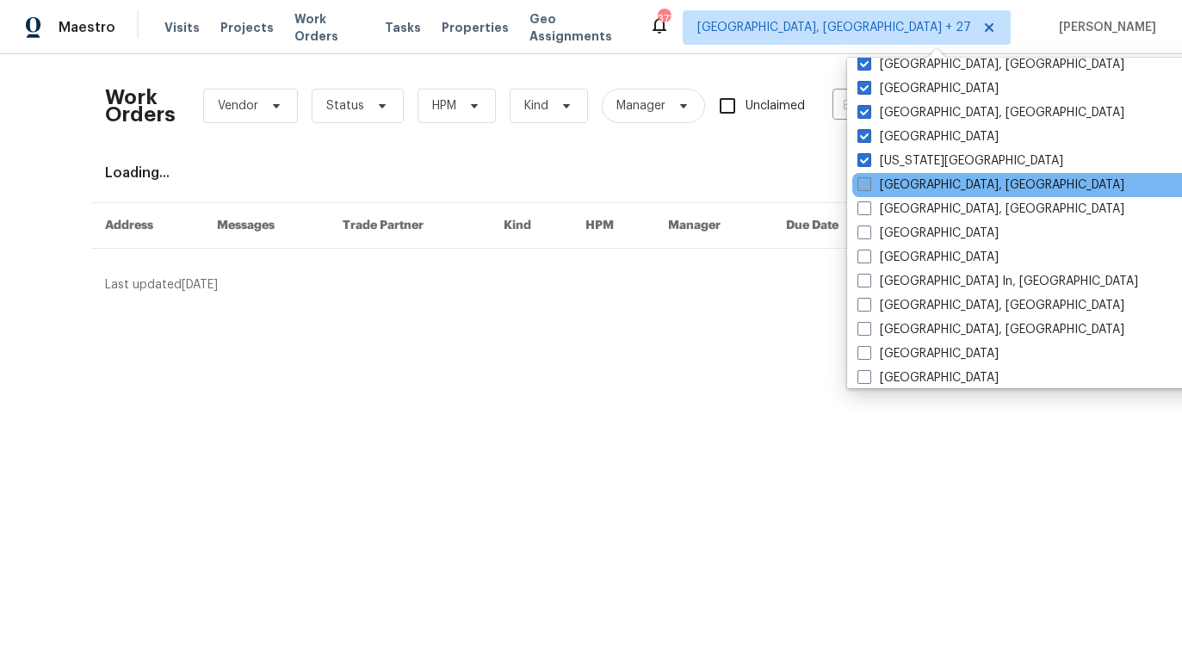
click at [862, 180] on span at bounding box center [864, 184] width 14 height 14
click at [862, 180] on input "Killeen, TX" at bounding box center [862, 181] width 11 height 11
checkbox input "true"
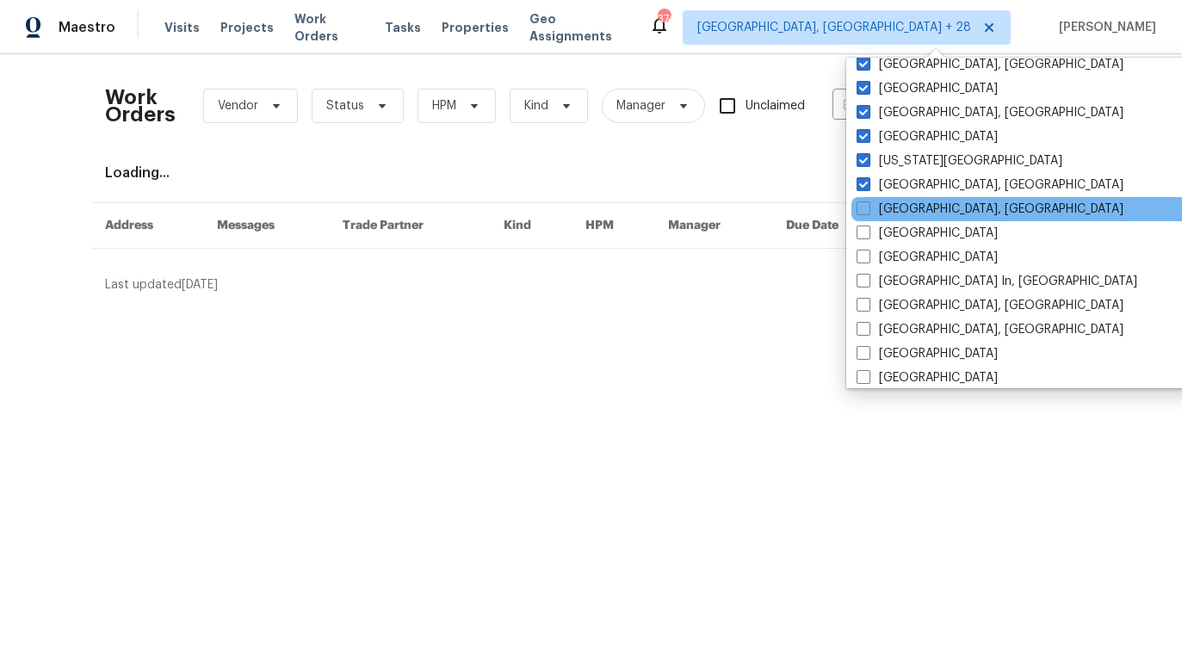
click at [866, 198] on div "Knoxville, TN" at bounding box center [1024, 209] width 347 height 24
click at [863, 208] on span at bounding box center [863, 208] width 14 height 14
click at [863, 208] on input "Knoxville, TN" at bounding box center [861, 206] width 11 height 11
checkbox input "true"
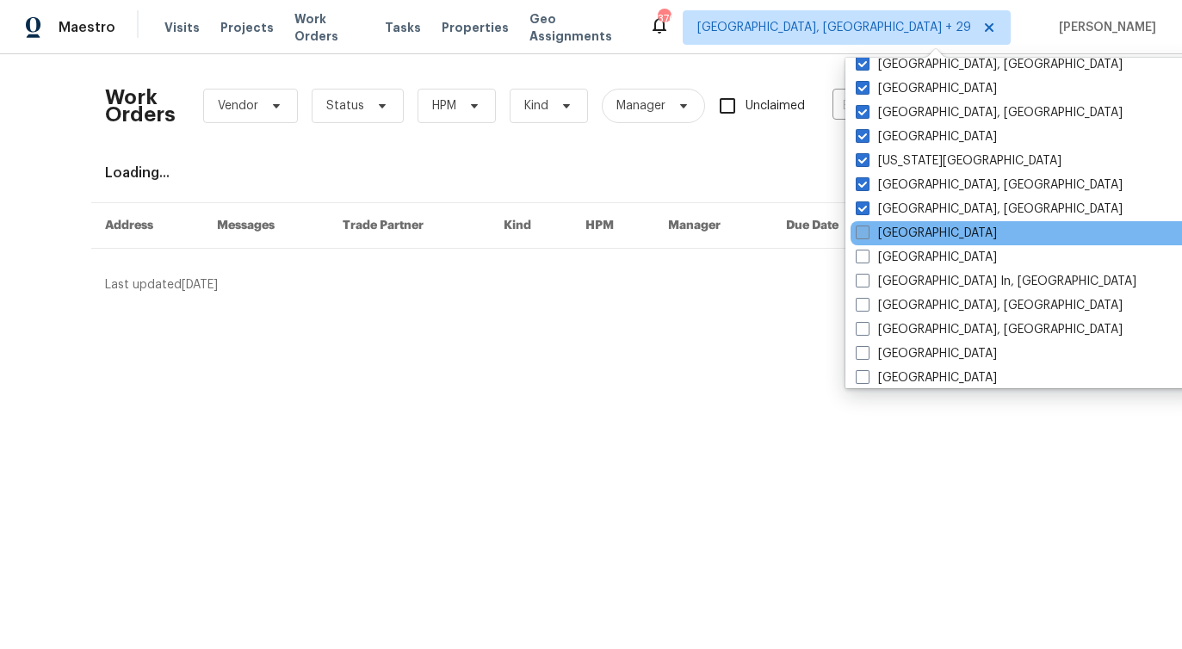
click at [861, 230] on span at bounding box center [862, 232] width 14 height 14
click at [861, 230] on input "Las Vegas" at bounding box center [860, 230] width 11 height 11
checkbox input "true"
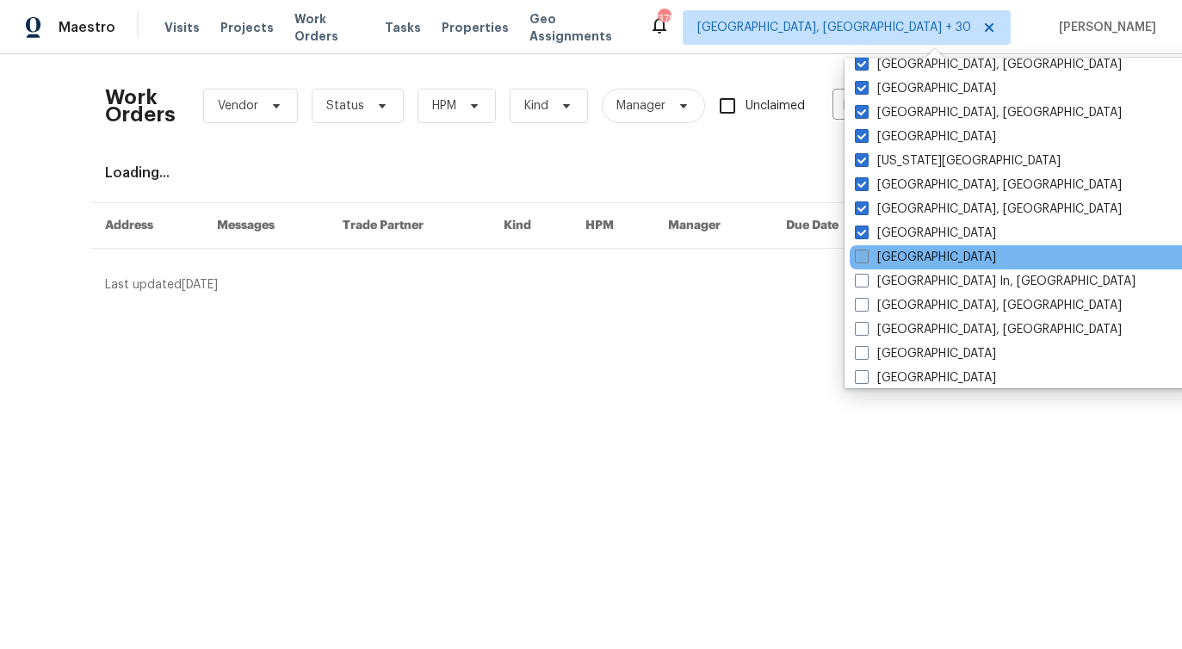
click at [861, 250] on span at bounding box center [862, 257] width 14 height 14
click at [861, 250] on input "Los Angeles" at bounding box center [860, 254] width 11 height 11
checkbox input "true"
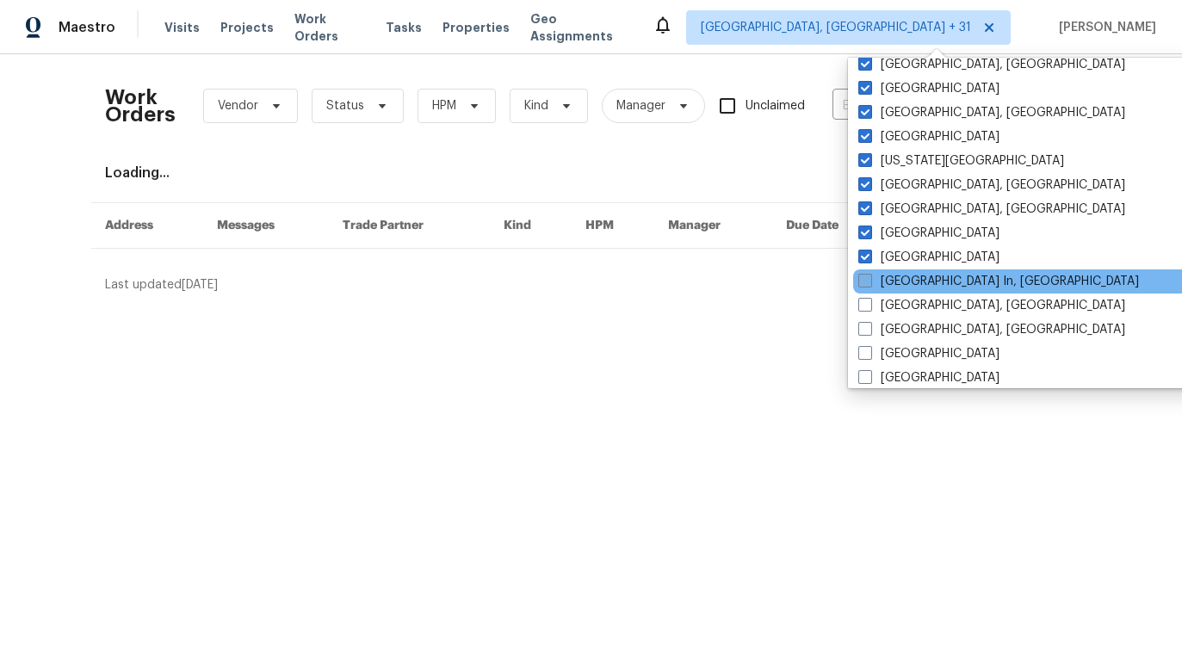
click at [859, 289] on label "Louisville In, KY" at bounding box center [998, 281] width 281 height 17
click at [859, 284] on input "Louisville In, KY" at bounding box center [863, 278] width 11 height 11
checkbox input "true"
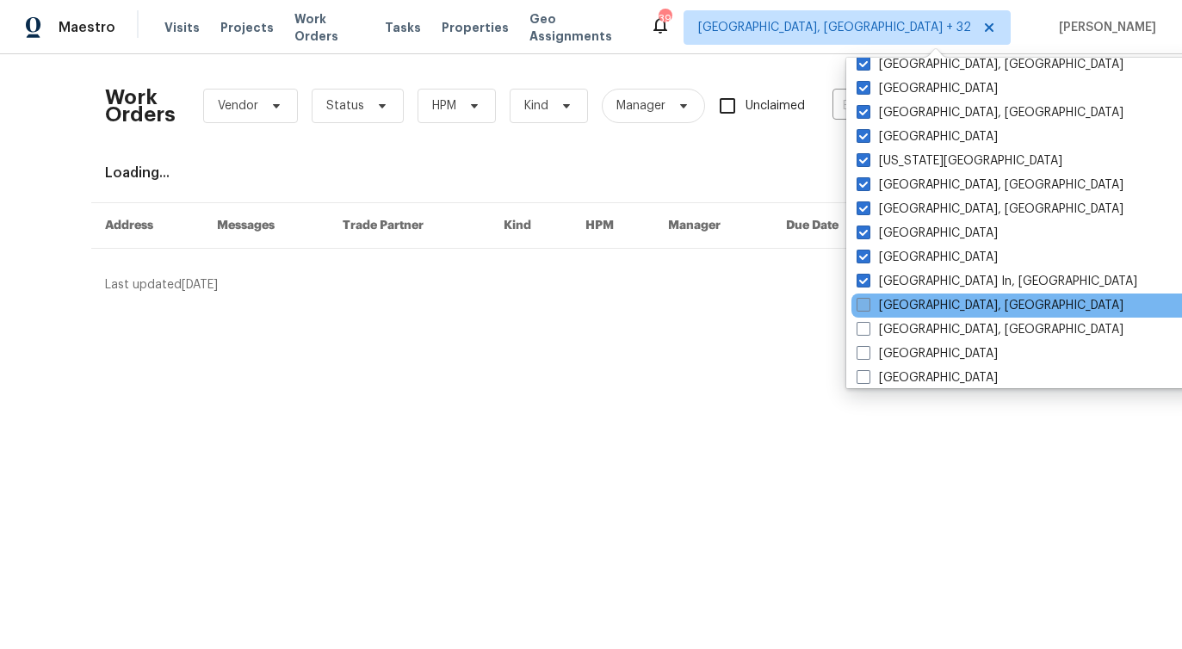
click at [859, 307] on span at bounding box center [863, 305] width 14 height 14
click at [859, 307] on input "Memphis, TN" at bounding box center [861, 302] width 11 height 11
checkbox input "true"
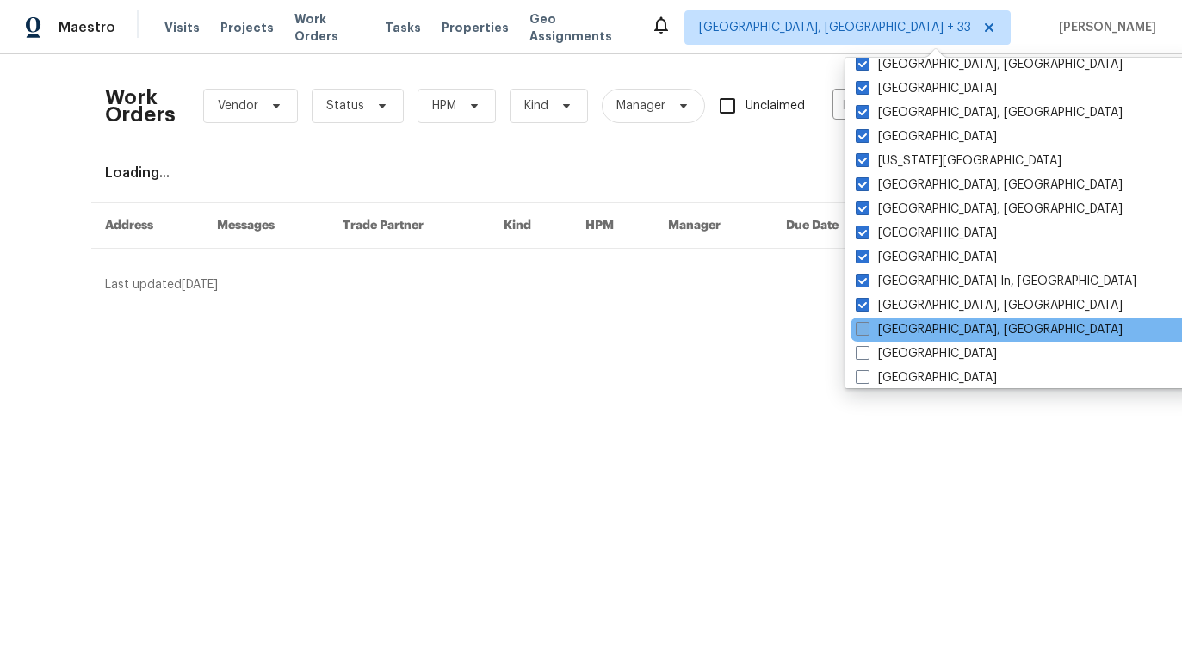
click at [859, 324] on span at bounding box center [862, 329] width 14 height 14
click at [859, 324] on input "Miami, FL" at bounding box center [860, 326] width 11 height 11
checkbox input "true"
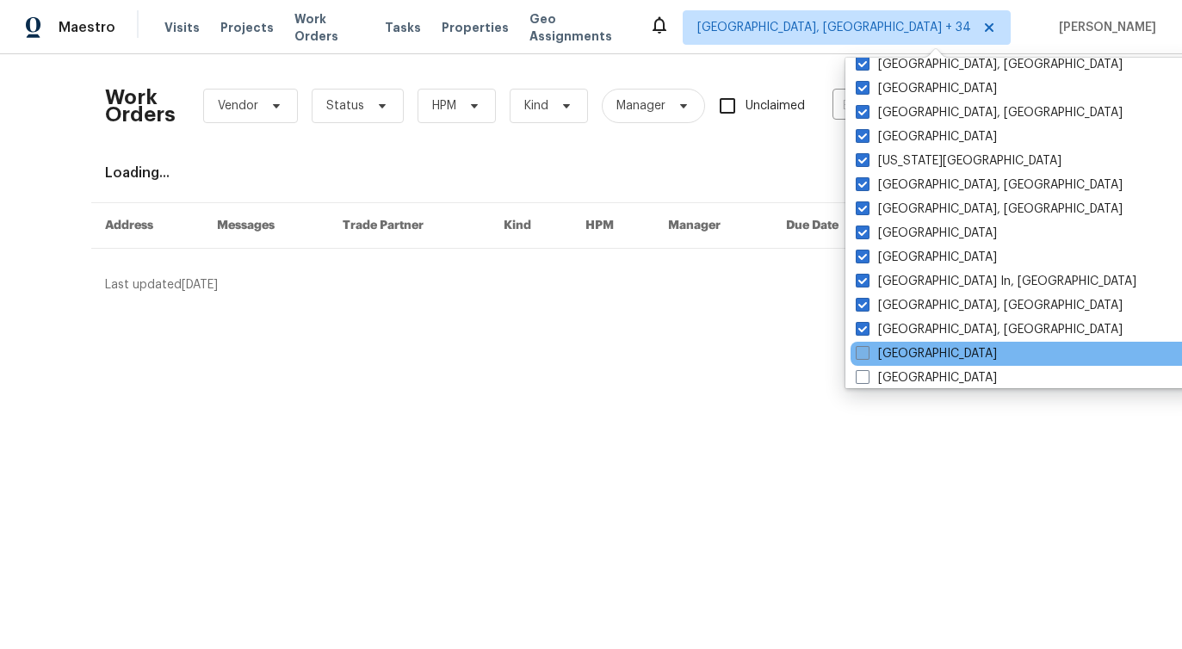
click at [861, 359] on span at bounding box center [862, 353] width 14 height 14
click at [861, 356] on input "Minneapolis" at bounding box center [860, 350] width 11 height 11
checkbox input "true"
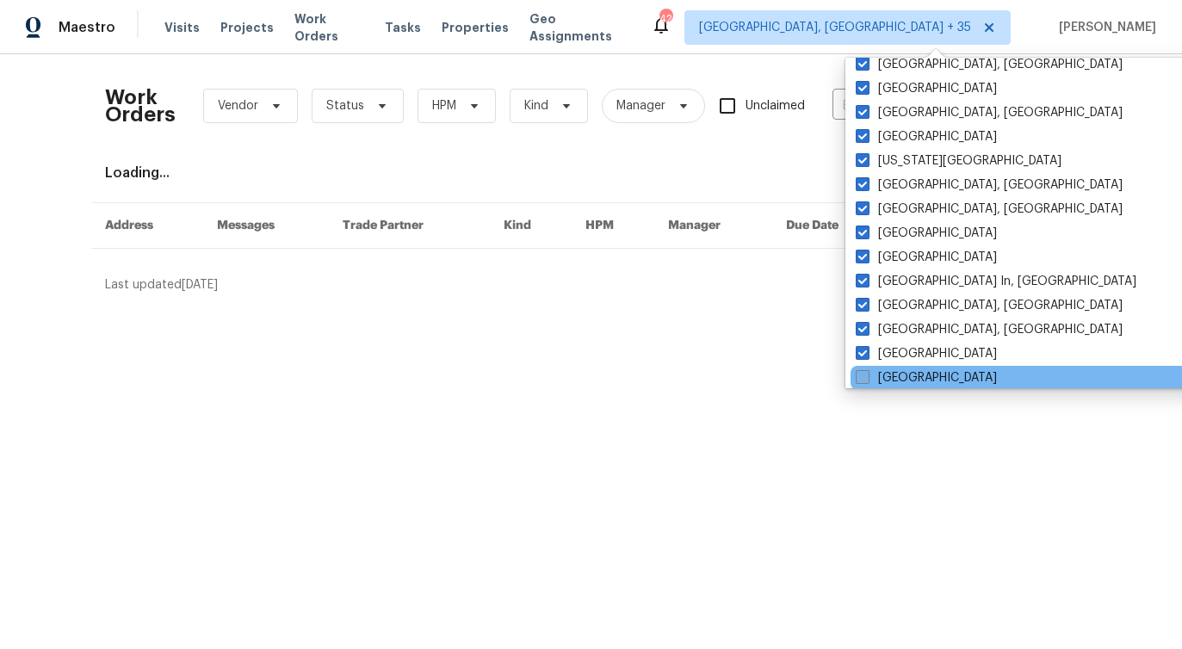
click at [862, 374] on span at bounding box center [862, 377] width 14 height 14
click at [862, 374] on input "Nashville" at bounding box center [860, 374] width 11 height 11
checkbox input "true"
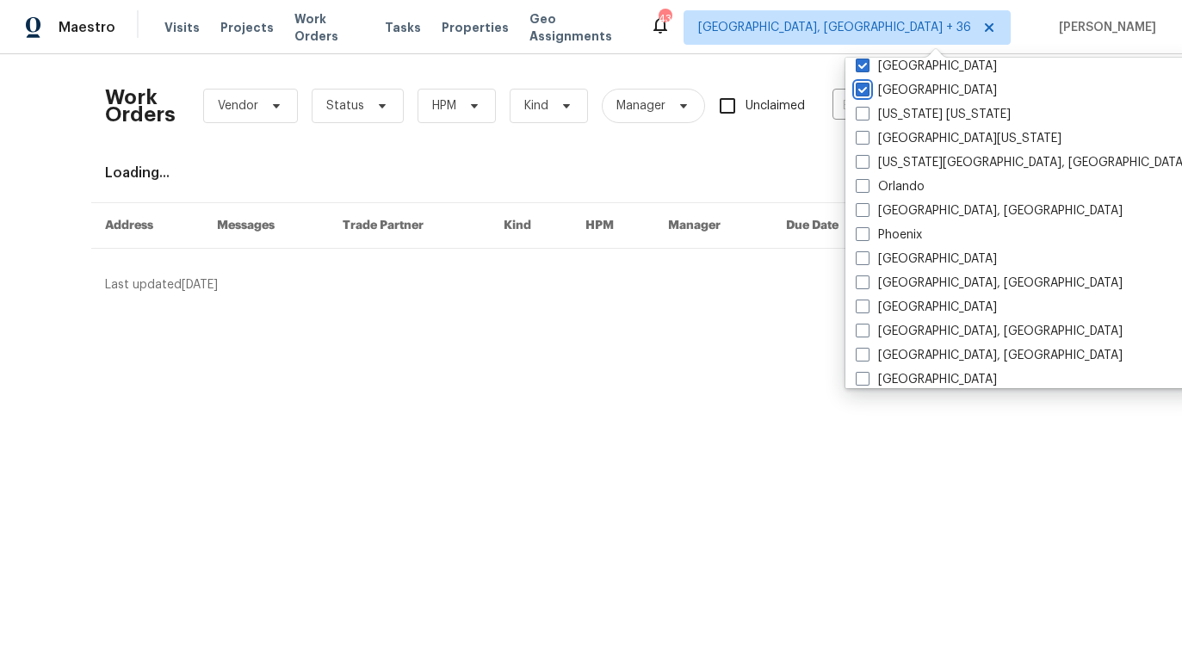
scroll to position [843, 0]
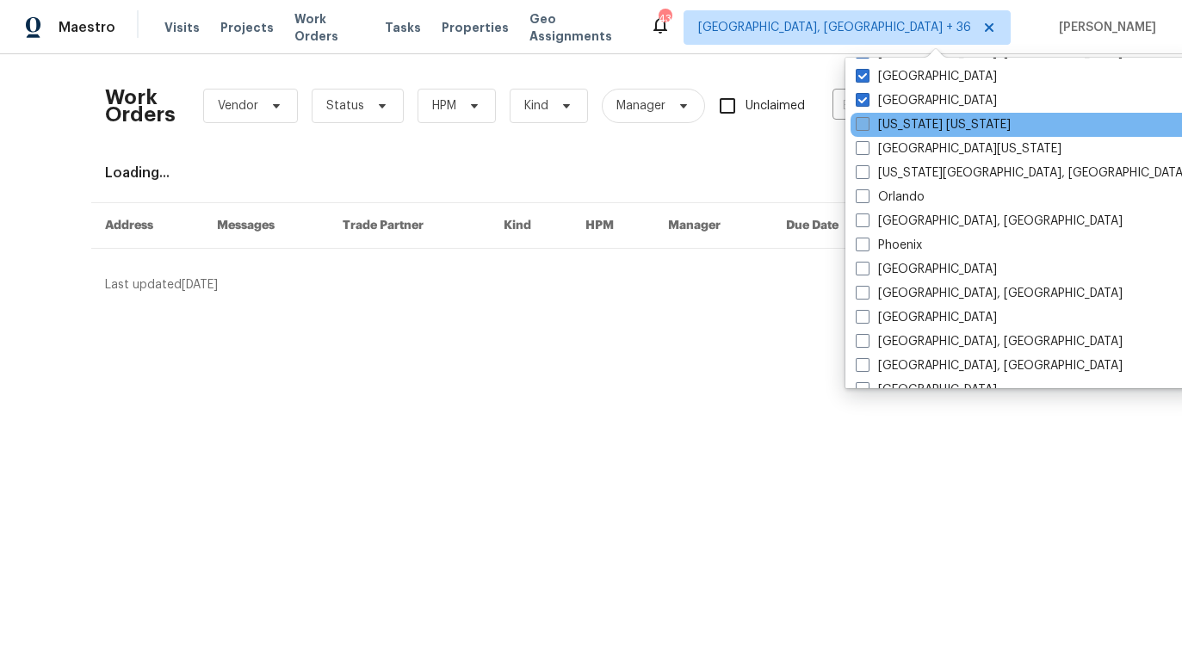
click at [861, 127] on span at bounding box center [862, 124] width 14 height 14
click at [861, 127] on input "New York New Jersey" at bounding box center [860, 121] width 11 height 11
checkbox input "true"
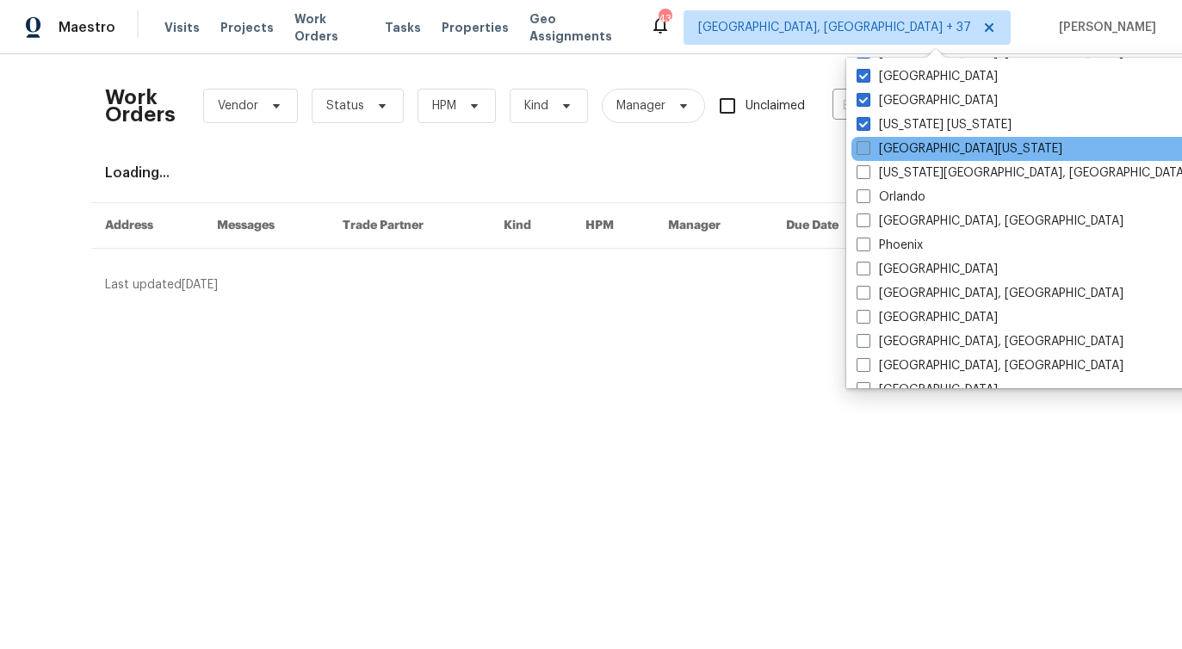
click at [865, 145] on span at bounding box center [863, 148] width 14 height 14
click at [865, 145] on input "Northern Colorado" at bounding box center [861, 145] width 11 height 11
checkbox input "true"
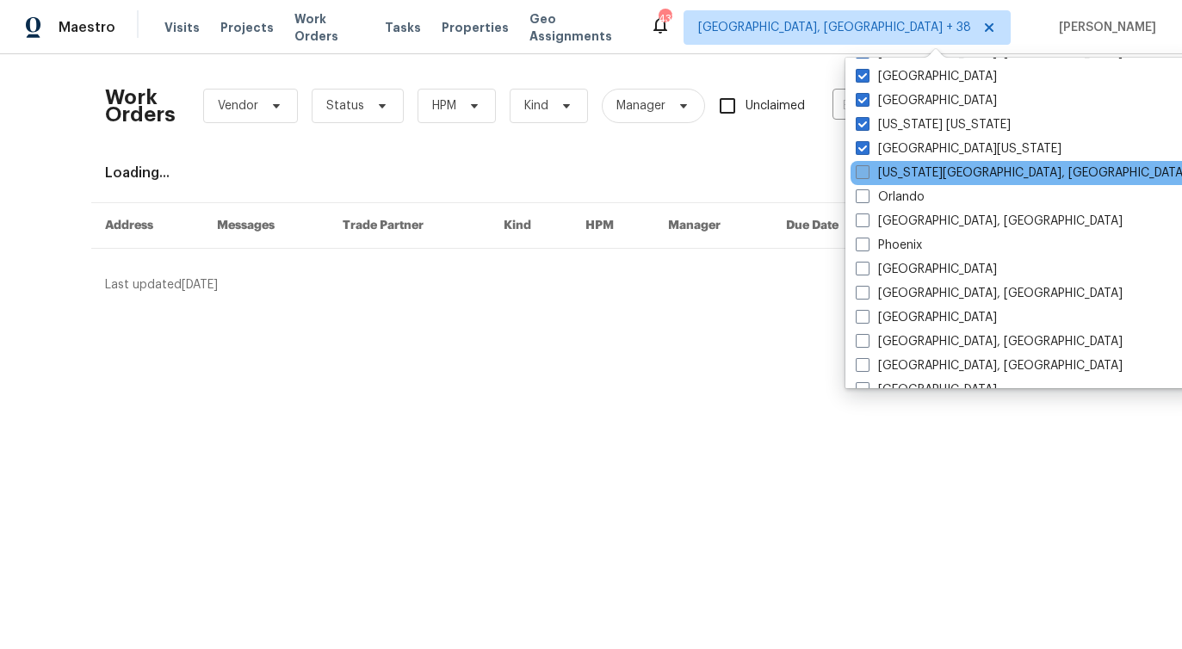
click at [866, 175] on span at bounding box center [862, 172] width 14 height 14
click at [866, 175] on input "Oklahoma City, OK" at bounding box center [860, 169] width 11 height 11
checkbox input "true"
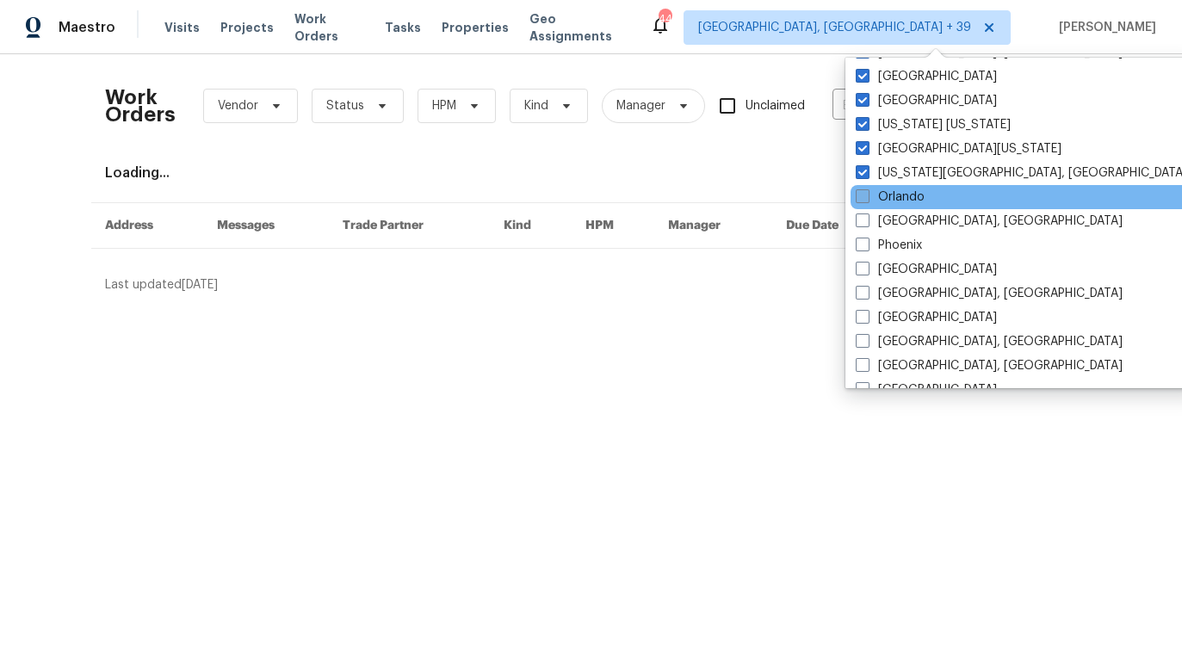
click at [861, 198] on span at bounding box center [862, 196] width 14 height 14
click at [861, 198] on input "Orlando" at bounding box center [860, 193] width 11 height 11
checkbox input "true"
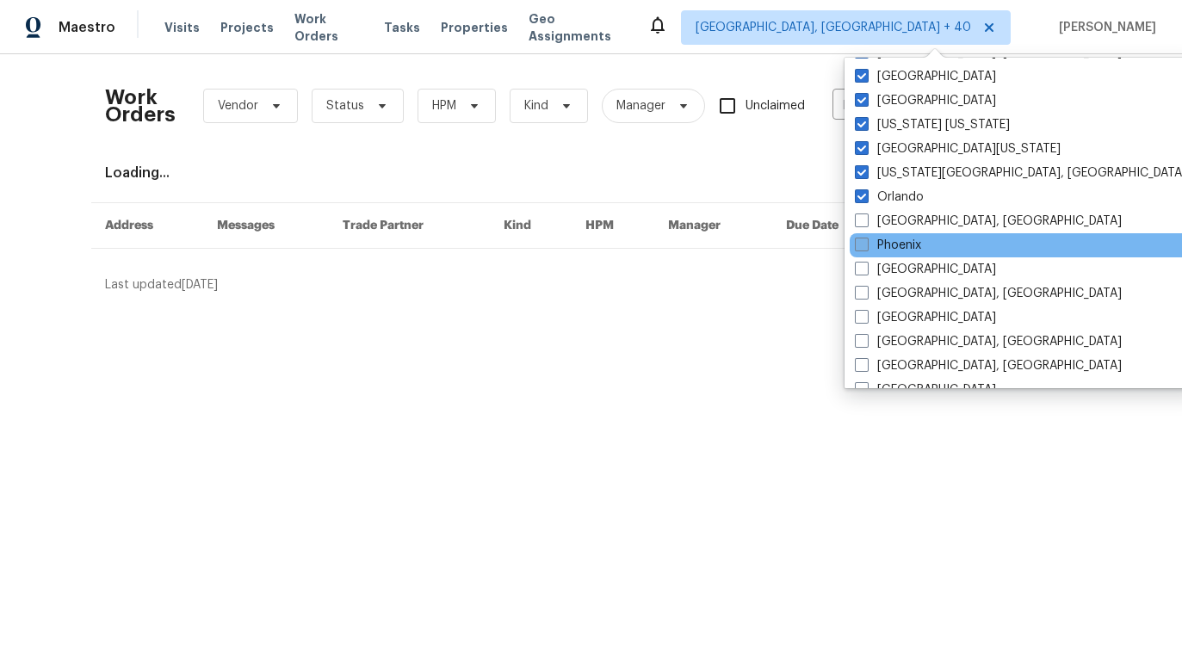
click at [856, 237] on label "Phoenix" at bounding box center [888, 245] width 66 height 17
click at [856, 237] on input "Phoenix" at bounding box center [860, 242] width 11 height 11
checkbox input "true"
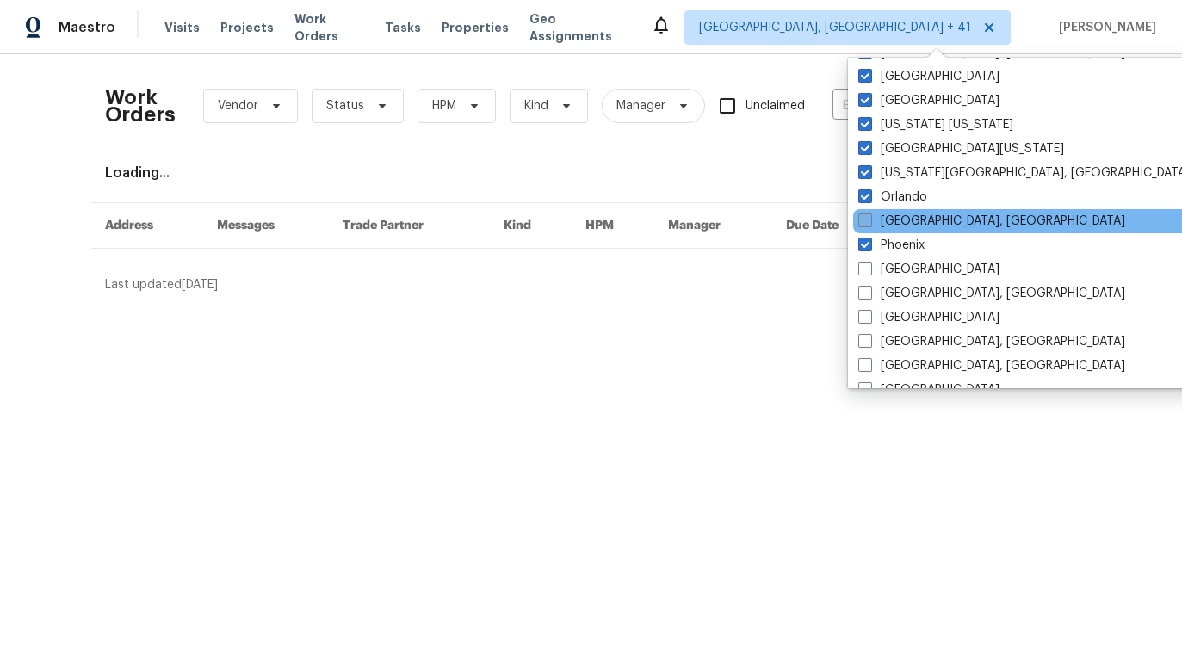
click at [858, 228] on label "Philadelphia, PA" at bounding box center [991, 221] width 267 height 17
click at [858, 224] on input "Philadelphia, PA" at bounding box center [863, 218] width 11 height 11
checkbox input "true"
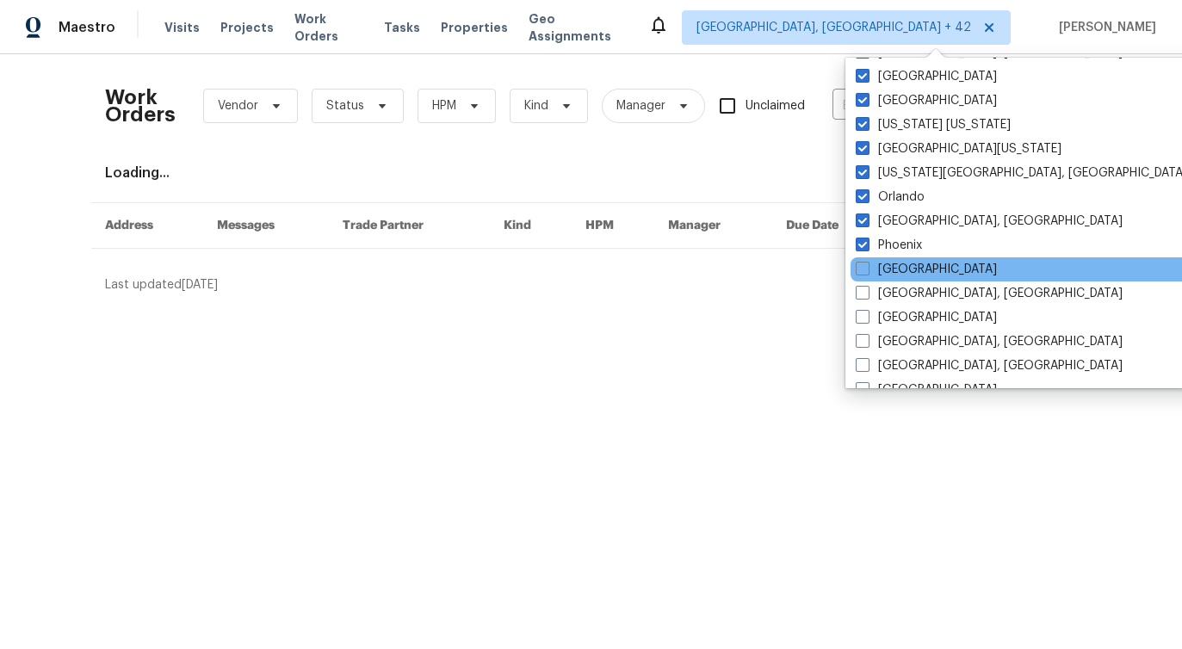
click at [858, 258] on div "Portland" at bounding box center [1023, 269] width 347 height 24
click at [858, 272] on span at bounding box center [862, 269] width 14 height 14
click at [858, 272] on input "Portland" at bounding box center [860, 266] width 11 height 11
checkbox input "true"
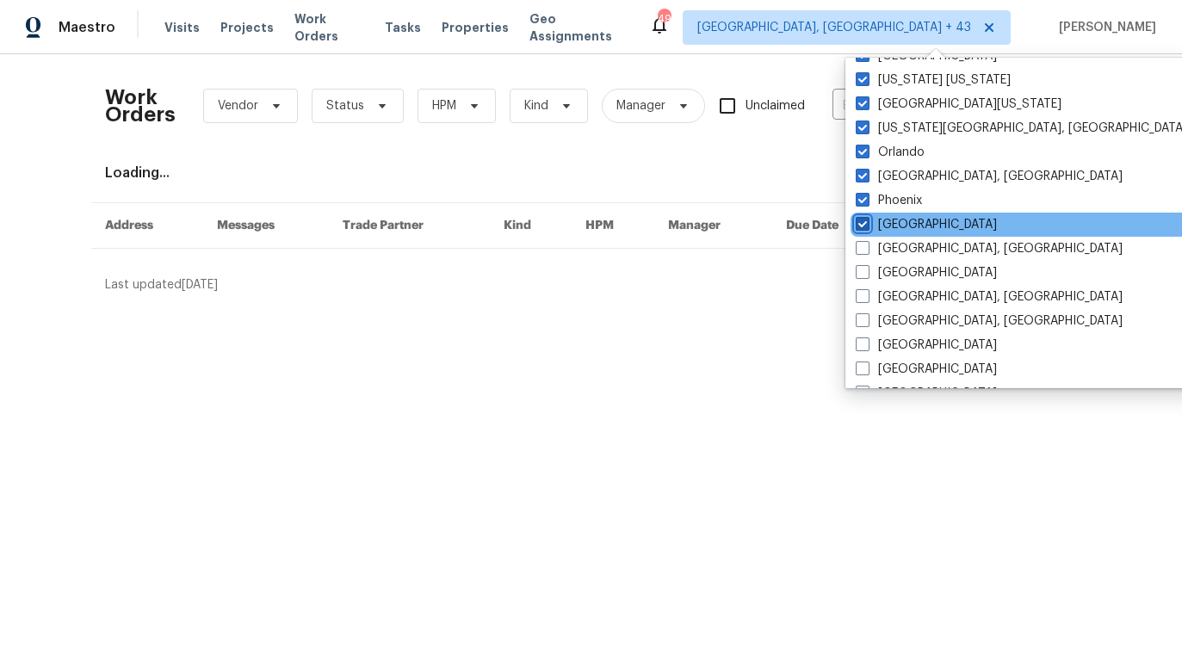
scroll to position [934, 0]
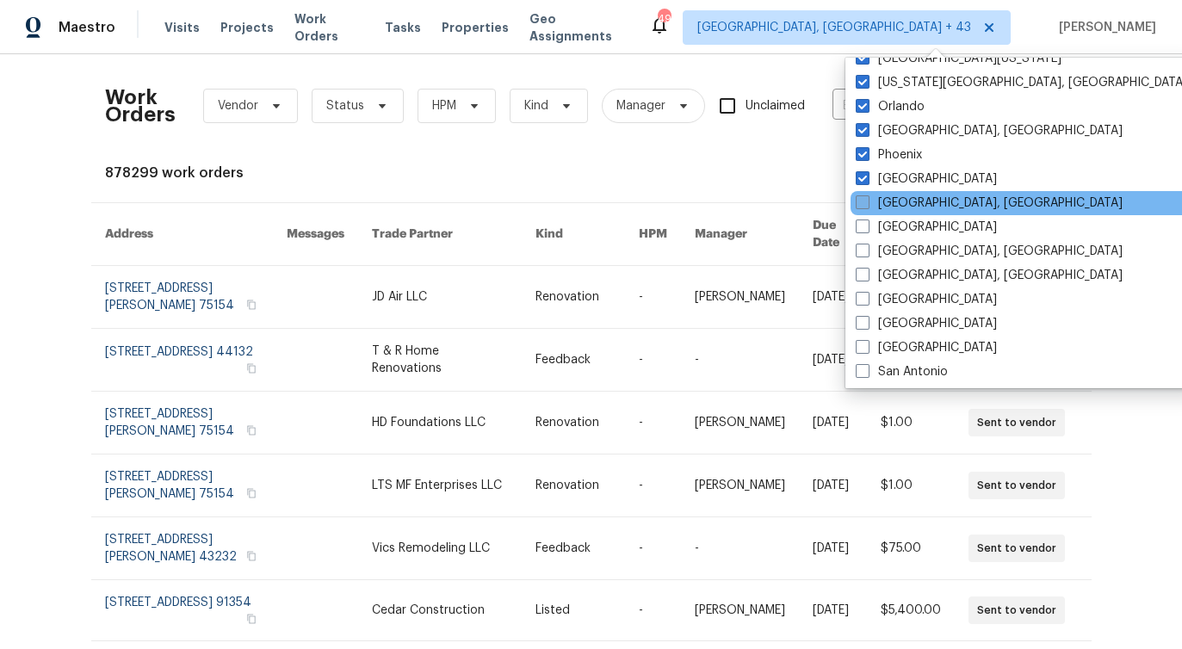
click at [859, 201] on span at bounding box center [862, 202] width 14 height 14
click at [859, 201] on input "Prescott, AZ" at bounding box center [860, 199] width 11 height 11
checkbox input "true"
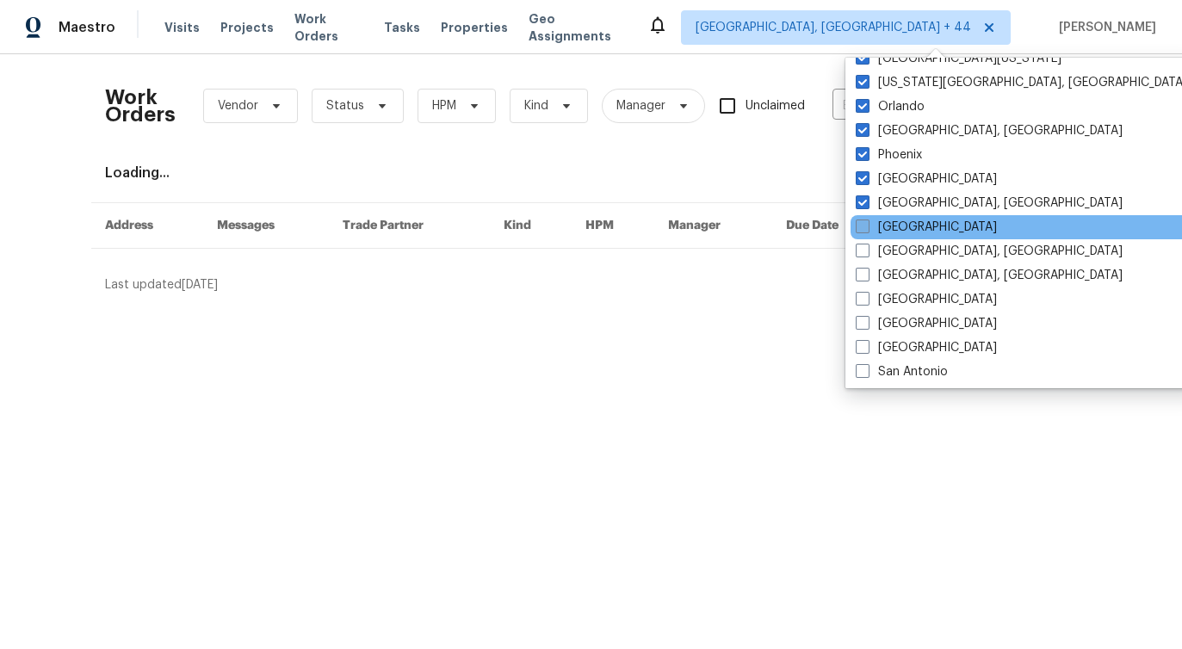
click at [861, 231] on span at bounding box center [862, 226] width 14 height 14
click at [861, 230] on input "Raleigh" at bounding box center [860, 224] width 11 height 11
checkbox input "true"
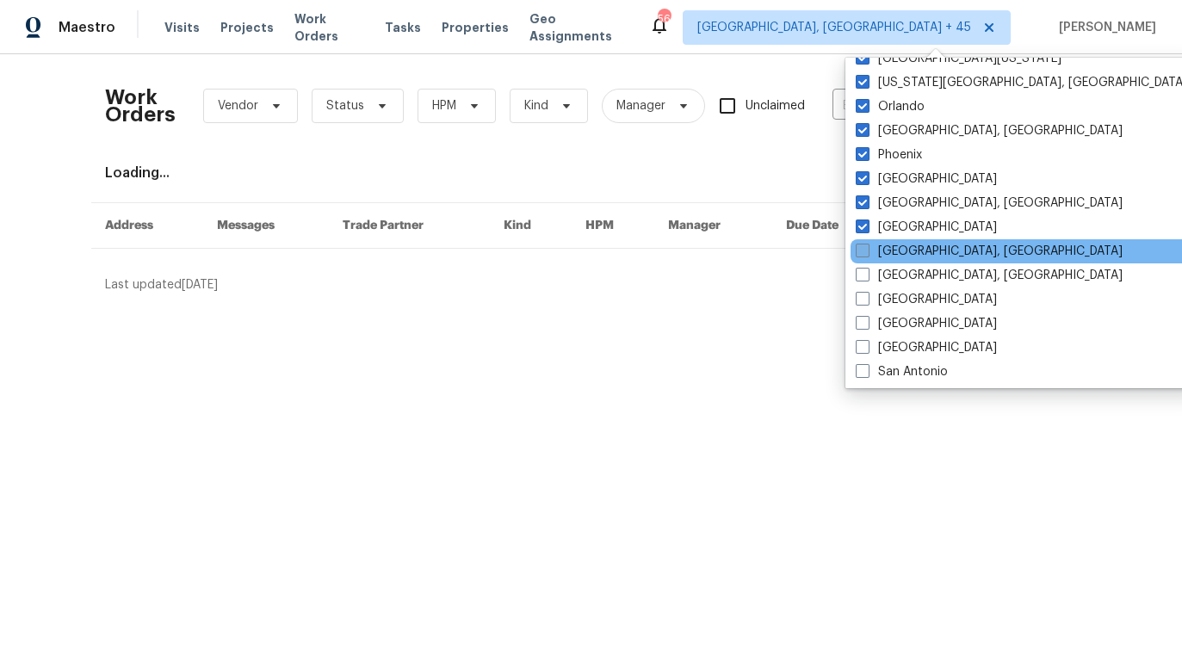
click at [858, 257] on span at bounding box center [862, 251] width 14 height 14
click at [858, 254] on input "Reno, NV" at bounding box center [860, 248] width 11 height 11
checkbox input "true"
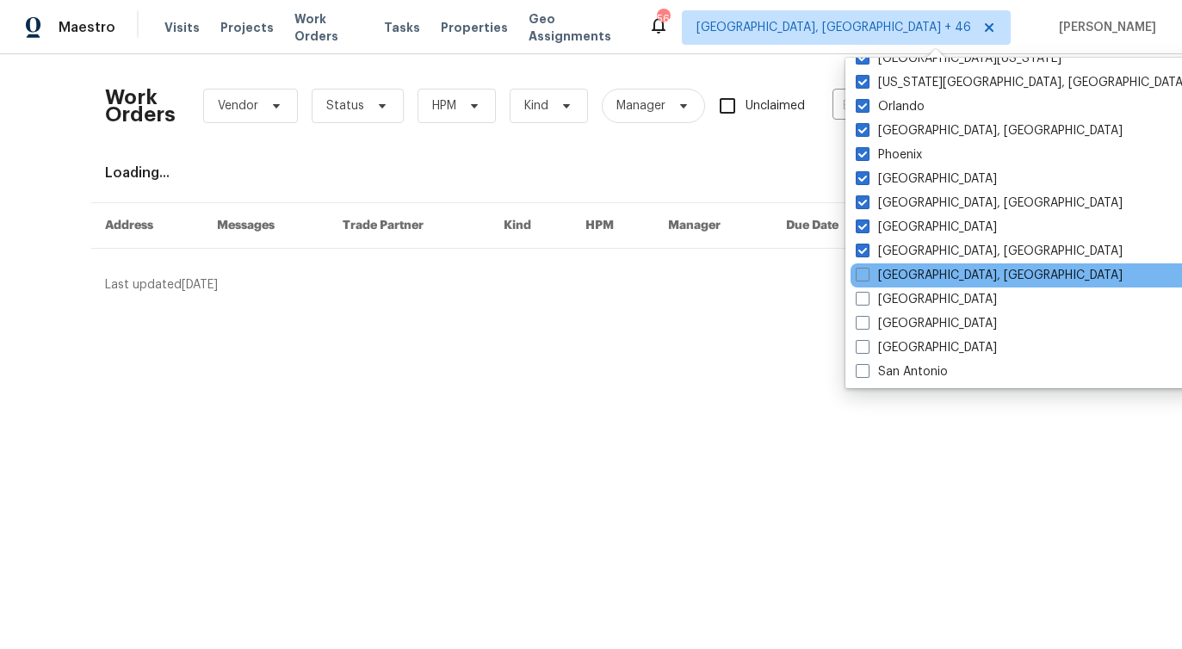
click at [858, 286] on div "Richmond, VA" at bounding box center [1023, 275] width 347 height 24
click at [860, 278] on span at bounding box center [862, 275] width 14 height 14
click at [860, 278] on input "Richmond, VA" at bounding box center [860, 272] width 11 height 11
checkbox input "true"
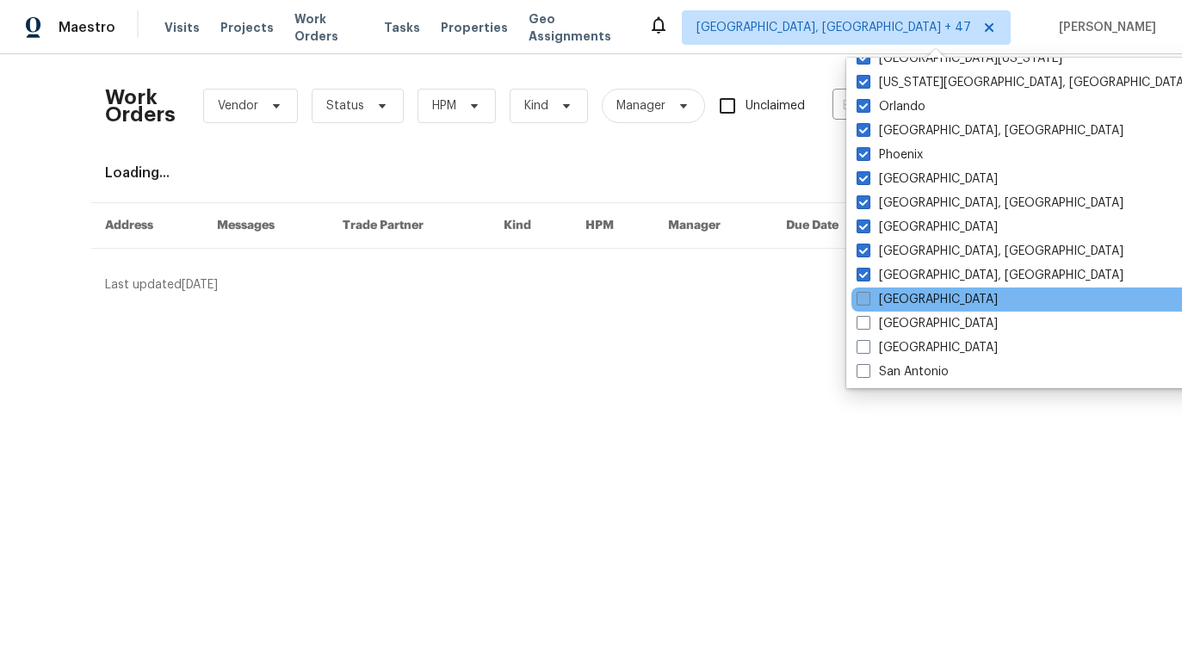
click at [857, 299] on span at bounding box center [863, 299] width 14 height 14
click at [857, 299] on input "Riverside" at bounding box center [861, 296] width 11 height 11
checkbox input "true"
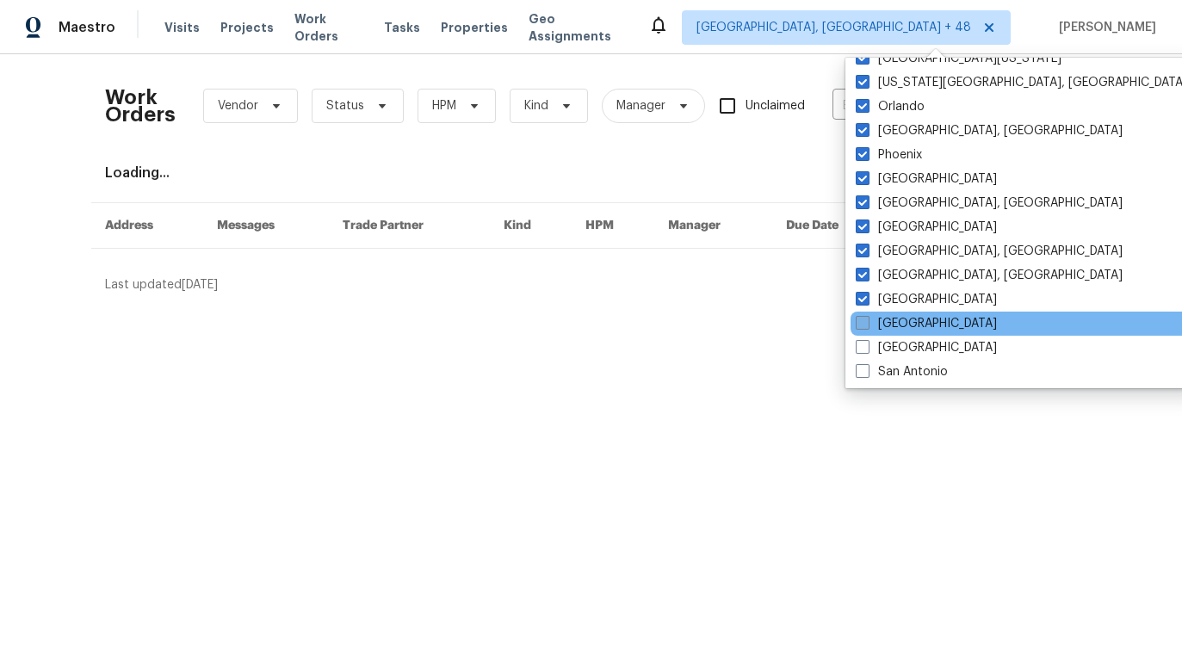
click at [859, 324] on span at bounding box center [862, 323] width 14 height 14
click at [859, 324] on input "Sacramento" at bounding box center [860, 320] width 11 height 11
checkbox input "true"
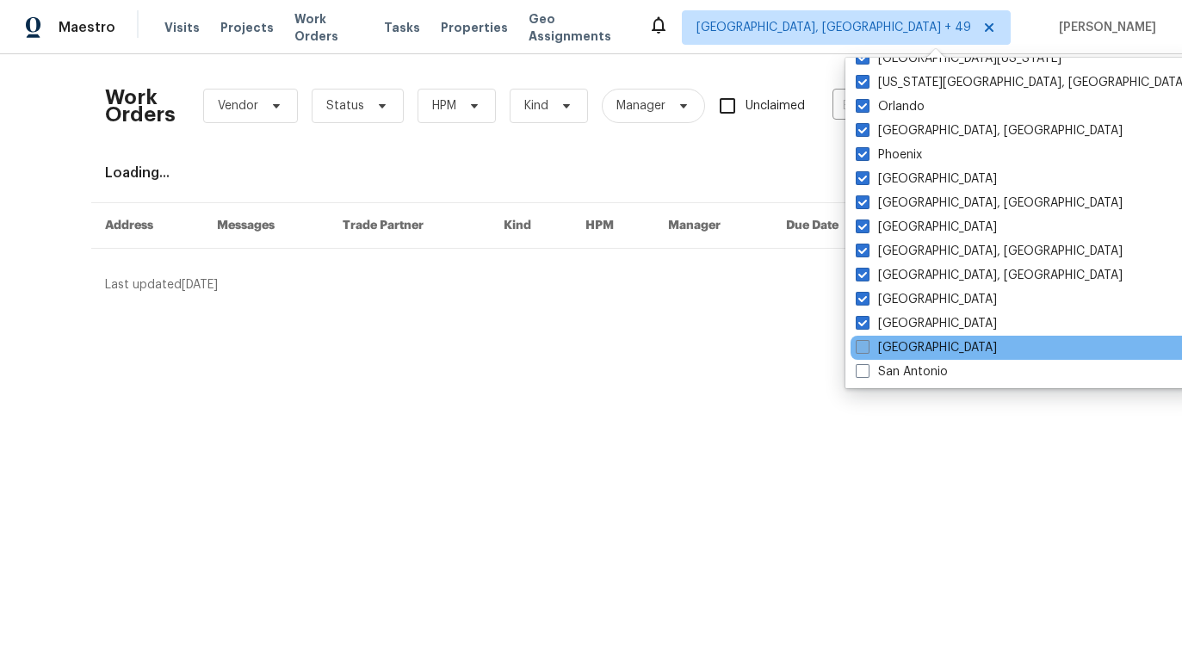
click at [857, 347] on span at bounding box center [862, 347] width 14 height 14
click at [857, 347] on input "Salt Lake City" at bounding box center [860, 344] width 11 height 11
checkbox input "true"
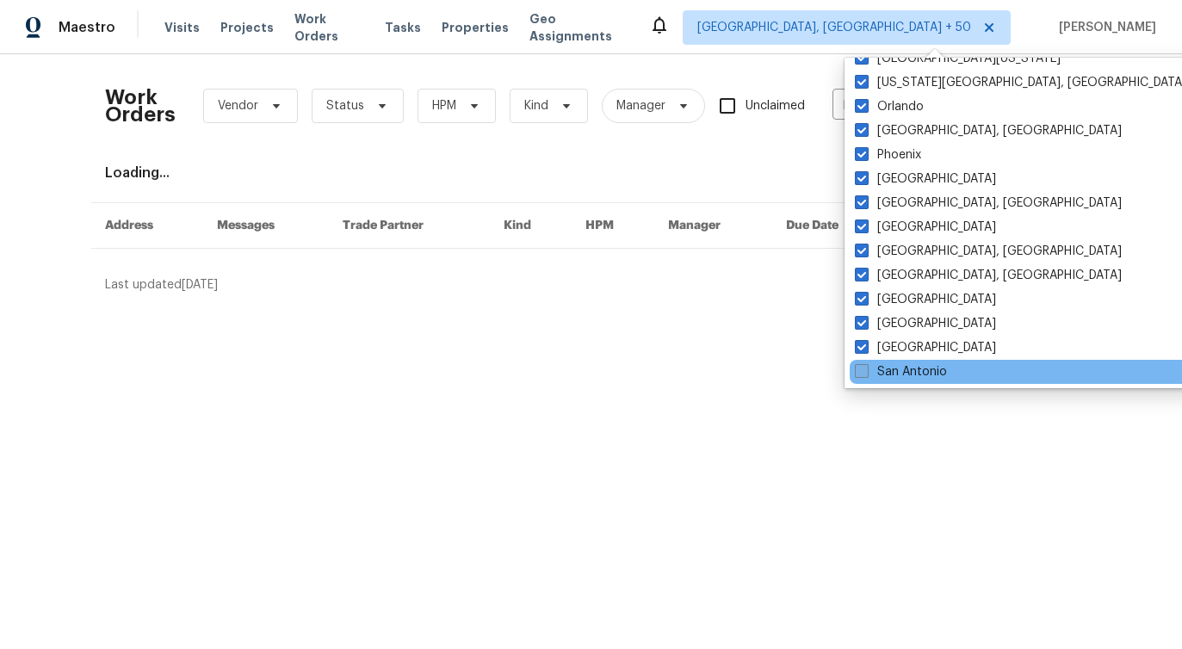
click at [859, 369] on span at bounding box center [862, 371] width 14 height 14
click at [859, 369] on input "San Antonio" at bounding box center [860, 368] width 11 height 11
checkbox input "true"
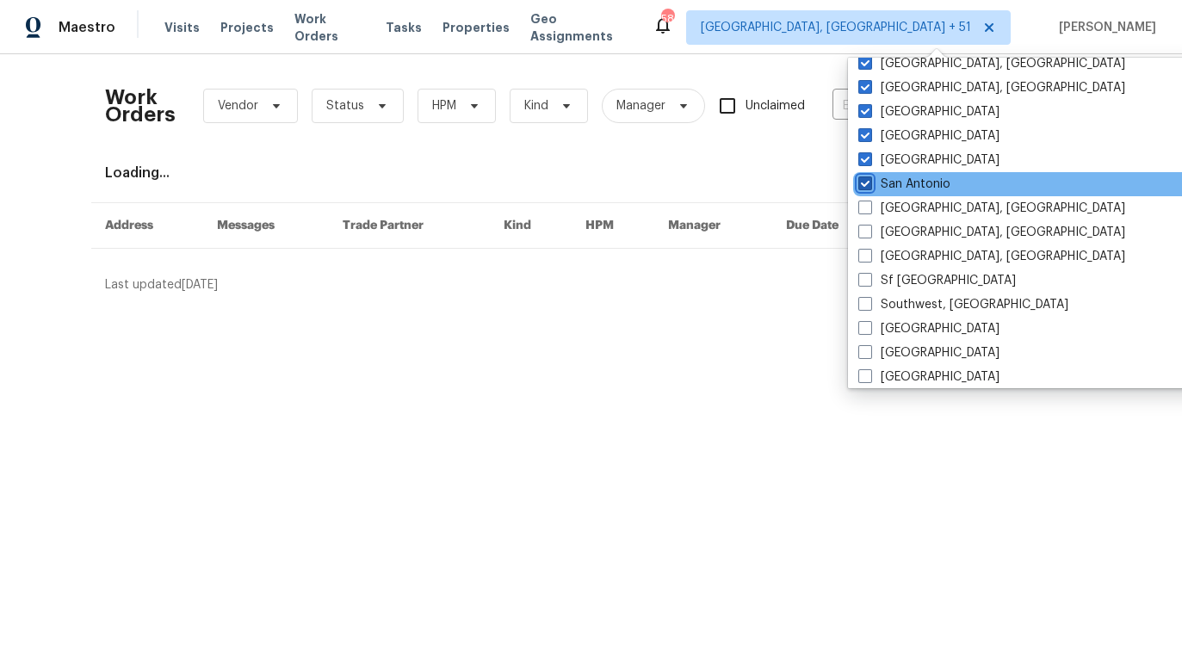
scroll to position [1153, 0]
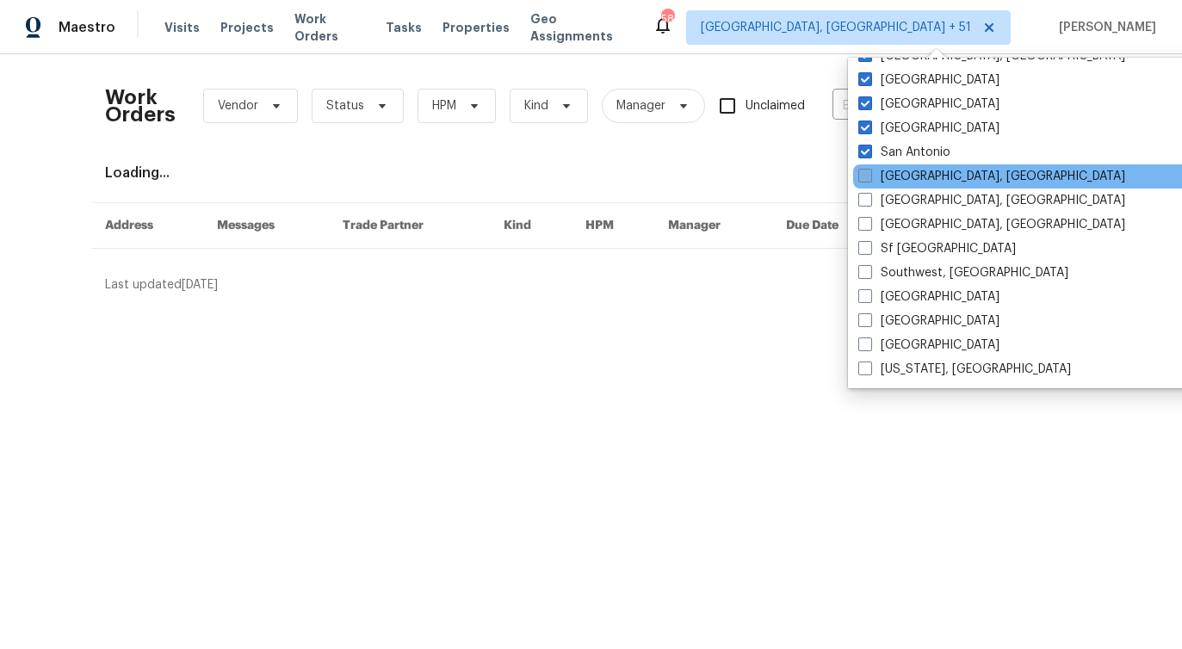
click at [867, 176] on span at bounding box center [865, 176] width 14 height 14
click at [867, 176] on input "San Diego, CA" at bounding box center [863, 173] width 11 height 11
checkbox input "true"
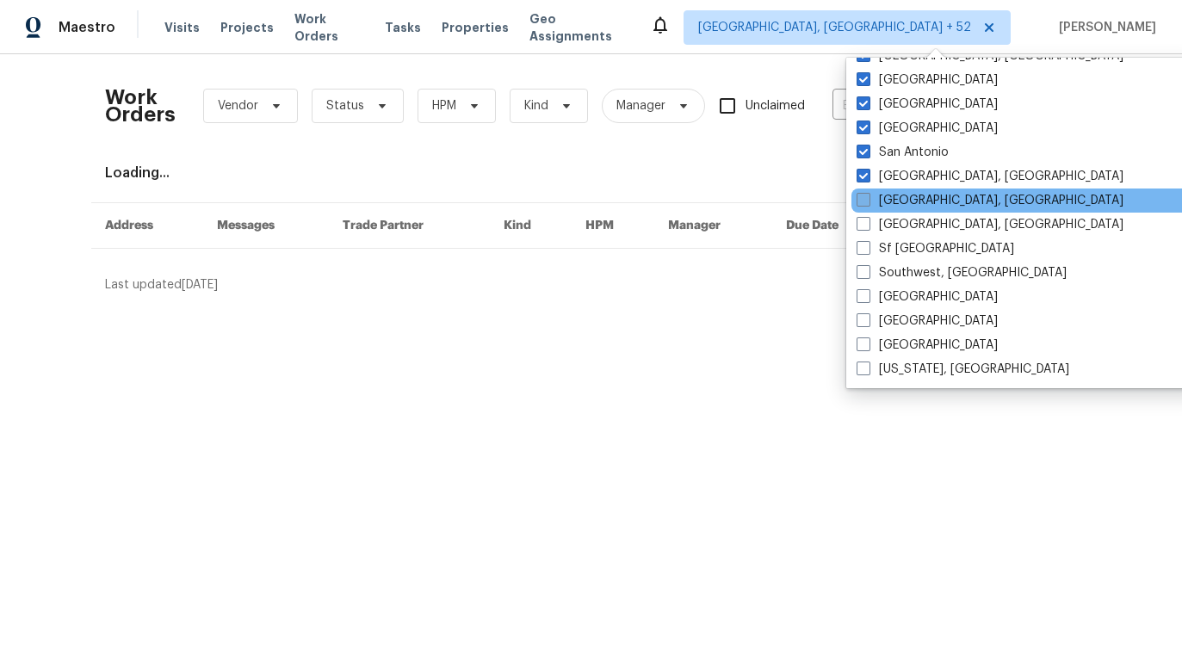
click at [865, 201] on span at bounding box center [863, 200] width 14 height 14
click at [865, 201] on input "Savannah, GA" at bounding box center [861, 197] width 11 height 11
checkbox input "true"
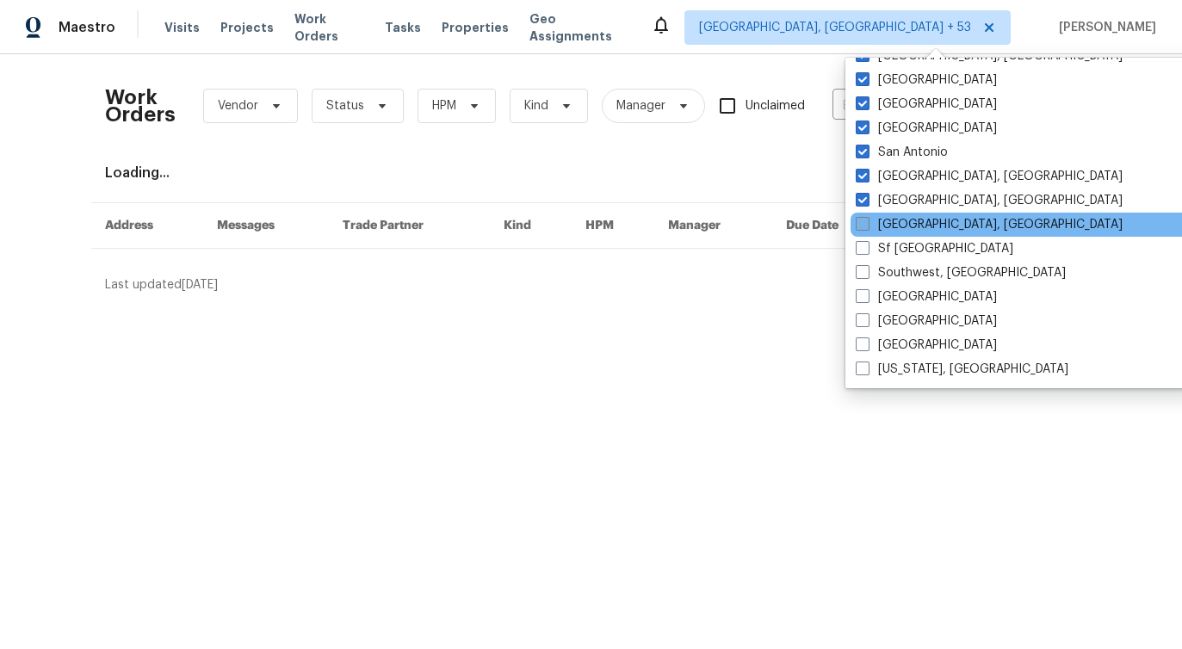
click at [858, 227] on span at bounding box center [862, 224] width 14 height 14
click at [858, 227] on input "Seattle, WA" at bounding box center [860, 221] width 11 height 11
checkbox input "true"
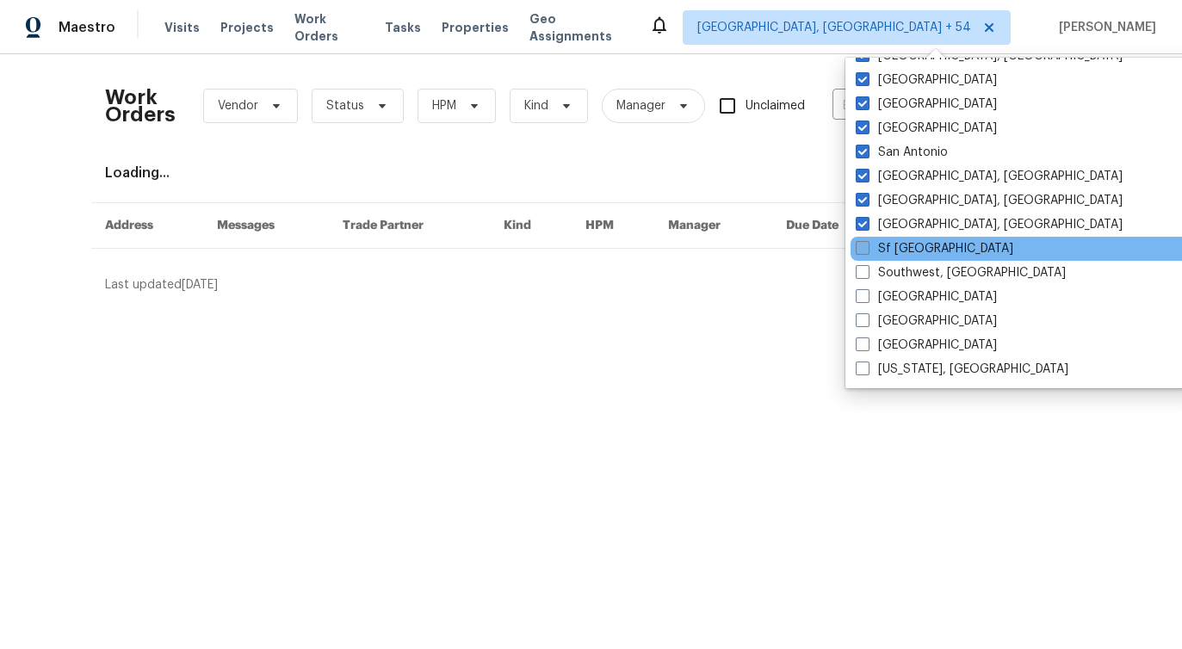
click at [858, 251] on span at bounding box center [862, 248] width 14 height 14
click at [858, 251] on input "Sf Bay Area" at bounding box center [860, 245] width 11 height 11
checkbox input "true"
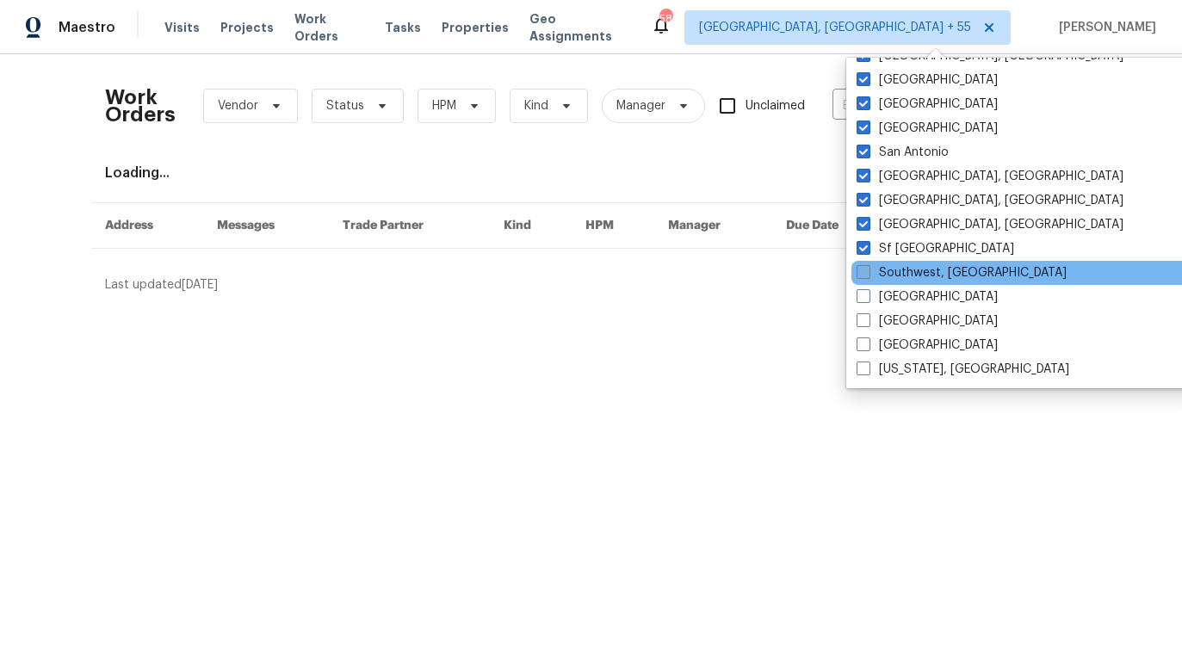
click at [862, 268] on span at bounding box center [863, 272] width 14 height 14
click at [862, 268] on input "Southwest, FL" at bounding box center [861, 269] width 11 height 11
checkbox input "true"
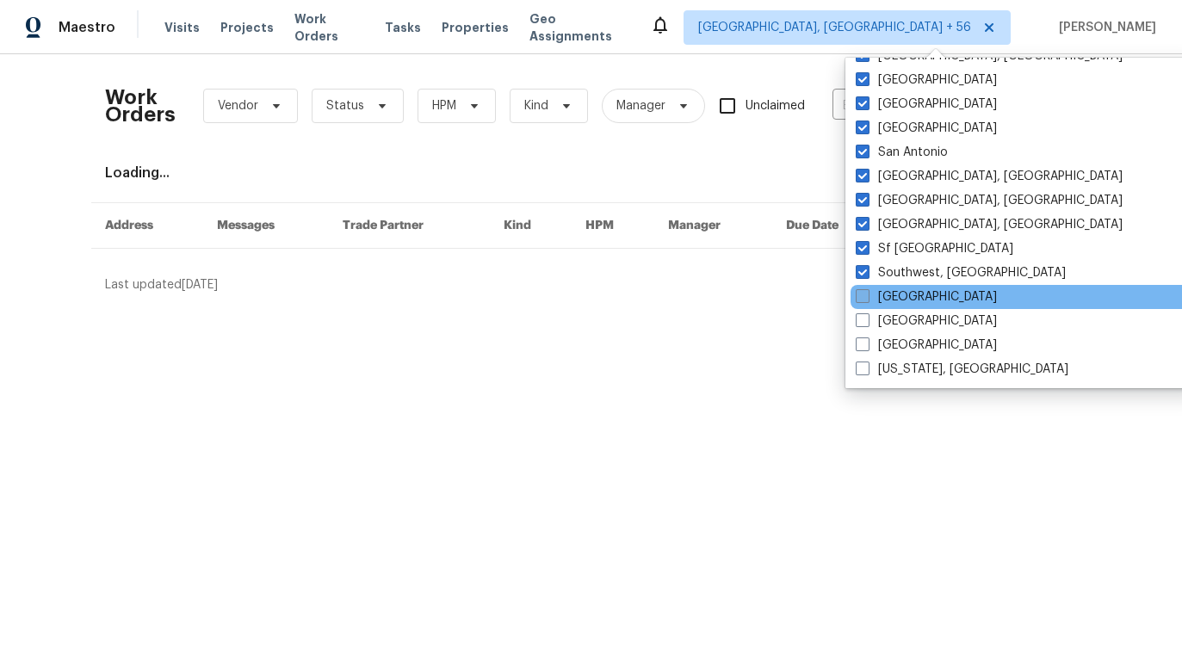
click at [861, 299] on span at bounding box center [862, 296] width 14 height 14
click at [861, 299] on input "St Louis" at bounding box center [860, 293] width 11 height 11
checkbox input "true"
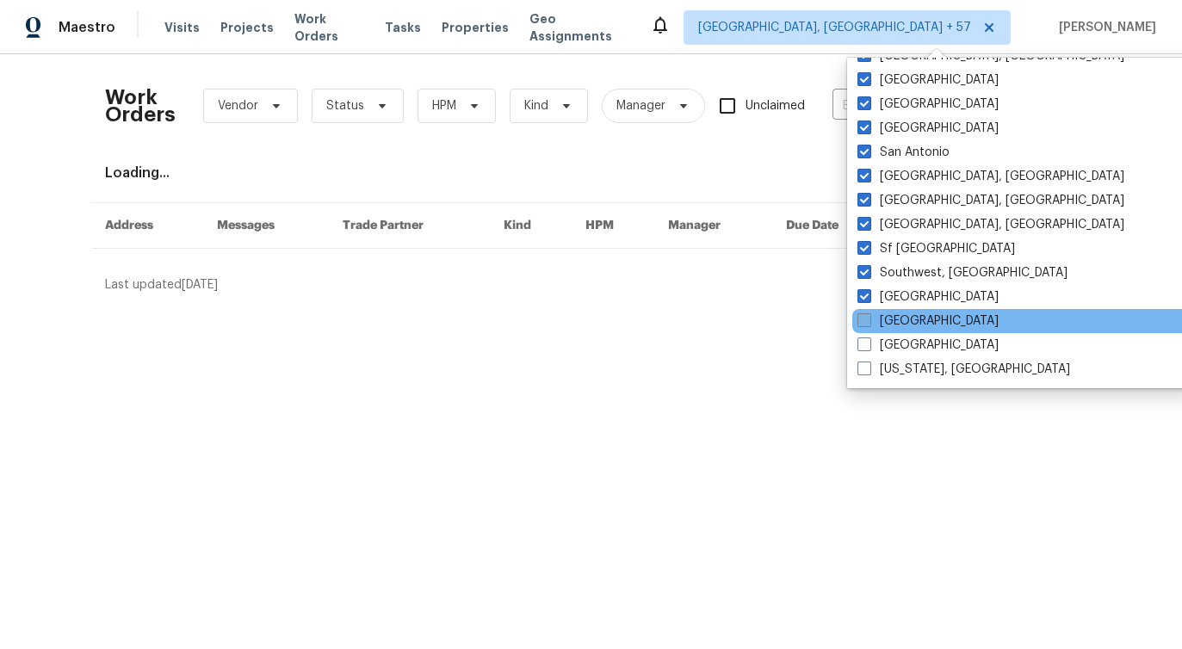
click at [861, 316] on span at bounding box center [864, 320] width 14 height 14
click at [861, 316] on input "Tampa" at bounding box center [862, 317] width 11 height 11
checkbox input "true"
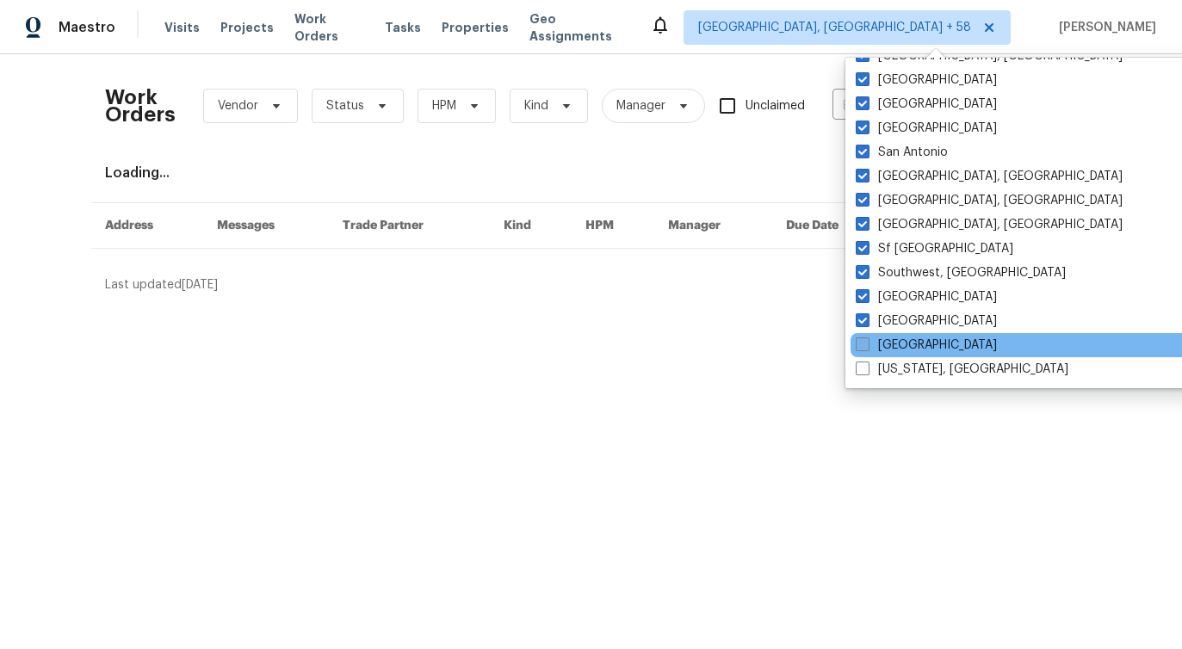
click at [863, 339] on span at bounding box center [862, 344] width 14 height 14
click at [863, 339] on input "Tucson" at bounding box center [860, 341] width 11 height 11
checkbox input "true"
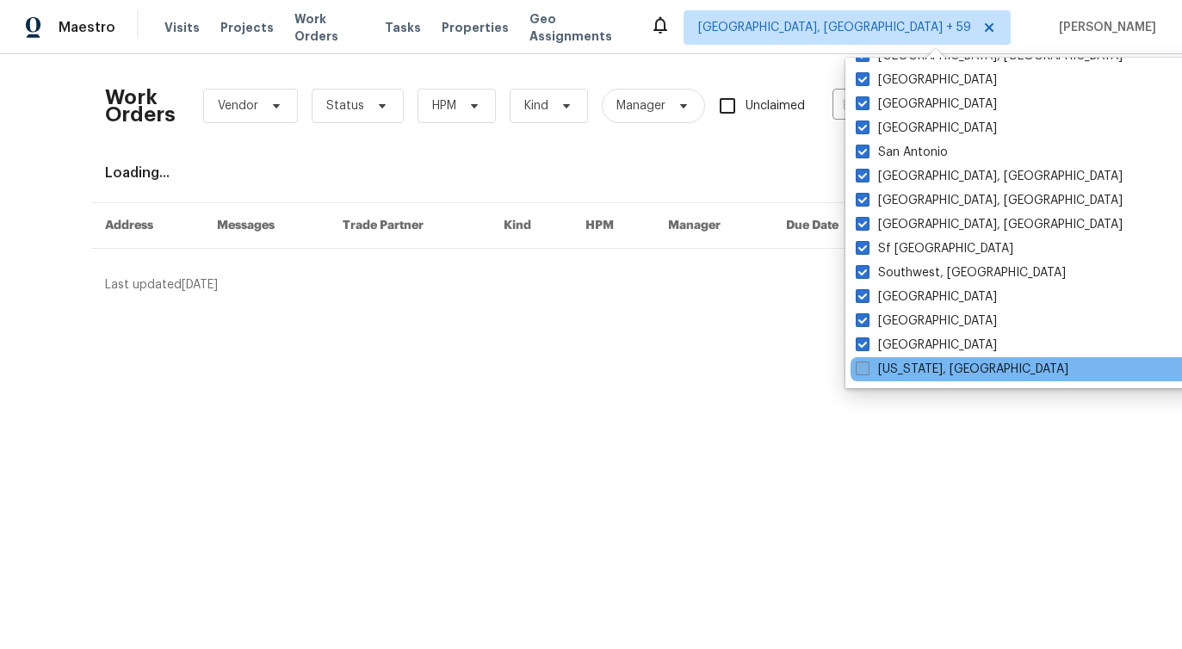
click at [864, 371] on span at bounding box center [862, 368] width 14 height 14
click at [864, 371] on input "Washington, DC" at bounding box center [860, 366] width 11 height 11
checkbox input "true"
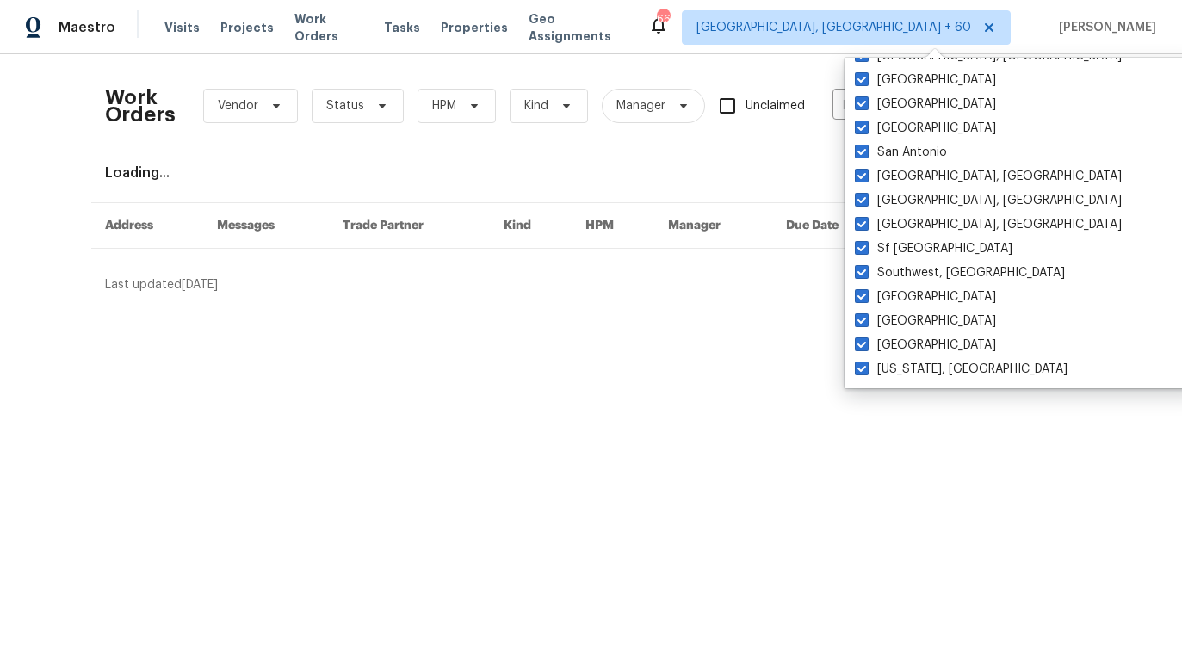
click at [774, 56] on div "Work Orders Vendor Status HPM Kind Manager Unclaimed ​ View Reno Index Loading.…" at bounding box center [591, 180] width 1182 height 253
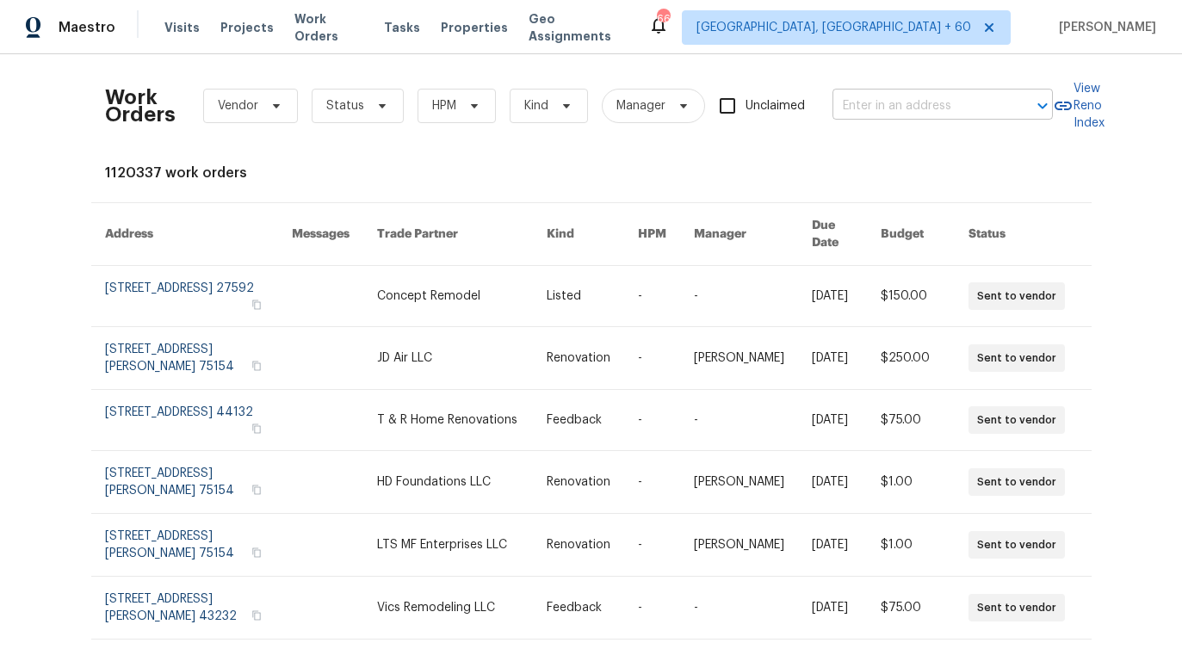
click at [872, 106] on input "text" at bounding box center [918, 106] width 172 height 27
paste input "4210 Forest Rain Ln Humble, TX 77346"
type input "4210 Forest Rain Ln Humble, TX 77346"
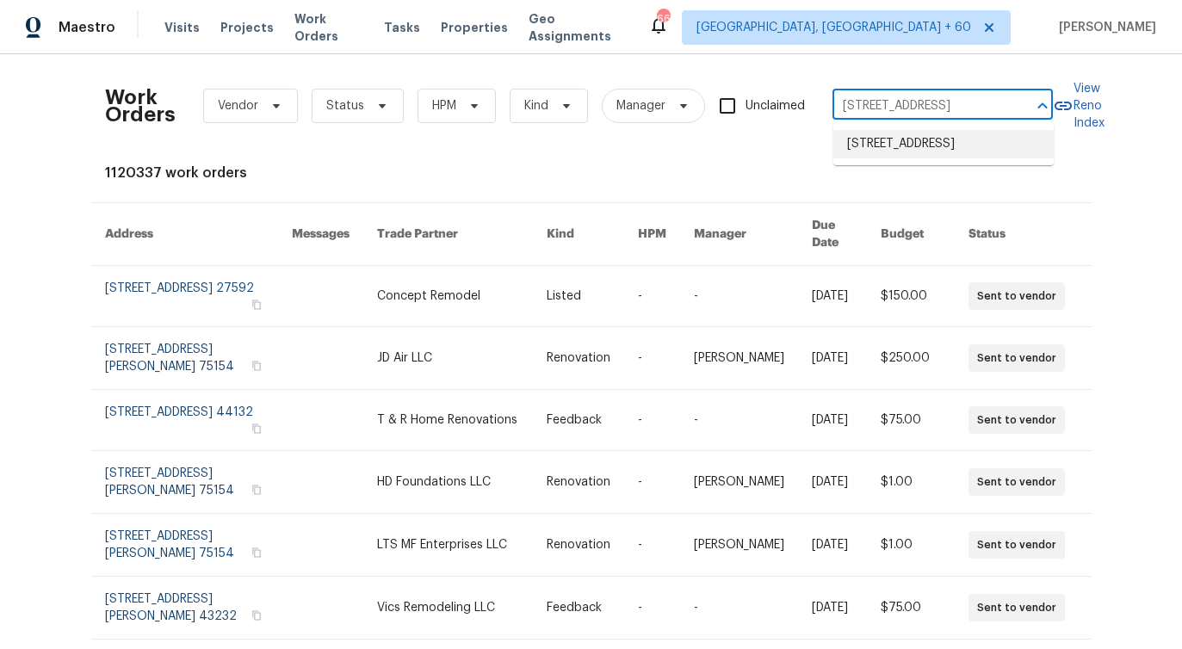
click at [868, 151] on li "4210 Forest Rain Ln, Humble, TX 77346" at bounding box center [943, 144] width 220 height 28
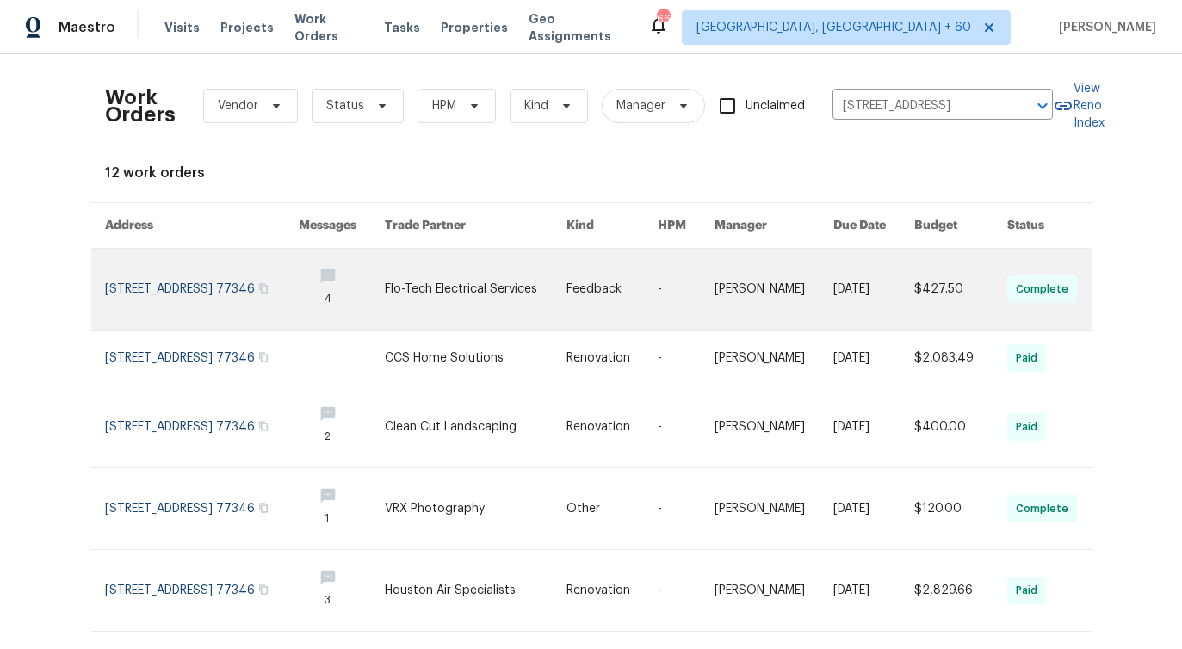
click at [196, 283] on link at bounding box center [202, 289] width 194 height 81
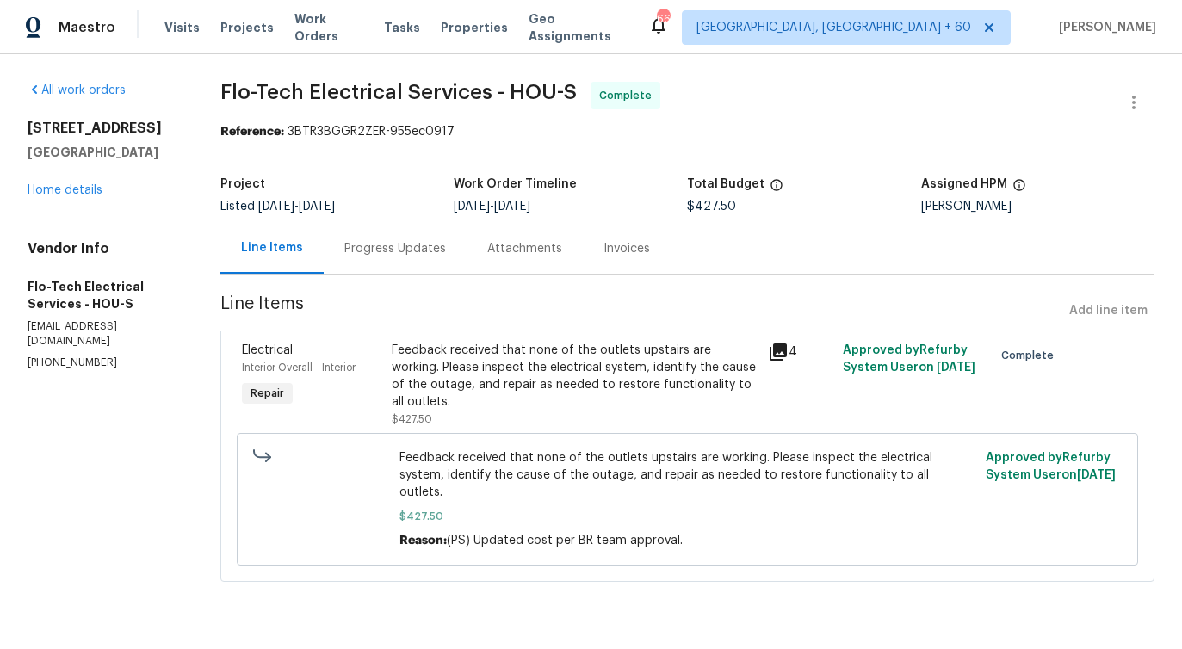
click at [46, 201] on div "All work orders 4210 Forest Rain Ln Humble, TX 77346 Home details Vendor Info F…" at bounding box center [103, 226] width 151 height 288
click at [76, 185] on link "Home details" at bounding box center [65, 190] width 75 height 12
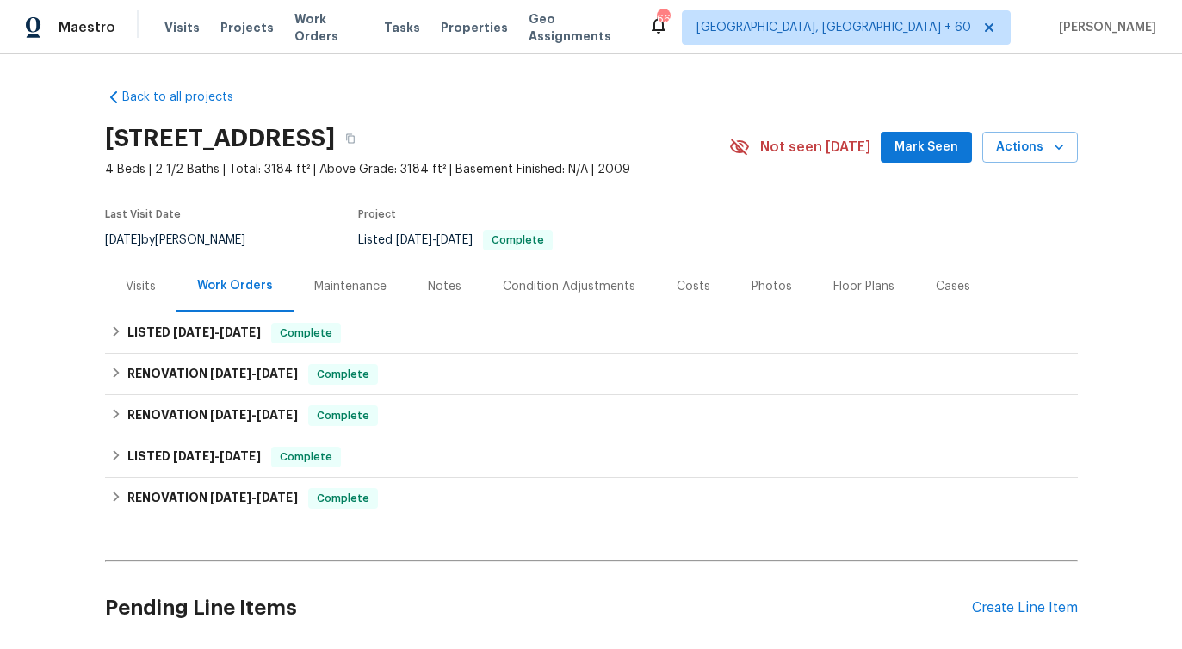
click at [142, 275] on div "Visits" at bounding box center [140, 286] width 71 height 51
click at [1042, 144] on span "Actions" at bounding box center [1030, 148] width 68 height 22
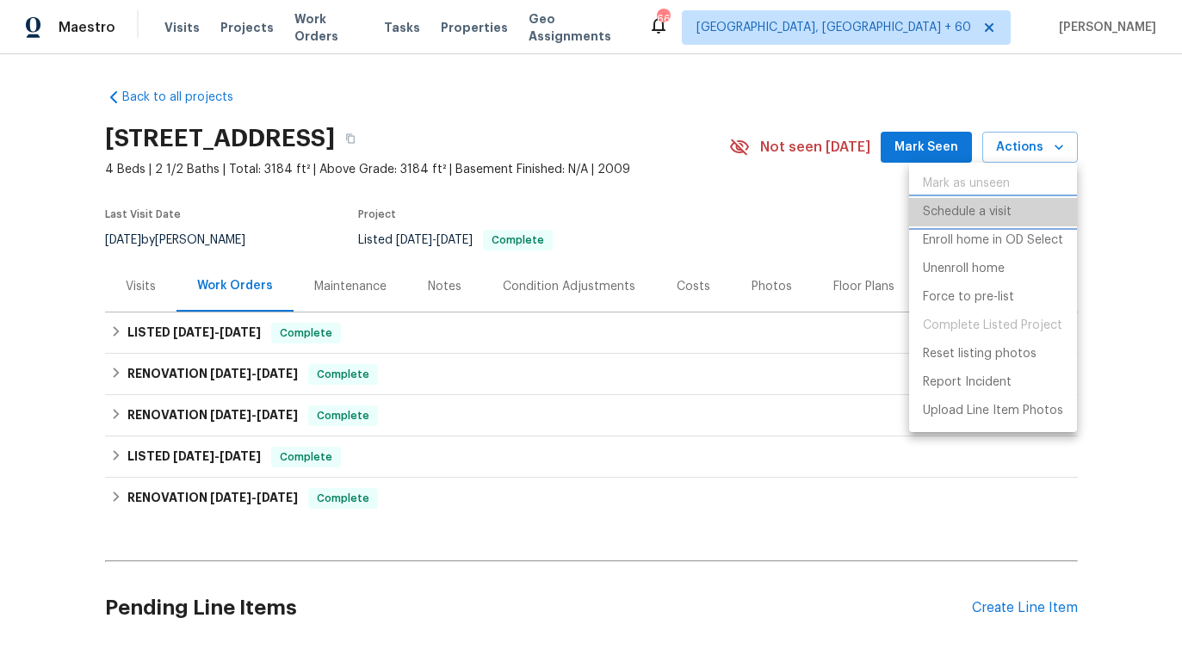
click at [987, 213] on p "Schedule a visit" at bounding box center [967, 212] width 89 height 18
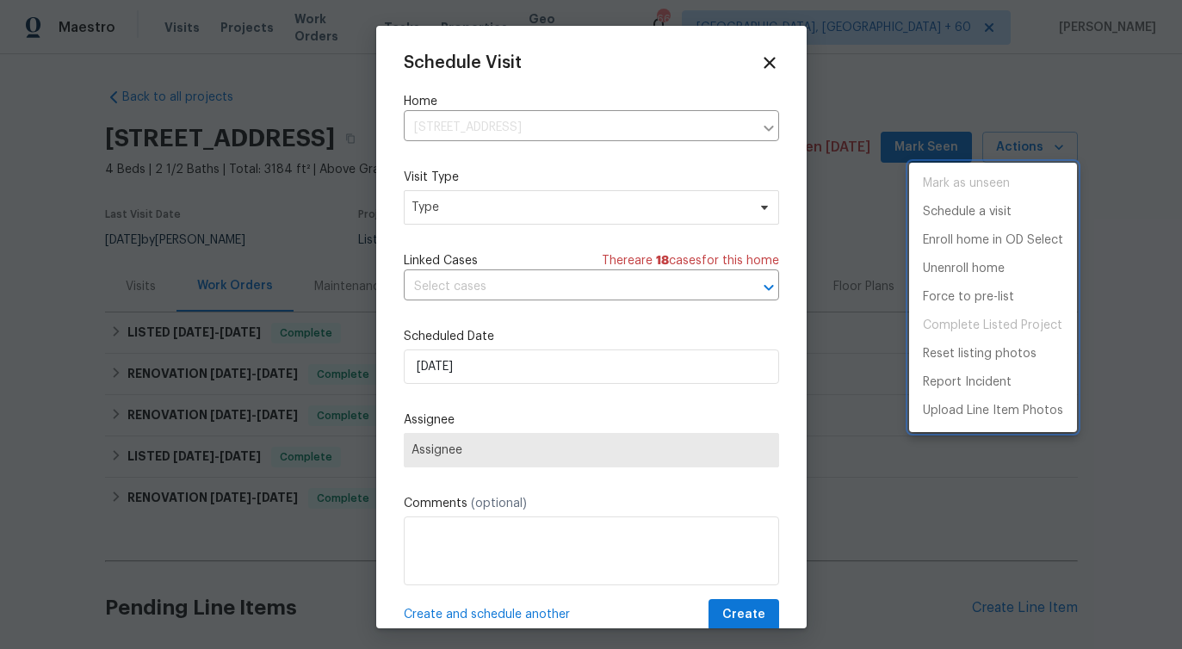
click at [562, 212] on div at bounding box center [591, 324] width 1182 height 649
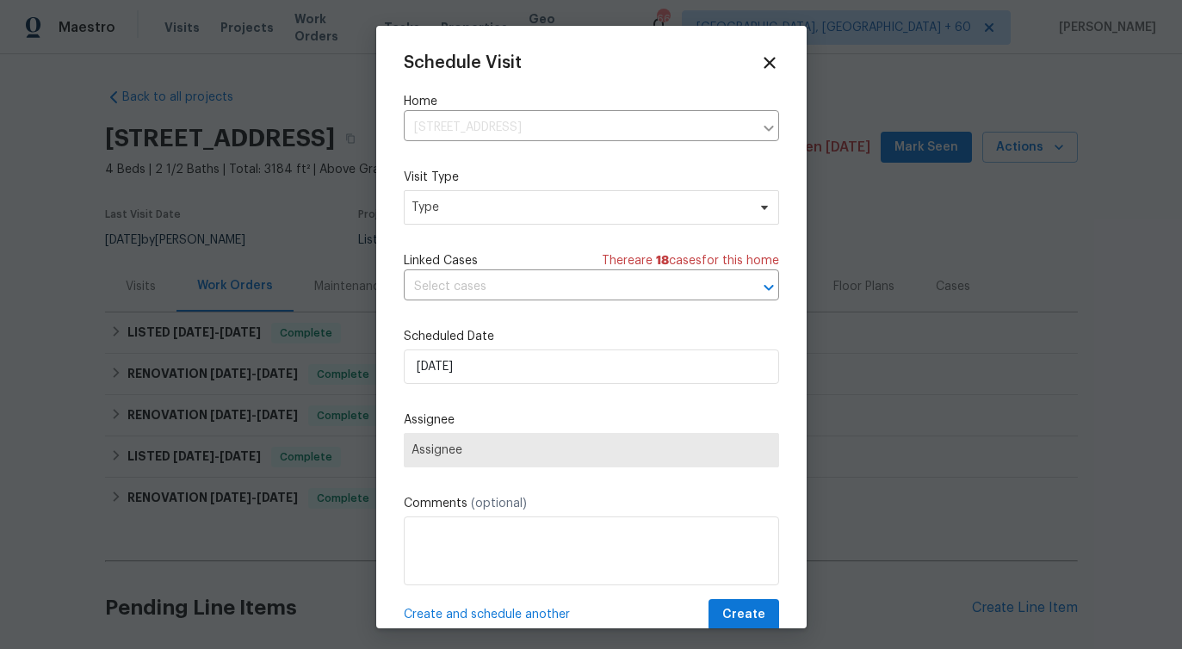
click at [562, 212] on div "Mark as unseen Schedule a visit Enroll home in OD Select Unenroll home Force to…" at bounding box center [591, 324] width 1182 height 649
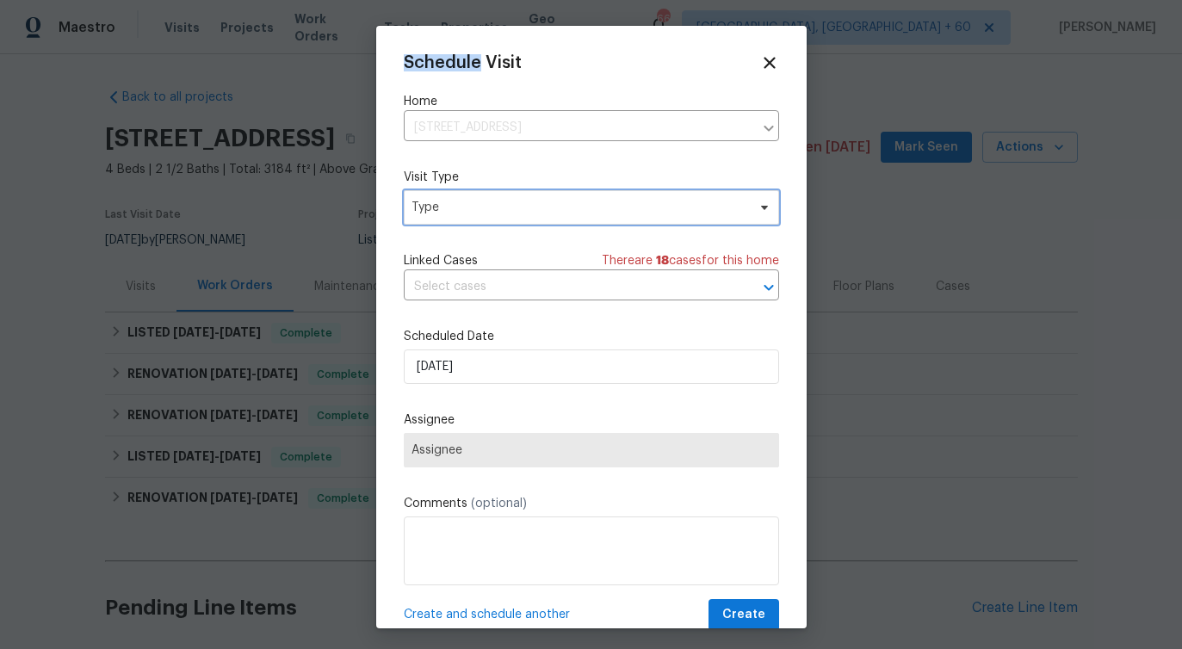
click at [562, 212] on span "Type" at bounding box center [578, 207] width 335 height 17
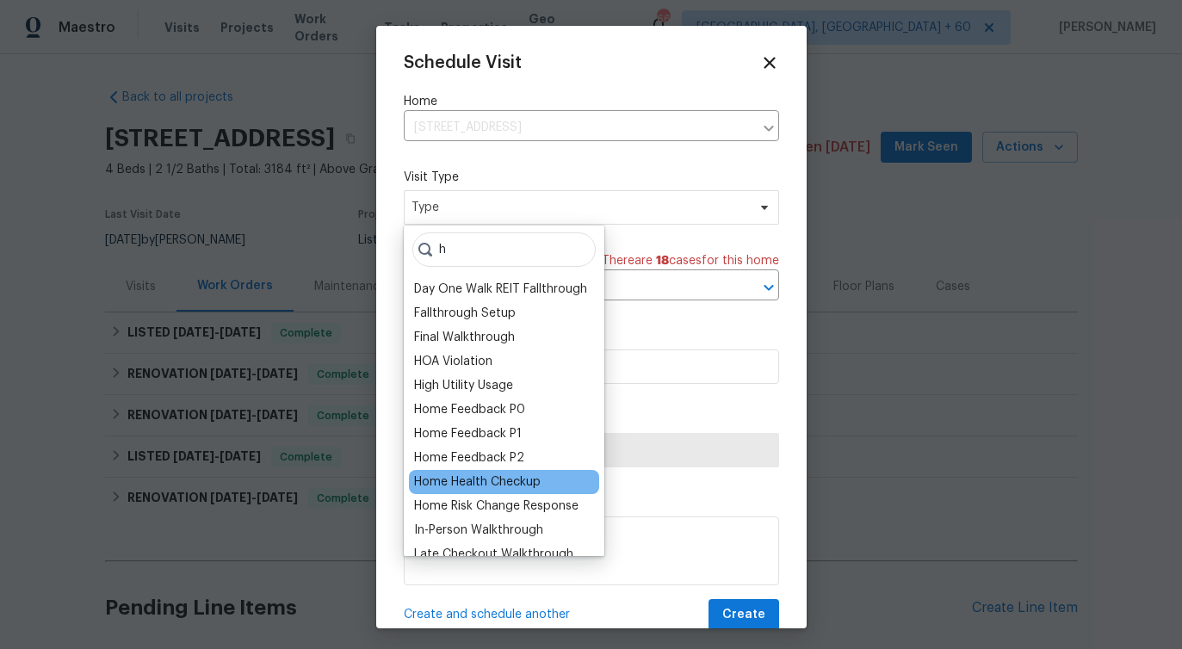
type input "h"
click at [497, 483] on div "Home Health Checkup" at bounding box center [477, 481] width 127 height 17
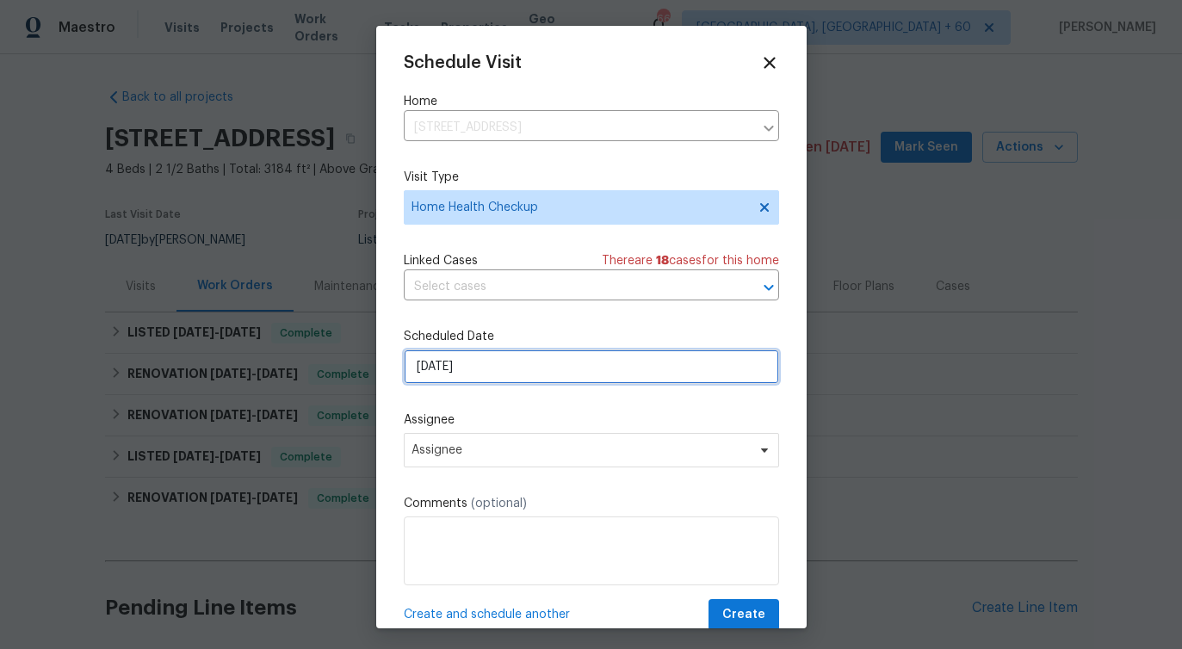
click at [507, 365] on input "[DATE]" at bounding box center [591, 366] width 375 height 34
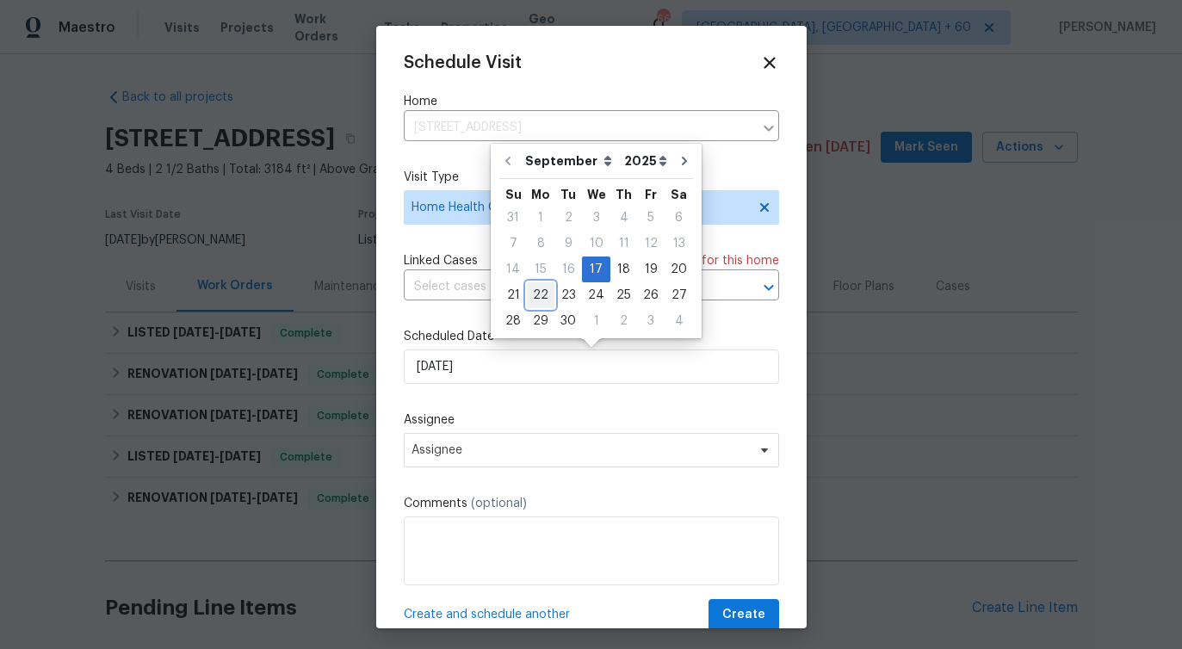
click at [542, 294] on div "22" at bounding box center [541, 295] width 28 height 24
type input "[DATE]"
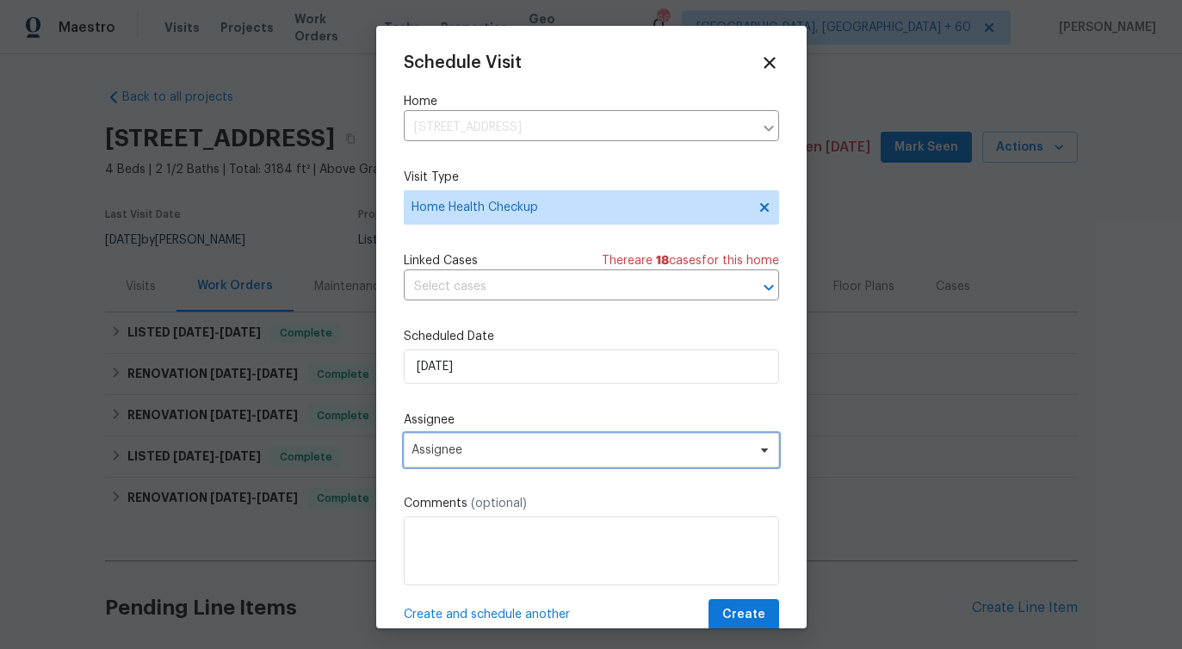
click at [516, 462] on span "Assignee" at bounding box center [591, 450] width 375 height 34
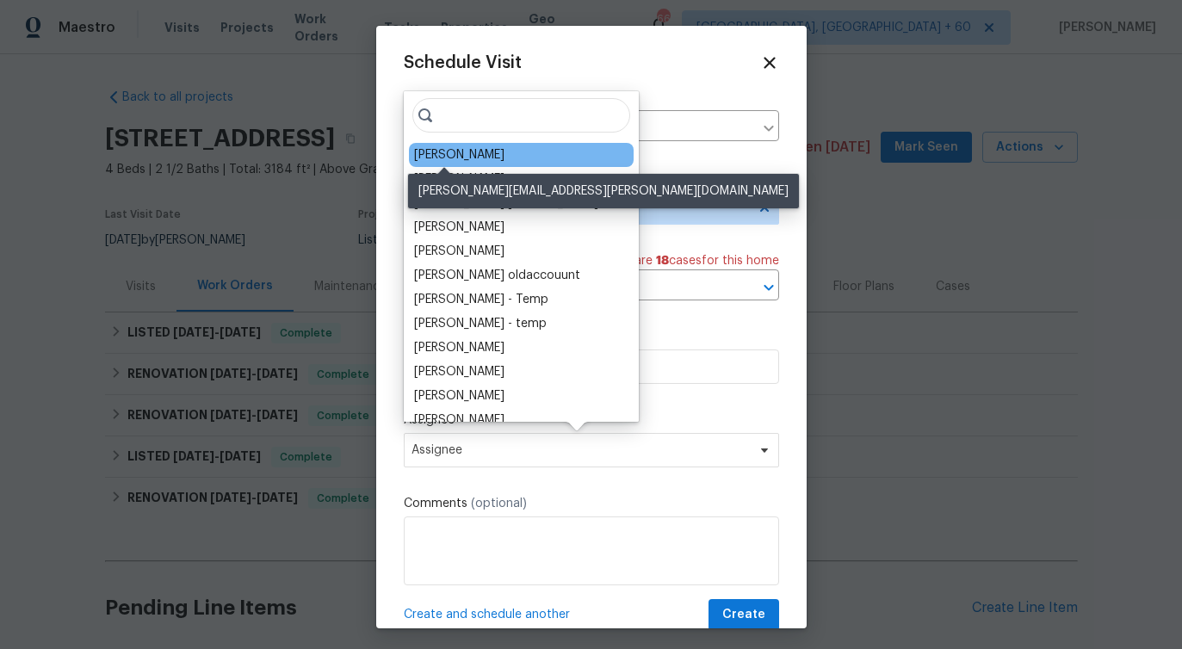
click at [450, 152] on div "[PERSON_NAME]" at bounding box center [459, 154] width 90 height 17
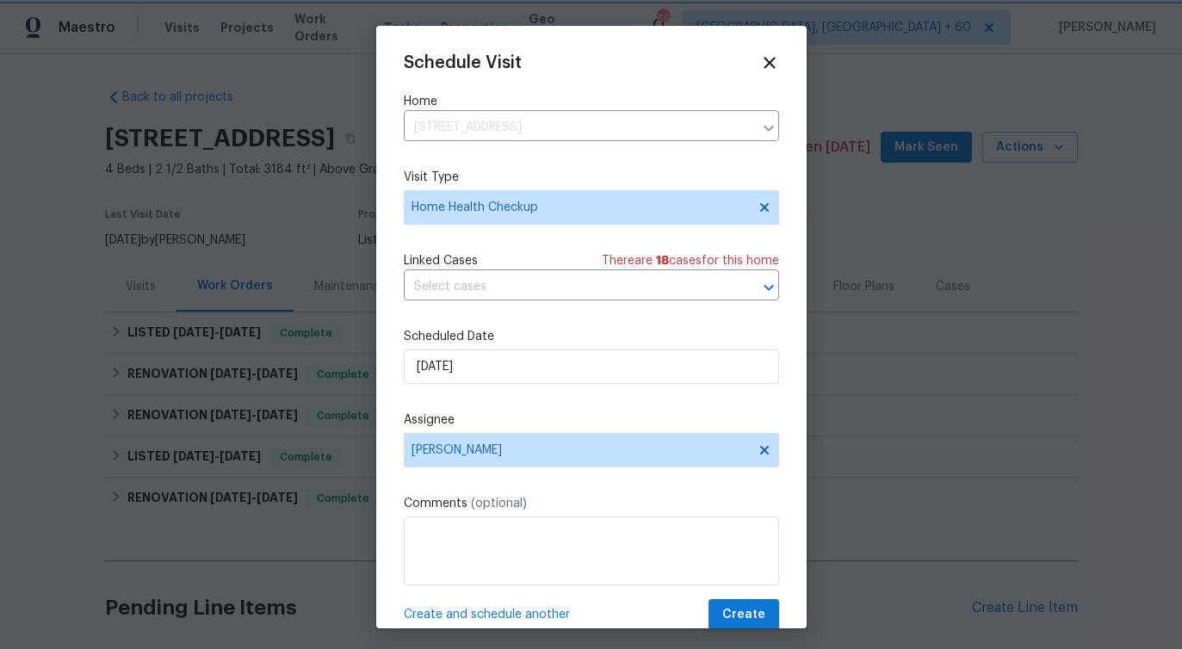
scroll to position [31, 0]
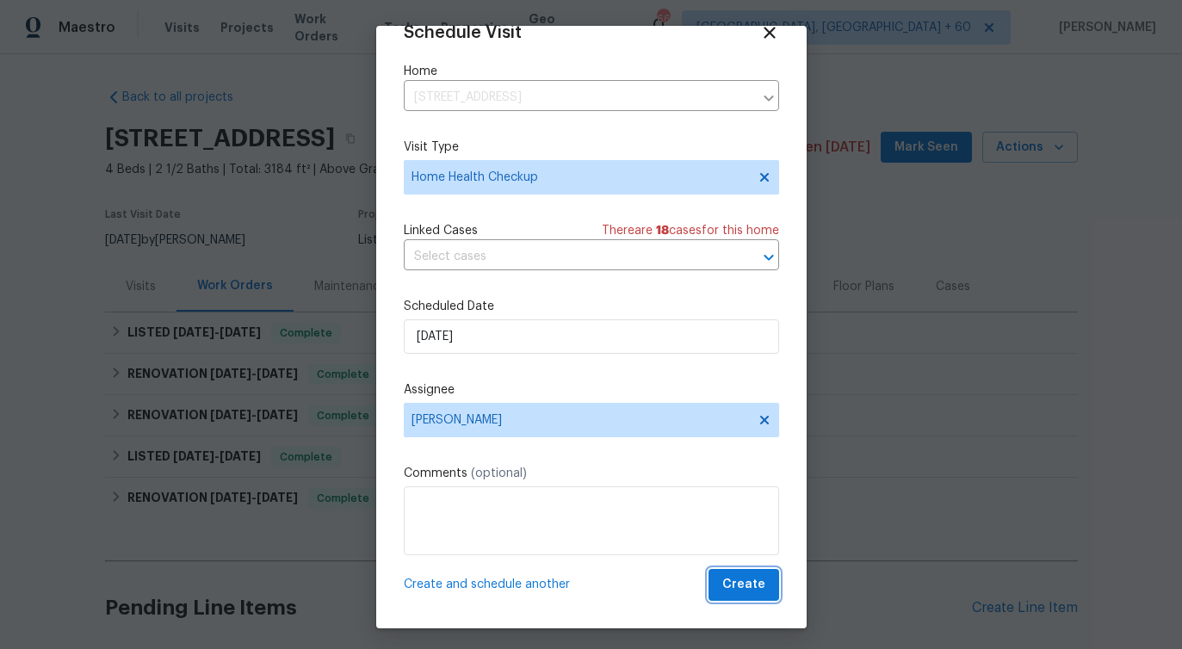
click at [752, 586] on span "Create" at bounding box center [743, 585] width 43 height 22
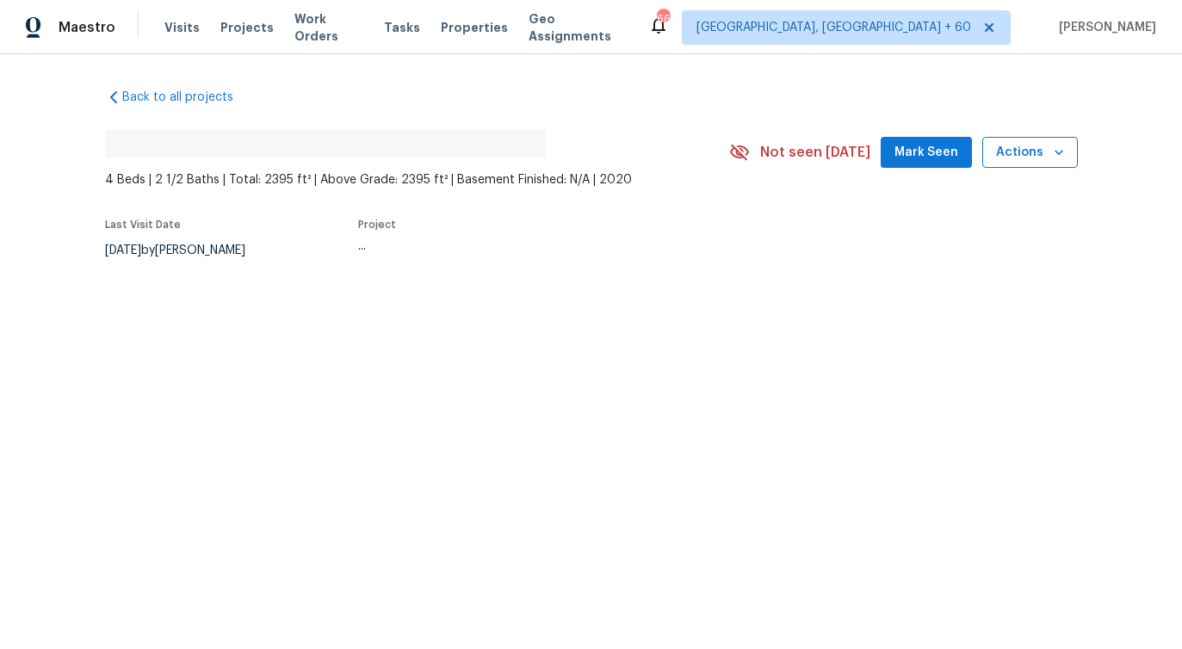
click at [1034, 156] on span "Actions" at bounding box center [1030, 153] width 68 height 22
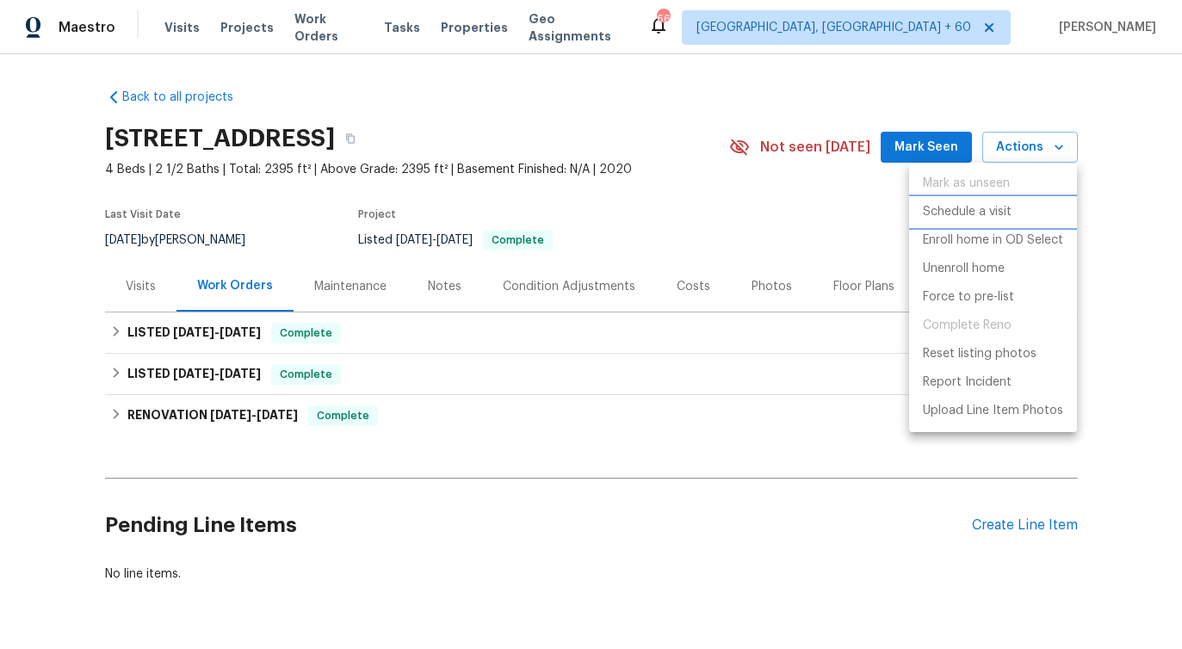
click at [960, 208] on p "Schedule a visit" at bounding box center [967, 212] width 89 height 18
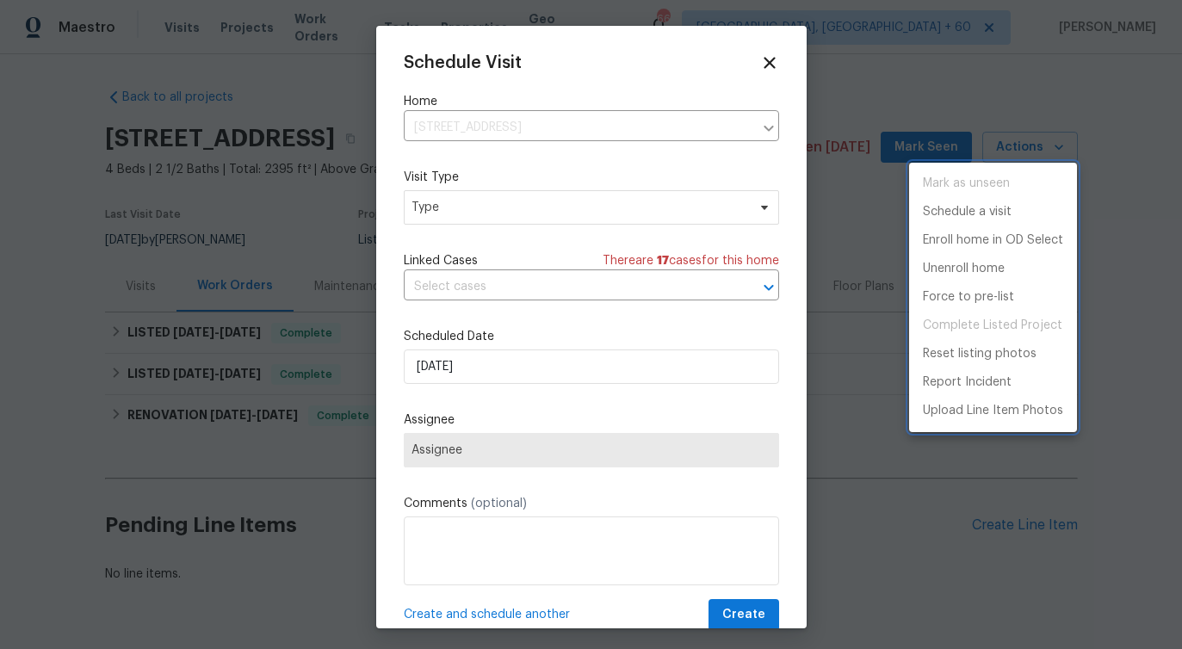
click at [483, 201] on div at bounding box center [591, 324] width 1182 height 649
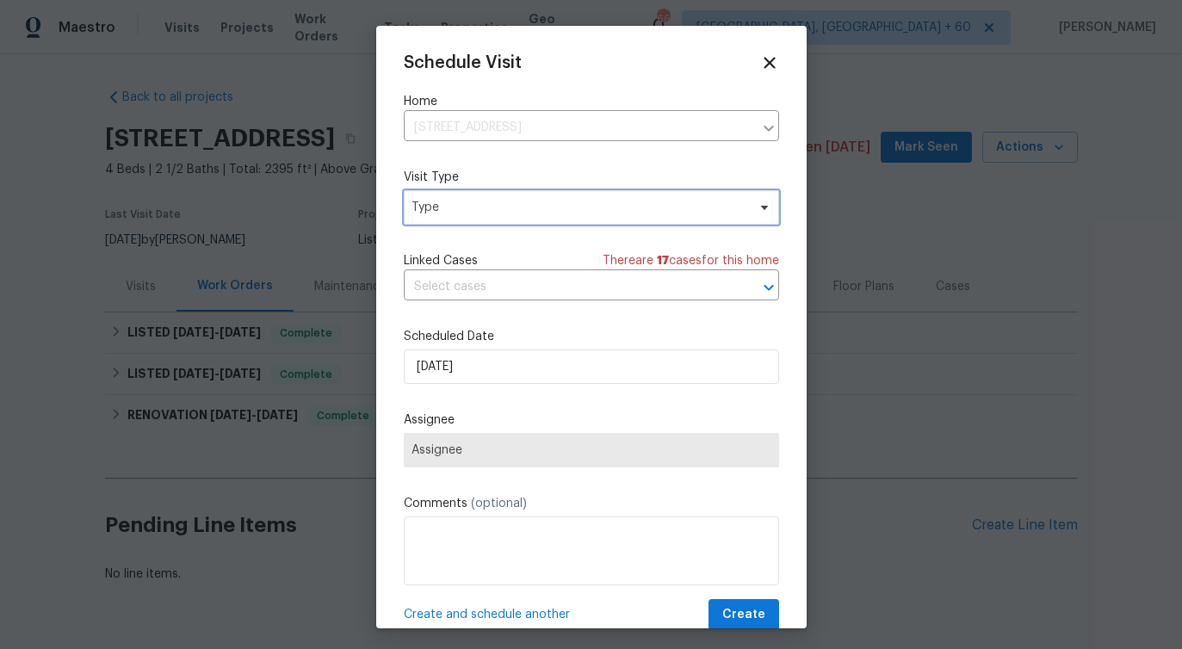
click at [483, 201] on span "Type" at bounding box center [578, 207] width 335 height 17
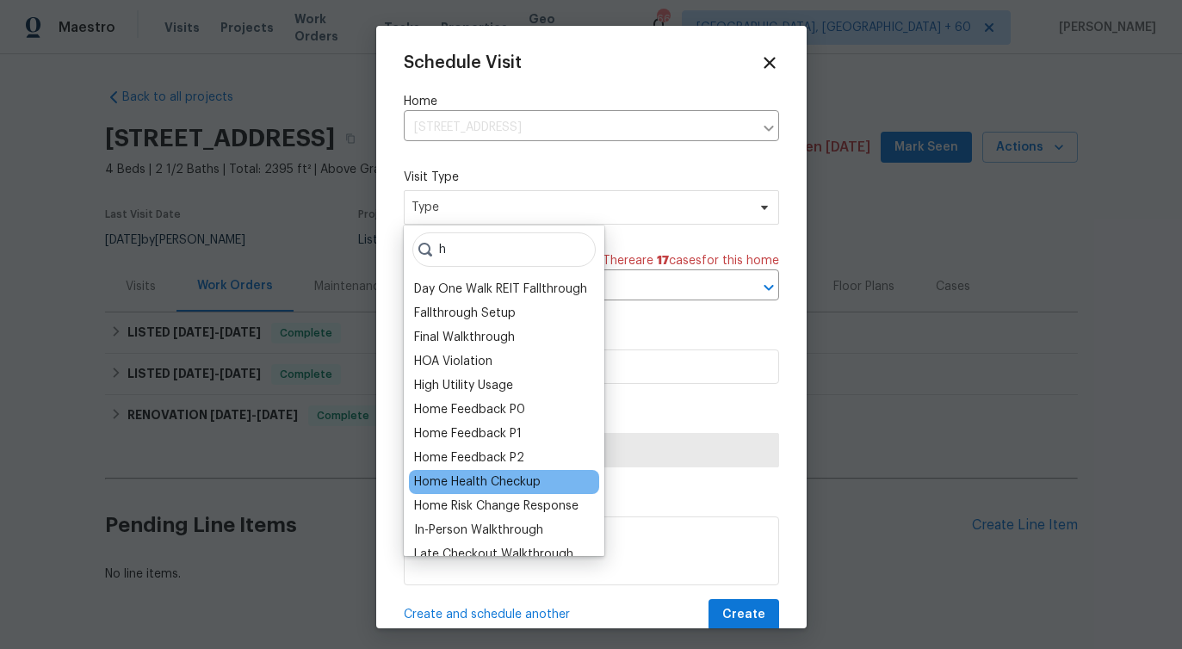
type input "h"
click at [457, 486] on div "Home Health Checkup" at bounding box center [477, 481] width 127 height 17
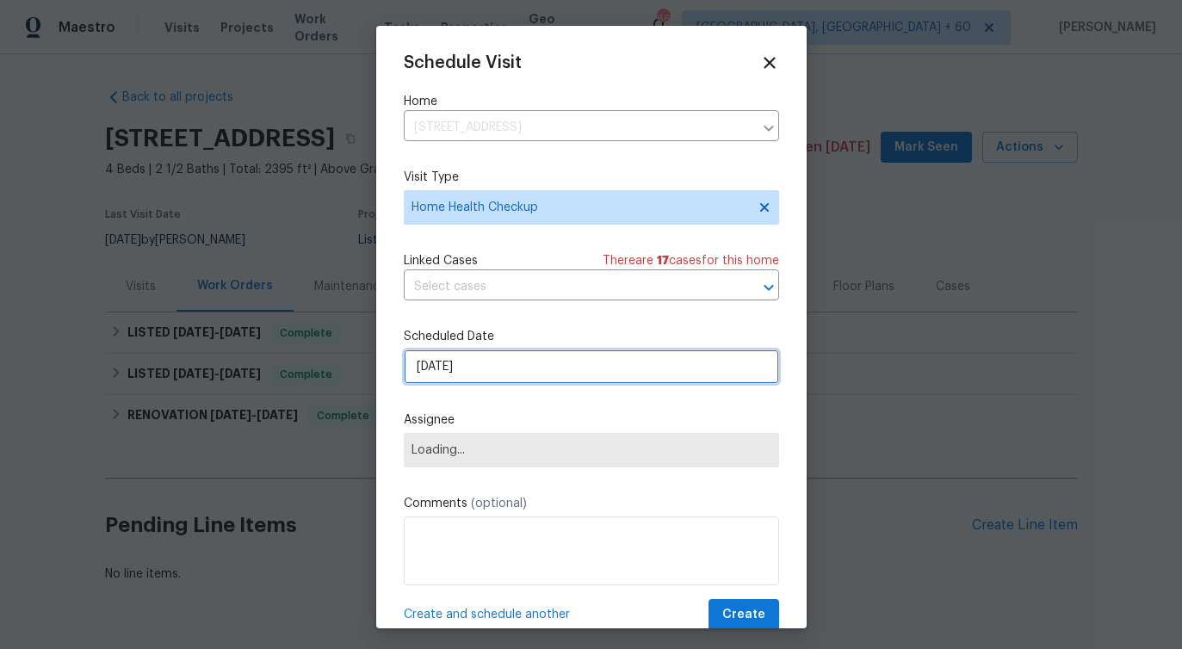
click at [499, 373] on input "[DATE]" at bounding box center [591, 366] width 375 height 34
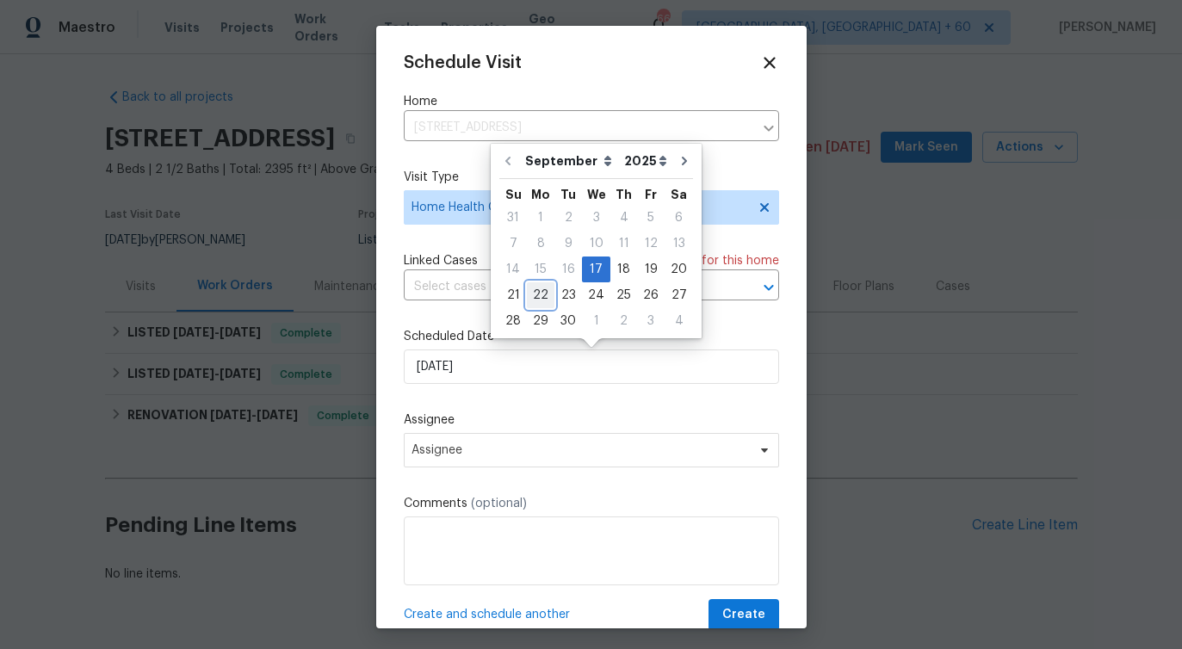
click at [540, 293] on div "22" at bounding box center [541, 295] width 28 height 24
type input "[DATE]"
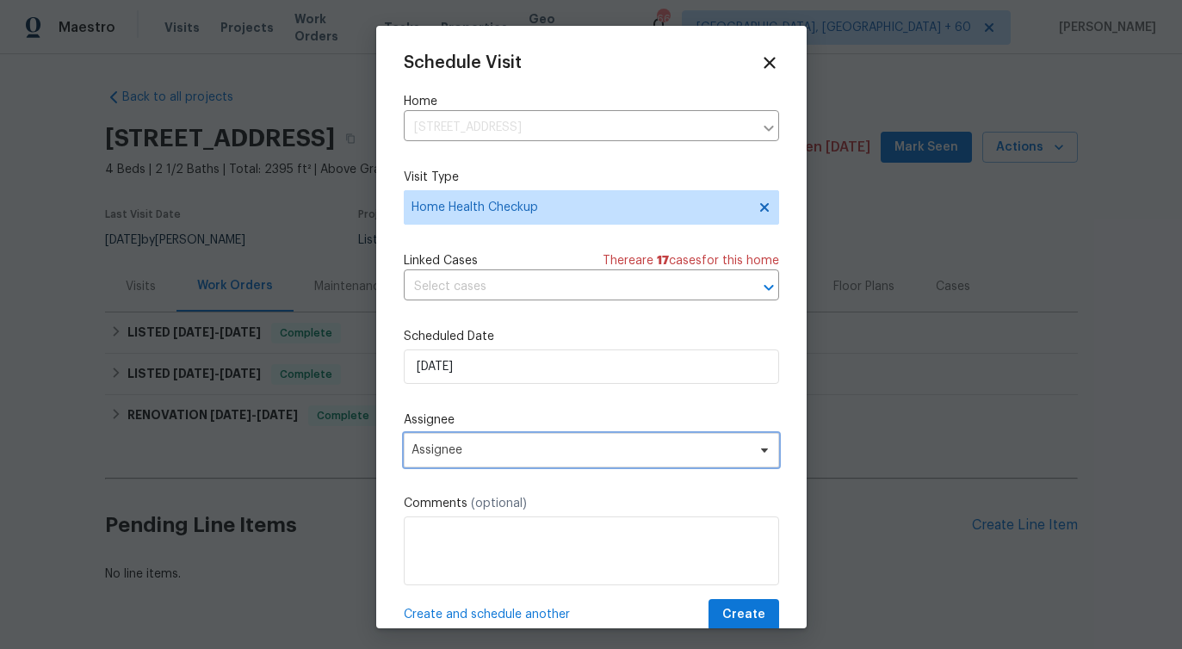
click at [431, 459] on span "Assignee" at bounding box center [591, 450] width 375 height 34
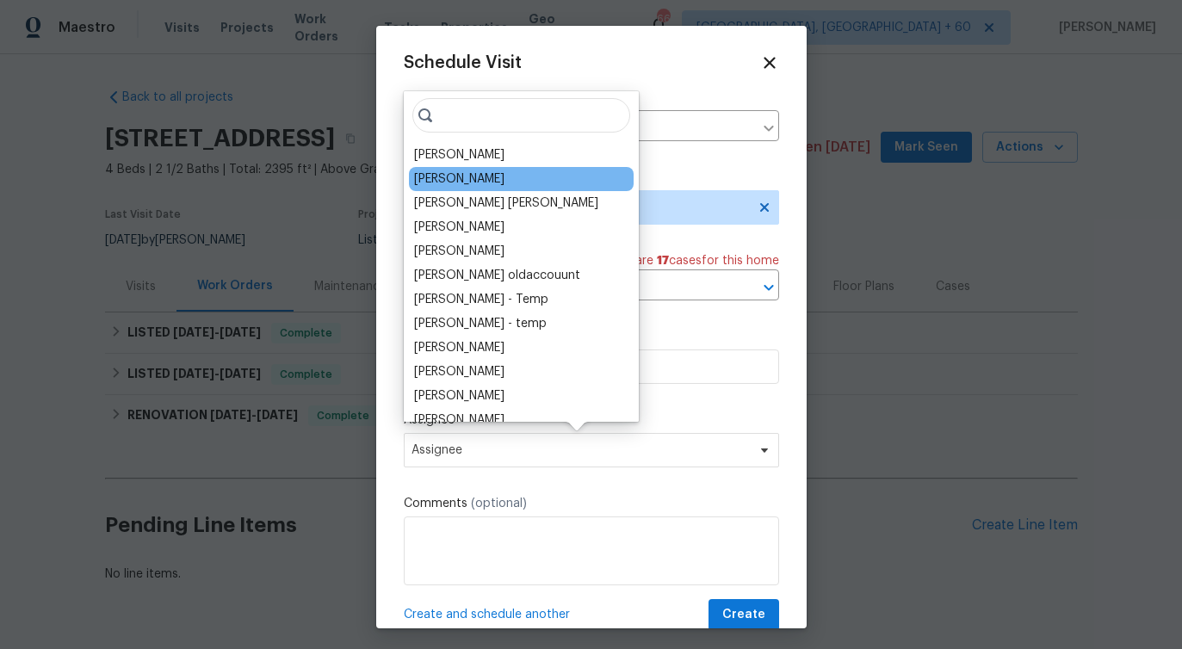
click at [474, 167] on div "[PERSON_NAME]" at bounding box center [521, 179] width 225 height 24
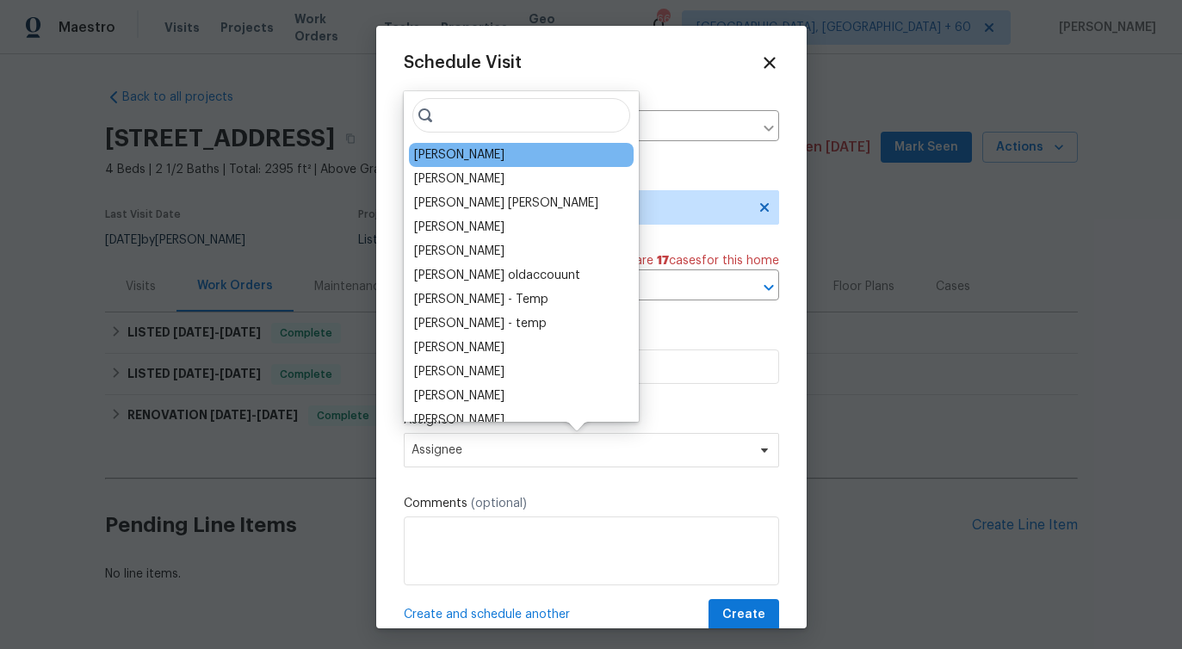
click at [475, 149] on div "[PERSON_NAME]" at bounding box center [521, 155] width 225 height 24
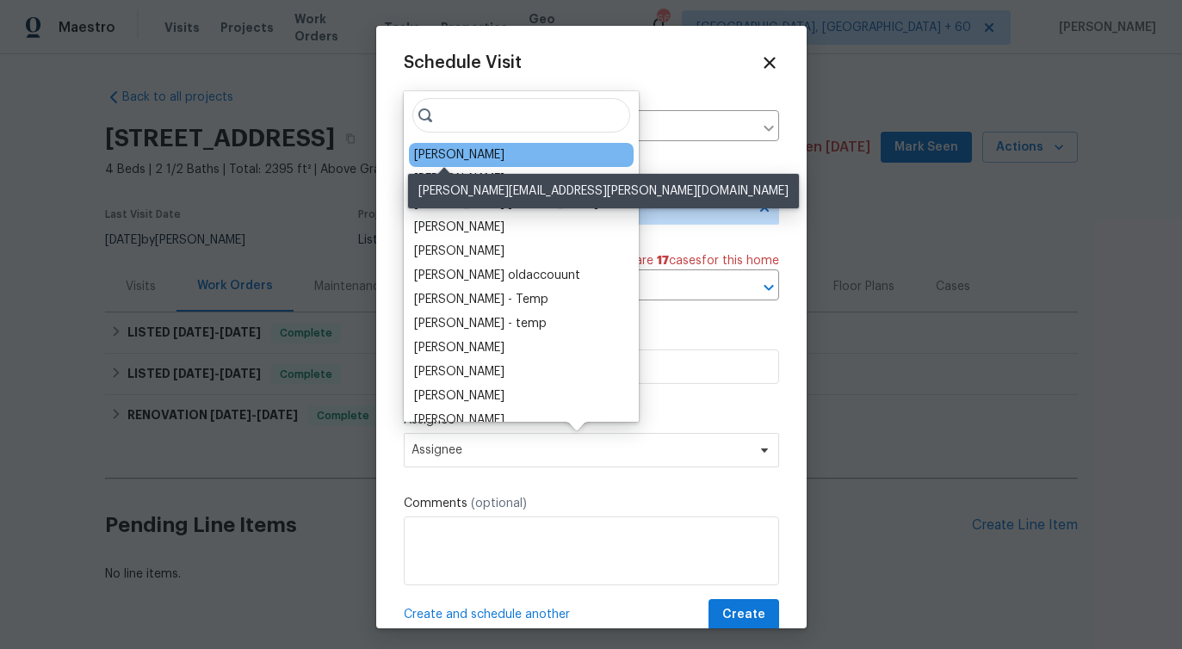
click at [460, 151] on div "[PERSON_NAME]" at bounding box center [459, 154] width 90 height 17
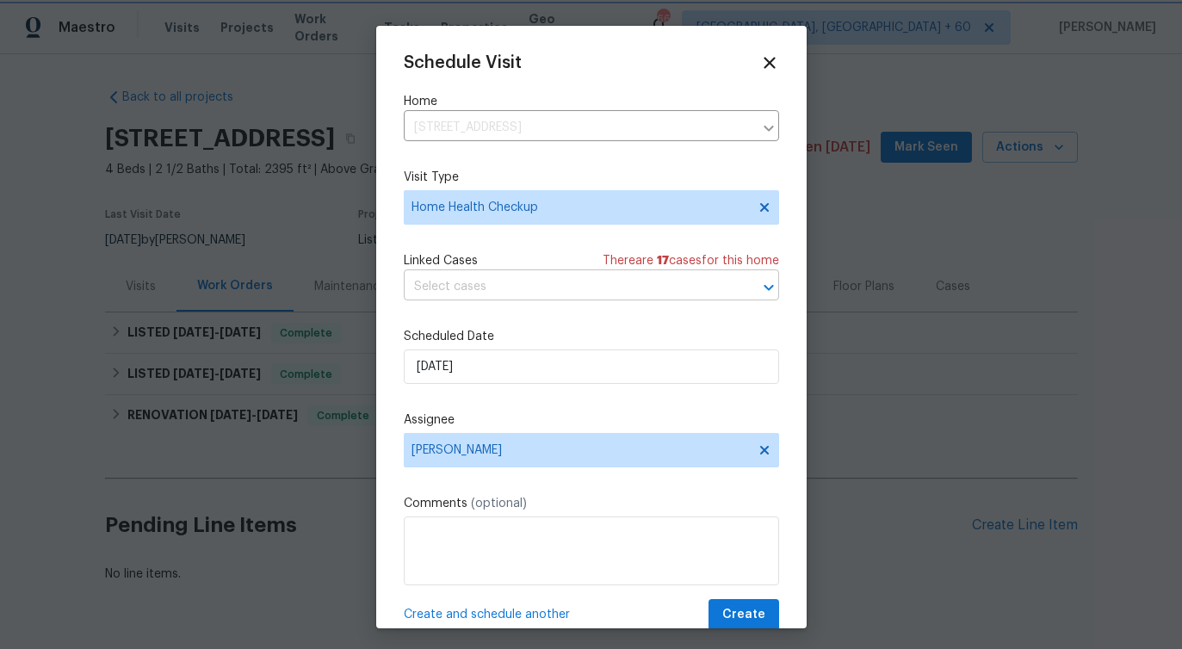
scroll to position [31, 0]
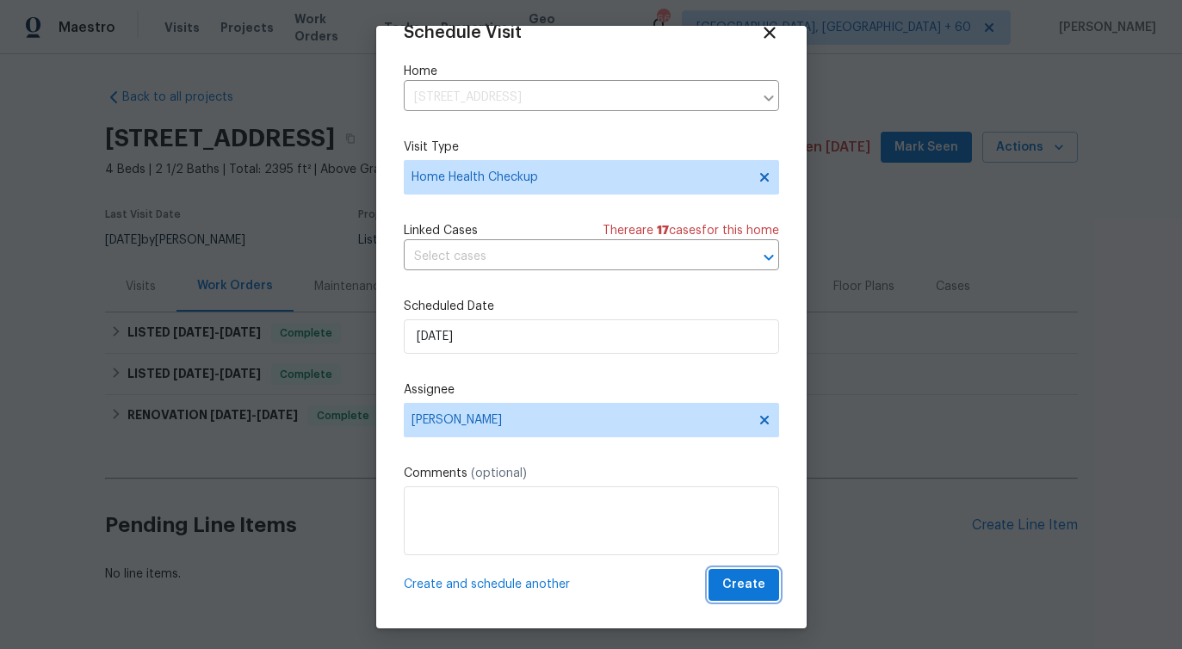
click at [749, 586] on span "Create" at bounding box center [743, 585] width 43 height 22
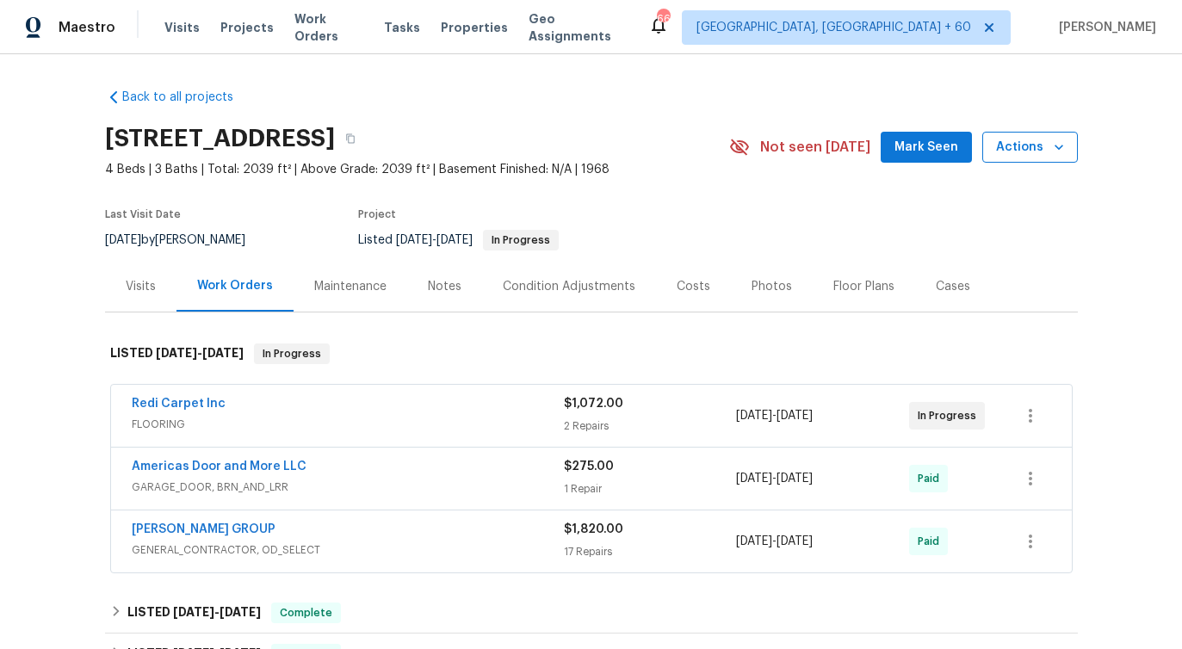
click at [991, 148] on button "Actions" at bounding box center [1030, 148] width 96 height 32
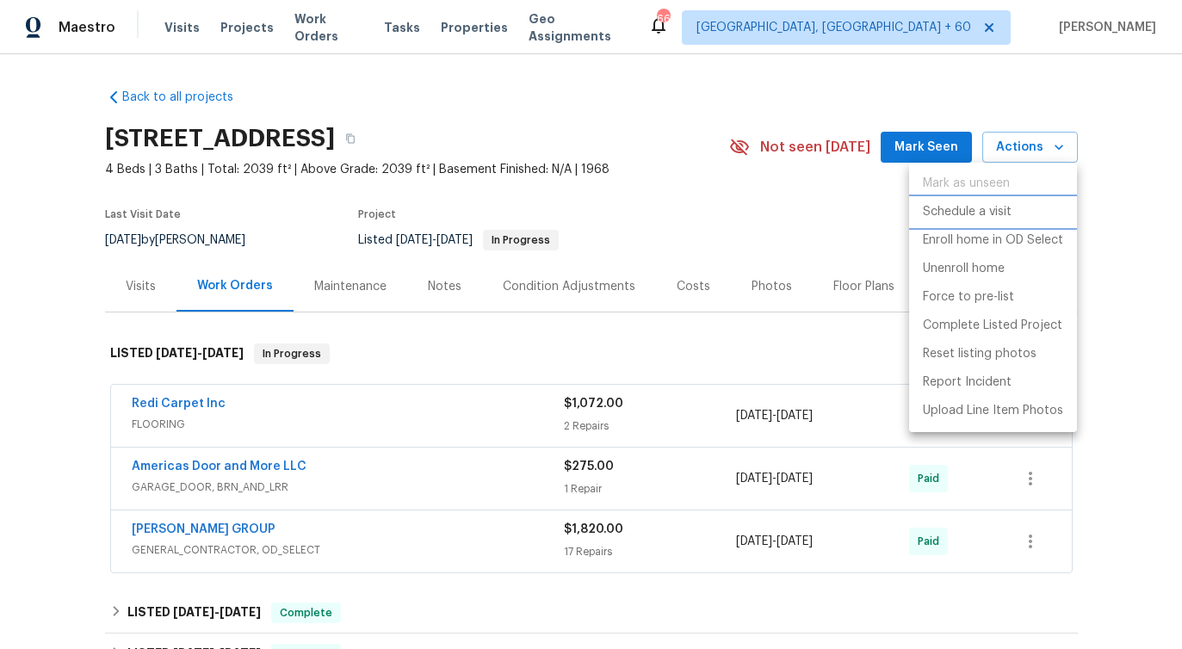
click at [986, 213] on p "Schedule a visit" at bounding box center [967, 212] width 89 height 18
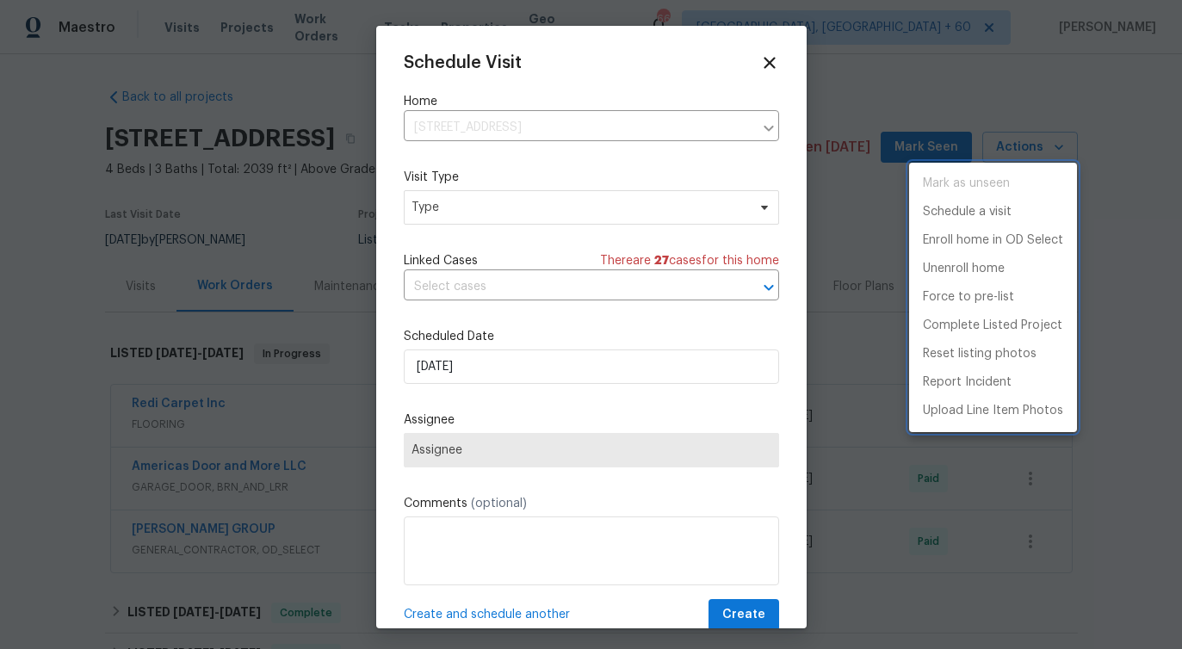
click at [466, 204] on div at bounding box center [591, 324] width 1182 height 649
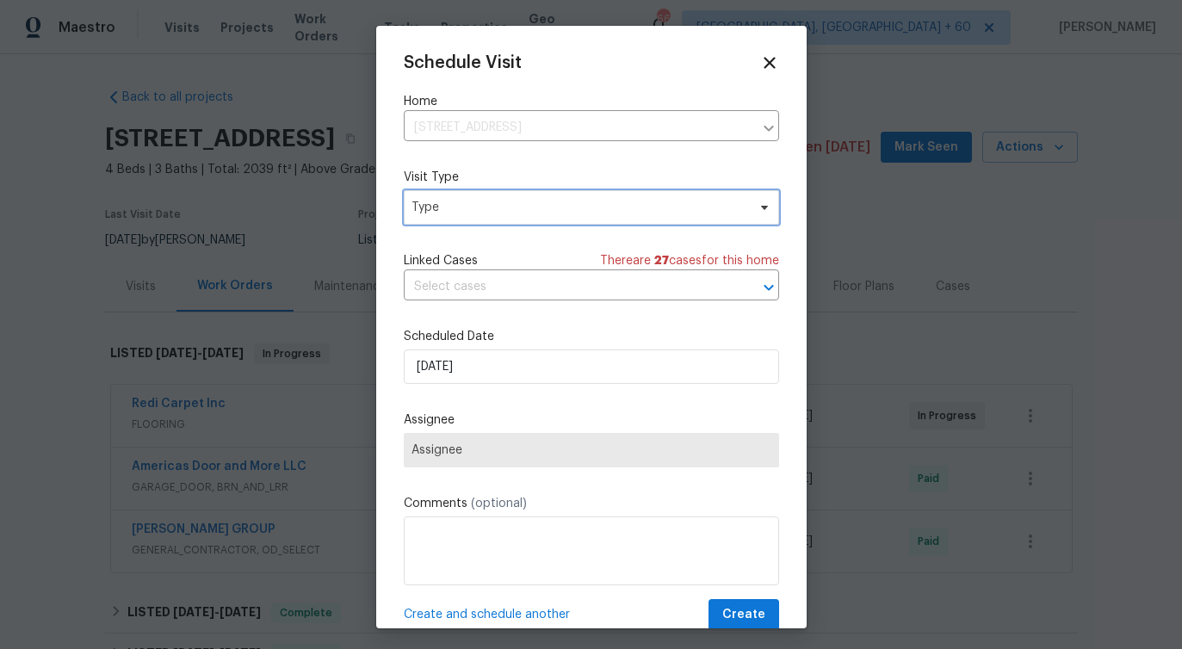
click at [466, 204] on span "Type" at bounding box center [578, 207] width 335 height 17
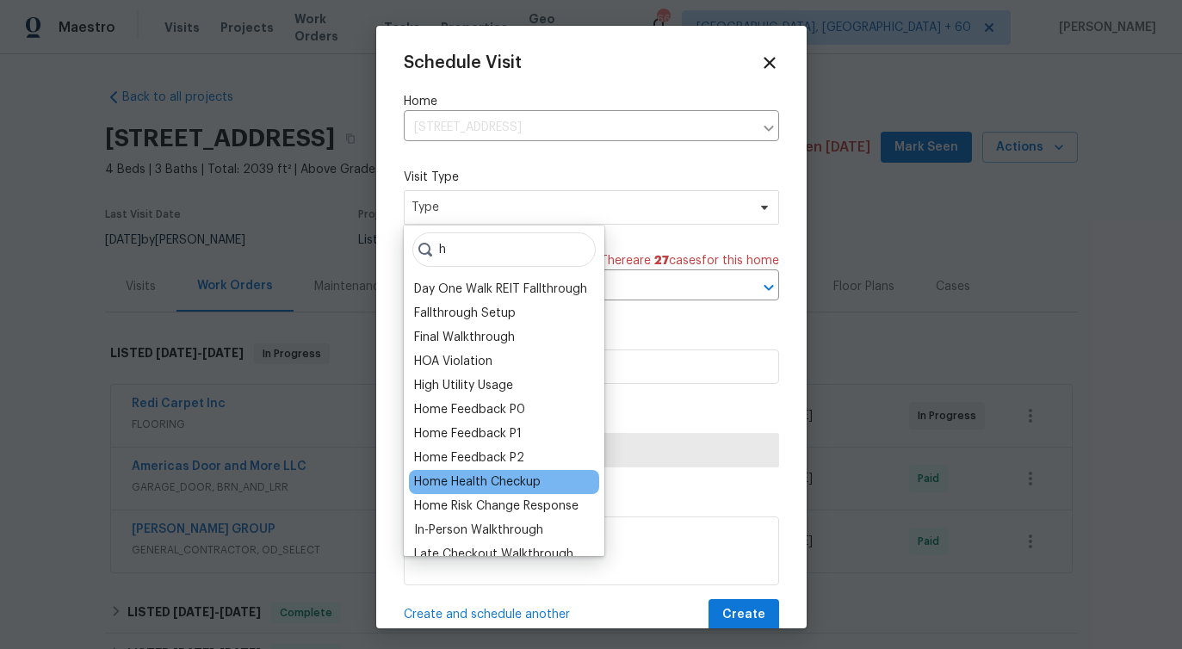
type input "h"
click at [478, 479] on div "Home Health Checkup" at bounding box center [477, 481] width 127 height 17
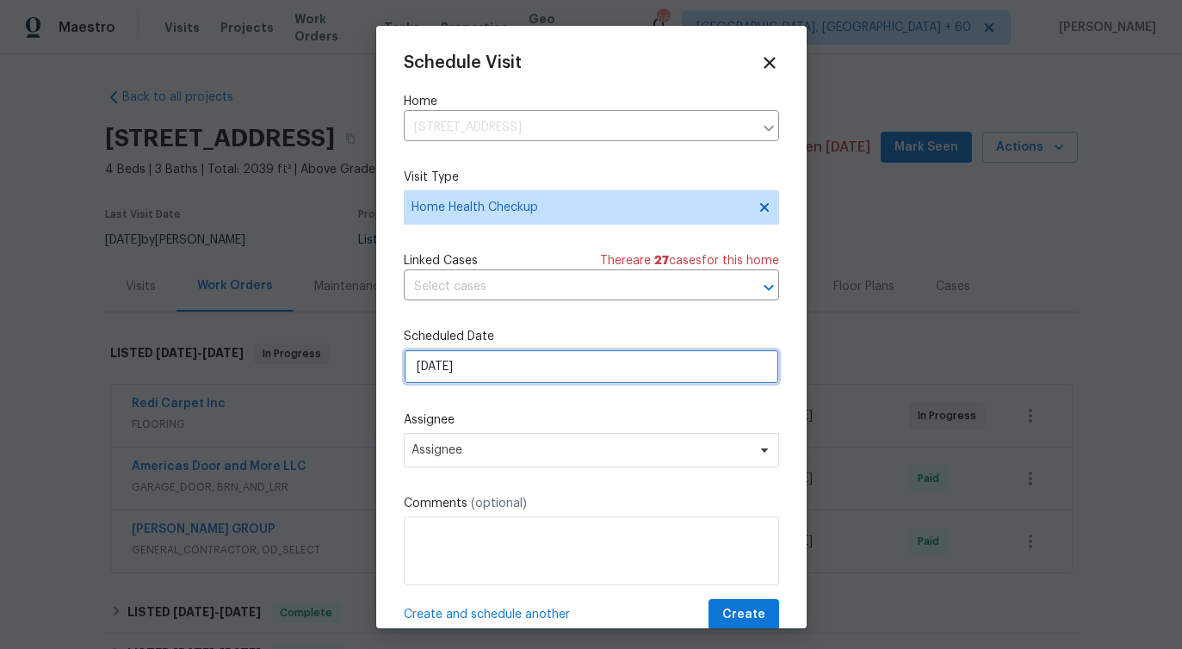
click at [481, 354] on input "[DATE]" at bounding box center [591, 366] width 375 height 34
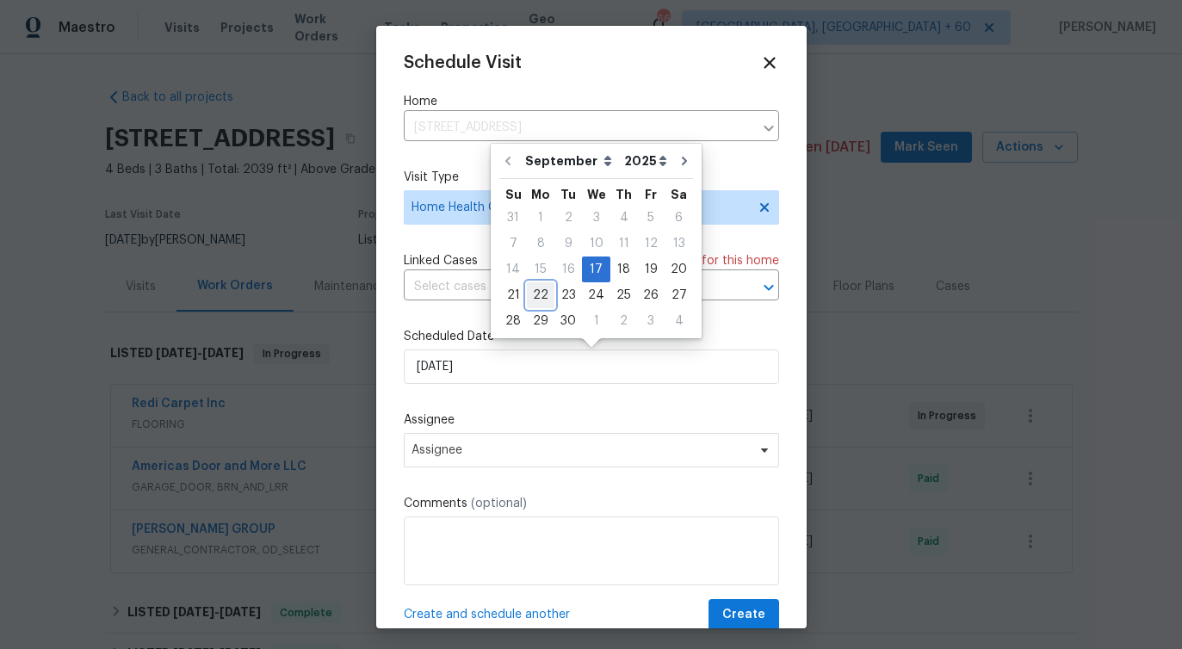
click at [534, 296] on div "22" at bounding box center [541, 295] width 28 height 24
type input "[DATE]"
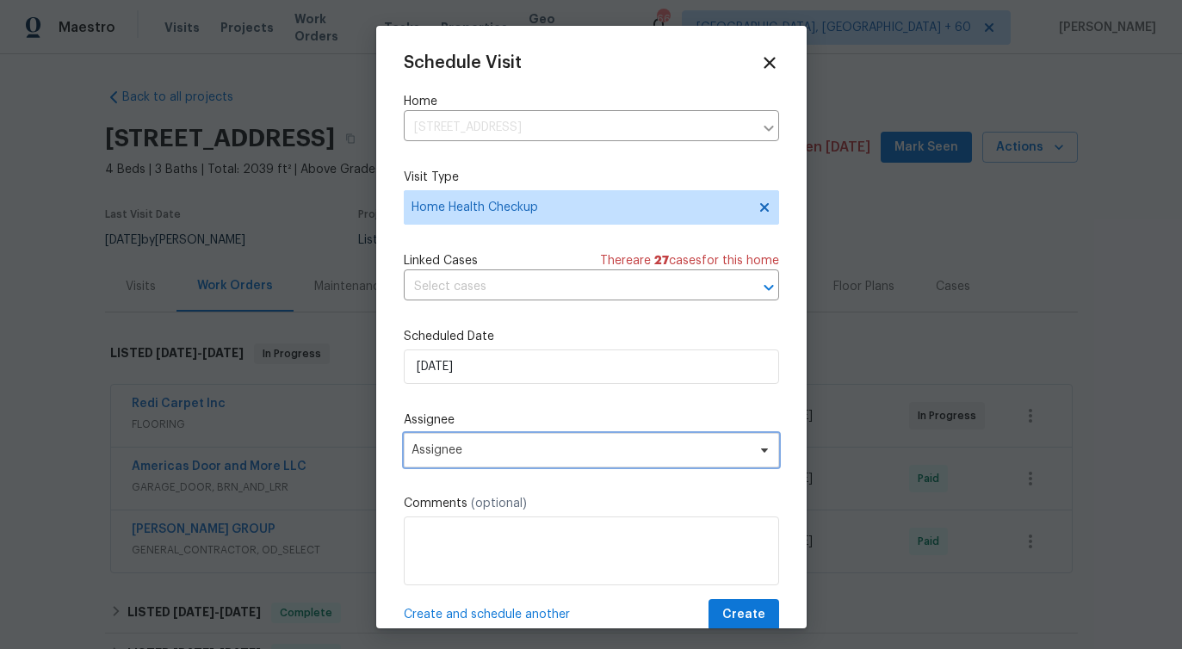
click at [468, 447] on span "Assignee" at bounding box center [579, 450] width 337 height 14
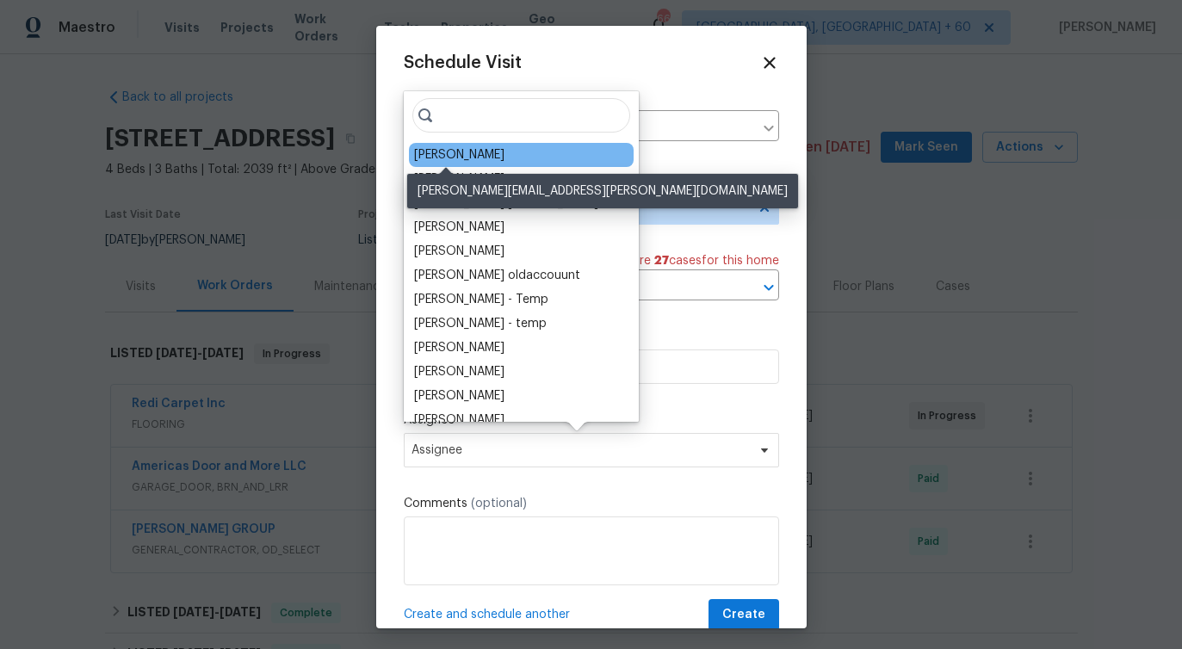
click at [459, 158] on div "[PERSON_NAME]" at bounding box center [459, 154] width 90 height 17
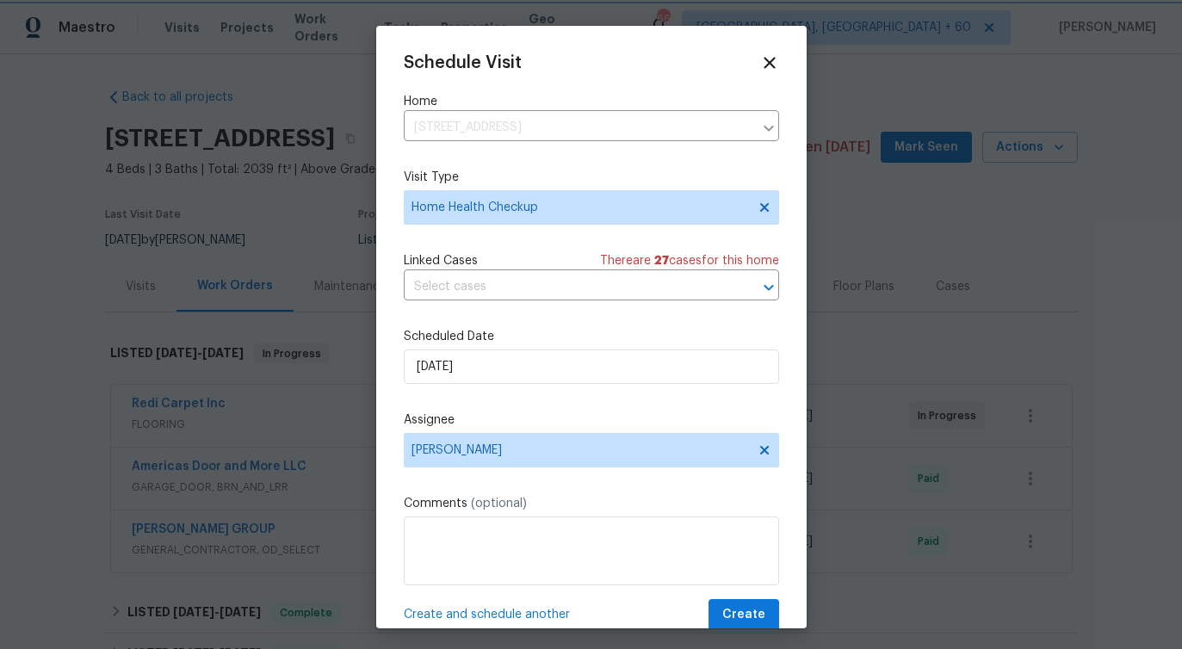
scroll to position [31, 0]
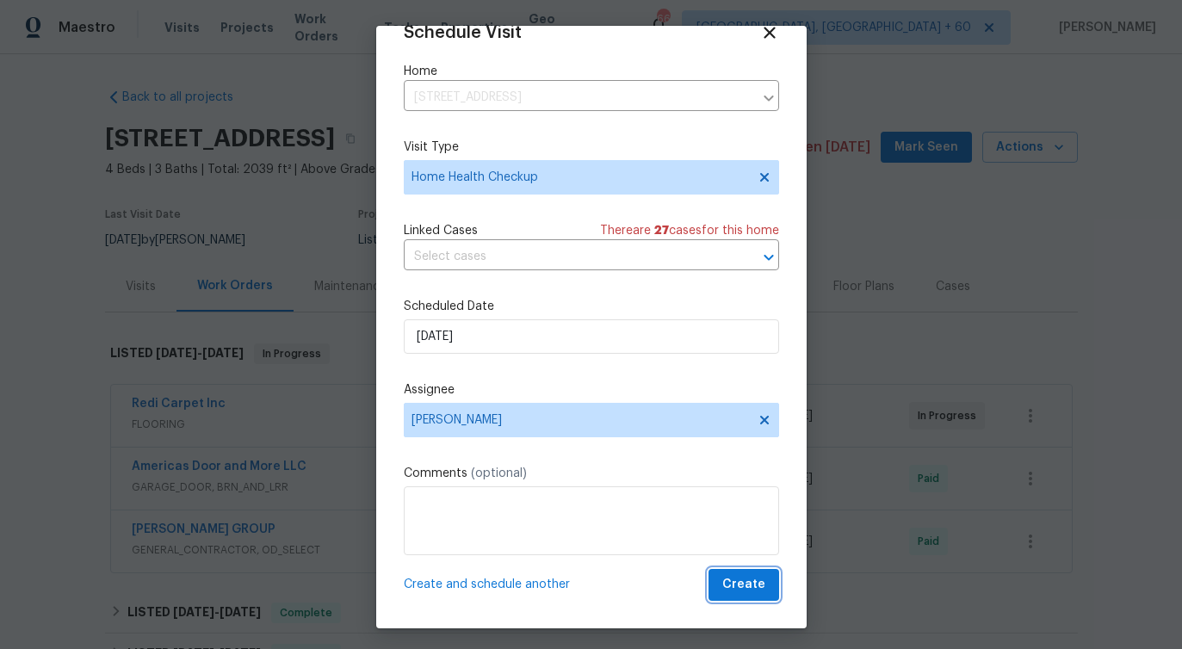
click at [744, 589] on span "Create" at bounding box center [743, 585] width 43 height 22
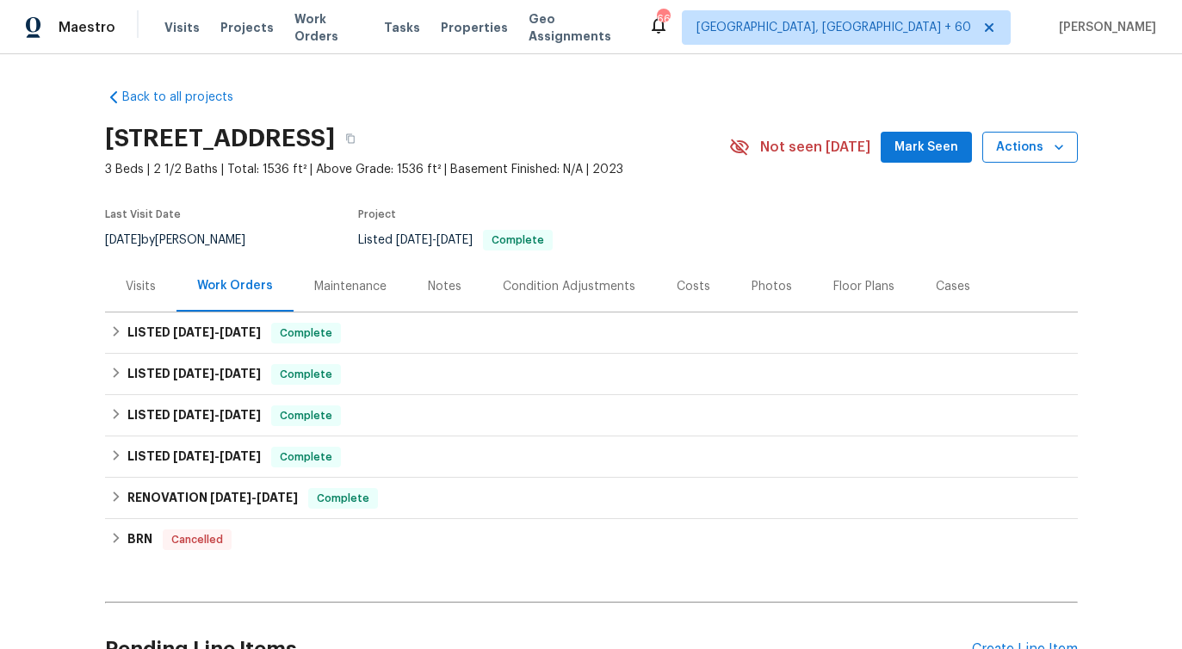
click at [1025, 158] on button "Actions" at bounding box center [1030, 148] width 96 height 32
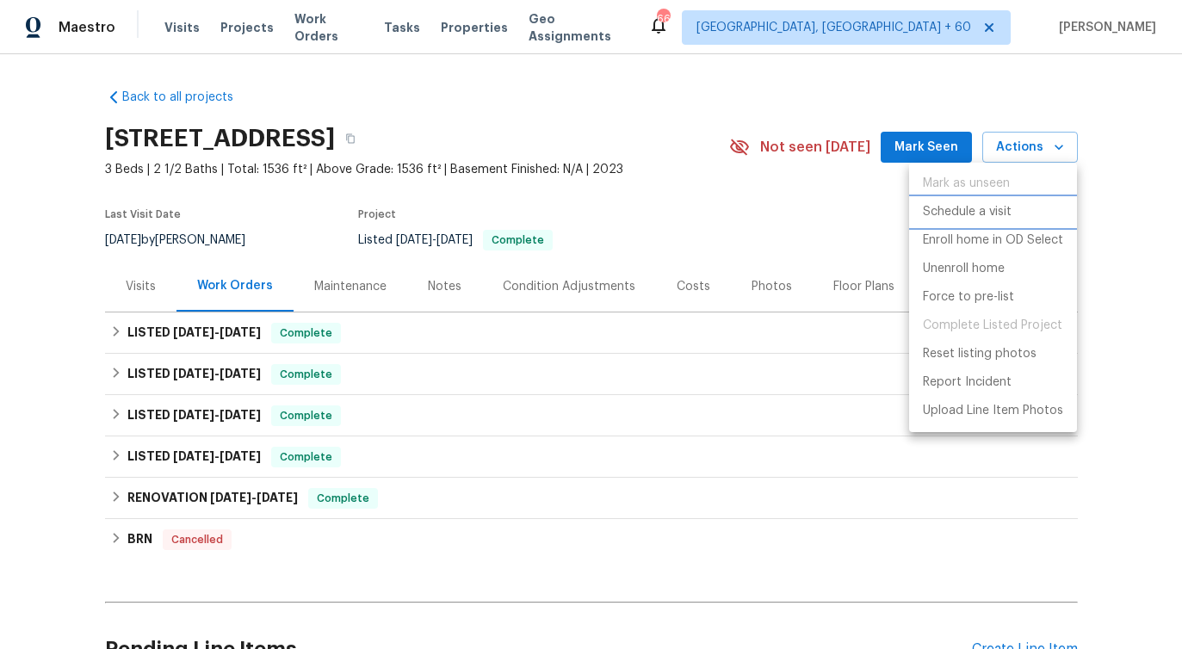
click at [979, 203] on p "Schedule a visit" at bounding box center [967, 212] width 89 height 18
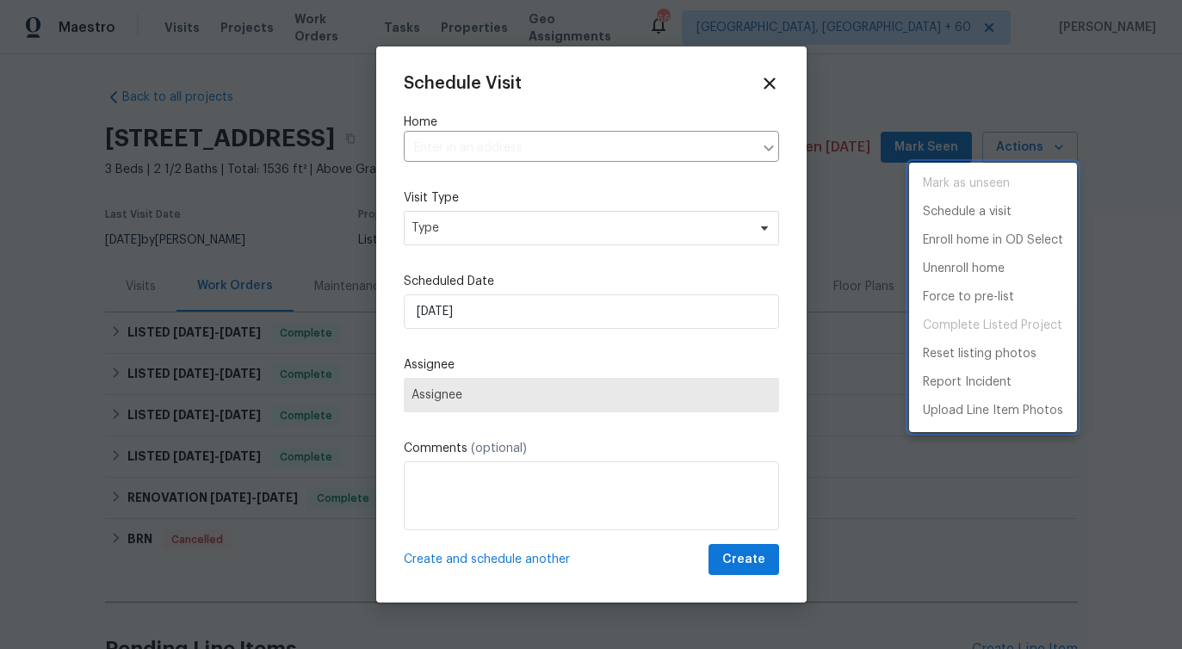
type input "[STREET_ADDRESS]"
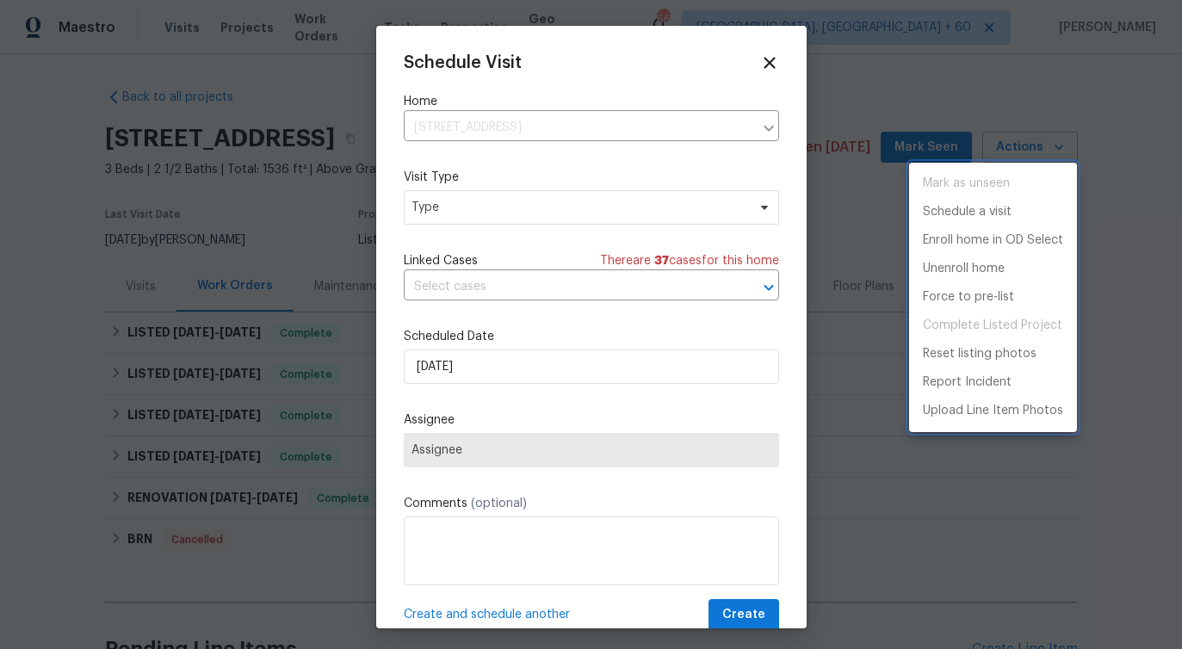
click at [475, 199] on div at bounding box center [591, 324] width 1182 height 649
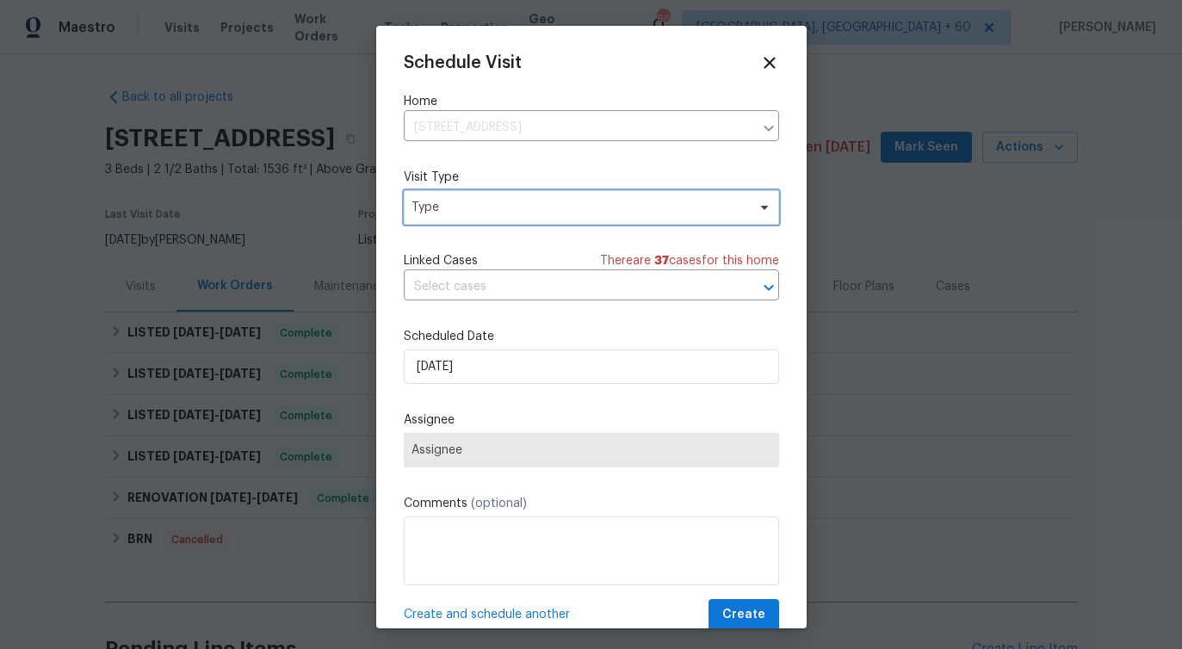
click at [465, 202] on span "Type" at bounding box center [578, 207] width 335 height 17
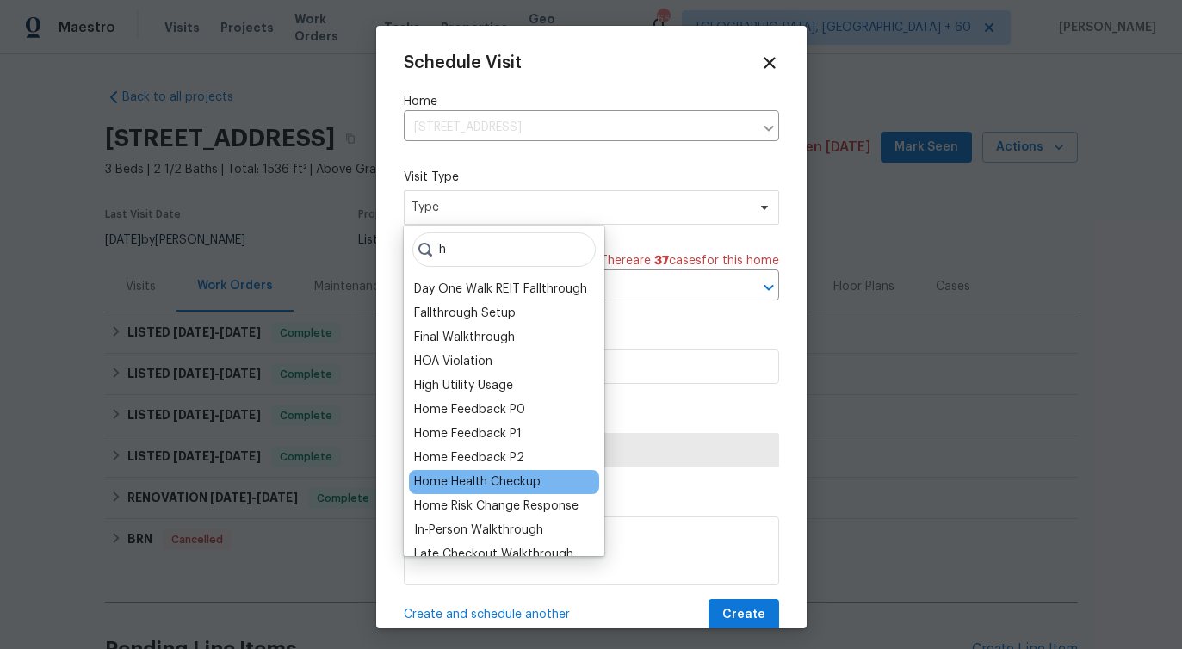
type input "h"
click at [475, 486] on div "Home Health Checkup" at bounding box center [477, 481] width 127 height 17
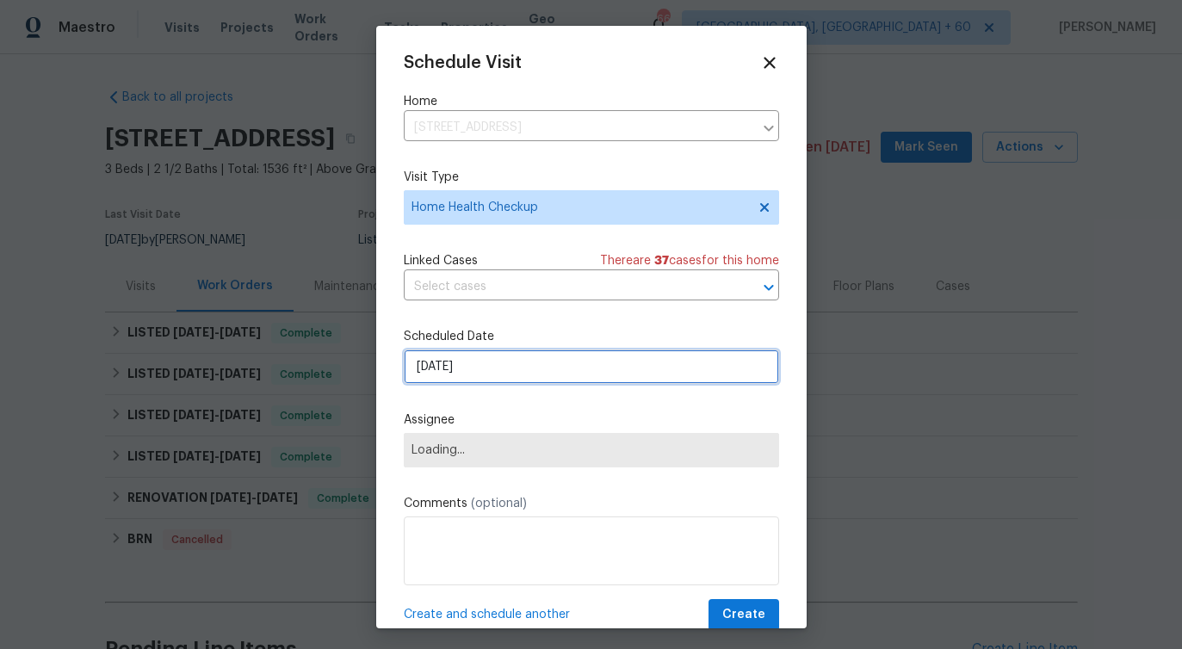
click at [454, 356] on input "[DATE]" at bounding box center [591, 366] width 375 height 34
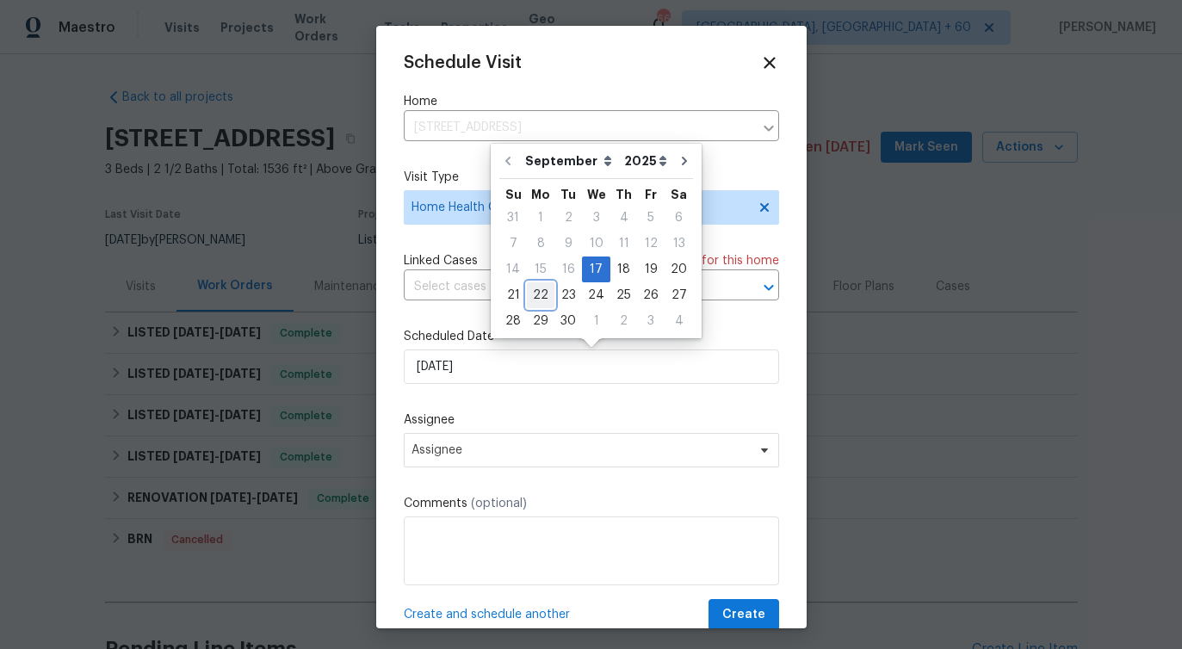
click at [539, 299] on div "22" at bounding box center [541, 295] width 28 height 24
type input "[DATE]"
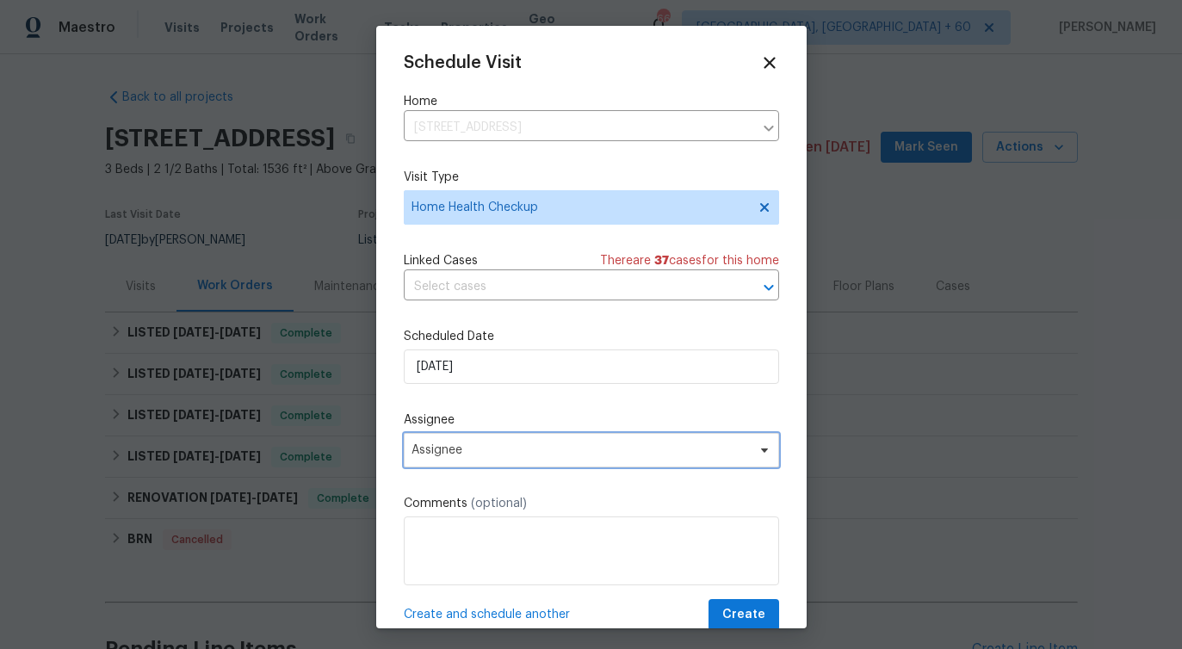
click at [480, 452] on span "Assignee" at bounding box center [579, 450] width 337 height 14
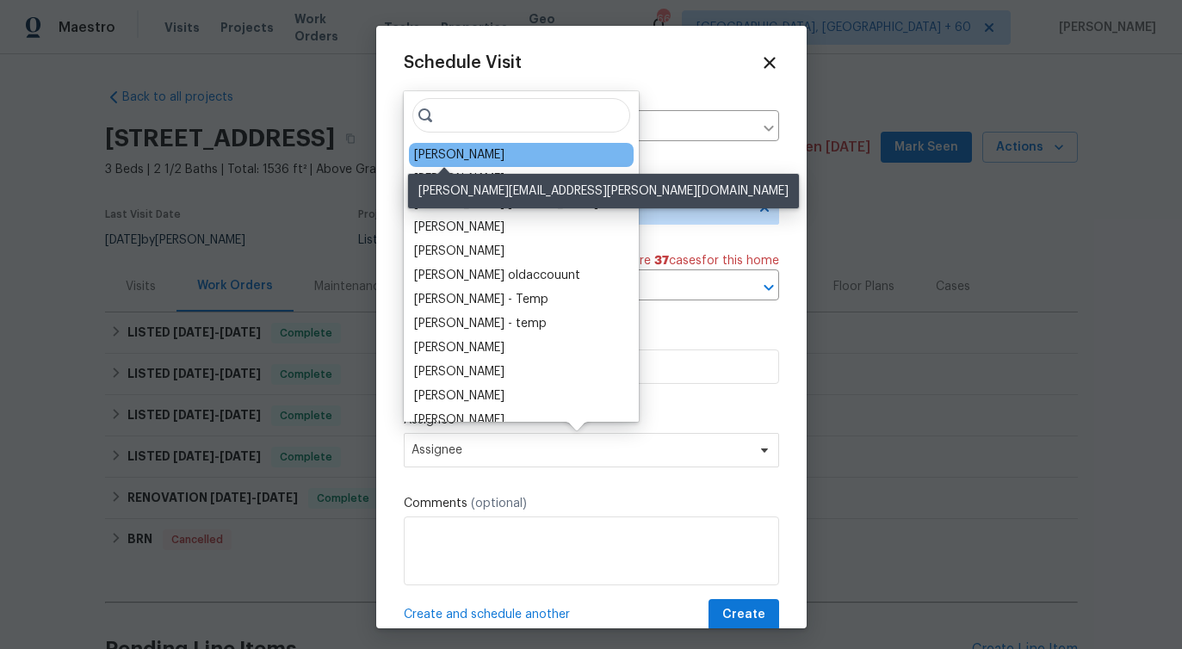
click at [429, 160] on div "[PERSON_NAME]" at bounding box center [459, 154] width 90 height 17
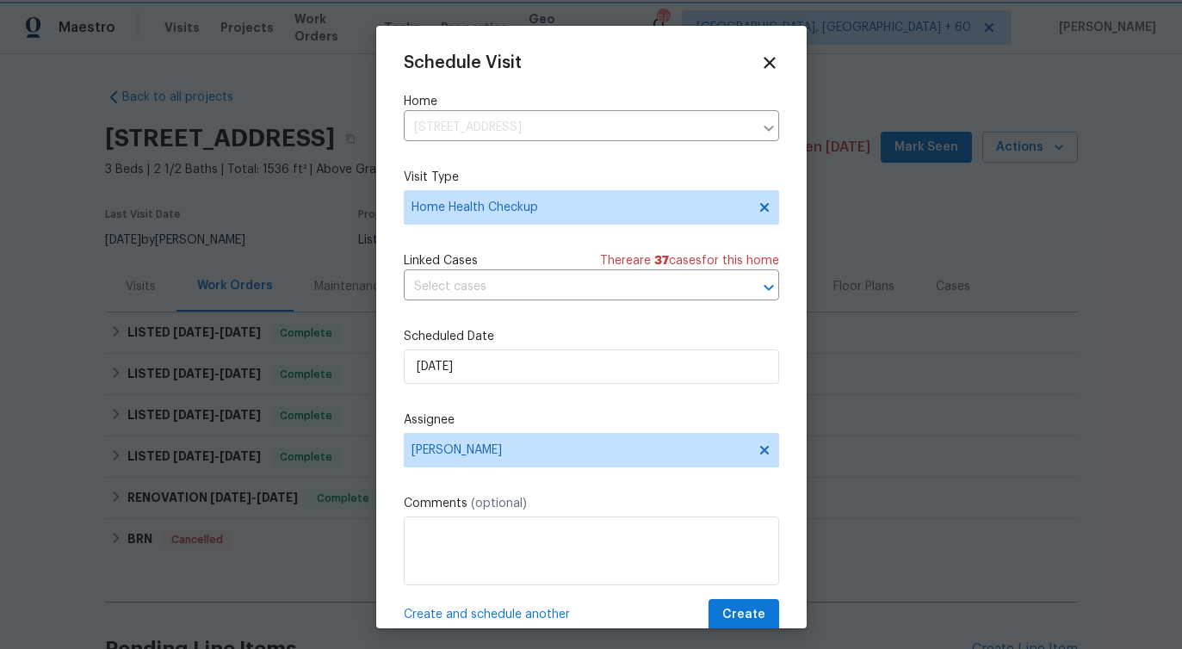
scroll to position [31, 0]
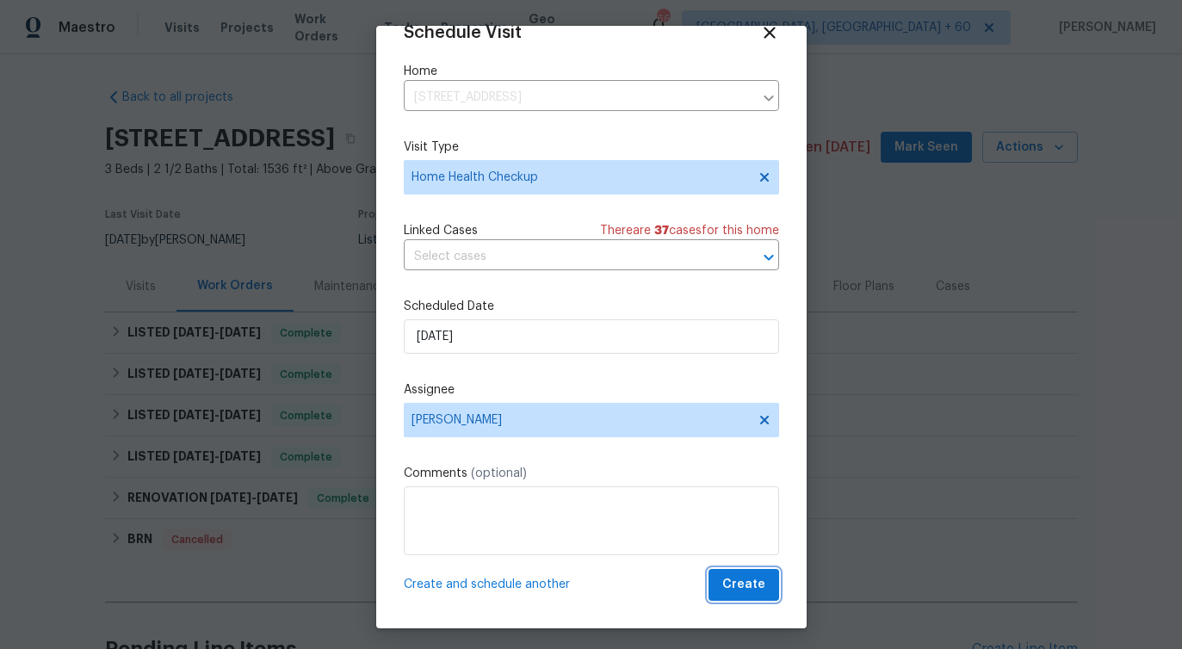
click at [750, 589] on span "Create" at bounding box center [743, 585] width 43 height 22
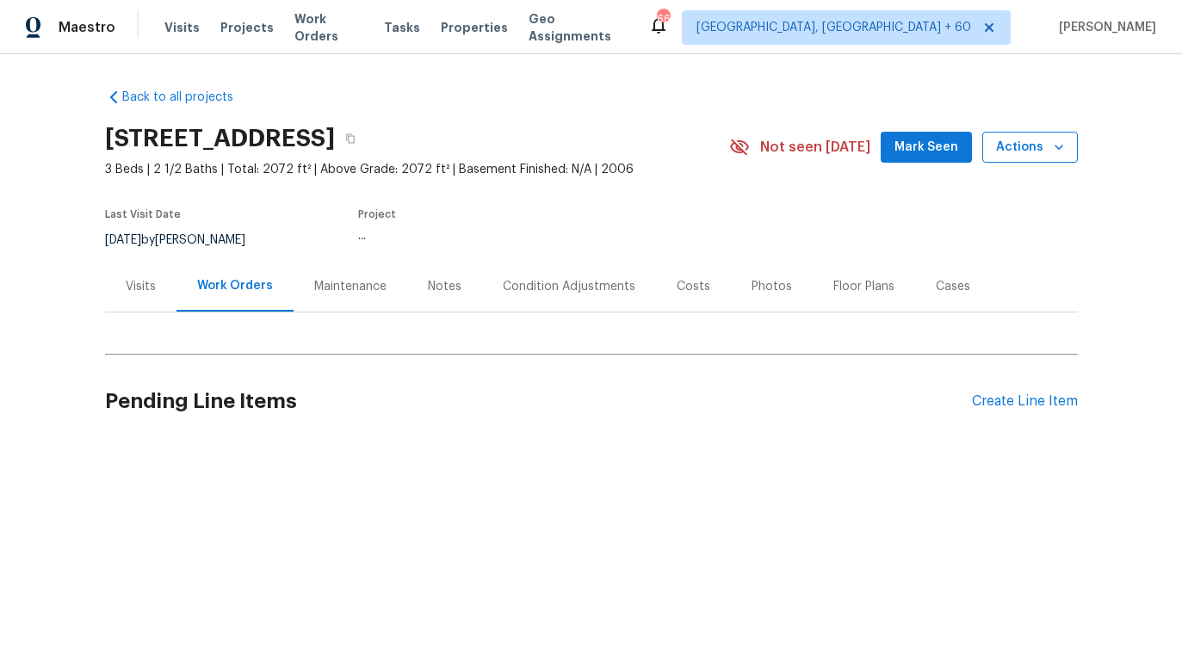
click at [1058, 149] on icon "button" at bounding box center [1058, 147] width 9 height 5
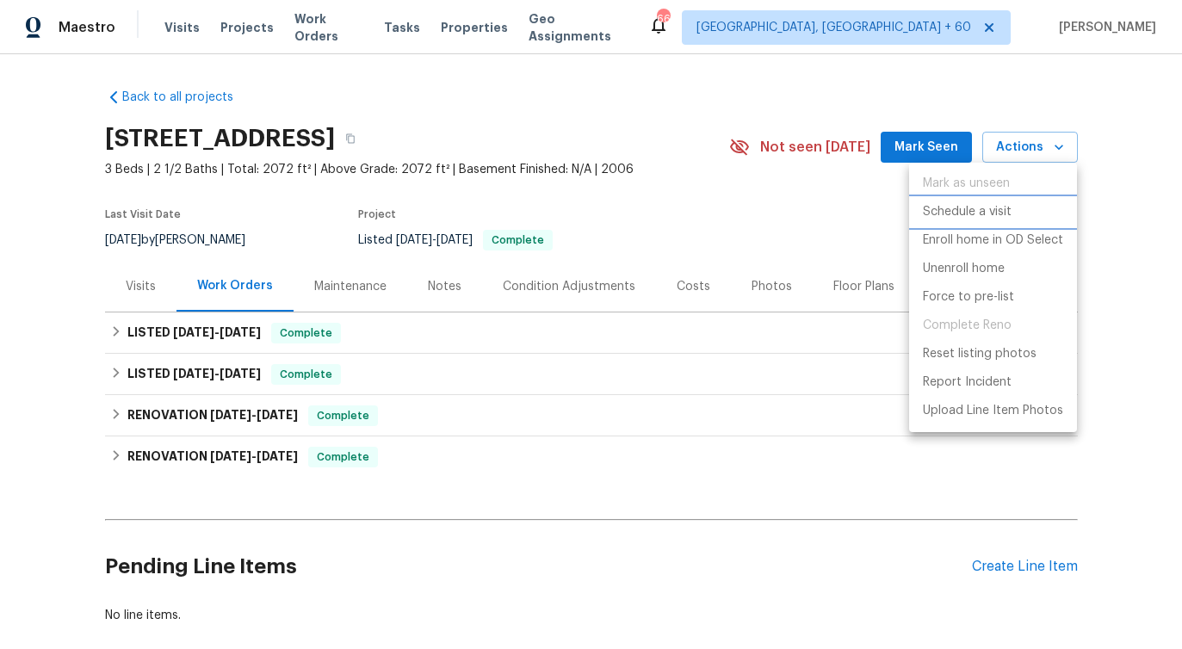
click at [991, 208] on p "Schedule a visit" at bounding box center [967, 212] width 89 height 18
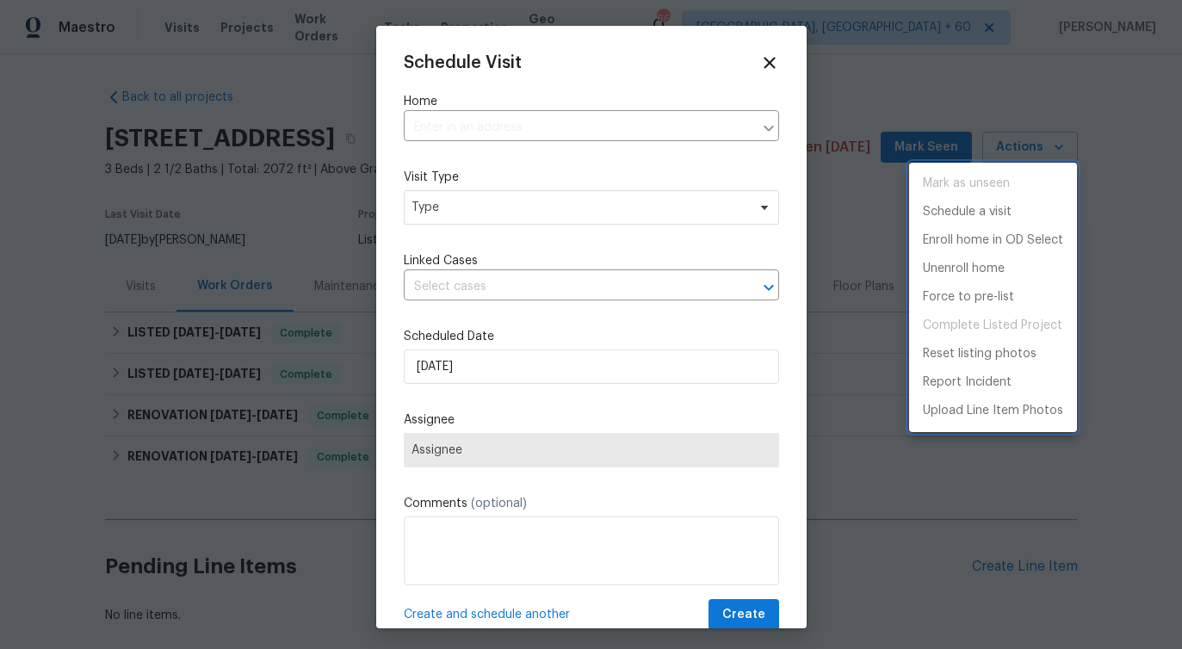
type input "[STREET_ADDRESS]"
click at [476, 209] on div at bounding box center [591, 324] width 1182 height 649
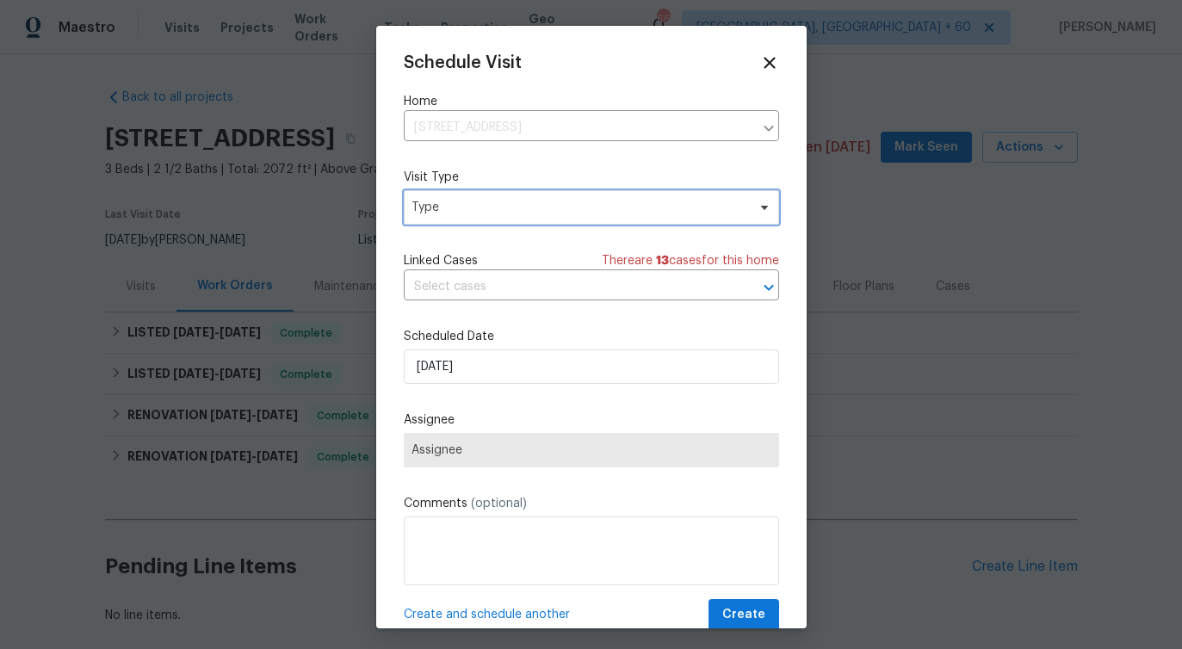
click at [476, 209] on span "Type" at bounding box center [578, 207] width 335 height 17
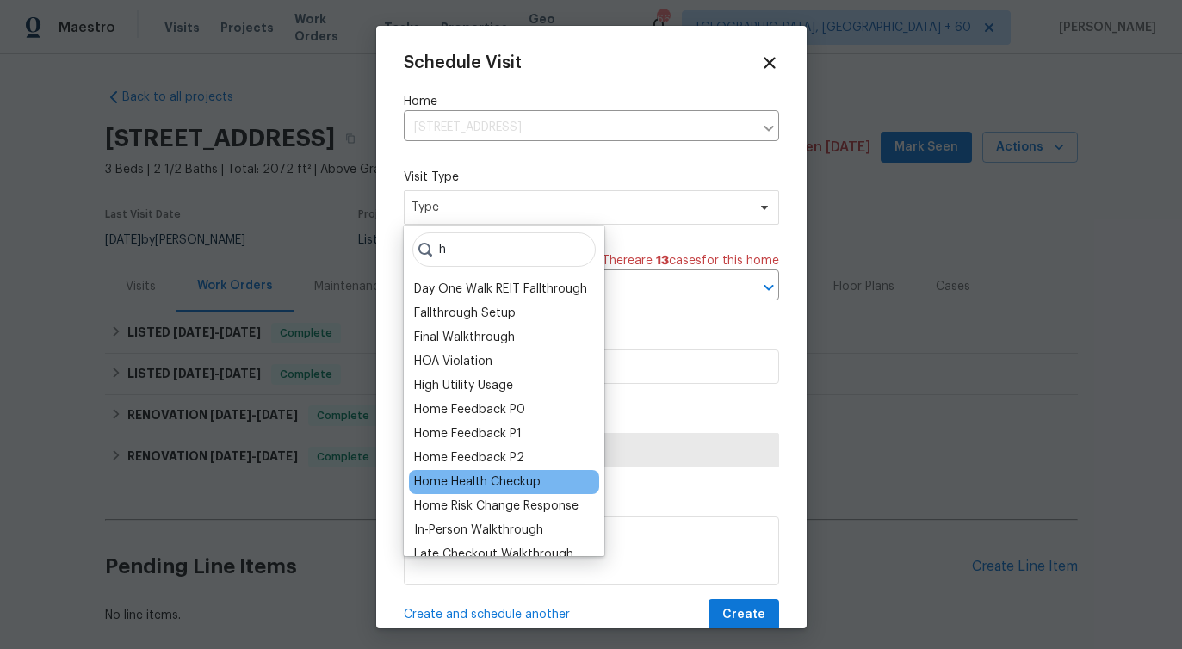
type input "h"
click at [483, 483] on div "Home Health Checkup" at bounding box center [477, 481] width 127 height 17
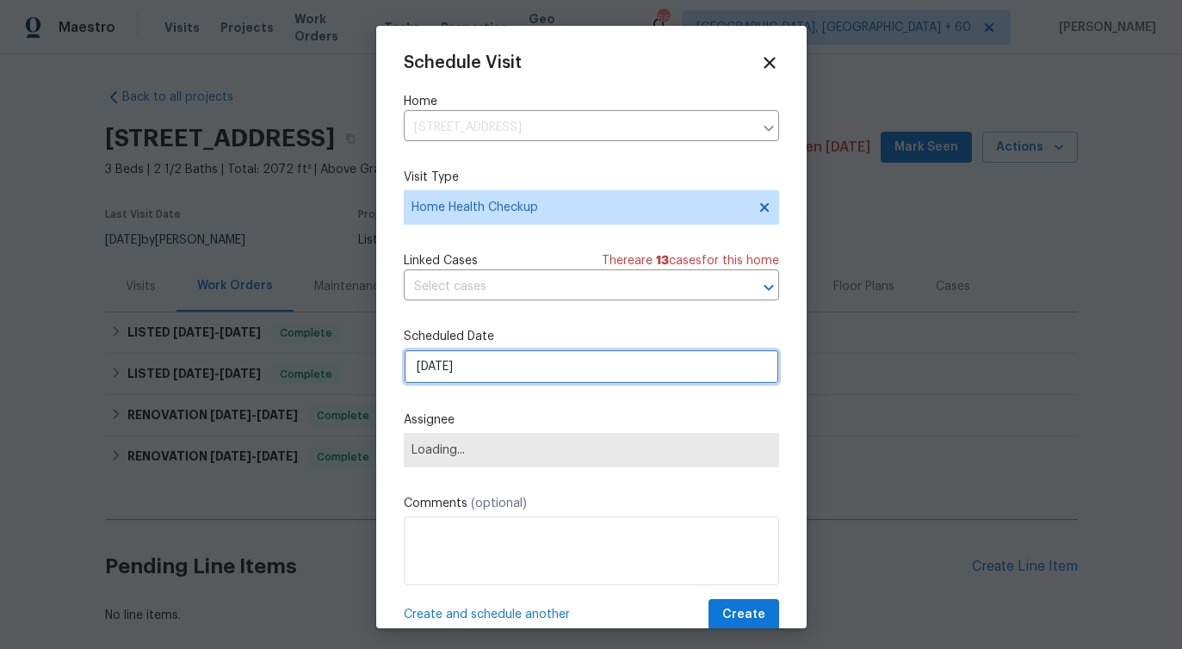
click at [504, 372] on input "[DATE]" at bounding box center [591, 366] width 375 height 34
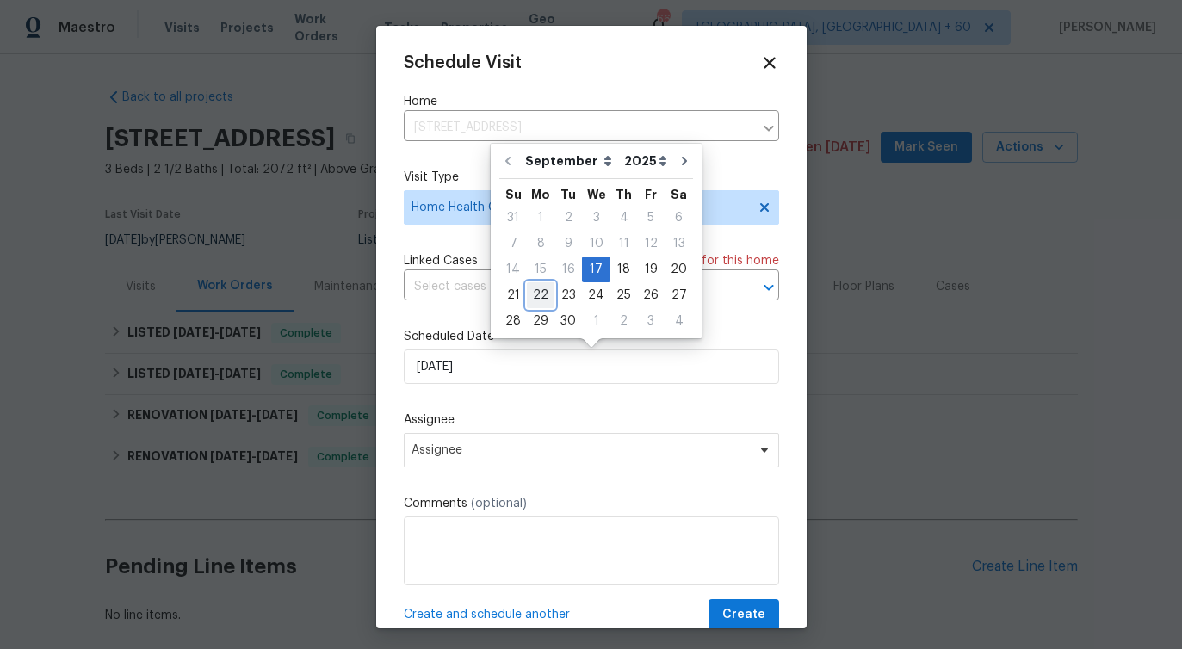
click at [543, 299] on div "22" at bounding box center [541, 295] width 28 height 24
type input "[DATE]"
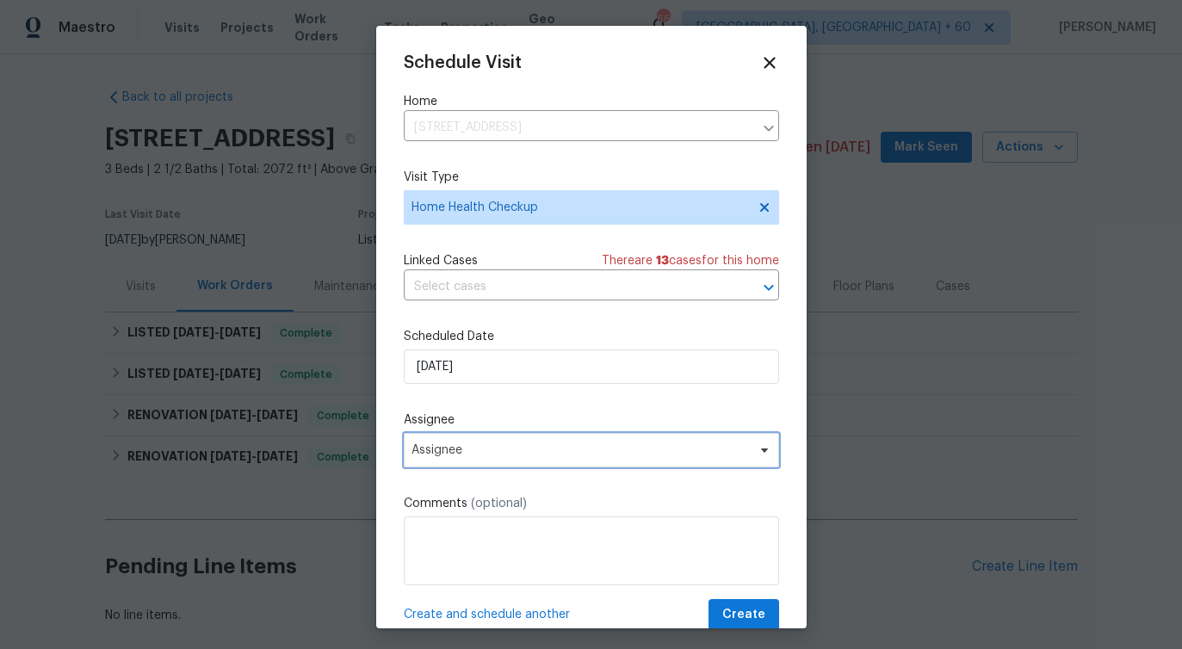
click at [464, 459] on span "Assignee" at bounding box center [591, 450] width 375 height 34
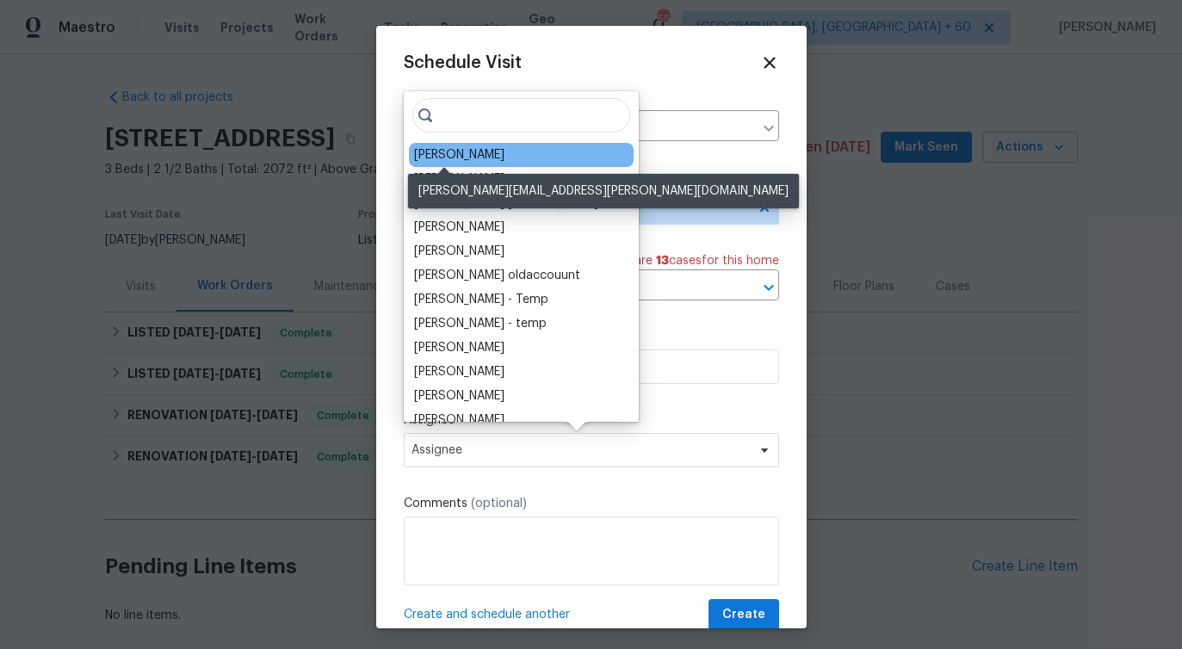
click at [450, 148] on div "[PERSON_NAME]" at bounding box center [459, 154] width 90 height 17
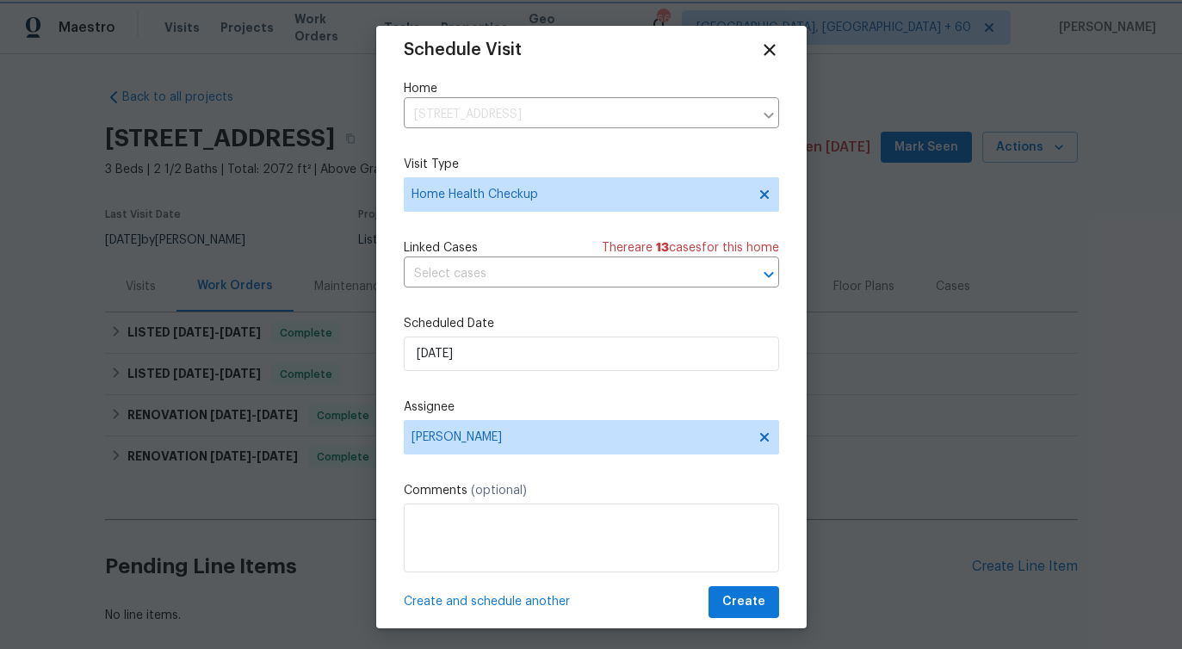
scroll to position [31, 0]
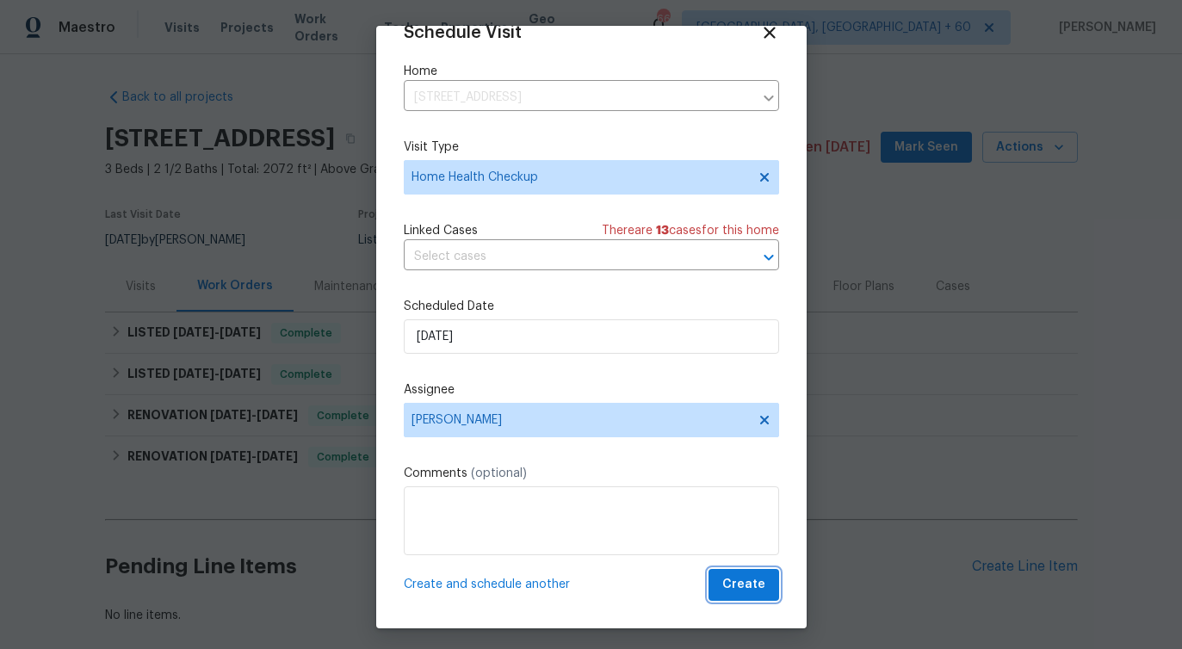
click at [762, 592] on span "Create" at bounding box center [743, 585] width 43 height 22
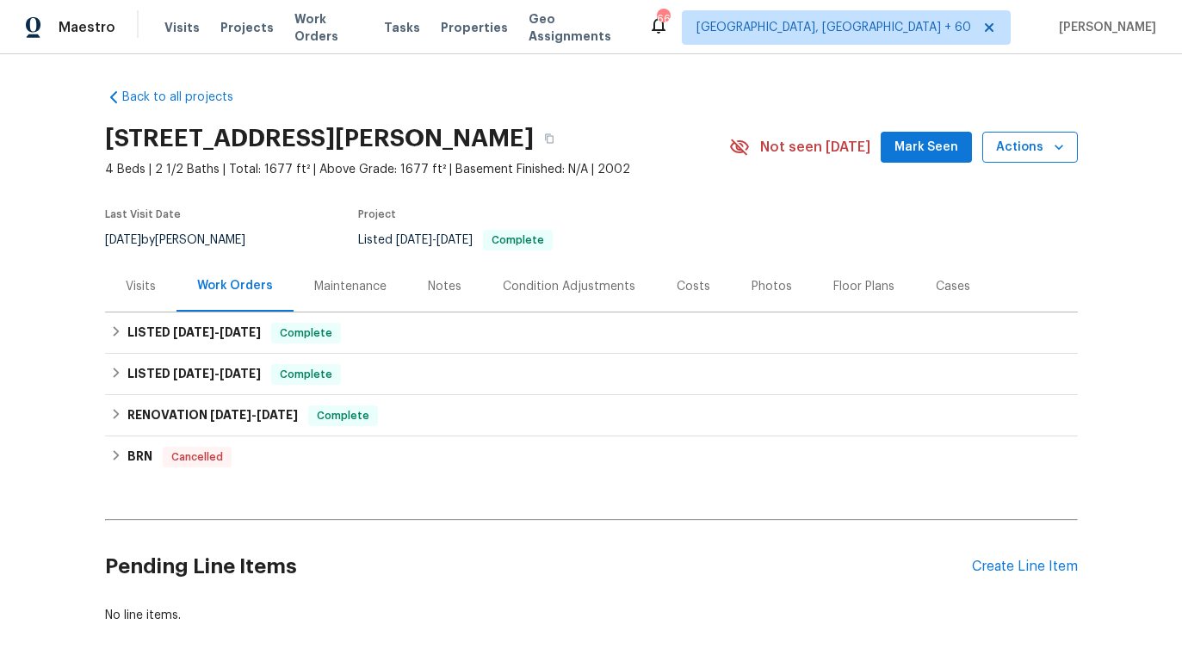
click at [1005, 151] on span "Actions" at bounding box center [1030, 148] width 68 height 22
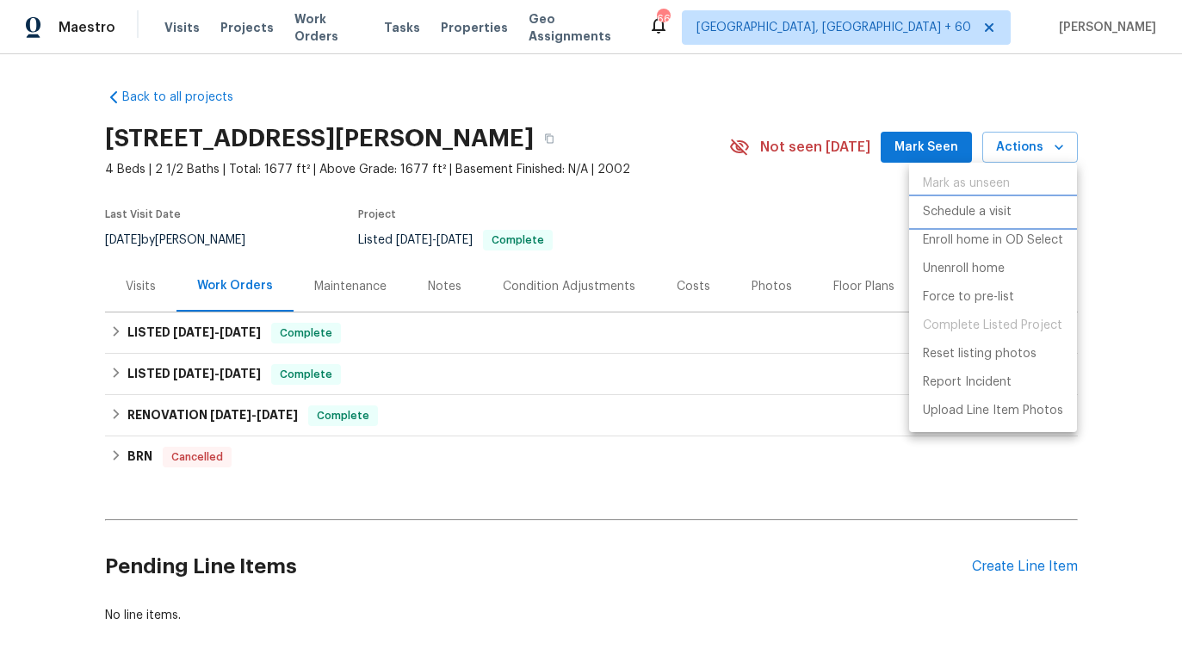
click at [967, 204] on p "Schedule a visit" at bounding box center [967, 212] width 89 height 18
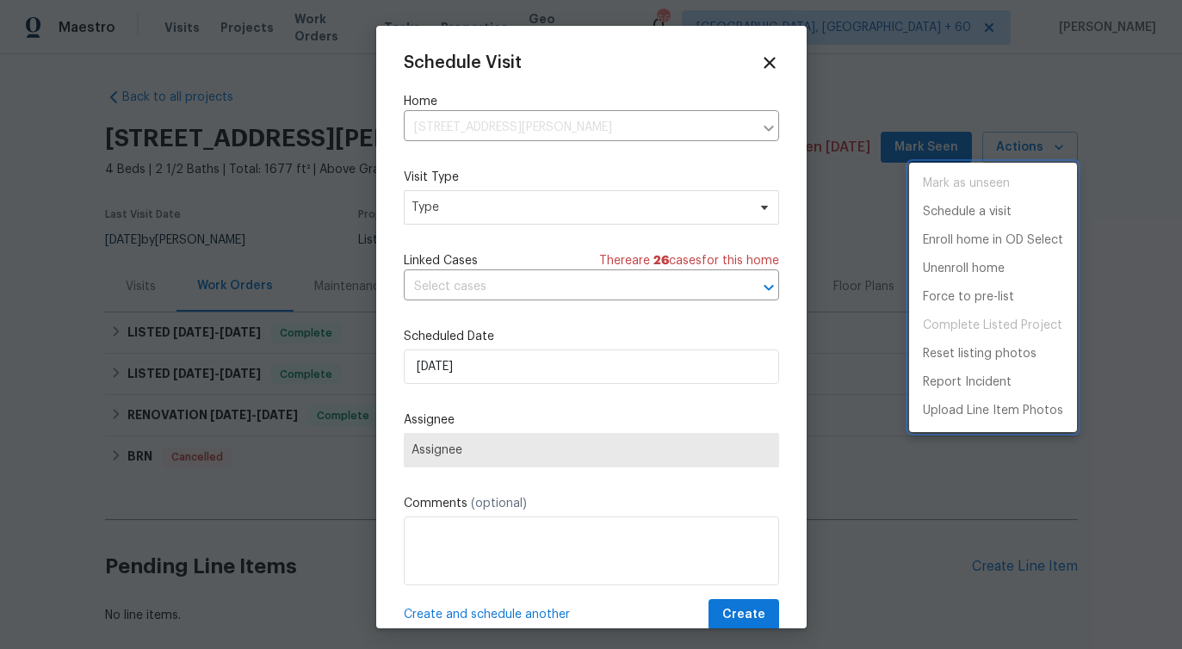
click at [525, 189] on div at bounding box center [591, 324] width 1182 height 649
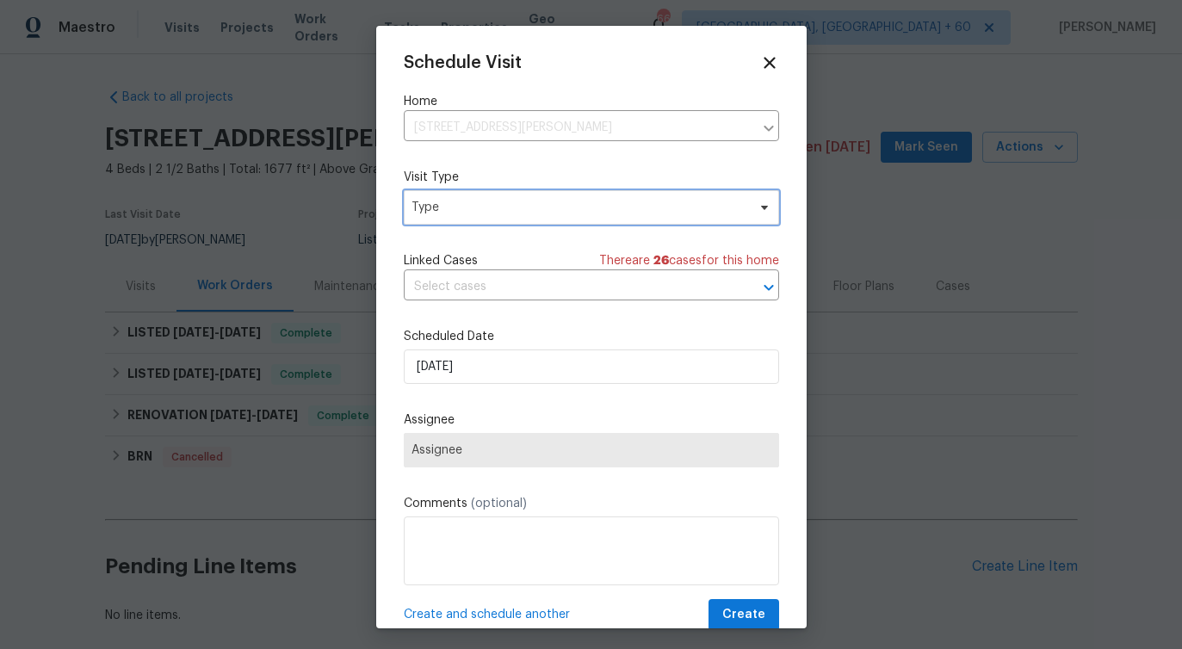
click at [512, 200] on span "Type" at bounding box center [578, 207] width 335 height 17
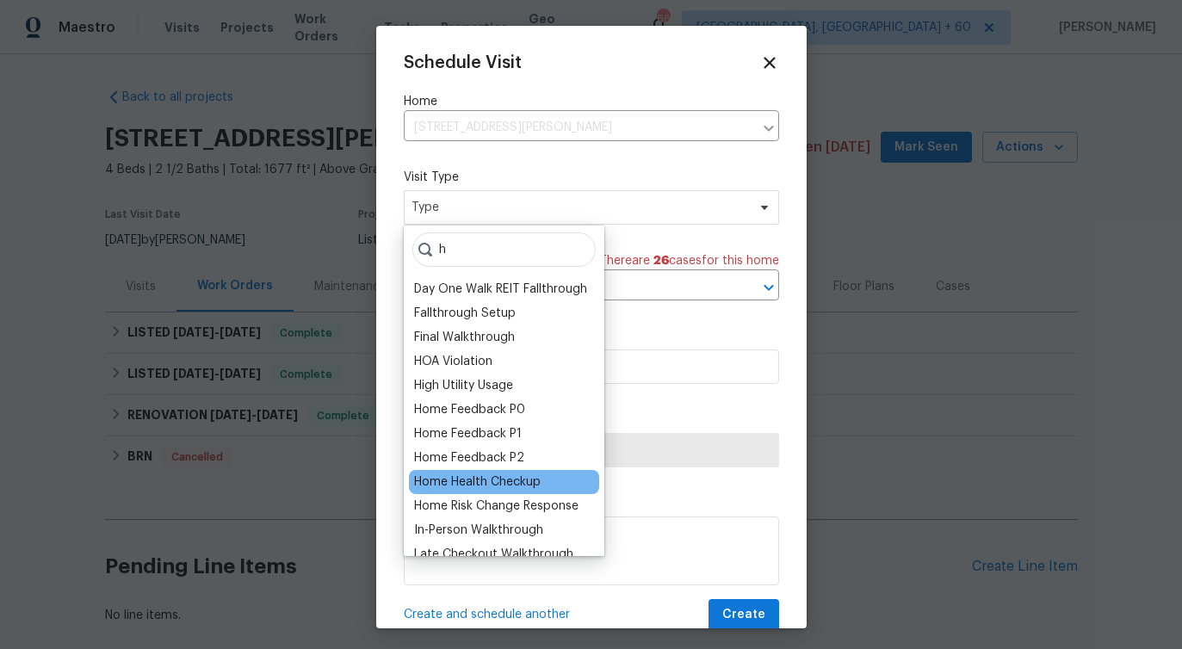
type input "h"
click at [447, 478] on div "Home Health Checkup" at bounding box center [477, 481] width 127 height 17
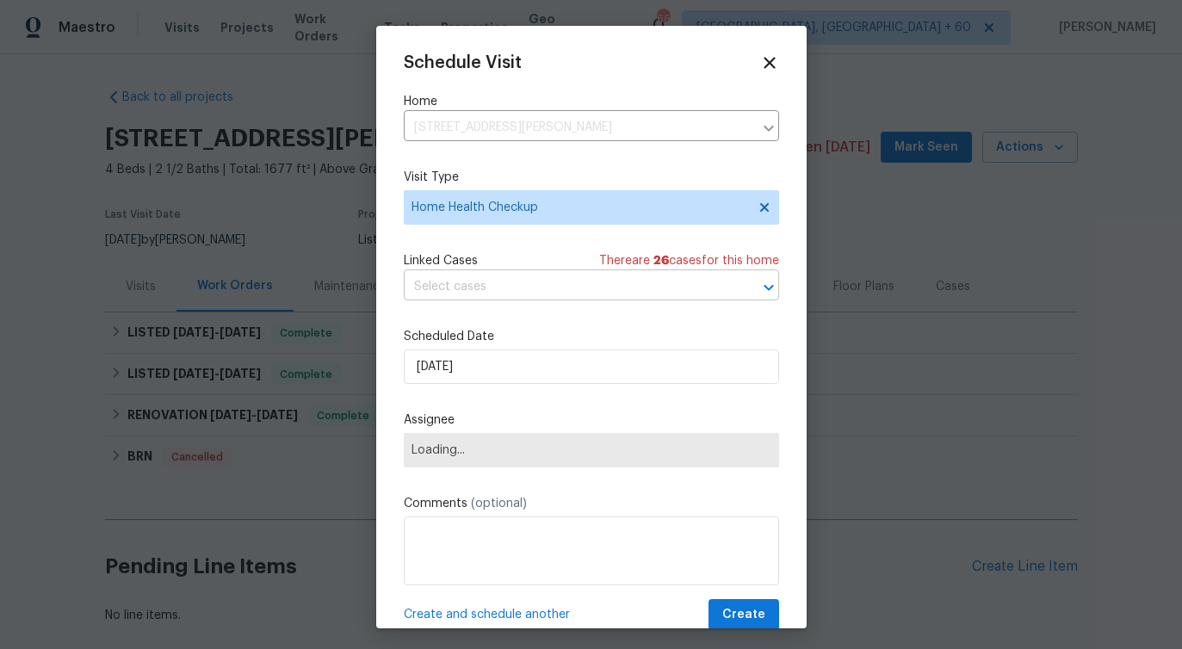
click at [526, 281] on input "text" at bounding box center [567, 287] width 327 height 27
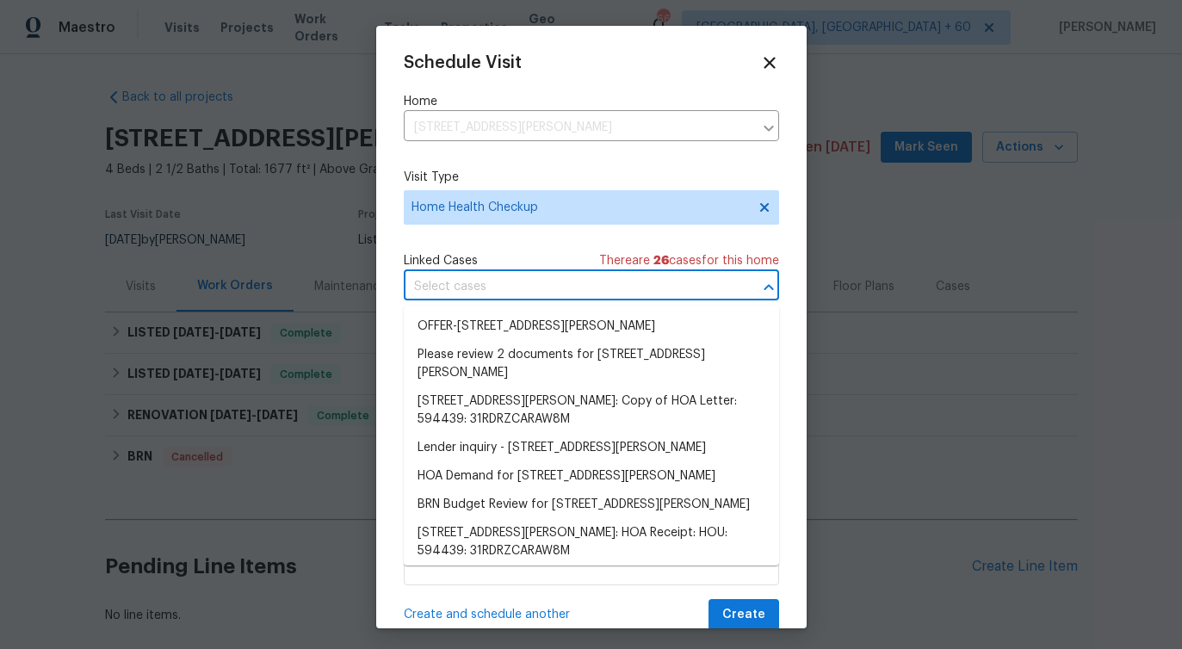
click at [526, 281] on input "text" at bounding box center [567, 287] width 327 height 27
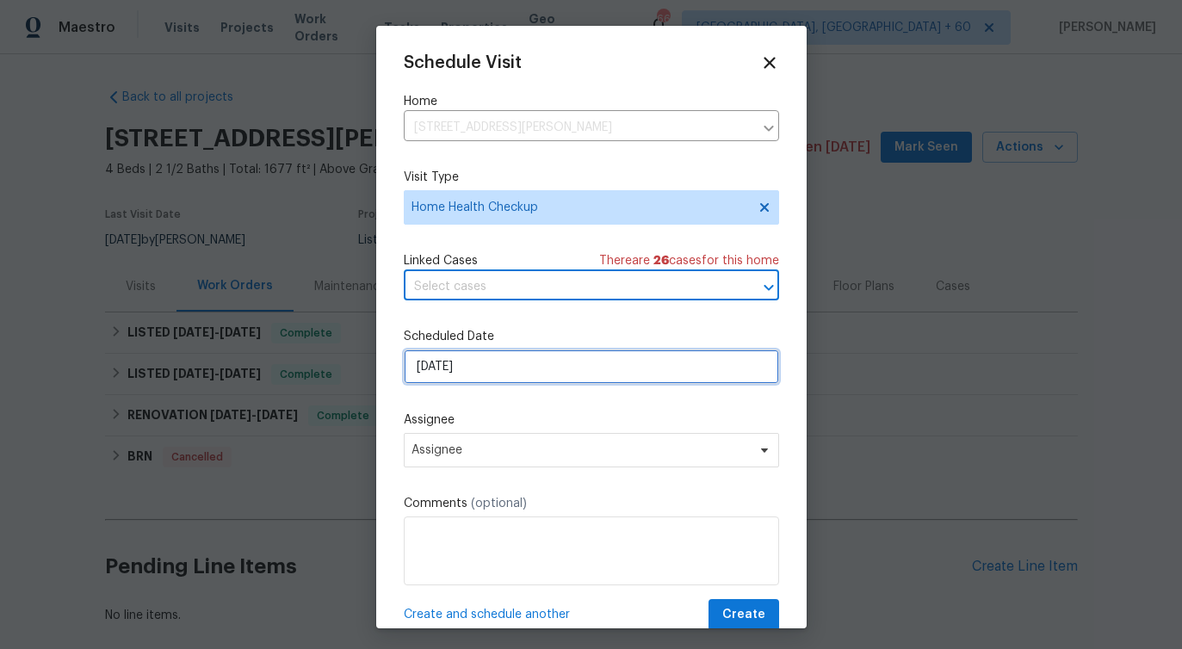
click at [479, 350] on input "[DATE]" at bounding box center [591, 366] width 375 height 34
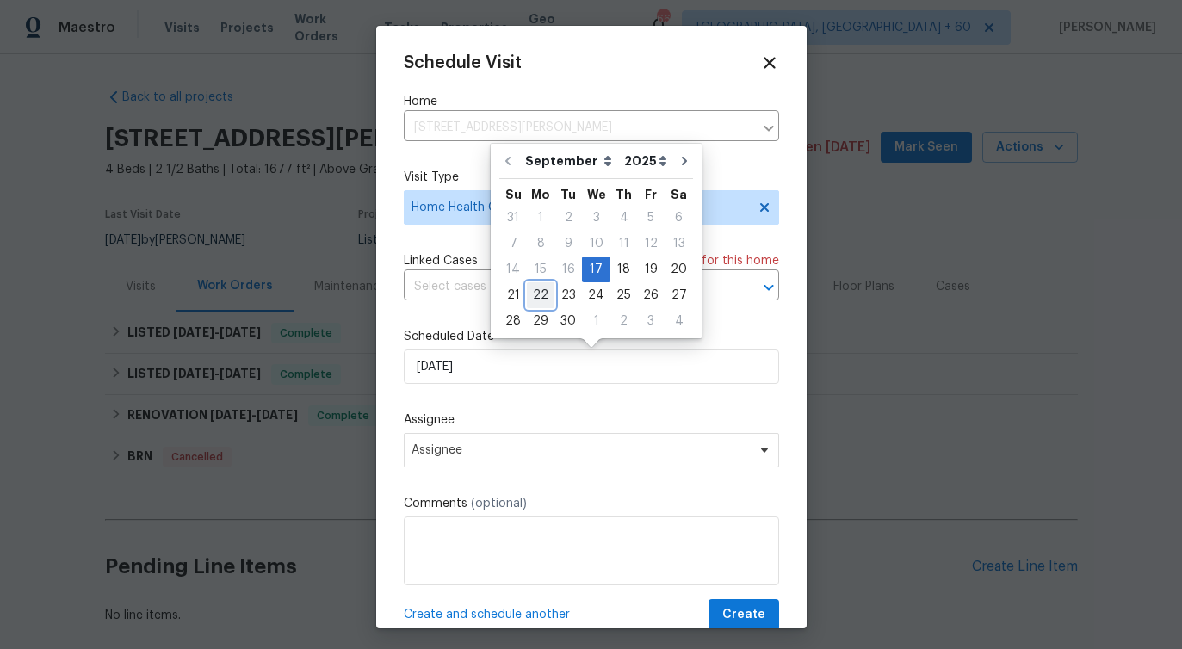
click at [537, 293] on div "22" at bounding box center [541, 295] width 28 height 24
type input "[DATE]"
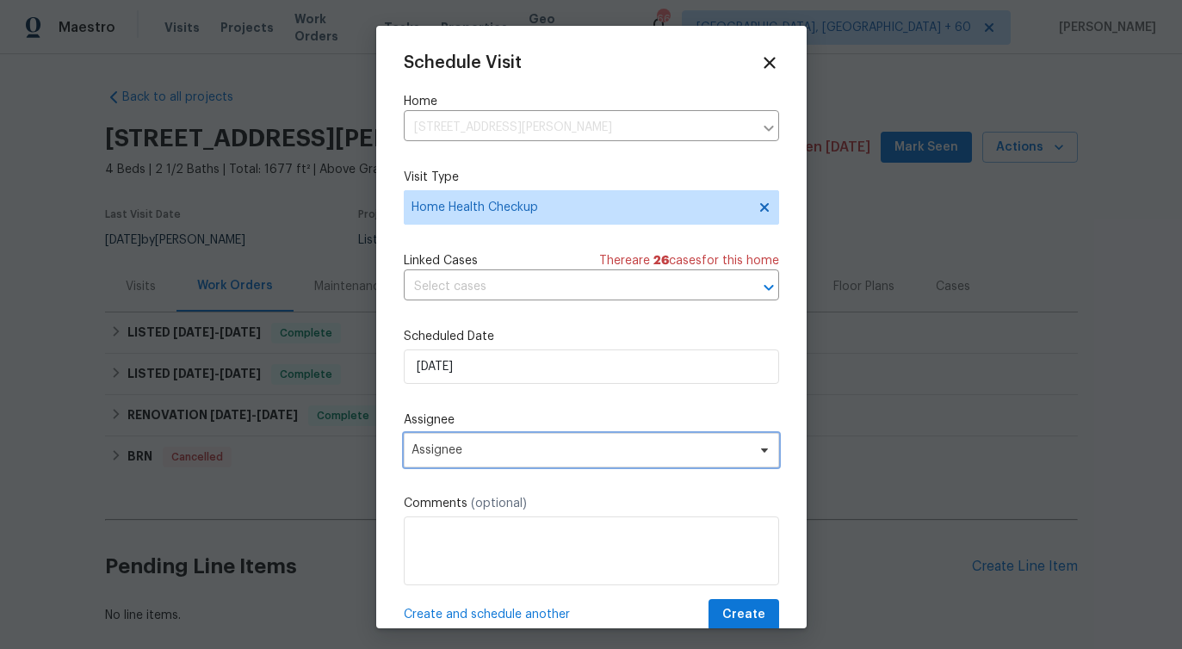
click at [464, 457] on span "Assignee" at bounding box center [579, 450] width 337 height 14
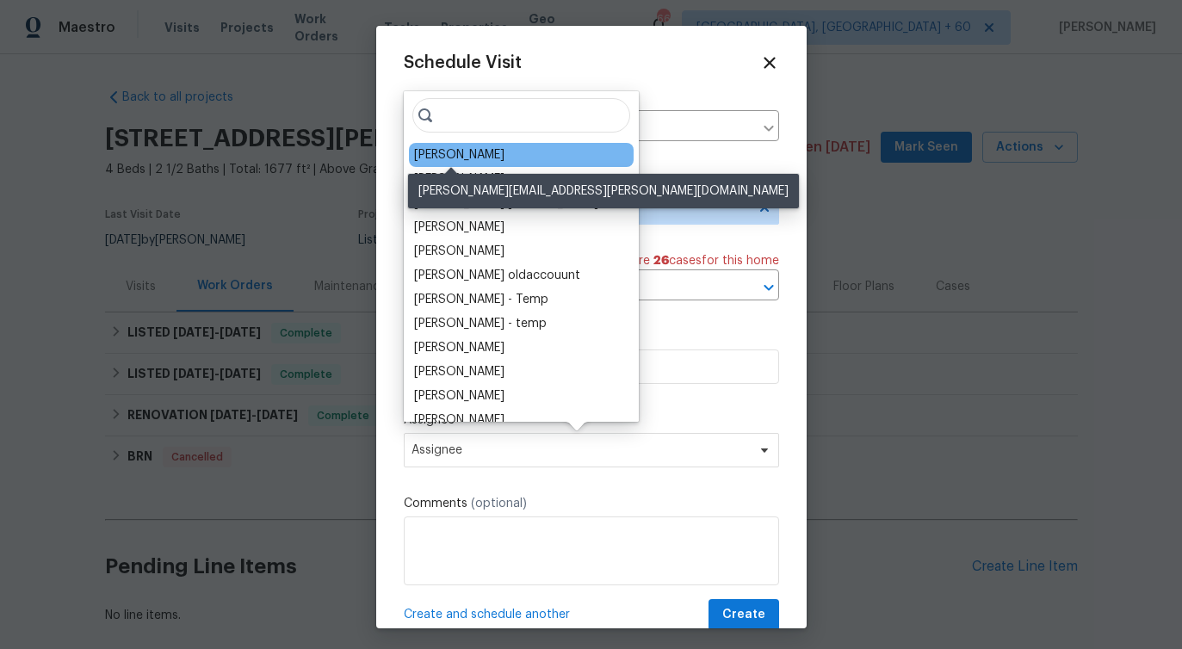
click at [466, 156] on div "[PERSON_NAME]" at bounding box center [459, 154] width 90 height 17
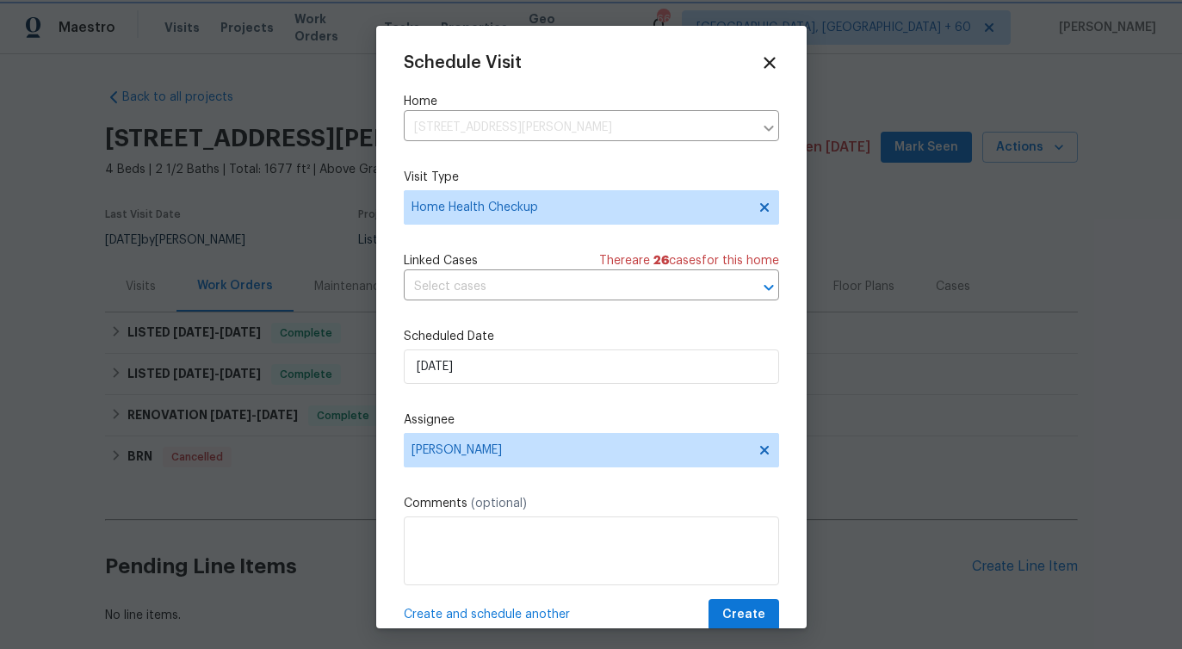
scroll to position [31, 0]
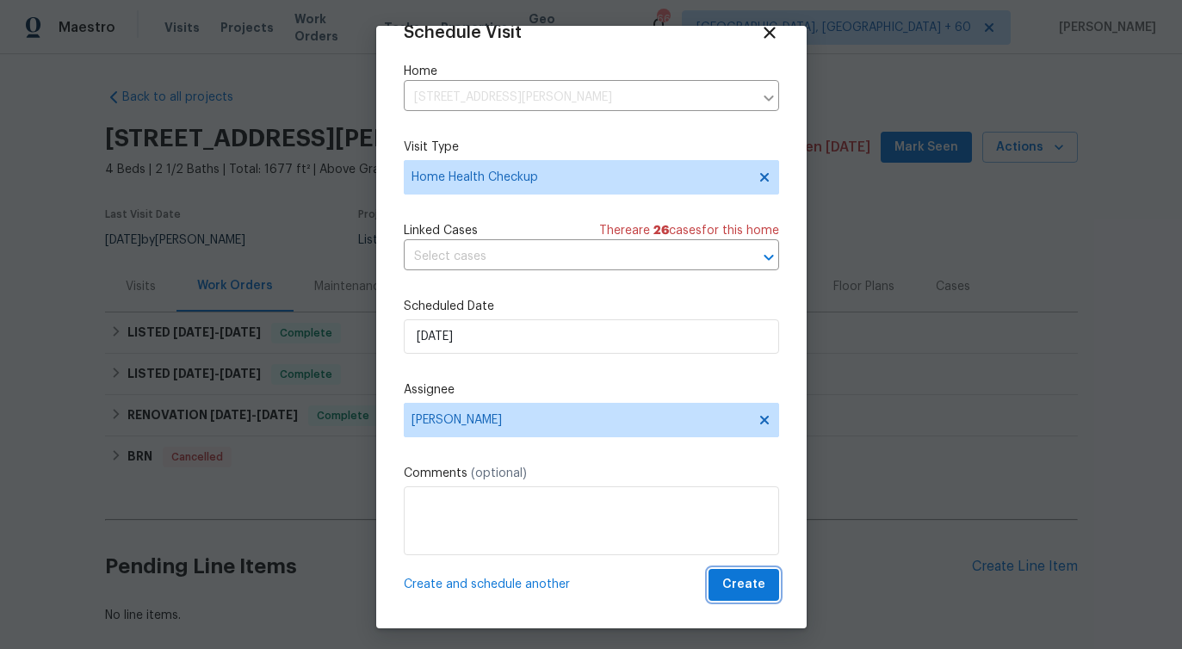
click at [756, 583] on span "Create" at bounding box center [743, 585] width 43 height 22
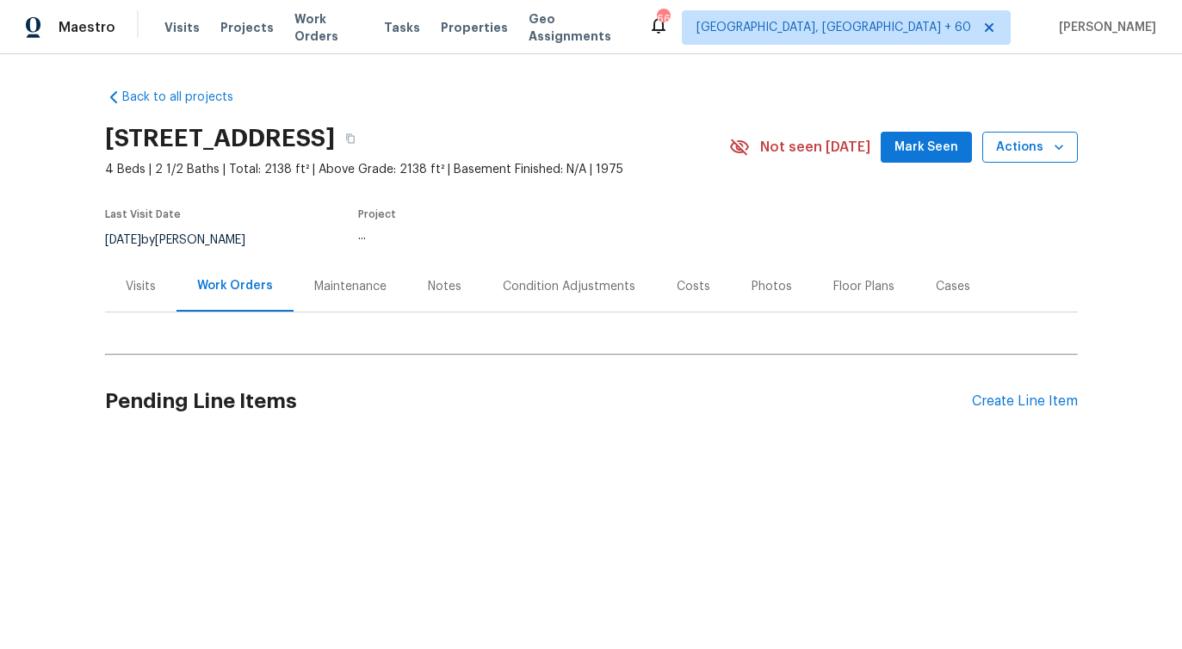
click at [1038, 151] on span "Actions" at bounding box center [1030, 148] width 68 height 22
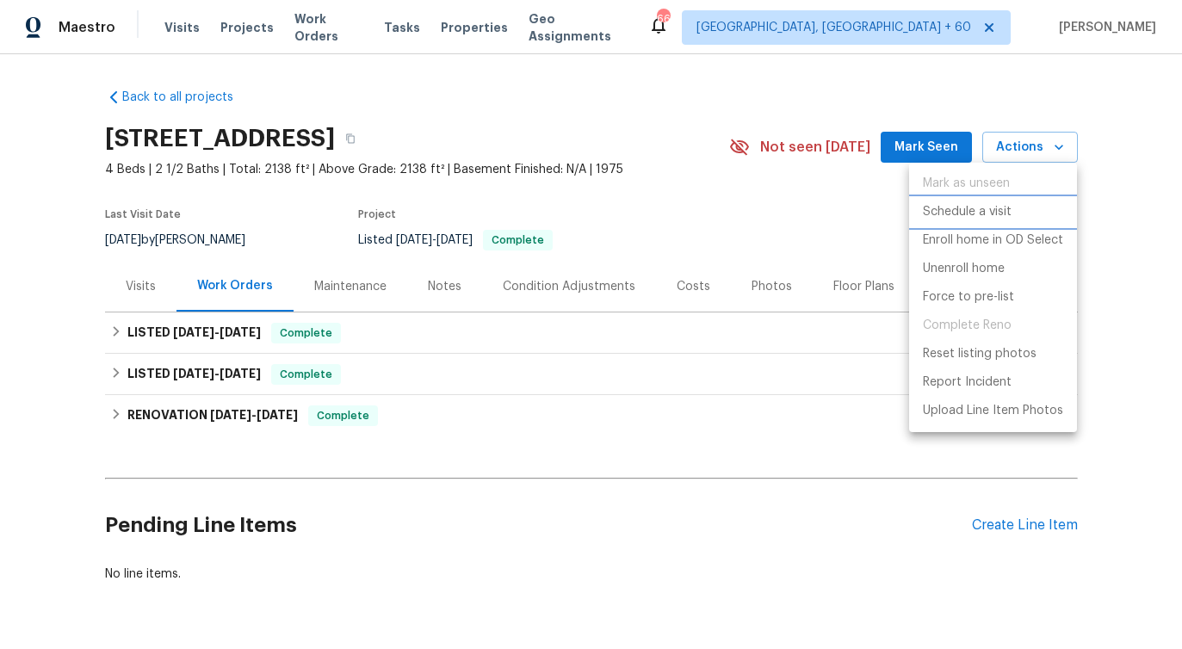
click at [980, 201] on li "Schedule a visit" at bounding box center [993, 212] width 168 height 28
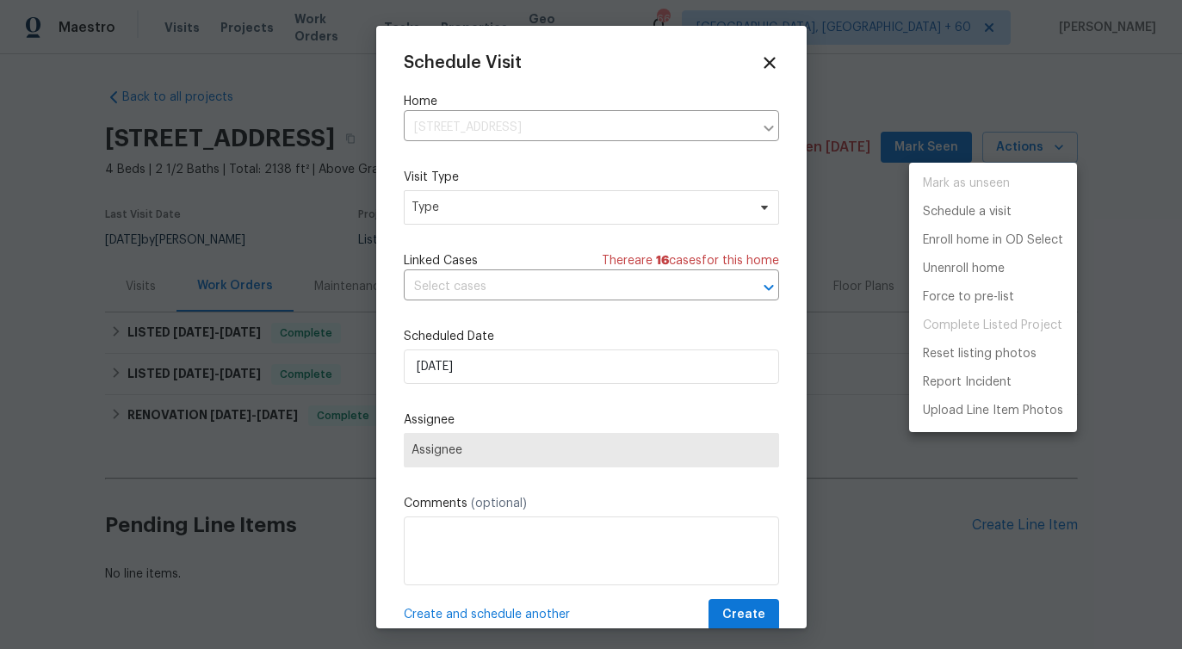
click at [547, 202] on div at bounding box center [591, 324] width 1182 height 649
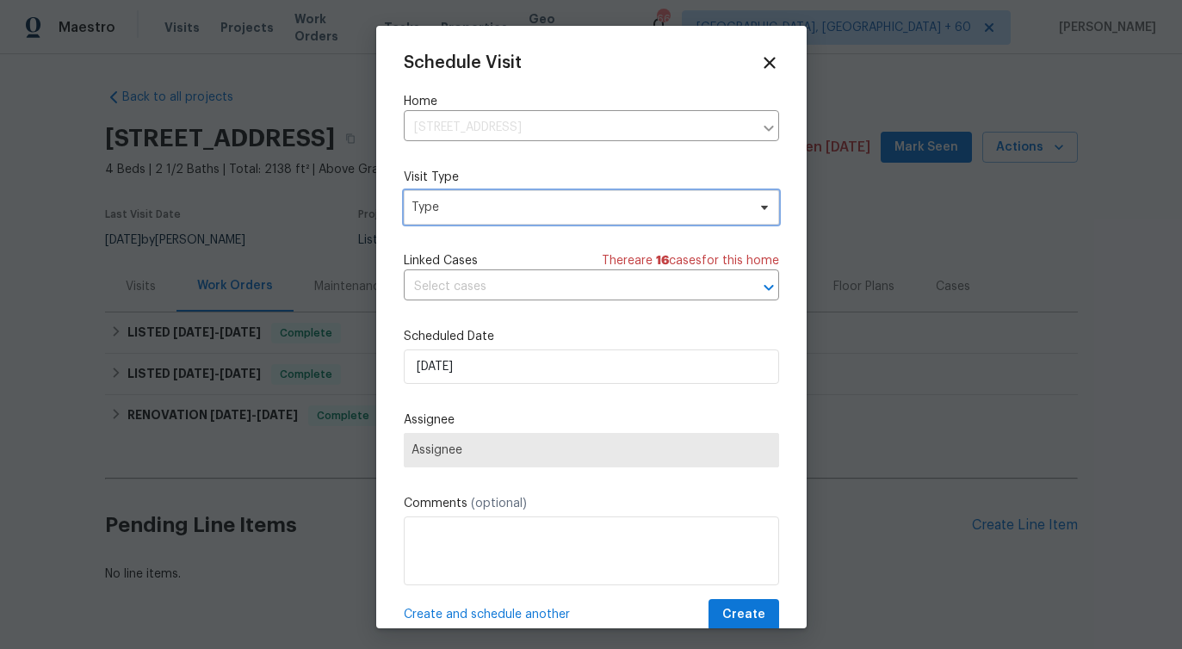
click at [547, 202] on span "Type" at bounding box center [578, 207] width 335 height 17
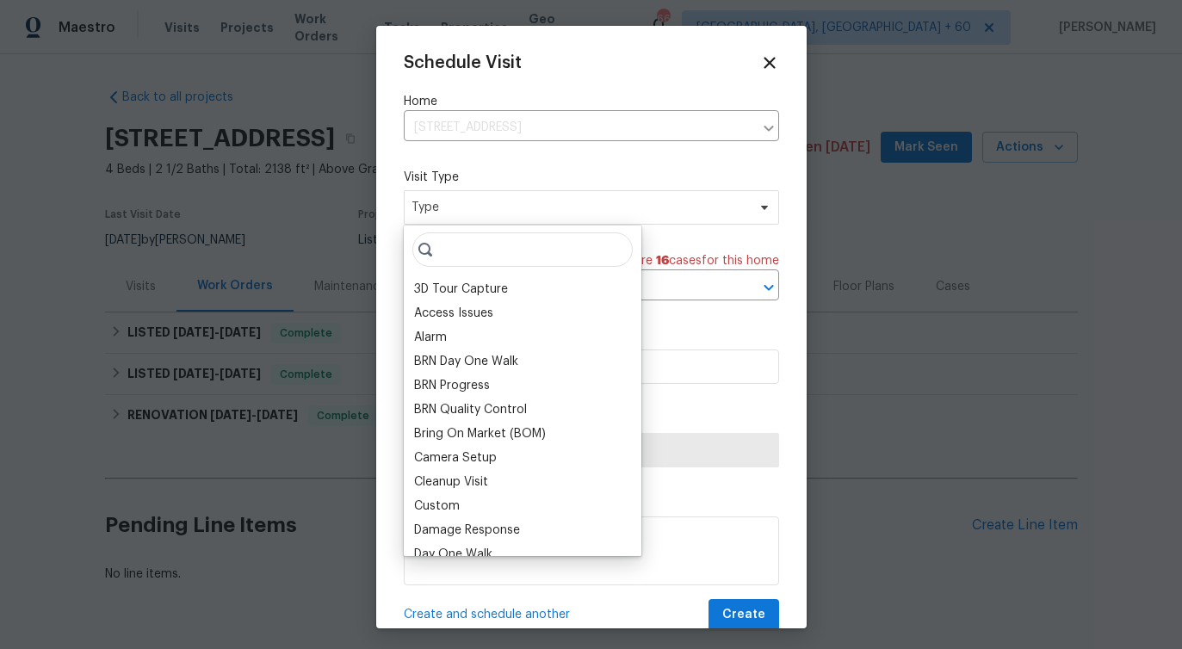
type input "l"
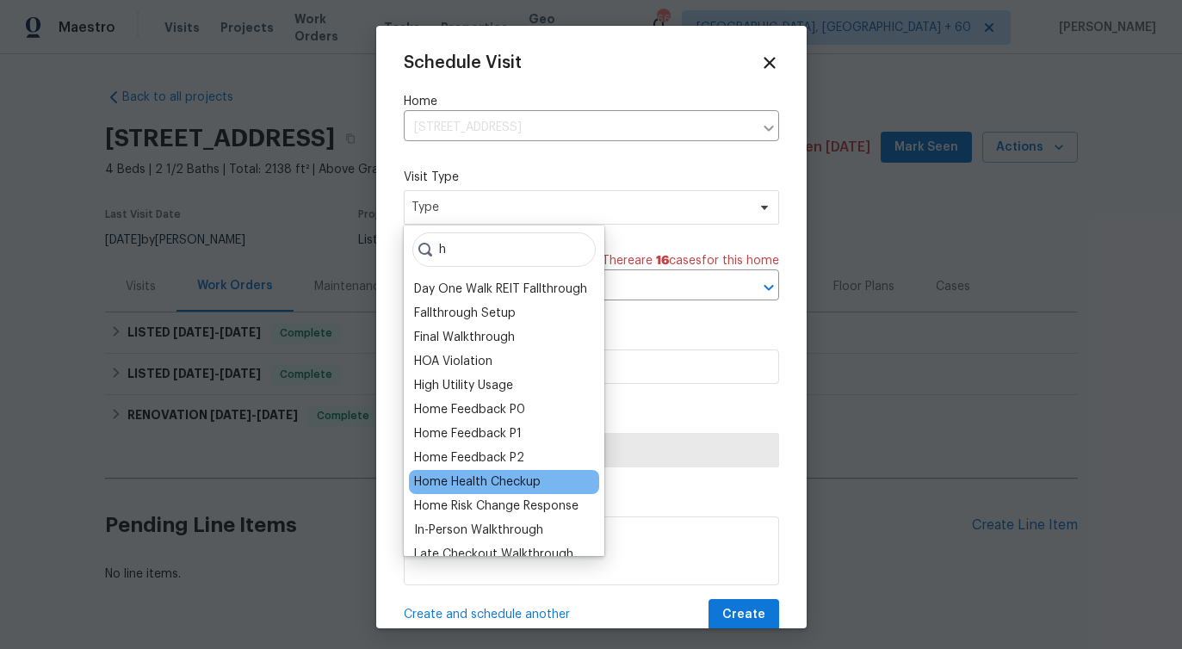
type input "h"
click at [491, 478] on div "Home Health Checkup" at bounding box center [477, 481] width 127 height 17
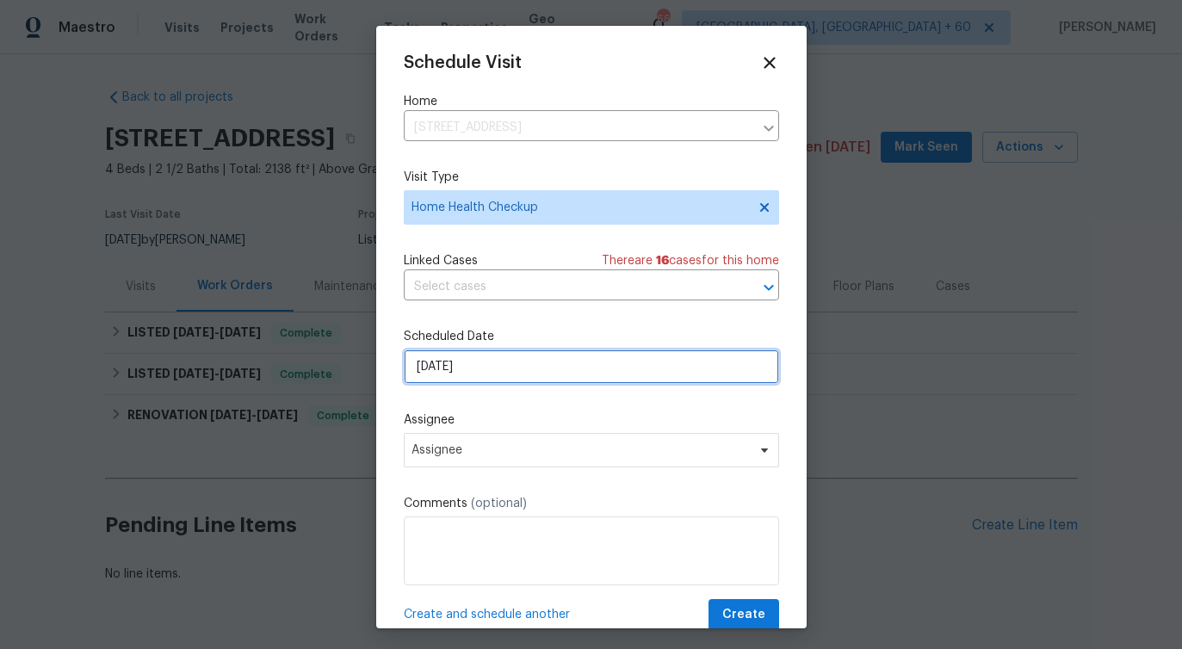
click at [484, 359] on input "[DATE]" at bounding box center [591, 366] width 375 height 34
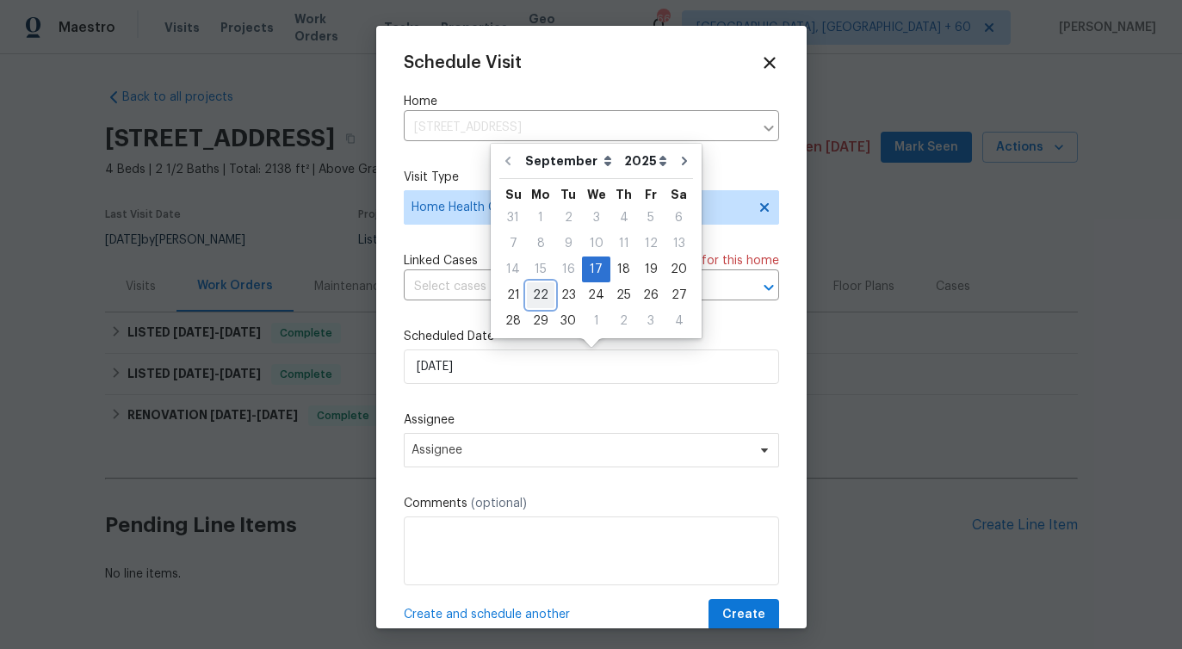
click at [532, 289] on div "22" at bounding box center [541, 295] width 28 height 24
type input "[DATE]"
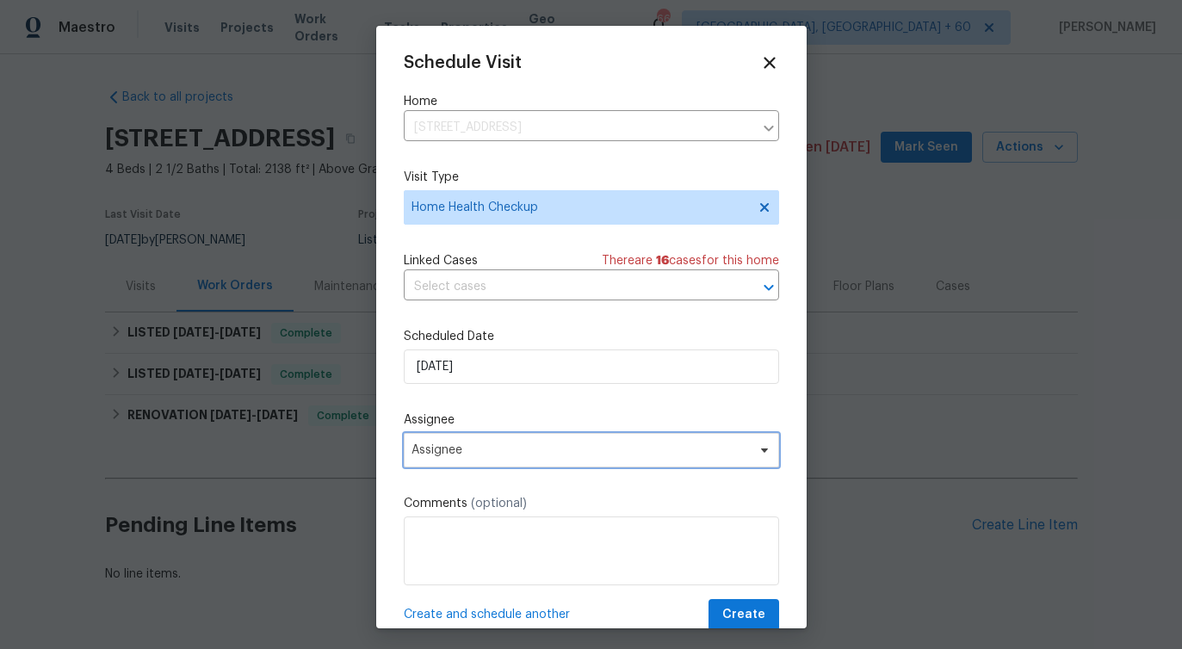
click at [441, 453] on span "Assignee" at bounding box center [579, 450] width 337 height 14
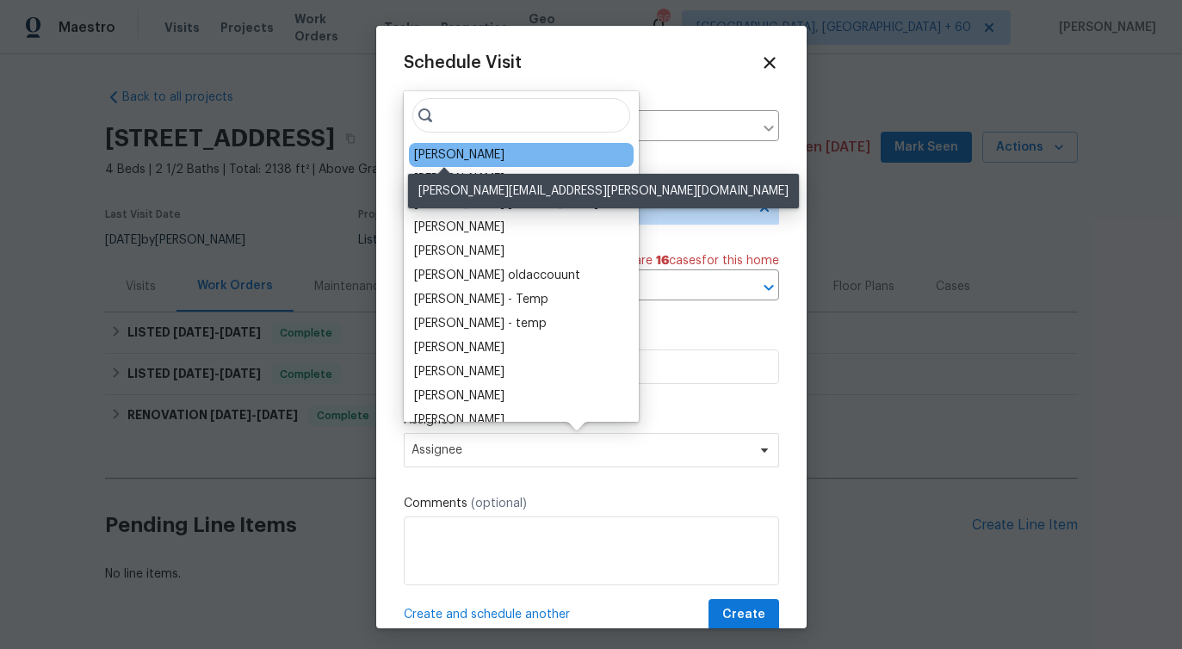
click at [452, 156] on div "[PERSON_NAME]" at bounding box center [459, 154] width 90 height 17
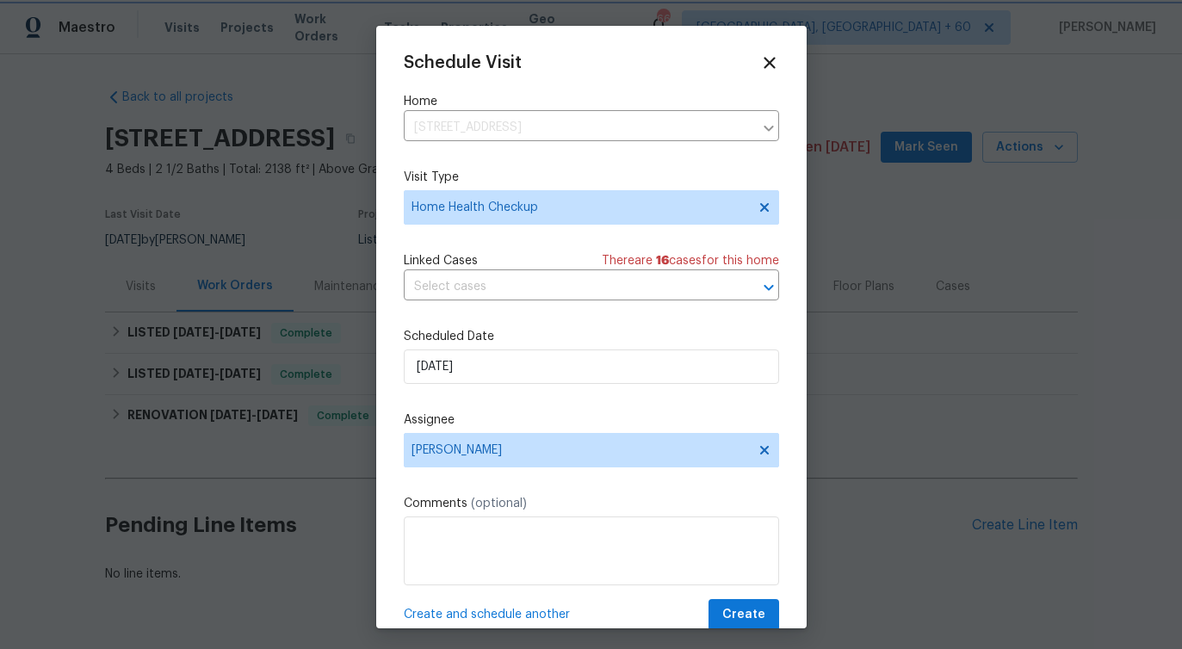
scroll to position [31, 0]
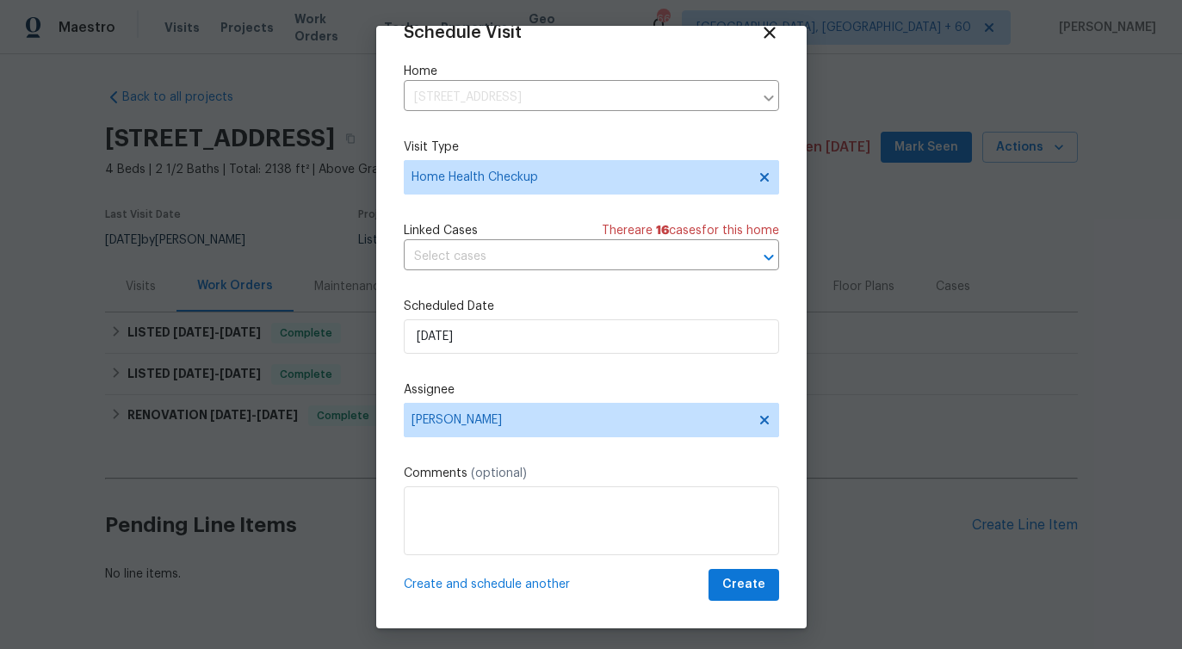
click at [749, 601] on div "Schedule Visit Home 25419 Elm Creek Dr, Spring, TX 77380 ​ Visit Type Home Heal…" at bounding box center [591, 327] width 430 height 602
click at [749, 588] on span "Create" at bounding box center [743, 585] width 43 height 22
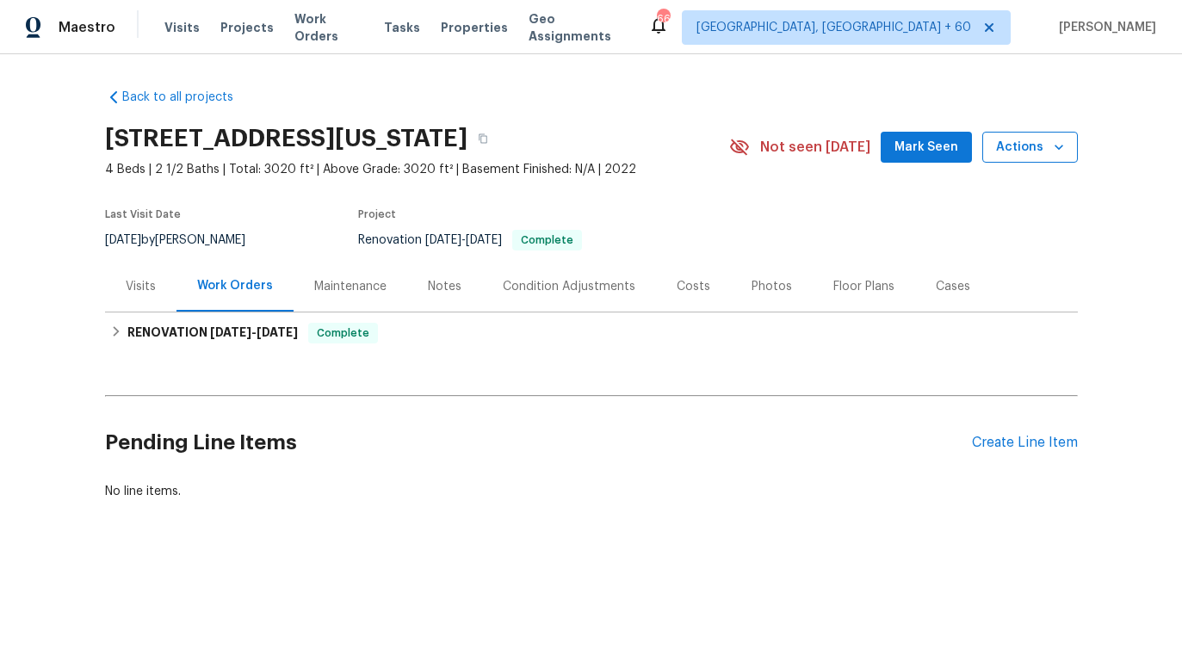
click at [1026, 150] on span "Actions" at bounding box center [1030, 148] width 68 height 22
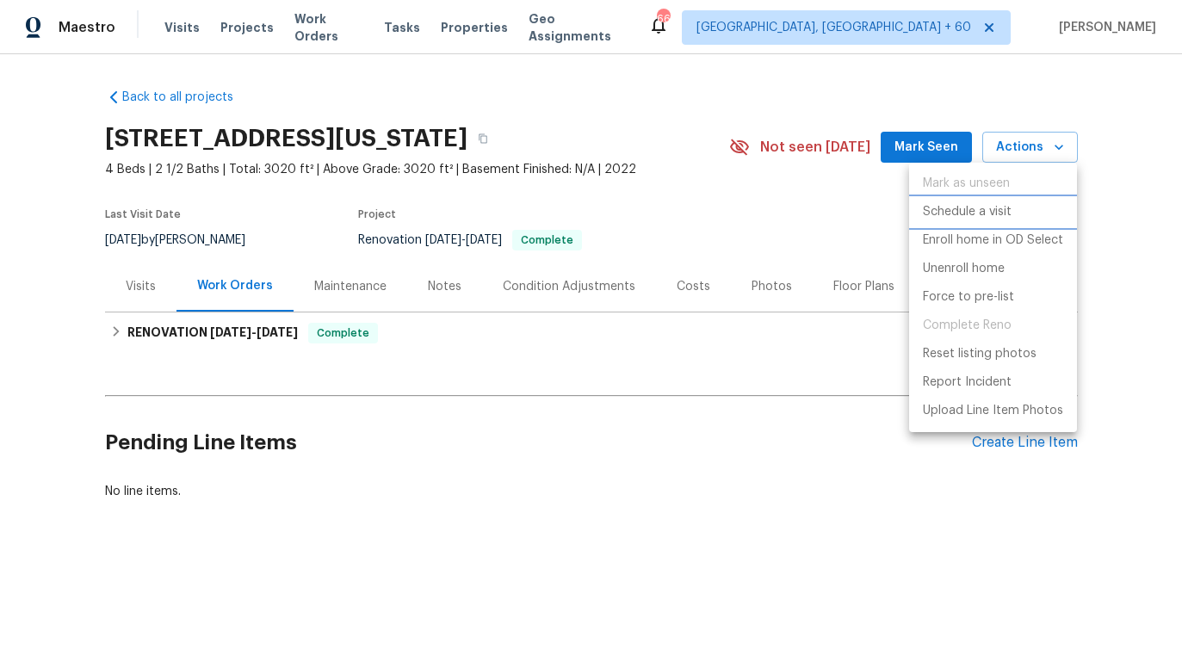
click at [981, 213] on p "Schedule a visit" at bounding box center [967, 212] width 89 height 18
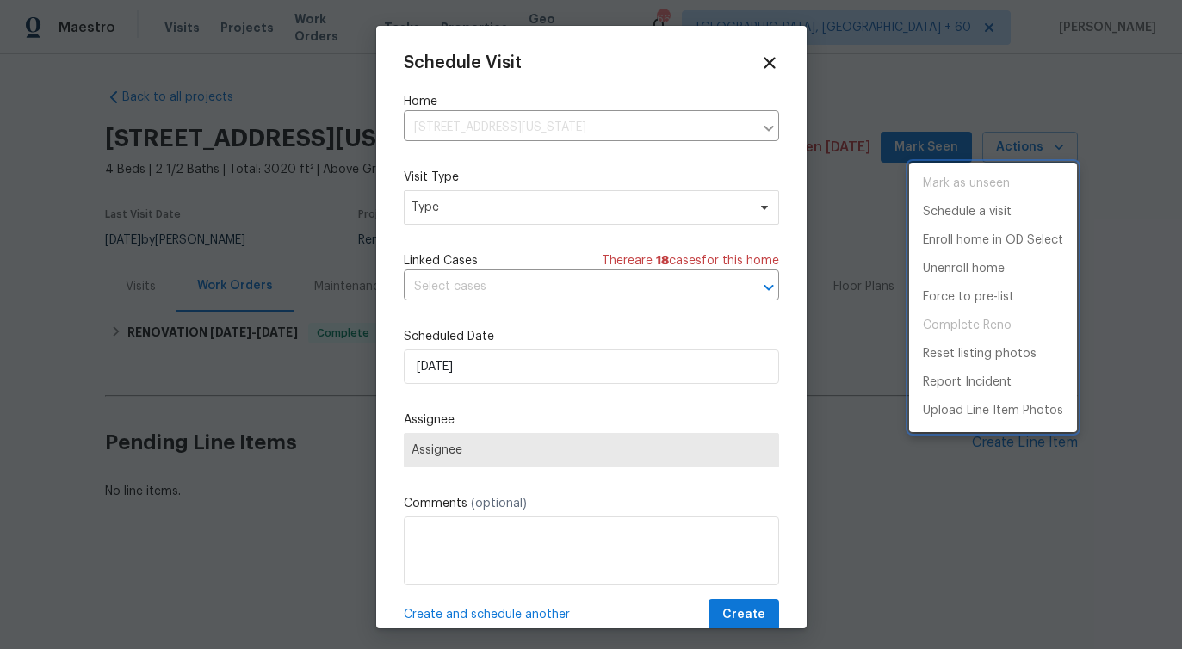
click at [471, 213] on div at bounding box center [591, 324] width 1182 height 649
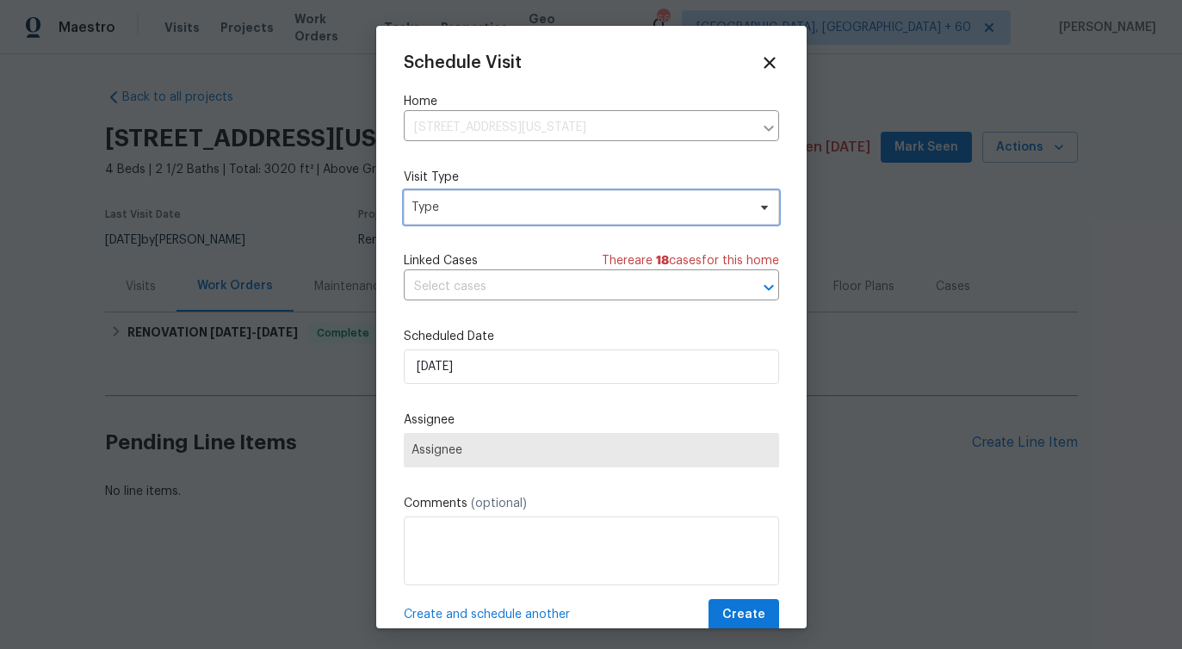
click at [471, 213] on span "Type" at bounding box center [578, 207] width 335 height 17
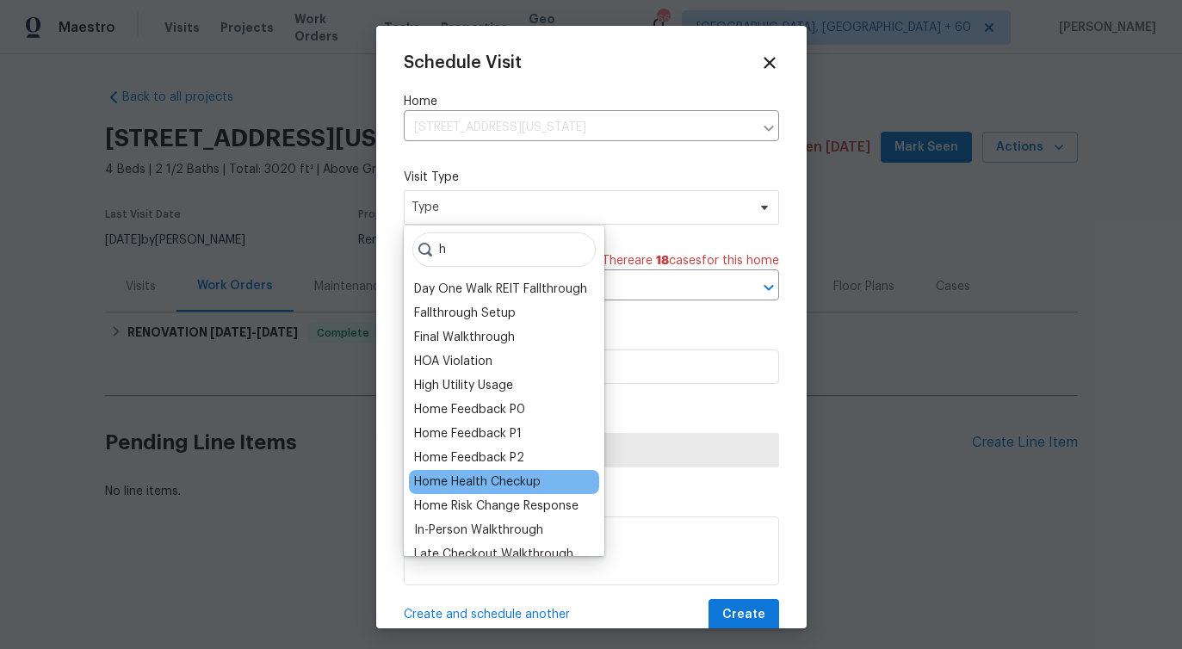
type input "h"
click at [478, 483] on div "Home Health Checkup" at bounding box center [477, 481] width 127 height 17
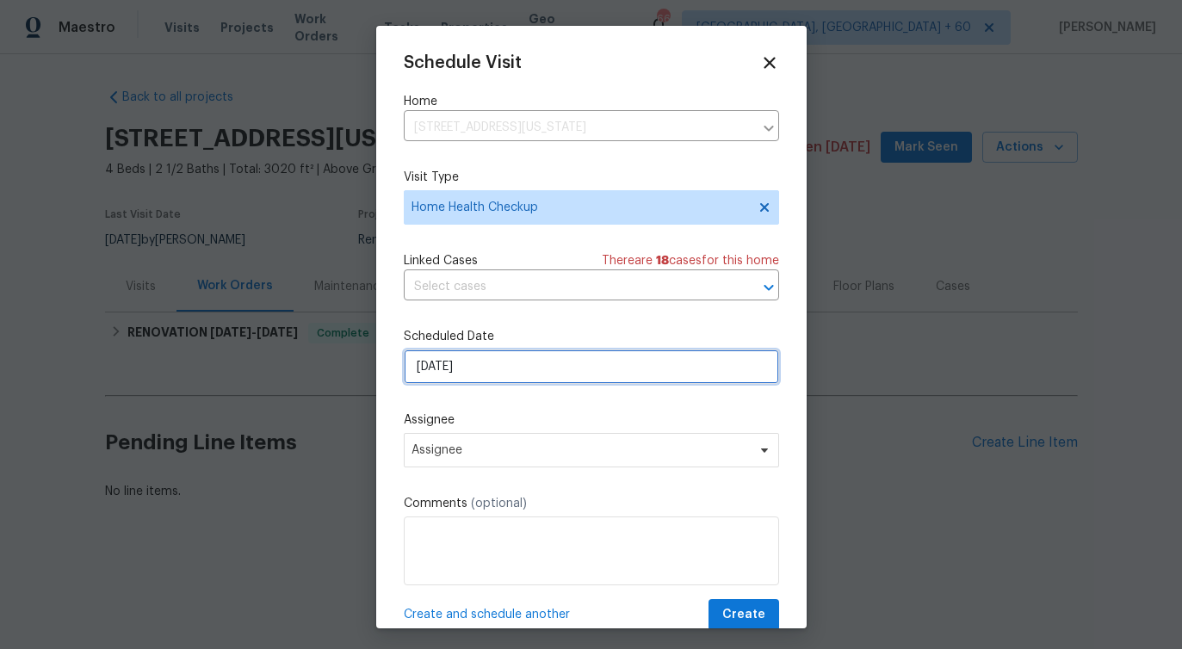
click at [470, 366] on input "[DATE]" at bounding box center [591, 366] width 375 height 34
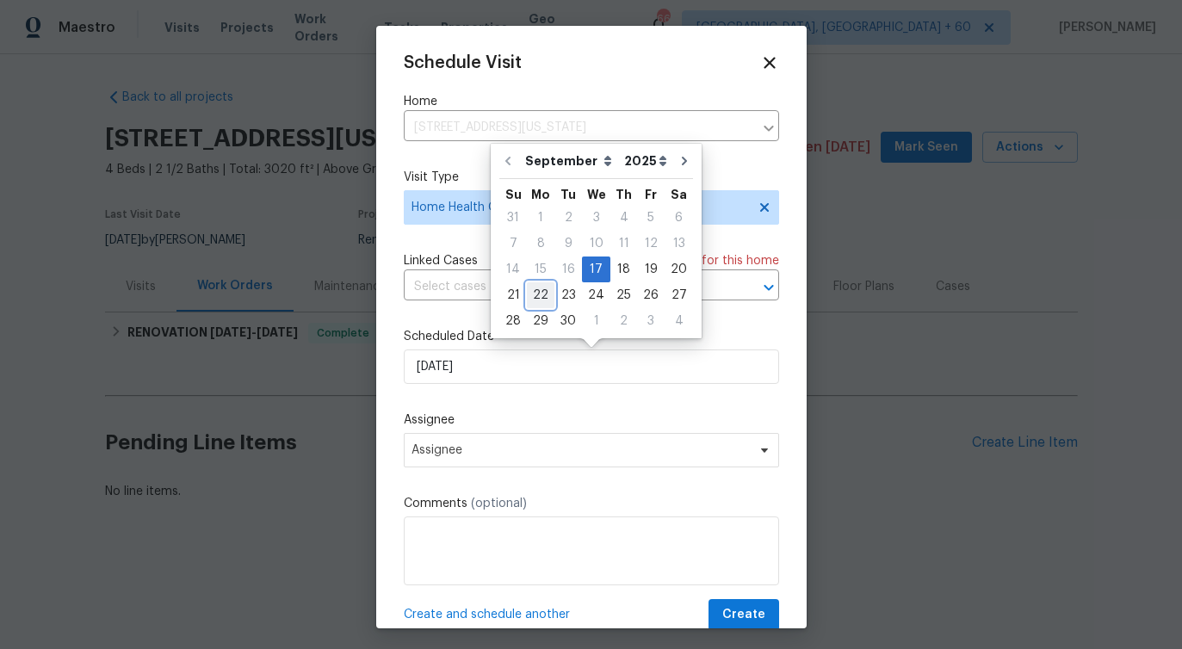
click at [539, 295] on div "22" at bounding box center [541, 295] width 28 height 24
type input "[DATE]"
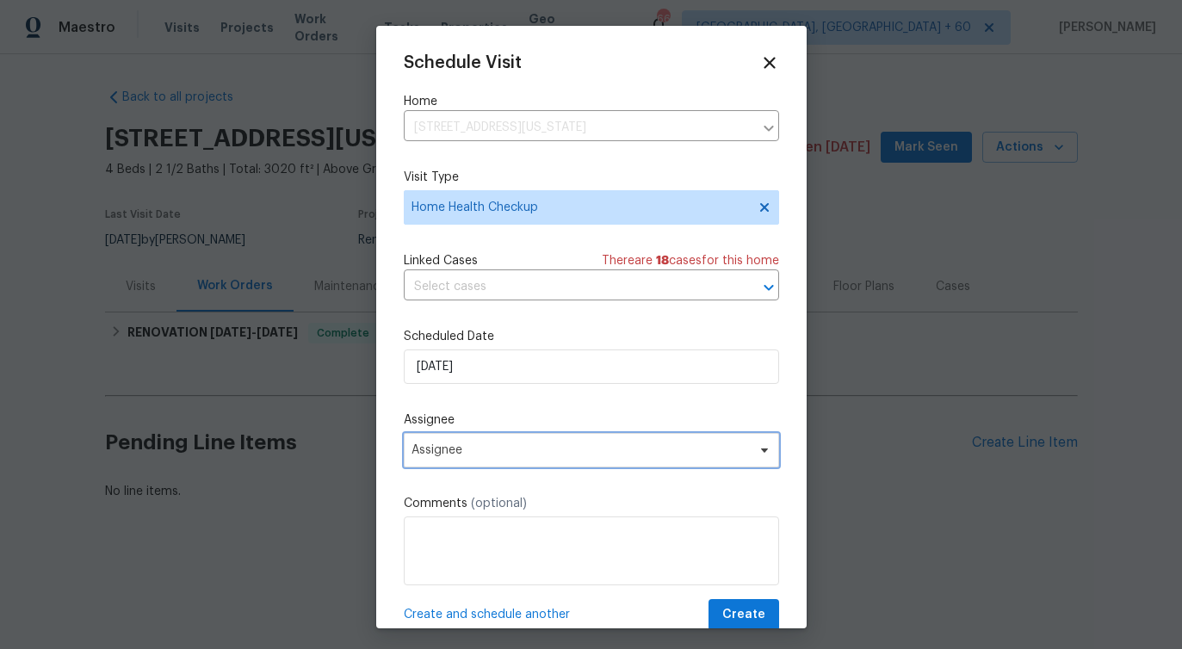
click at [445, 449] on span "Assignee" at bounding box center [579, 450] width 337 height 14
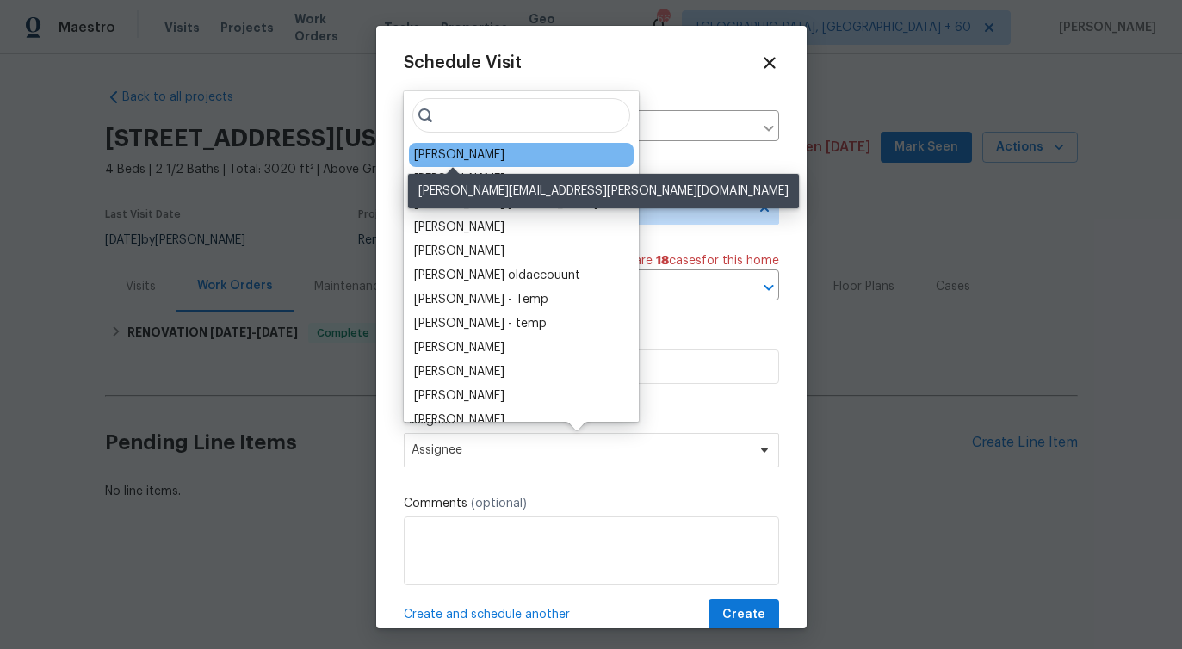
click at [445, 155] on div "[PERSON_NAME]" at bounding box center [459, 154] width 90 height 17
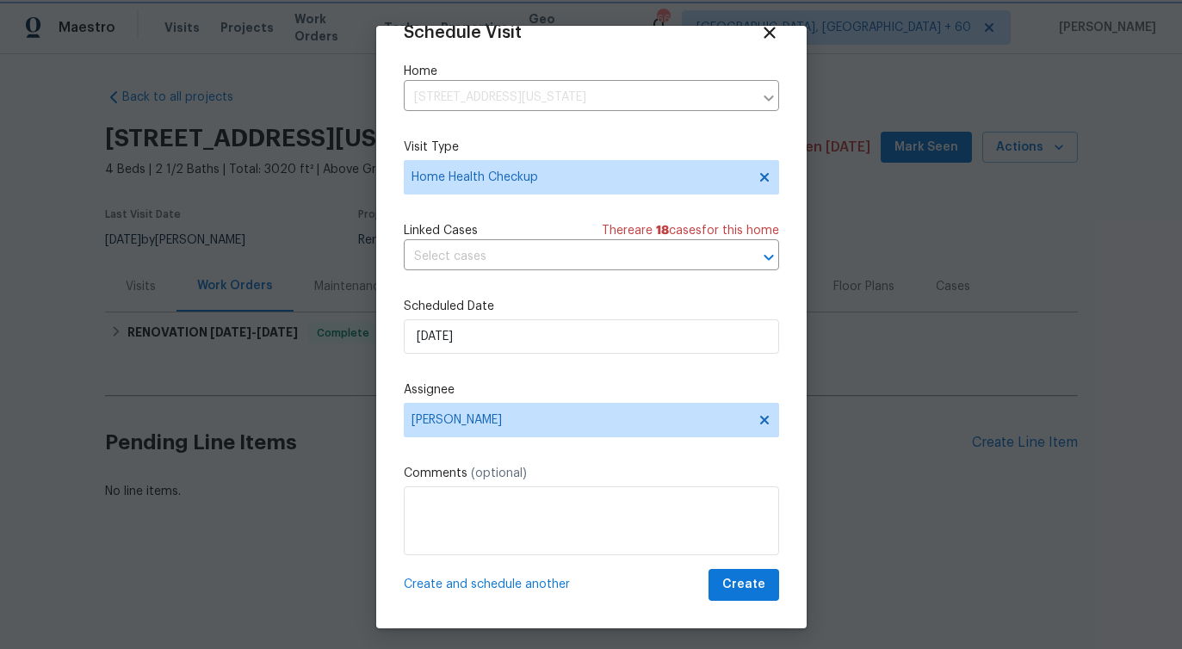
scroll to position [5, 0]
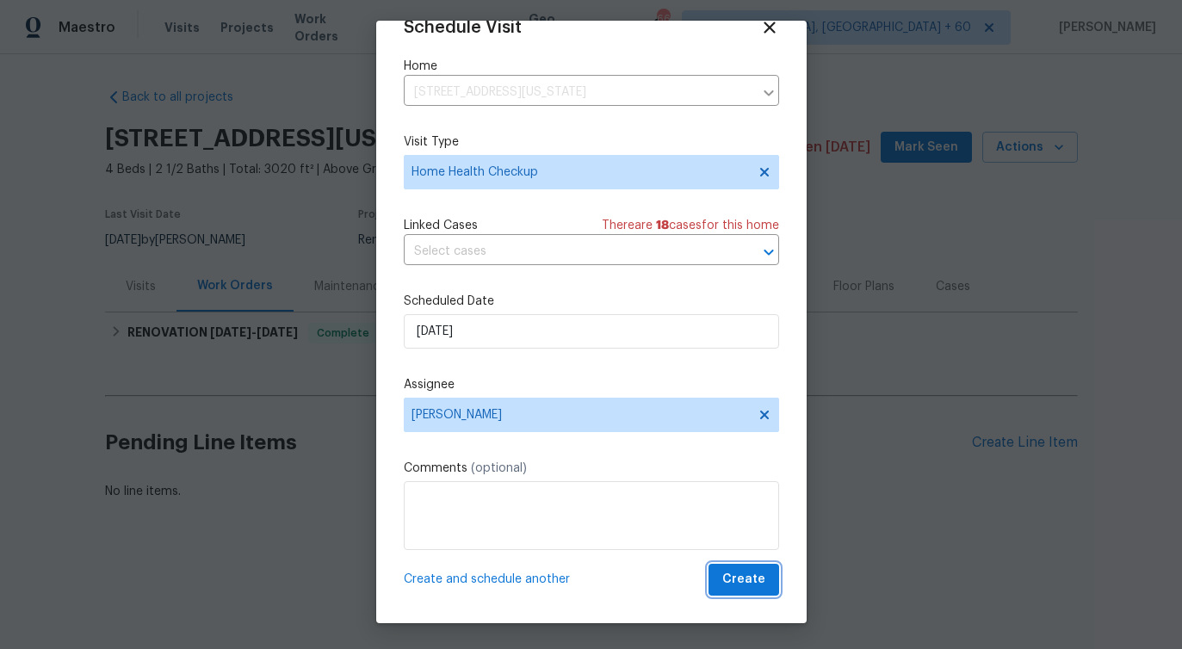
click at [750, 584] on span "Create" at bounding box center [743, 580] width 43 height 22
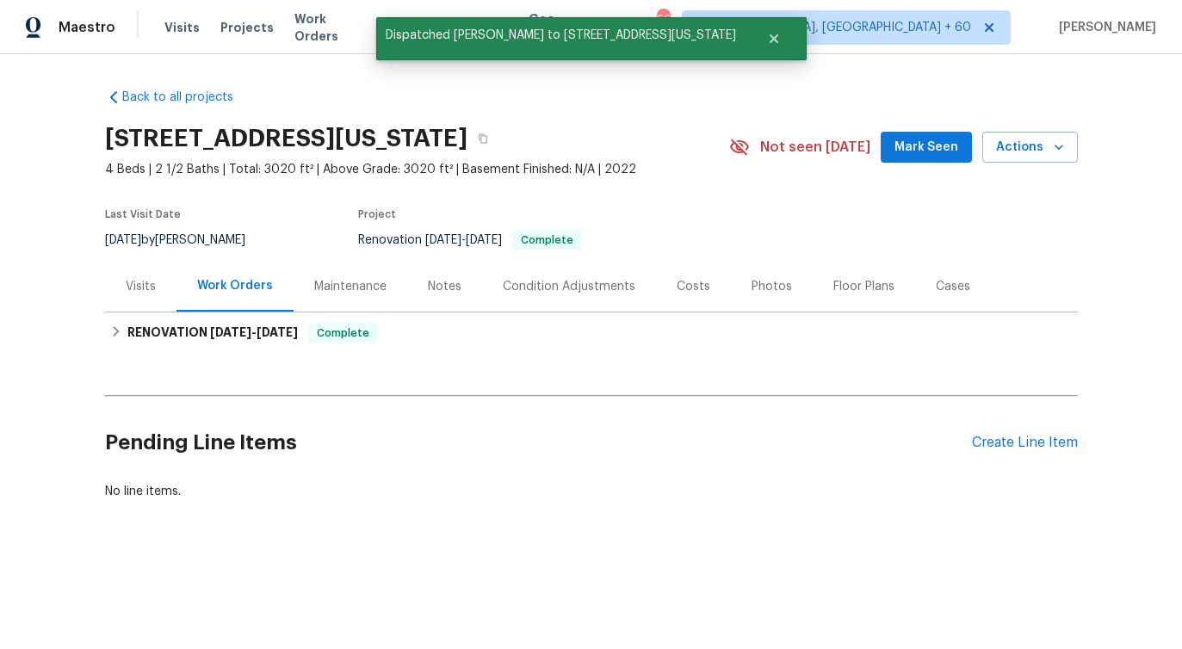
scroll to position [0, 0]
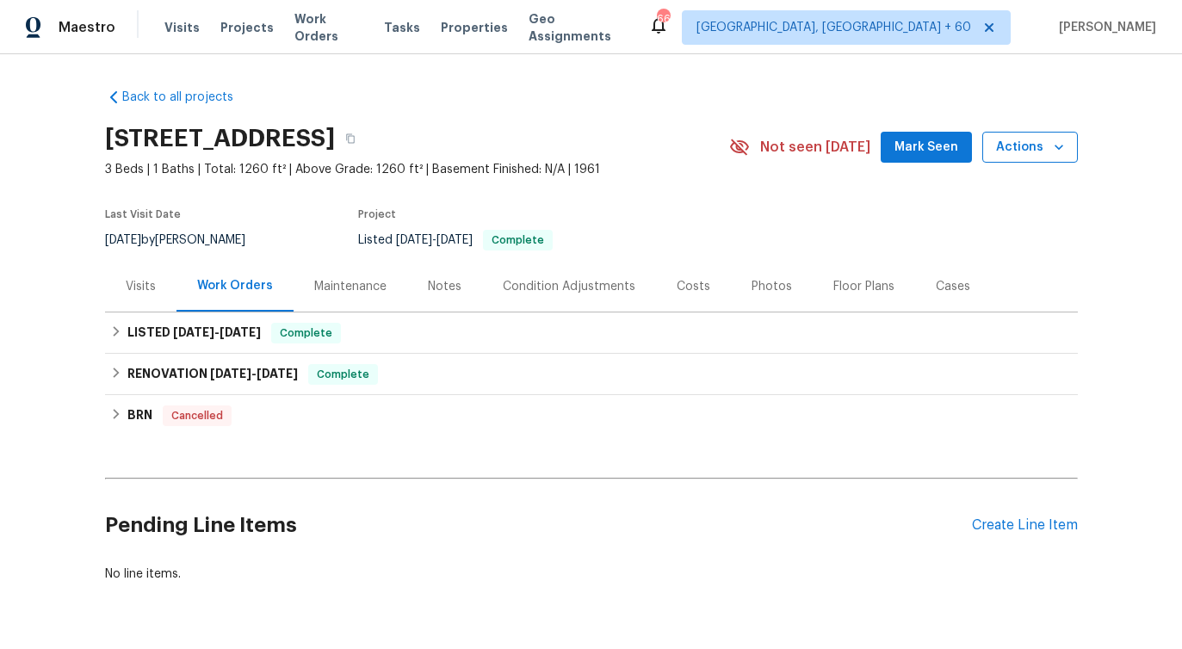
click at [1015, 155] on span "Actions" at bounding box center [1030, 148] width 68 height 22
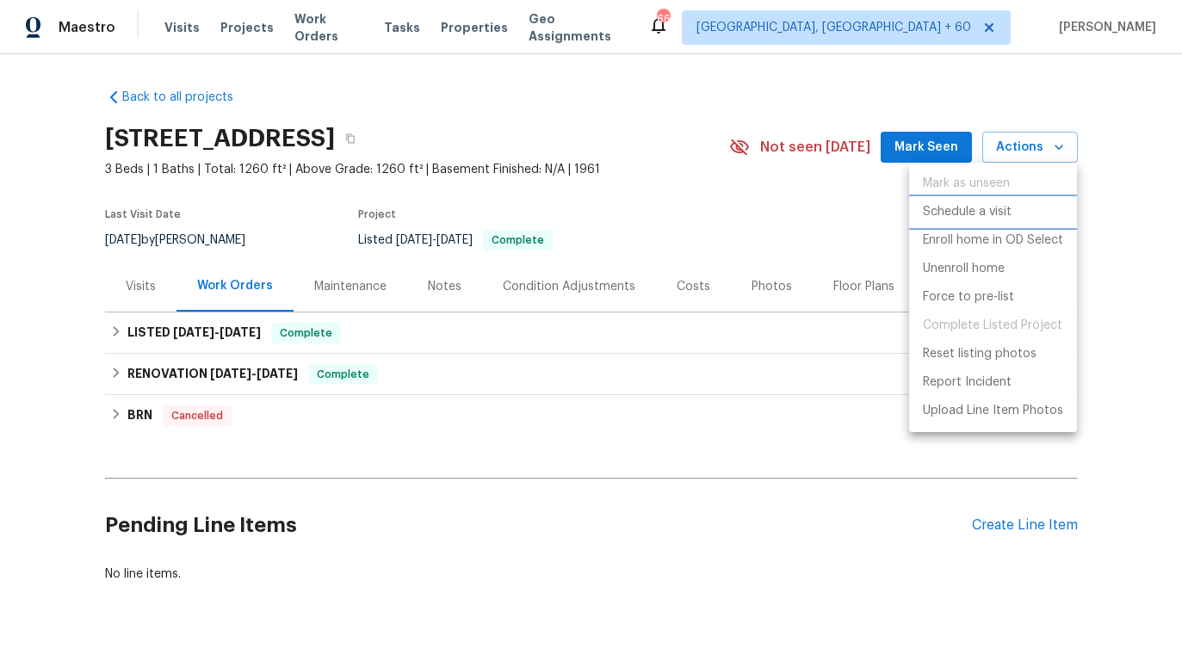
click at [952, 212] on p "Schedule a visit" at bounding box center [967, 212] width 89 height 18
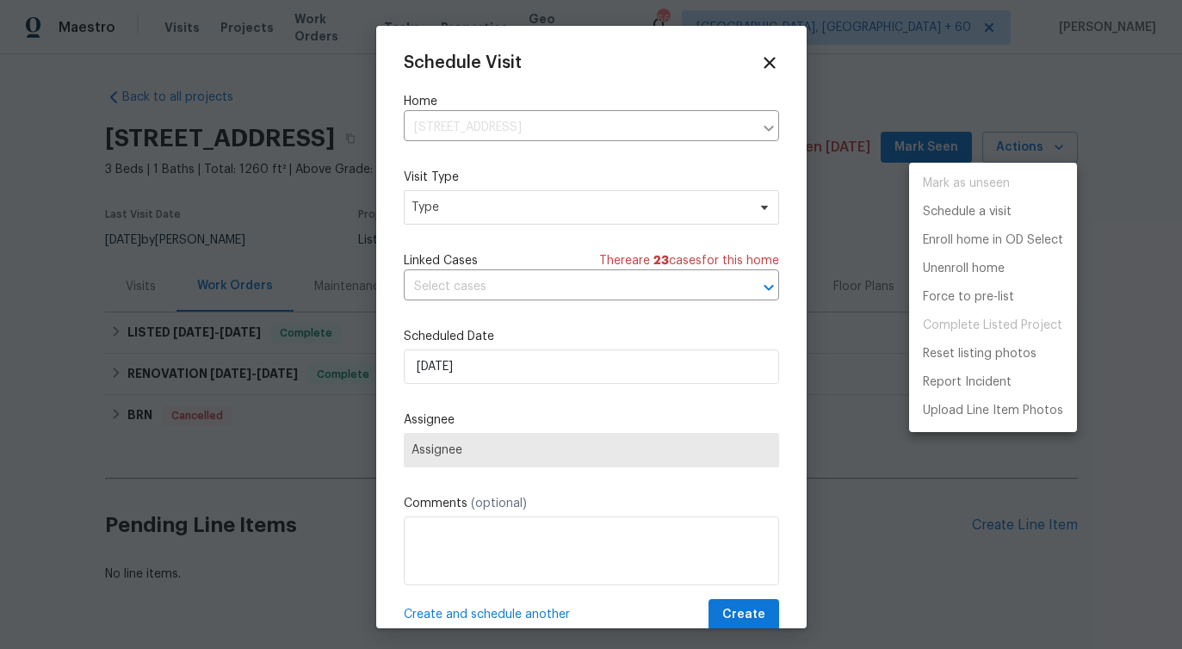
click at [484, 290] on div at bounding box center [591, 324] width 1182 height 649
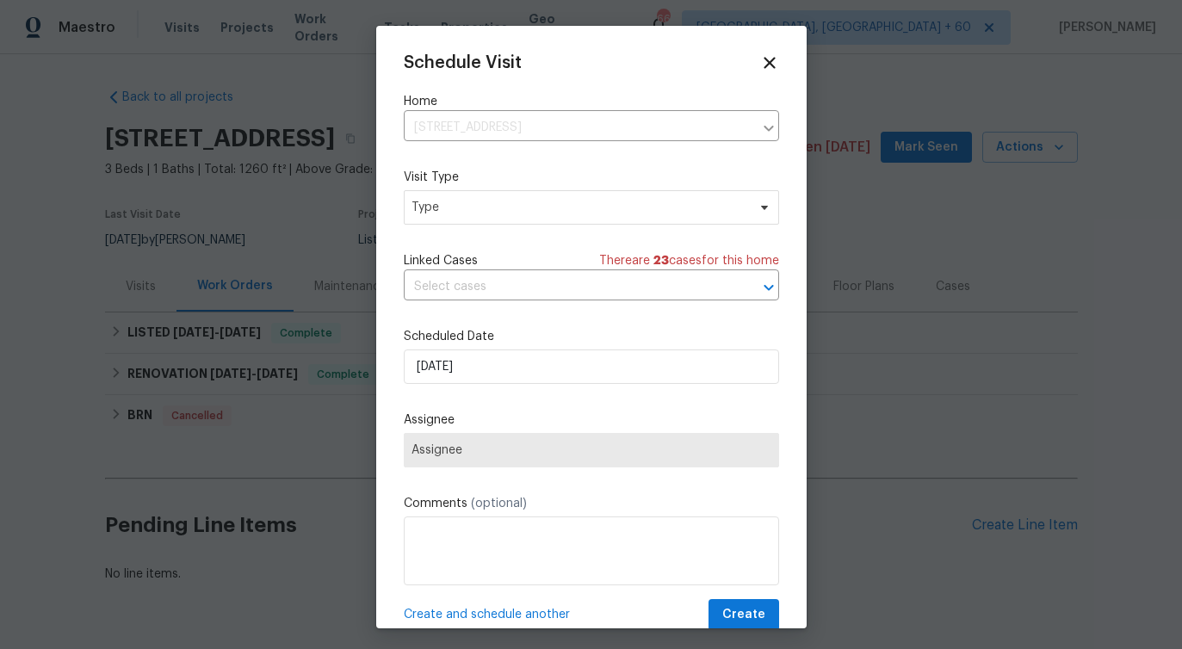
click at [484, 290] on input "text" at bounding box center [567, 287] width 327 height 27
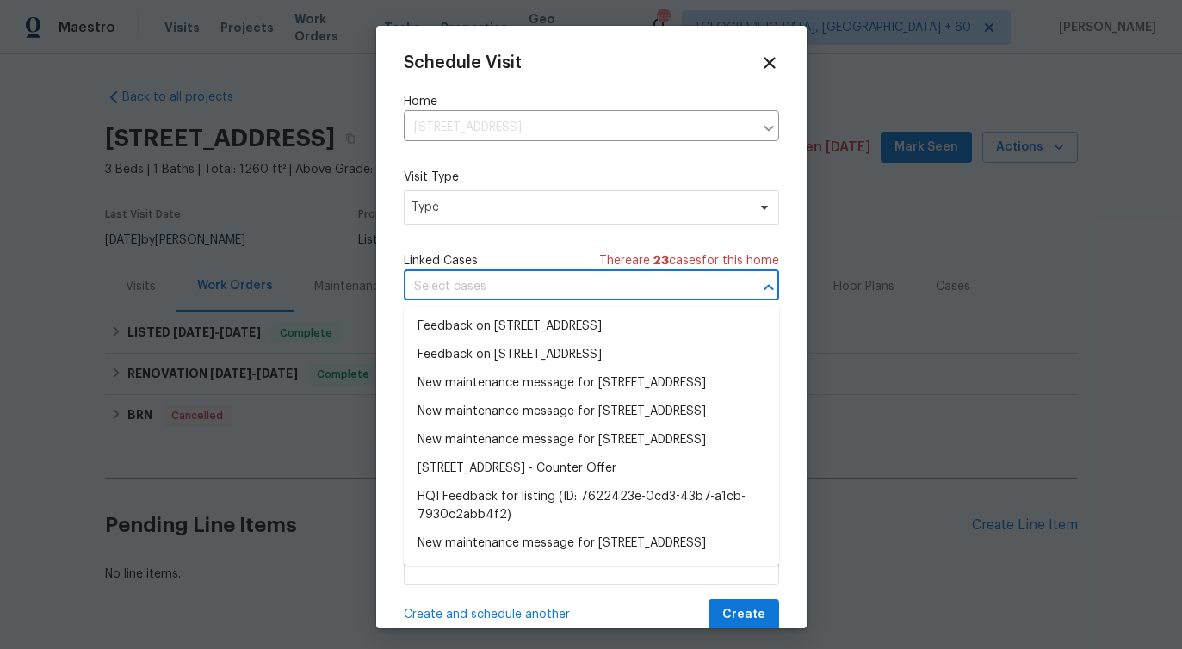
click at [471, 187] on div "Visit Type Type" at bounding box center [591, 197] width 375 height 56
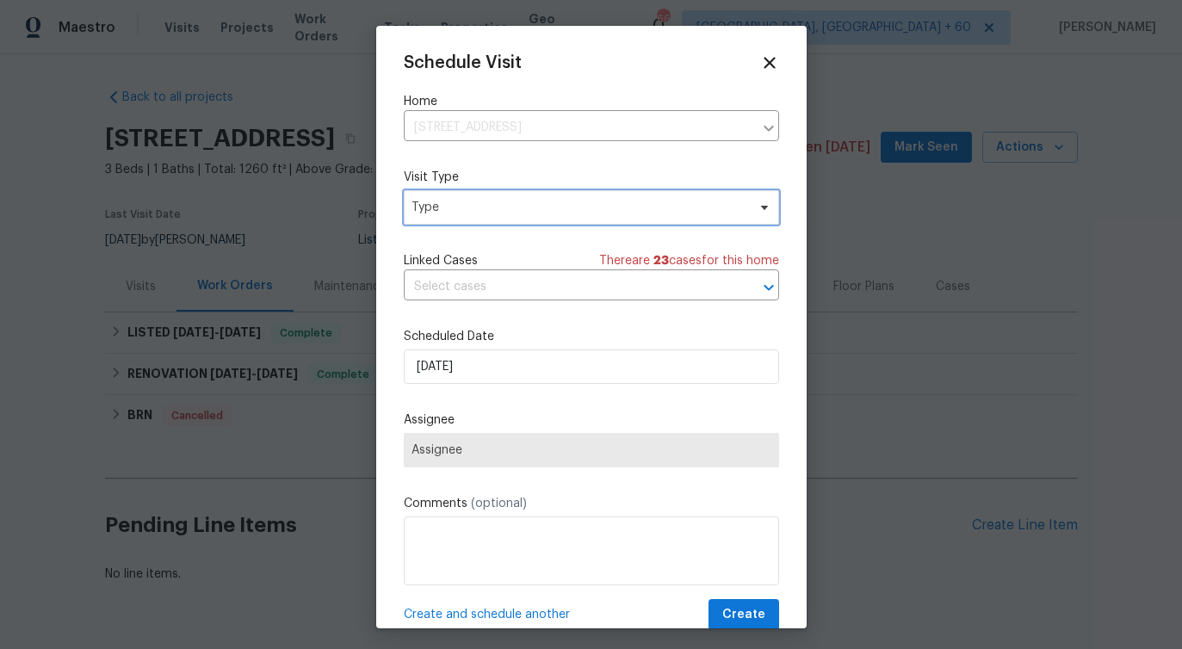
click at [466, 199] on span "Type" at bounding box center [578, 207] width 335 height 17
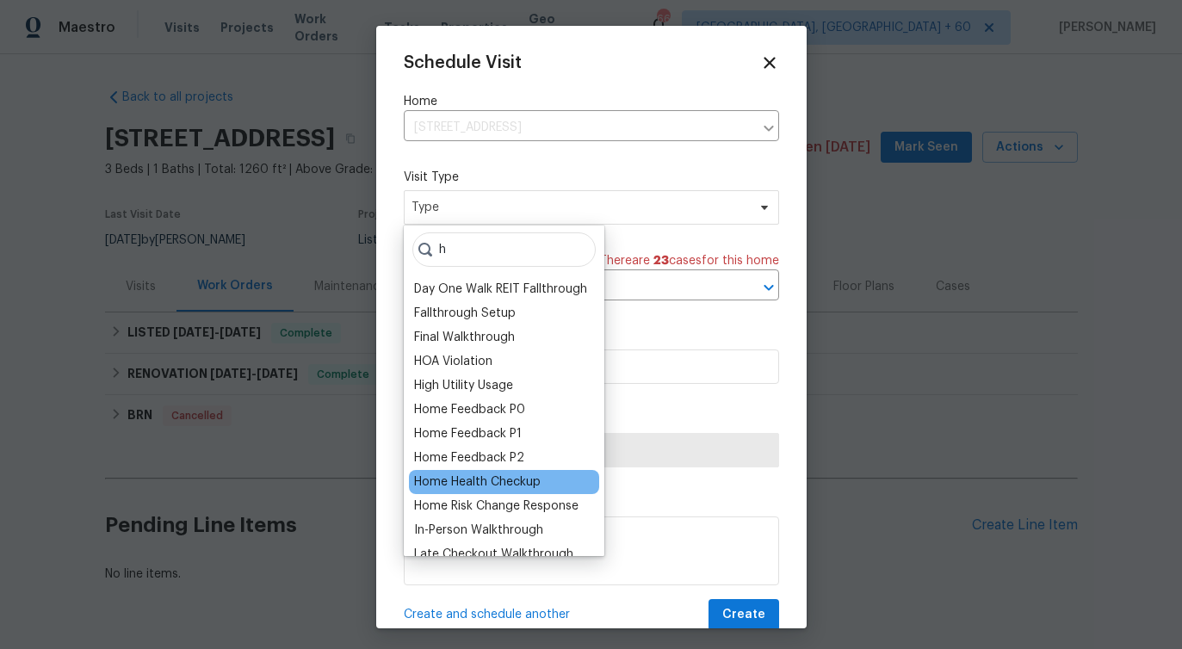
type input "h"
click at [447, 477] on div "Home Health Checkup" at bounding box center [477, 481] width 127 height 17
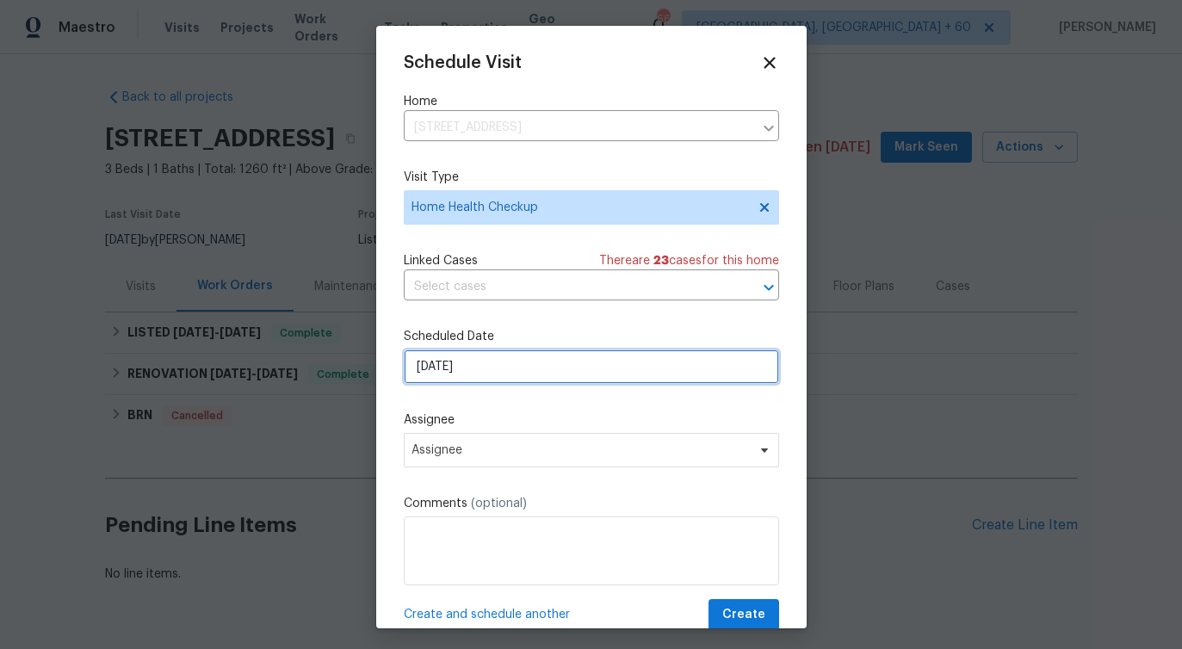
click at [468, 361] on input "[DATE]" at bounding box center [591, 366] width 375 height 34
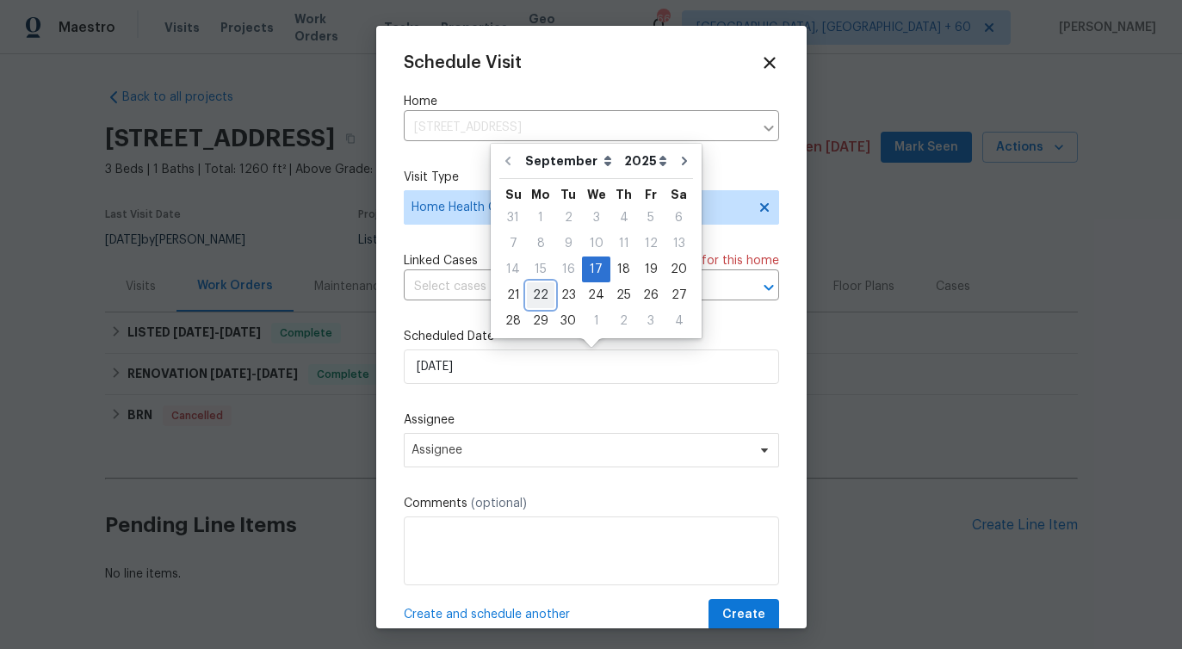
click at [542, 299] on div "22" at bounding box center [541, 295] width 28 height 24
type input "[DATE]"
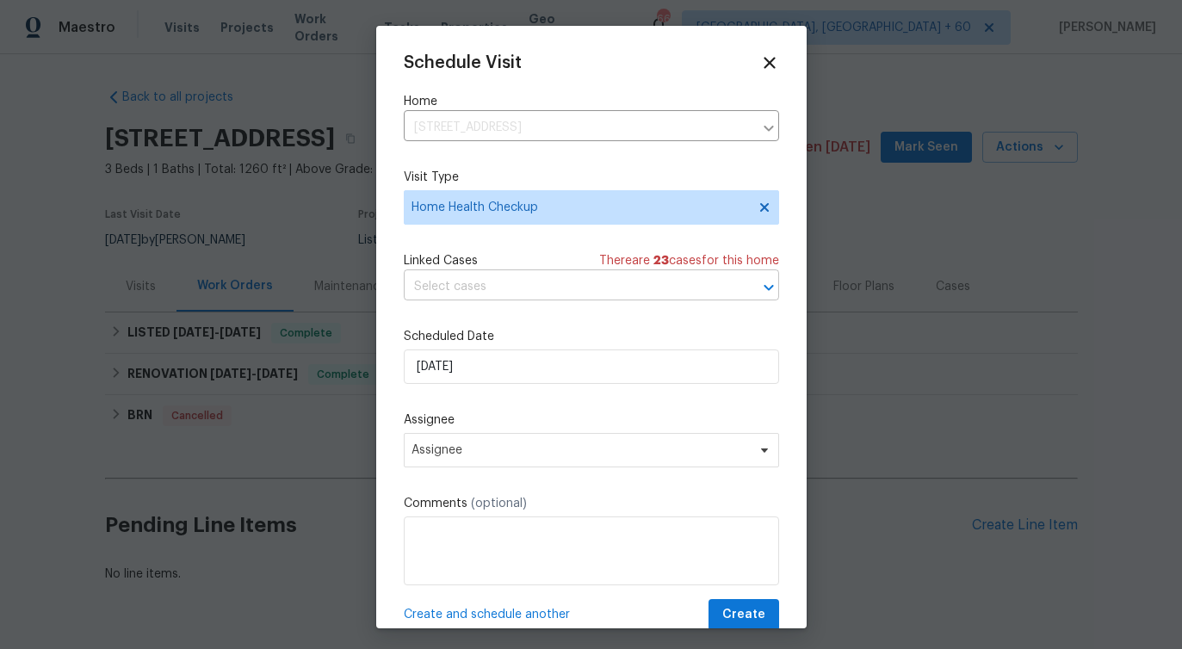
click at [478, 287] on input "text" at bounding box center [567, 287] width 327 height 27
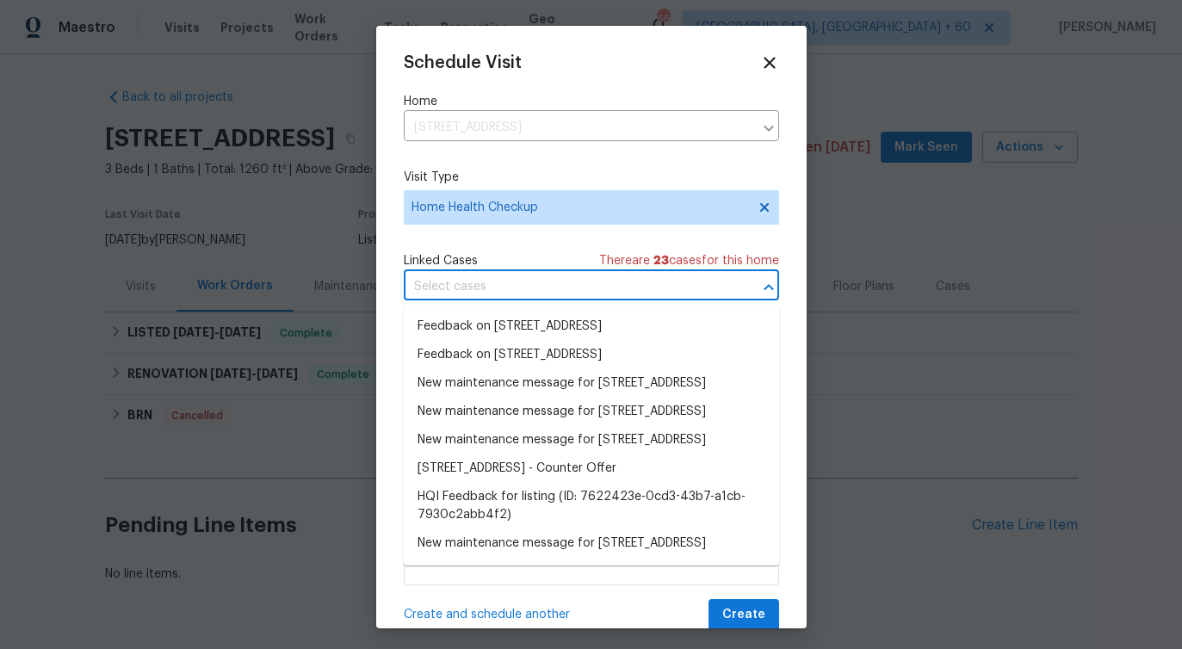
click at [478, 287] on input "text" at bounding box center [567, 287] width 327 height 27
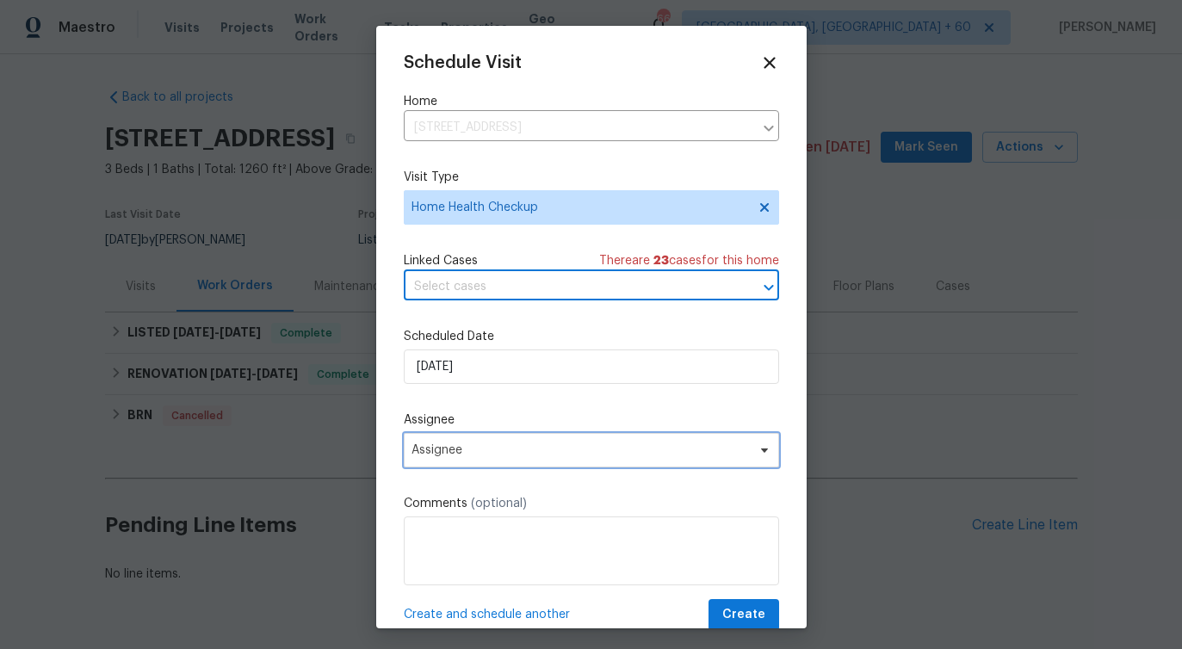
click at [491, 447] on span "Assignee" at bounding box center [579, 450] width 337 height 14
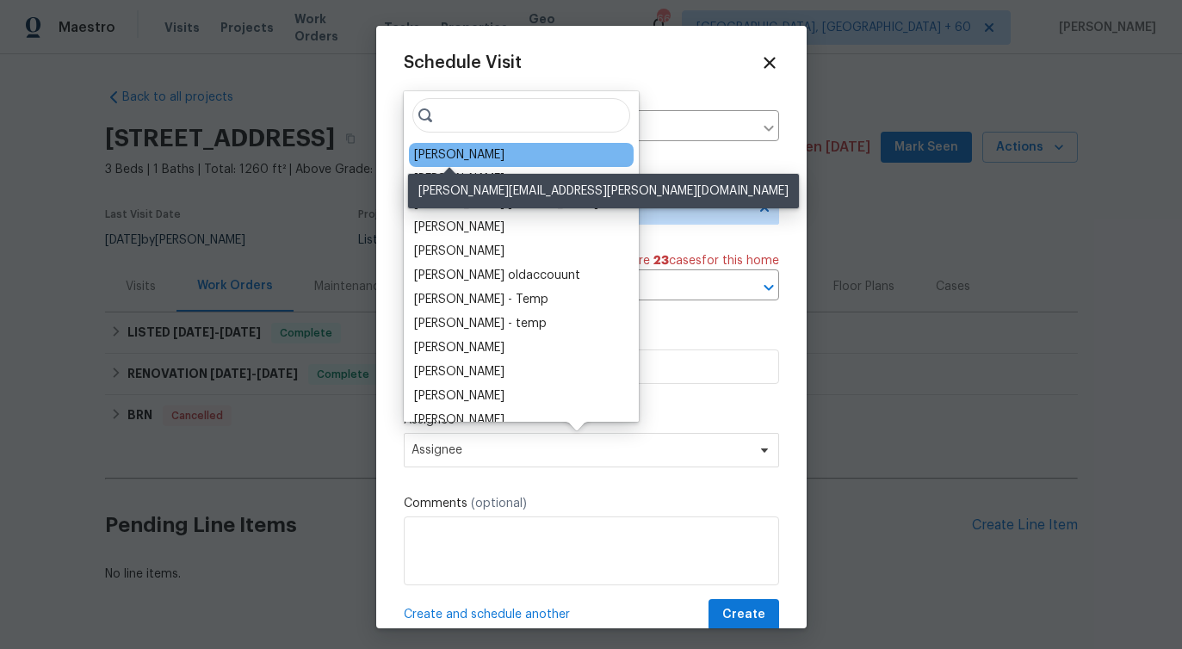
click at [434, 154] on div "[PERSON_NAME]" at bounding box center [459, 154] width 90 height 17
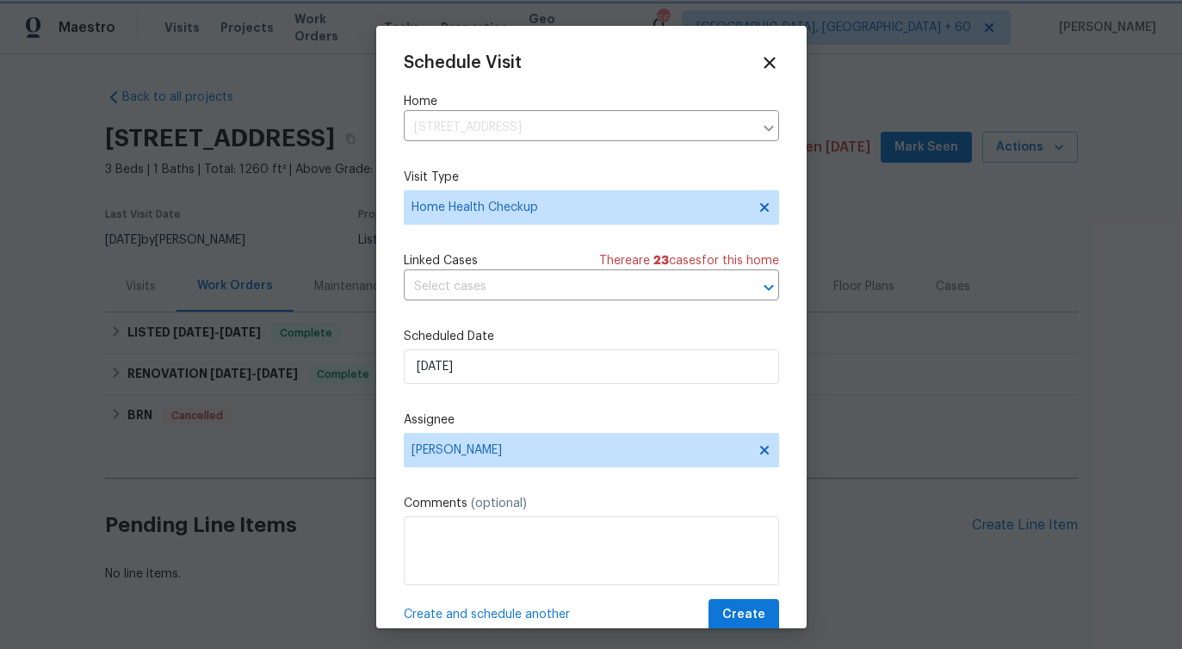
scroll to position [31, 0]
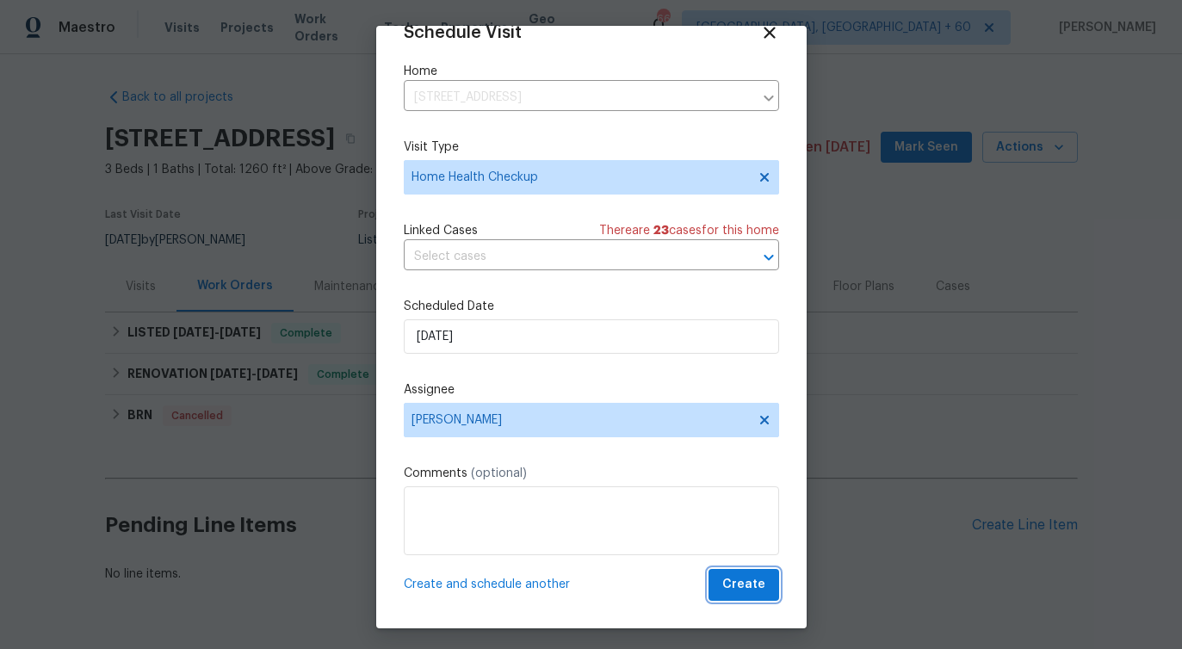
click at [762, 576] on span "Create" at bounding box center [743, 585] width 43 height 22
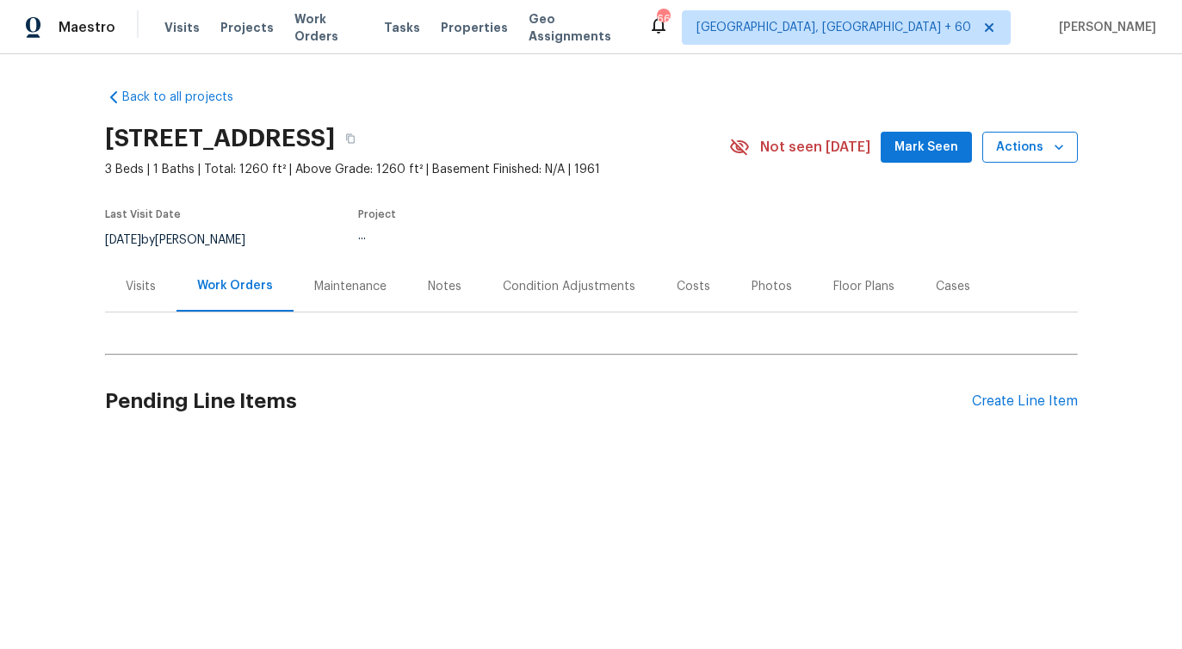
click at [1028, 151] on span "Actions" at bounding box center [1030, 148] width 68 height 22
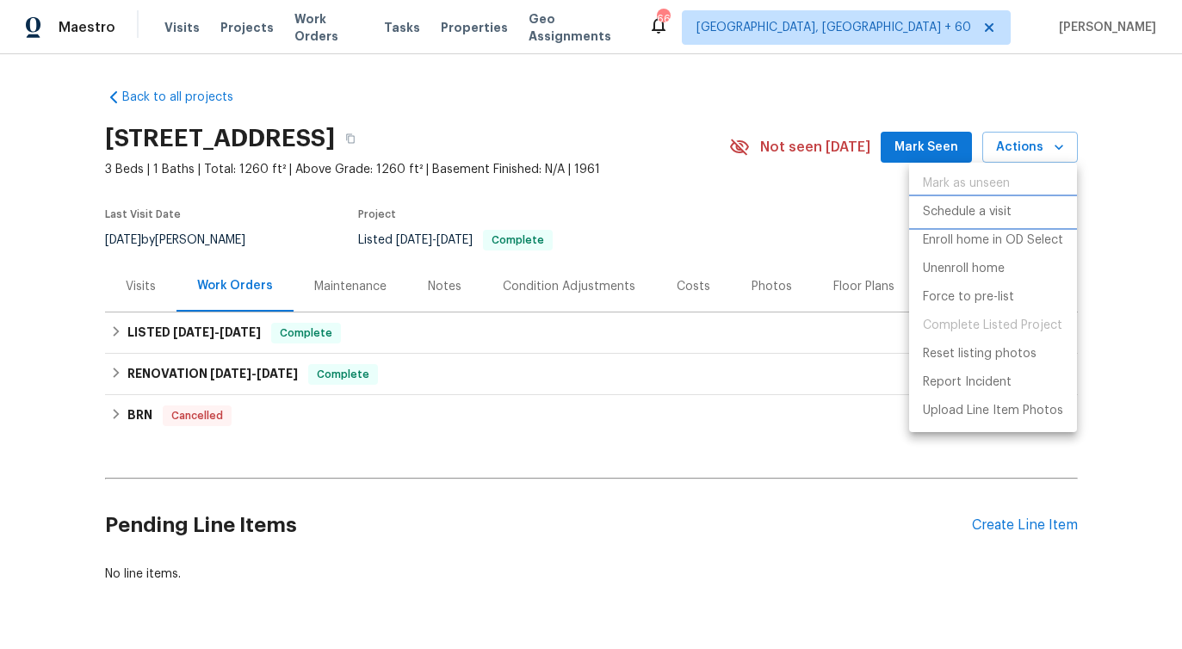
click at [953, 216] on p "Schedule a visit" at bounding box center [967, 212] width 89 height 18
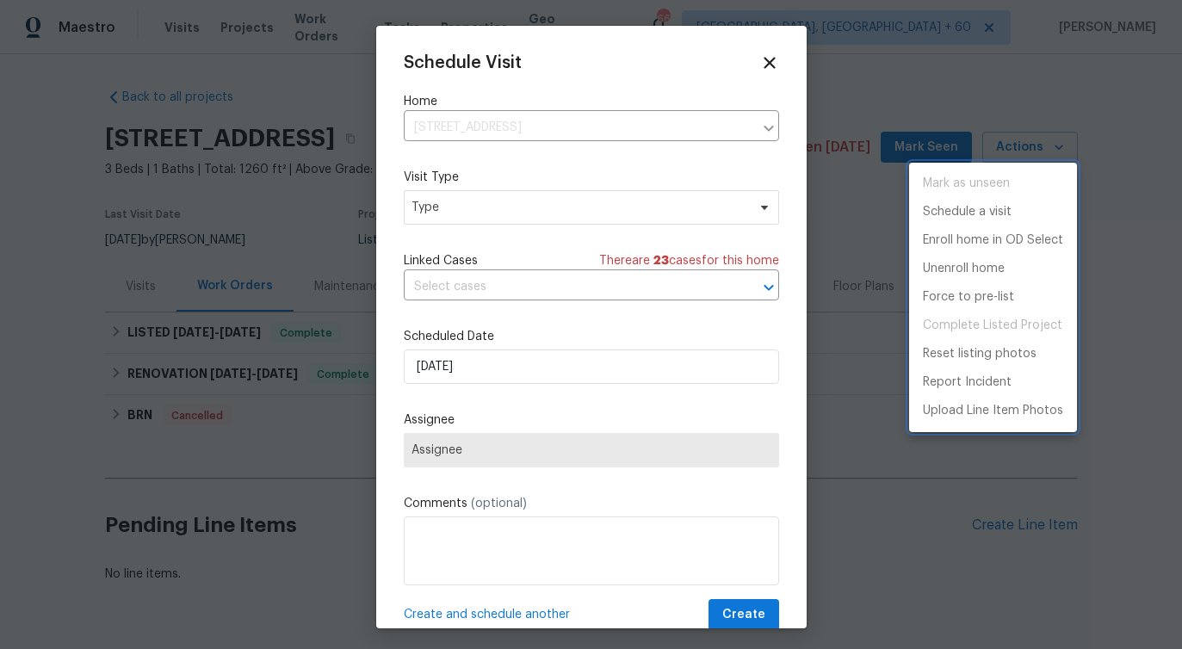
click at [478, 209] on div at bounding box center [591, 324] width 1182 height 649
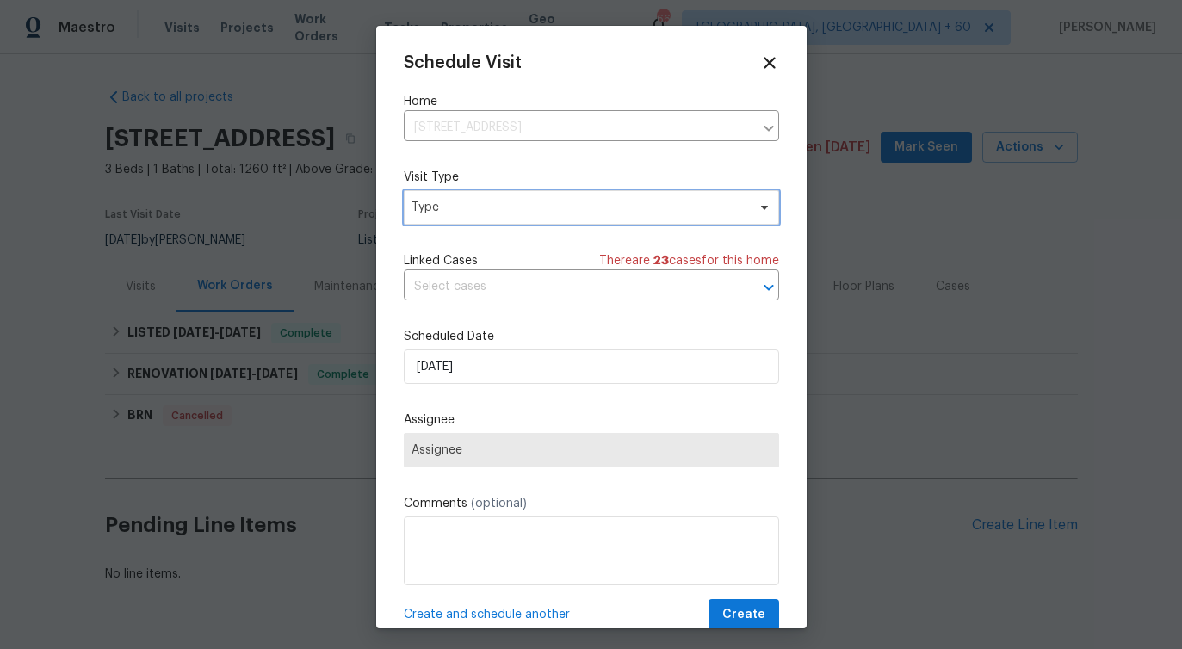
click at [478, 209] on span "Type" at bounding box center [578, 207] width 335 height 17
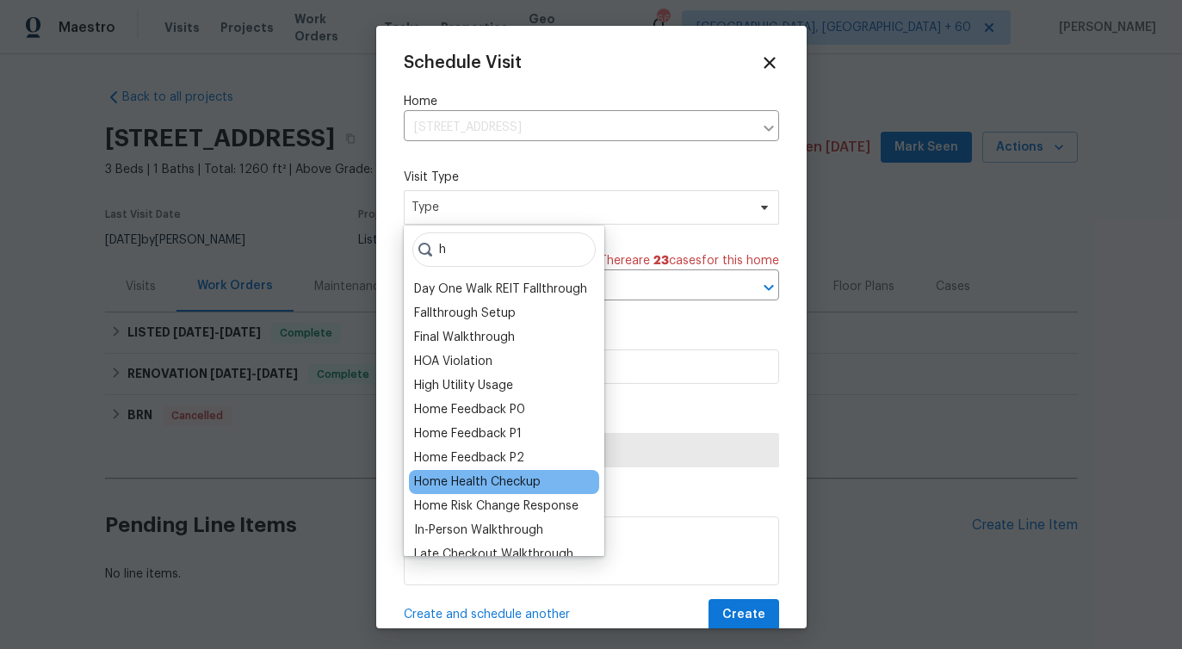
type input "h"
click at [470, 484] on div "Home Health Checkup" at bounding box center [477, 481] width 127 height 17
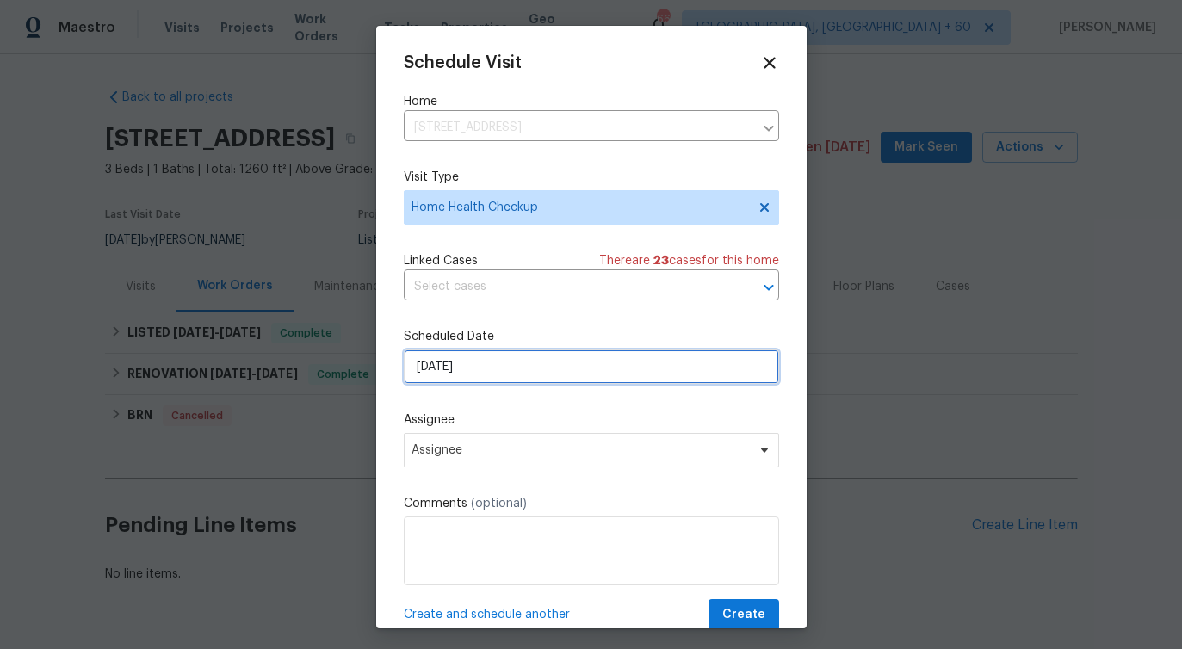
click at [479, 369] on input "[DATE]" at bounding box center [591, 366] width 375 height 34
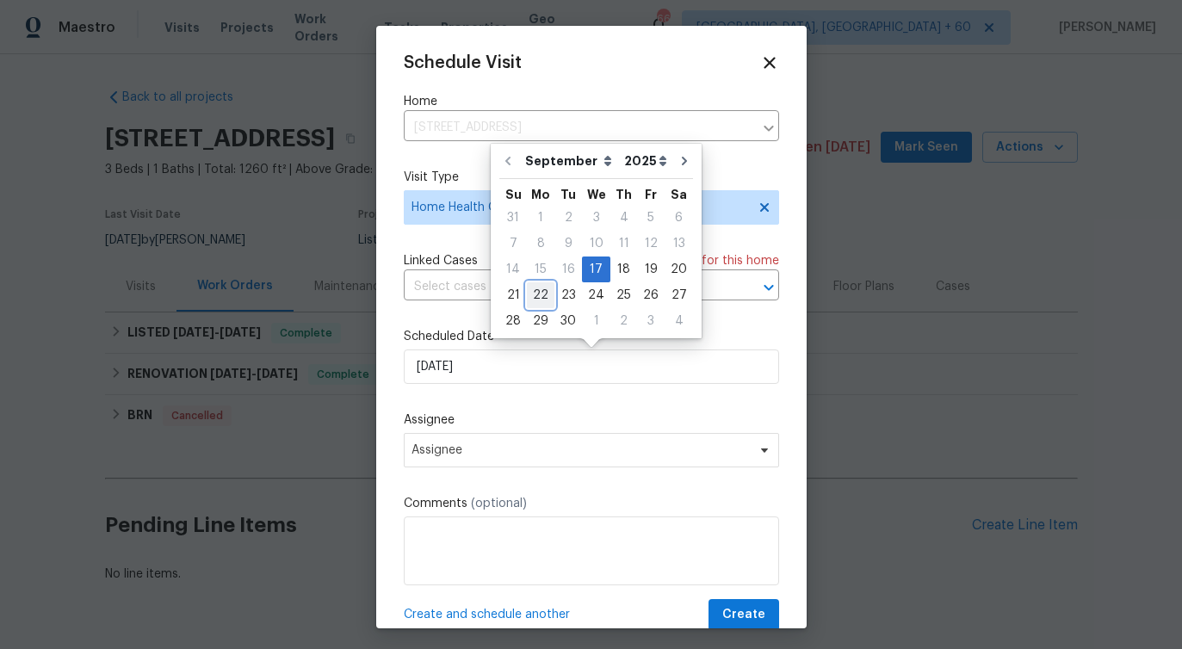
click at [540, 297] on div "22" at bounding box center [541, 295] width 28 height 24
type input "[DATE]"
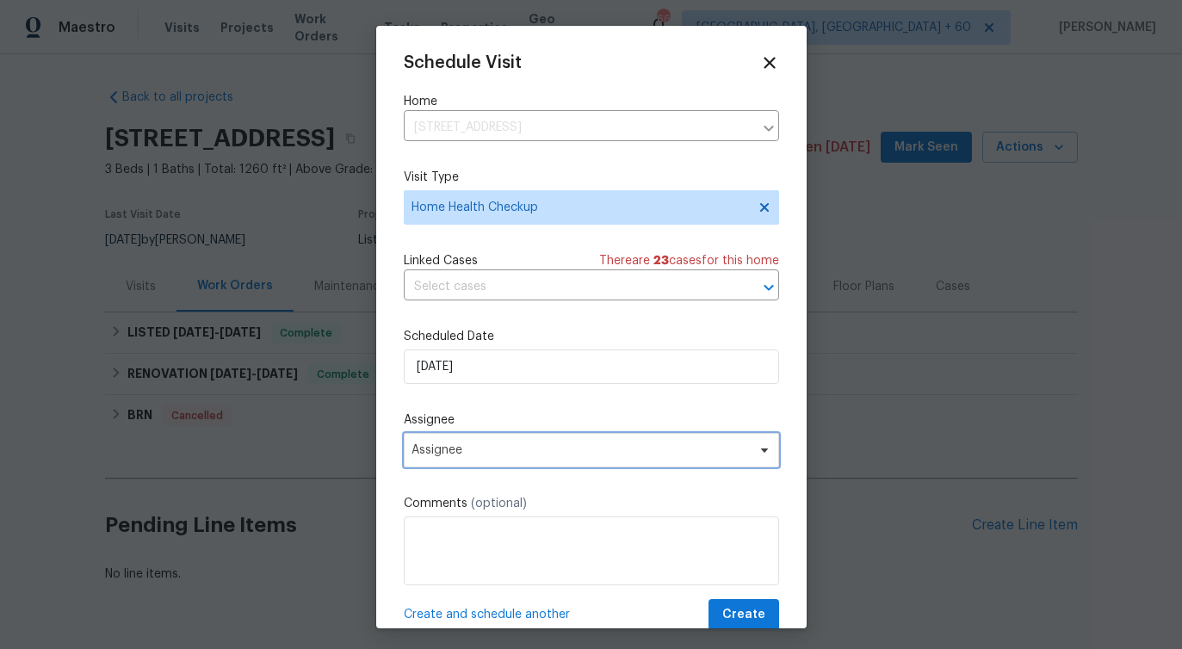
click at [484, 447] on span "Assignee" at bounding box center [579, 450] width 337 height 14
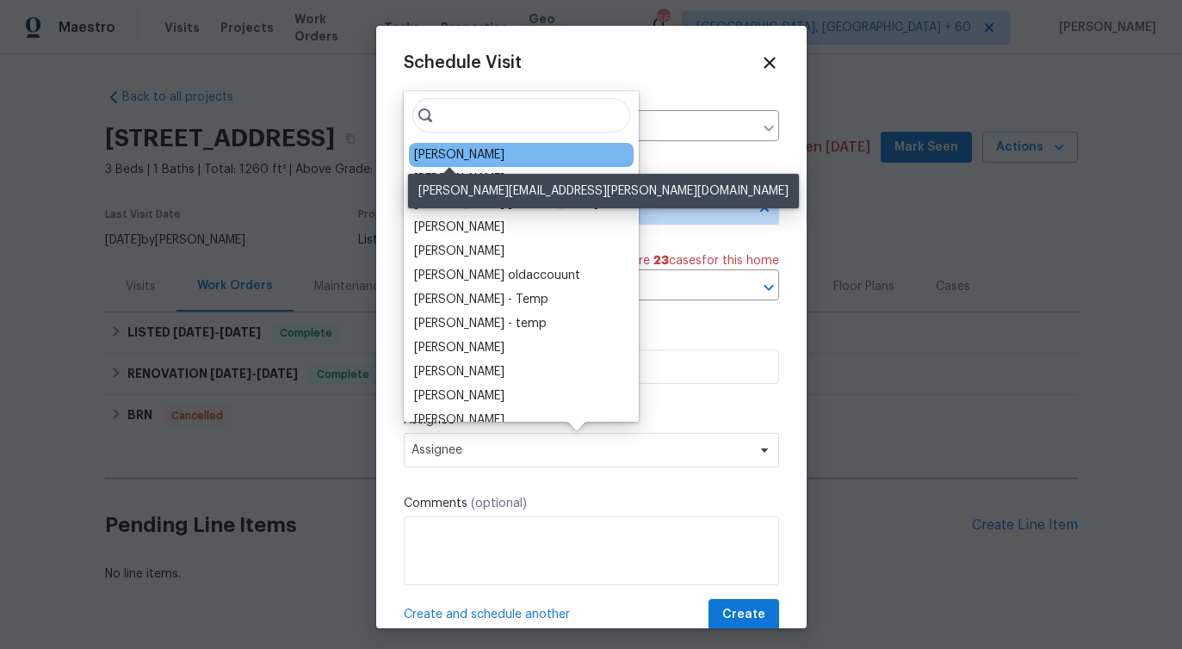
click at [466, 152] on div "[PERSON_NAME]" at bounding box center [459, 154] width 90 height 17
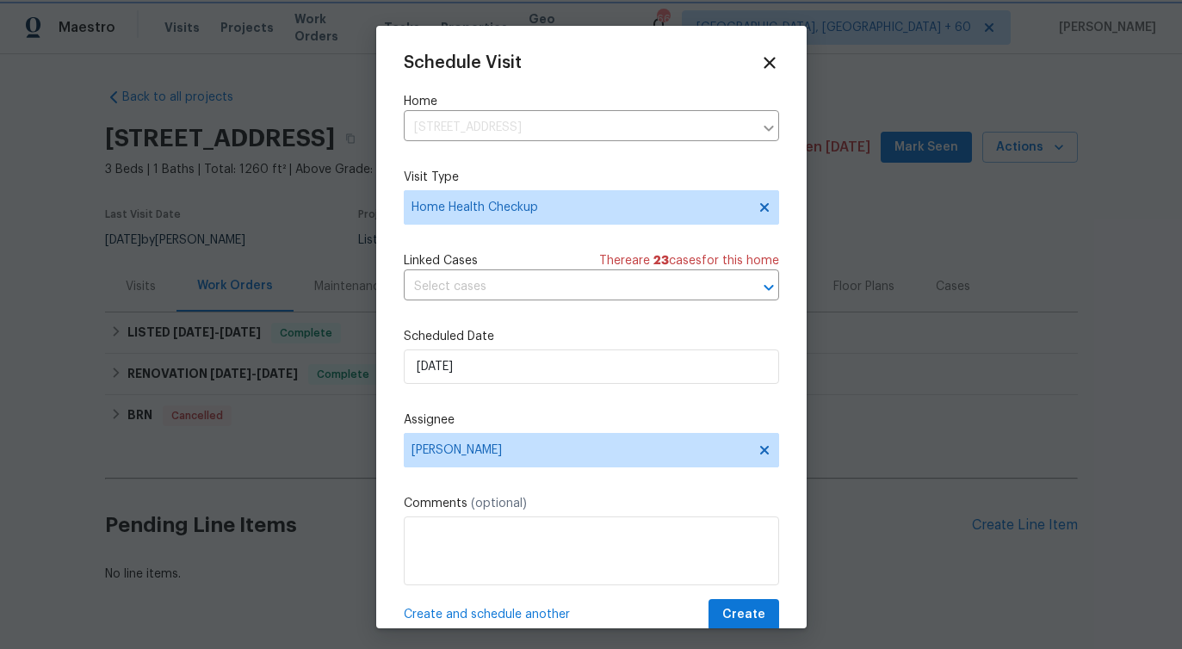
scroll to position [31, 0]
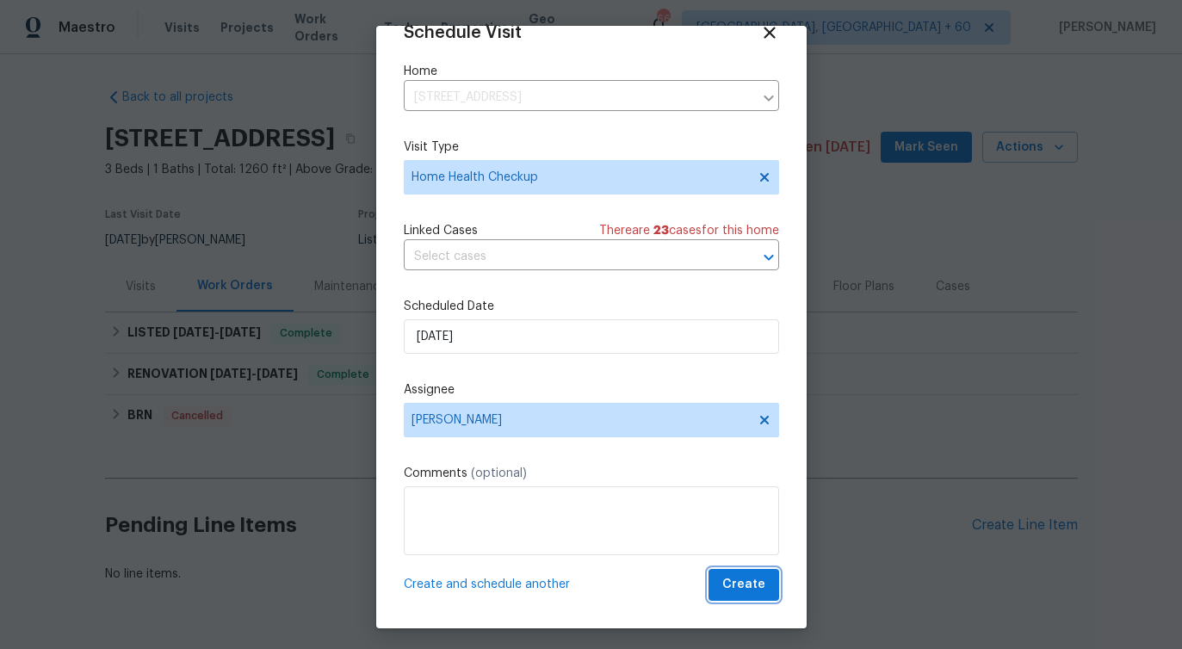
click at [749, 590] on span "Create" at bounding box center [743, 585] width 43 height 22
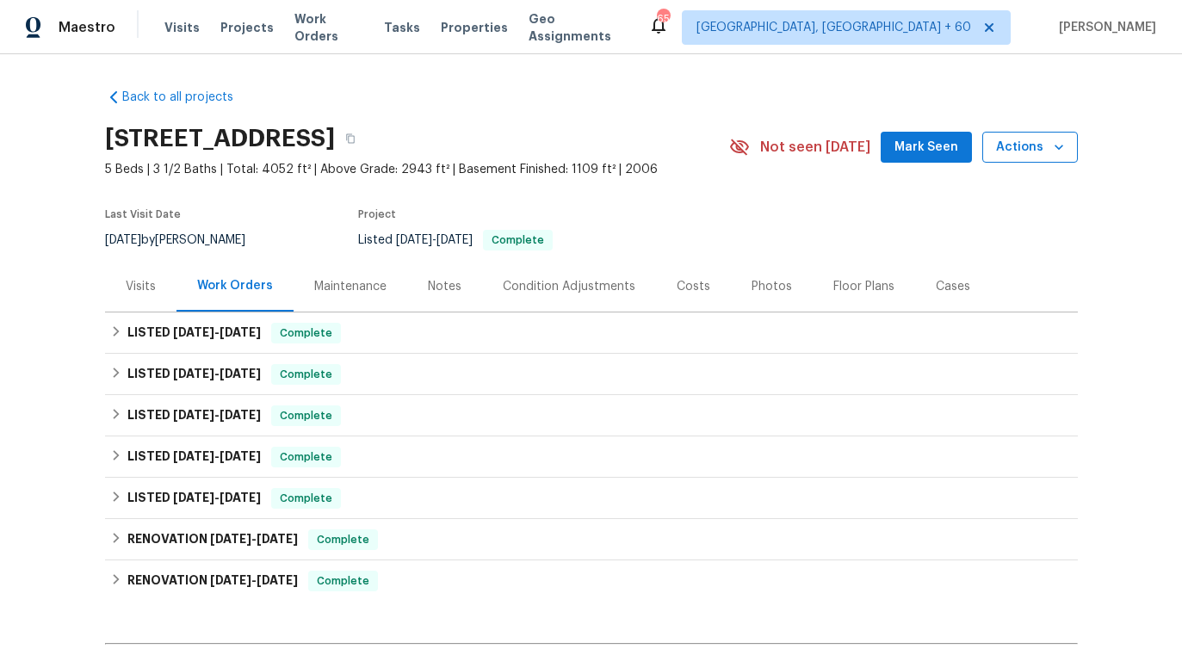
click at [1034, 157] on span "Actions" at bounding box center [1030, 148] width 68 height 22
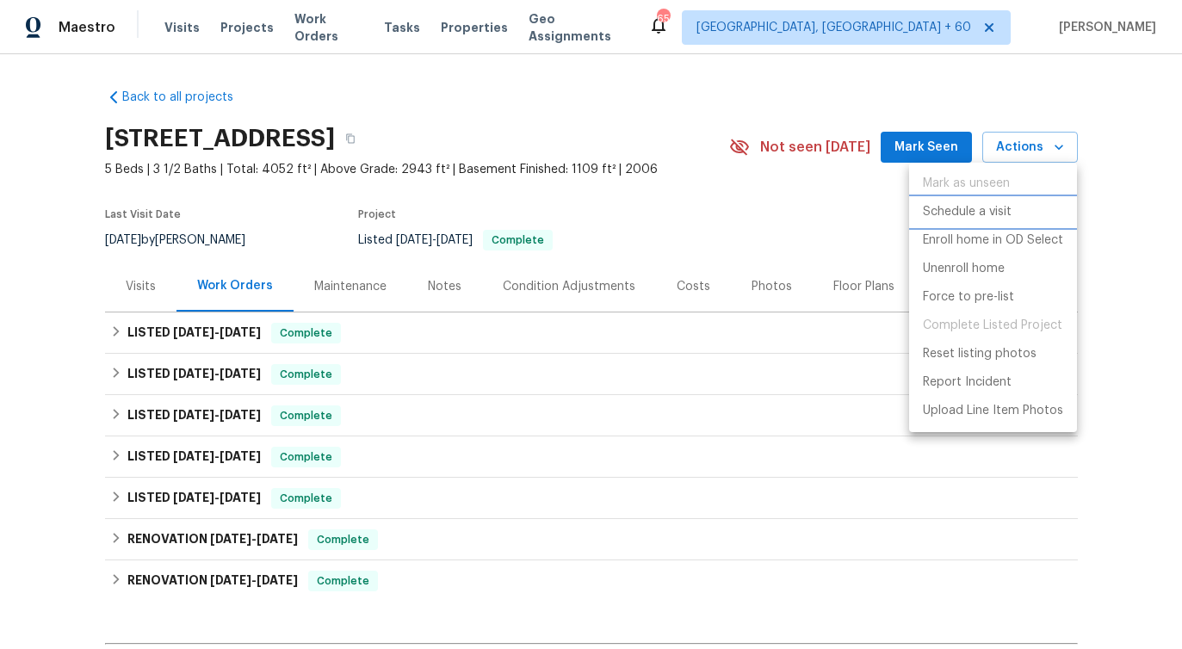
click at [974, 205] on p "Schedule a visit" at bounding box center [967, 212] width 89 height 18
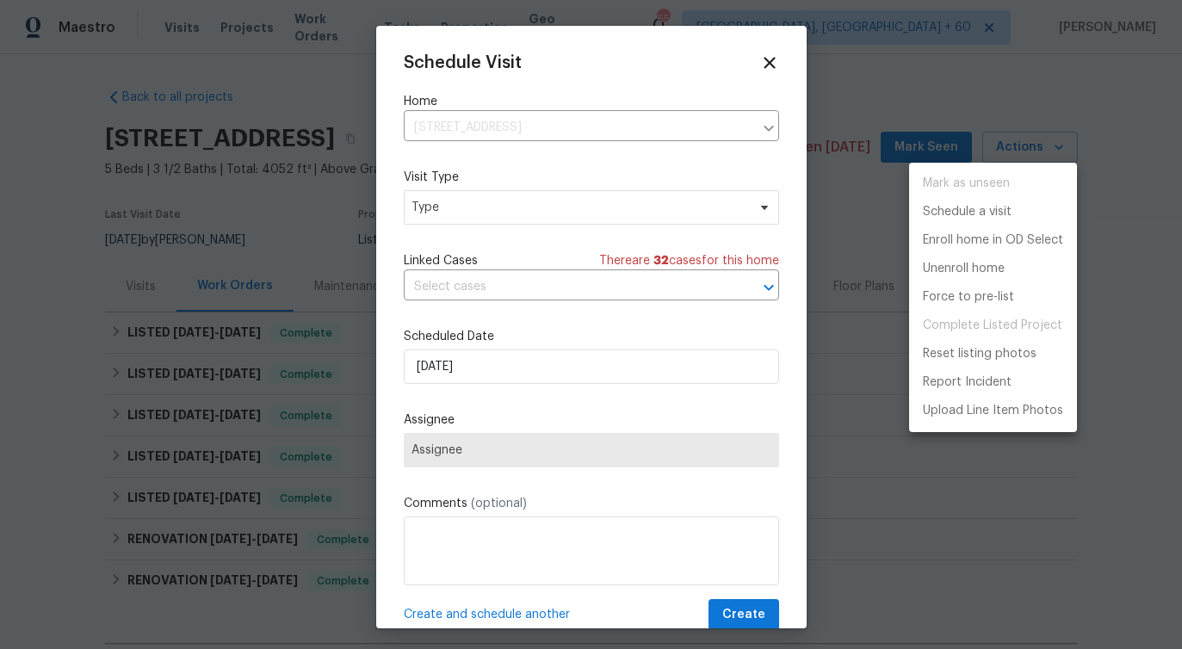
click at [466, 218] on div at bounding box center [591, 324] width 1182 height 649
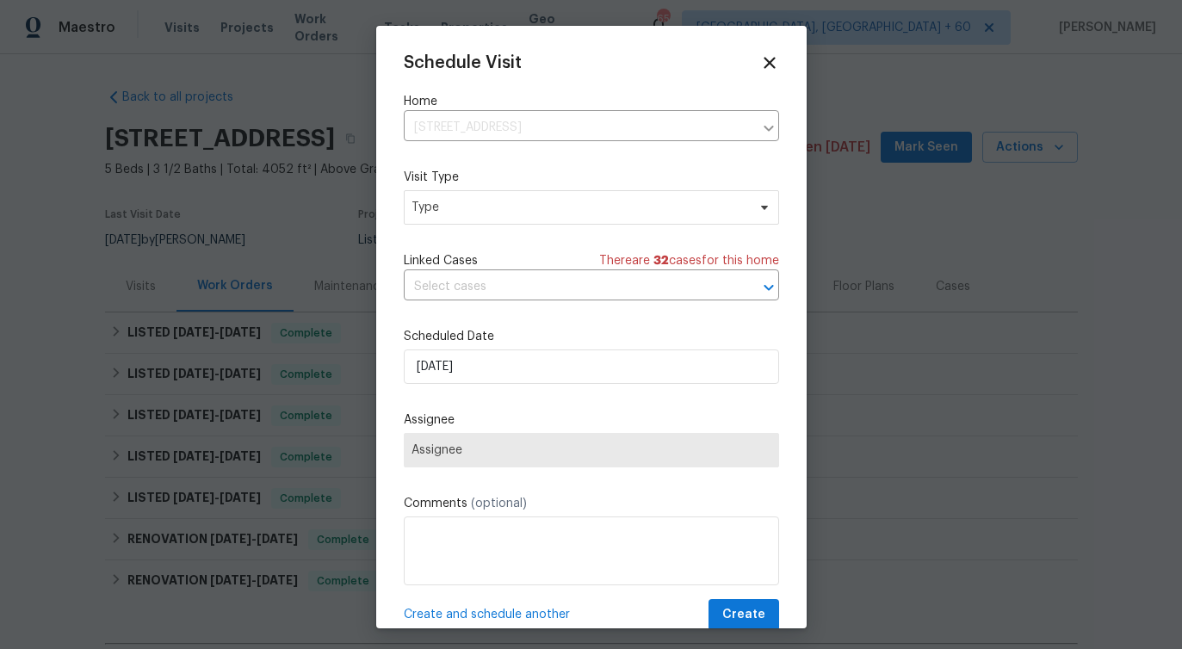
click at [466, 218] on div "Mark as unseen Schedule a visit Enroll home in OD Select Unenroll home Force to…" at bounding box center [591, 324] width 1182 height 649
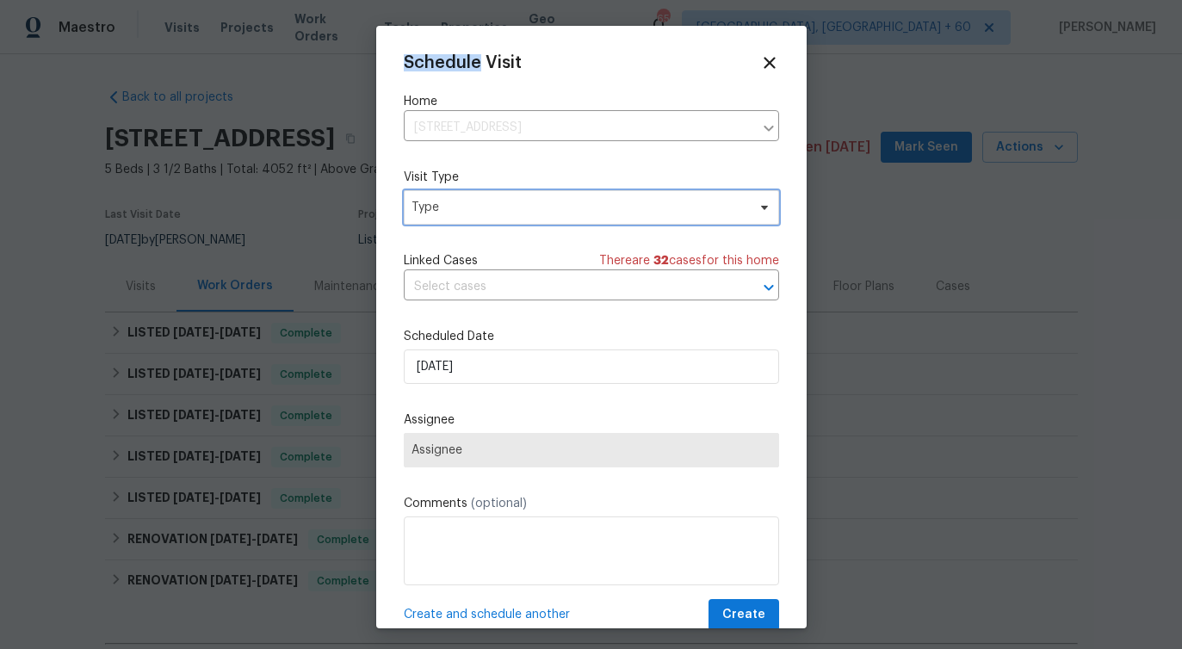
click at [466, 216] on span "Type" at bounding box center [578, 207] width 335 height 17
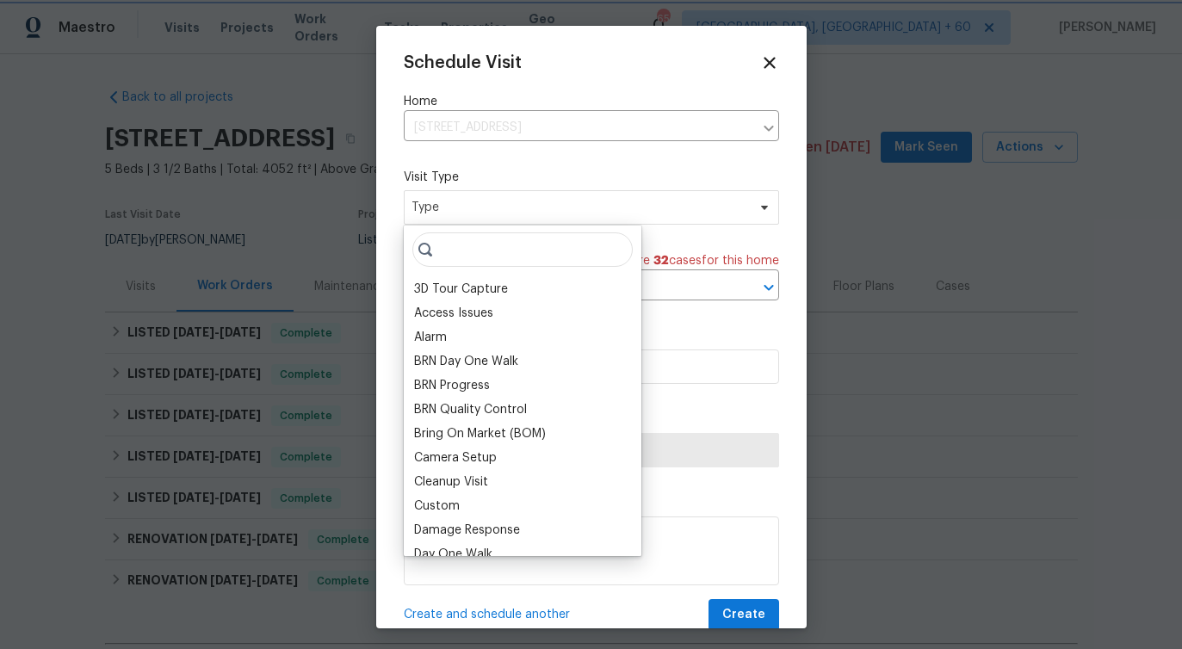
click at [466, 216] on span "Type" at bounding box center [578, 207] width 335 height 17
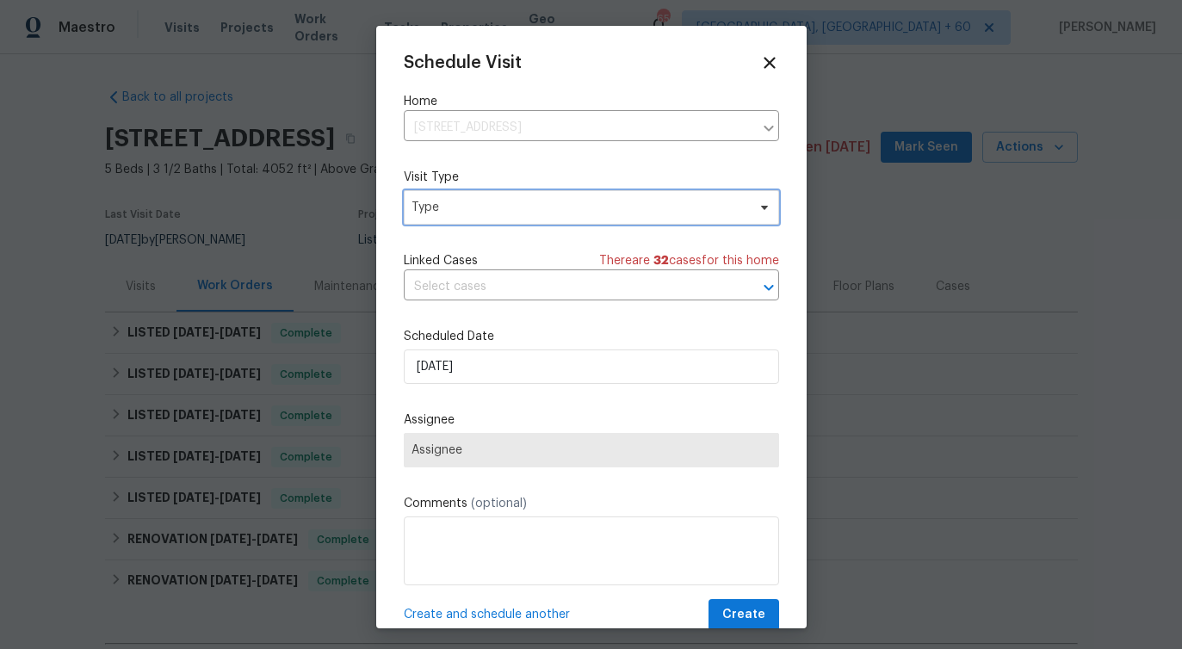
click at [466, 216] on span "Type" at bounding box center [578, 207] width 335 height 17
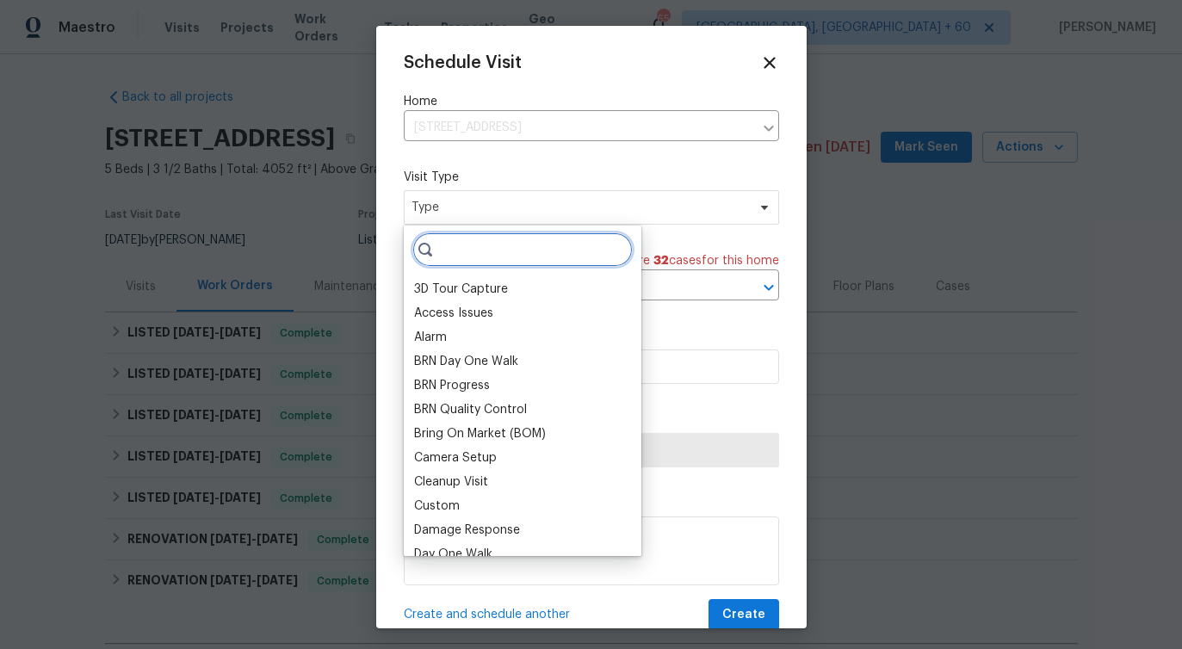
click at [457, 256] on input "search" at bounding box center [522, 249] width 220 height 34
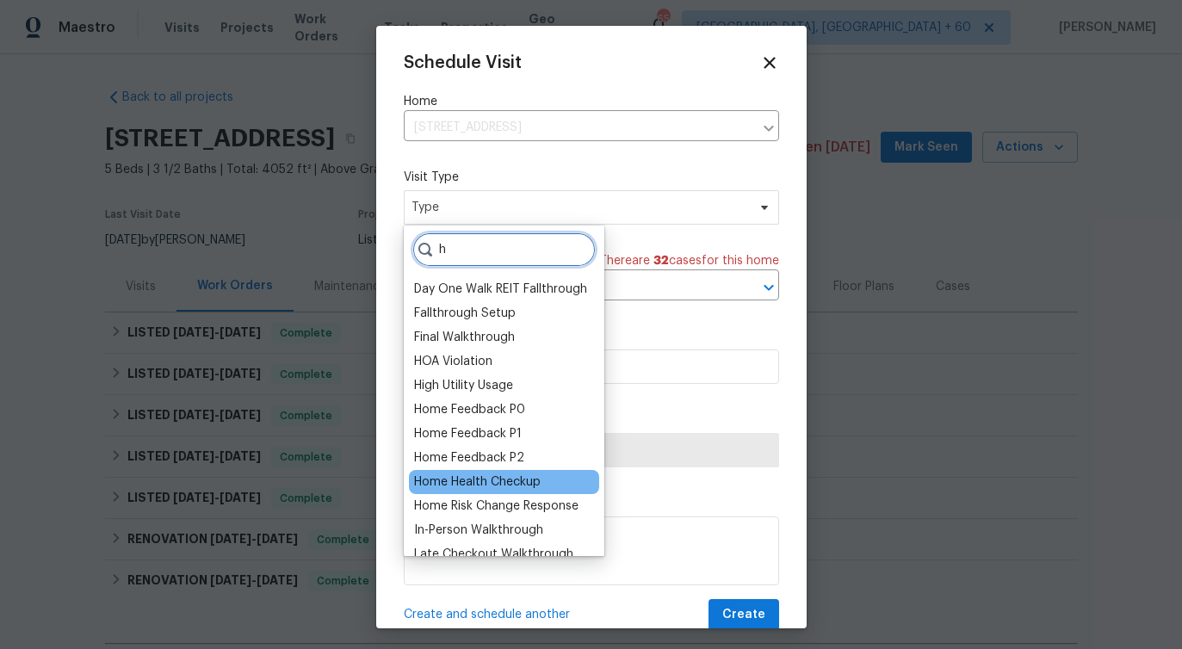
type input "h"
click at [481, 486] on div "Home Health Checkup" at bounding box center [477, 481] width 127 height 17
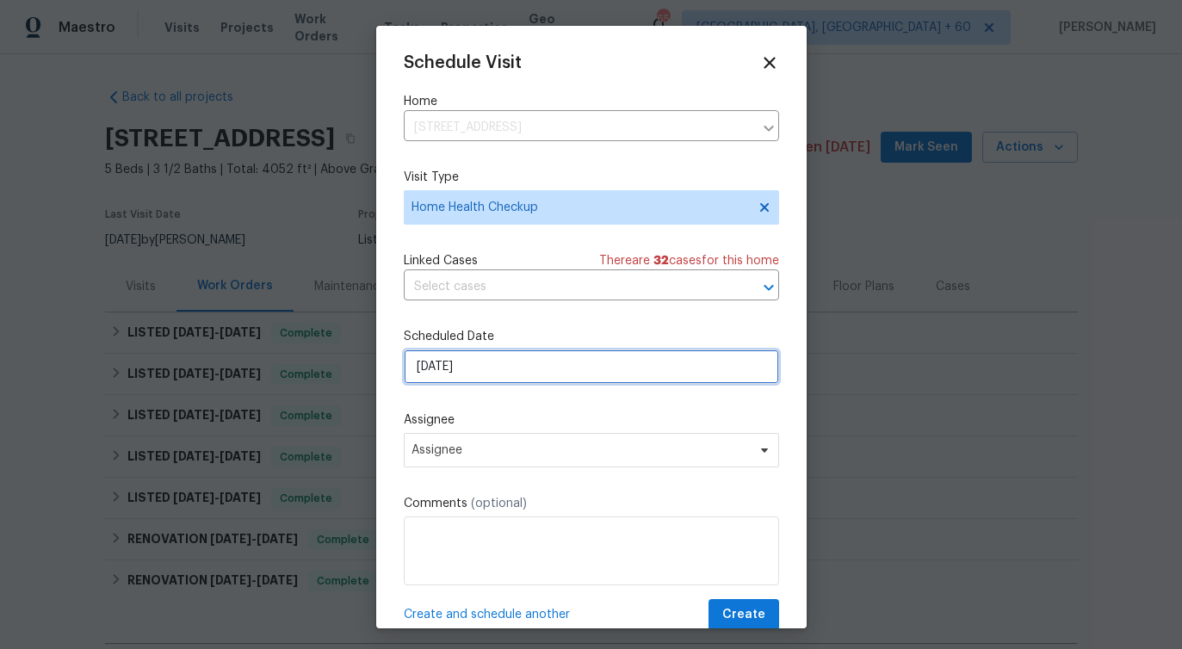
click at [465, 379] on input "[DATE]" at bounding box center [591, 366] width 375 height 34
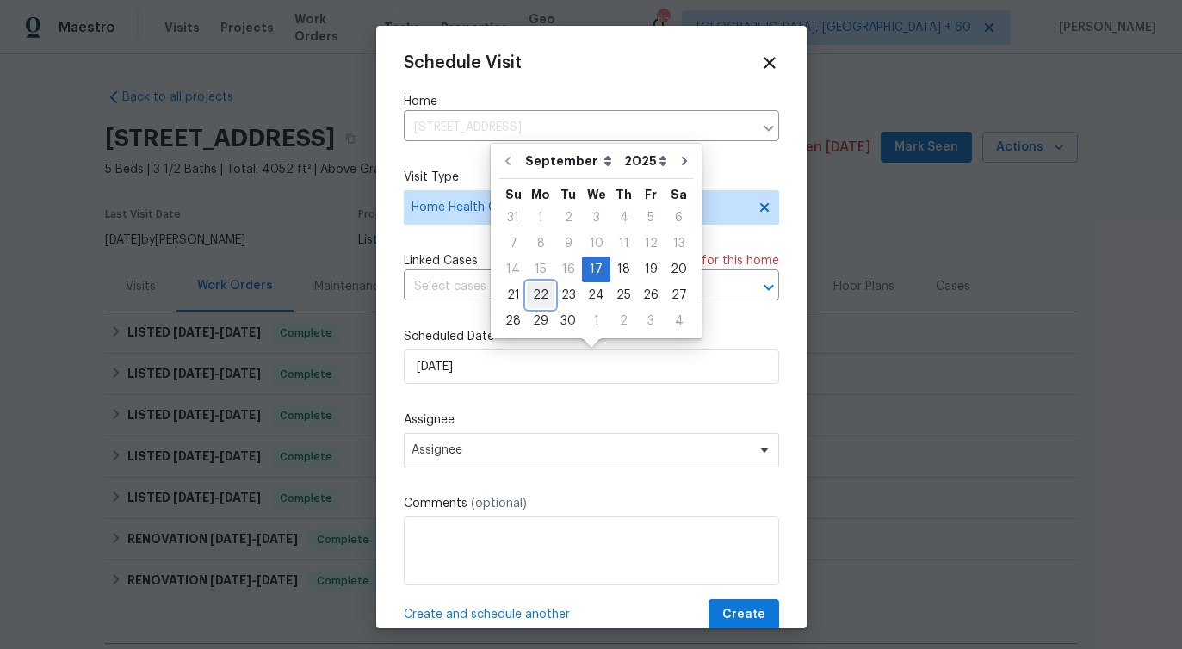
click at [536, 296] on div "22" at bounding box center [541, 295] width 28 height 24
type input "[DATE]"
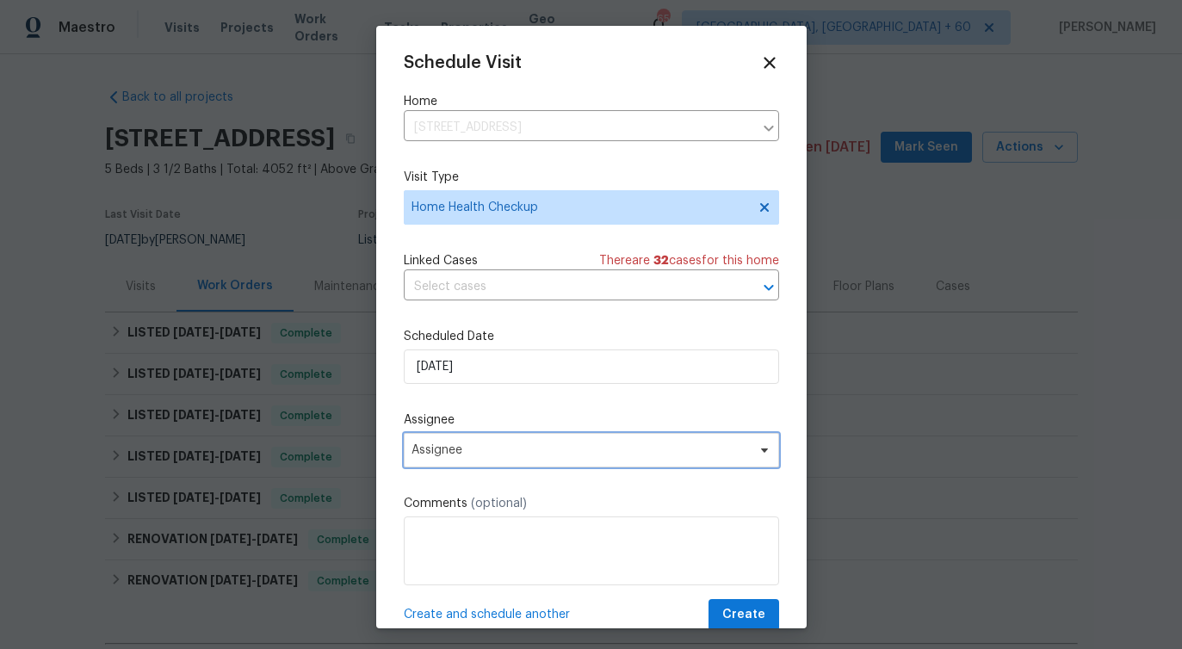
click at [454, 448] on span "Assignee" at bounding box center [579, 450] width 337 height 14
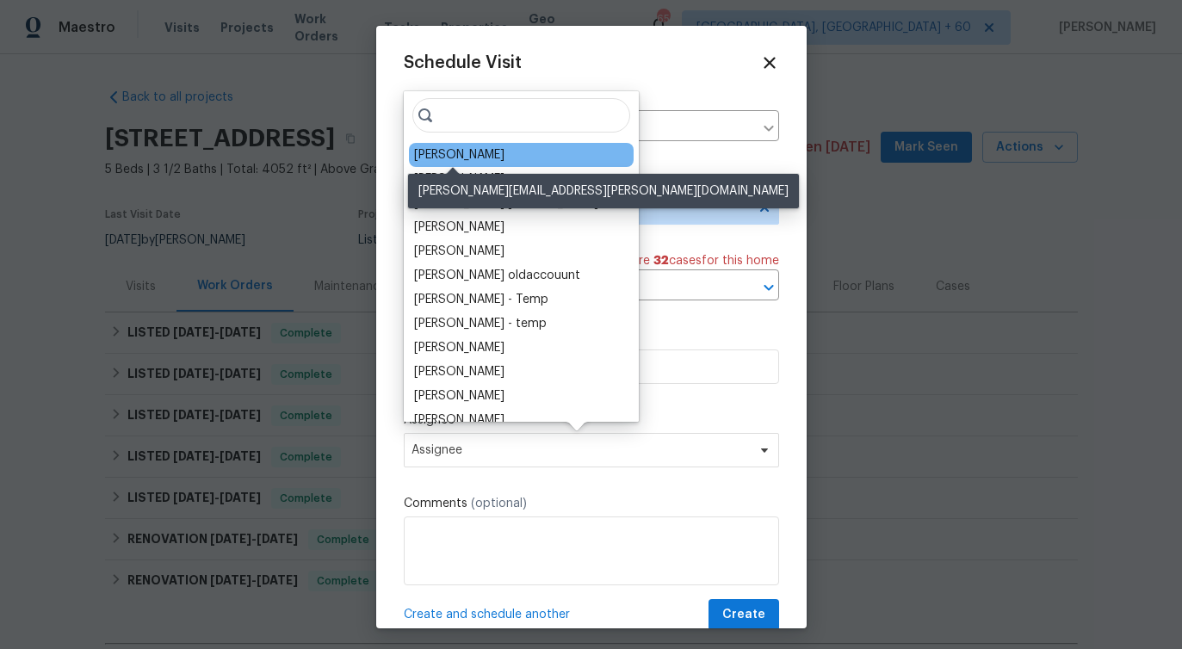
click at [457, 151] on div "[PERSON_NAME]" at bounding box center [459, 154] width 90 height 17
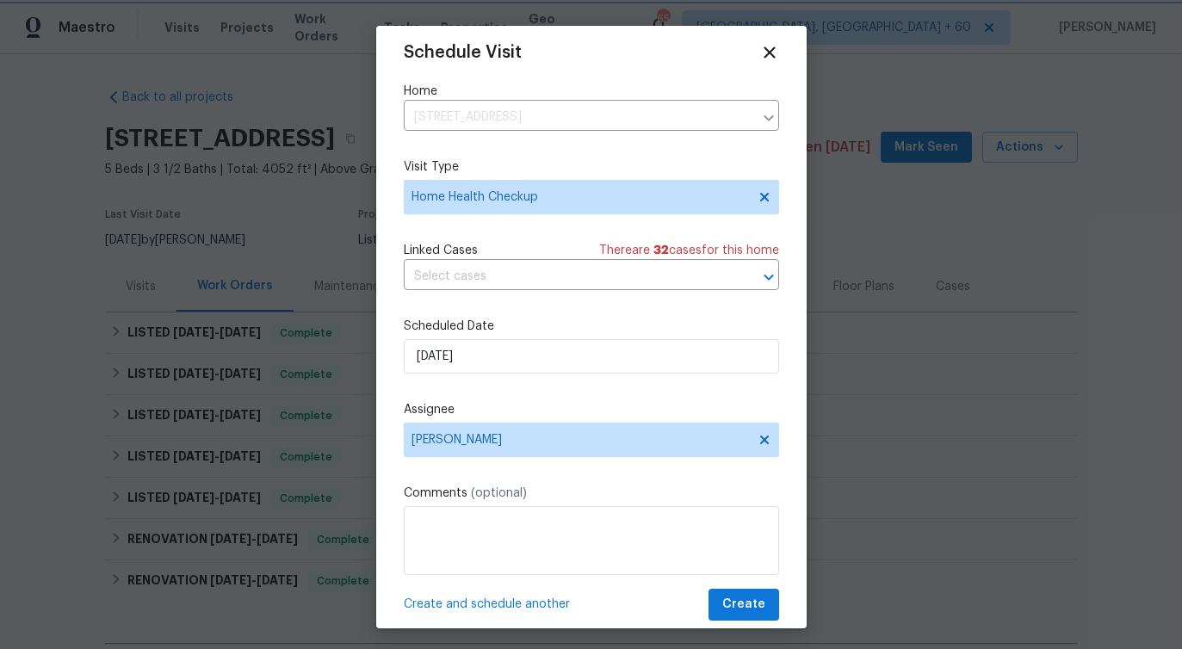
scroll to position [31, 0]
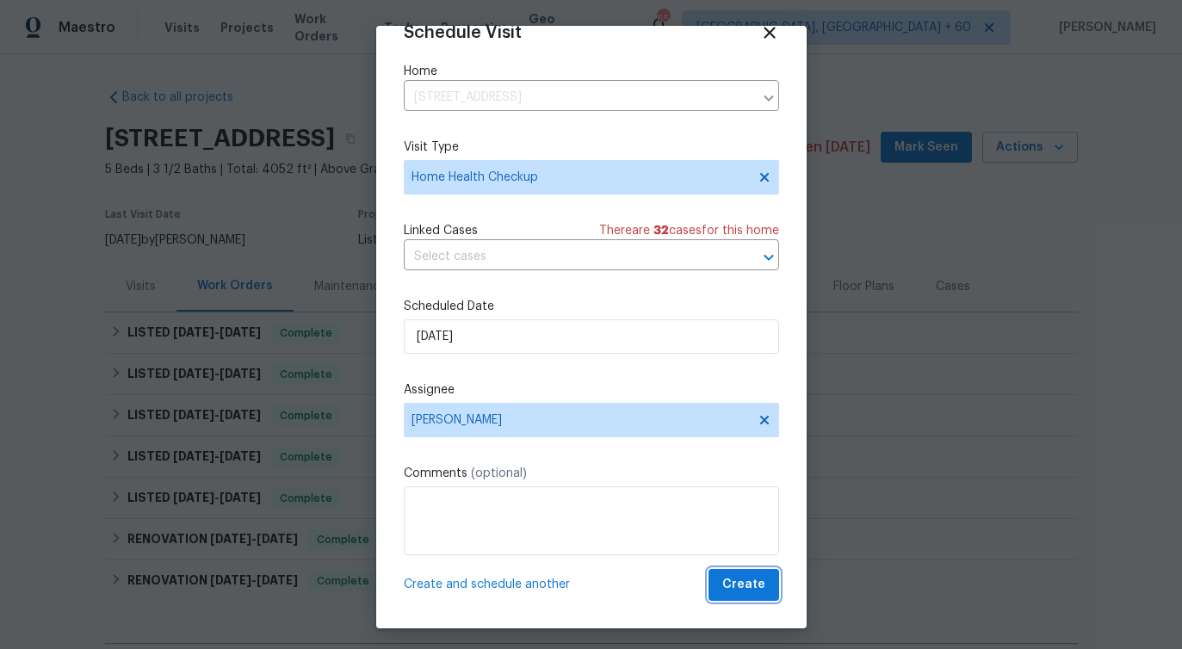
click at [757, 588] on span "Create" at bounding box center [743, 585] width 43 height 22
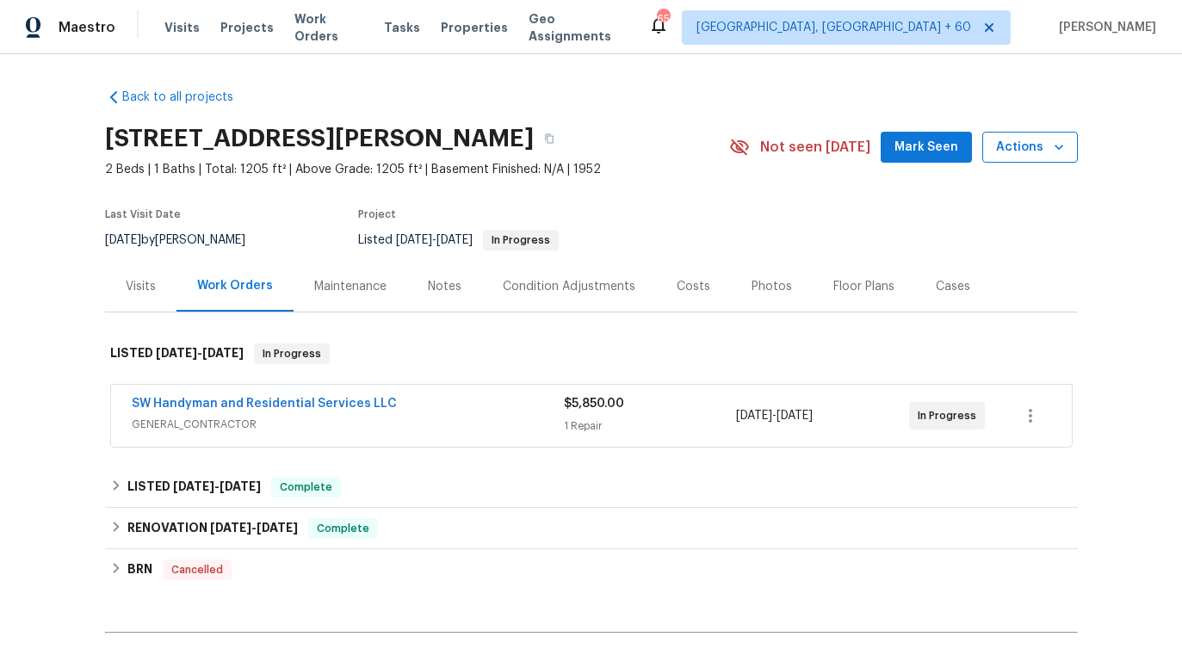
click at [1021, 137] on span "Actions" at bounding box center [1030, 148] width 68 height 22
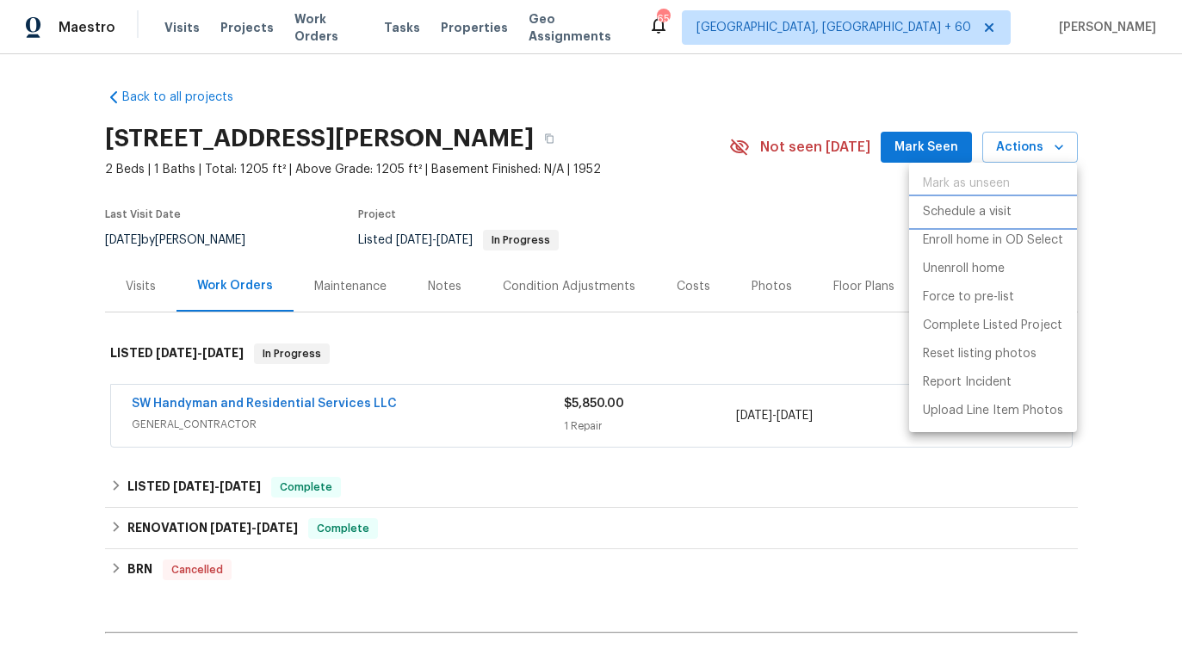
click at [949, 213] on p "Schedule a visit" at bounding box center [967, 212] width 89 height 18
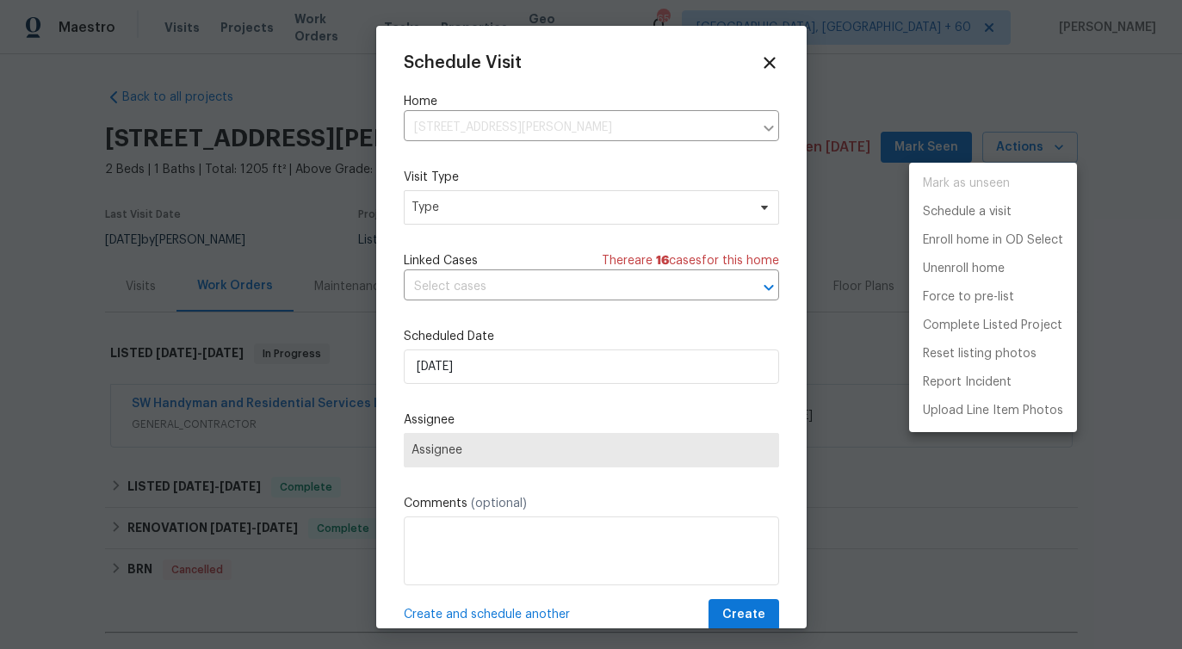
click at [472, 221] on div at bounding box center [591, 324] width 1182 height 649
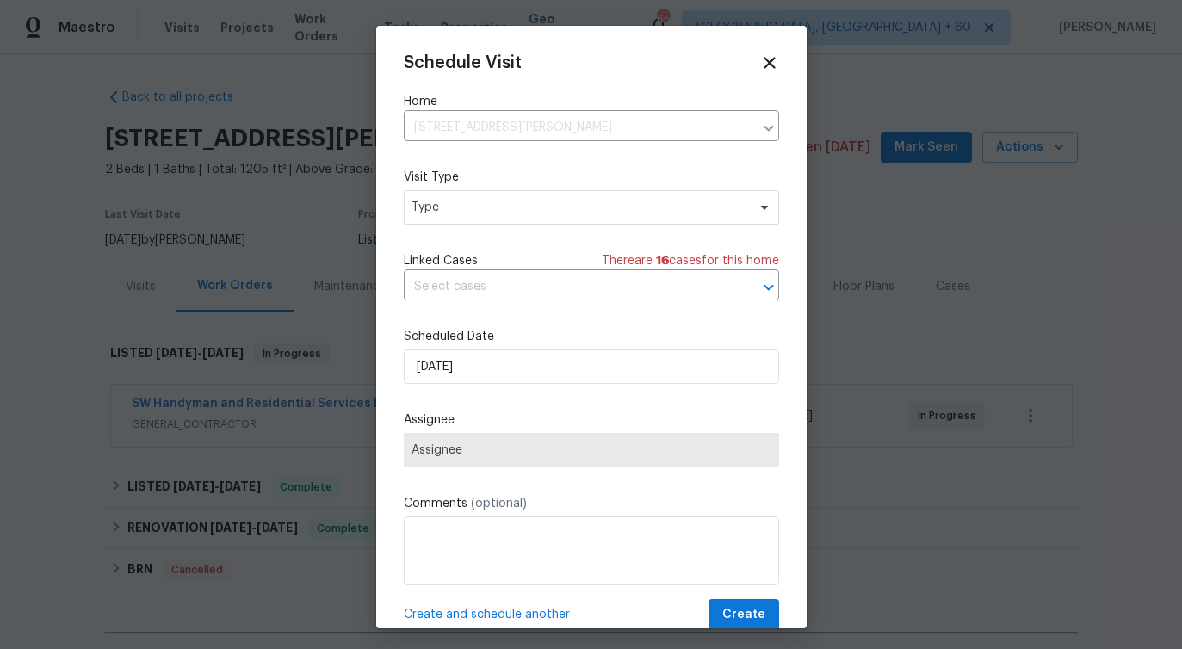
click at [472, 221] on div "Mark as unseen Schedule a visit Enroll home in OD Select Unenroll home Force to…" at bounding box center [591, 324] width 1182 height 649
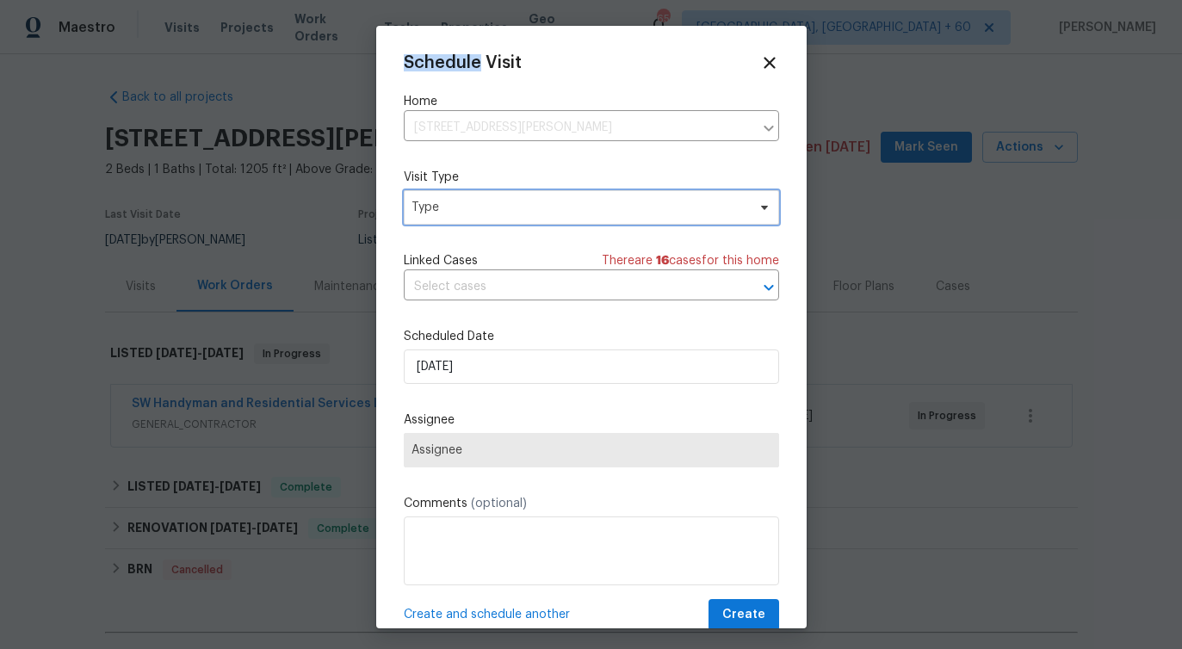
click at [470, 219] on span "Type" at bounding box center [591, 207] width 375 height 34
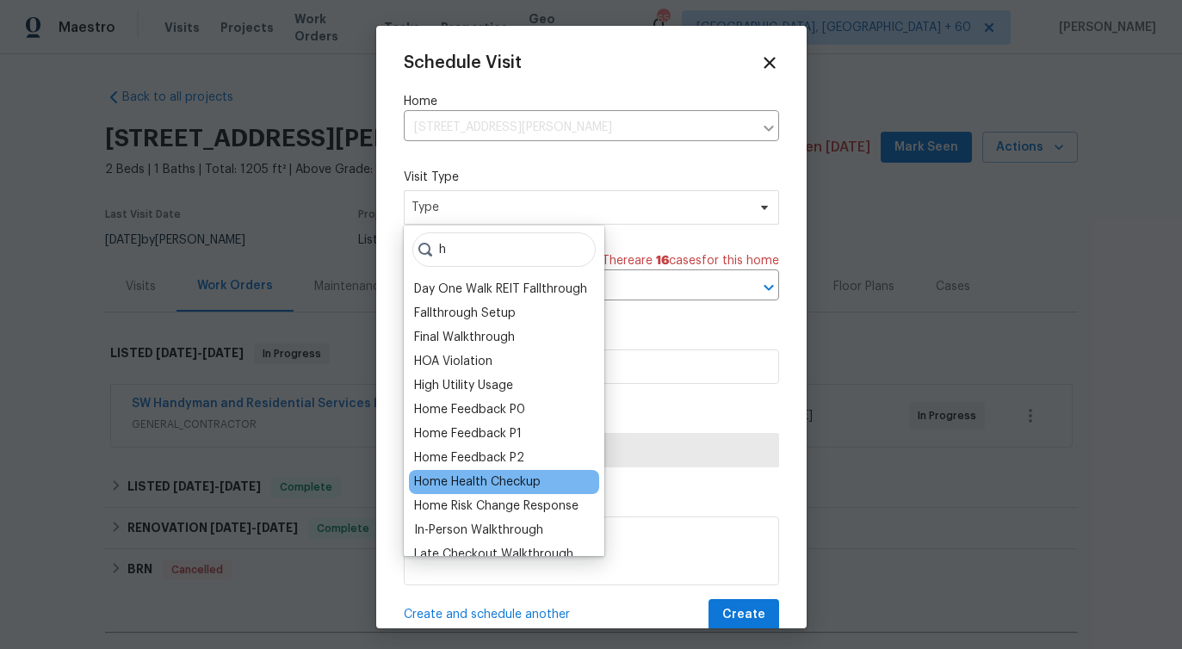
type input "h"
click at [458, 477] on div "Home Health Checkup" at bounding box center [477, 481] width 127 height 17
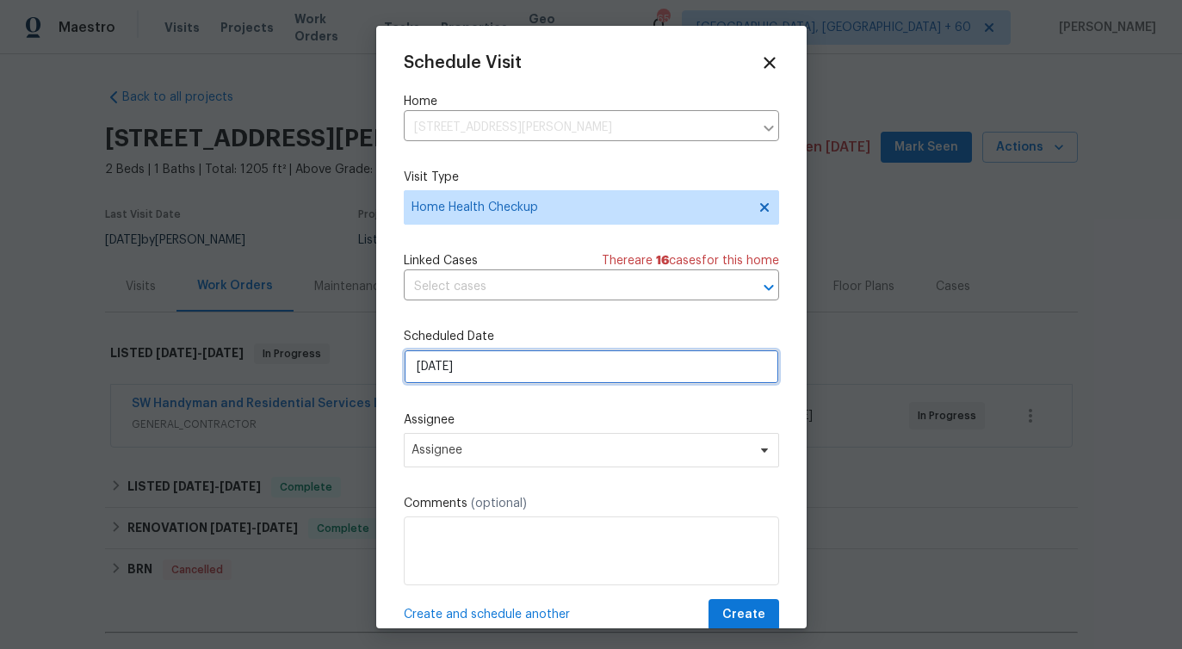
click at [475, 373] on input "[DATE]" at bounding box center [591, 366] width 375 height 34
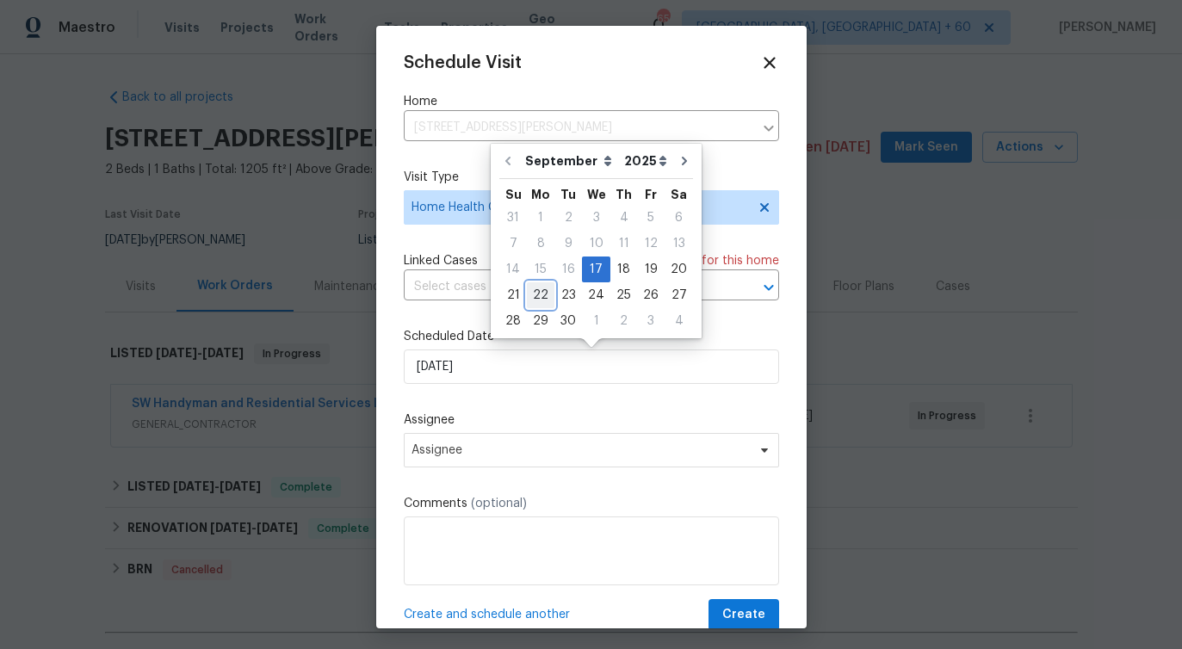
click at [537, 298] on div "22" at bounding box center [541, 295] width 28 height 24
type input "[DATE]"
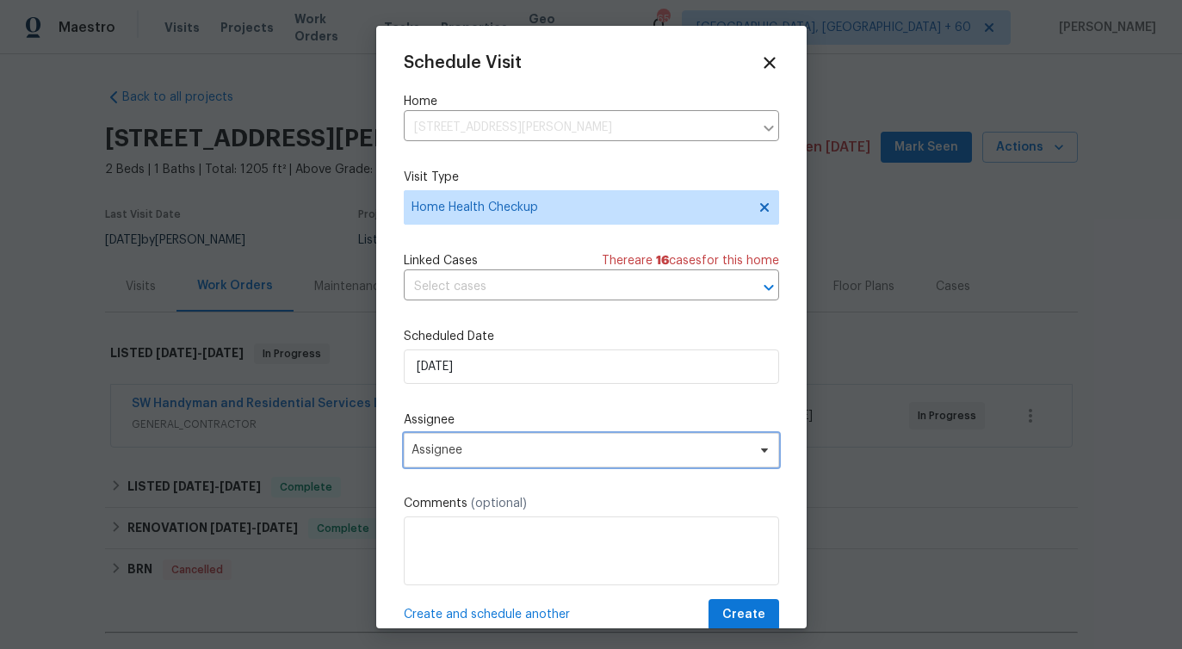
click at [464, 447] on span "Assignee" at bounding box center [579, 450] width 337 height 14
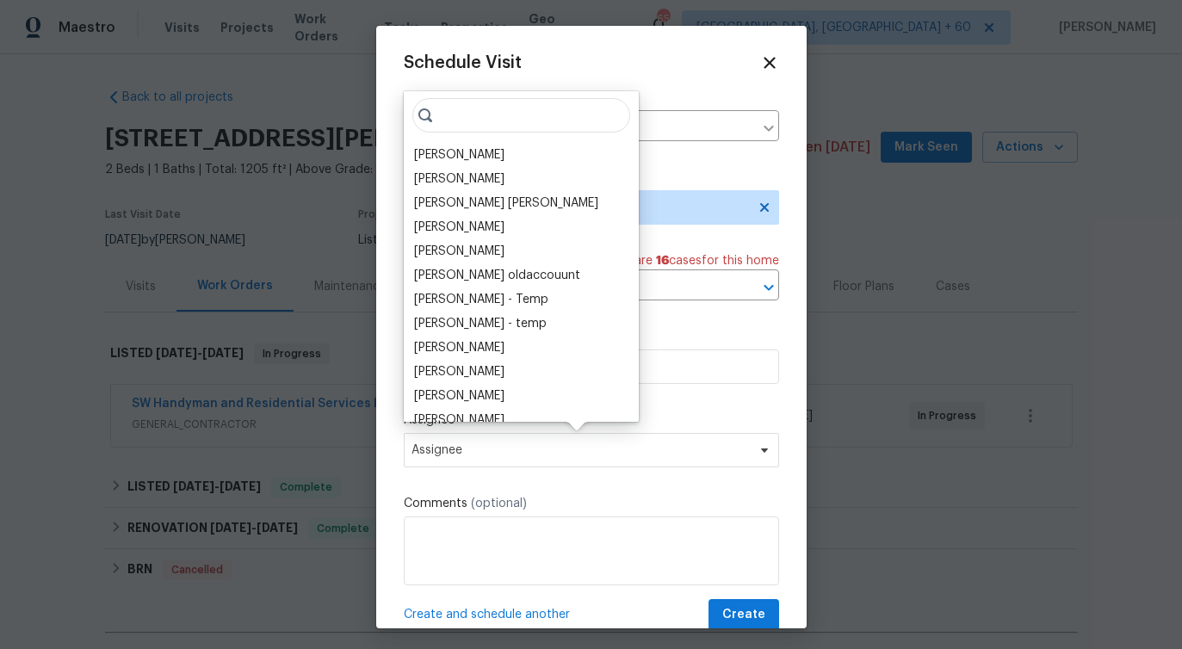
click at [478, 138] on div "[PERSON_NAME] [PERSON_NAME] [PERSON_NAME] [PERSON_NAME] [PERSON_NAME] [PERSON_N…" at bounding box center [521, 256] width 235 height 330
click at [472, 147] on div "[PERSON_NAME]" at bounding box center [459, 154] width 90 height 17
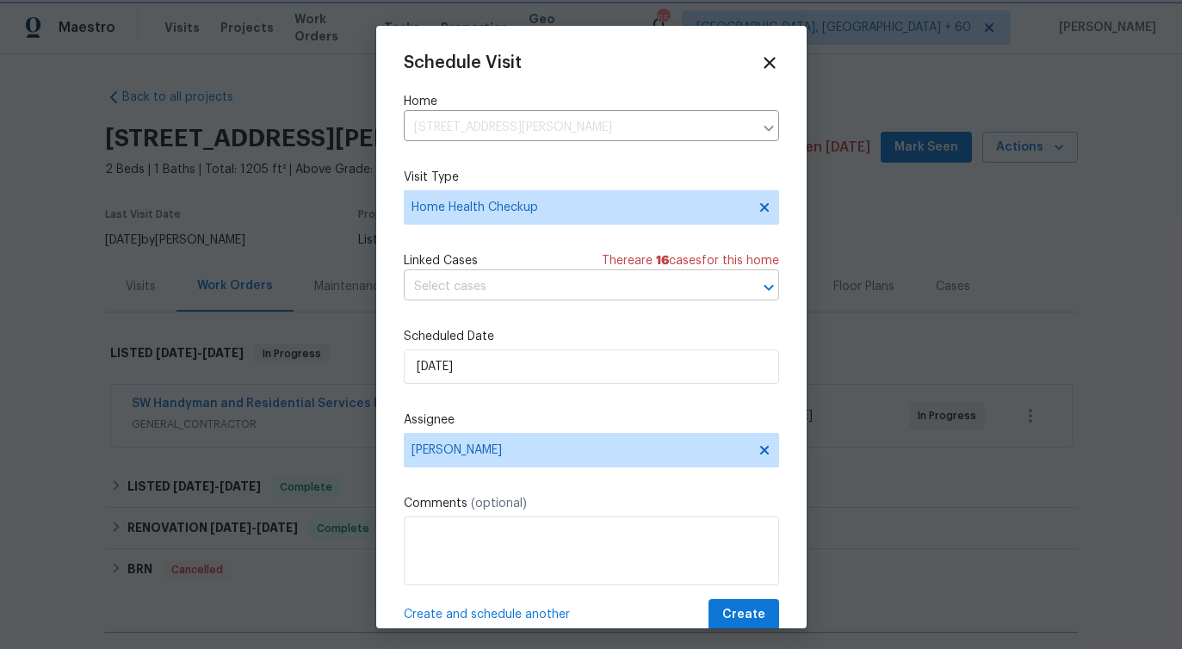
scroll to position [31, 0]
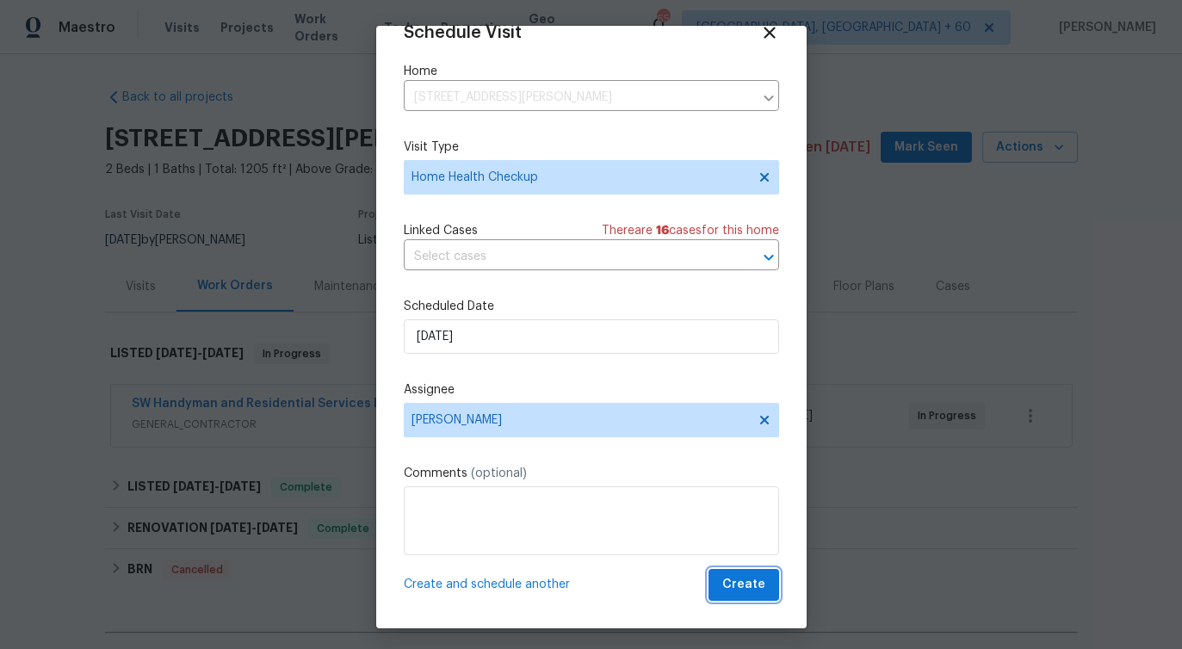
click at [745, 598] on button "Create" at bounding box center [743, 585] width 71 height 32
